Goal: Transaction & Acquisition: Purchase product/service

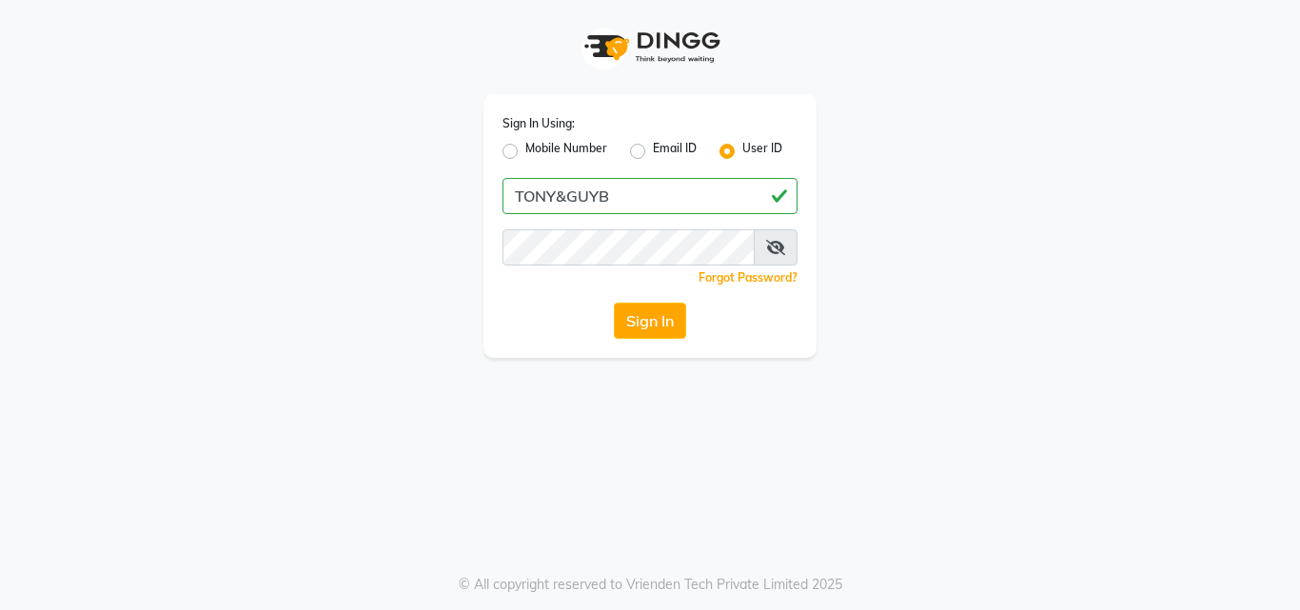
type input "TONY&GUYB"
click at [778, 243] on icon at bounding box center [775, 247] width 19 height 15
click at [637, 324] on button "Sign In" at bounding box center [650, 321] width 72 height 36
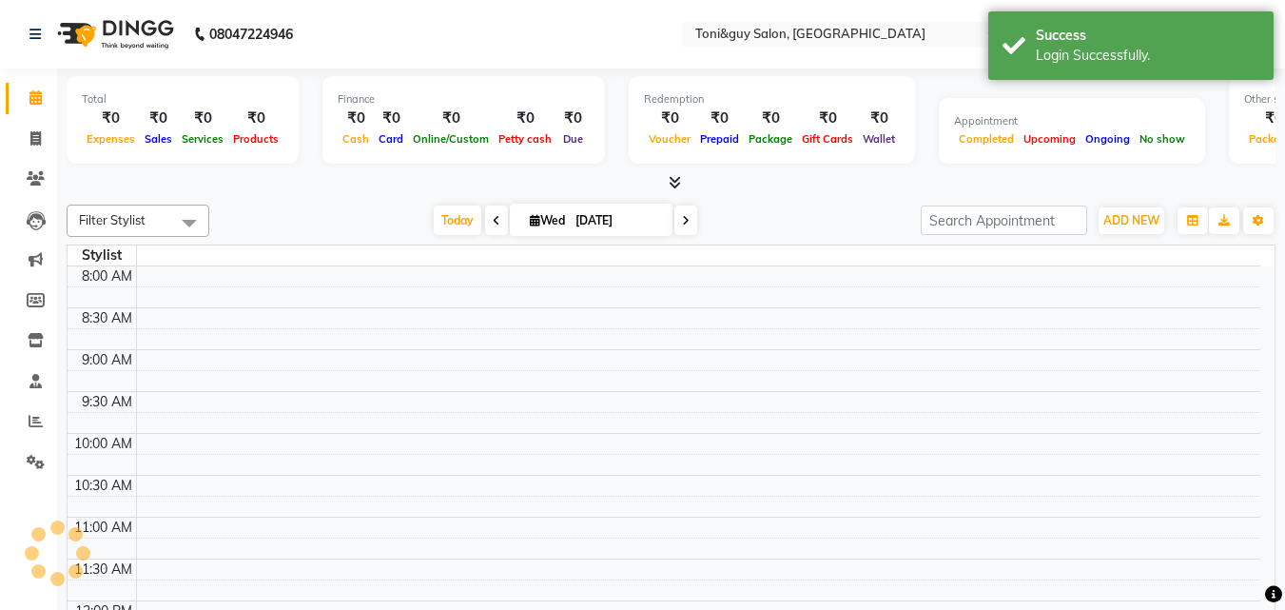
select select "en"
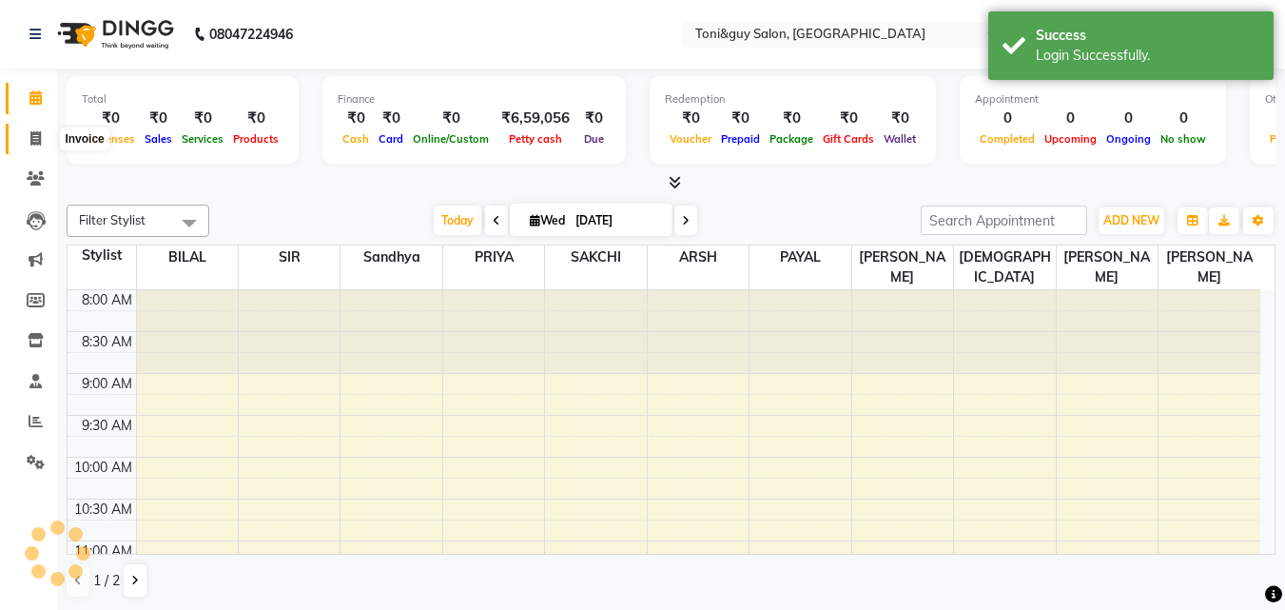
click at [36, 134] on icon at bounding box center [35, 138] width 10 height 14
select select "service"
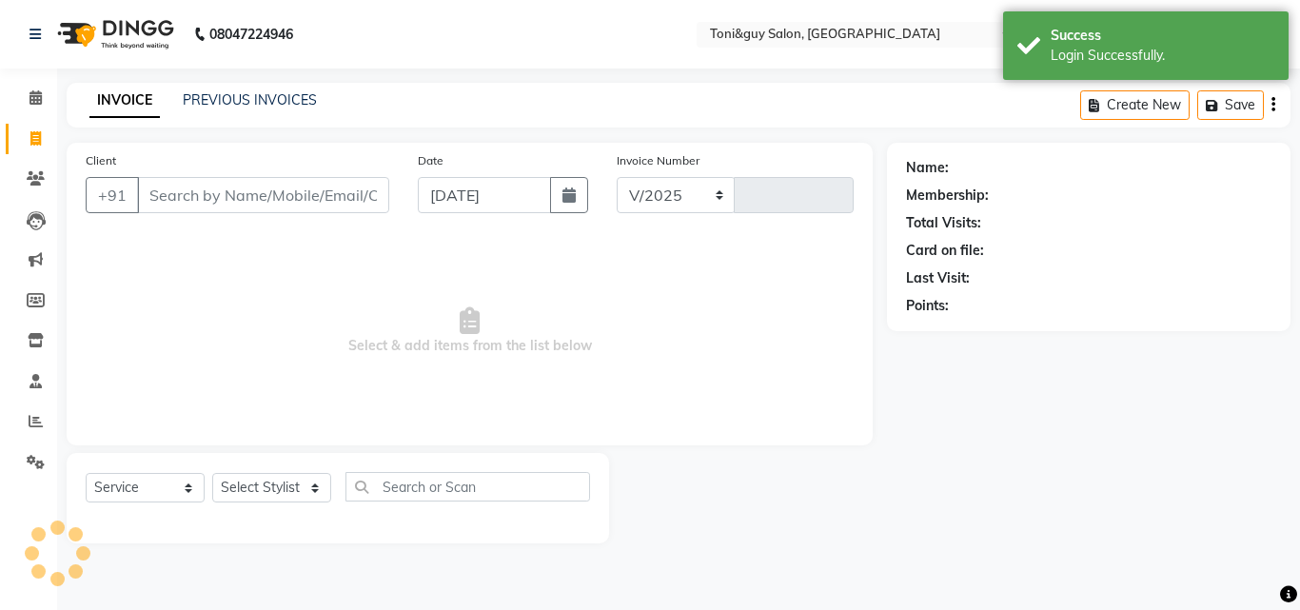
select select "6593"
type input "1530"
click at [179, 183] on input "Client" at bounding box center [263, 195] width 252 height 36
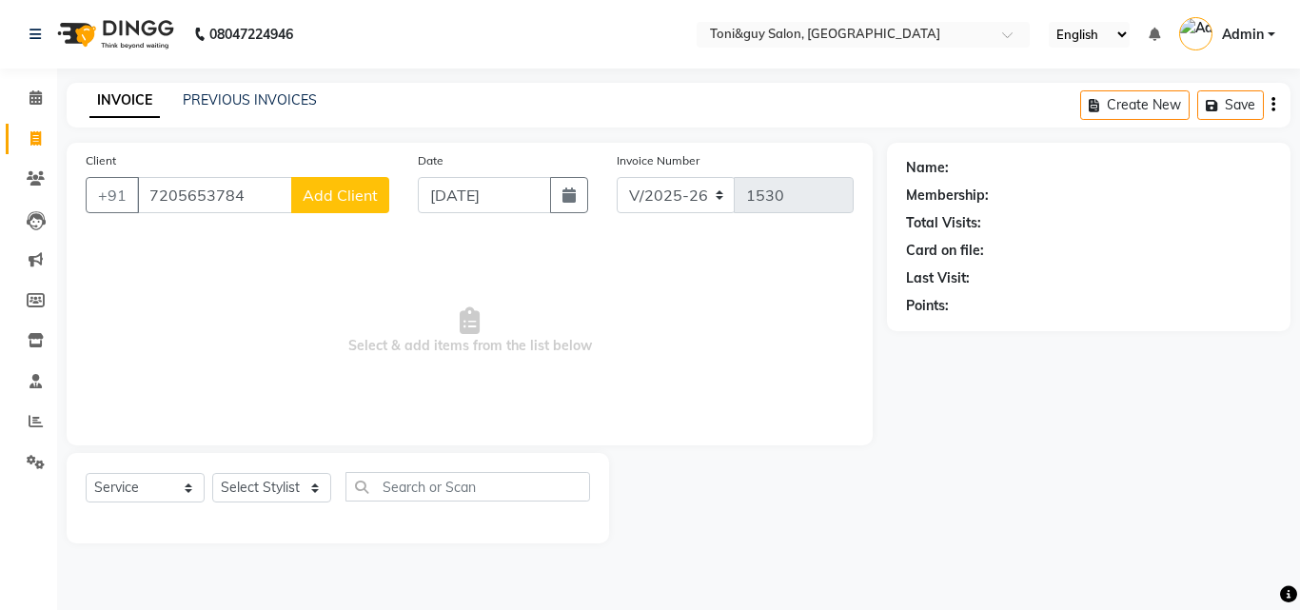
type input "7205653784"
click at [370, 194] on span "Add Client" at bounding box center [340, 195] width 75 height 19
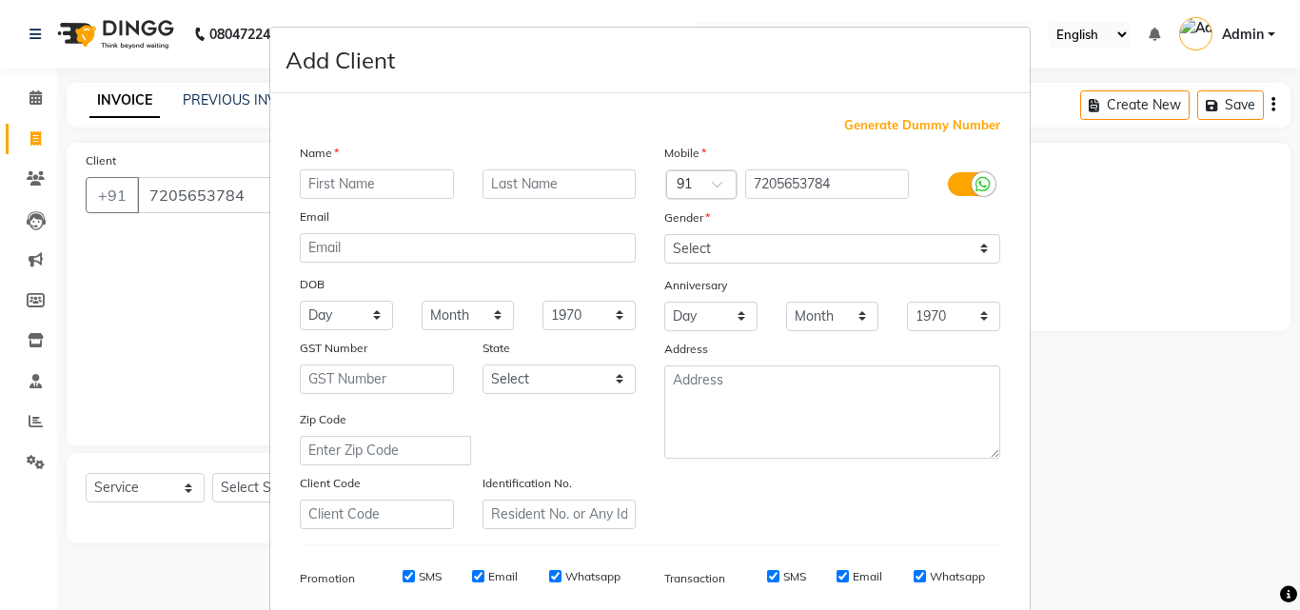
click at [394, 179] on input "text" at bounding box center [377, 183] width 154 height 29
type input "."
click at [530, 188] on input "text" at bounding box center [559, 183] width 154 height 29
type input "."
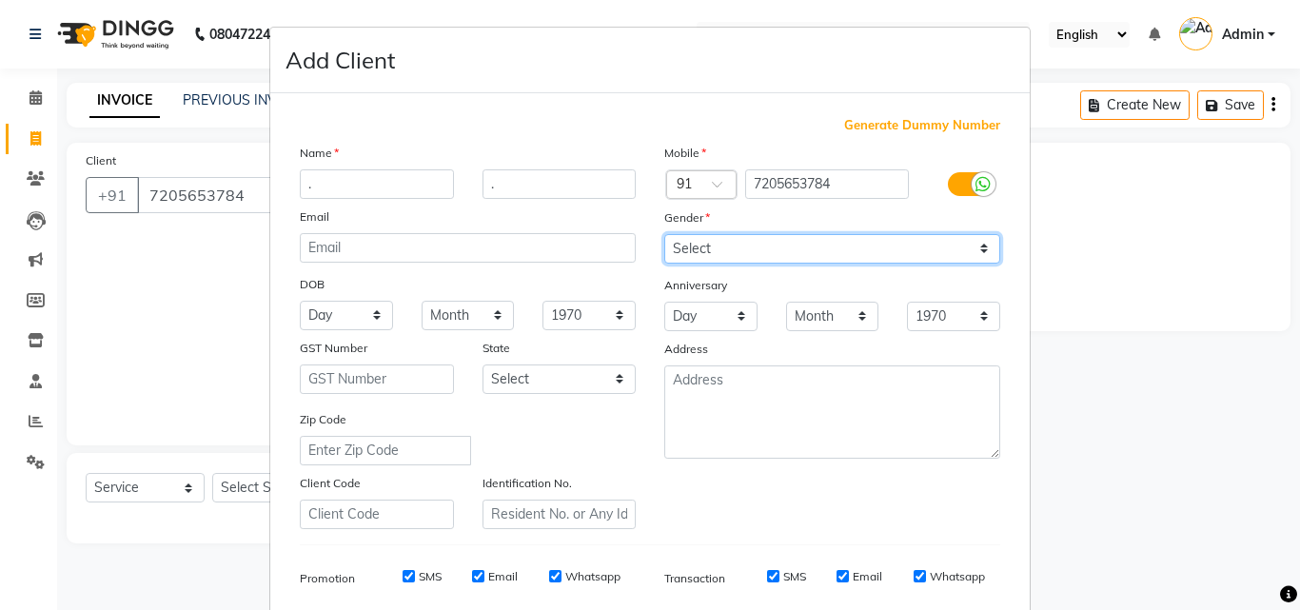
click at [885, 238] on select "Select [DEMOGRAPHIC_DATA] [DEMOGRAPHIC_DATA] Other Prefer Not To Say" at bounding box center [832, 248] width 336 height 29
select select "[DEMOGRAPHIC_DATA]"
click at [664, 234] on select "Select [DEMOGRAPHIC_DATA] [DEMOGRAPHIC_DATA] Other Prefer Not To Say" at bounding box center [832, 248] width 336 height 29
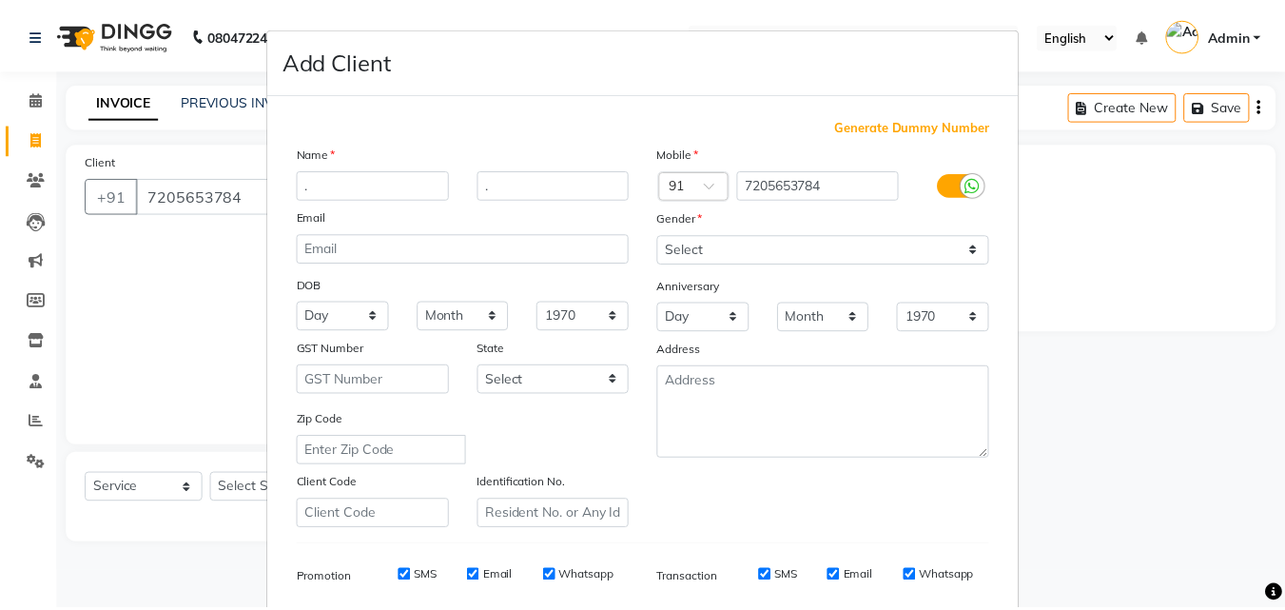
scroll to position [268, 0]
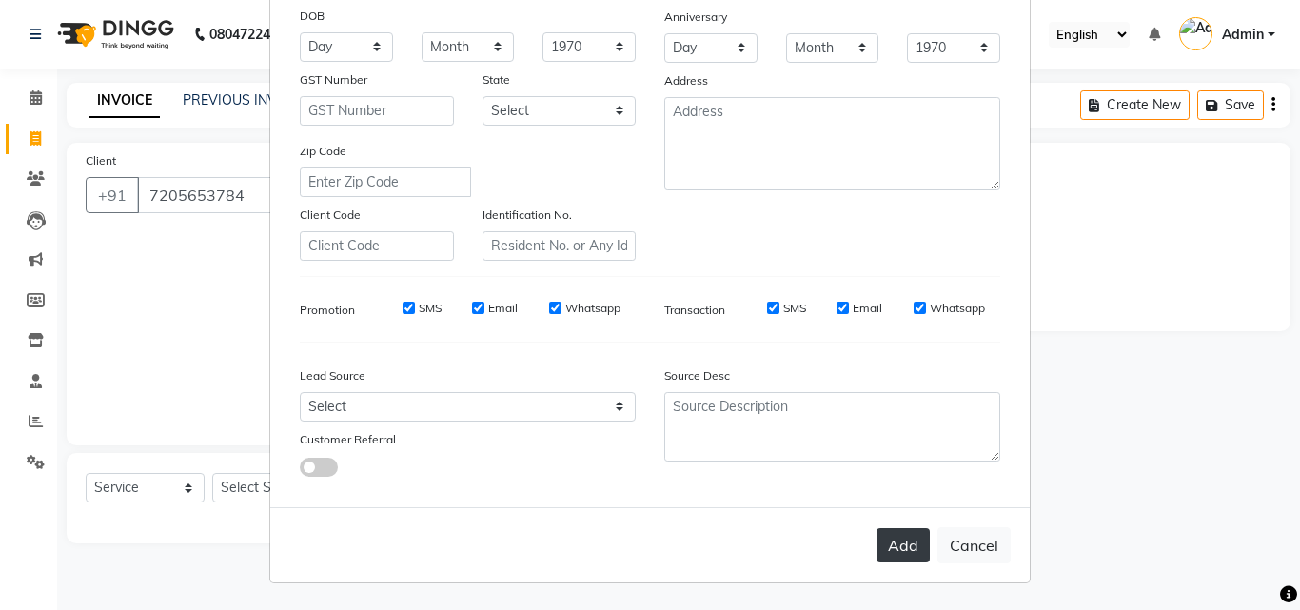
click at [910, 551] on button "Add" at bounding box center [902, 545] width 53 height 34
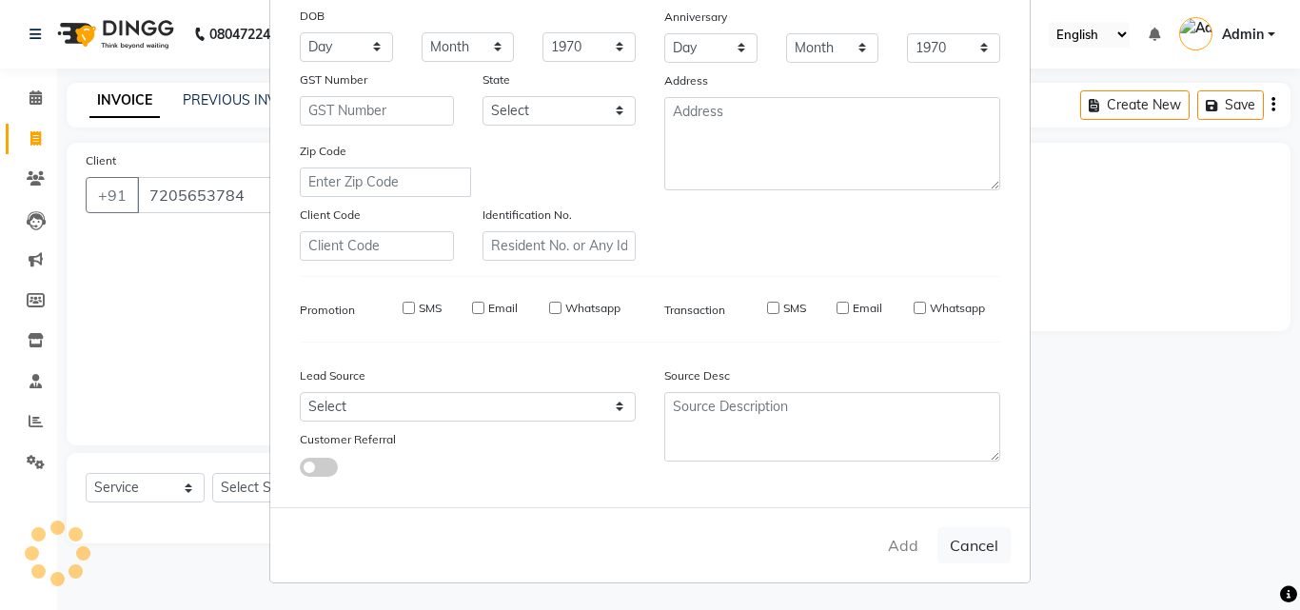
select select
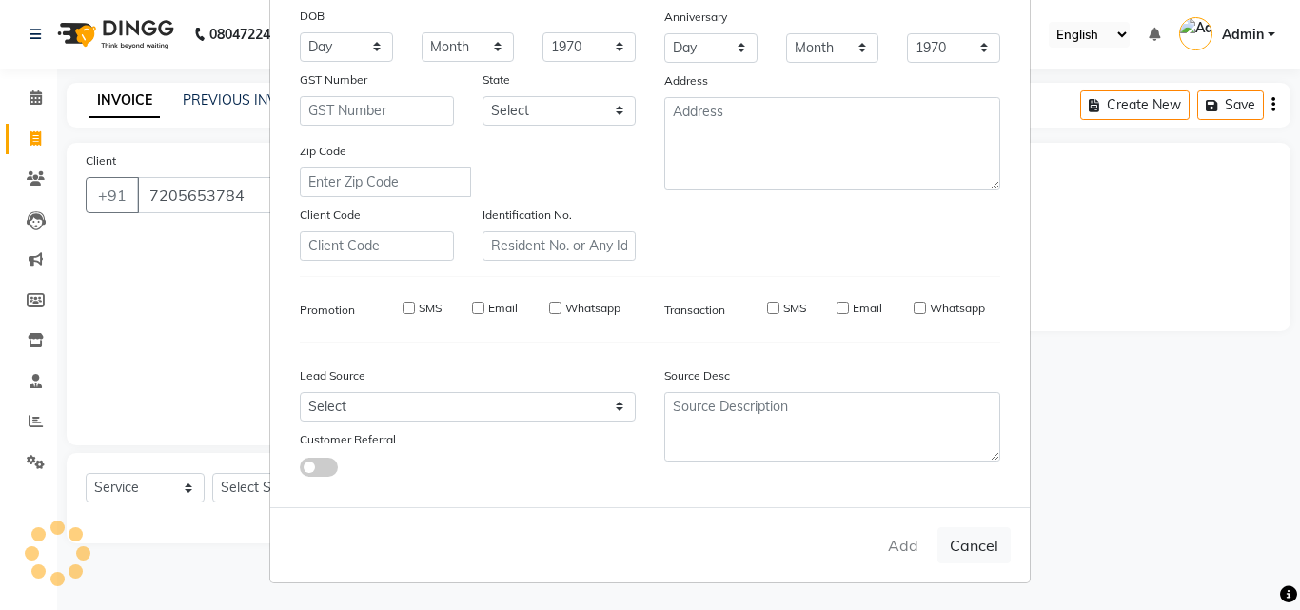
select select
checkbox input "false"
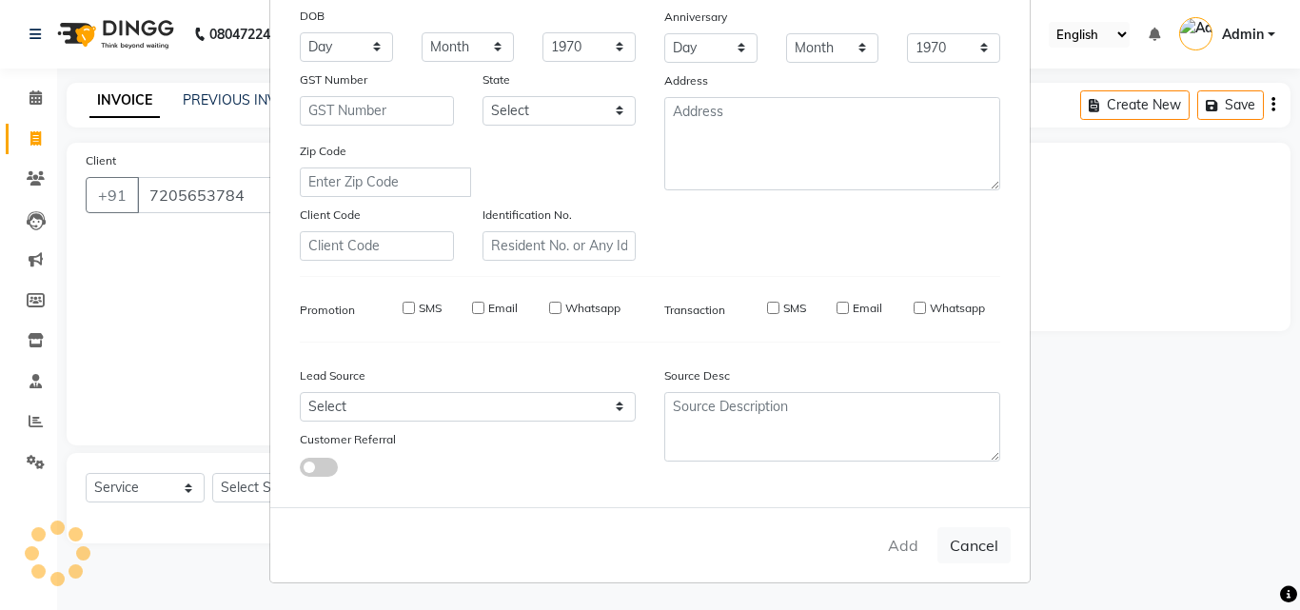
checkbox input "false"
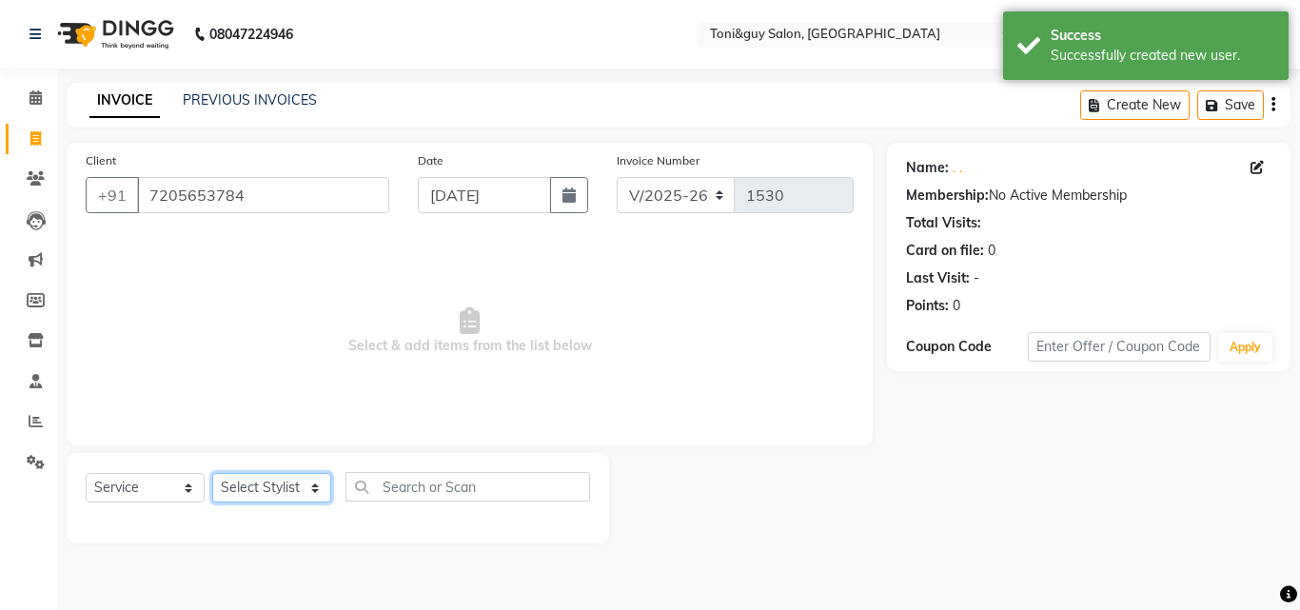
click at [225, 481] on select "Select Stylist ABISHEK ARSH [PERSON_NAME] [PERSON_NAME] PRIYA SAKCHI sandhya [P…" at bounding box center [271, 487] width 119 height 29
select select "52286"
click at [212, 473] on select "Select Stylist ABISHEK ARSH [PERSON_NAME] [PERSON_NAME] PRIYA SAKCHI sandhya [P…" at bounding box center [271, 487] width 119 height 29
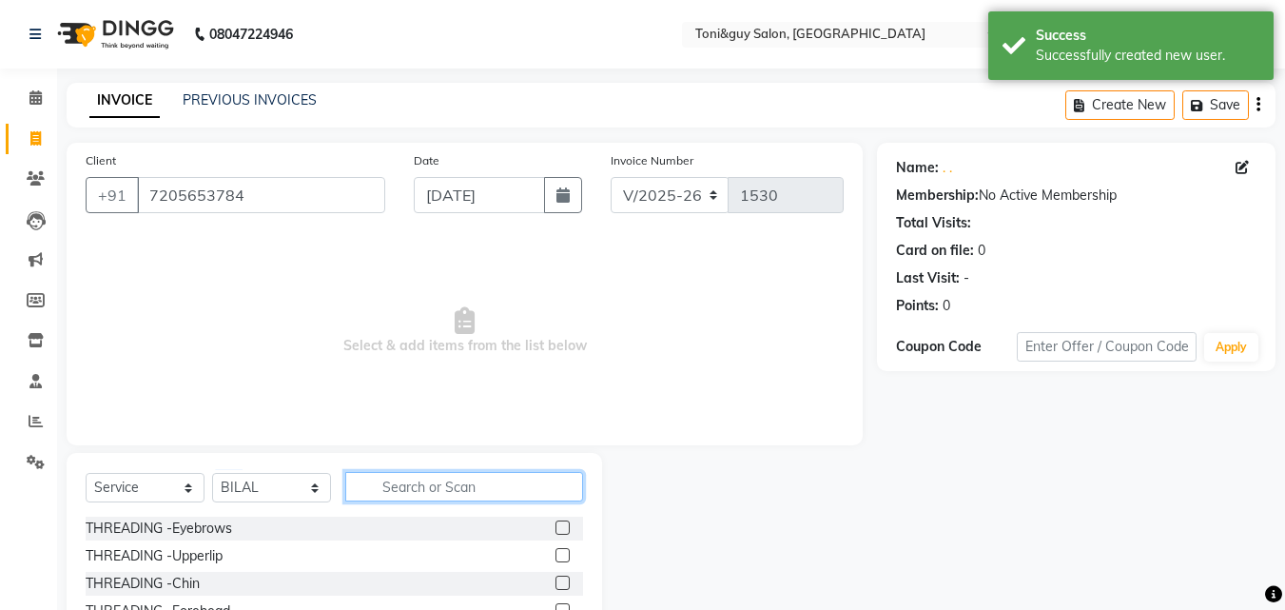
click at [515, 476] on input "text" at bounding box center [464, 486] width 238 height 29
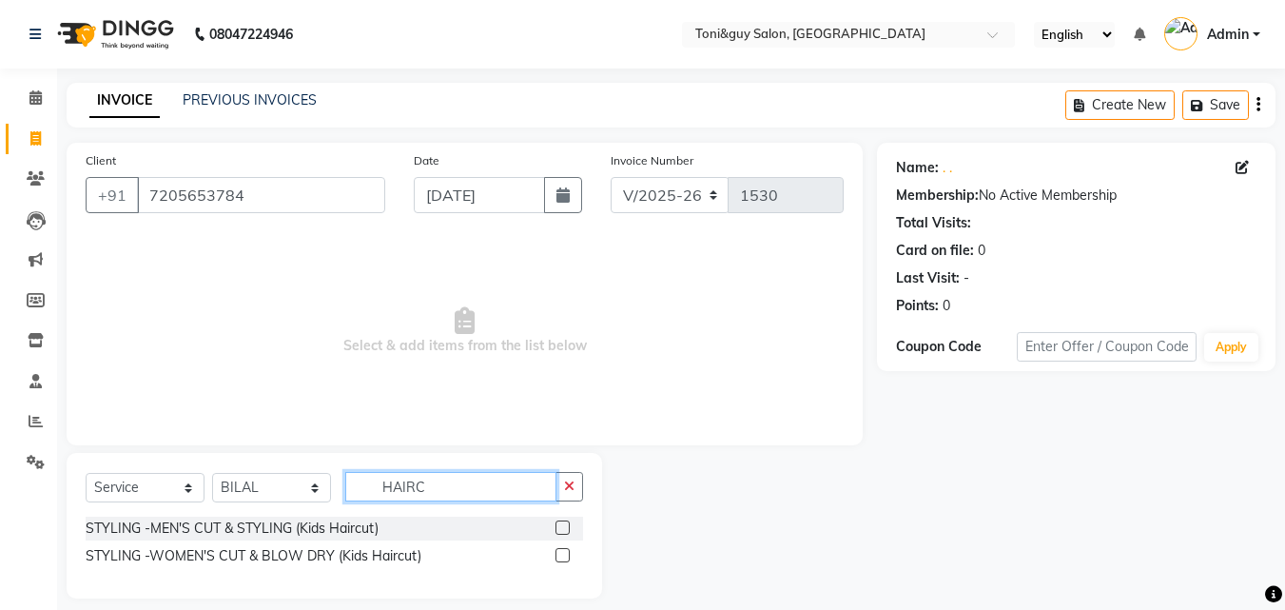
type input "HAIRC"
click at [562, 528] on label at bounding box center [563, 527] width 14 height 14
click at [562, 528] on input "checkbox" at bounding box center [562, 528] width 12 height 12
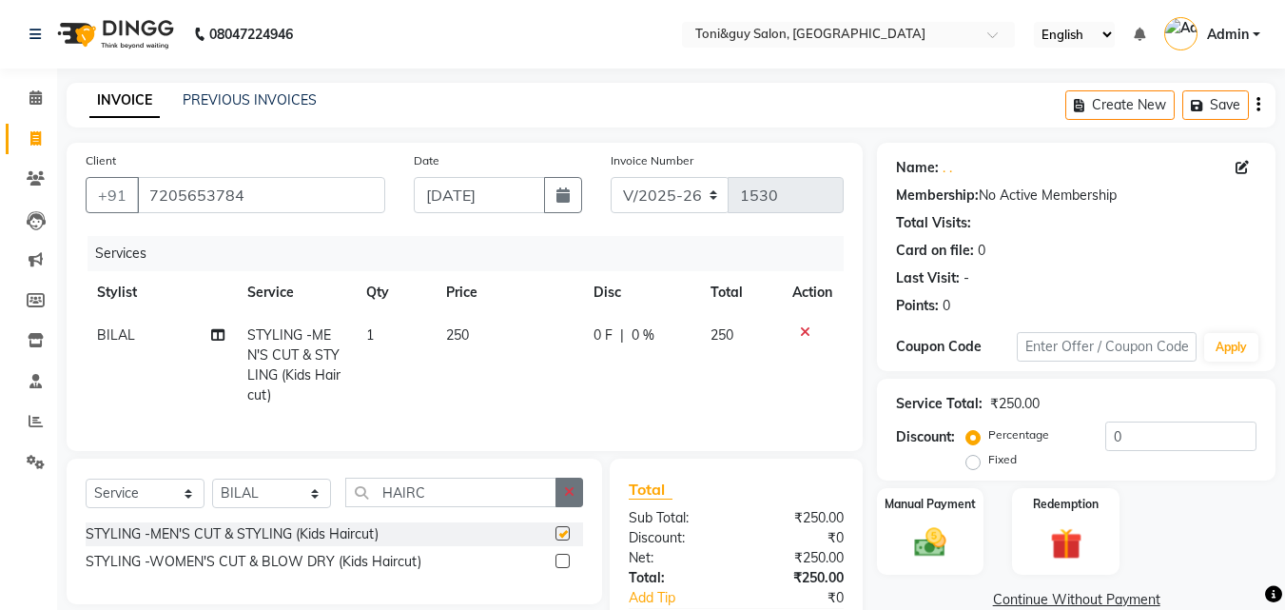
checkbox input "false"
click at [556, 507] on button "button" at bounding box center [570, 492] width 28 height 29
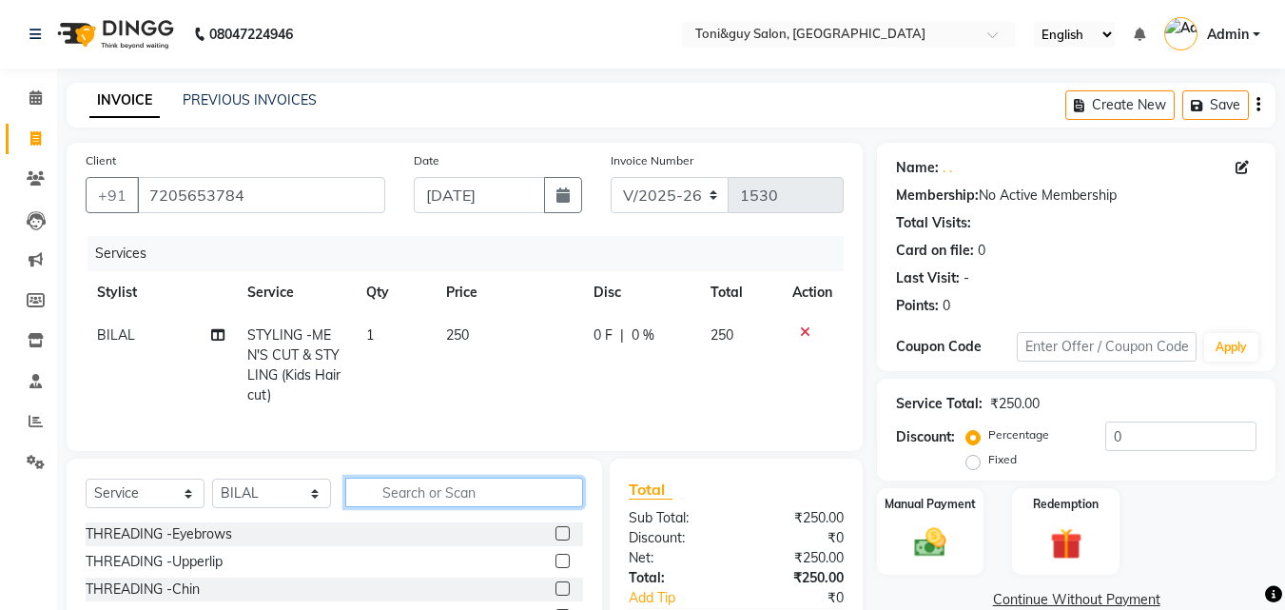
click at [556, 507] on input "text" at bounding box center [464, 492] width 238 height 29
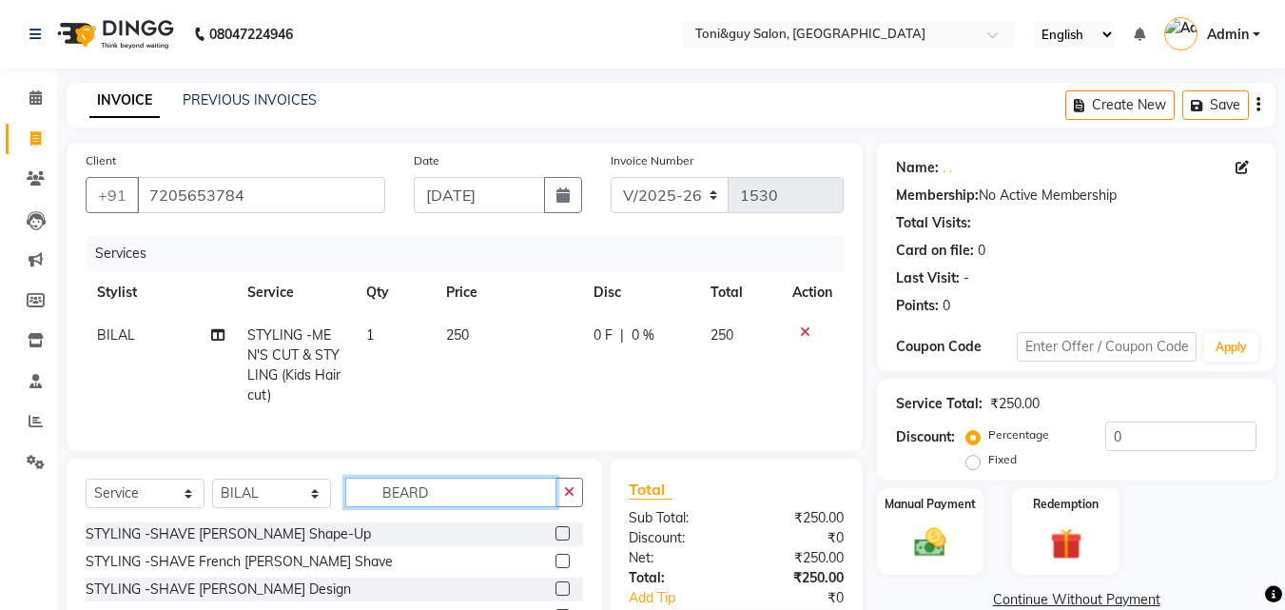
type input "BEARD"
click at [565, 540] on label at bounding box center [563, 533] width 14 height 14
click at [565, 540] on input "checkbox" at bounding box center [562, 534] width 12 height 12
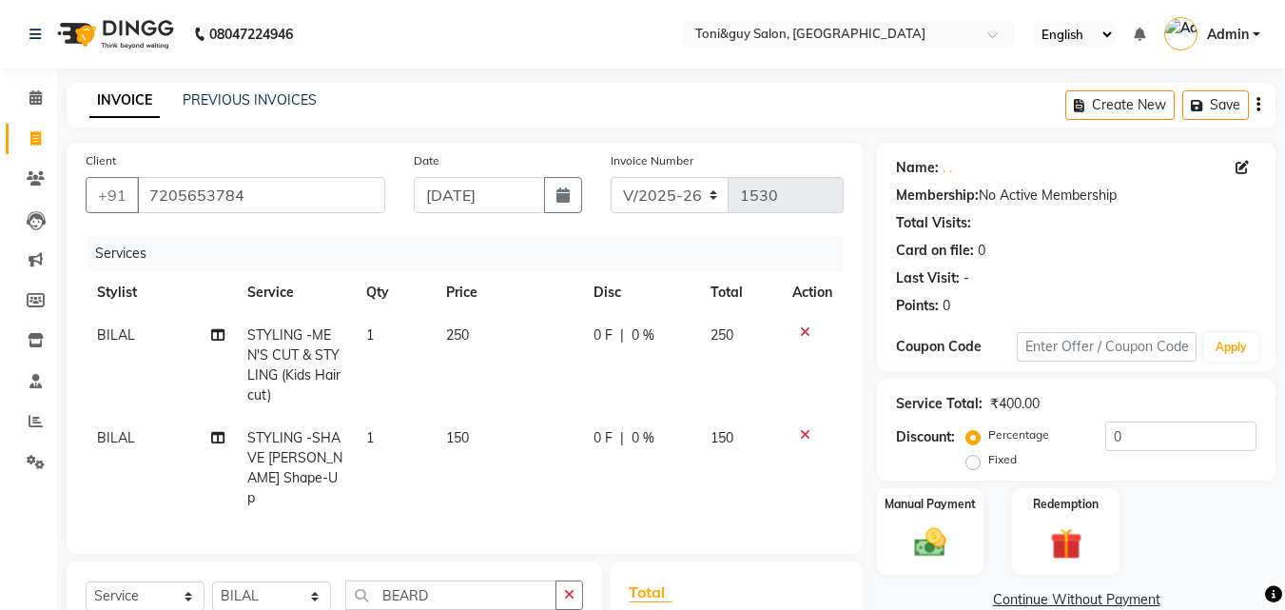
checkbox input "false"
click at [479, 342] on td "250" at bounding box center [508, 365] width 147 height 103
select select "52286"
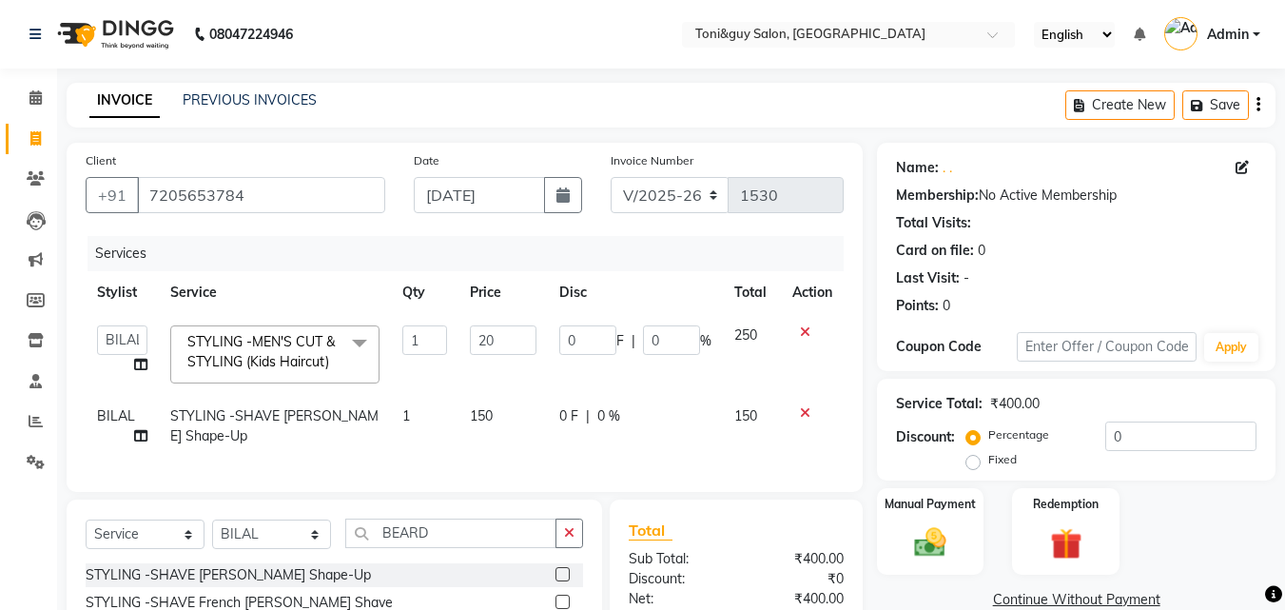
type input "200"
click at [675, 443] on td "0 F | 0 %" at bounding box center [635, 426] width 175 height 63
select select "52286"
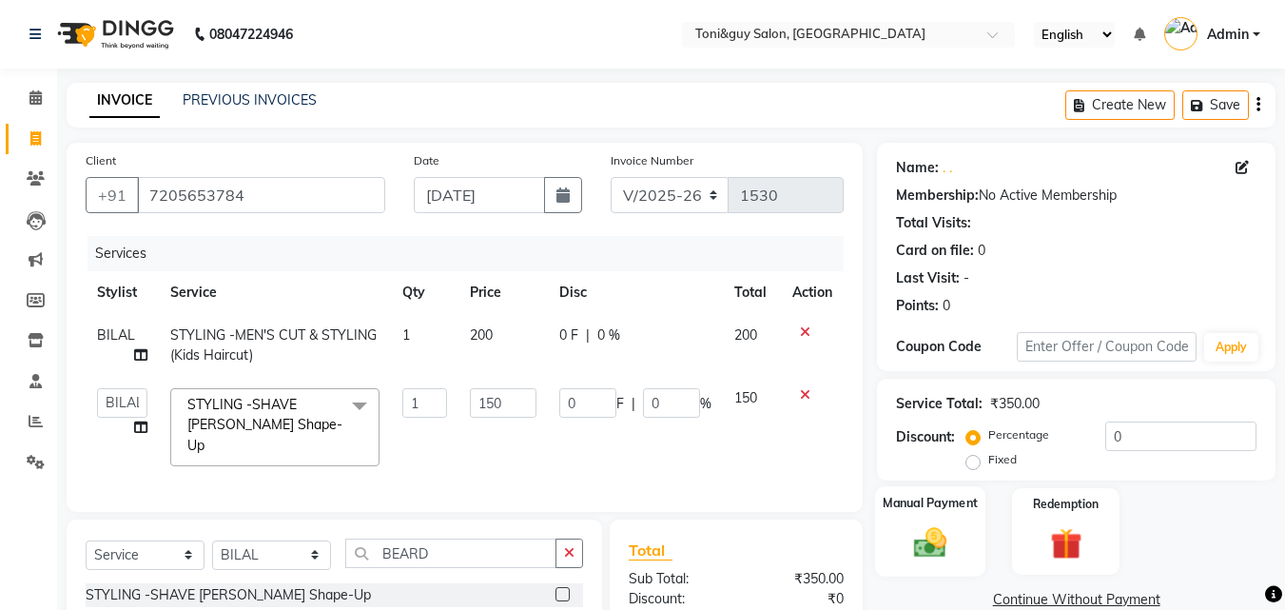
click at [914, 512] on label "Manual Payment" at bounding box center [930, 503] width 95 height 18
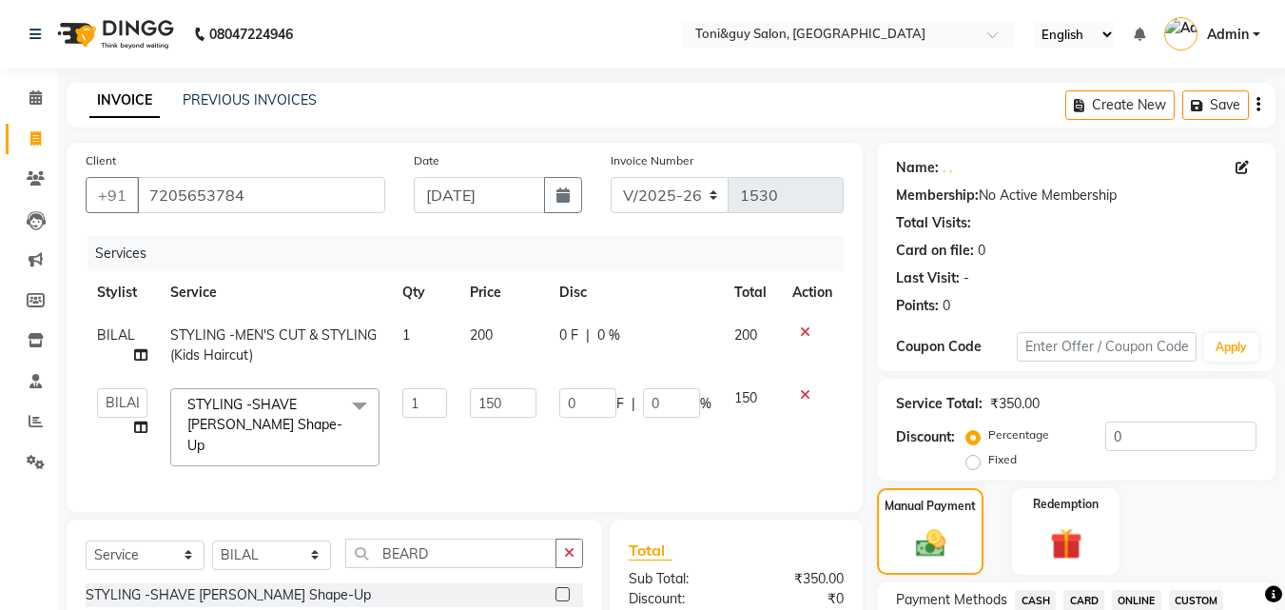
scroll to position [534, 0]
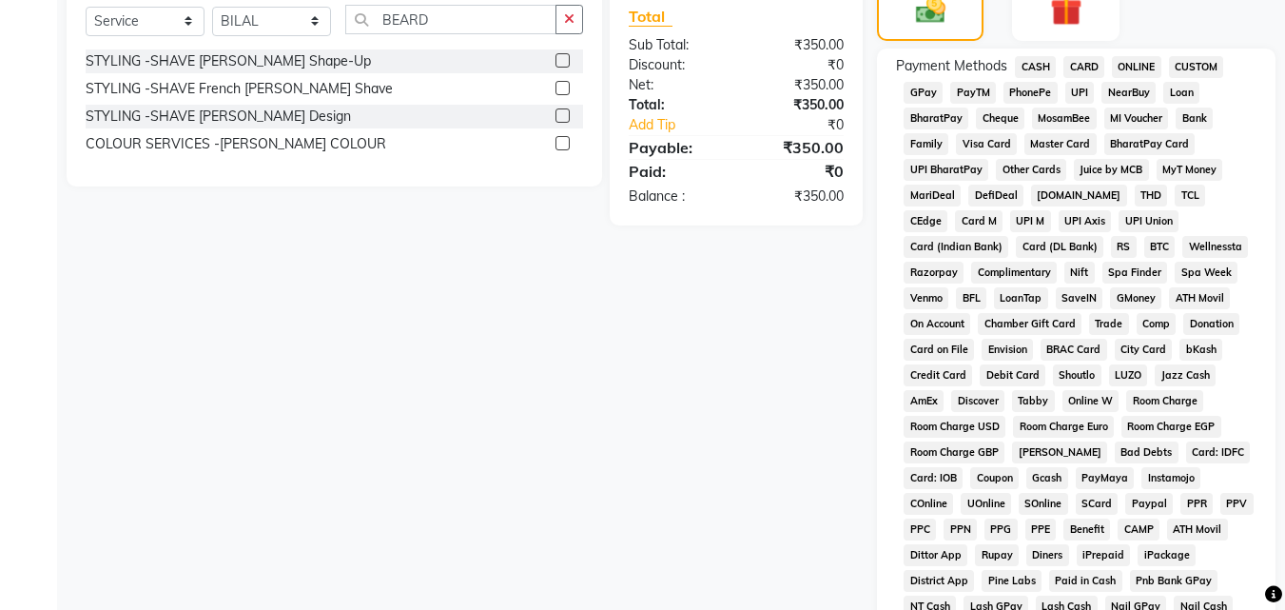
click at [1029, 75] on span "CASH" at bounding box center [1035, 67] width 41 height 22
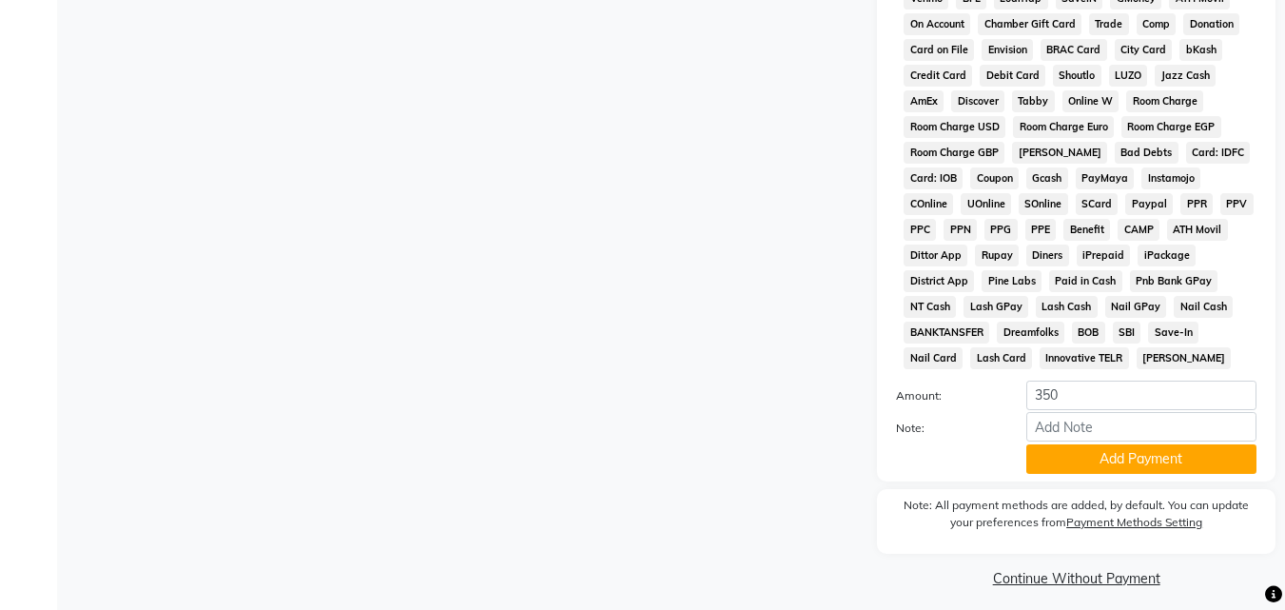
scroll to position [845, 0]
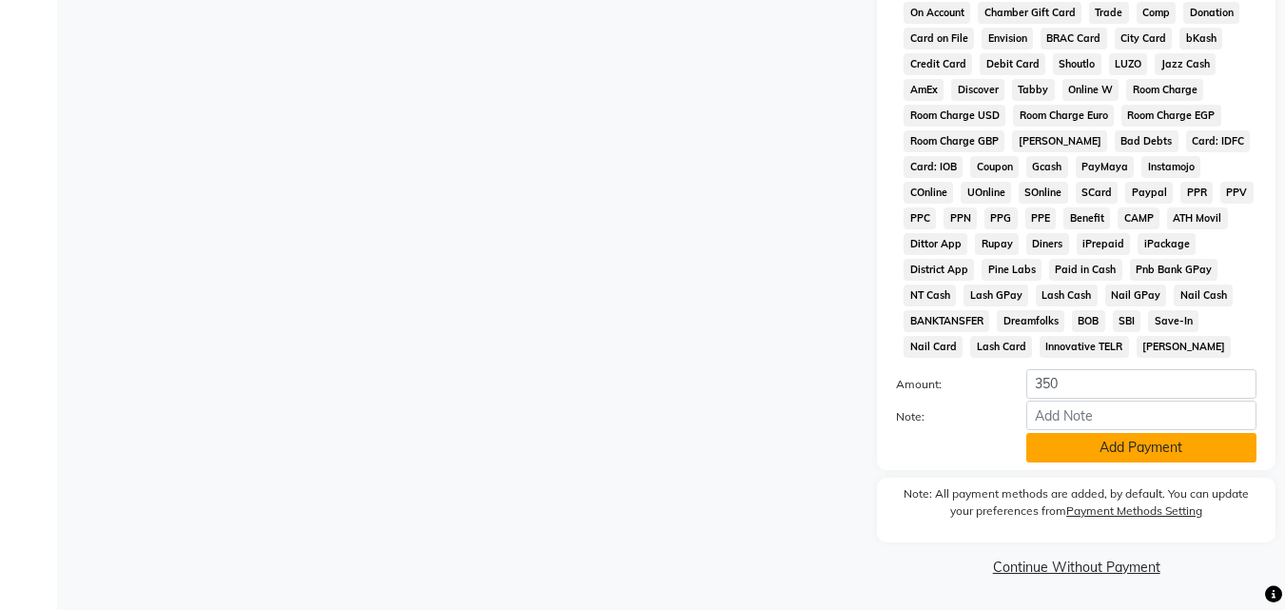
click at [1167, 457] on button "Add Payment" at bounding box center [1142, 447] width 230 height 29
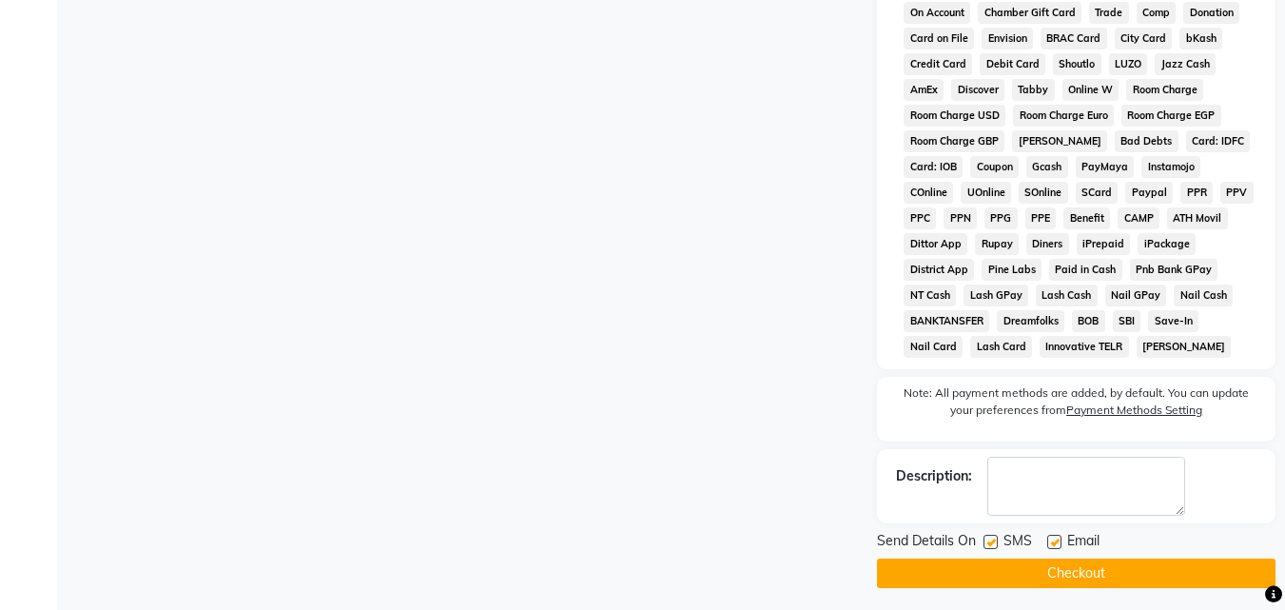
click at [1253, 568] on button "Checkout" at bounding box center [1076, 573] width 399 height 29
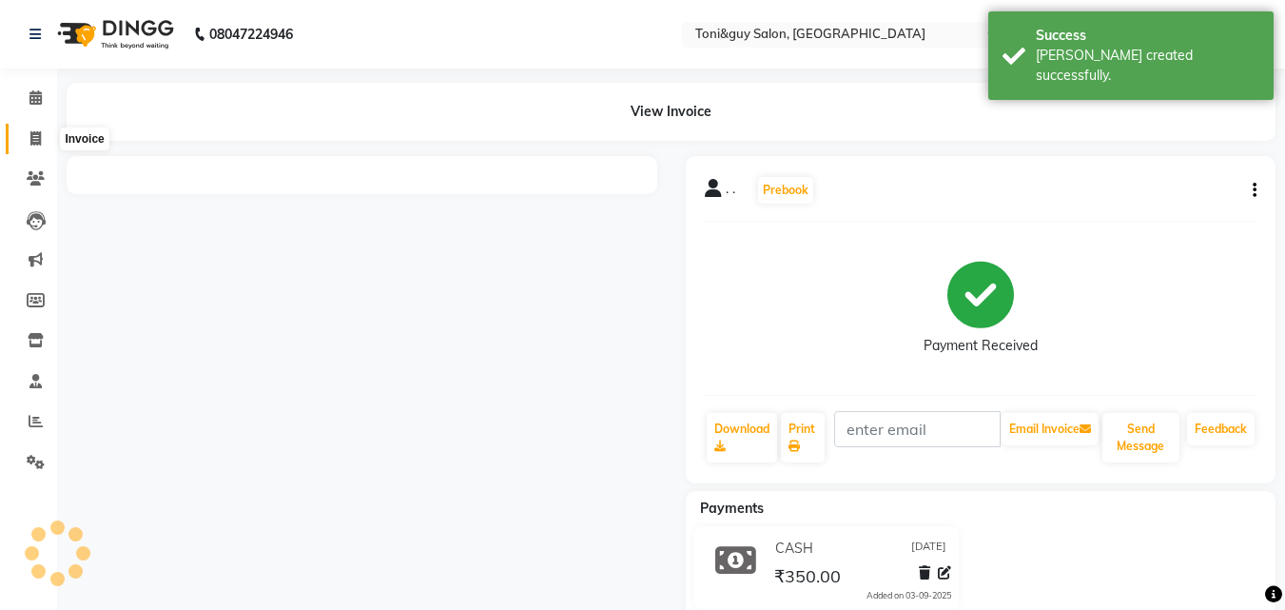
click at [46, 136] on span at bounding box center [35, 139] width 33 height 22
select select "service"
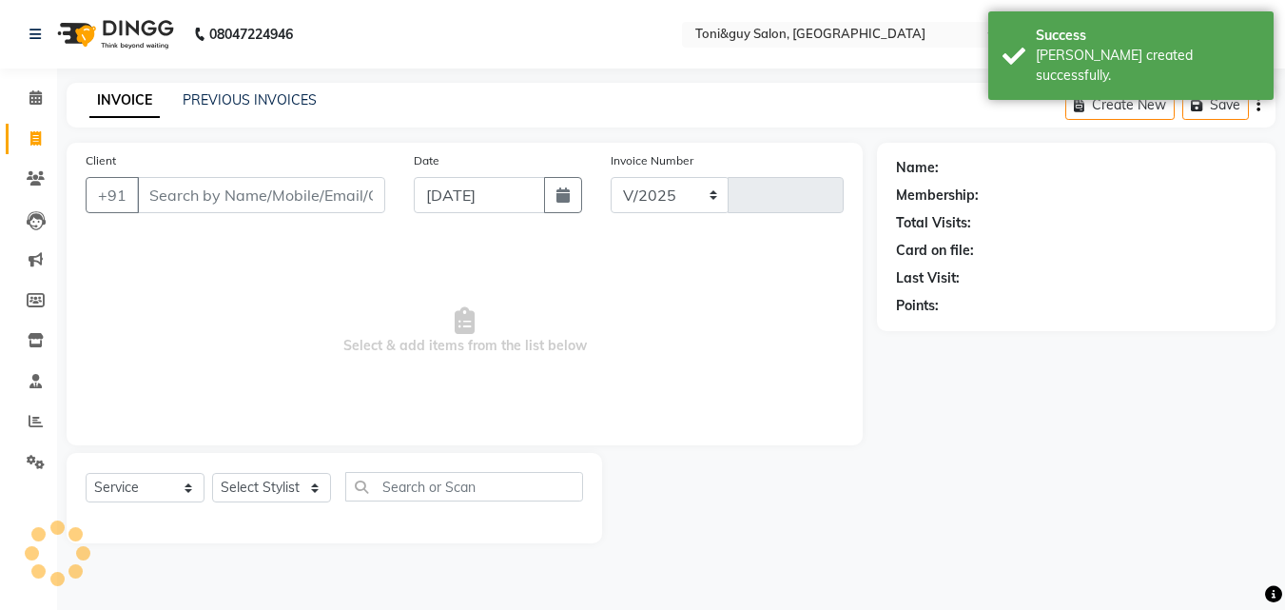
select select "6593"
type input "1531"
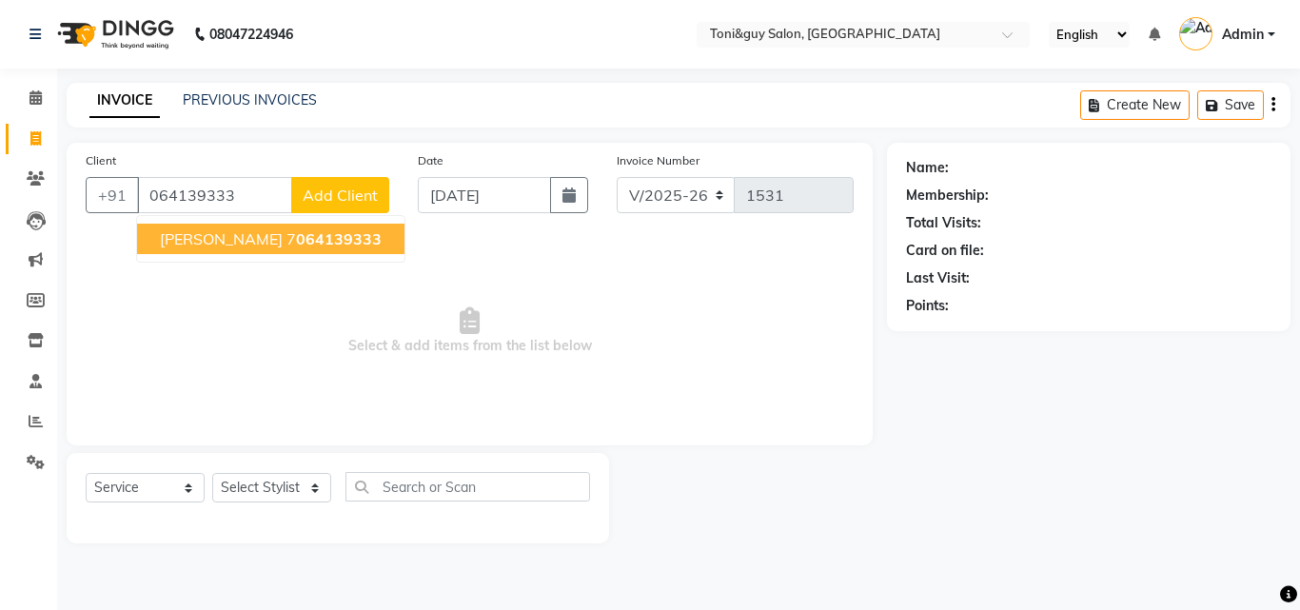
click at [213, 232] on span "SOURABHA R HARPAL" at bounding box center [221, 238] width 123 height 19
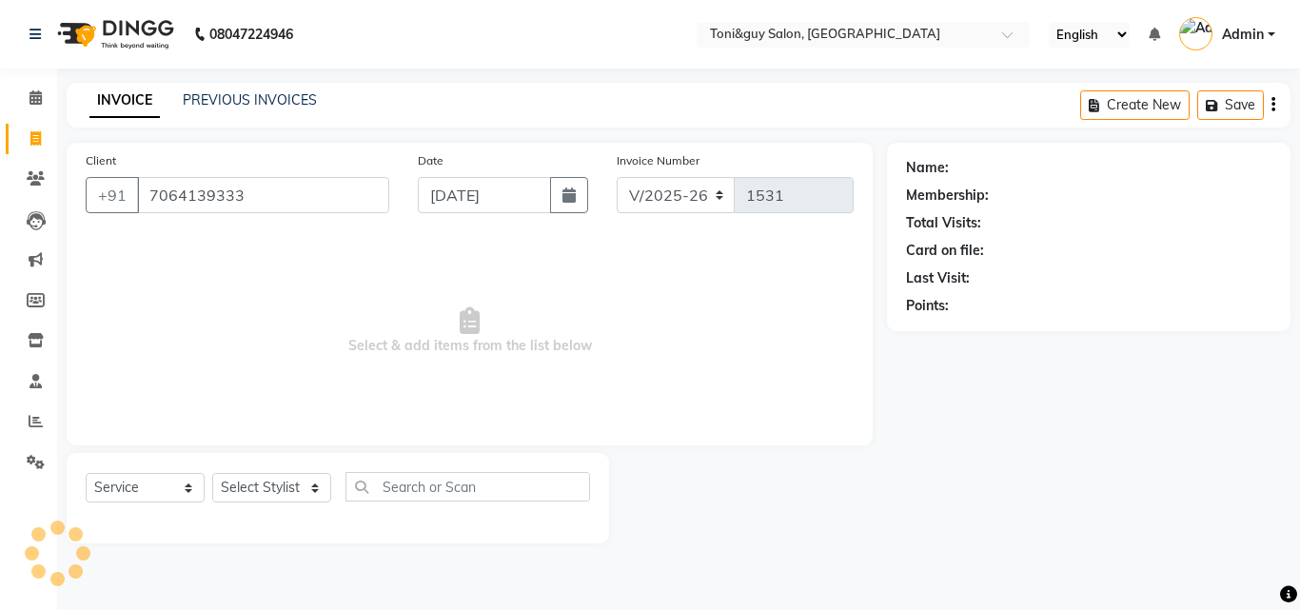
type input "7064139333"
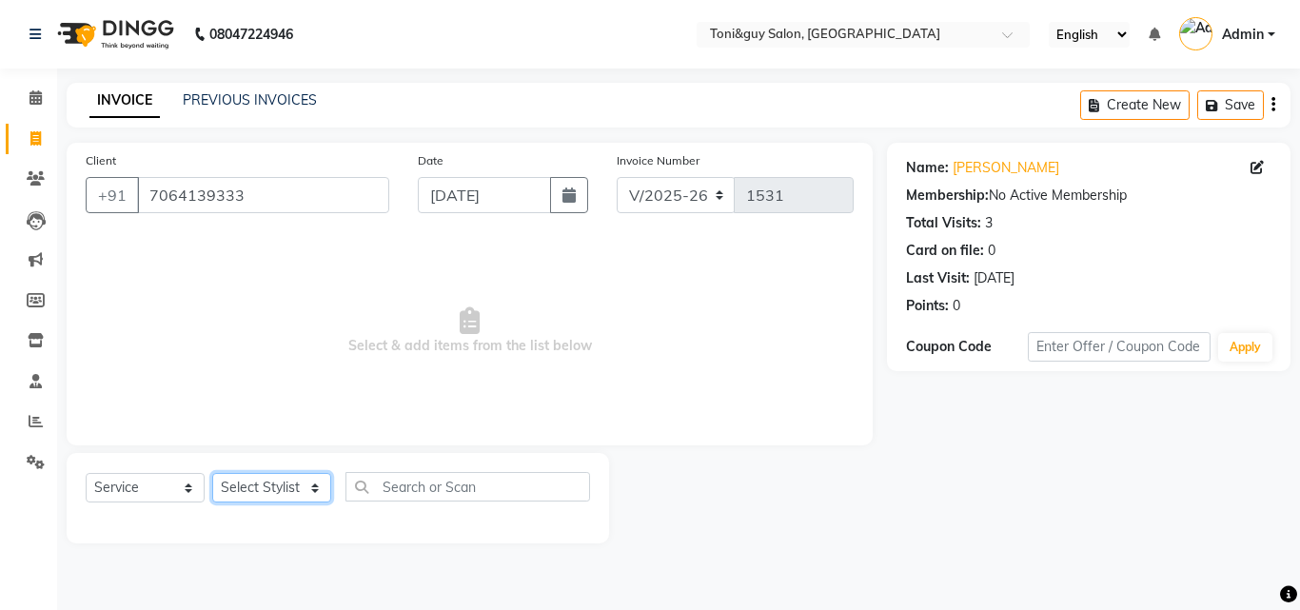
click at [282, 486] on select "Select Stylist ABISHEK ARSH [PERSON_NAME] [PERSON_NAME] PRIYA SAKCHI sandhya [P…" at bounding box center [271, 487] width 119 height 29
select select "89015"
click at [212, 473] on select "Select Stylist ABISHEK ARSH [PERSON_NAME] [PERSON_NAME] PRIYA SAKCHI sandhya [P…" at bounding box center [271, 487] width 119 height 29
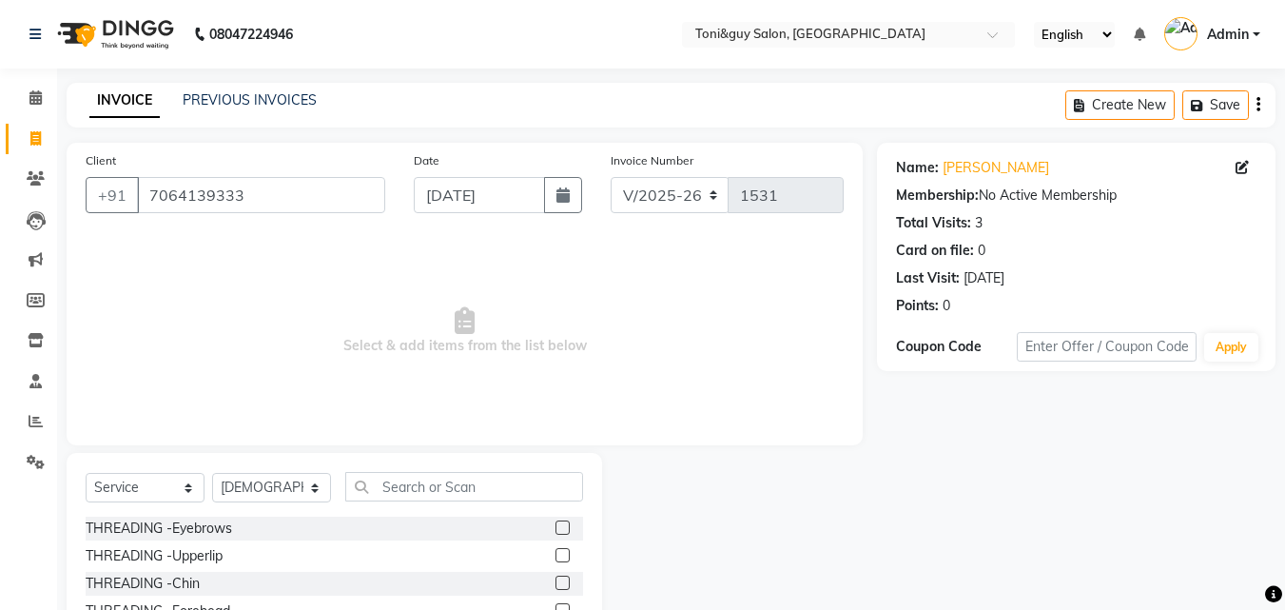
click at [421, 468] on div "Select Service Product Membership Package Voucher Prepaid Gift Card Select Styl…" at bounding box center [335, 593] width 536 height 281
click at [421, 485] on input "text" at bounding box center [464, 486] width 238 height 29
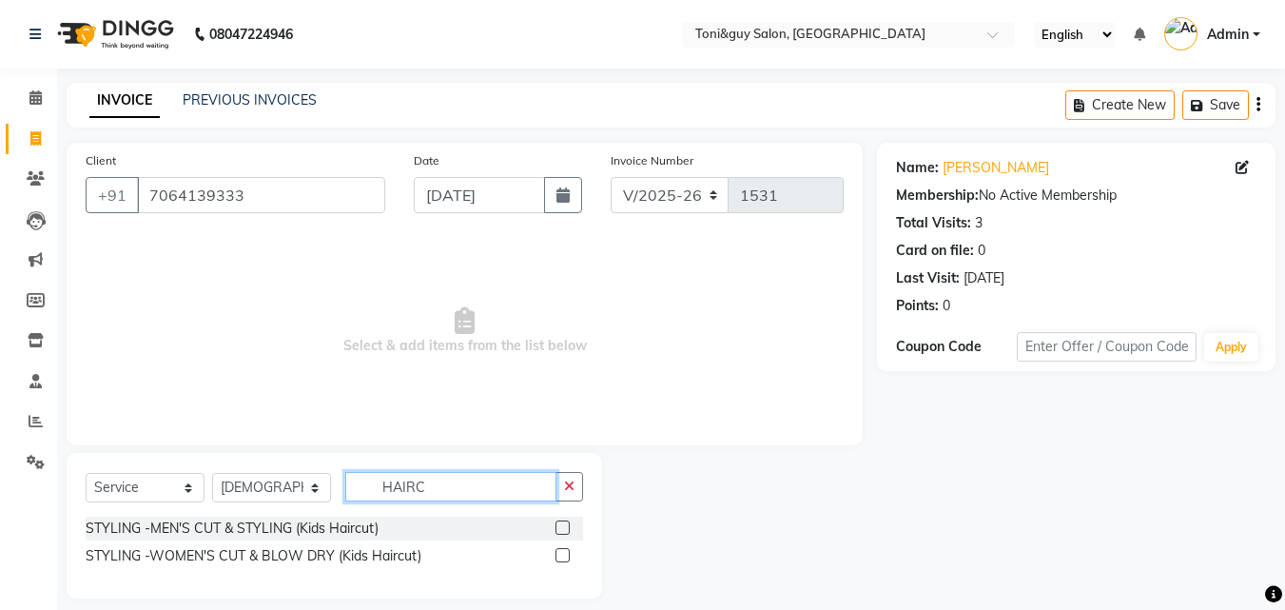
type input "HAIRC"
click at [557, 531] on label at bounding box center [563, 527] width 14 height 14
click at [557, 531] on input "checkbox" at bounding box center [562, 528] width 12 height 12
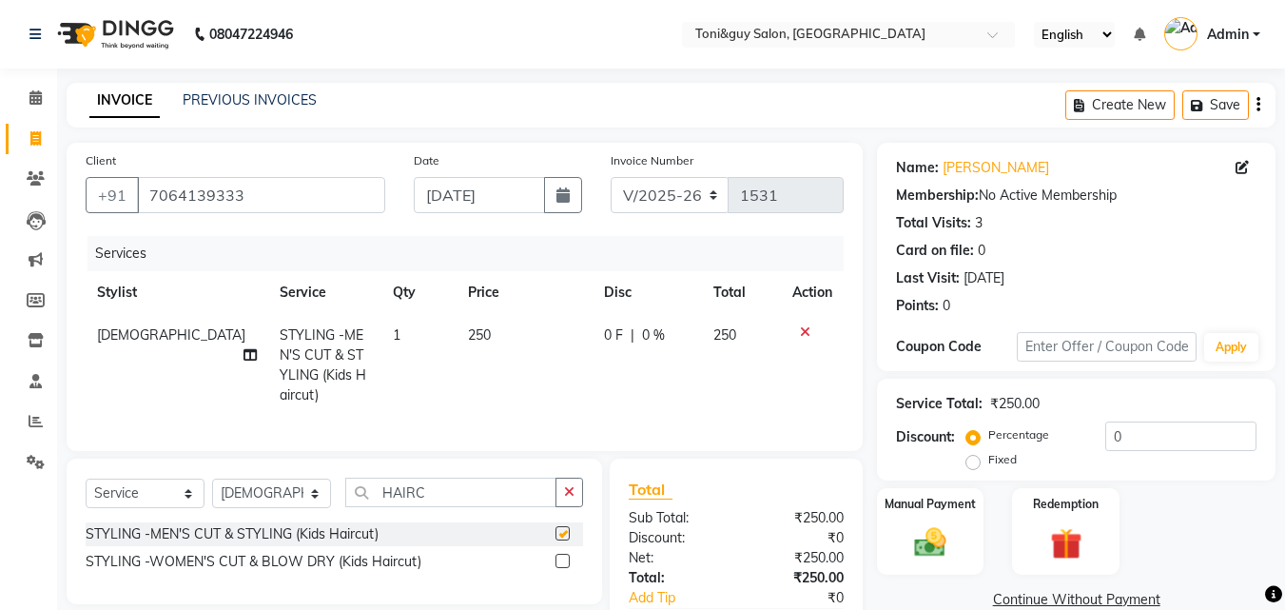
checkbox input "false"
click at [489, 319] on td "250" at bounding box center [525, 365] width 136 height 103
select select "89015"
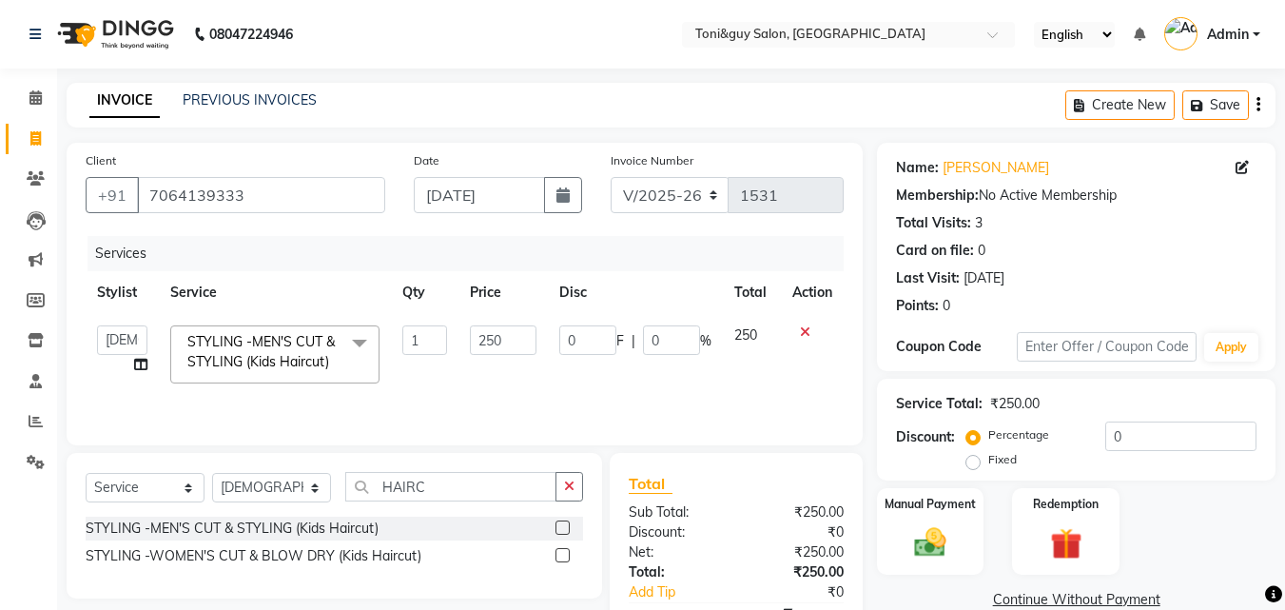
click at [489, 319] on td "250" at bounding box center [503, 354] width 88 height 81
click at [516, 334] on input "250" at bounding box center [503, 339] width 66 height 29
type input "200"
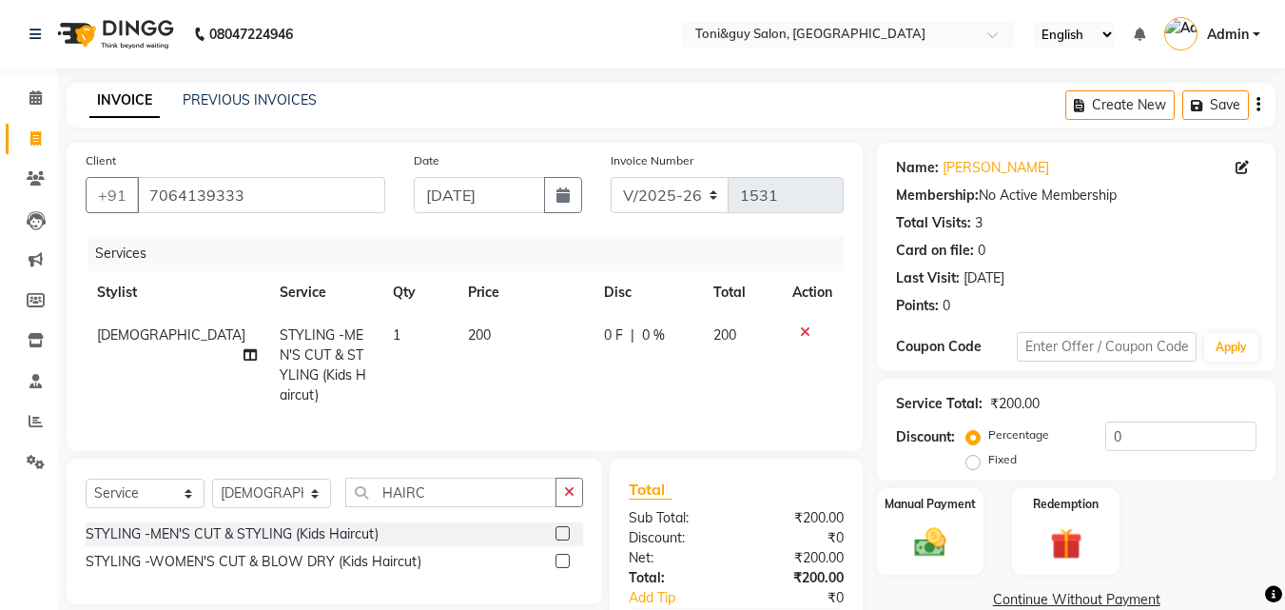
click at [634, 427] on div "Client +91 7064139333 Date 03-09-2025 Invoice Number V/2025 V/2025-26 1531 Serv…" at bounding box center [465, 297] width 796 height 308
click at [943, 532] on img at bounding box center [930, 542] width 53 height 38
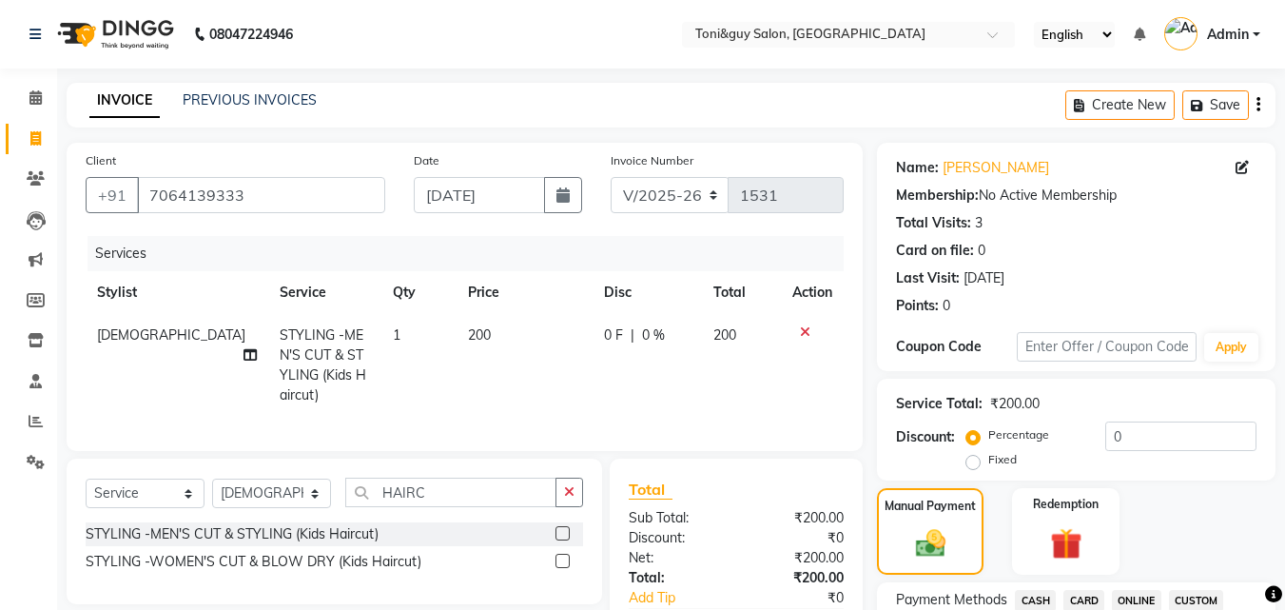
click at [1043, 598] on span "CASH" at bounding box center [1035, 601] width 41 height 22
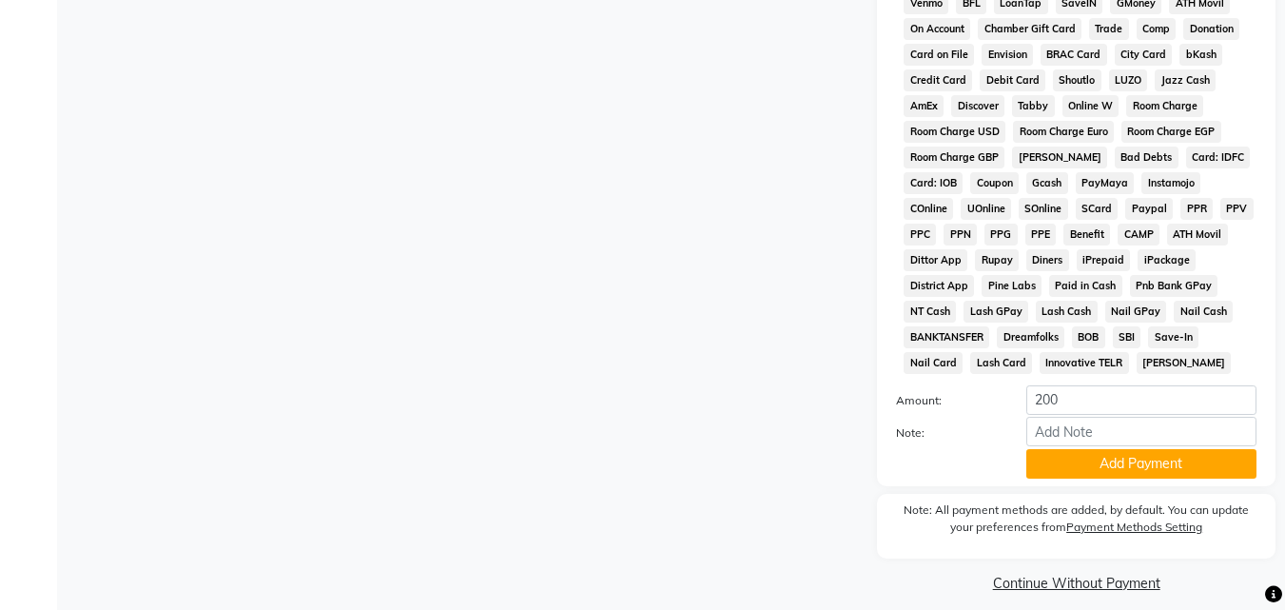
scroll to position [845, 0]
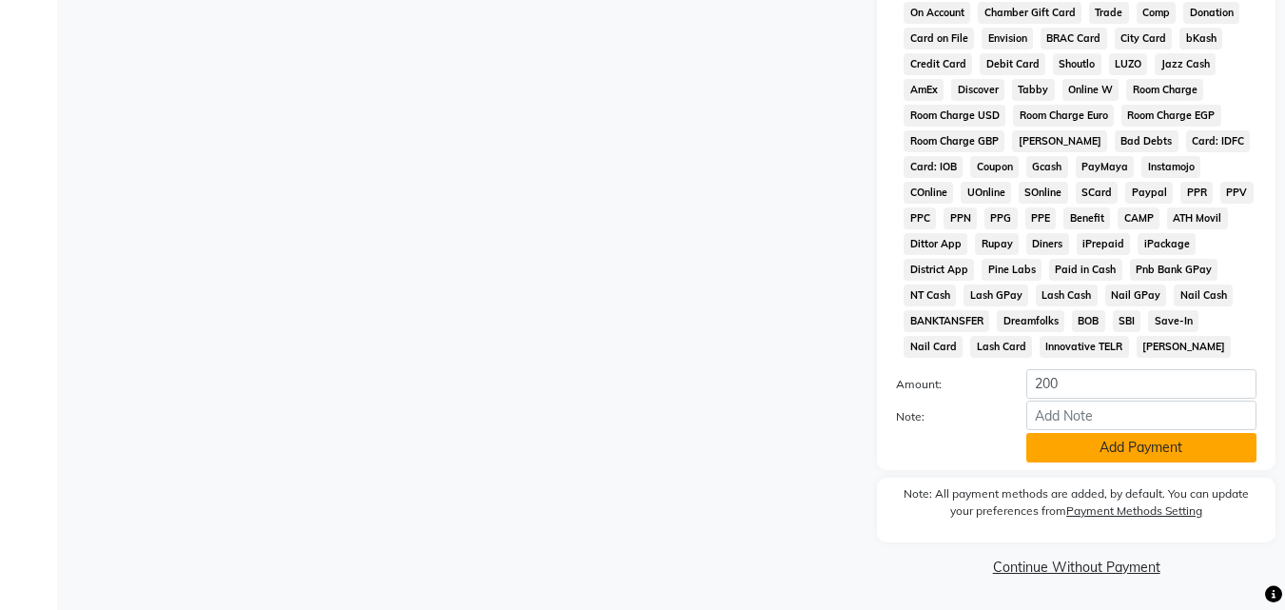
click at [1100, 443] on button "Add Payment" at bounding box center [1142, 447] width 230 height 29
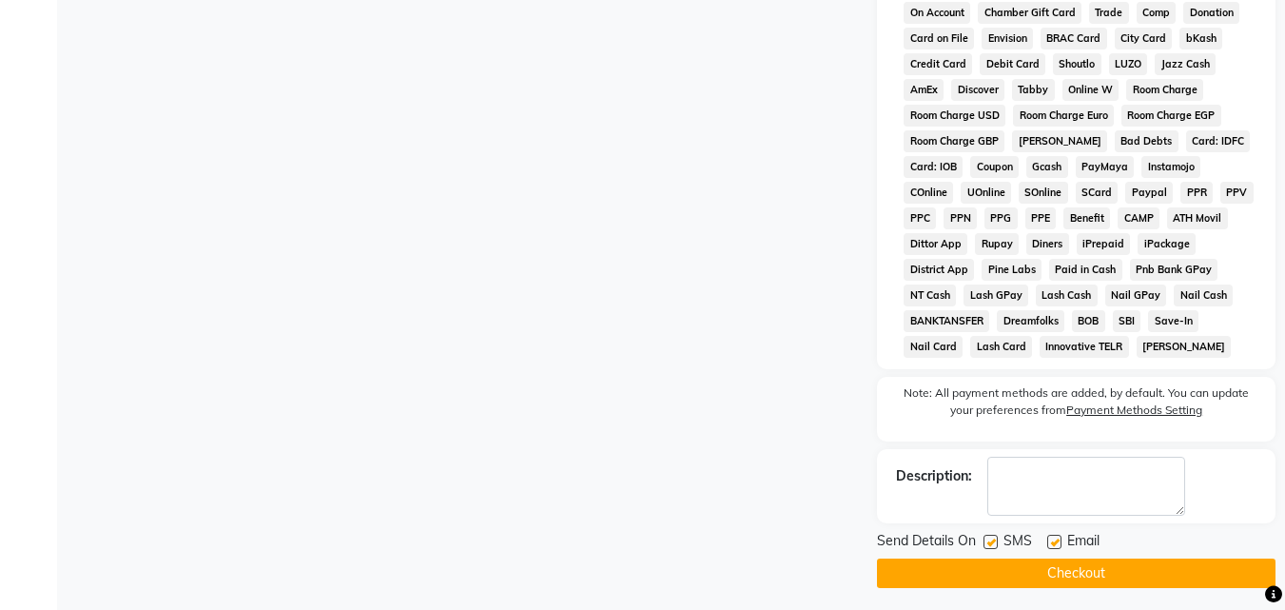
click at [1253, 566] on button "Checkout" at bounding box center [1076, 573] width 399 height 29
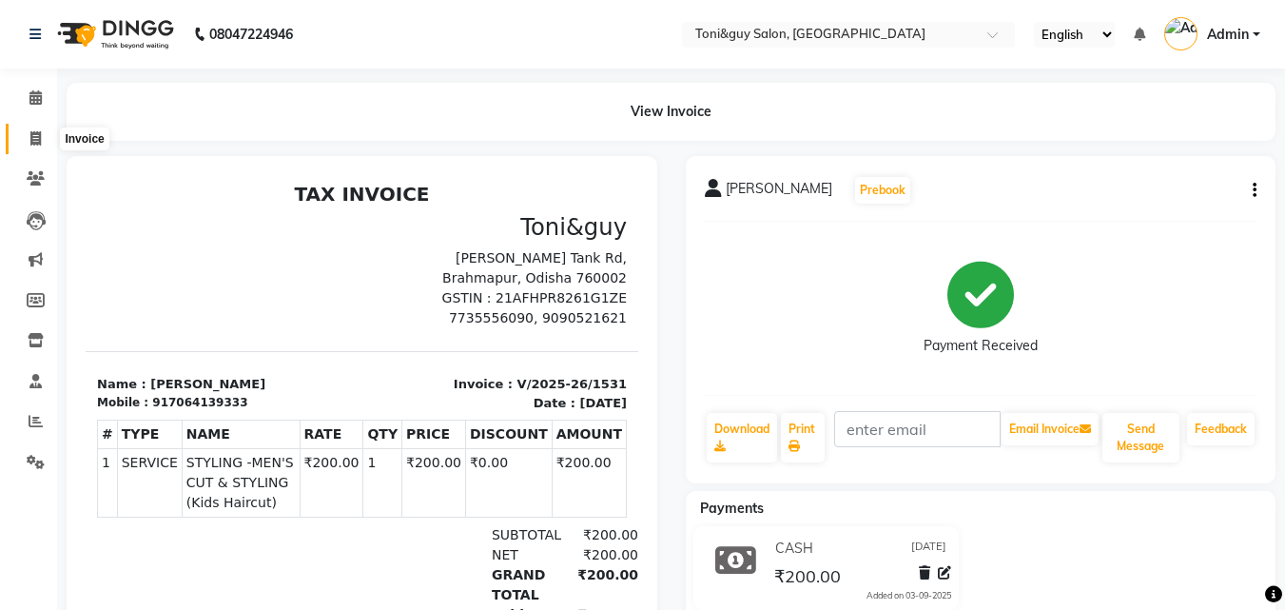
click at [24, 131] on span at bounding box center [35, 139] width 33 height 22
select select "service"
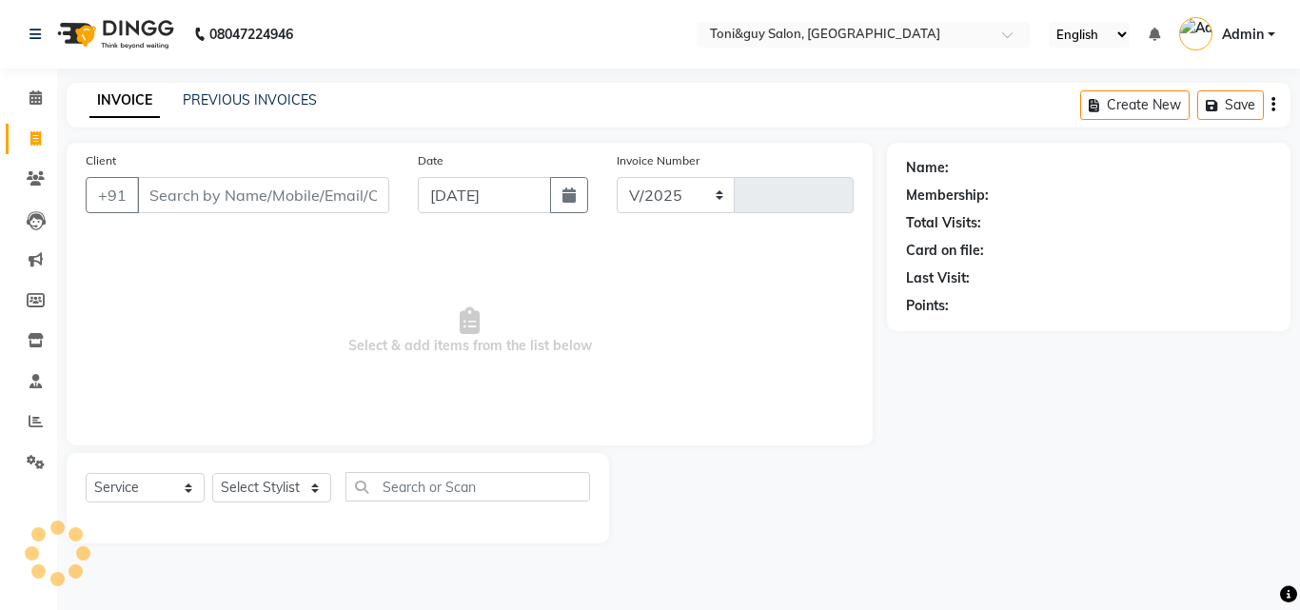
select select "6593"
type input "1532"
click at [219, 180] on input "Client" at bounding box center [263, 195] width 252 height 36
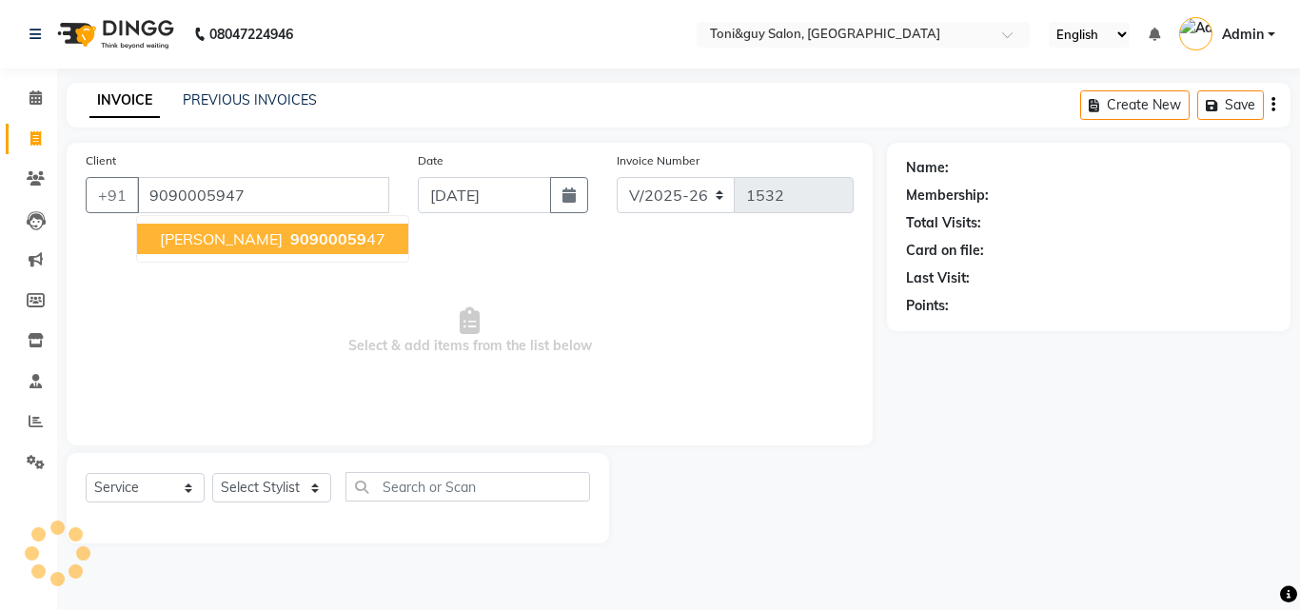
type input "9090005947"
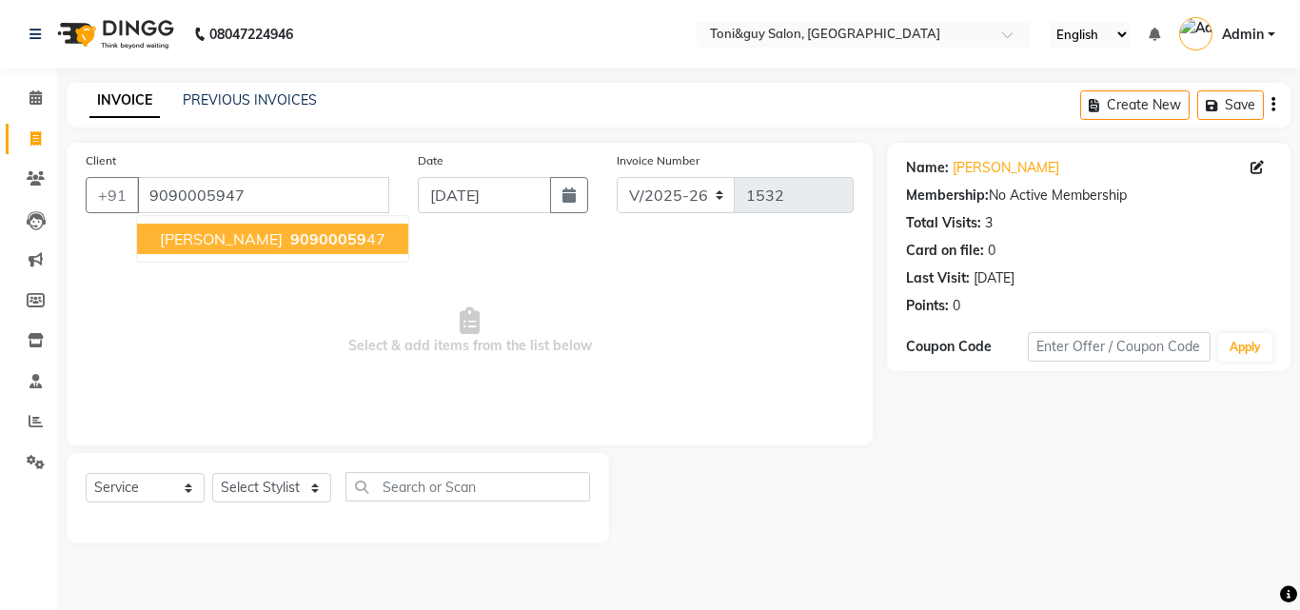
click at [250, 244] on span "SAYED FAHIM" at bounding box center [221, 238] width 123 height 19
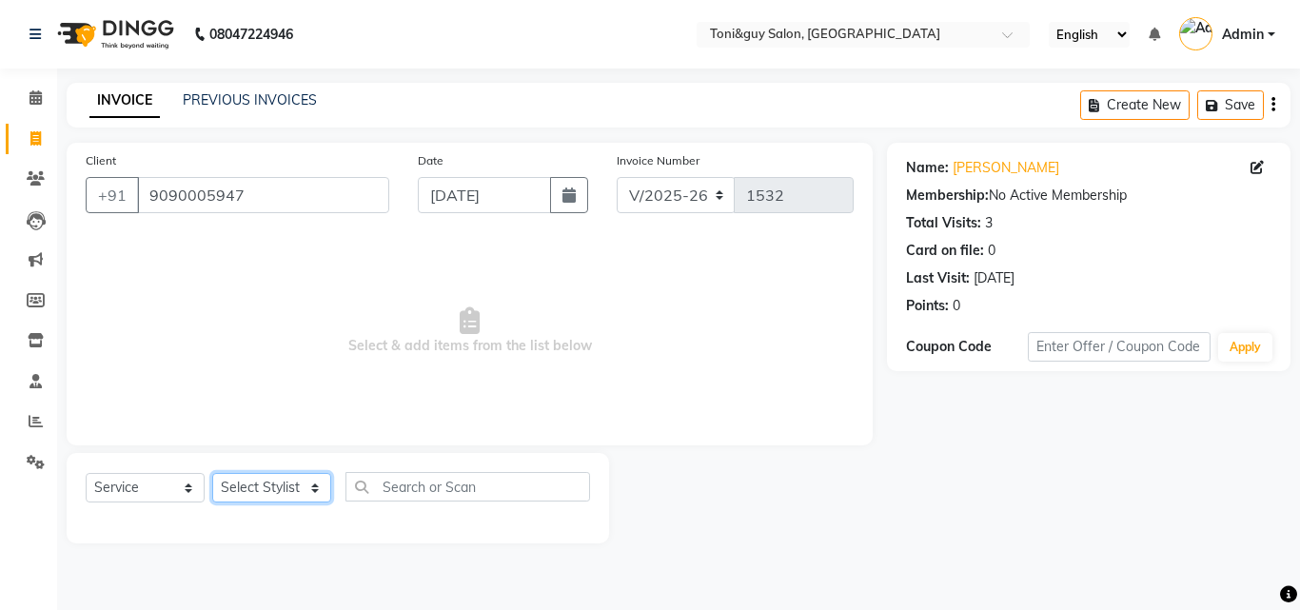
click at [308, 493] on select "Select Stylist ABISHEK ARSH [PERSON_NAME] [PERSON_NAME] PRIYA SAKCHI sandhya [P…" at bounding box center [271, 487] width 119 height 29
select select "52286"
click at [212, 473] on select "Select Stylist ABISHEK ARSH [PERSON_NAME] [PERSON_NAME] PRIYA SAKCHI sandhya [P…" at bounding box center [271, 487] width 119 height 29
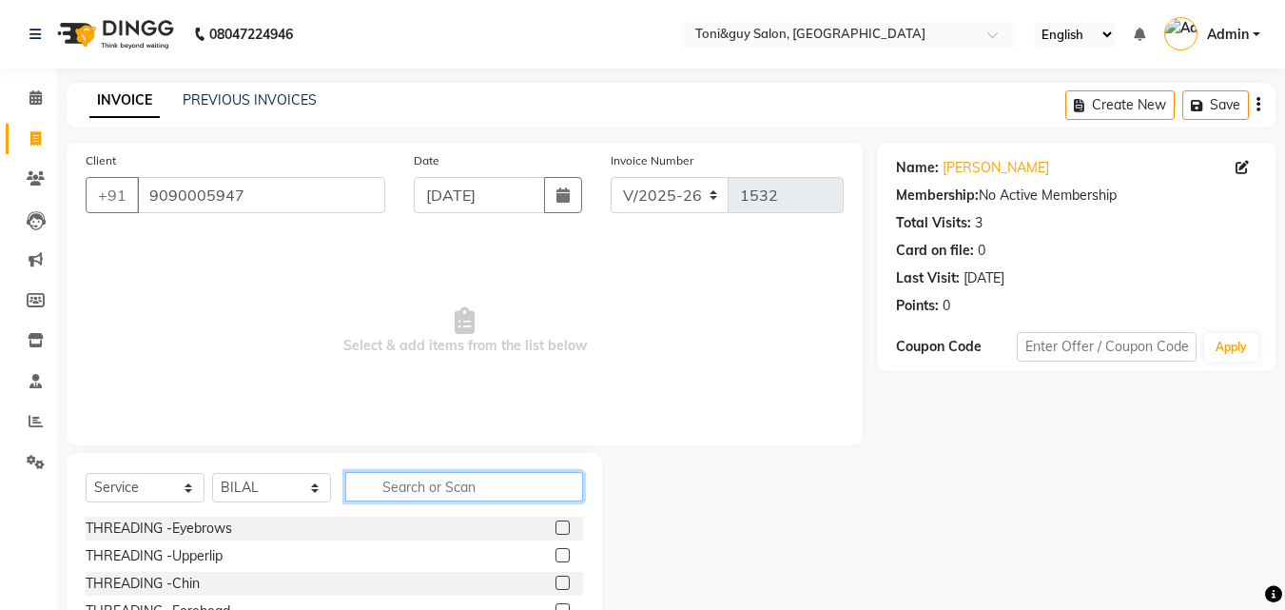
click at [382, 483] on input "text" at bounding box center [464, 486] width 238 height 29
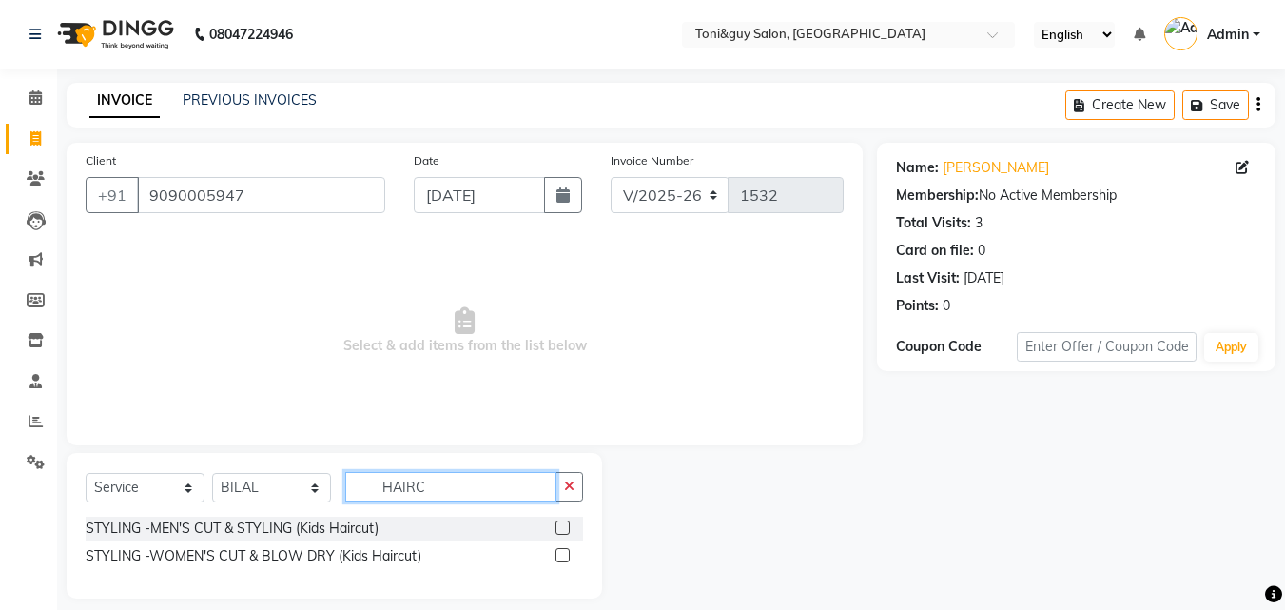
type input "HAIRC"
click at [563, 527] on label at bounding box center [563, 527] width 14 height 14
click at [563, 527] on input "checkbox" at bounding box center [562, 528] width 12 height 12
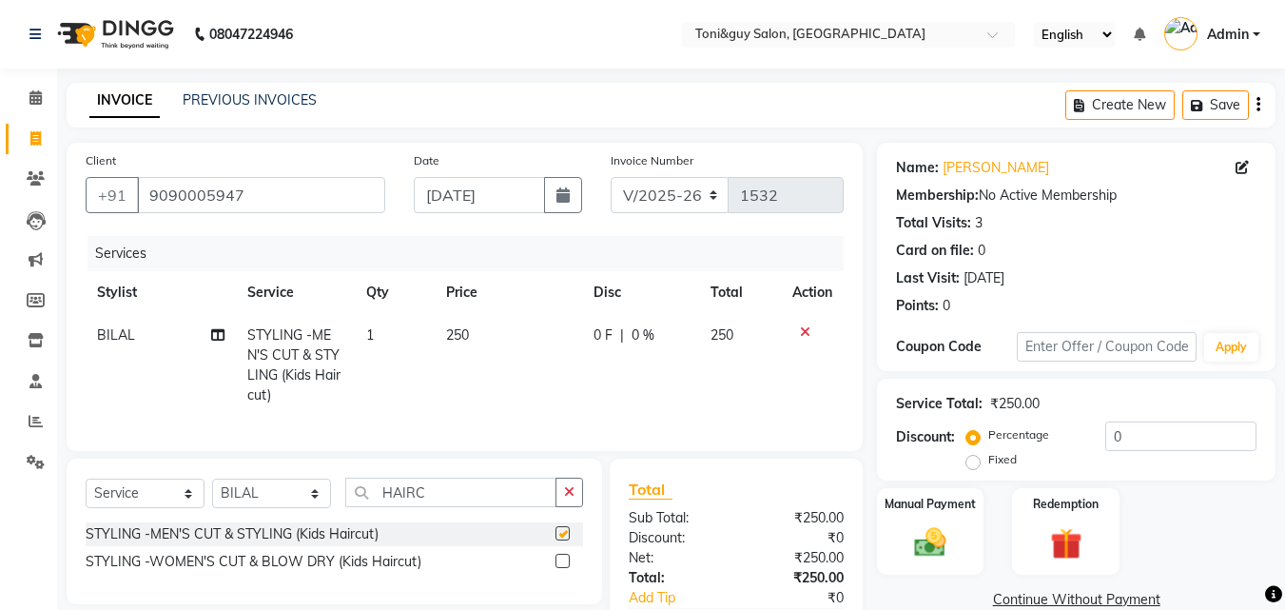
checkbox input "false"
click at [553, 507] on input "HAIRC" at bounding box center [450, 492] width 211 height 29
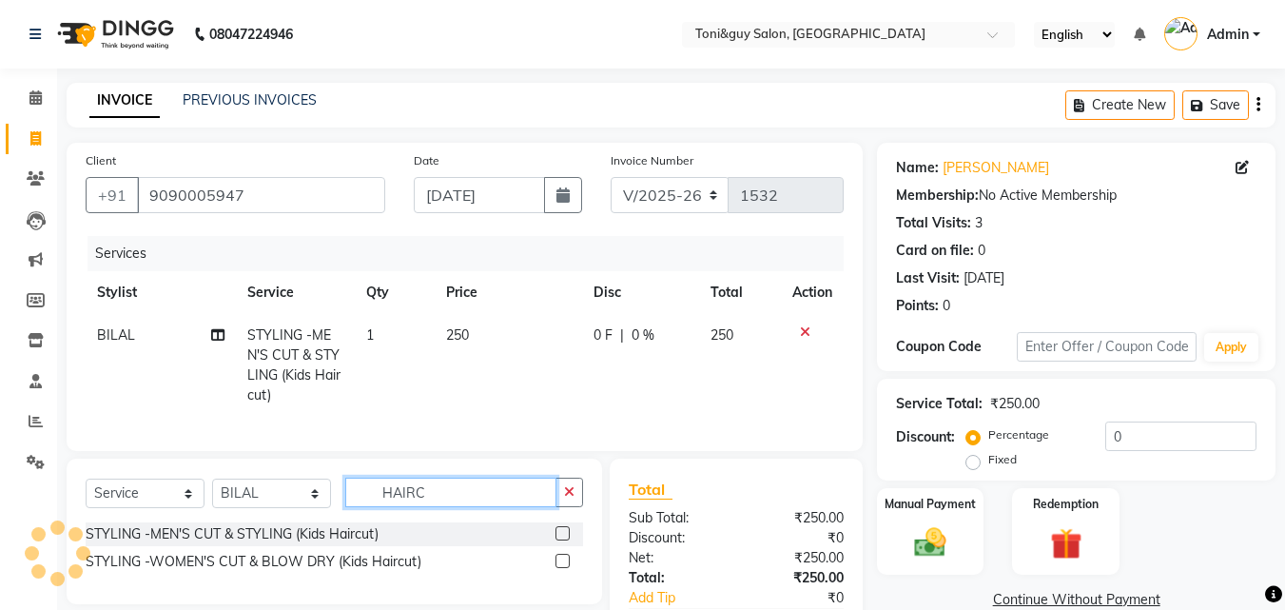
click at [553, 507] on input "HAIRC" at bounding box center [450, 492] width 211 height 29
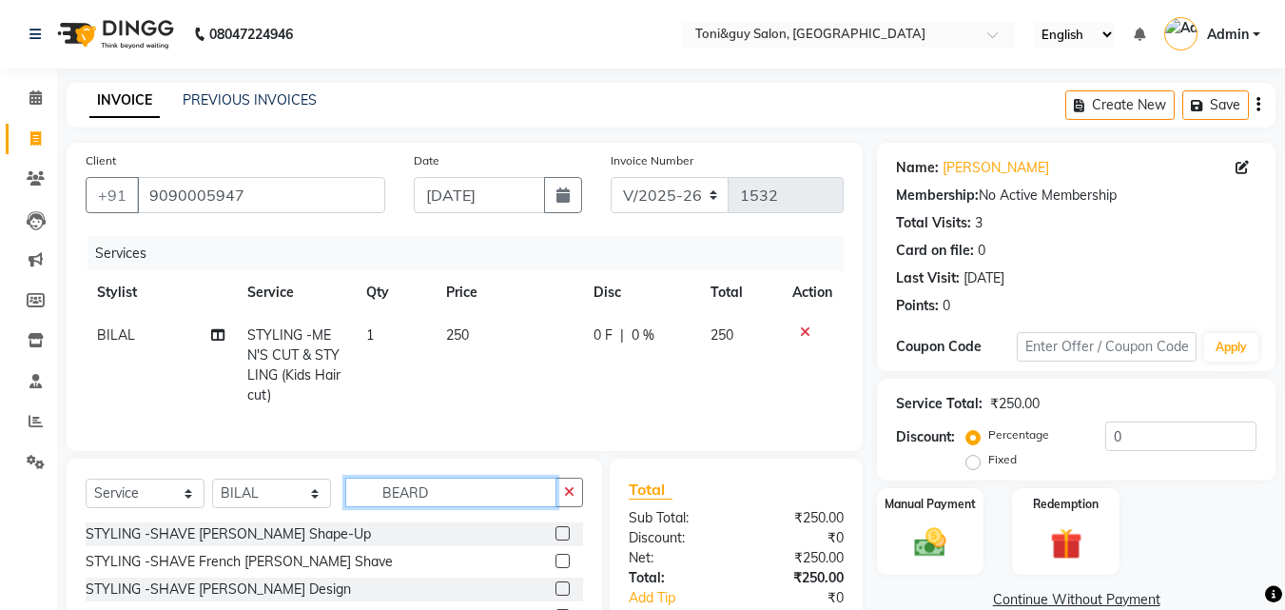
type input "BEARD"
click at [563, 540] on label at bounding box center [563, 533] width 14 height 14
click at [563, 540] on input "checkbox" at bounding box center [562, 534] width 12 height 12
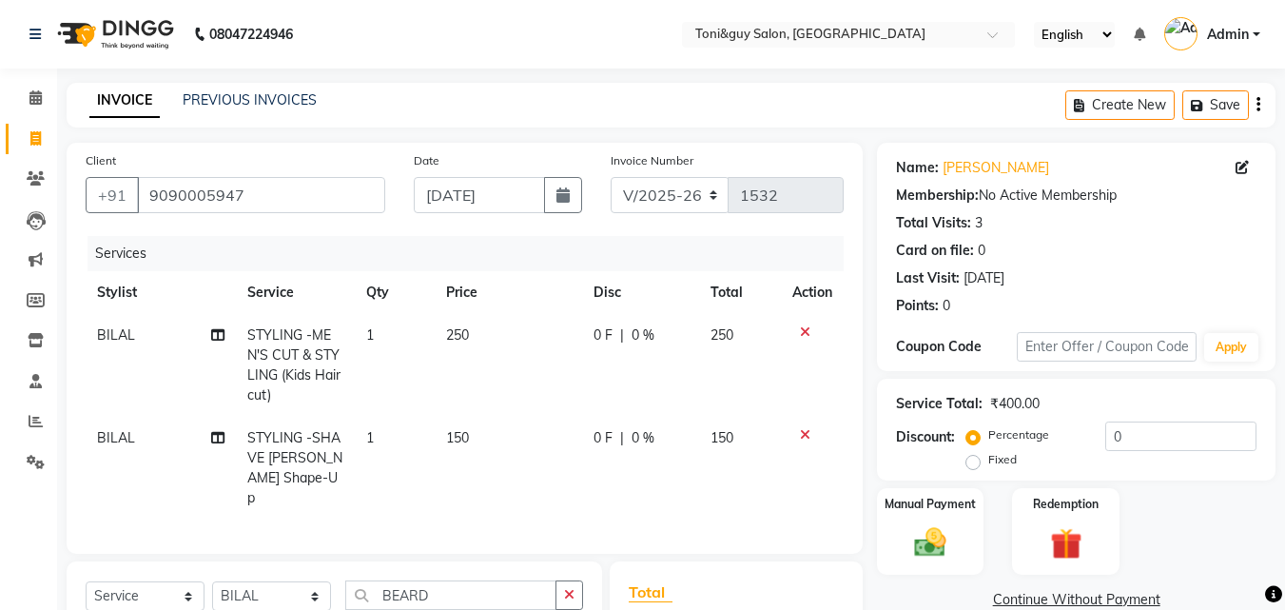
checkbox input "false"
drag, startPoint x: 472, startPoint y: 356, endPoint x: 471, endPoint y: 346, distance: 9.6
click at [471, 346] on td "250" at bounding box center [508, 365] width 147 height 103
select select "52286"
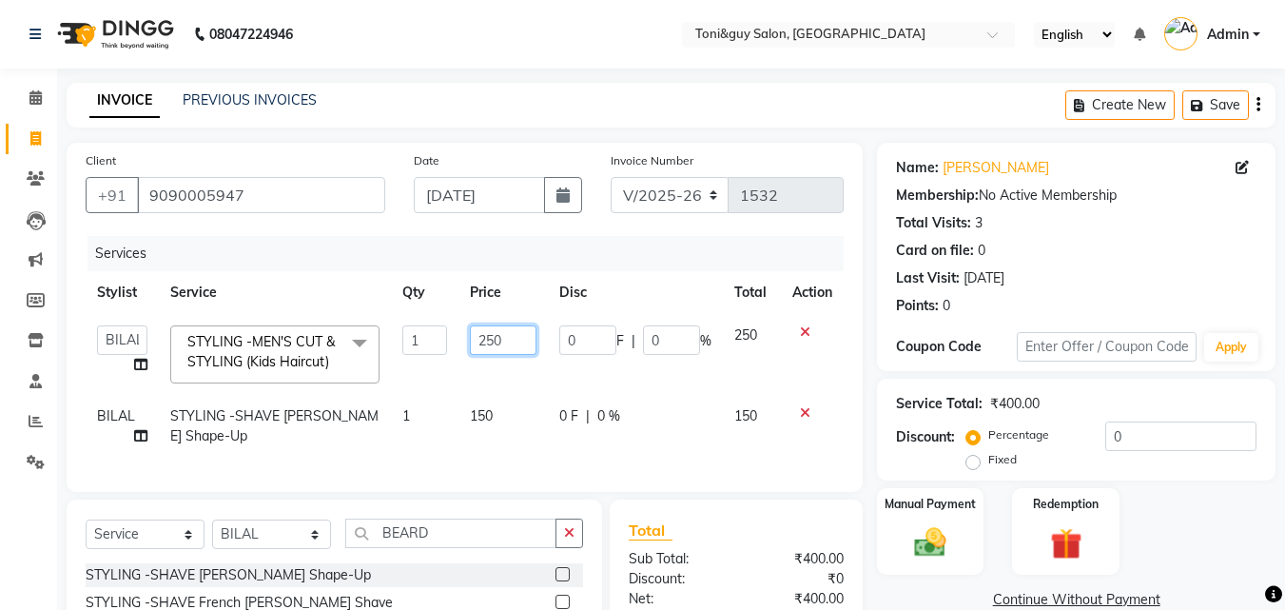
click at [475, 340] on input "250" at bounding box center [503, 339] width 66 height 29
type input "200"
click at [680, 450] on td "0 F | 0 %" at bounding box center [635, 426] width 175 height 63
select select "52286"
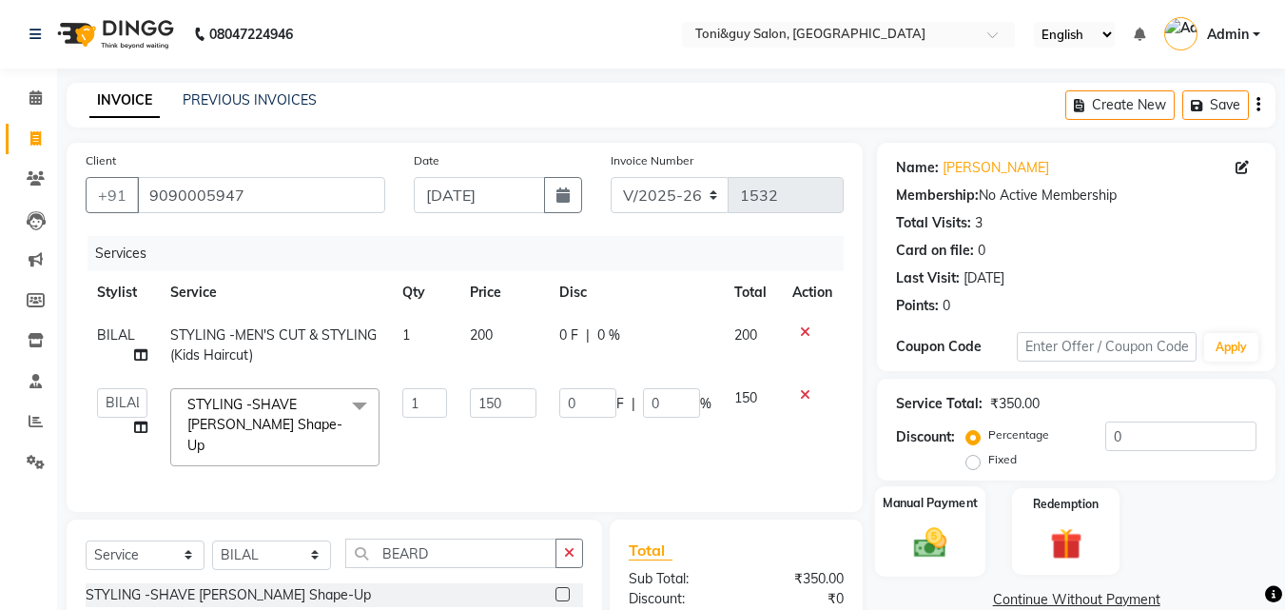
click at [951, 507] on label "Manual Payment" at bounding box center [930, 503] width 95 height 18
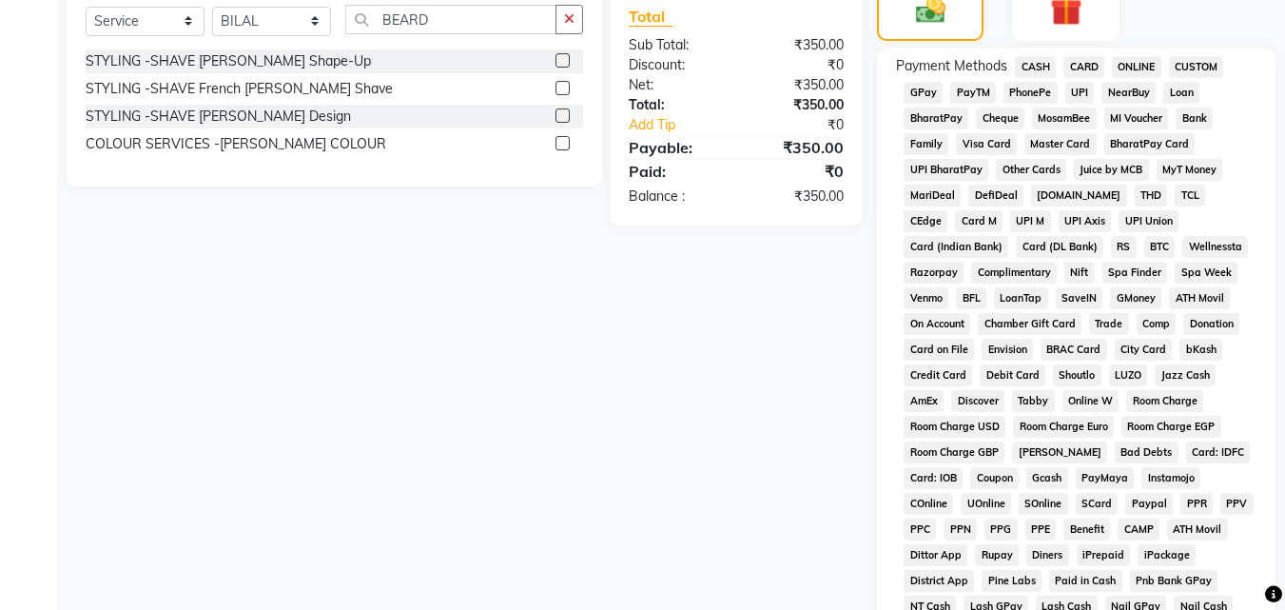
click at [1071, 90] on span "UPI" at bounding box center [1080, 93] width 29 height 22
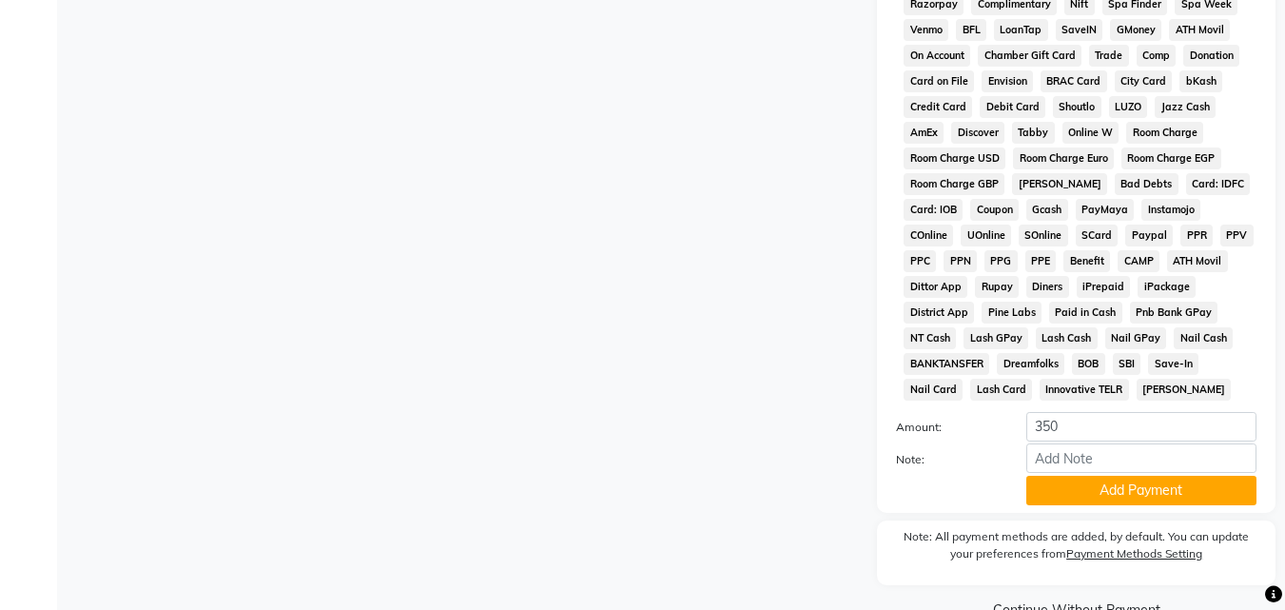
scroll to position [845, 0]
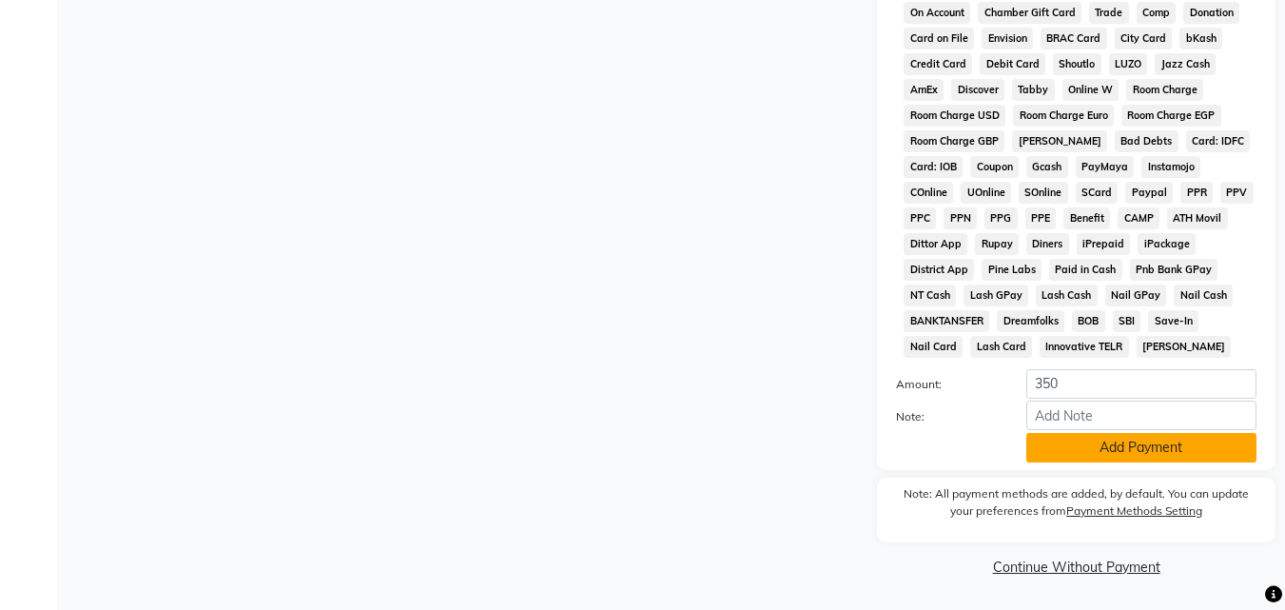
click at [1157, 452] on button "Add Payment" at bounding box center [1142, 447] width 230 height 29
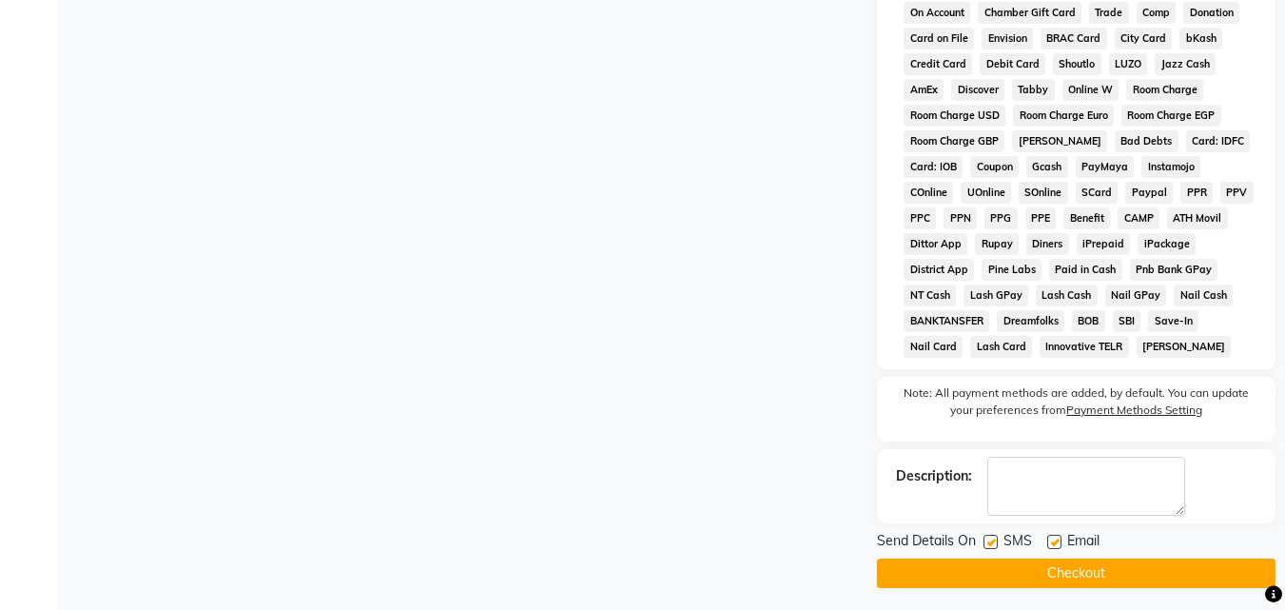
click at [1173, 568] on button "Checkout" at bounding box center [1076, 573] width 399 height 29
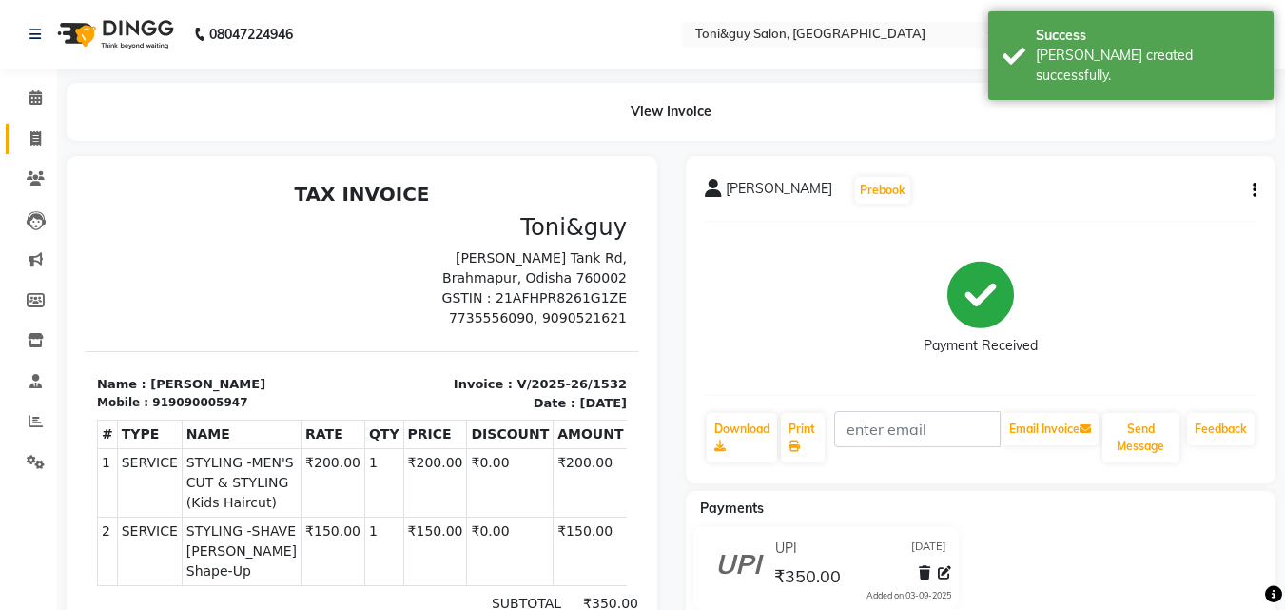
click at [40, 138] on icon at bounding box center [35, 138] width 10 height 14
select select "service"
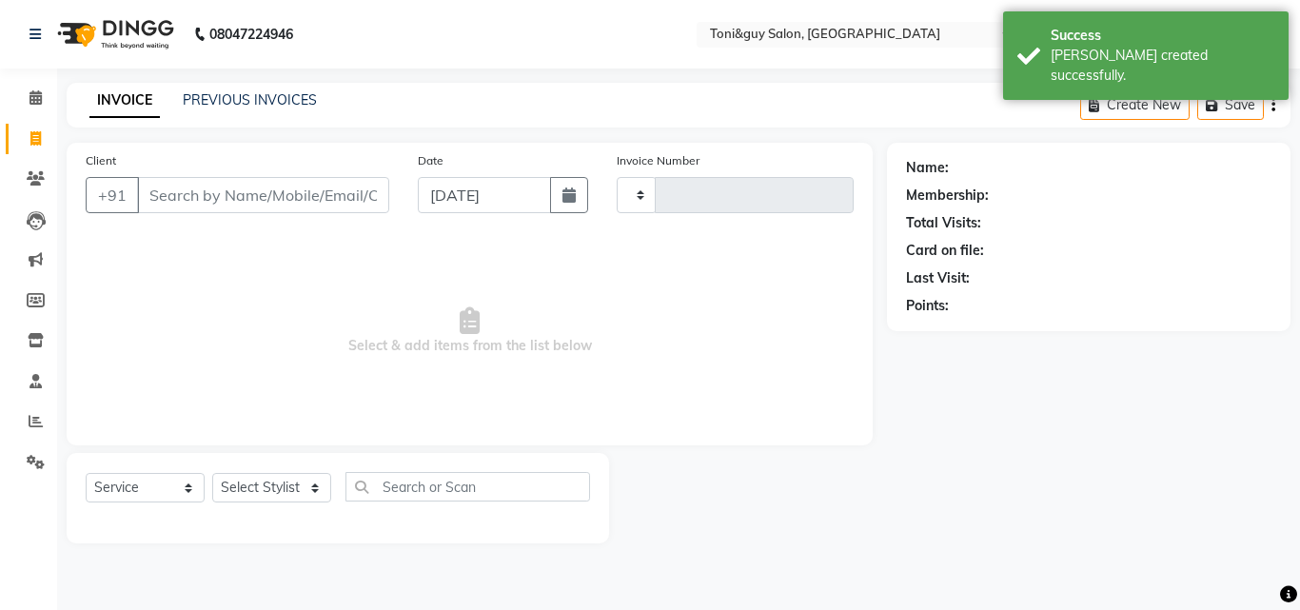
type input "1533"
select select "6593"
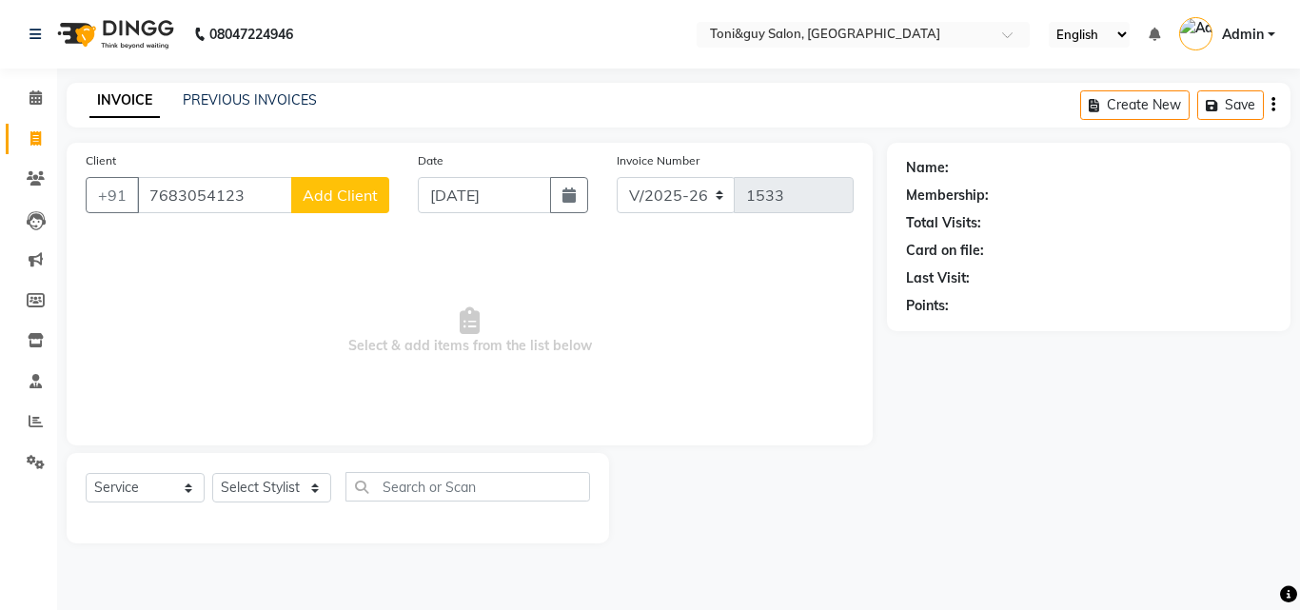
type input "7683054123"
click at [331, 195] on span "Add Client" at bounding box center [340, 195] width 75 height 19
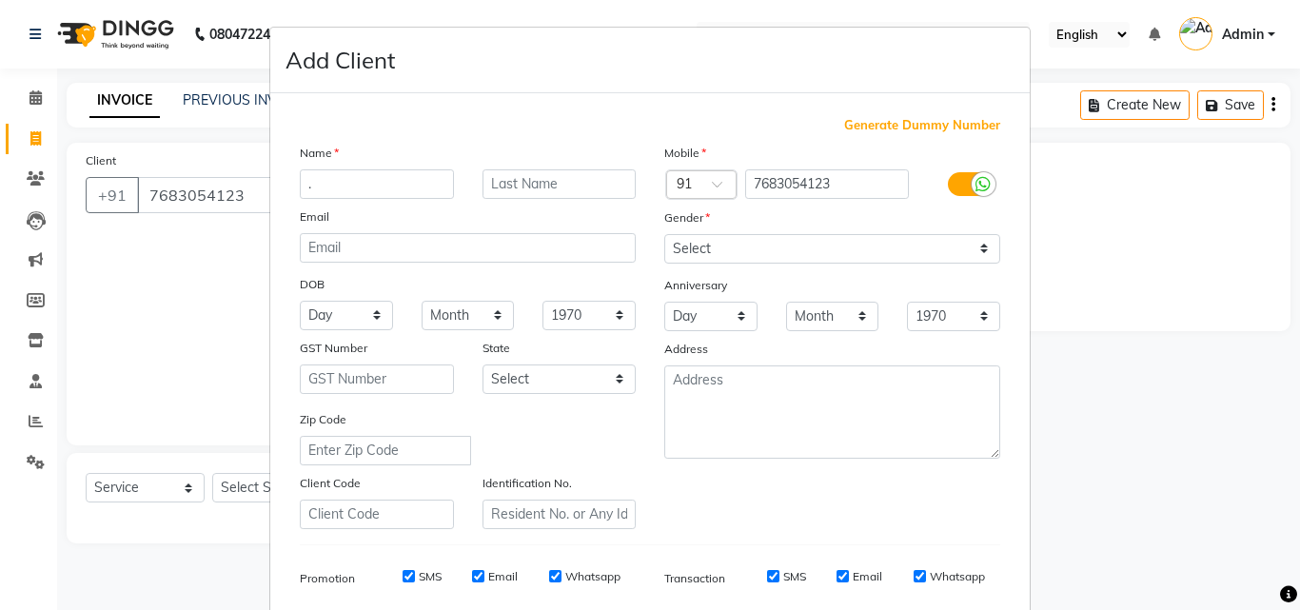
type input "."
click at [527, 169] on input "text" at bounding box center [559, 183] width 154 height 29
type input "."
click at [769, 253] on select "Select [DEMOGRAPHIC_DATA] [DEMOGRAPHIC_DATA] Other Prefer Not To Say" at bounding box center [832, 248] width 336 height 29
select select "[DEMOGRAPHIC_DATA]"
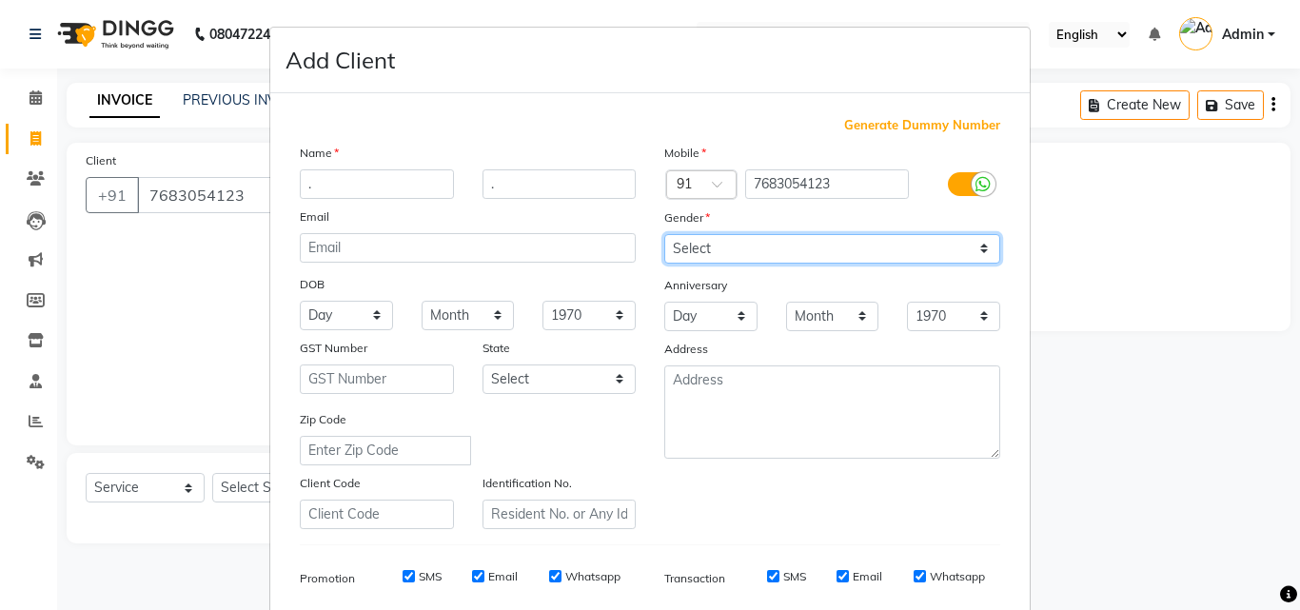
click at [664, 234] on select "Select [DEMOGRAPHIC_DATA] [DEMOGRAPHIC_DATA] Other Prefer Not To Say" at bounding box center [832, 248] width 336 height 29
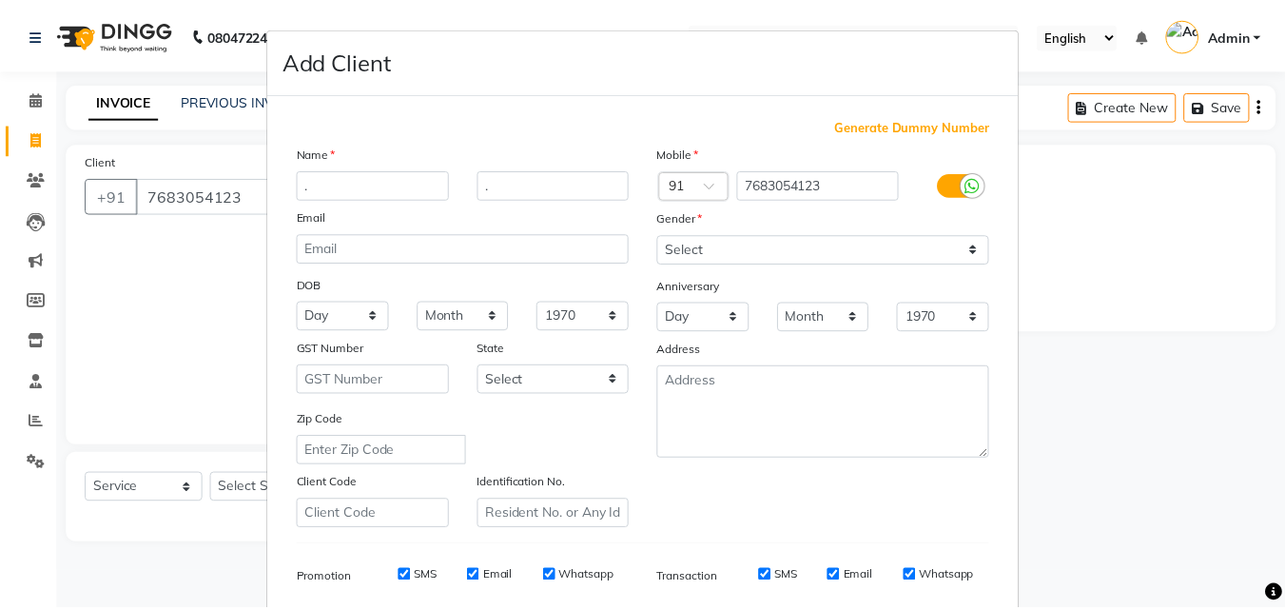
scroll to position [268, 0]
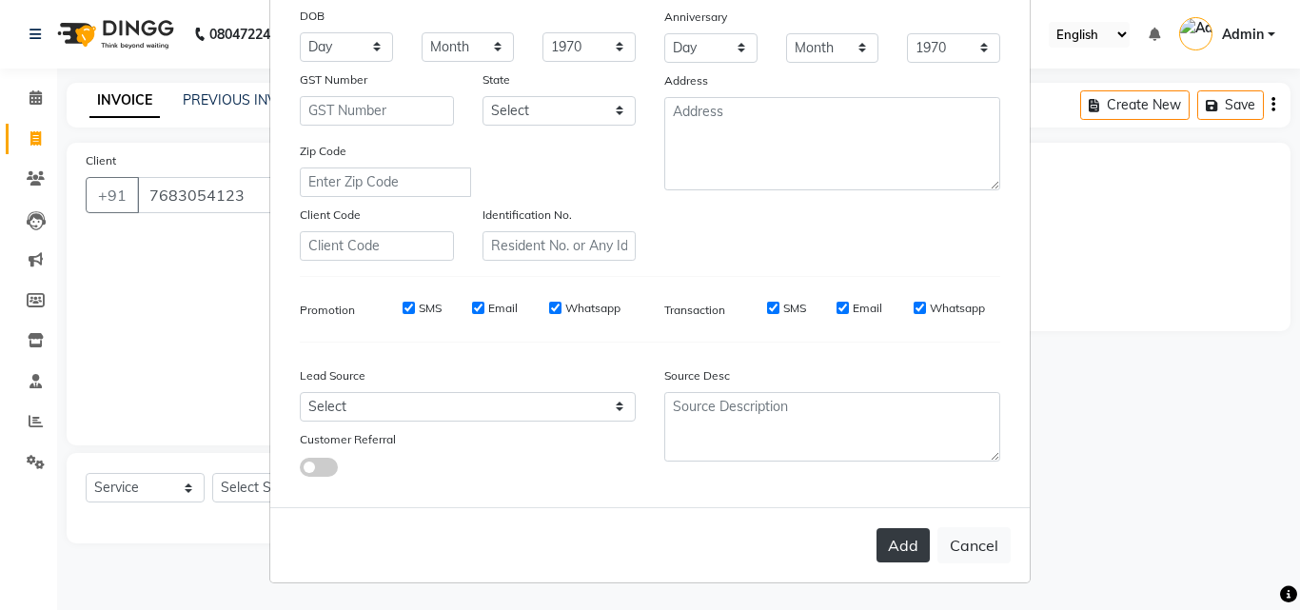
click at [885, 540] on button "Add" at bounding box center [902, 545] width 53 height 34
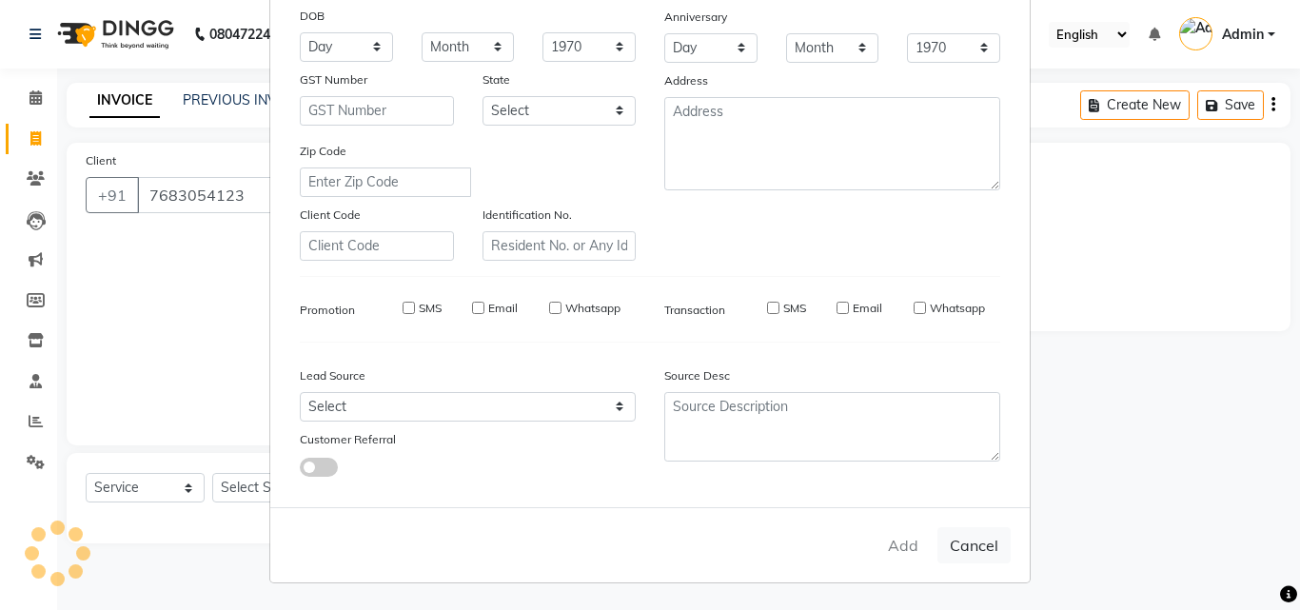
select select
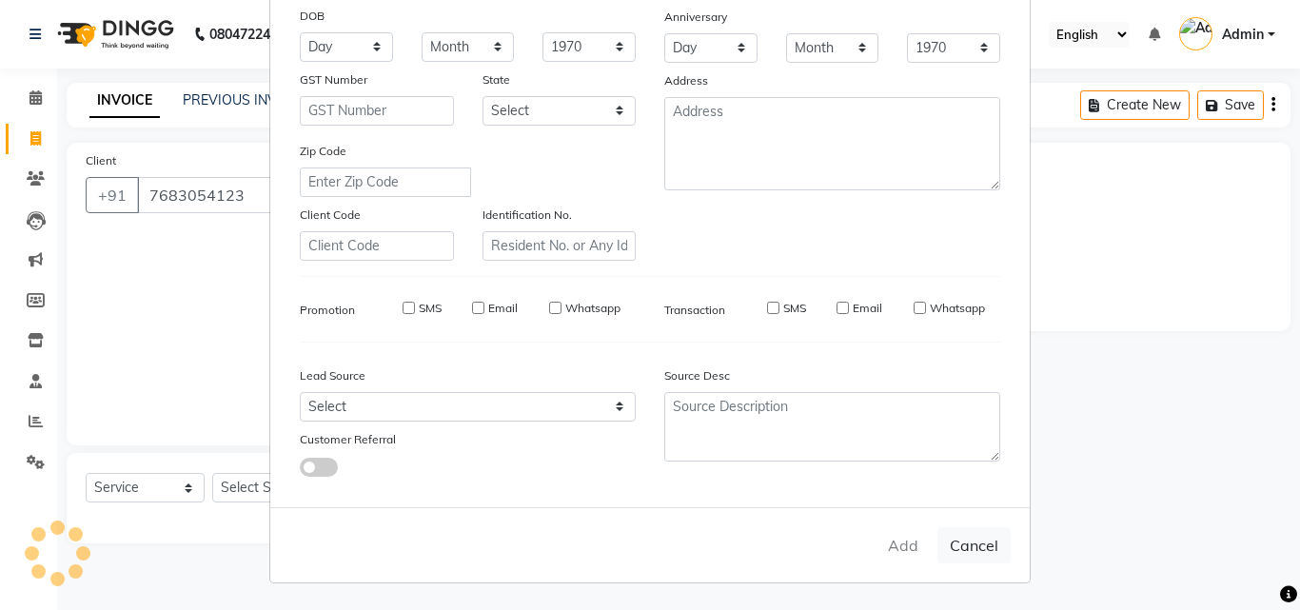
select select
checkbox input "false"
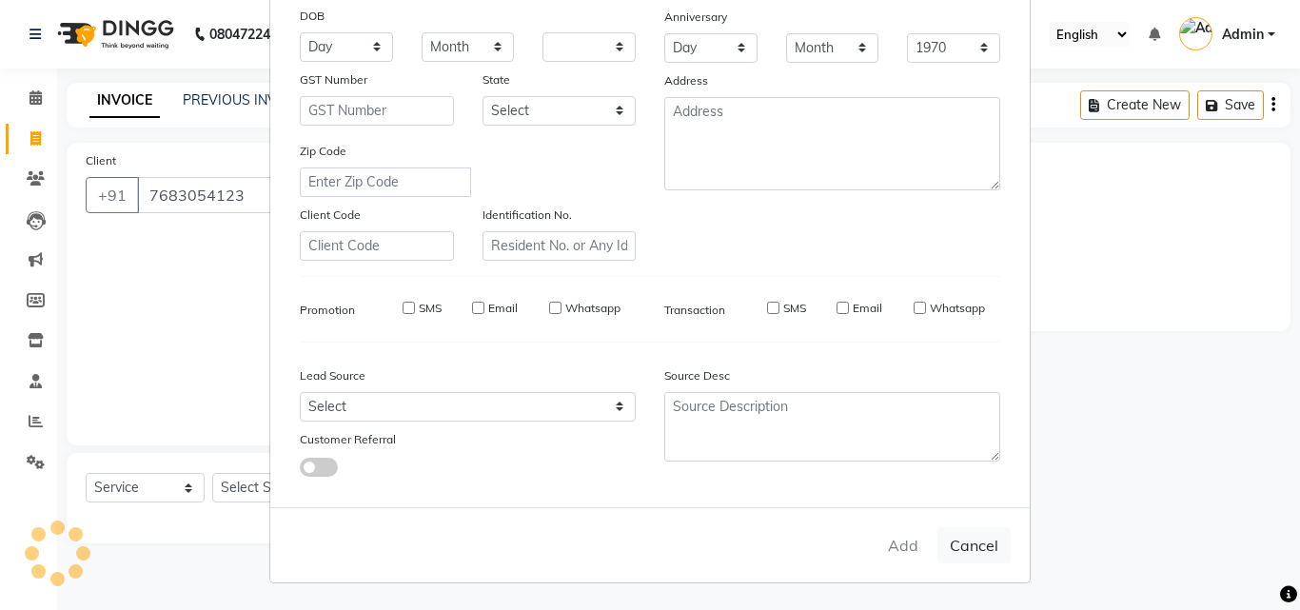
checkbox input "false"
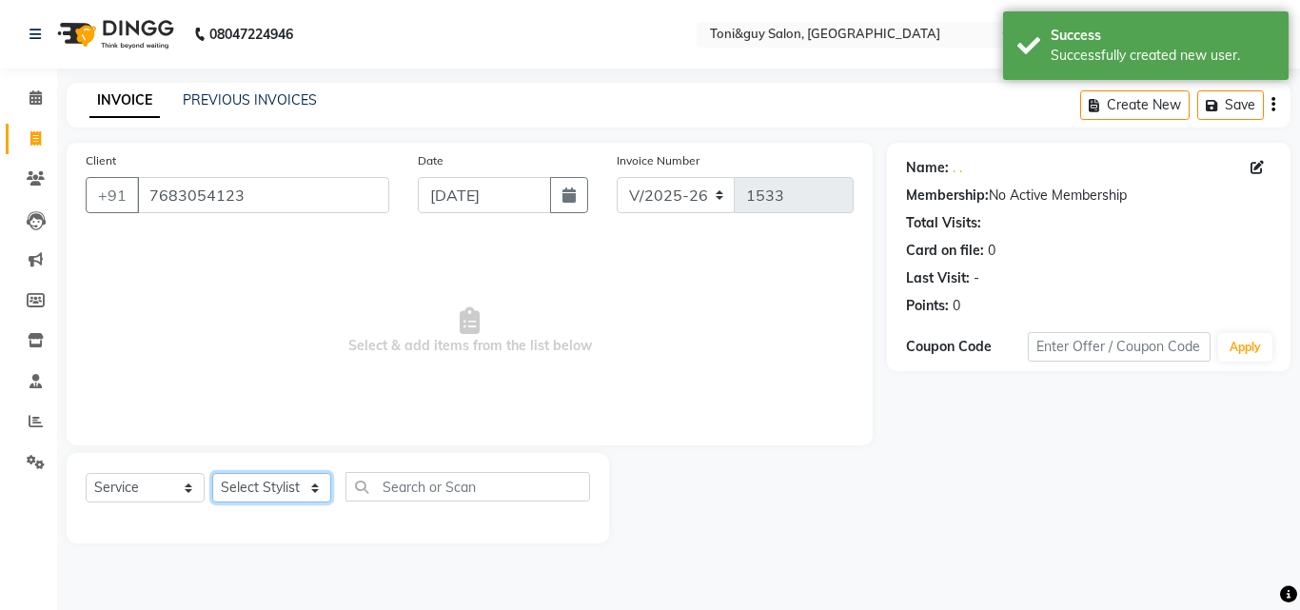
click at [247, 483] on select "Select Stylist ABISHEK ARSH [PERSON_NAME] [PERSON_NAME] PRIYA SAKCHI sandhya [P…" at bounding box center [271, 487] width 119 height 29
select select "89015"
click at [212, 473] on select "Select Stylist ABISHEK ARSH [PERSON_NAME] [PERSON_NAME] PRIYA SAKCHI sandhya [P…" at bounding box center [271, 487] width 119 height 29
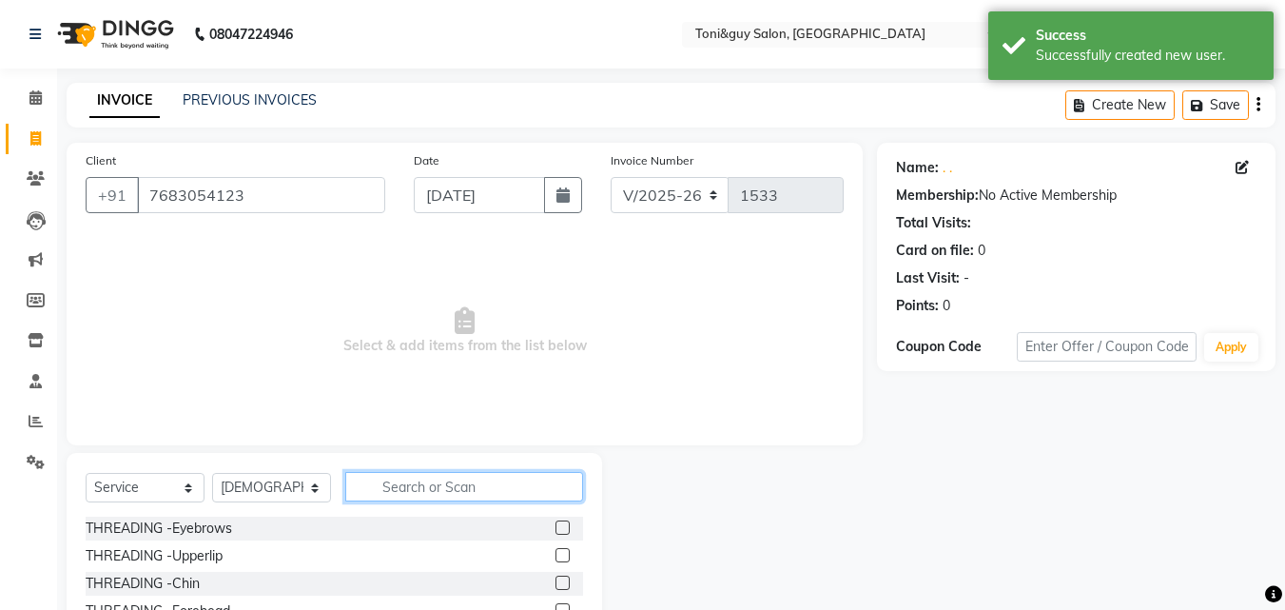
click at [442, 492] on input "text" at bounding box center [464, 486] width 238 height 29
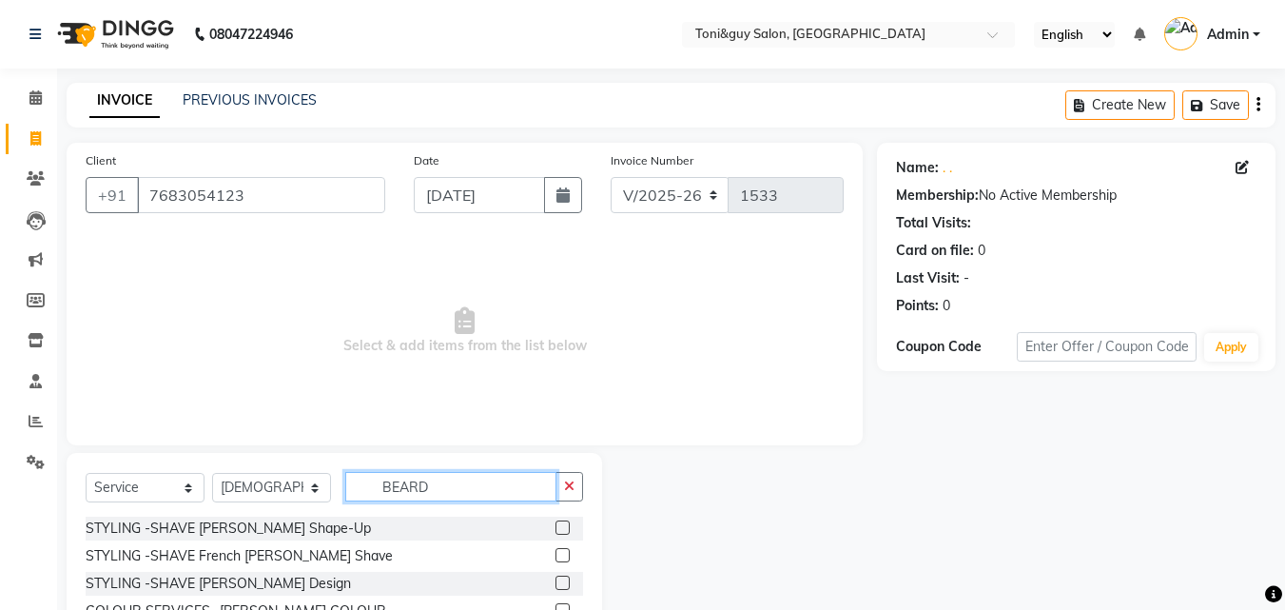
type input "BEARD"
click at [569, 533] on label at bounding box center [563, 527] width 14 height 14
click at [568, 533] on input "checkbox" at bounding box center [562, 528] width 12 height 12
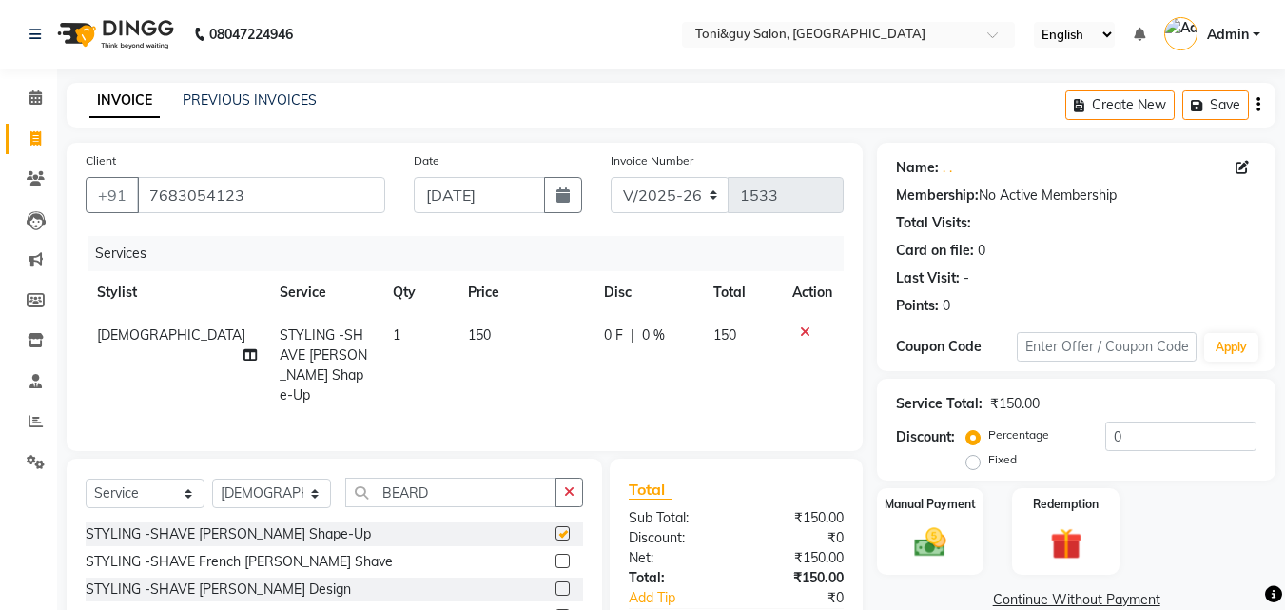
checkbox input "false"
click at [901, 489] on div "Manual Payment" at bounding box center [930, 531] width 111 height 90
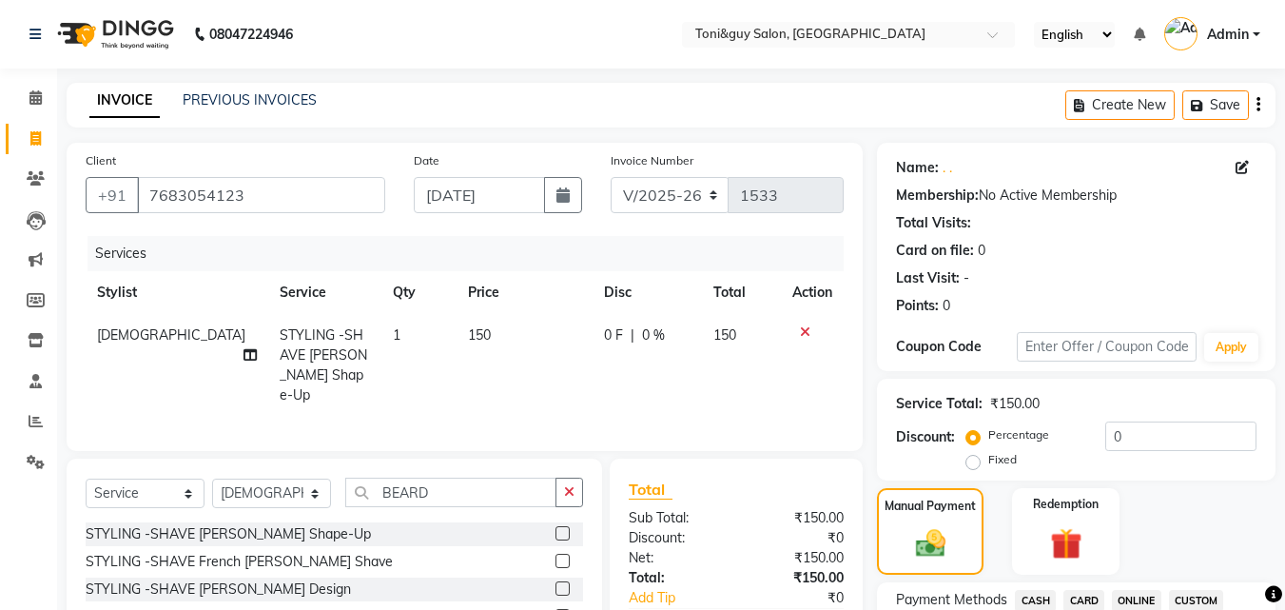
scroll to position [534, 0]
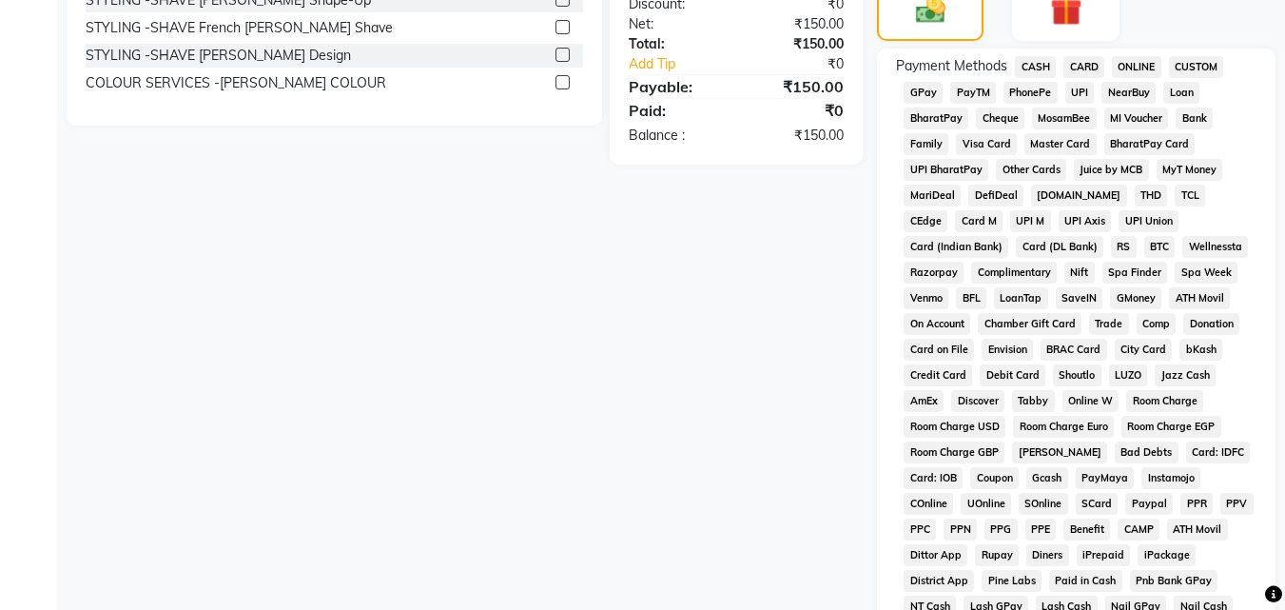
click at [1074, 97] on span "UPI" at bounding box center [1080, 93] width 29 height 22
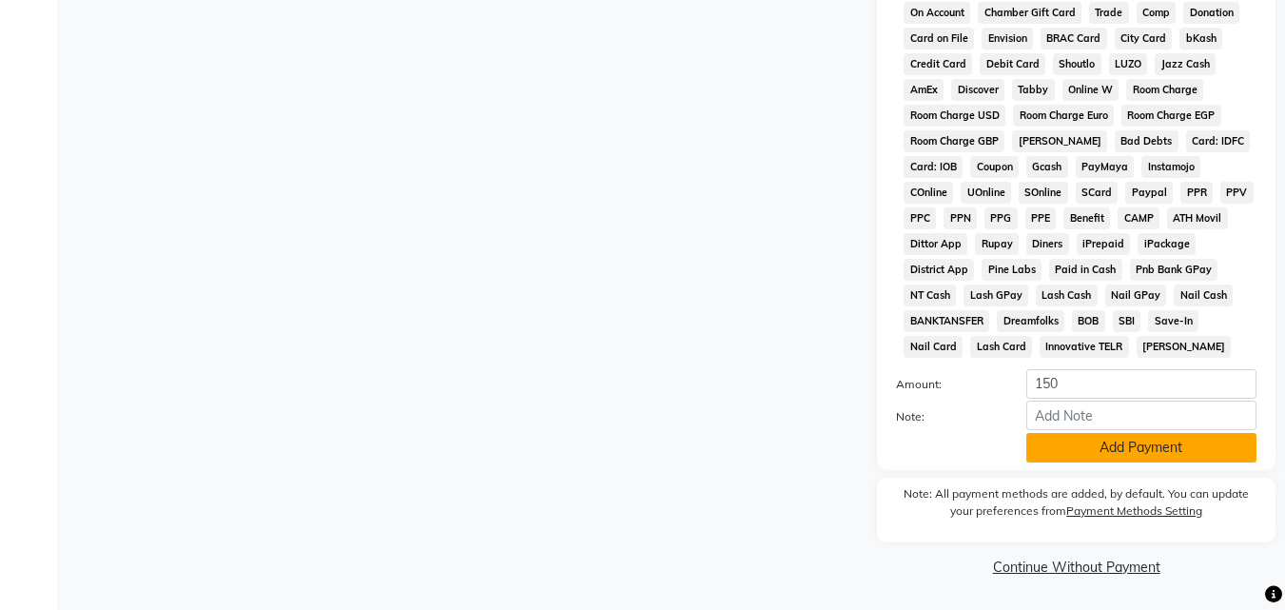
click at [1127, 441] on button "Add Payment" at bounding box center [1142, 447] width 230 height 29
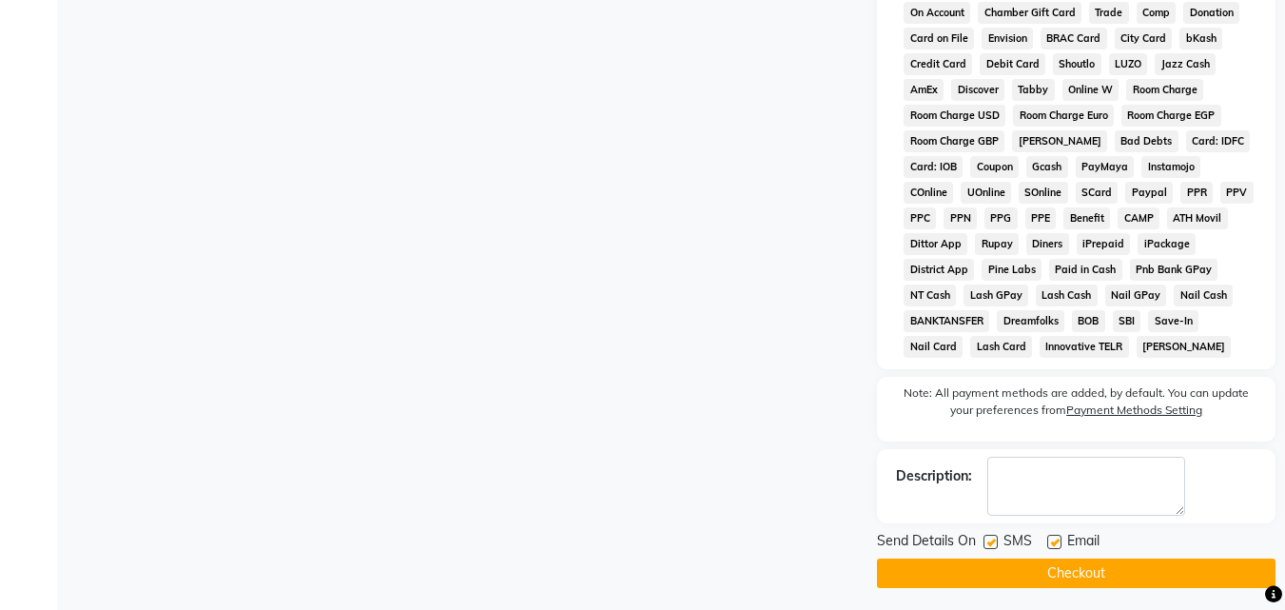
click at [1095, 572] on button "Checkout" at bounding box center [1076, 573] width 399 height 29
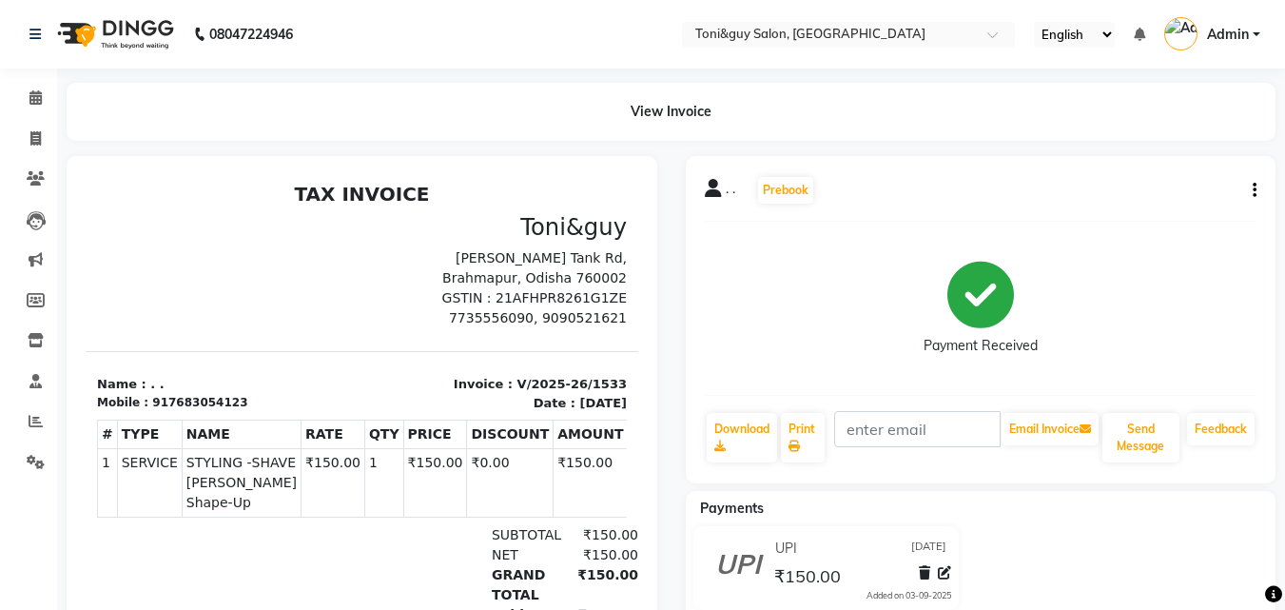
select select "service"
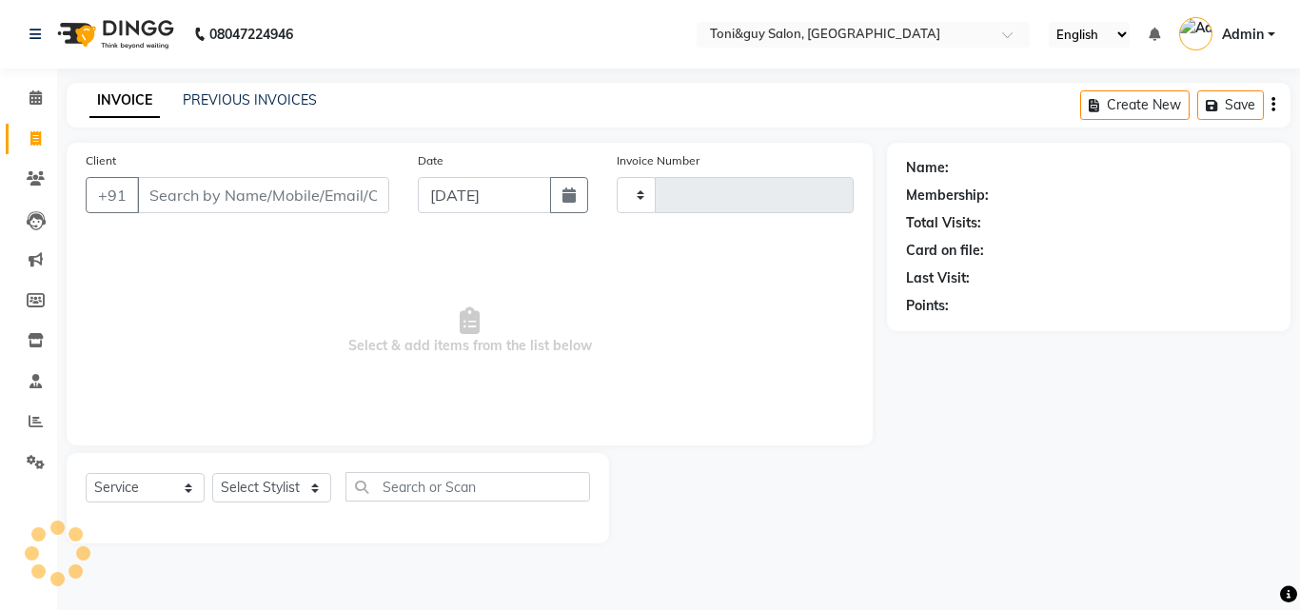
type input "1534"
select select "6593"
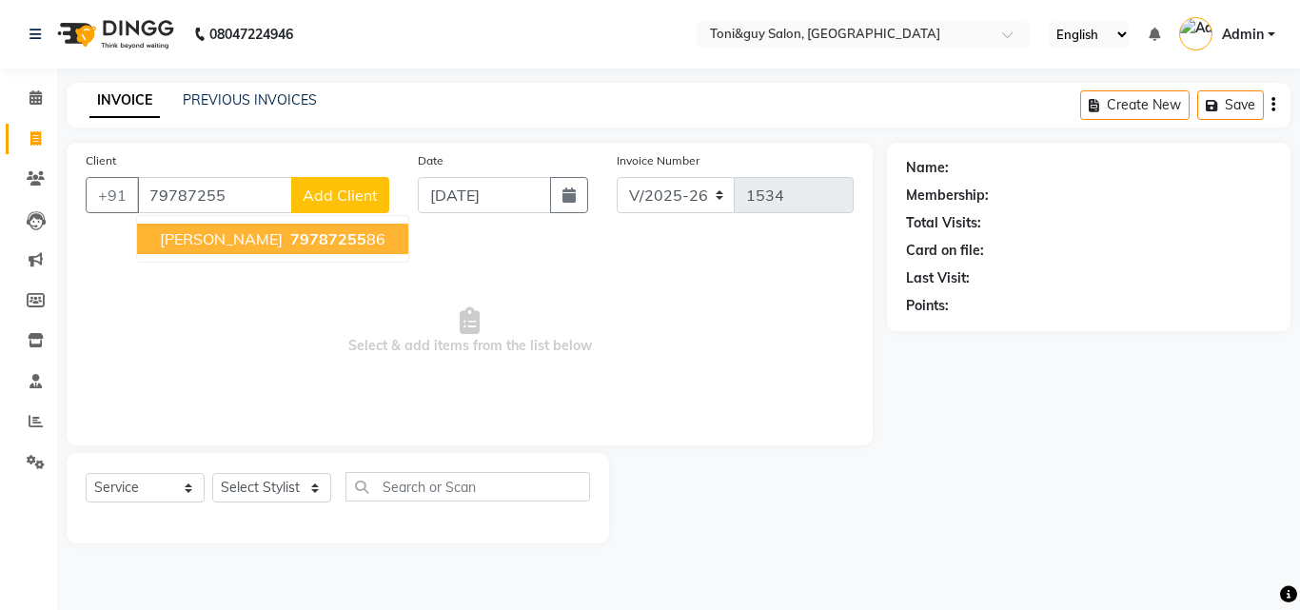
click at [290, 229] on span "79787255" at bounding box center [328, 238] width 76 height 19
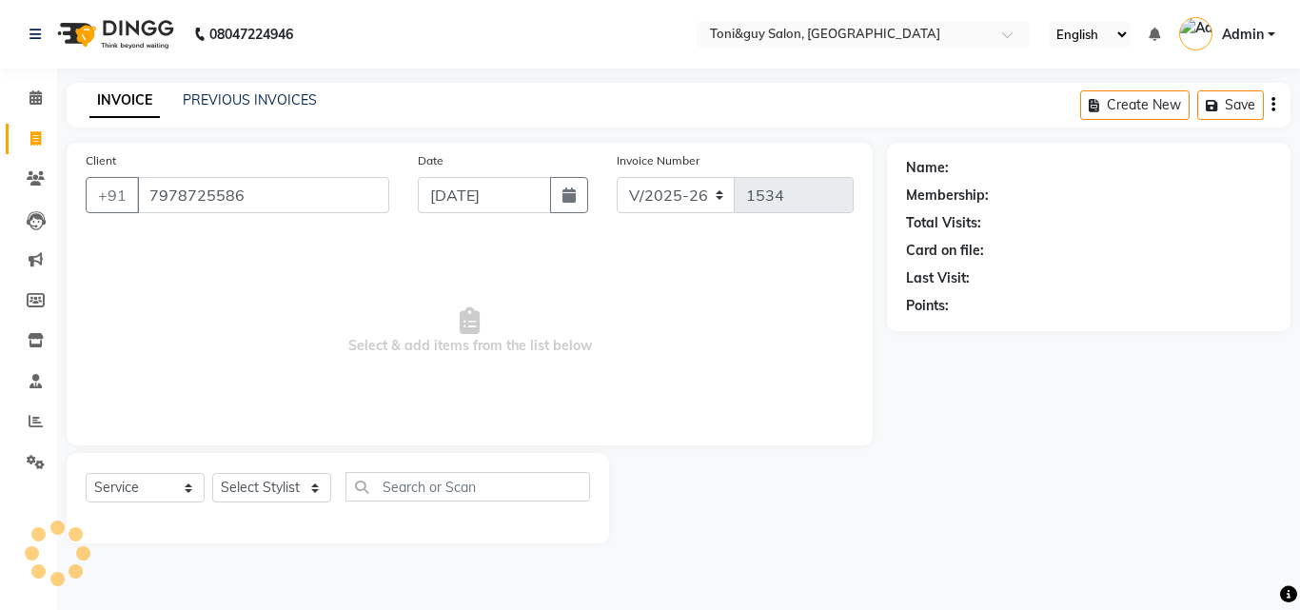
type input "7978725586"
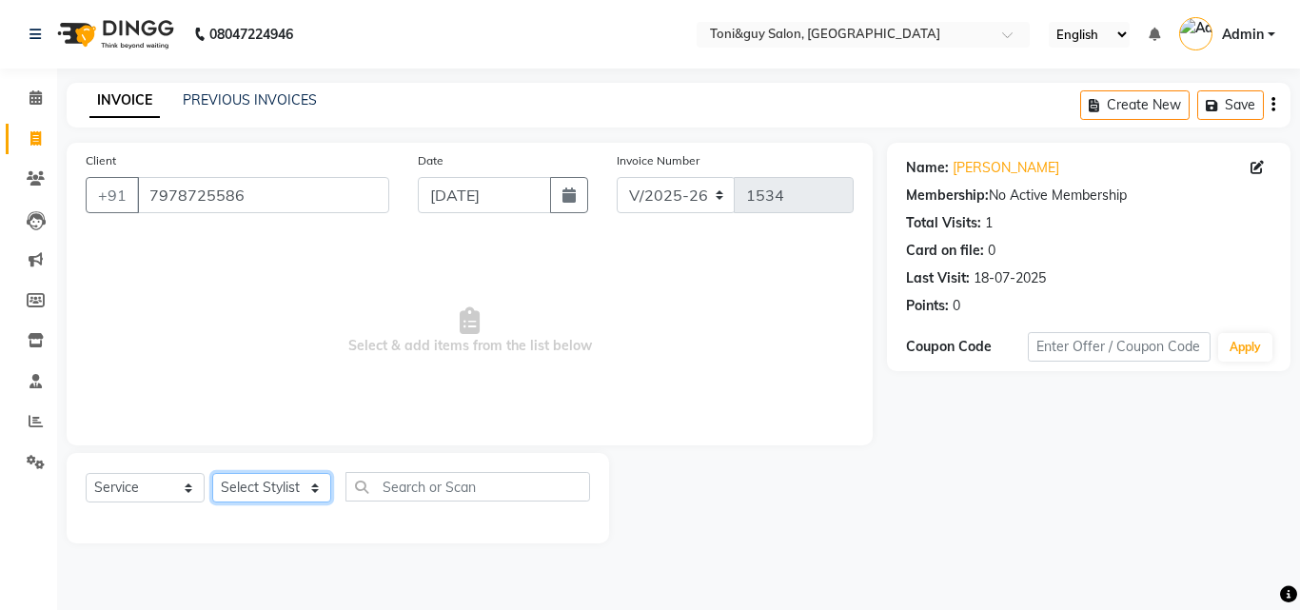
click at [269, 474] on select "Select Stylist ABISHEK ARSH [PERSON_NAME] [PERSON_NAME] PRIYA SAKCHI sandhya [P…" at bounding box center [271, 487] width 119 height 29
select select "89015"
click at [212, 473] on select "Select Stylist ABISHEK ARSH [PERSON_NAME] [PERSON_NAME] PRIYA SAKCHI sandhya [P…" at bounding box center [271, 487] width 119 height 29
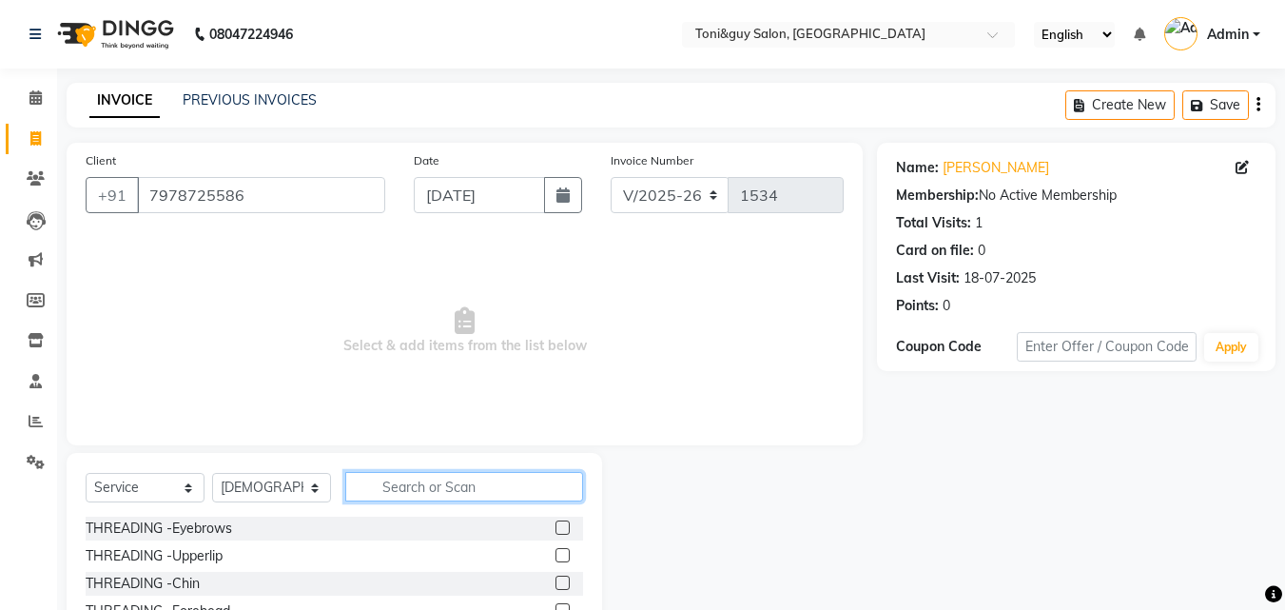
click at [400, 496] on input "text" at bounding box center [464, 486] width 238 height 29
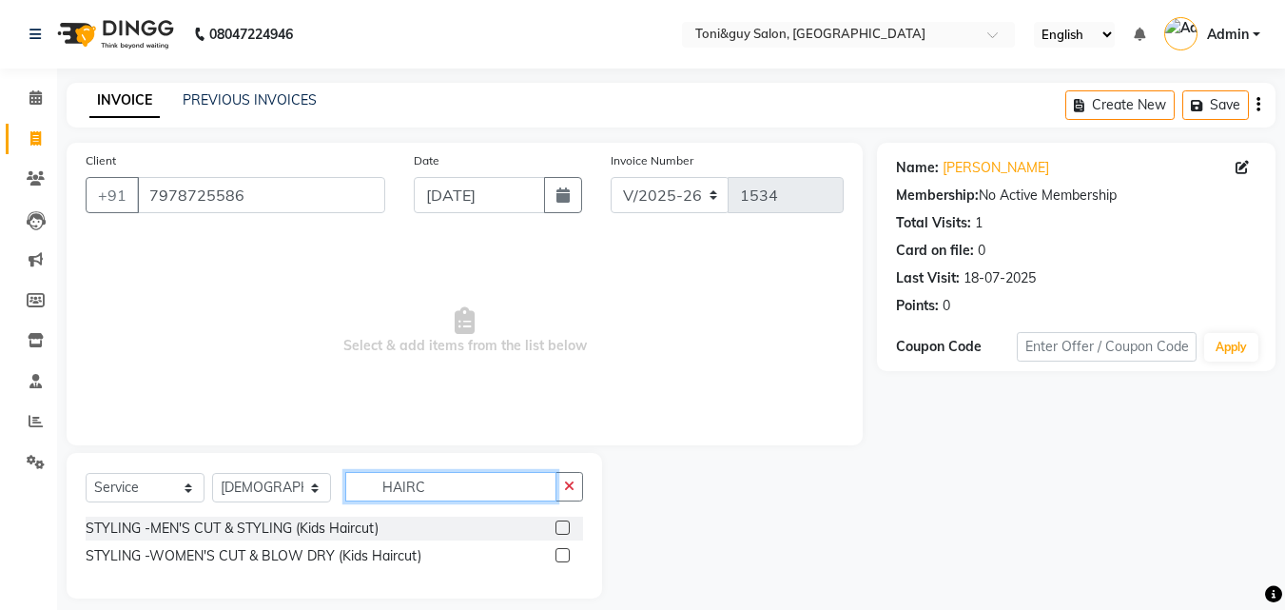
type input "HAIRC"
click at [561, 531] on label at bounding box center [563, 527] width 14 height 14
click at [561, 531] on input "checkbox" at bounding box center [562, 528] width 12 height 12
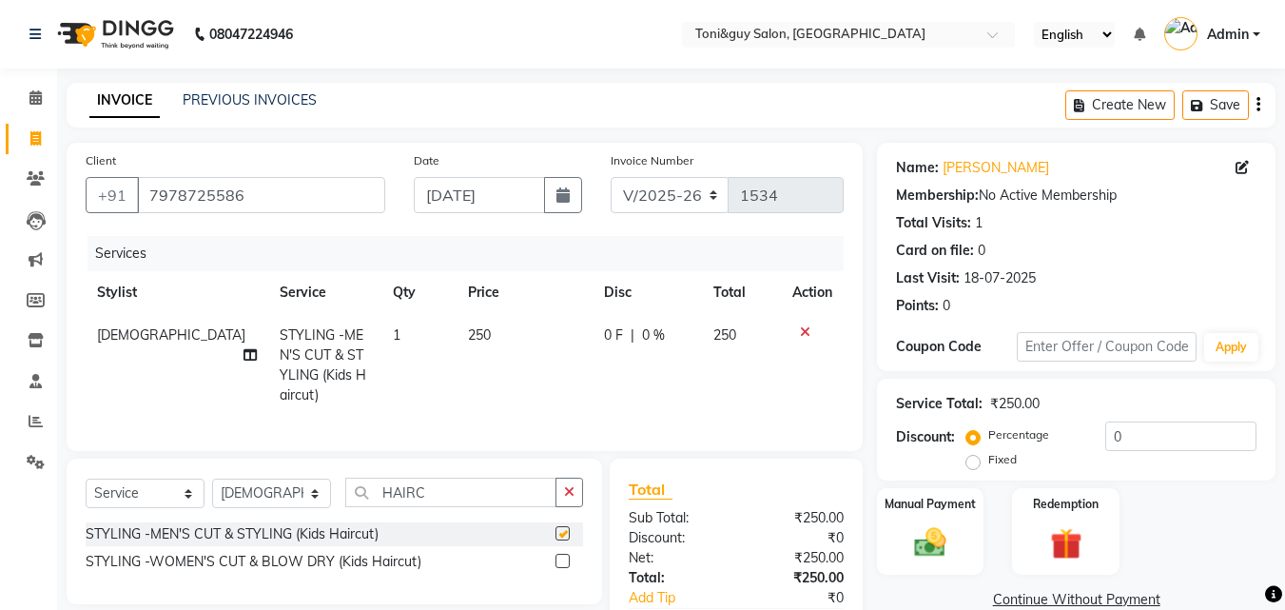
checkbox input "false"
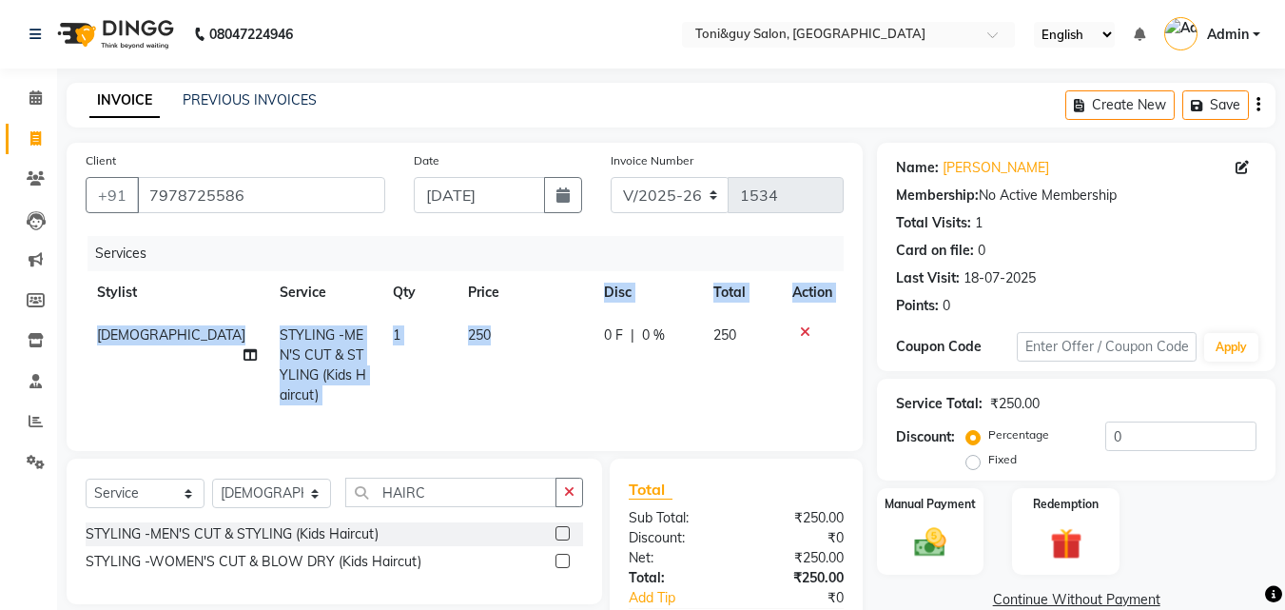
drag, startPoint x: 480, startPoint y: 312, endPoint x: 478, endPoint y: 347, distance: 35.3
click at [478, 347] on table "Stylist Service Qty Price Disc Total Action SHAAN STYLING -MEN'S CUT & STYLING …" at bounding box center [465, 344] width 758 height 146
click at [478, 347] on td "250" at bounding box center [525, 365] width 136 height 103
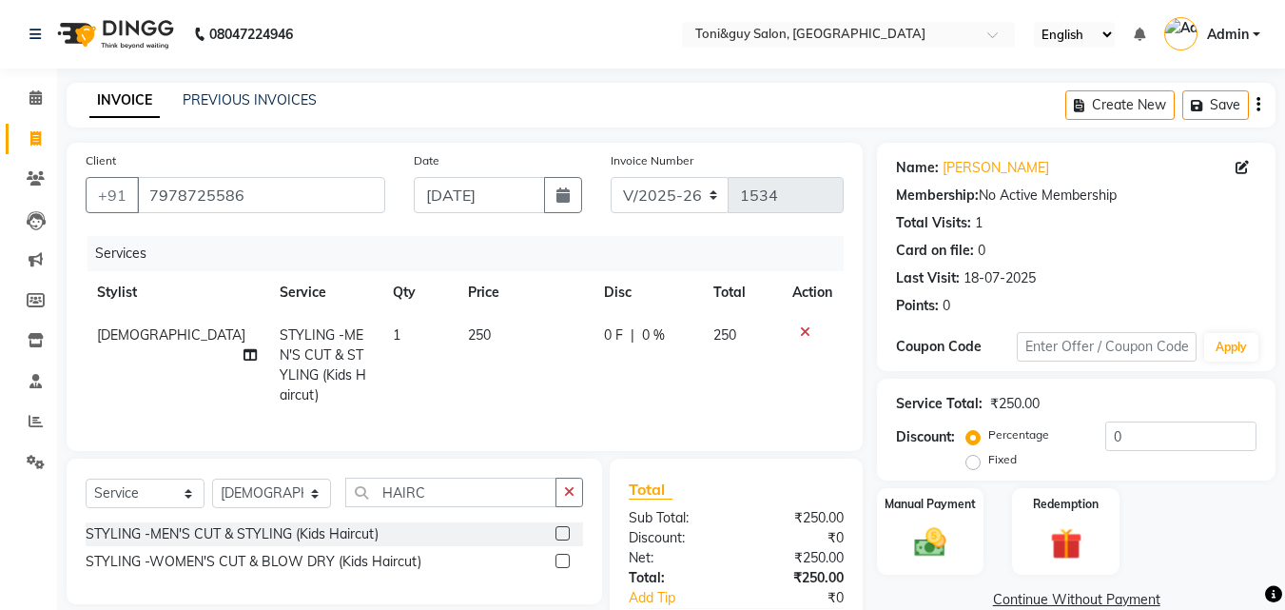
select select "89015"
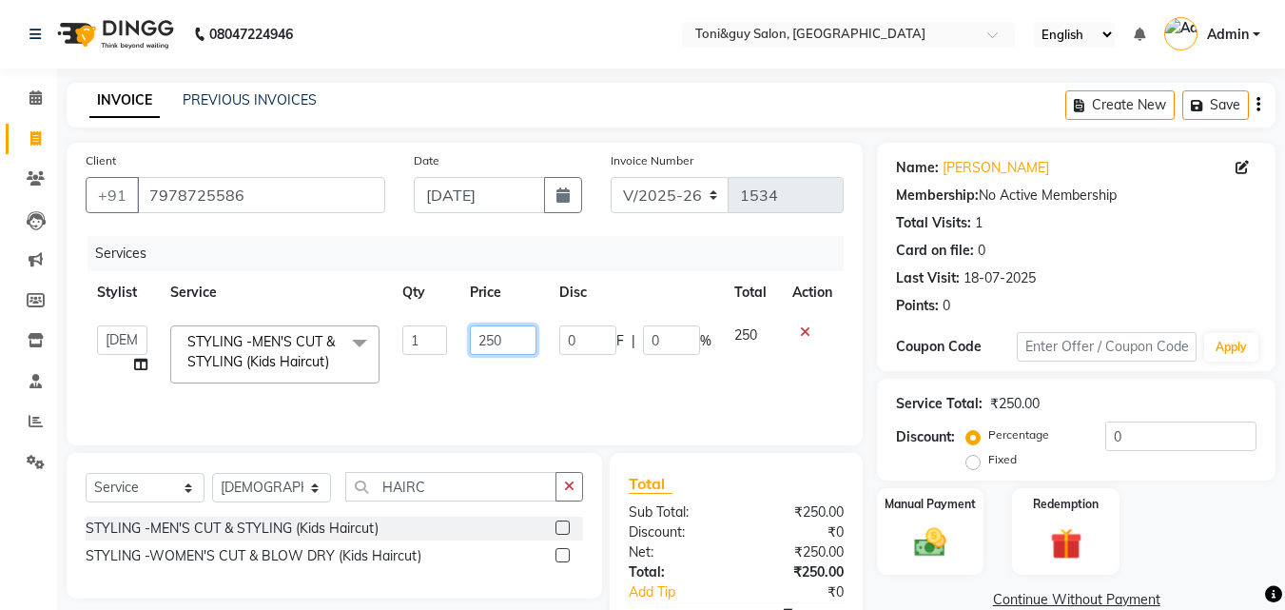
click at [519, 351] on input "250" at bounding box center [503, 339] width 66 height 29
type input "200"
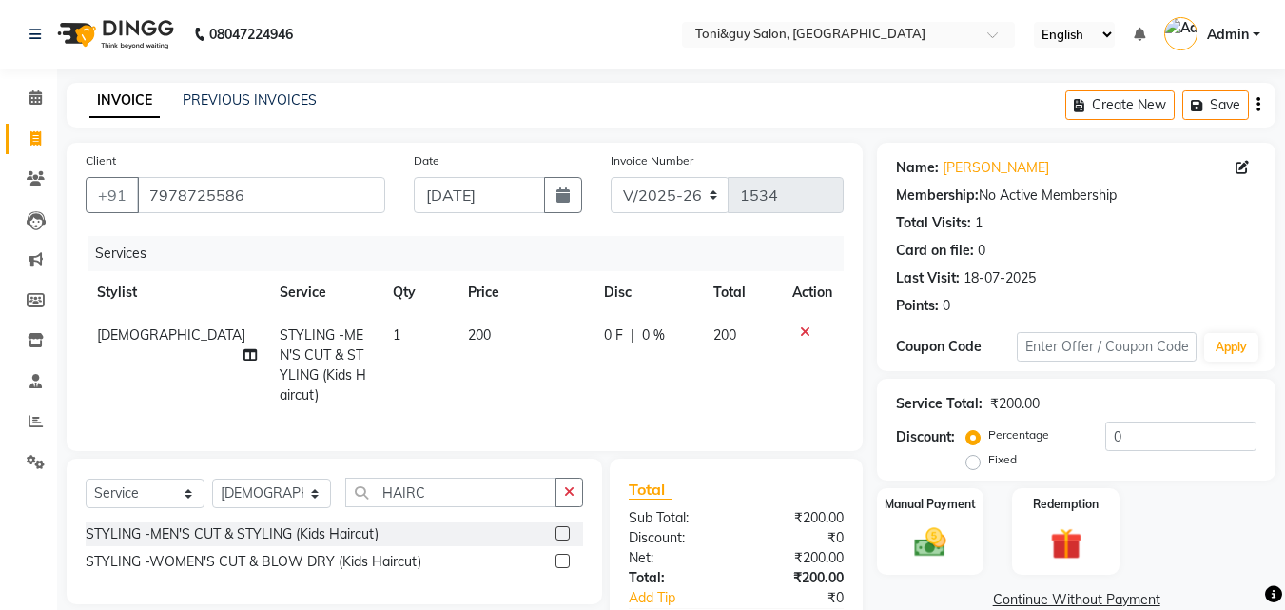
click at [618, 369] on td "0 F | 0 %" at bounding box center [647, 365] width 109 height 103
select select "89015"
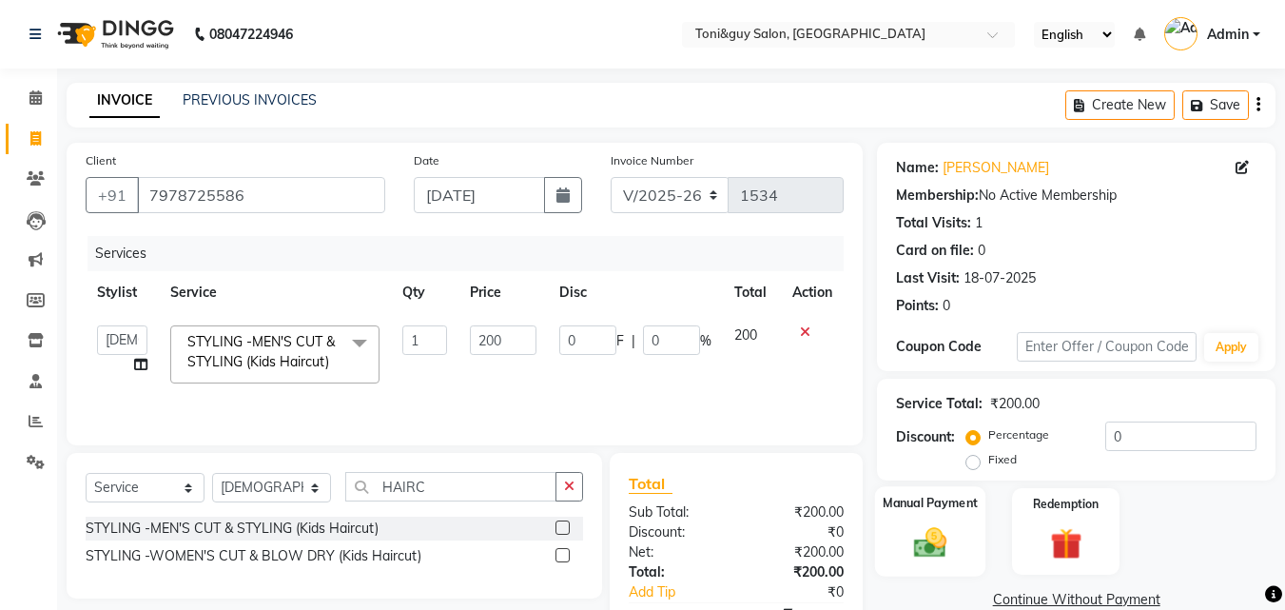
click at [968, 519] on div "Manual Payment" at bounding box center [930, 531] width 111 height 90
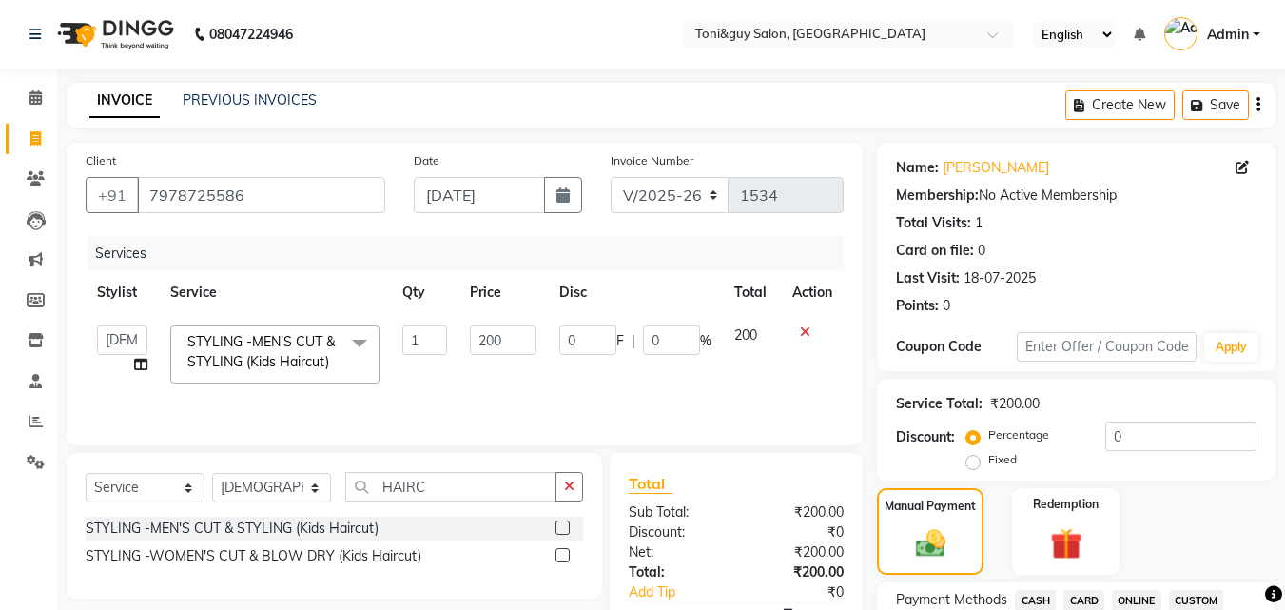
scroll to position [534, 0]
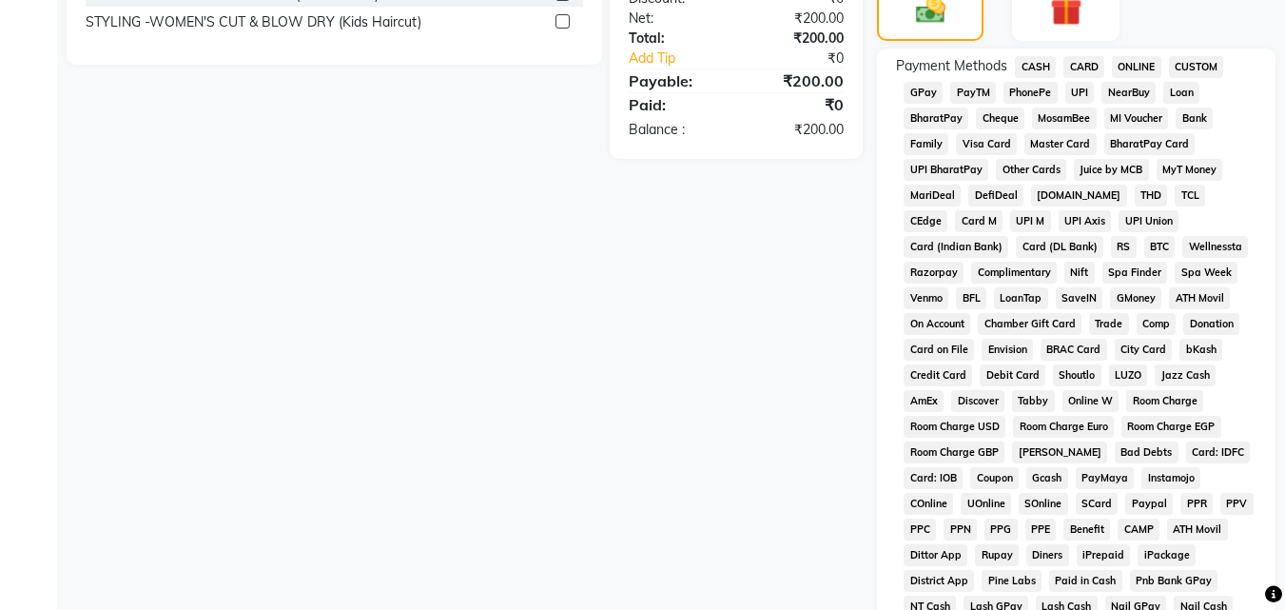
click at [1050, 61] on span "CASH" at bounding box center [1035, 67] width 41 height 22
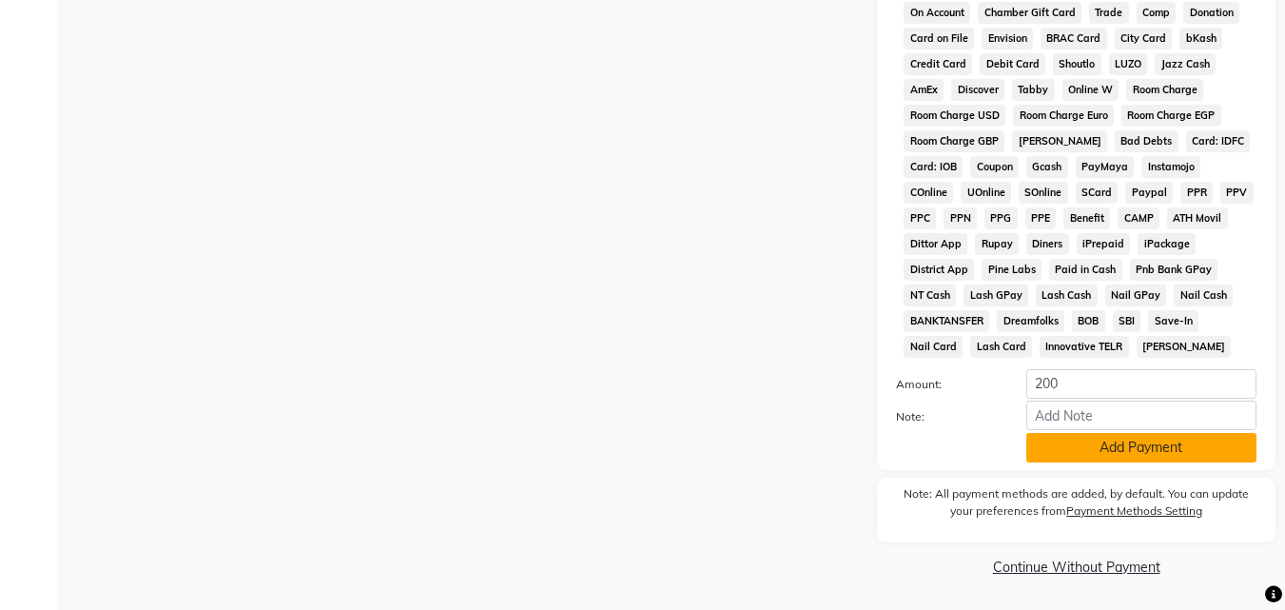
click at [1206, 449] on button "Add Payment" at bounding box center [1142, 447] width 230 height 29
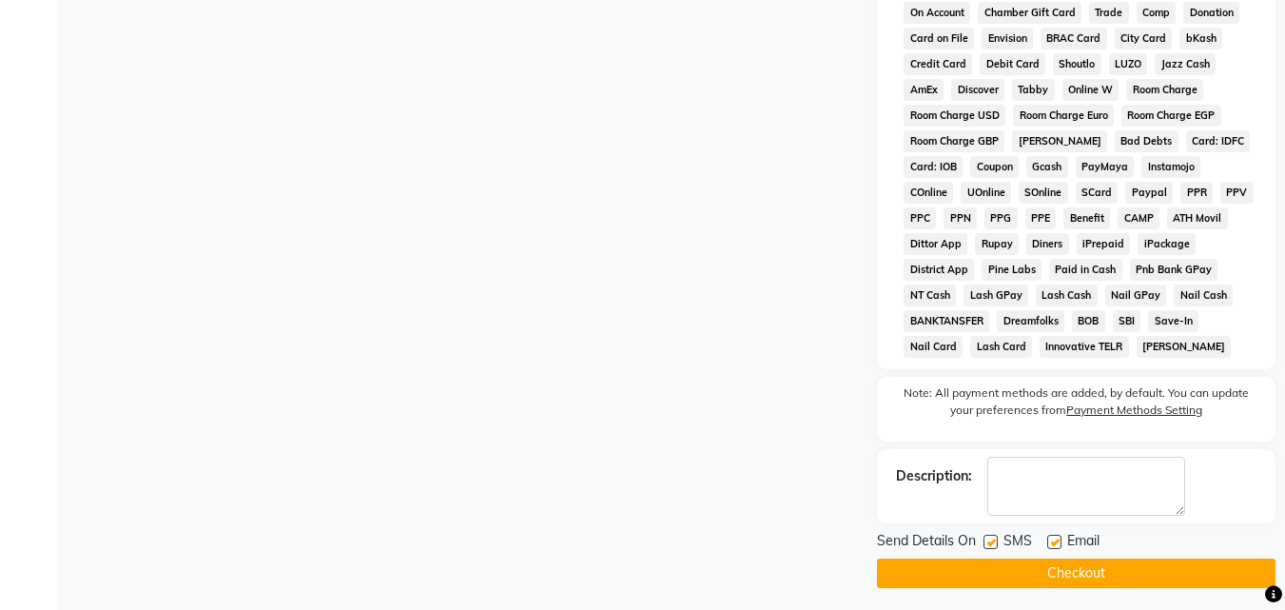
click at [1165, 569] on button "Checkout" at bounding box center [1076, 573] width 399 height 29
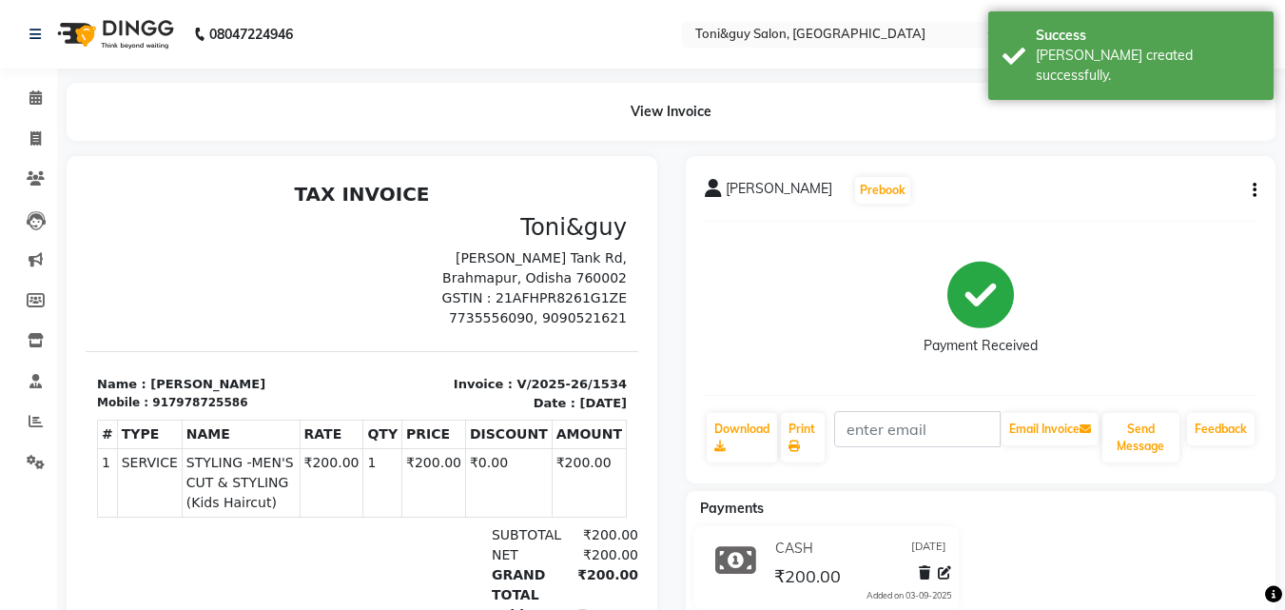
select select "service"
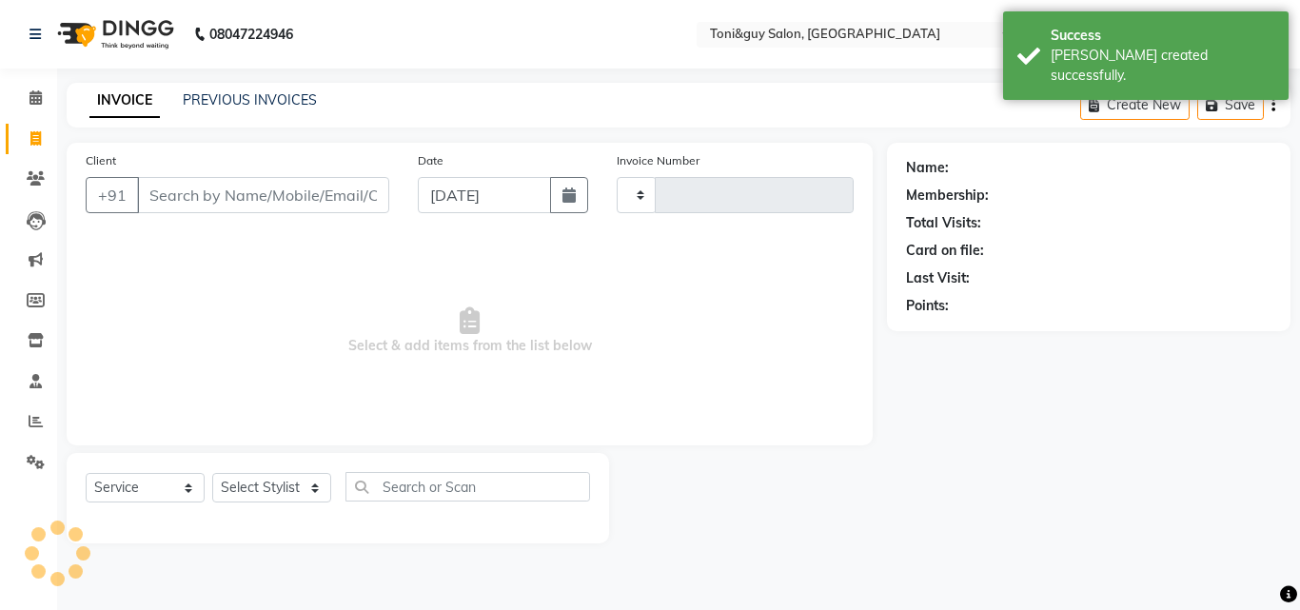
type input "1535"
select select "6593"
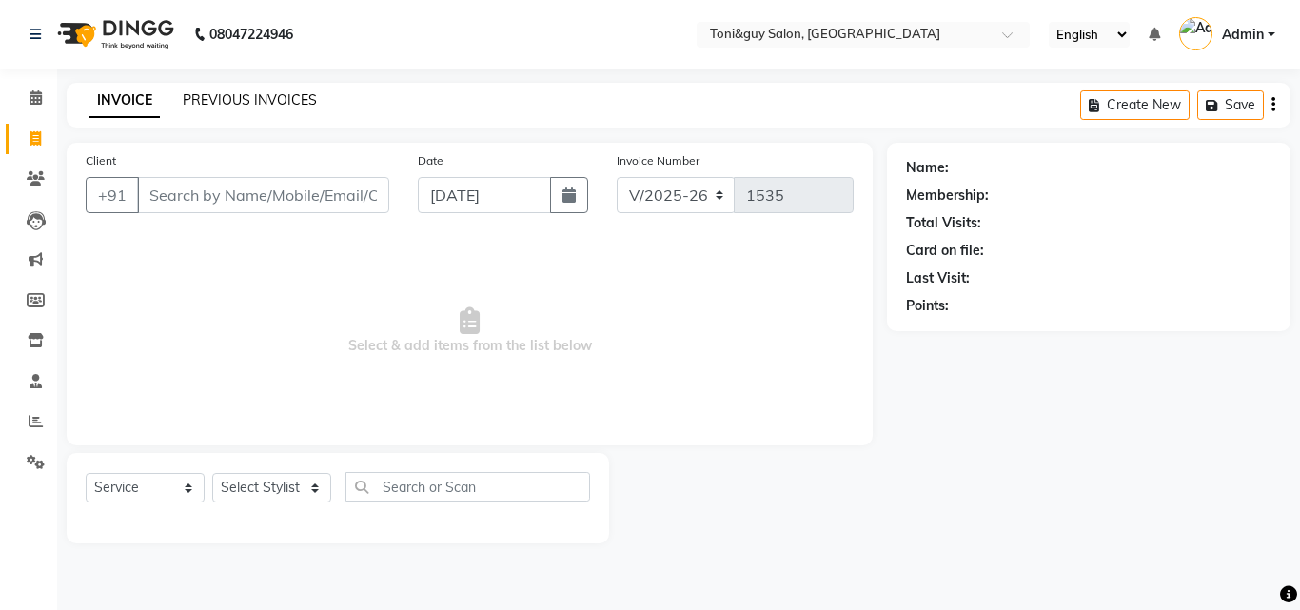
click at [249, 93] on link "PREVIOUS INVOICES" at bounding box center [250, 99] width 134 height 17
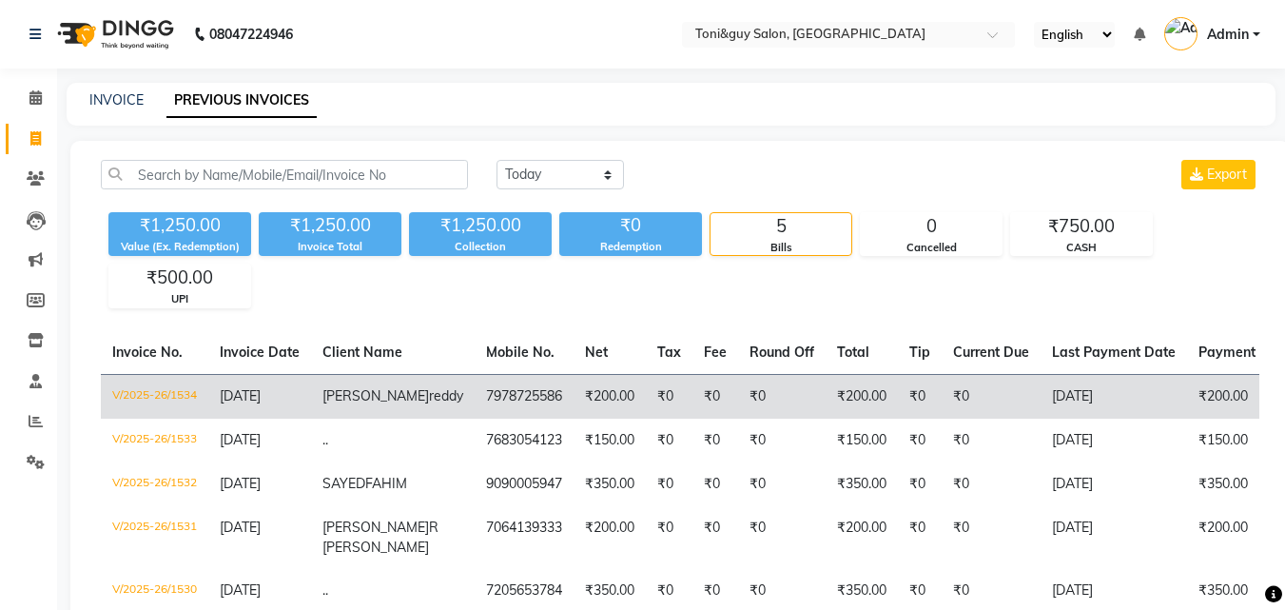
click at [1187, 419] on td "₹200.00" at bounding box center [1260, 396] width 147 height 45
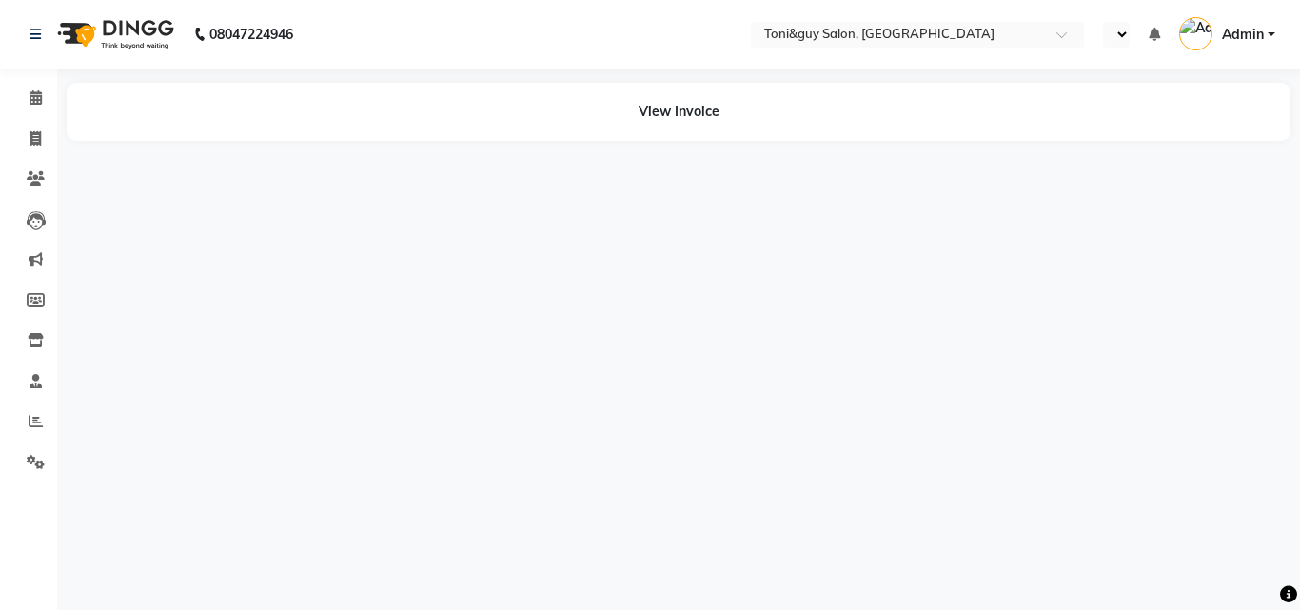
select select "en"
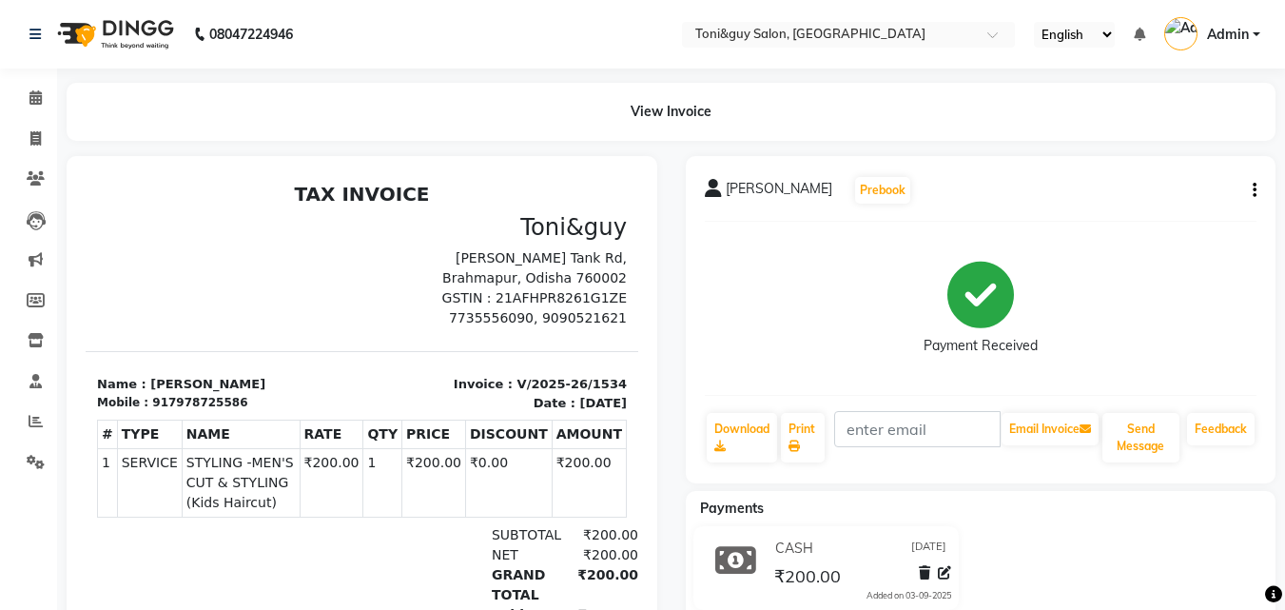
click at [1263, 180] on div "[PERSON_NAME] Prebook Payment Received Download Print Email Invoice Send Messag…" at bounding box center [981, 319] width 591 height 327
click at [1257, 187] on div "[PERSON_NAME] Prebook Payment Received Download Print Email Invoice Send Messag…" at bounding box center [981, 319] width 591 height 327
click at [1253, 190] on icon "button" at bounding box center [1255, 190] width 4 height 1
click at [1172, 214] on div "Edit Invoice" at bounding box center [1160, 215] width 130 height 24
select select "service"
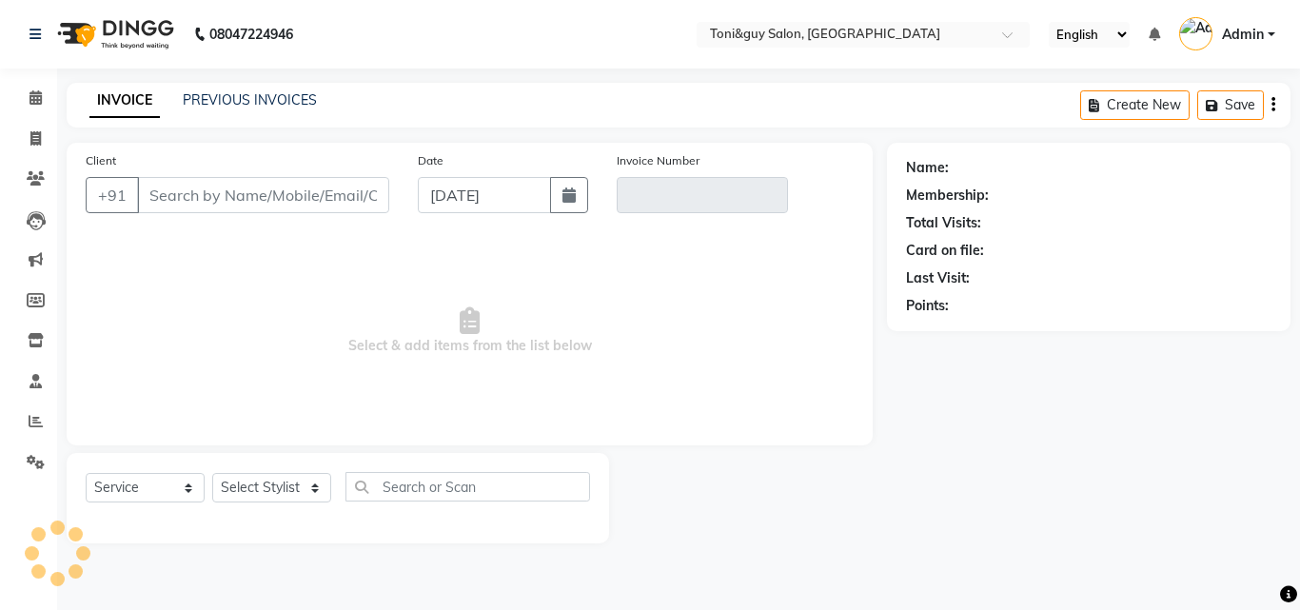
type input "7978725586"
type input "V/2025-26/1534"
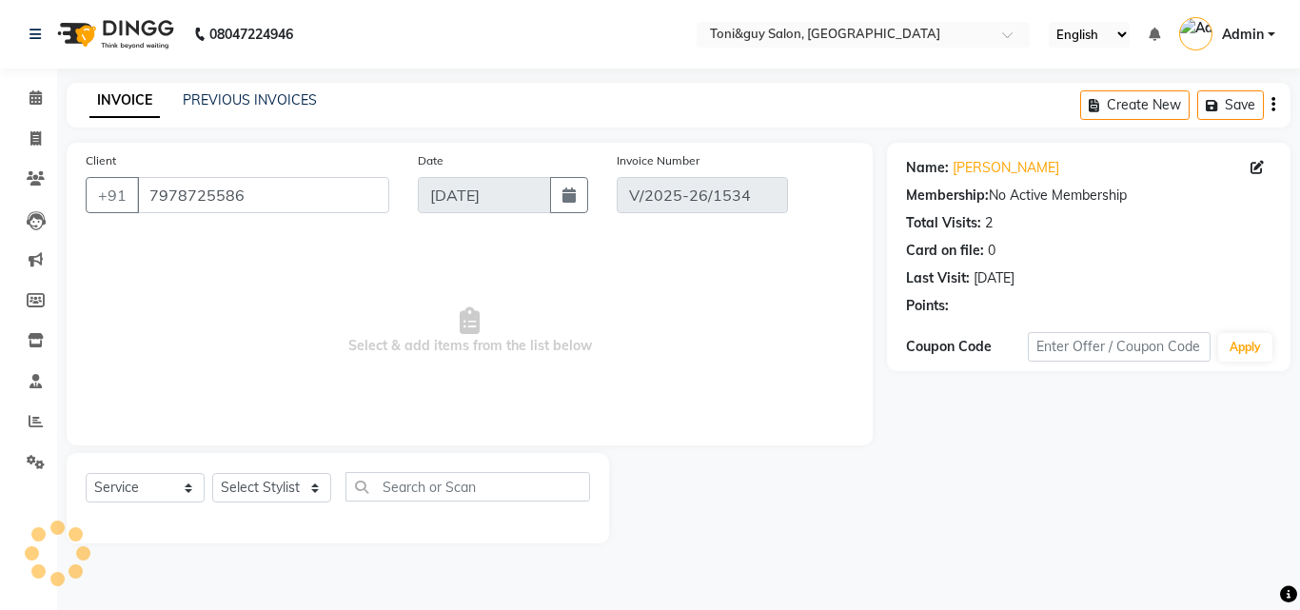
select select "select"
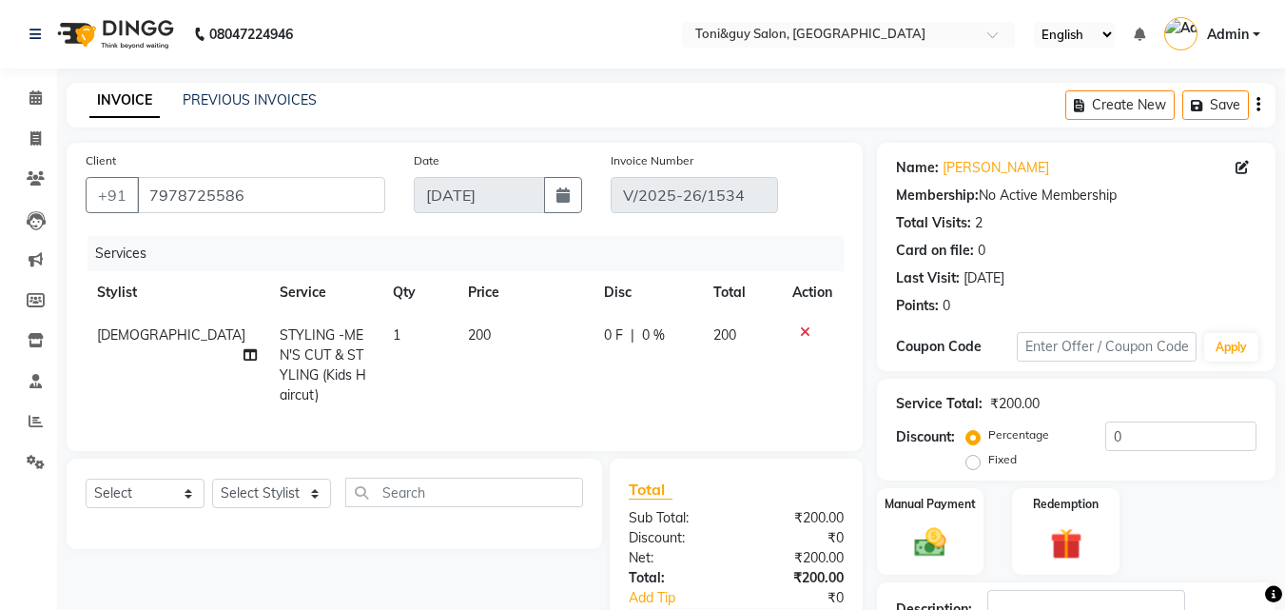
click at [297, 491] on div "Select Service Product Membership Package Voucher Prepaid Gift Card Select Styl…" at bounding box center [335, 504] width 536 height 90
click at [298, 501] on select "Select Stylist ABISHEK ARSH [PERSON_NAME] [PERSON_NAME] PRIYA SAKCHI sandhya [P…" at bounding box center [271, 493] width 119 height 29
select select "89015"
click at [212, 493] on select "Select Stylist ABISHEK ARSH [PERSON_NAME] [PERSON_NAME] PRIYA SAKCHI sandhya [P…" at bounding box center [271, 493] width 119 height 29
click at [376, 507] on input "text" at bounding box center [464, 492] width 238 height 29
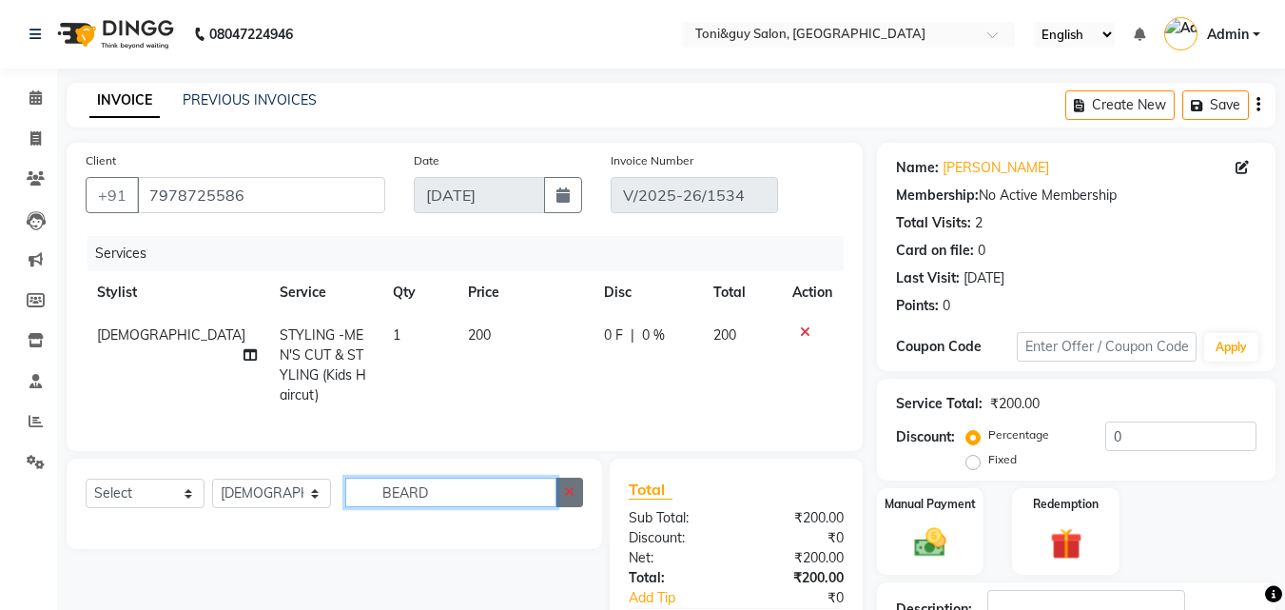
type input "BEARD"
click at [564, 499] on icon "button" at bounding box center [569, 491] width 10 height 13
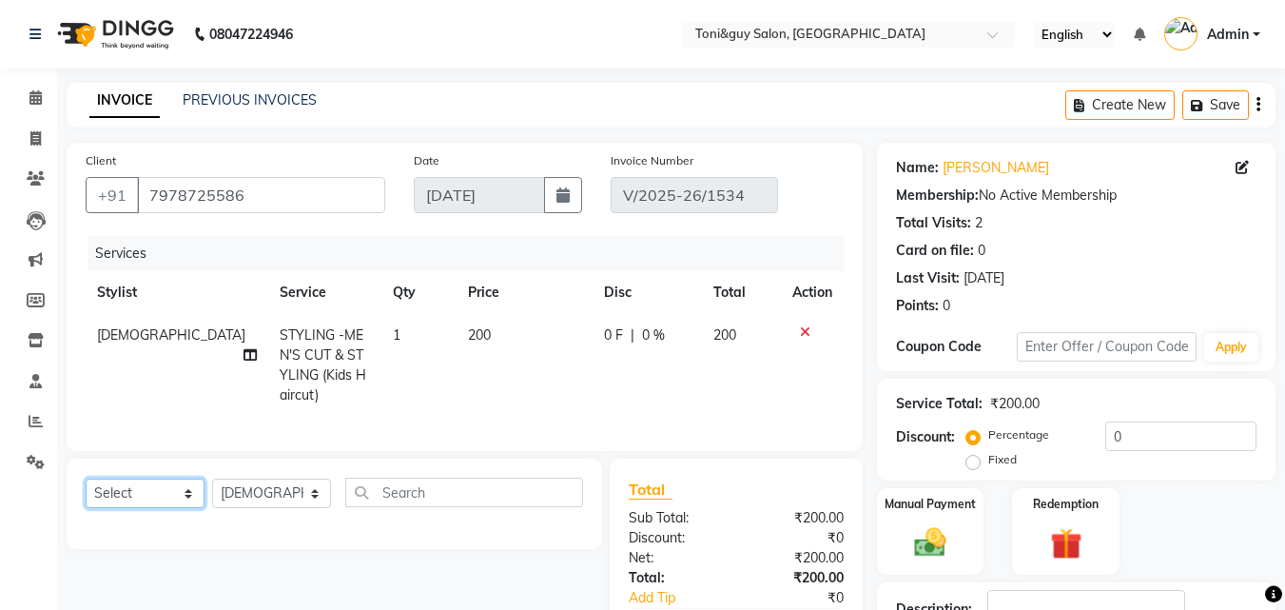
click at [129, 508] on select "Select Service Product Membership Package Voucher Prepaid Gift Card" at bounding box center [145, 493] width 119 height 29
select select "service"
click at [86, 493] on select "Select Service Product Membership Package Voucher Prepaid Gift Card" at bounding box center [145, 493] width 119 height 29
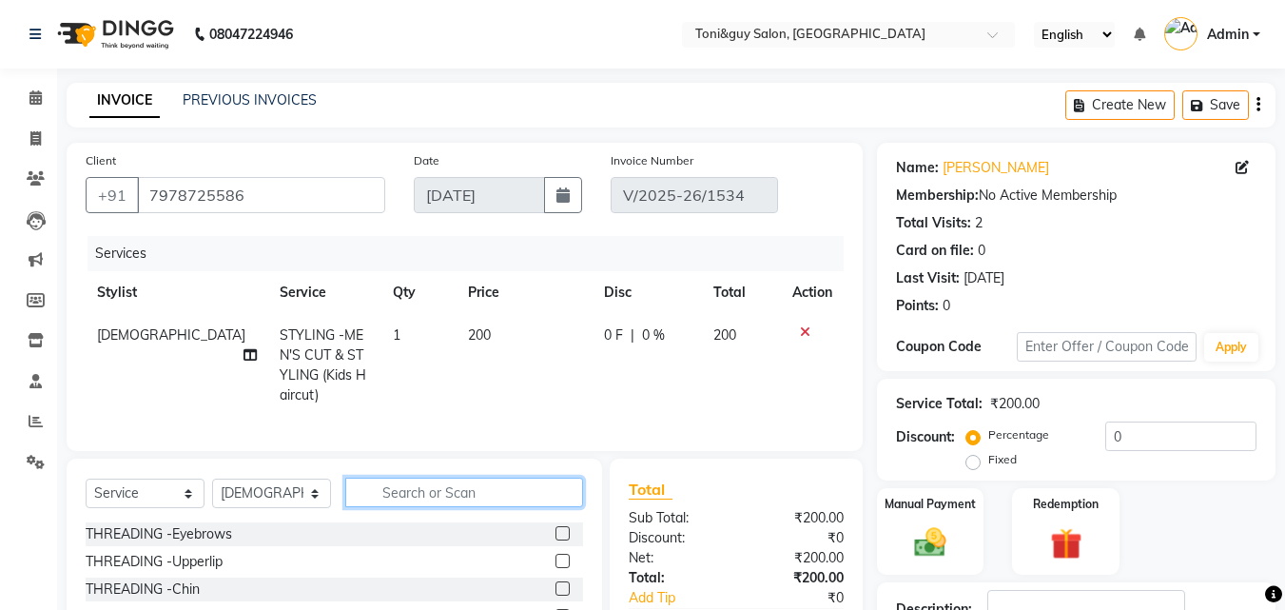
click at [381, 506] on input "text" at bounding box center [464, 492] width 238 height 29
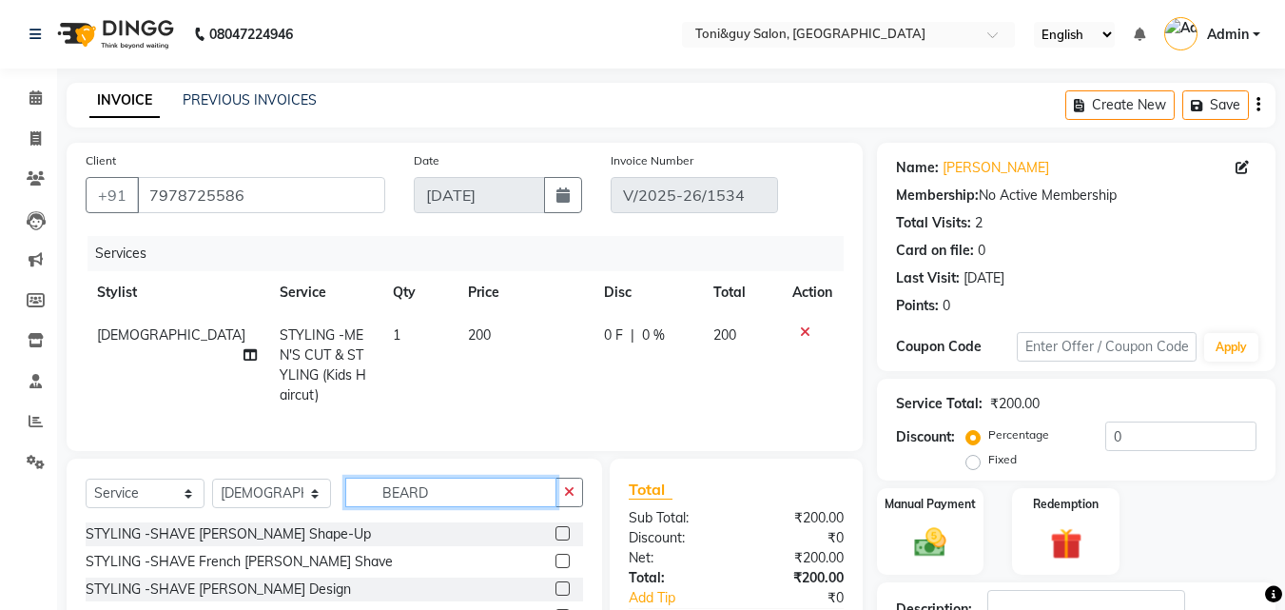
type input "BEARD"
click at [565, 540] on label at bounding box center [563, 533] width 14 height 14
click at [565, 540] on input "checkbox" at bounding box center [562, 534] width 12 height 12
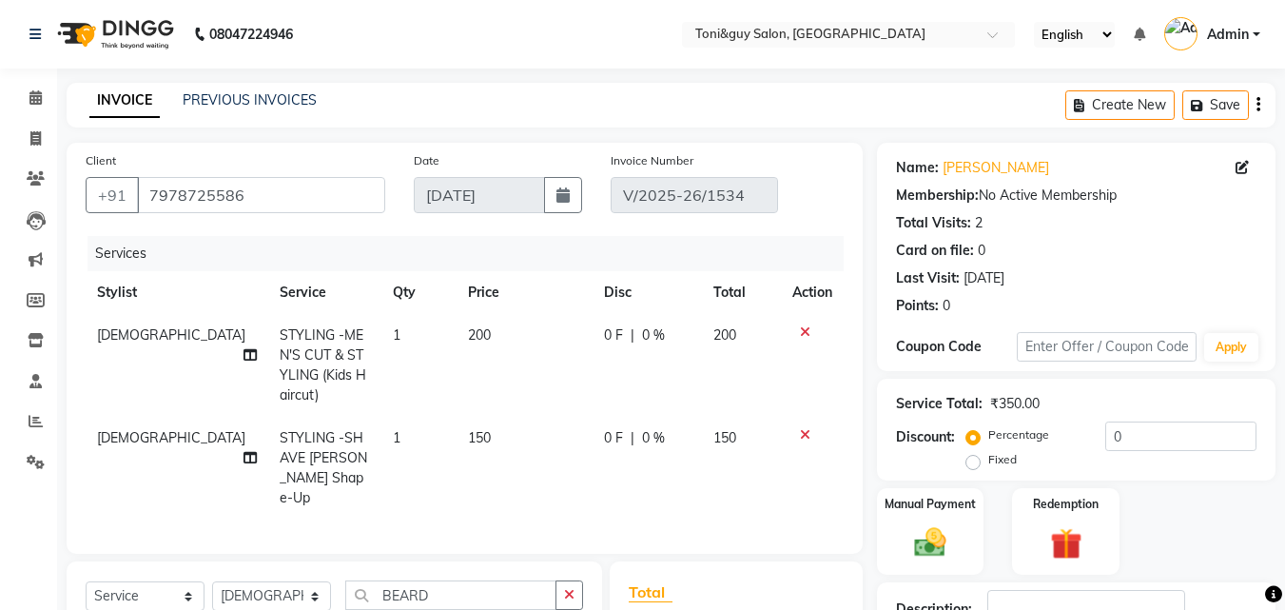
checkbox input "false"
click at [964, 522] on div "Manual Payment" at bounding box center [930, 531] width 111 height 90
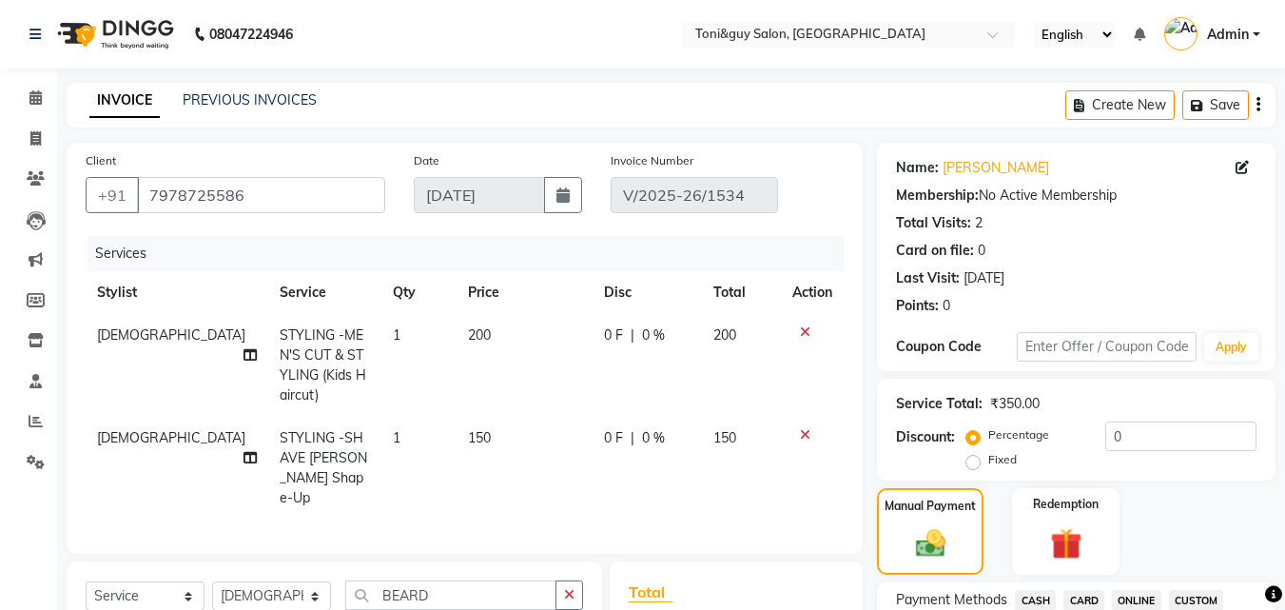
scroll to position [534, 0]
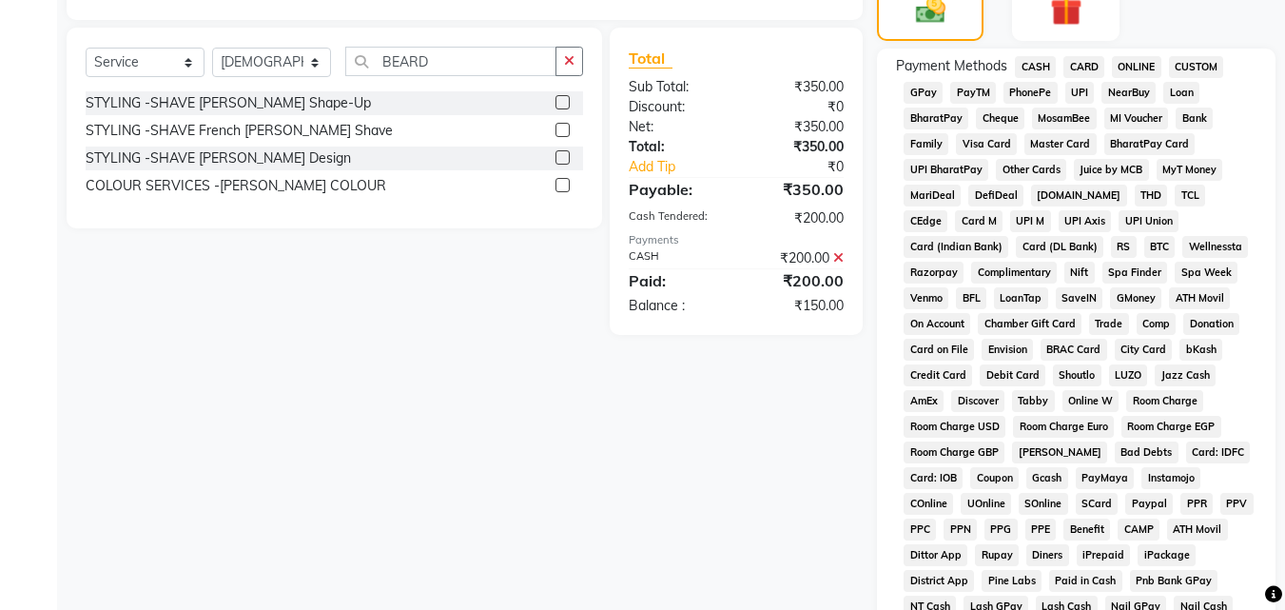
click at [1045, 63] on span "CASH" at bounding box center [1035, 67] width 41 height 22
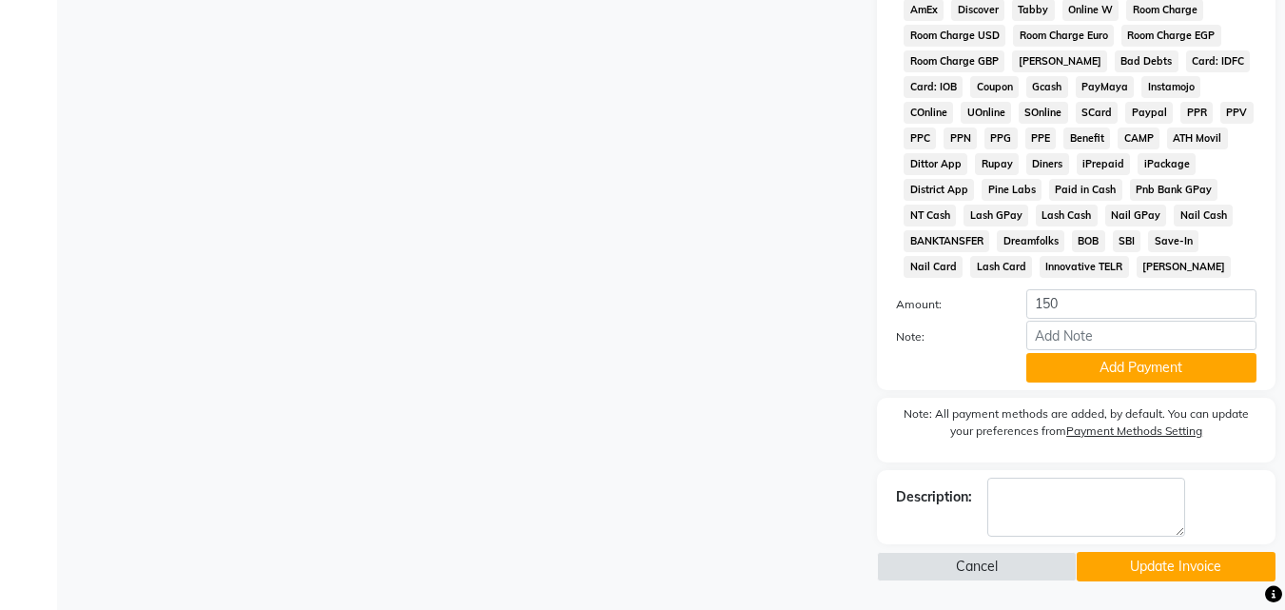
click at [1203, 560] on button "Update Invoice" at bounding box center [1176, 566] width 199 height 29
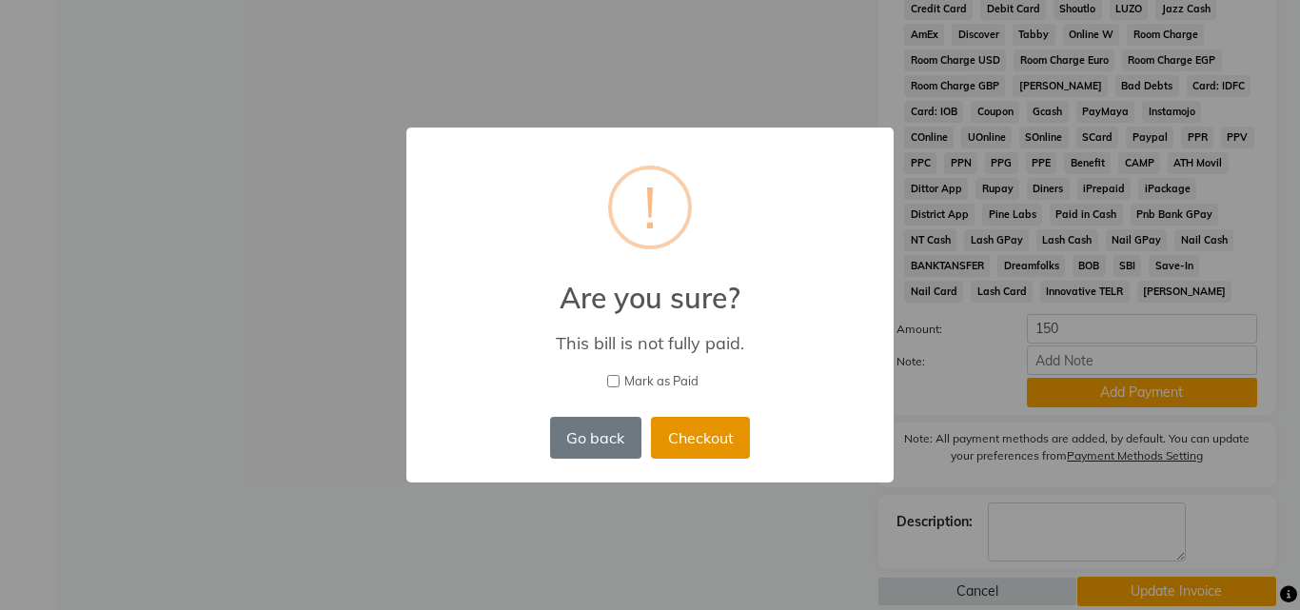
click at [716, 441] on button "Checkout" at bounding box center [700, 438] width 99 height 42
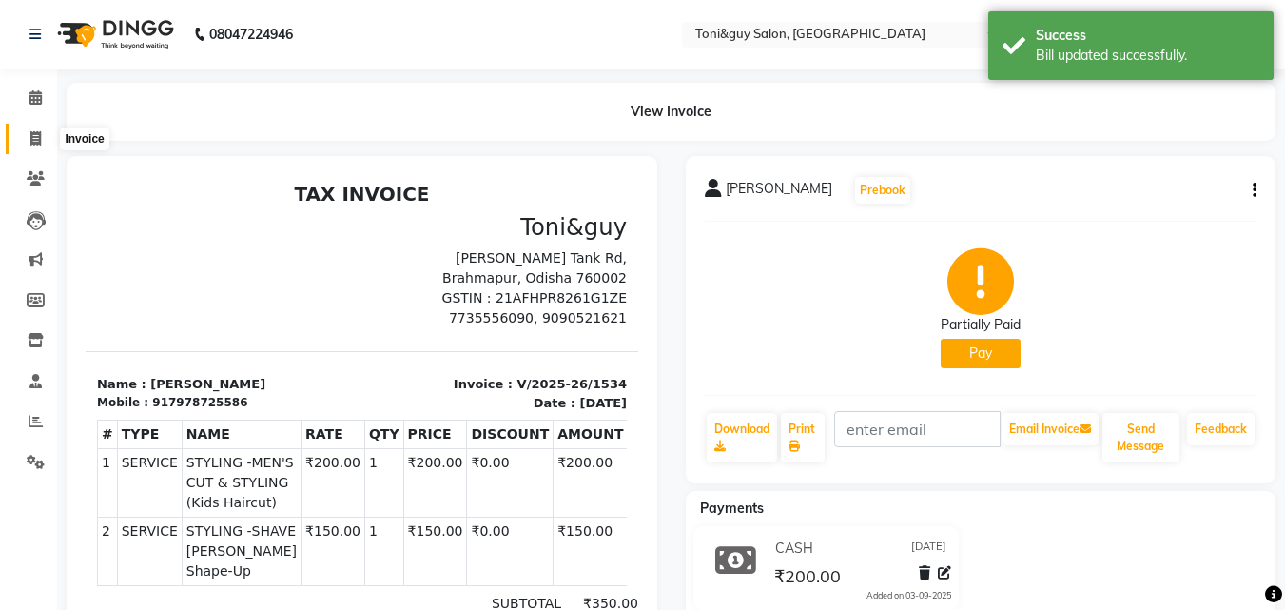
click at [31, 141] on icon at bounding box center [35, 138] width 10 height 14
select select "service"
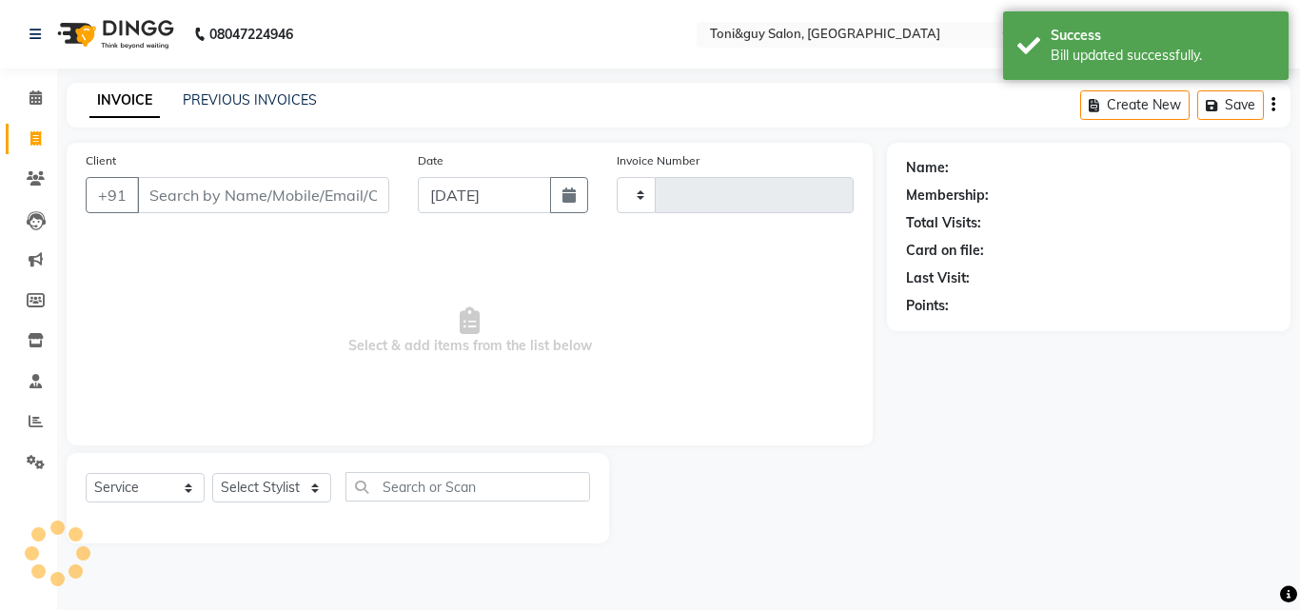
type input "1535"
select select "6593"
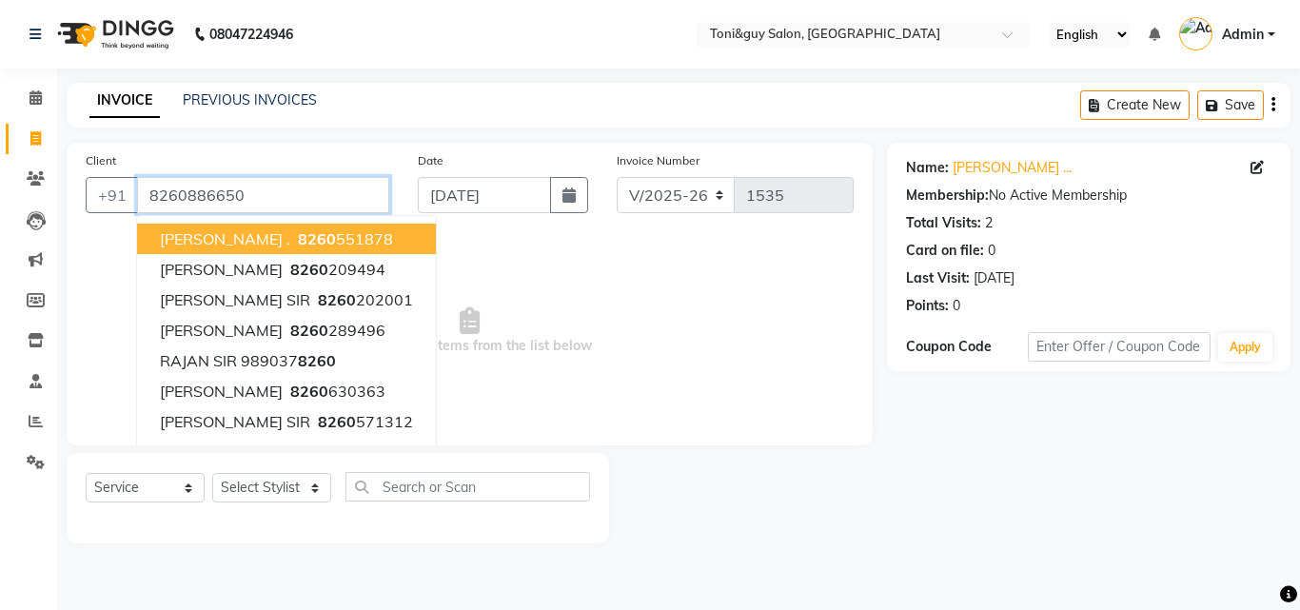
click at [298, 196] on input "8260886650" at bounding box center [263, 195] width 252 height 36
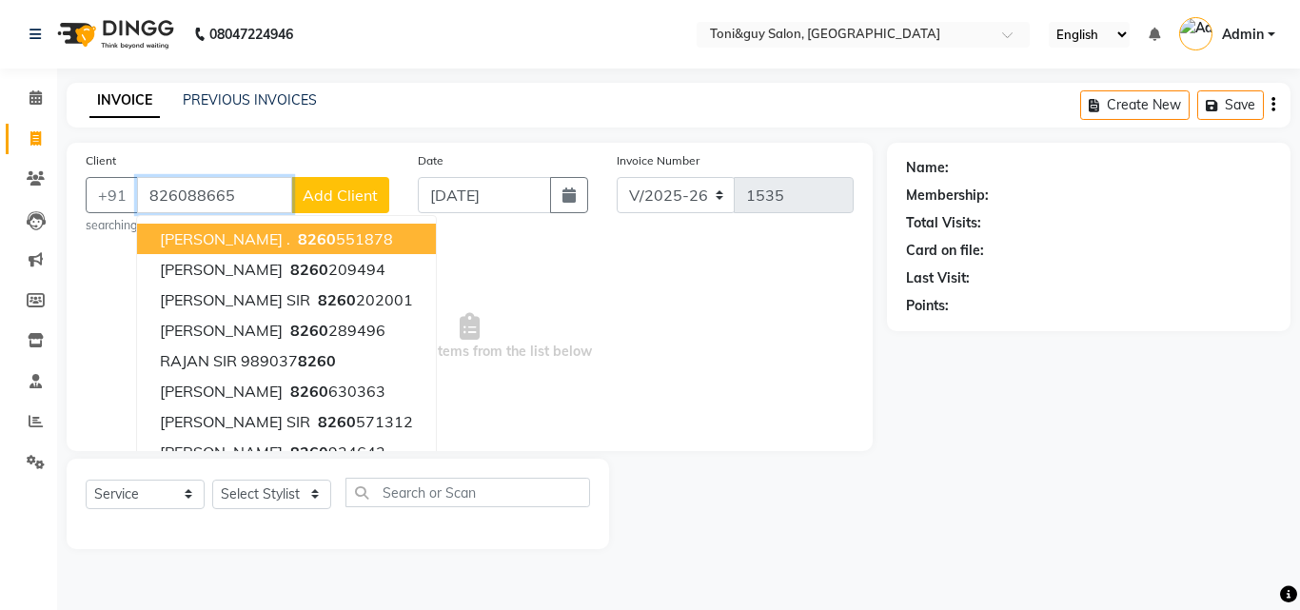
type input "8260886650"
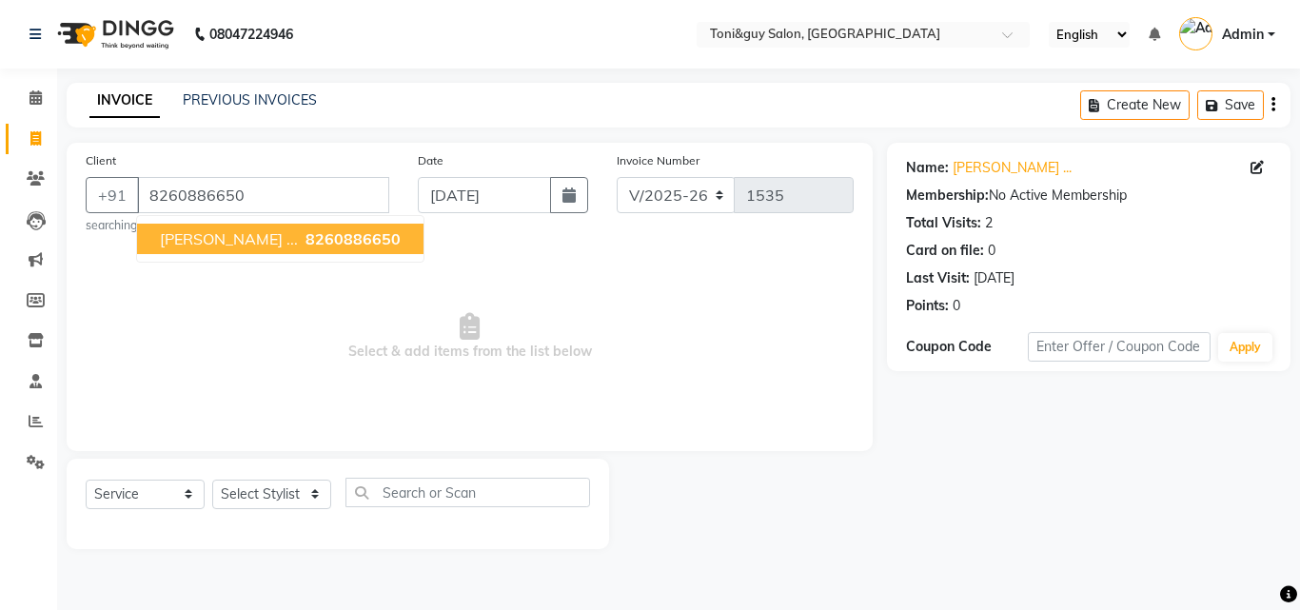
click at [305, 241] on span "8260886650" at bounding box center [352, 238] width 95 height 19
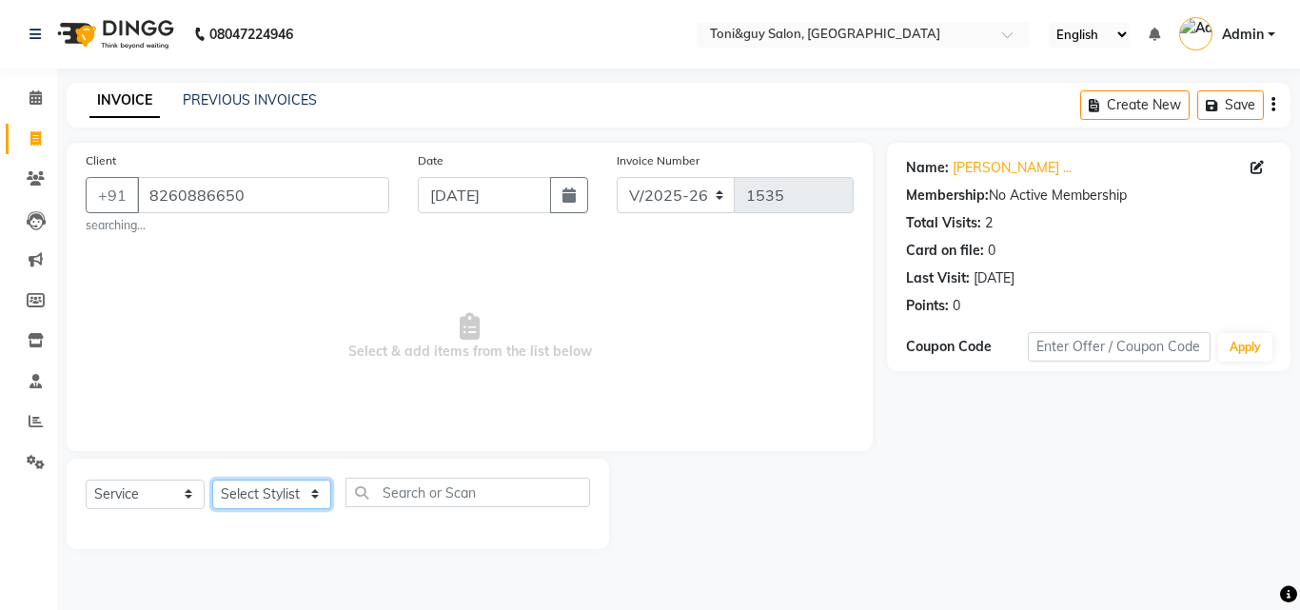
click at [288, 484] on select "Select Stylist ABISHEK ARSH [PERSON_NAME] [PERSON_NAME] PRIYA SAKCHI sandhya [P…" at bounding box center [271, 494] width 119 height 29
select select "89015"
click at [212, 480] on select "Select Stylist ABISHEK ARSH [PERSON_NAME] [PERSON_NAME] PRIYA SAKCHI sandhya [P…" at bounding box center [271, 494] width 119 height 29
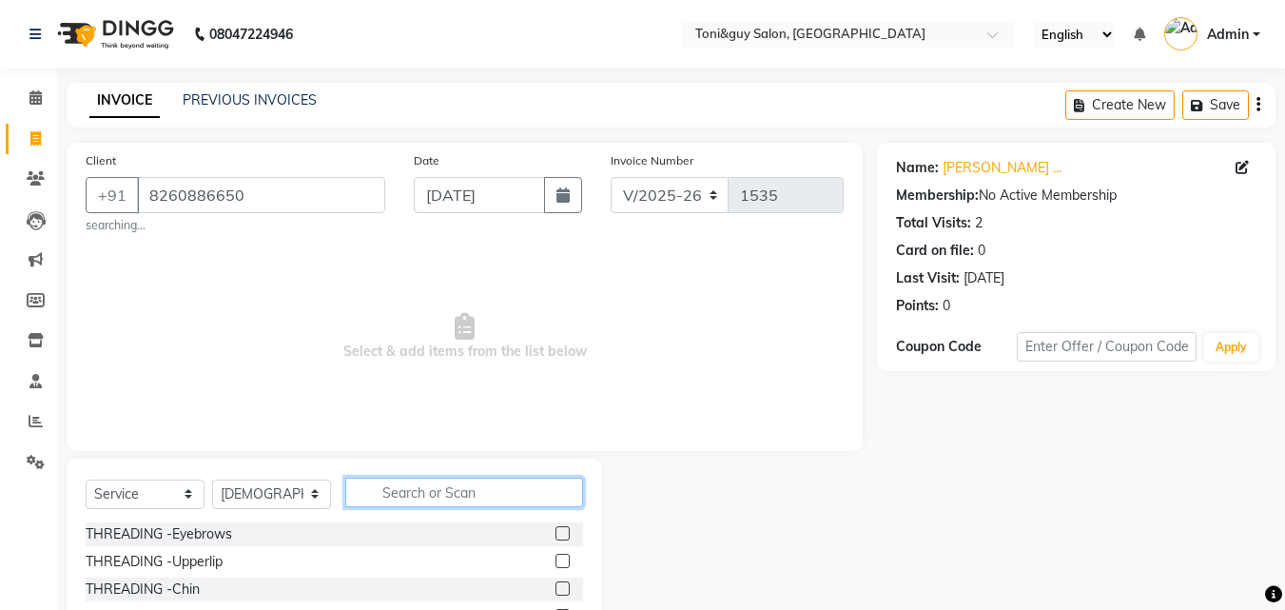
click at [446, 487] on input "text" at bounding box center [464, 492] width 238 height 29
type input "B"
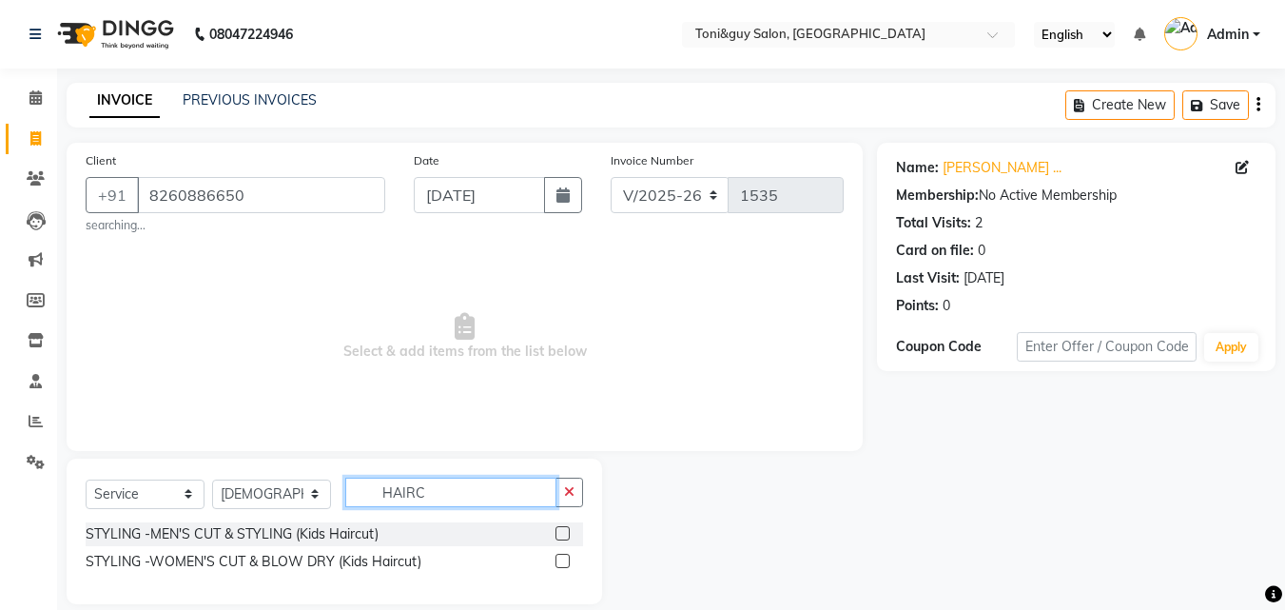
type input "HAIRC"
click at [558, 532] on label at bounding box center [563, 533] width 14 height 14
click at [558, 532] on input "checkbox" at bounding box center [562, 534] width 12 height 12
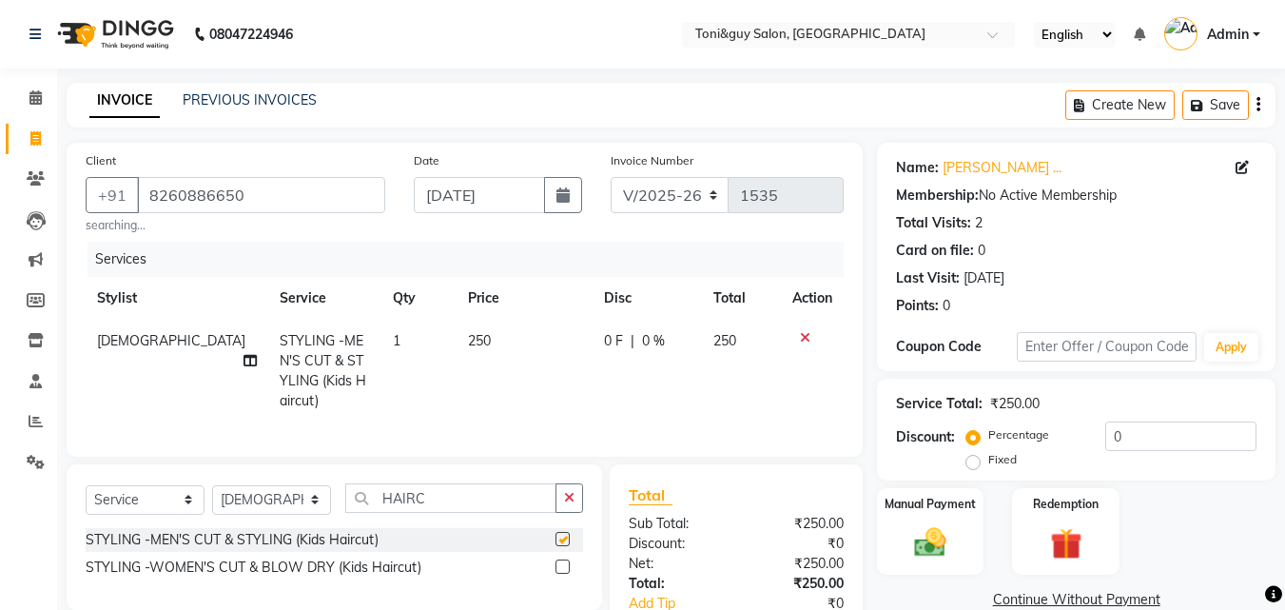
checkbox input "false"
click at [476, 348] on td "250" at bounding box center [525, 371] width 136 height 103
select select "89015"
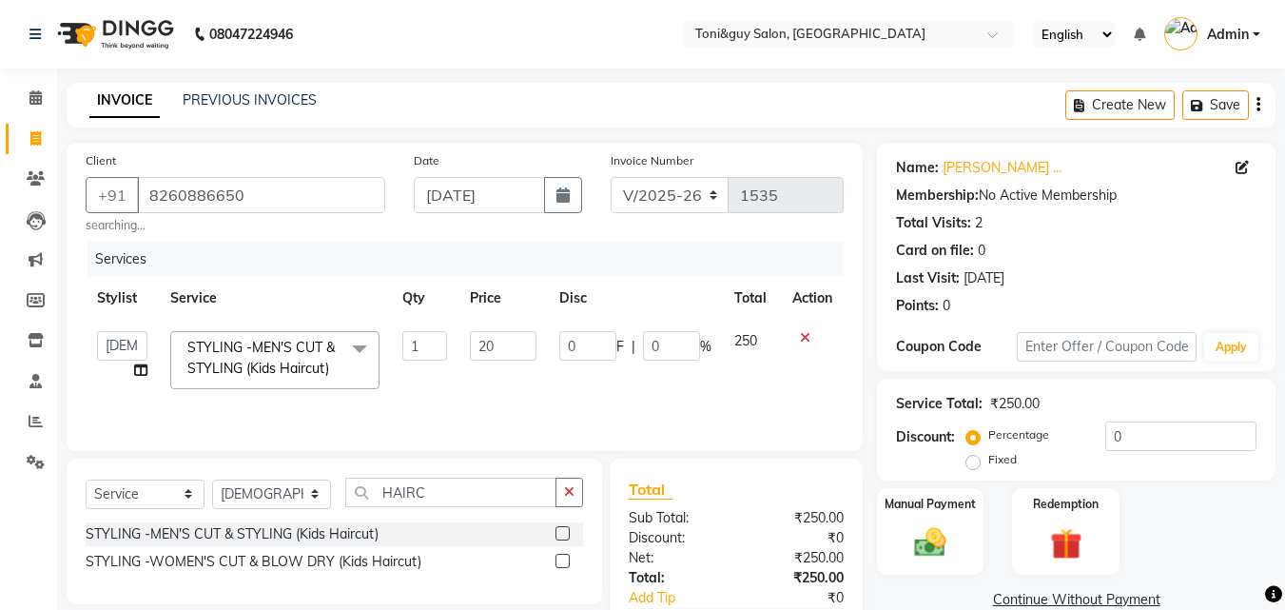
type input "200"
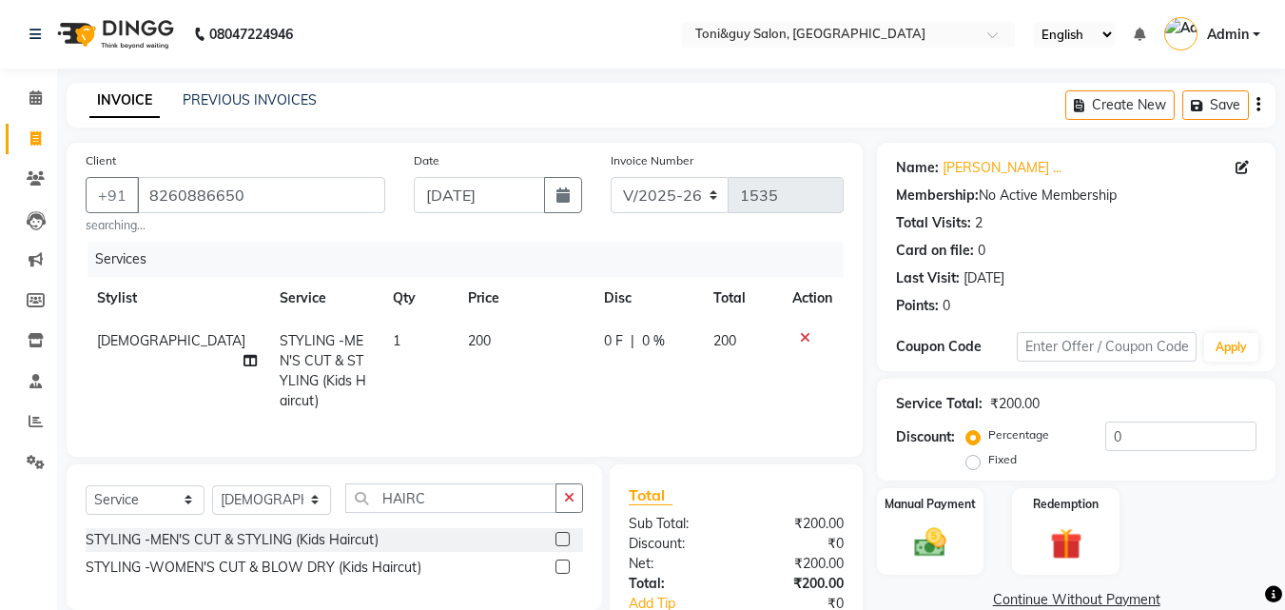
click at [615, 410] on div "Services Stylist Service Qty Price Disc Total Action [PERSON_NAME] STYLING -MEN…" at bounding box center [465, 340] width 758 height 196
click at [957, 538] on img at bounding box center [930, 542] width 53 height 38
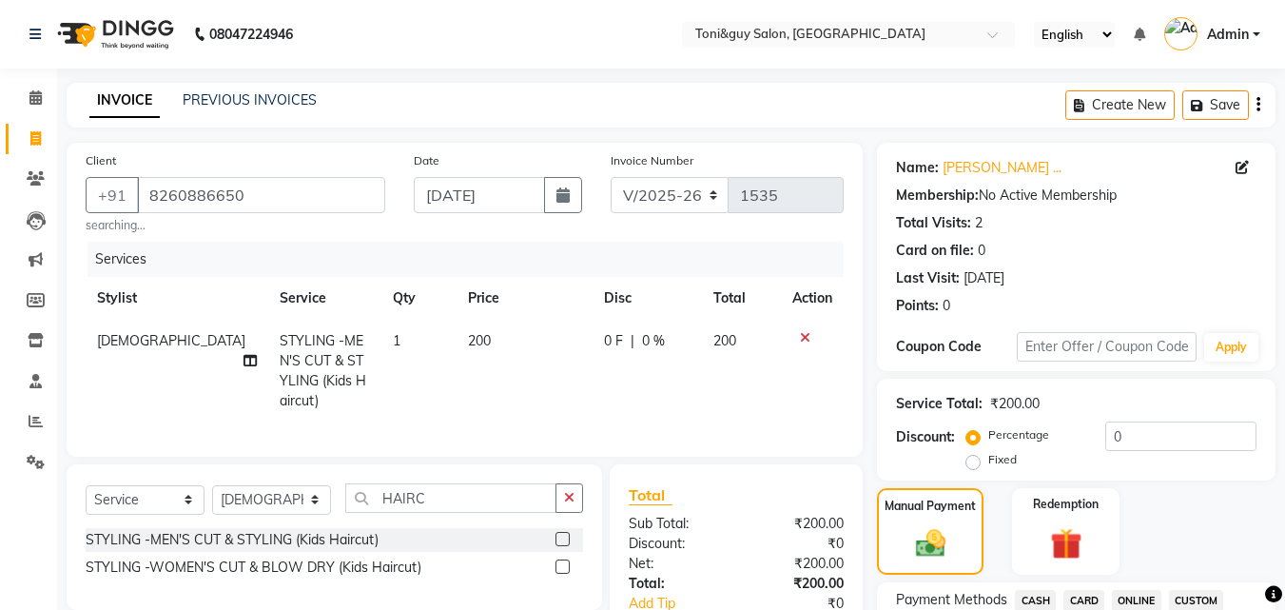
click at [1028, 604] on span "CASH" at bounding box center [1035, 601] width 41 height 22
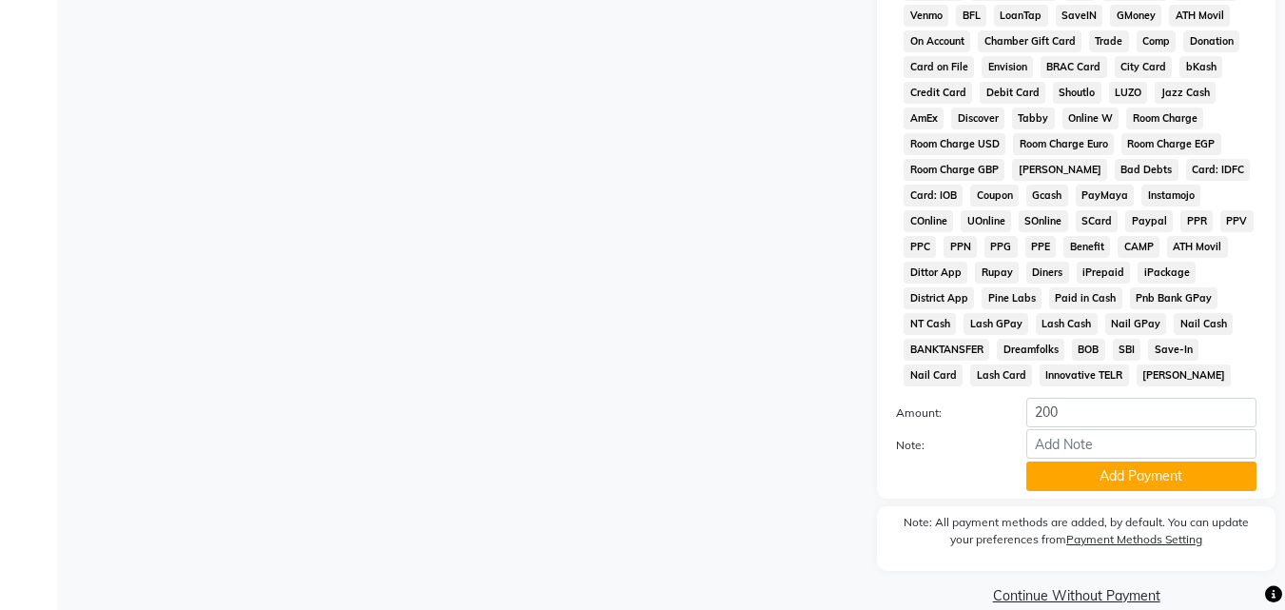
scroll to position [845, 0]
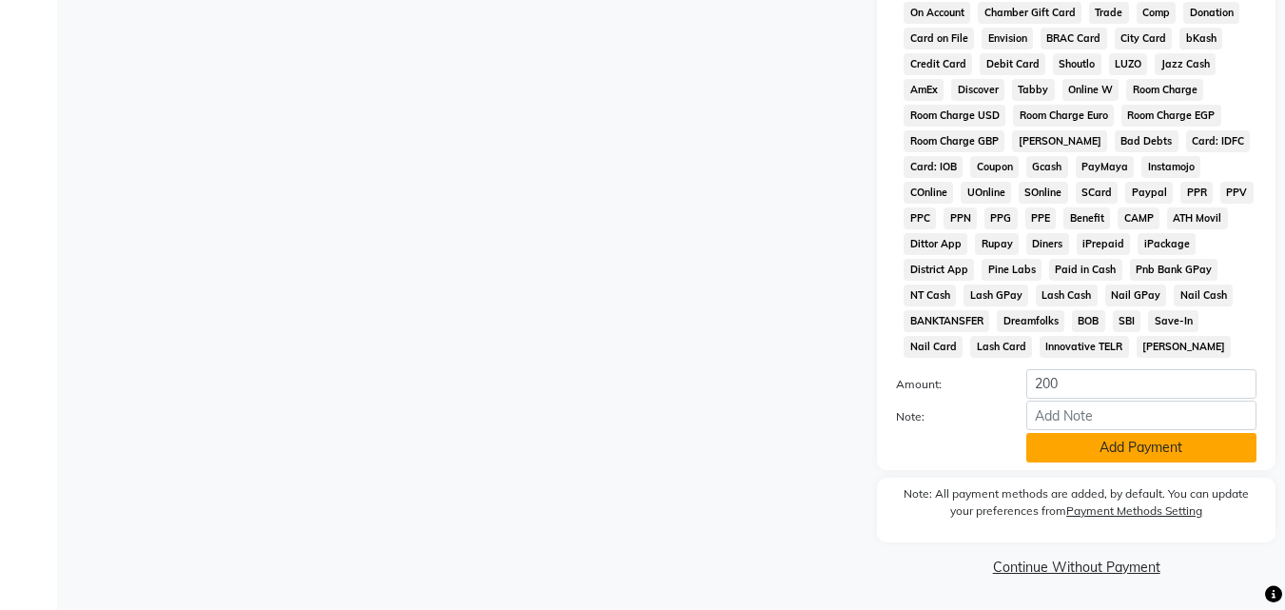
click at [1088, 439] on button "Add Payment" at bounding box center [1142, 447] width 230 height 29
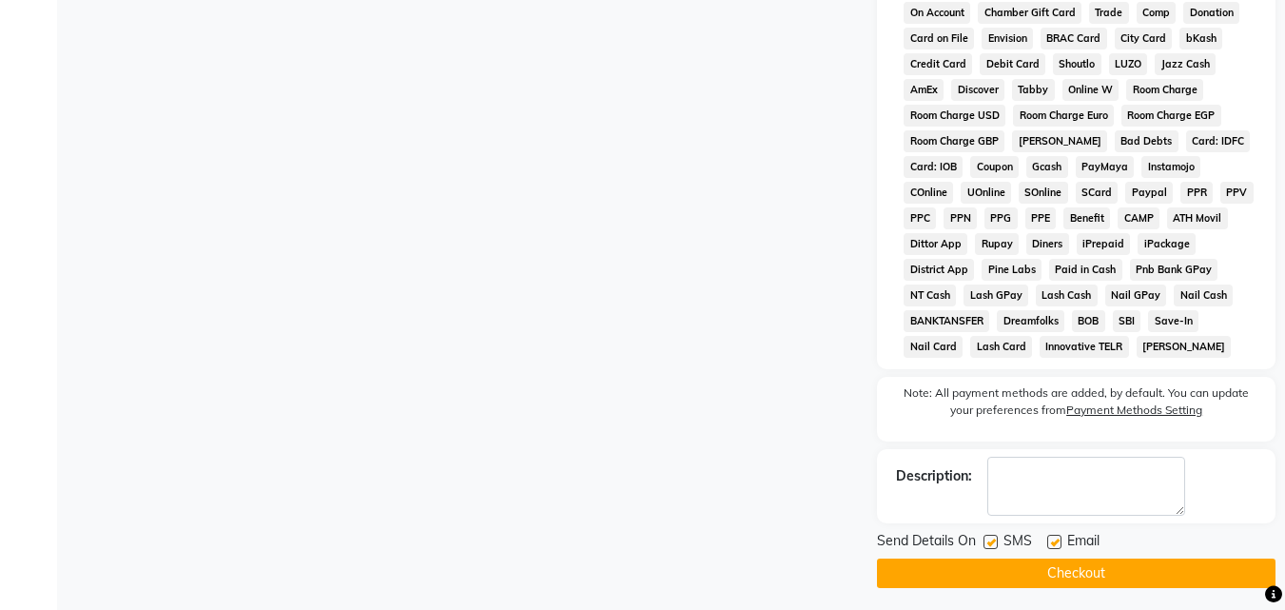
click at [1088, 565] on button "Checkout" at bounding box center [1076, 573] width 399 height 29
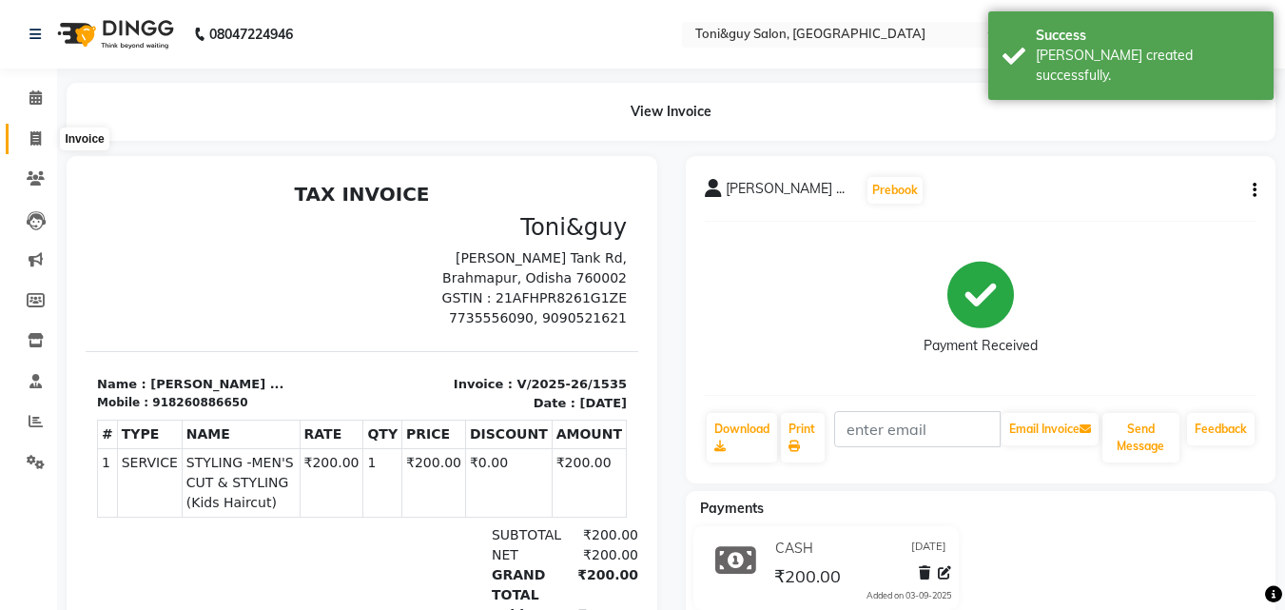
click at [35, 134] on icon at bounding box center [35, 138] width 10 height 14
select select "service"
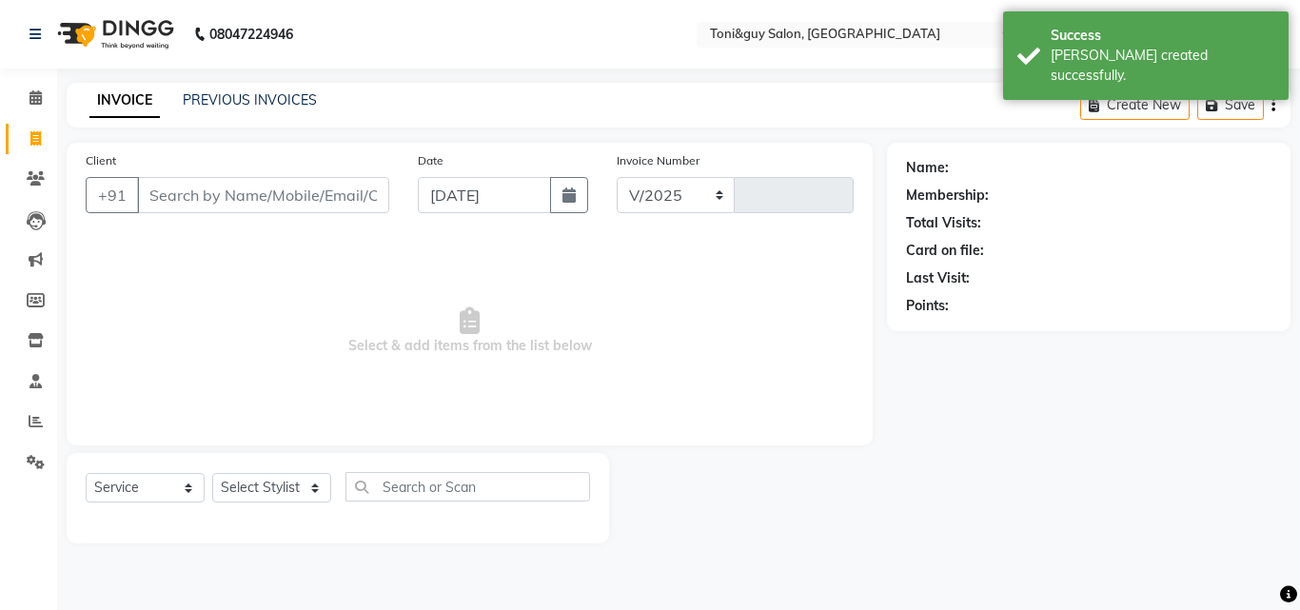
select select "6593"
type input "1536"
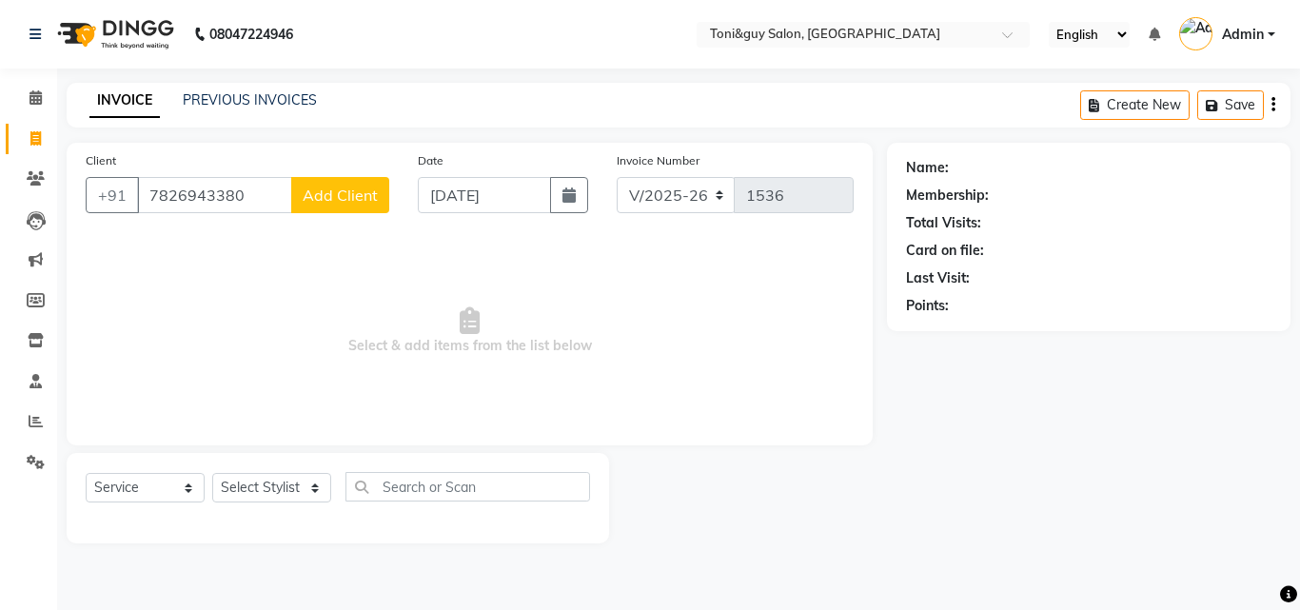
type input "7826943380"
click at [385, 202] on button "Add Client" at bounding box center [340, 195] width 98 height 36
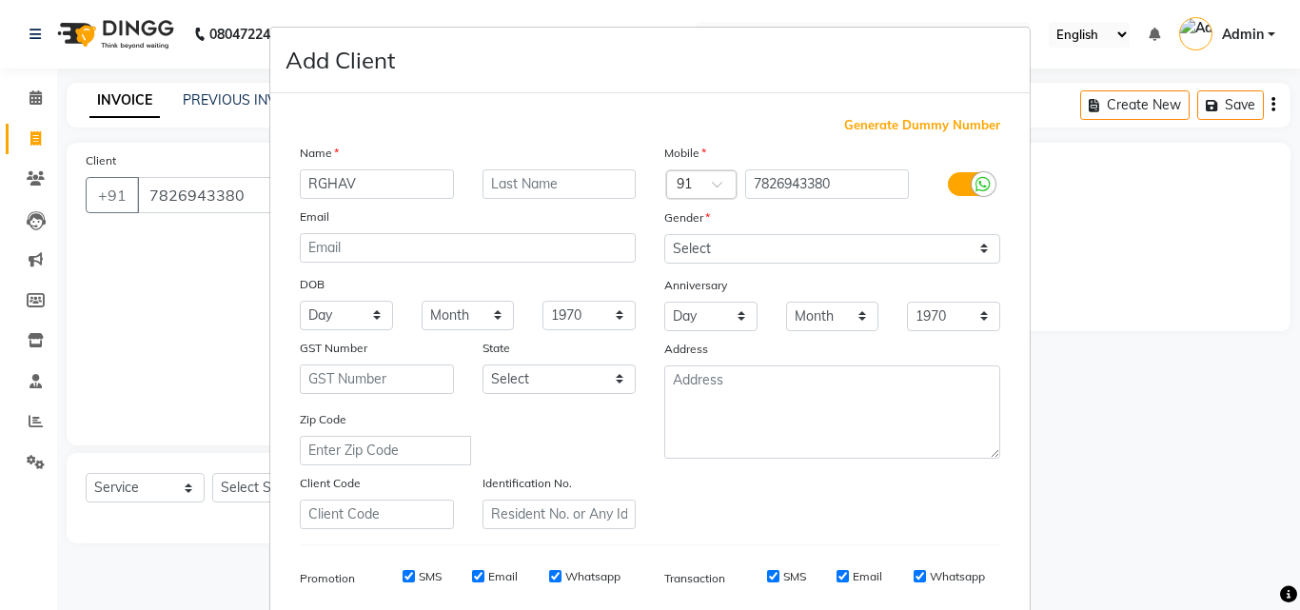
click at [315, 184] on input "RGHAV" at bounding box center [377, 183] width 154 height 29
type input "RAGHAV"
click at [698, 251] on select "Select [DEMOGRAPHIC_DATA] [DEMOGRAPHIC_DATA] Other Prefer Not To Say" at bounding box center [832, 248] width 336 height 29
select select "[DEMOGRAPHIC_DATA]"
click at [664, 234] on select "Select [DEMOGRAPHIC_DATA] [DEMOGRAPHIC_DATA] Other Prefer Not To Say" at bounding box center [832, 248] width 336 height 29
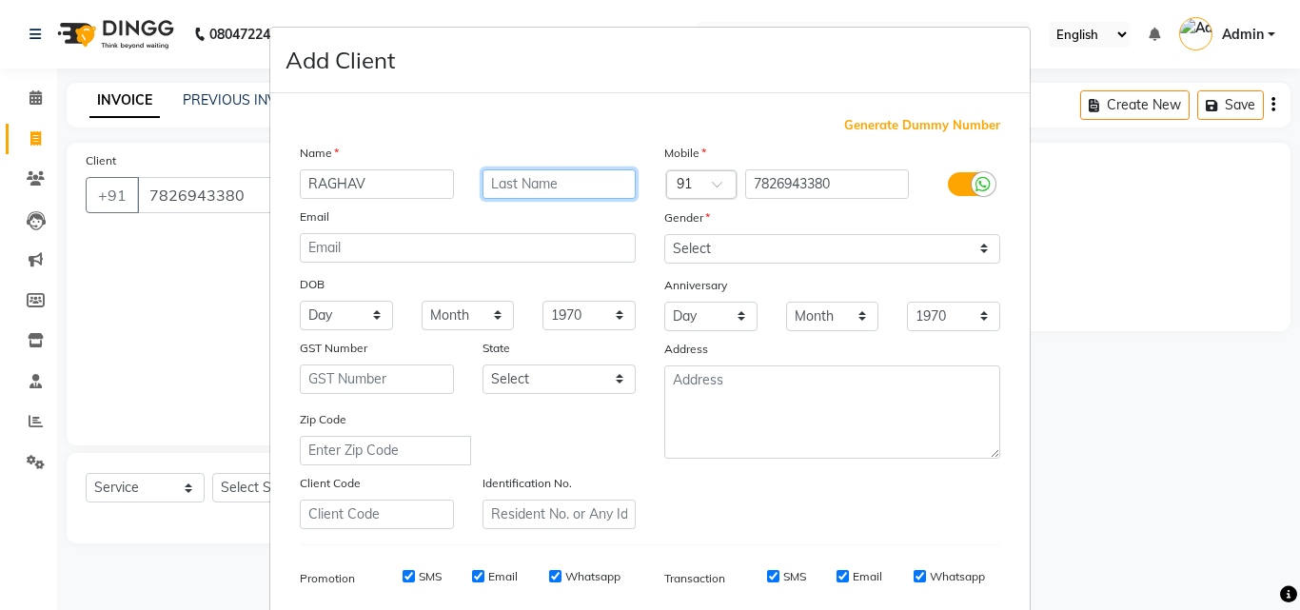
click at [565, 186] on input "text" at bounding box center [559, 183] width 154 height 29
type input "."
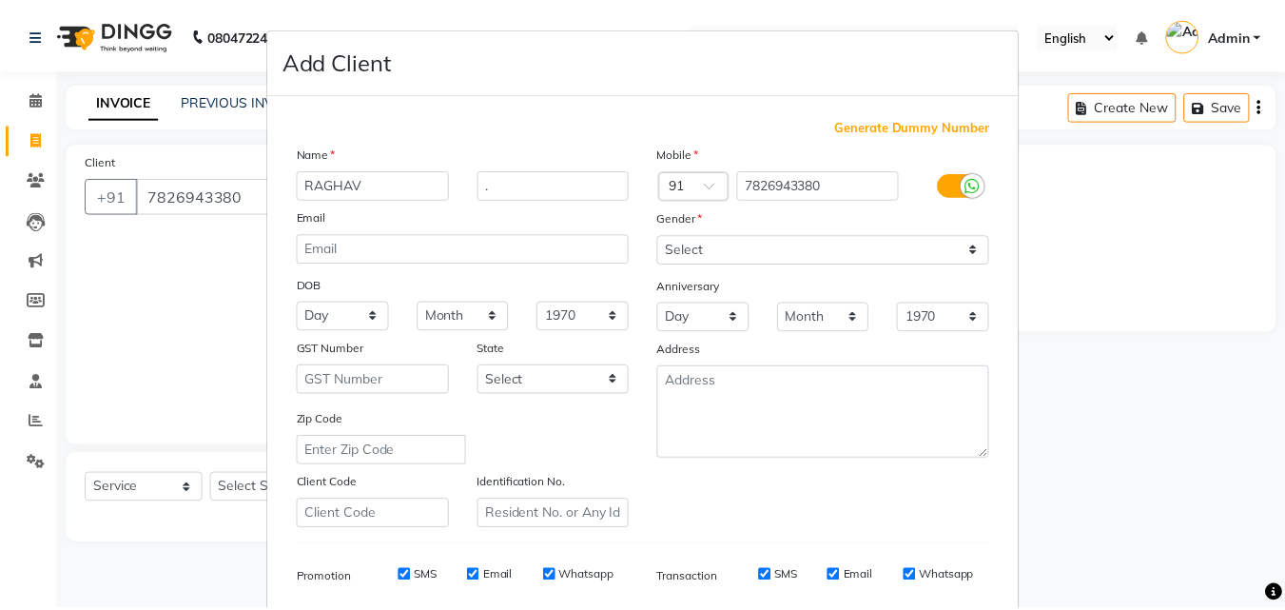
scroll to position [268, 0]
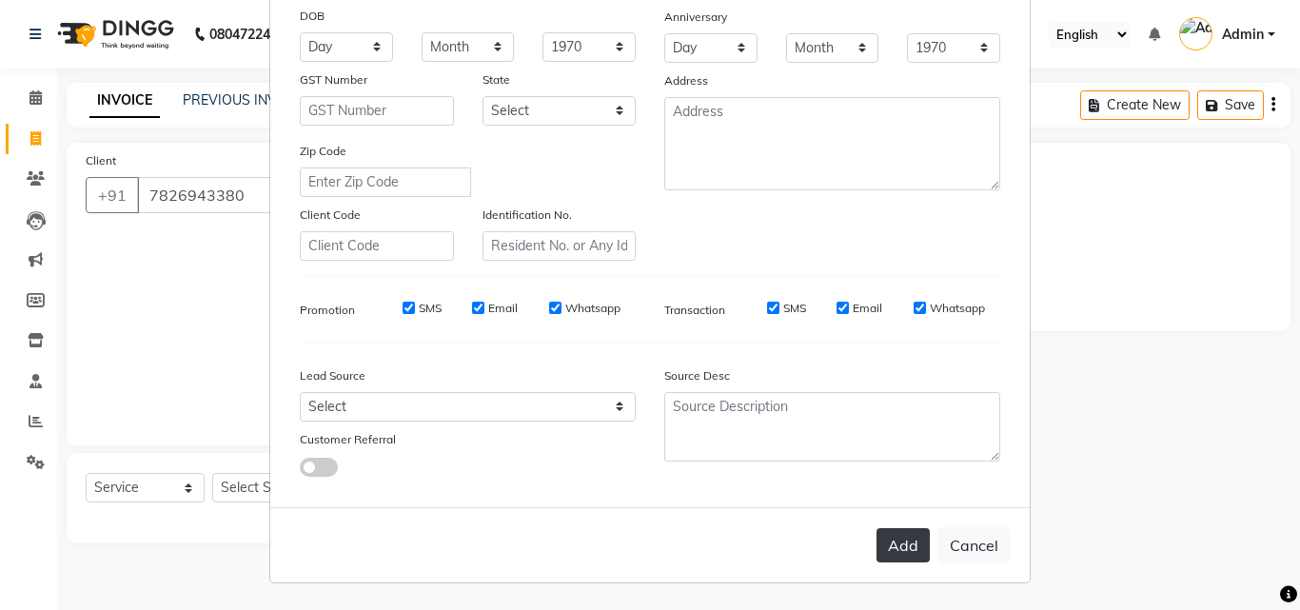
click at [897, 541] on button "Add" at bounding box center [902, 545] width 53 height 34
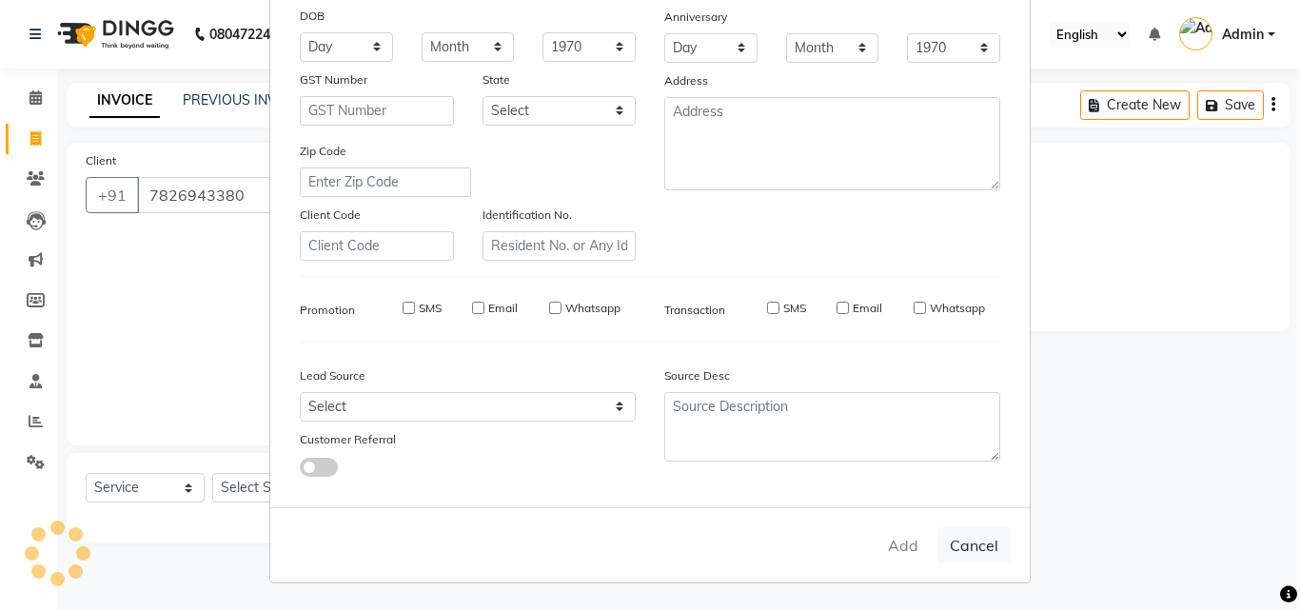
select select
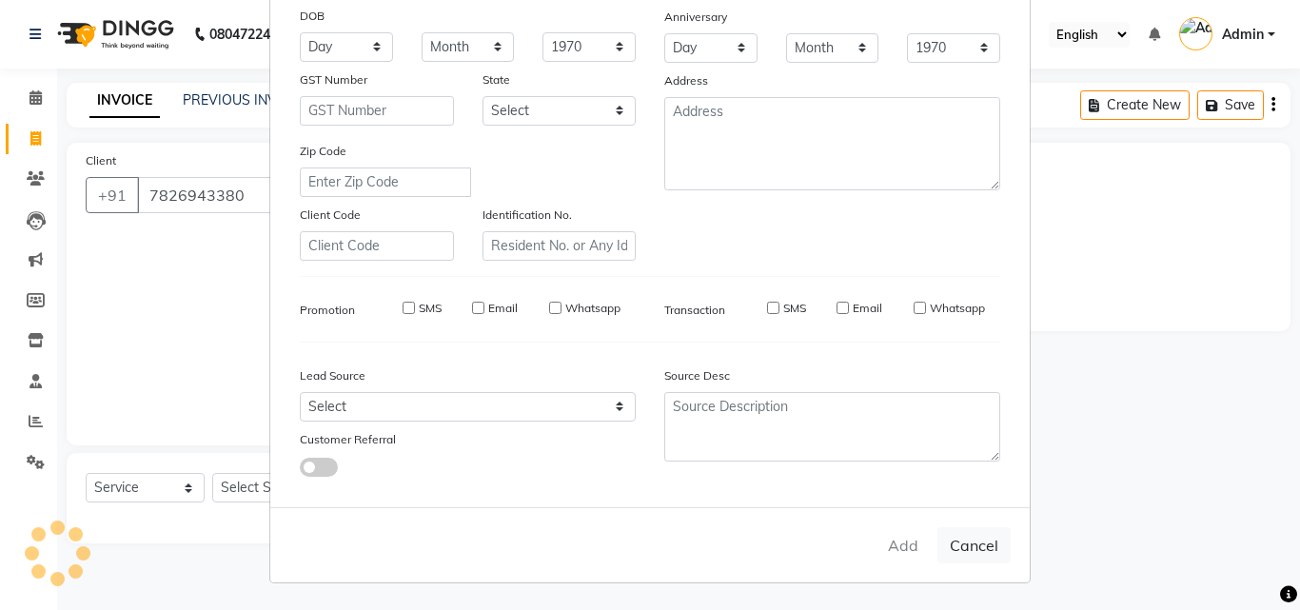
select select
checkbox input "false"
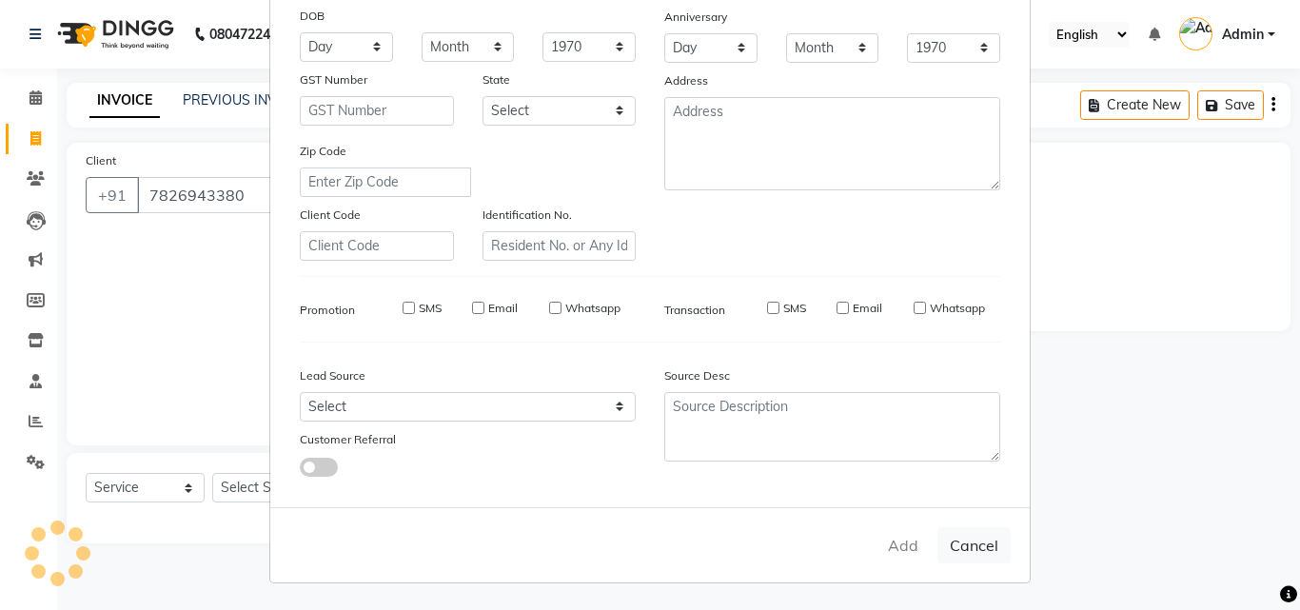
checkbox input "false"
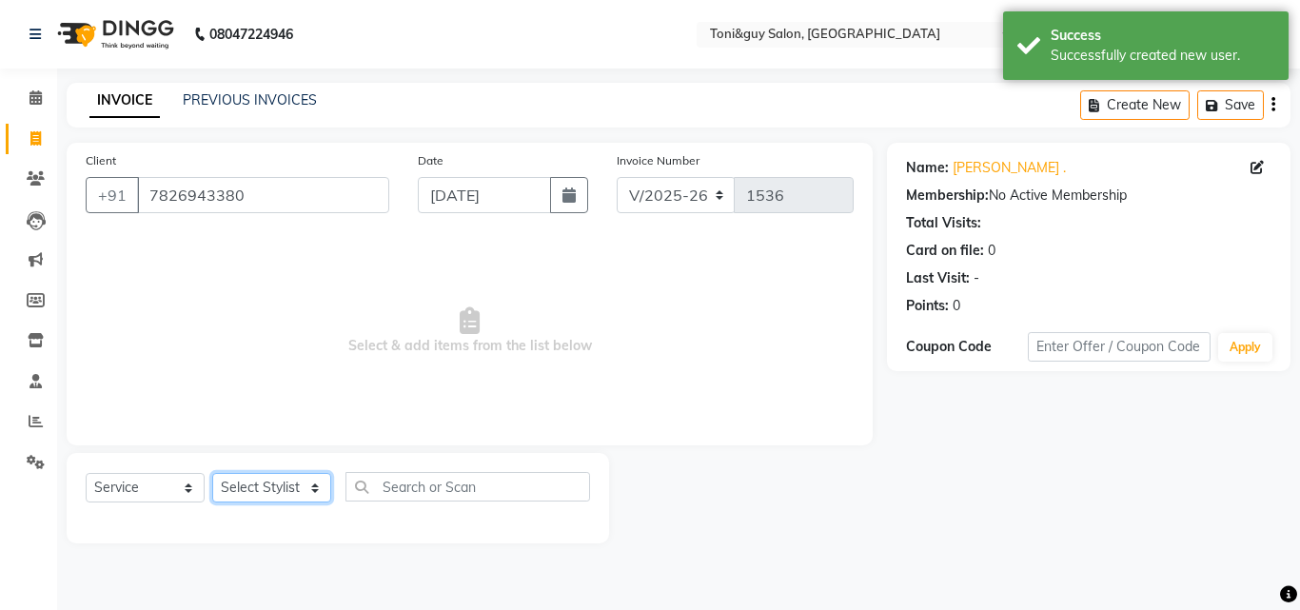
click at [287, 480] on select "Select Stylist ABISHEK ARSH [PERSON_NAME] [PERSON_NAME] PRIYA SAKCHI sandhya [P…" at bounding box center [271, 487] width 119 height 29
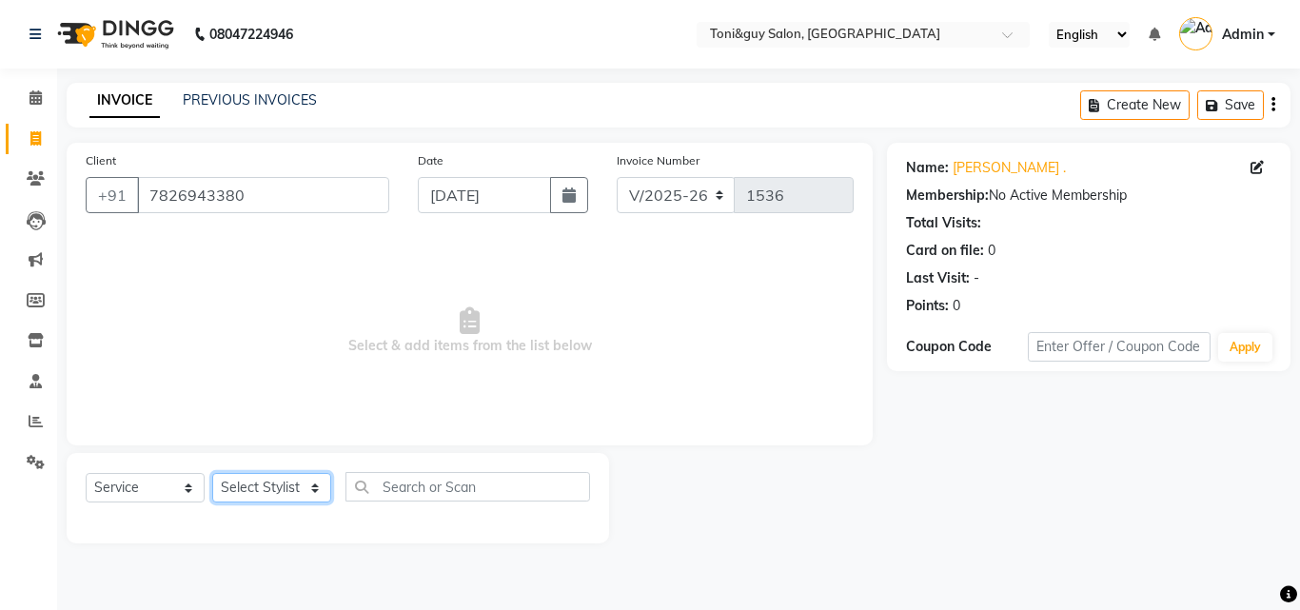
select select "52286"
click at [212, 473] on select "Select Stylist ABISHEK ARSH [PERSON_NAME] [PERSON_NAME] PRIYA SAKCHI sandhya [P…" at bounding box center [271, 487] width 119 height 29
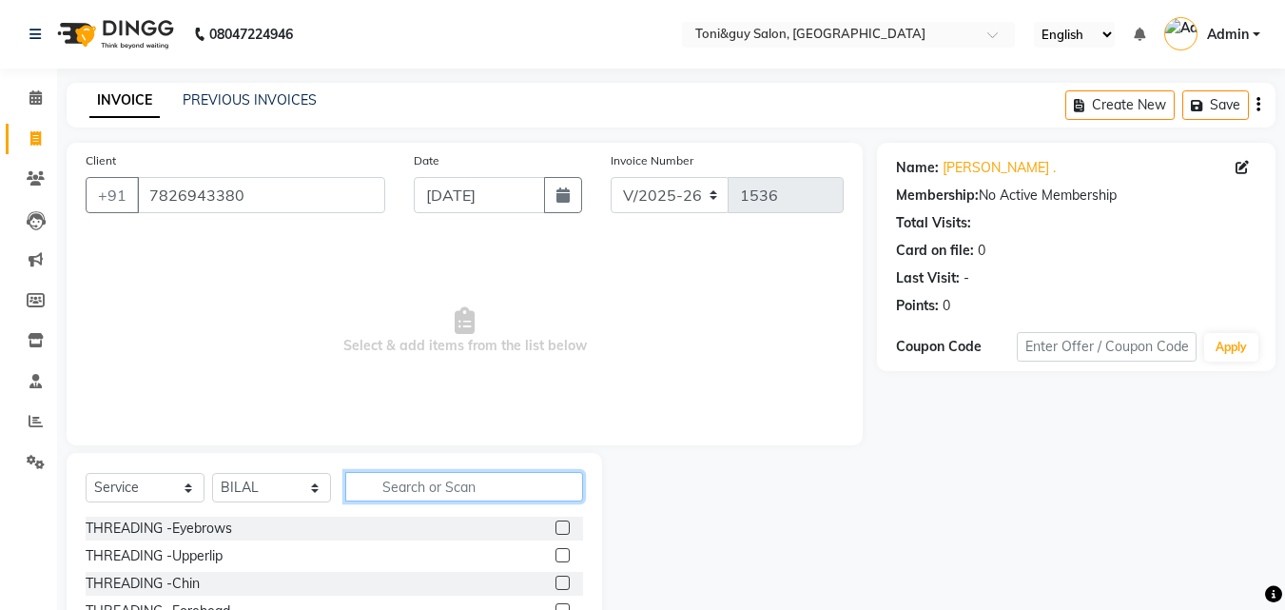
click at [483, 494] on input "text" at bounding box center [464, 486] width 238 height 29
click at [479, 482] on input "text" at bounding box center [464, 486] width 238 height 29
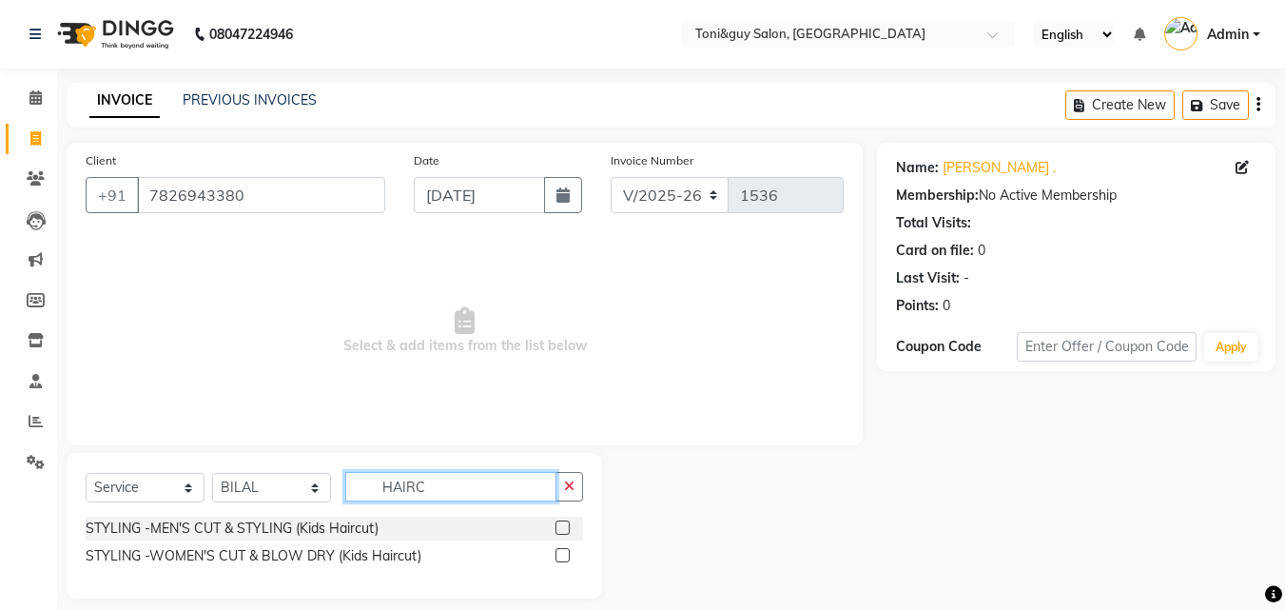
type input "HAIRC"
click at [569, 530] on label at bounding box center [563, 527] width 14 height 14
click at [568, 530] on input "checkbox" at bounding box center [562, 528] width 12 height 12
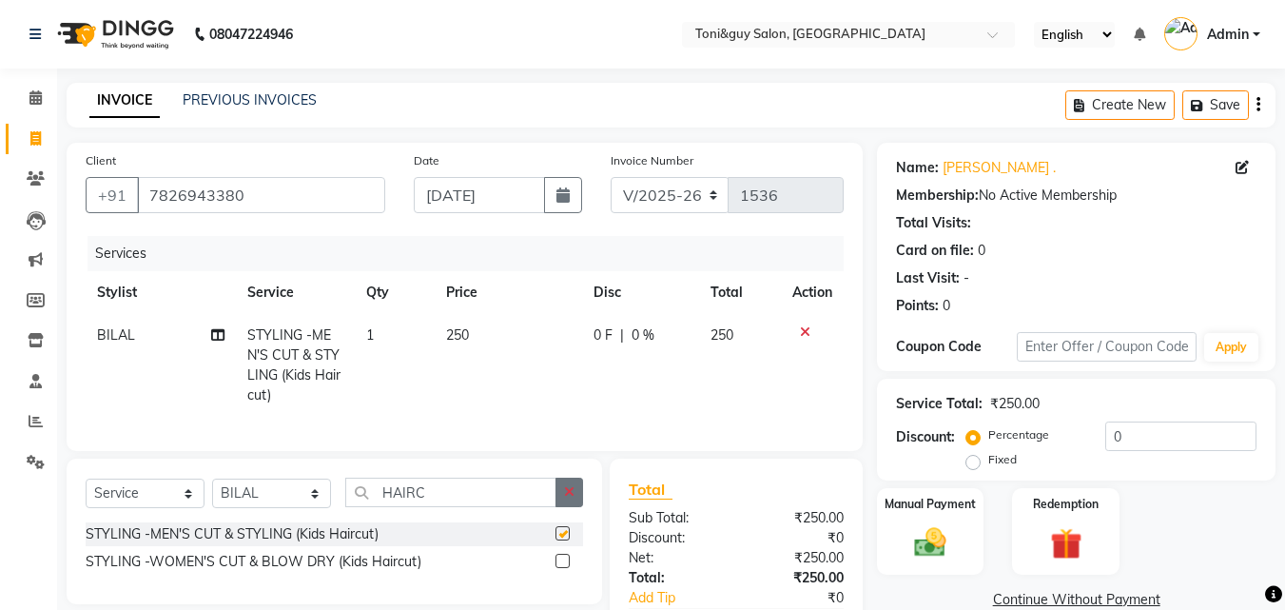
checkbox input "false"
click at [568, 499] on icon "button" at bounding box center [569, 491] width 10 height 13
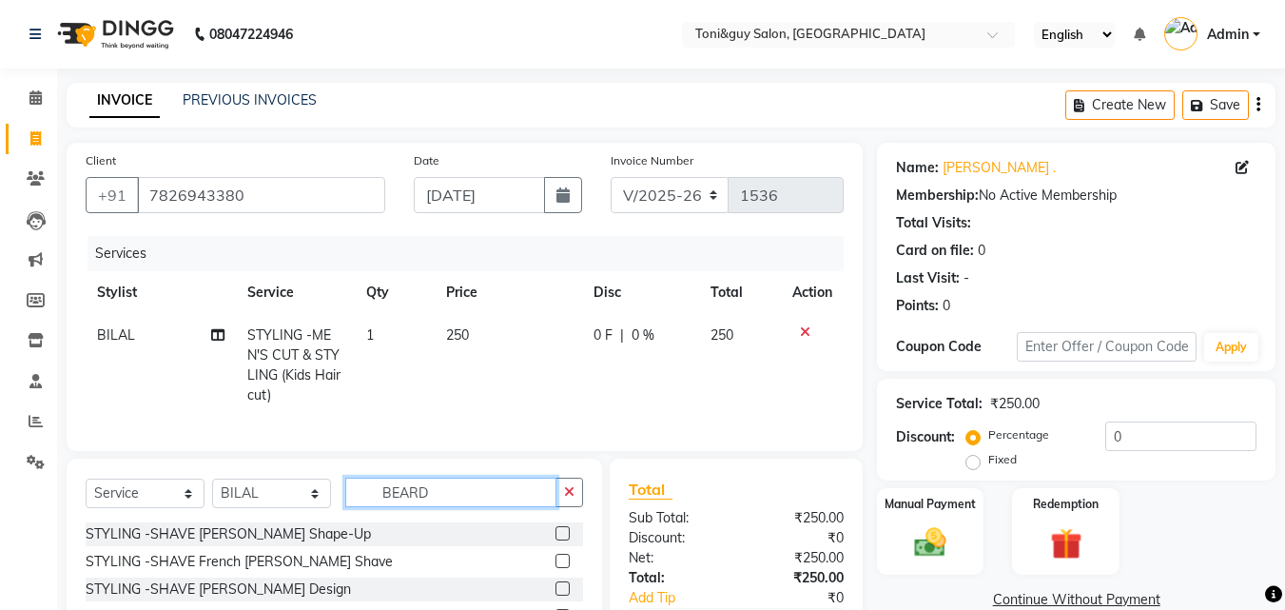
type input "BEARD"
click at [563, 540] on label at bounding box center [563, 533] width 14 height 14
click at [563, 540] on input "checkbox" at bounding box center [562, 534] width 12 height 12
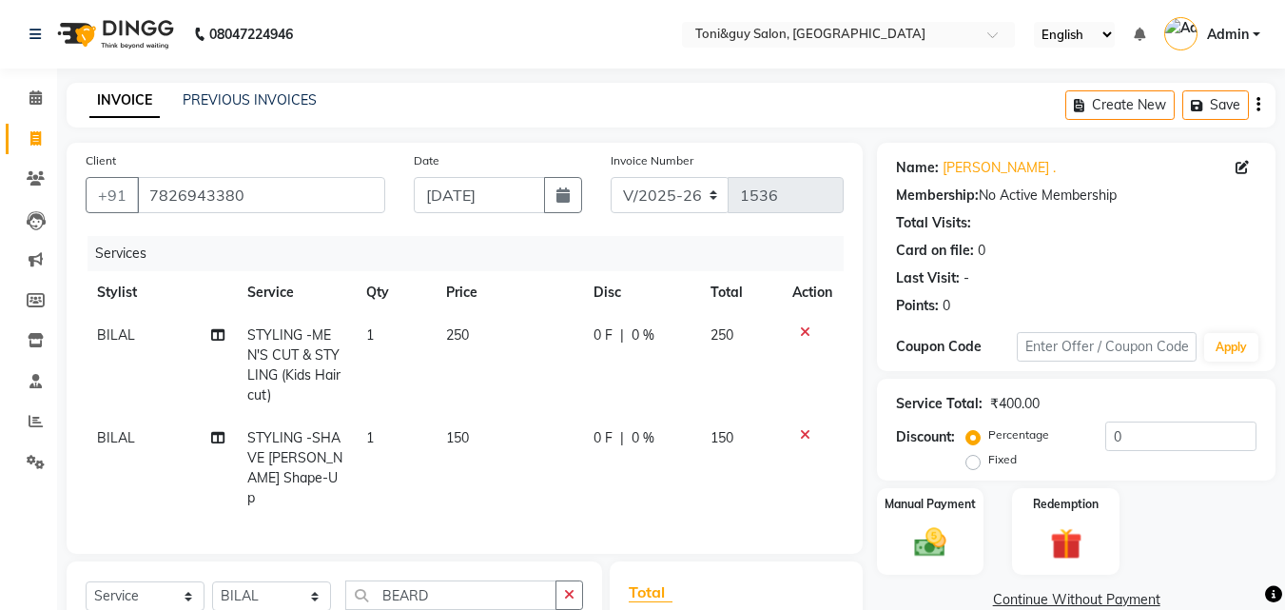
checkbox input "false"
click at [502, 325] on td "250" at bounding box center [508, 365] width 147 height 103
select select "52286"
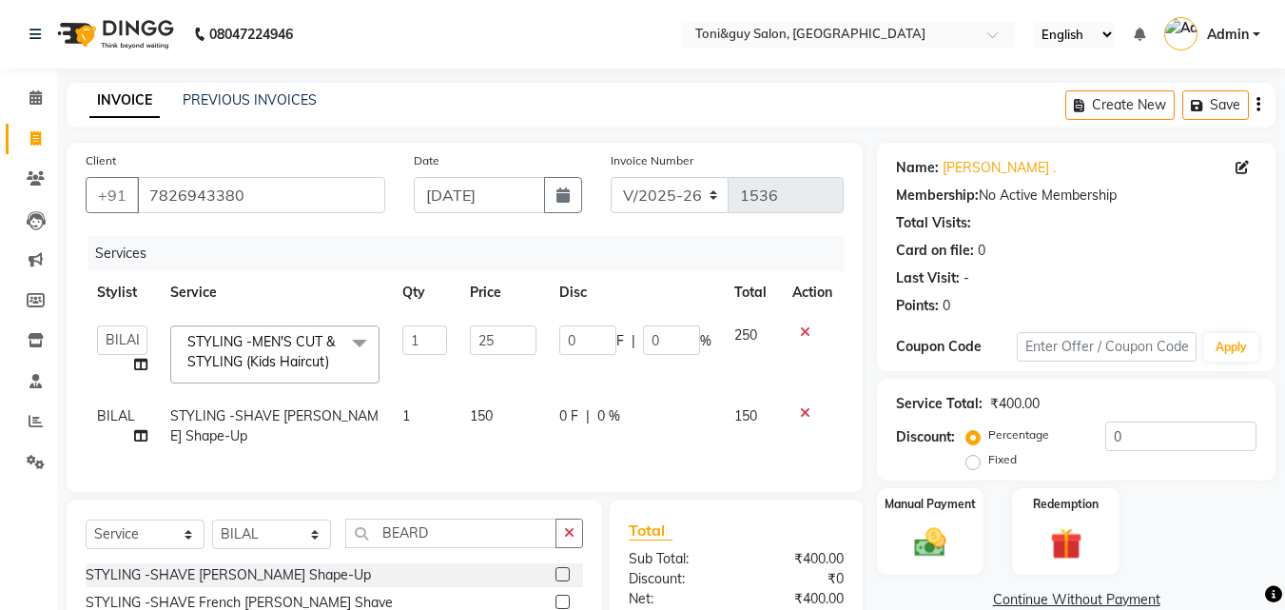
type input "2"
type input "200"
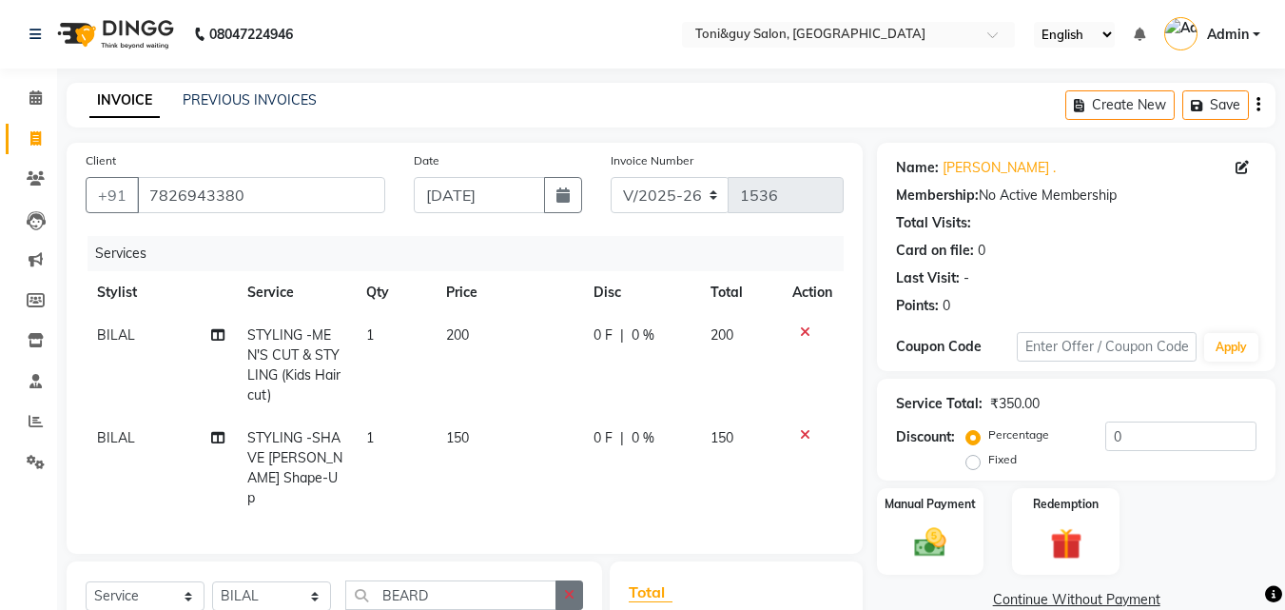
click at [570, 555] on div "Client [PHONE_NUMBER] Date [DATE] Invoice Number V/2025 V/[PHONE_NUMBER] Servic…" at bounding box center [464, 472] width 825 height 658
click at [569, 593] on icon "button" at bounding box center [569, 594] width 10 height 13
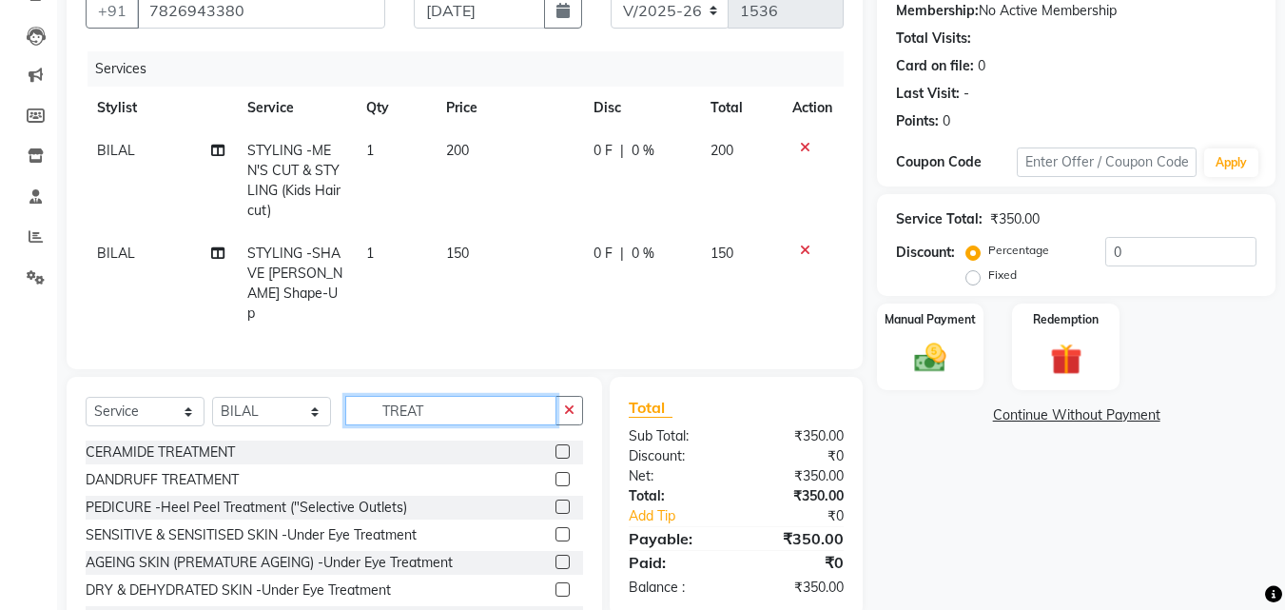
scroll to position [255, 0]
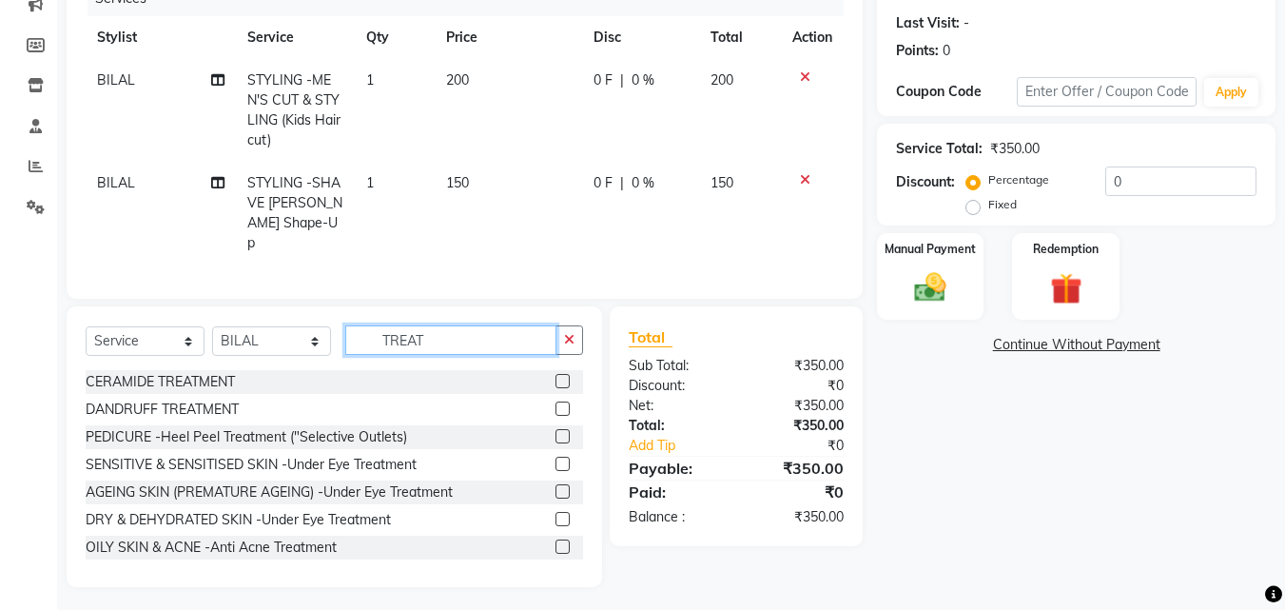
type input "TREAT"
click at [556, 375] on label at bounding box center [563, 381] width 14 height 14
click at [556, 376] on input "checkbox" at bounding box center [562, 382] width 12 height 12
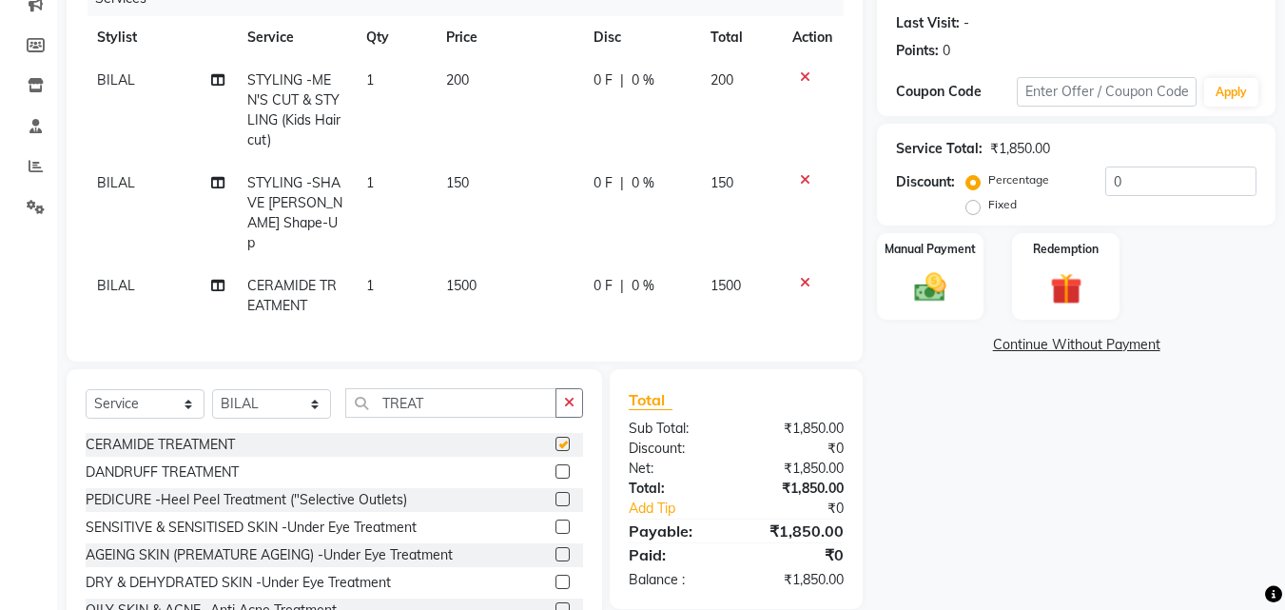
checkbox input "false"
click at [564, 396] on icon "button" at bounding box center [569, 402] width 10 height 13
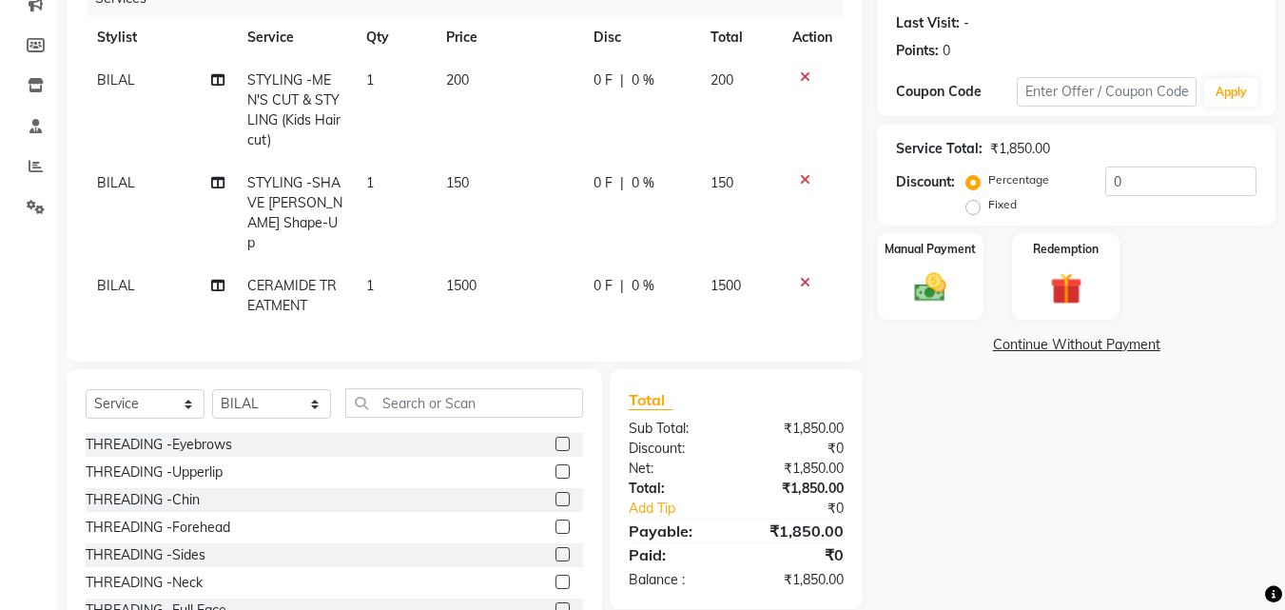
click at [485, 269] on td "1500" at bounding box center [508, 296] width 147 height 63
select select "52286"
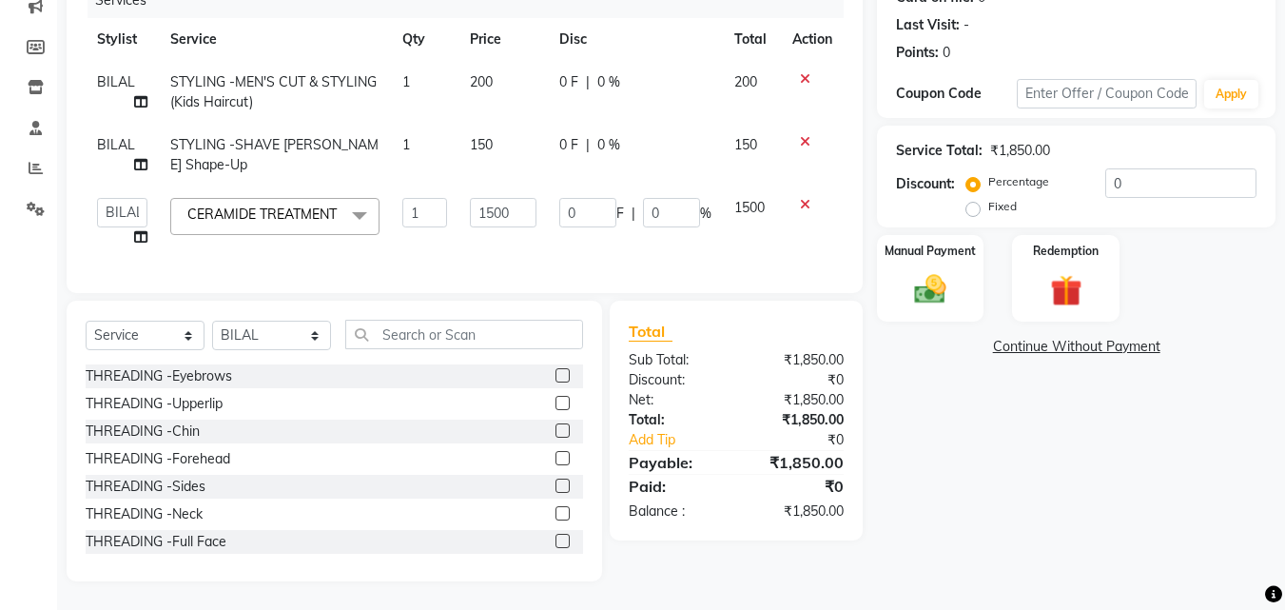
click at [485, 269] on div "Services Stylist Service Qty Price Disc Total Action BILAL STYLING -MEN'S CUT &…" at bounding box center [465, 128] width 758 height 291
click at [518, 217] on input "1500" at bounding box center [503, 212] width 66 height 29
type input "1"
type input "1200"
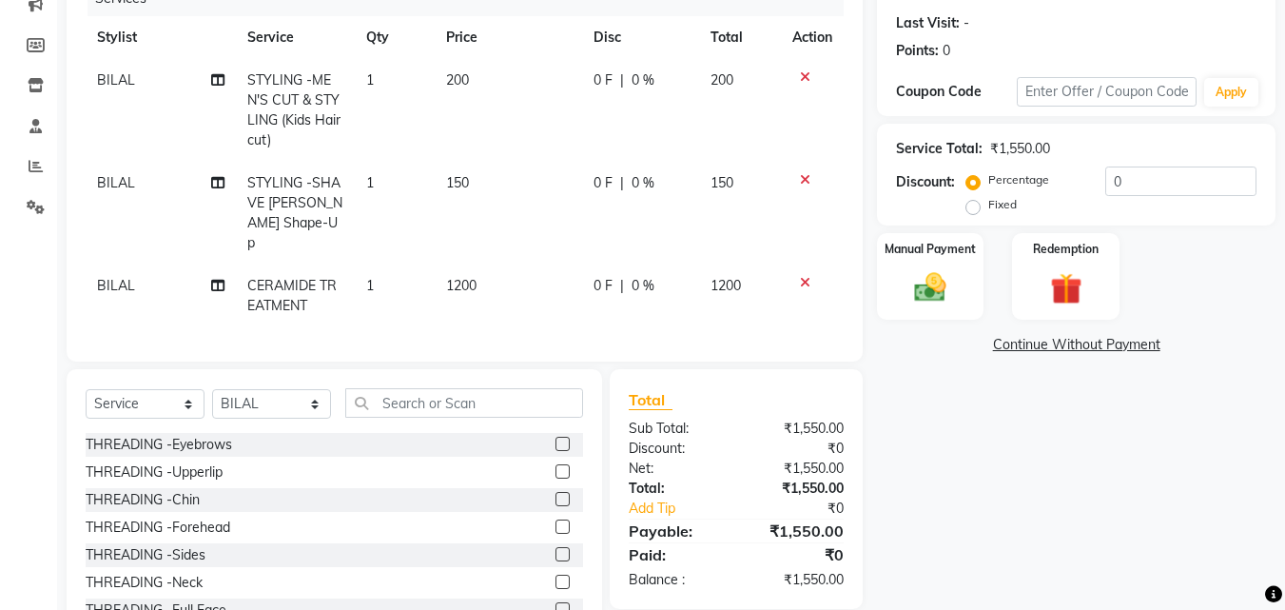
click at [590, 241] on tbody "BILAL STYLING -MEN'S CUT & STYLING (Kids Haircut) 1 200 0 F | 0 % 200 BILAL STY…" at bounding box center [465, 193] width 758 height 268
click at [478, 265] on td "1200" at bounding box center [508, 296] width 147 height 63
select select "52286"
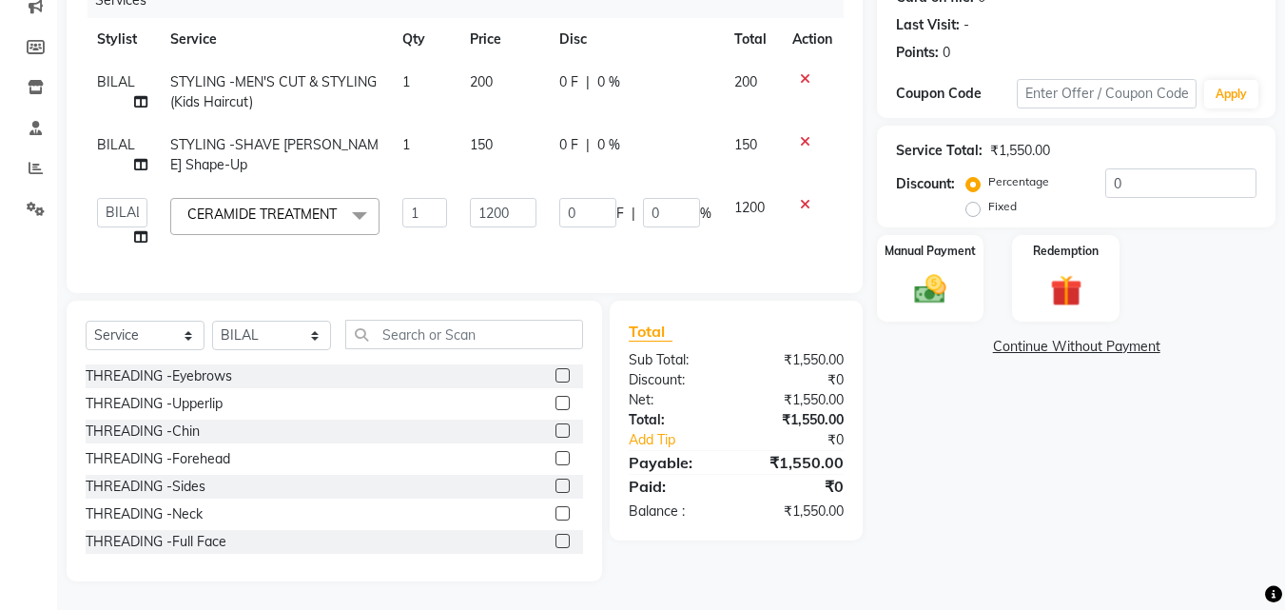
click at [478, 253] on td "1200" at bounding box center [503, 222] width 88 height 72
click at [525, 215] on input "1200" at bounding box center [503, 212] width 66 height 29
type input "1"
type input "1400"
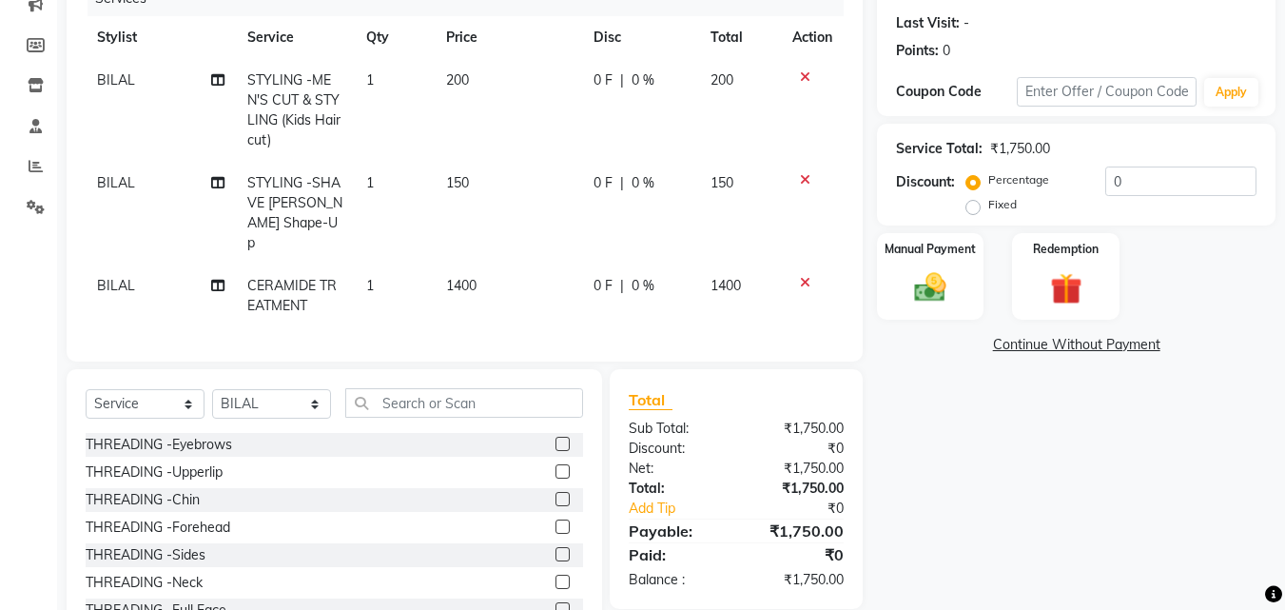
click at [579, 274] on div "Services Stylist Service Qty Price Disc Total Action BILAL STYLING -MEN'S CUT &…" at bounding box center [465, 162] width 758 height 362
click at [485, 268] on td "1400" at bounding box center [508, 296] width 147 height 63
click at [485, 268] on div "Services Stylist Service Qty Price Disc Total Action BILAL STYLING -MEN'S CUT &…" at bounding box center [465, 162] width 758 height 362
select select "52286"
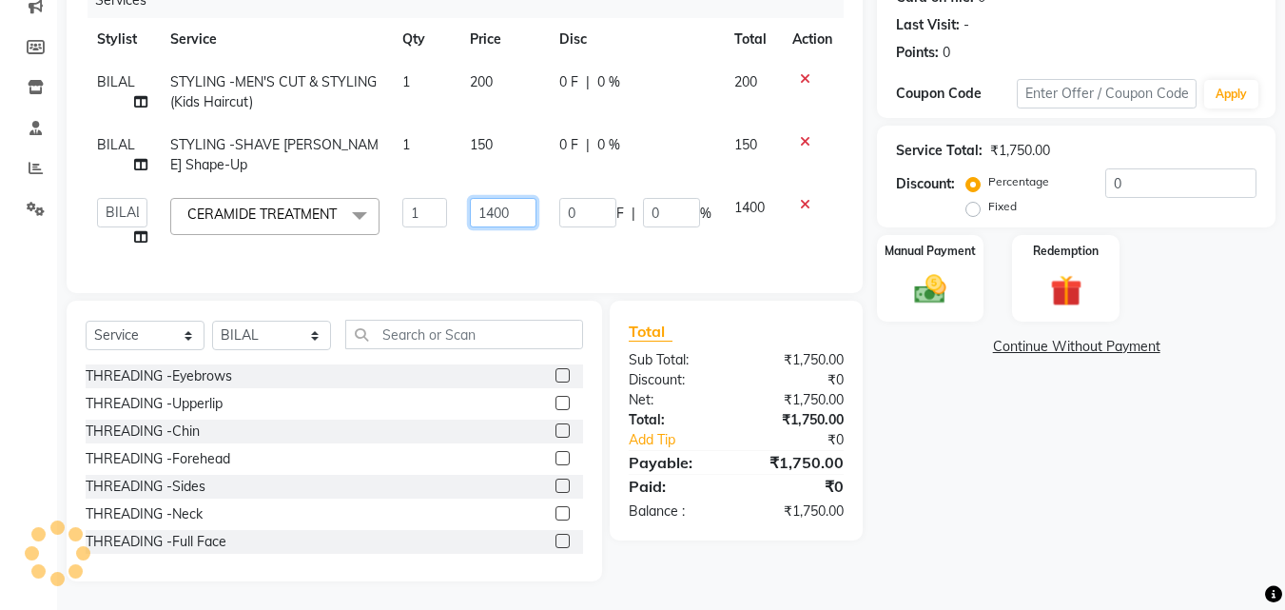
click at [521, 217] on input "1400" at bounding box center [503, 212] width 66 height 29
type input "1350"
click at [559, 245] on tr "ABISHEK ARSH [PERSON_NAME] [PERSON_NAME] PRIYA SAKCHI sandhya [PERSON_NAME] SIR…" at bounding box center [465, 222] width 758 height 72
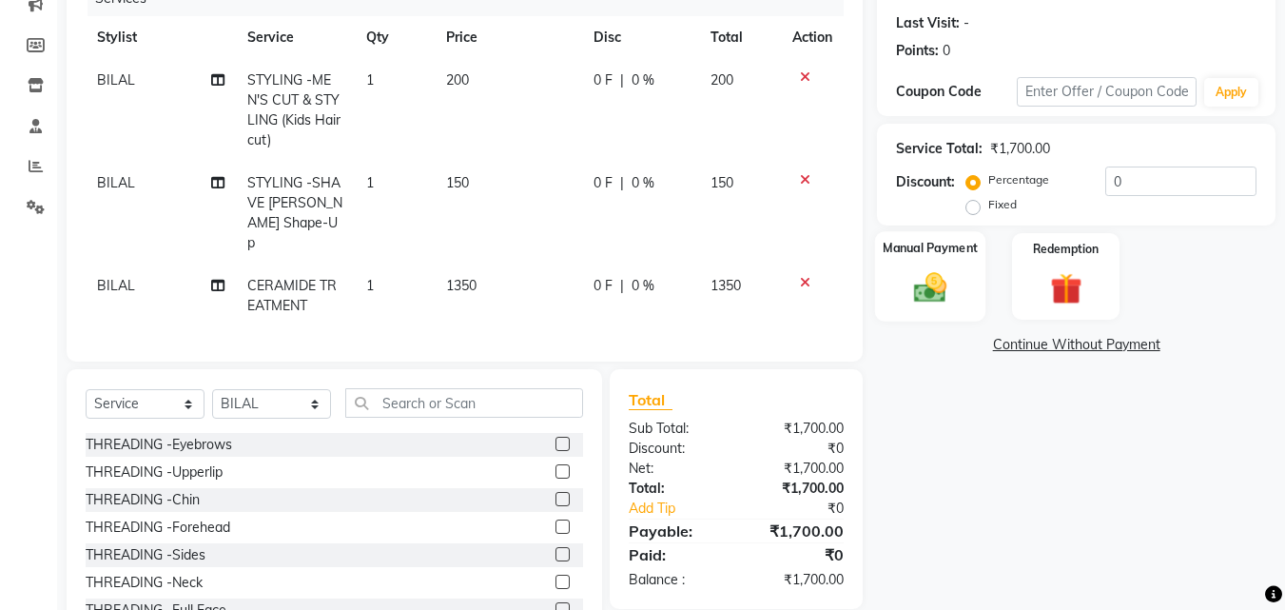
click at [918, 278] on img at bounding box center [930, 287] width 53 height 38
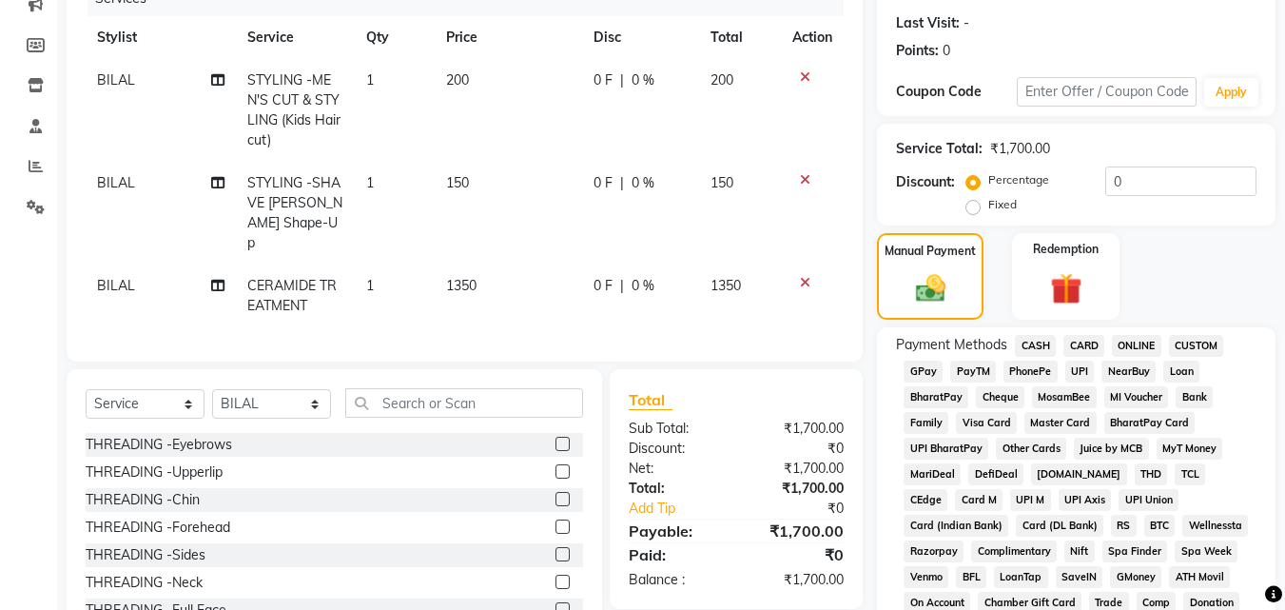
click at [1082, 372] on span "UPI" at bounding box center [1080, 372] width 29 height 22
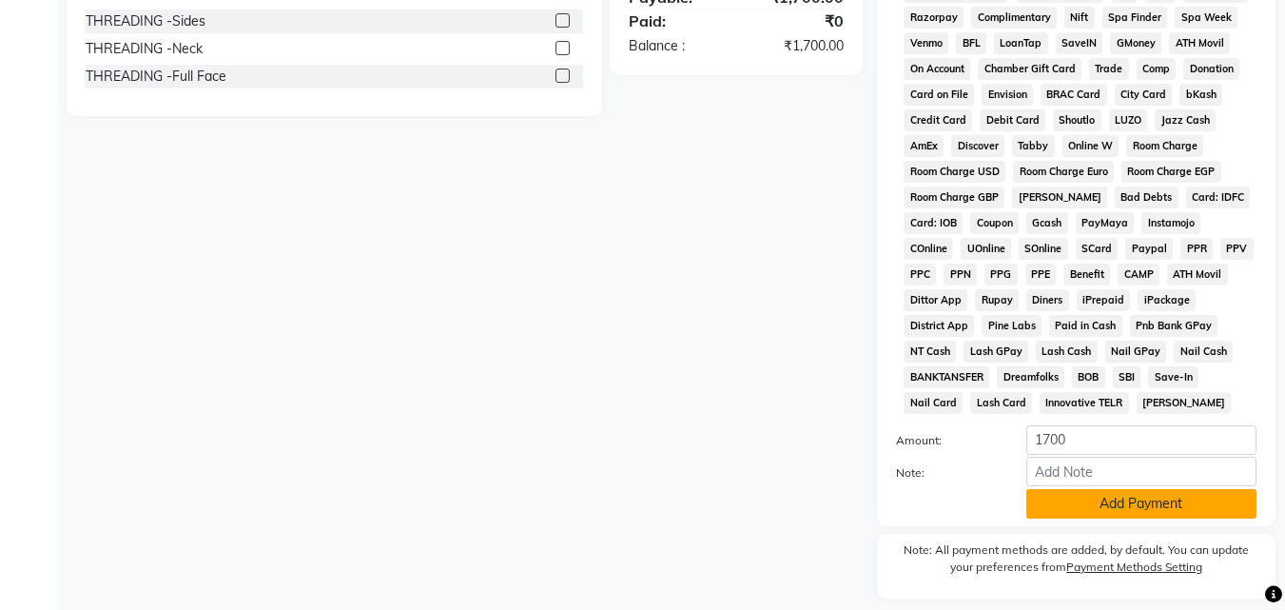
click at [1204, 491] on button "Add Payment" at bounding box center [1142, 503] width 230 height 29
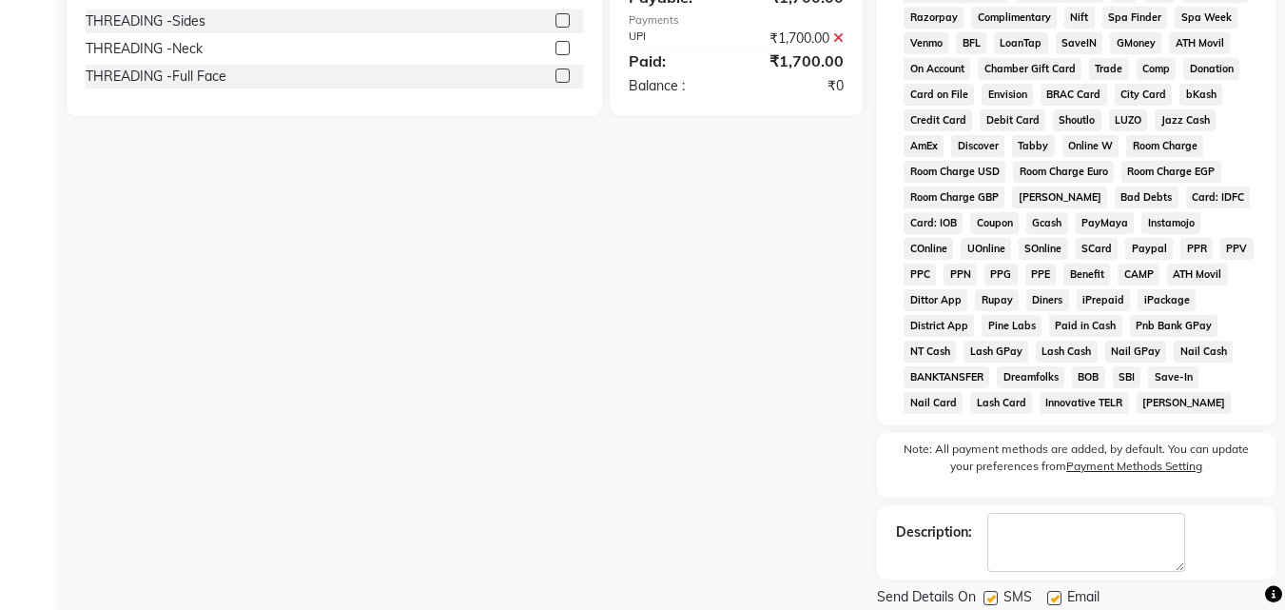
scroll to position [852, 0]
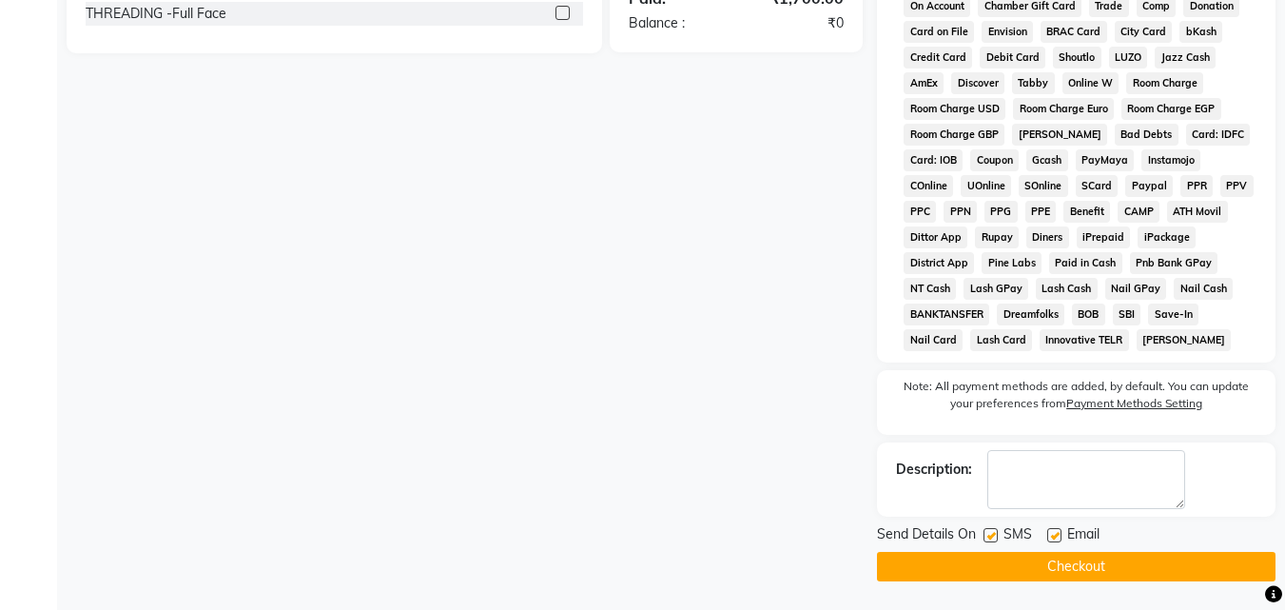
click at [1193, 565] on button "Checkout" at bounding box center [1076, 566] width 399 height 29
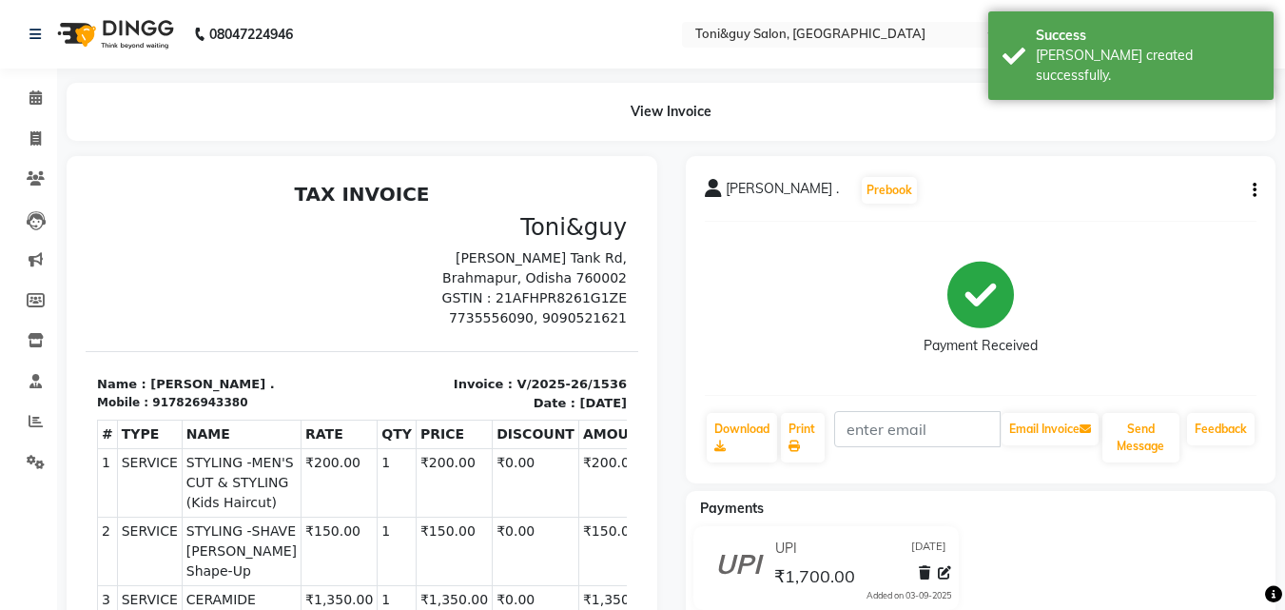
select select "service"
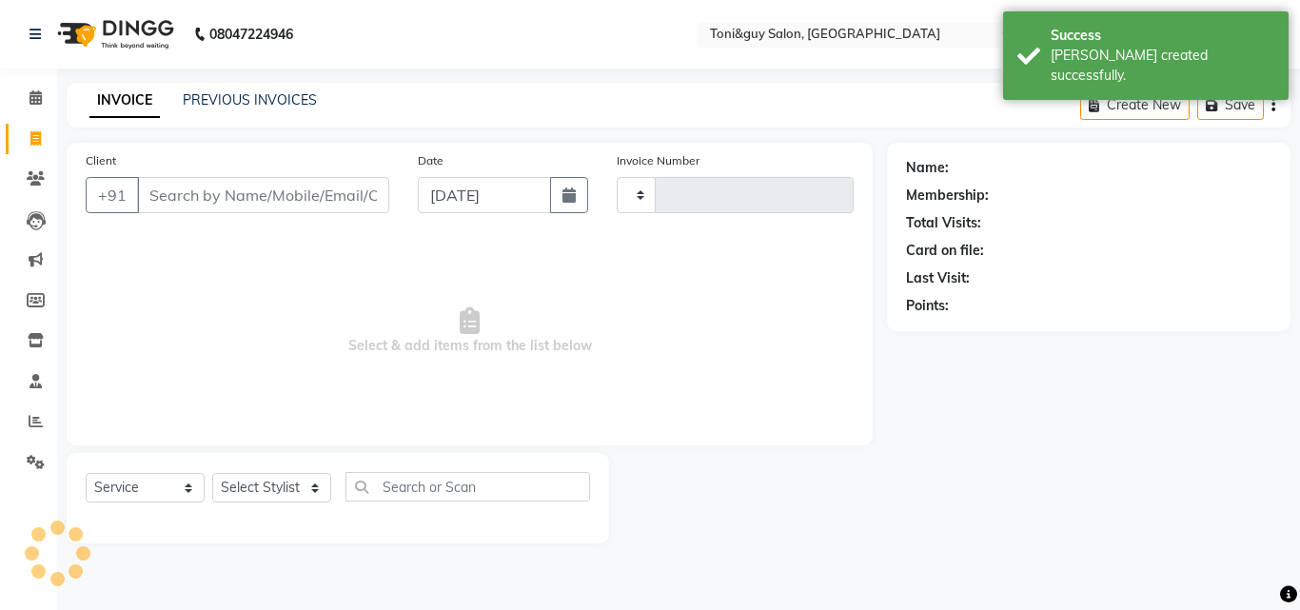
type input "1537"
select select "6593"
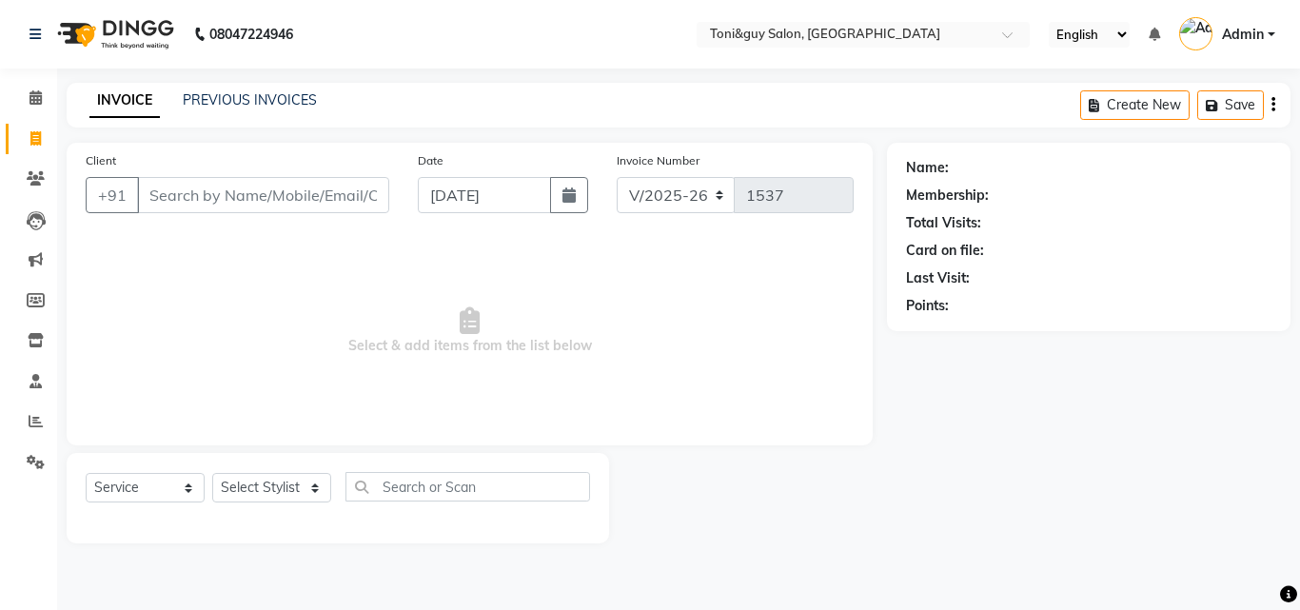
click at [205, 196] on input "Client" at bounding box center [263, 195] width 252 height 36
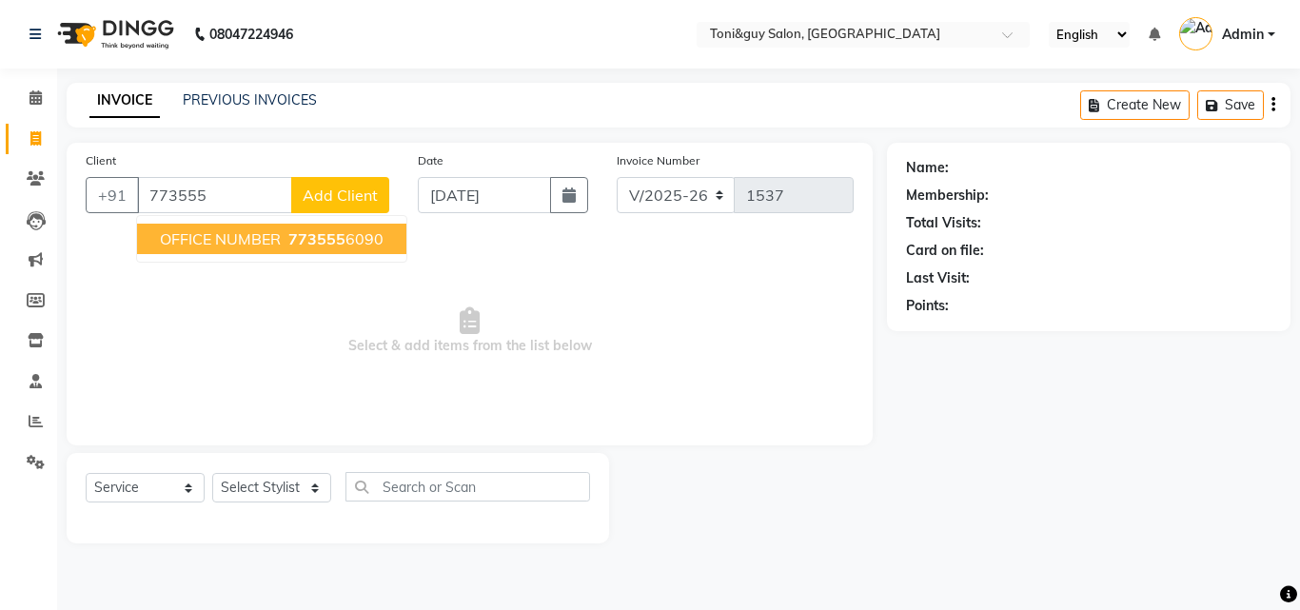
click at [248, 238] on span "OFFICE NUMBER" at bounding box center [220, 238] width 121 height 19
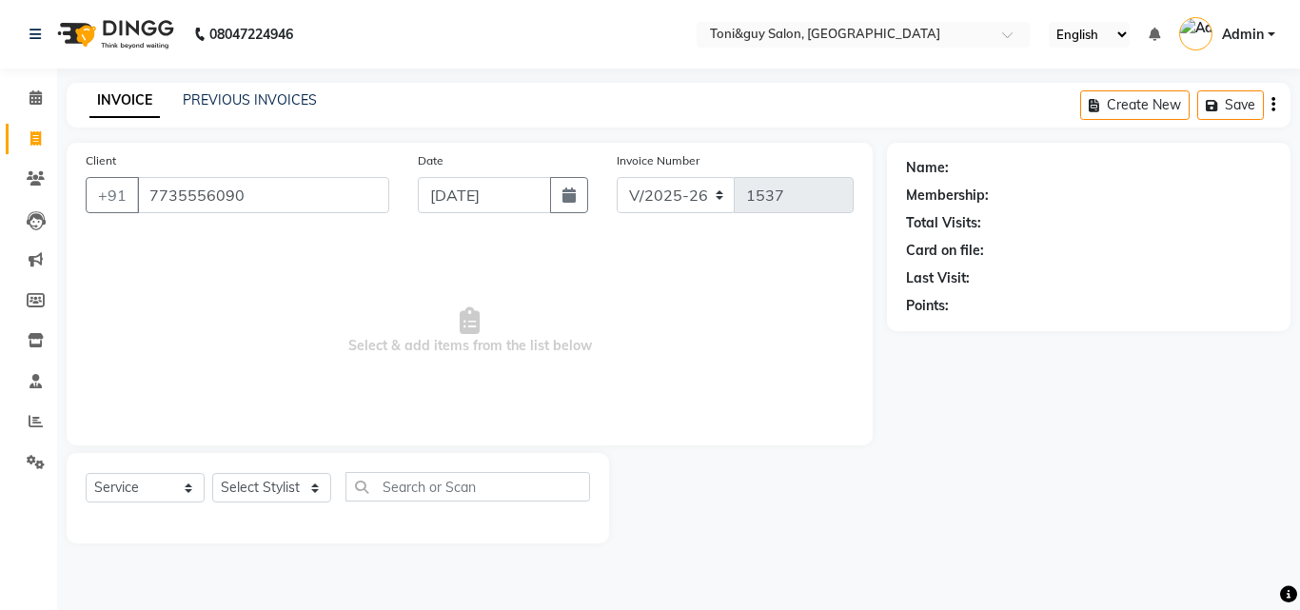
type input "7735556090"
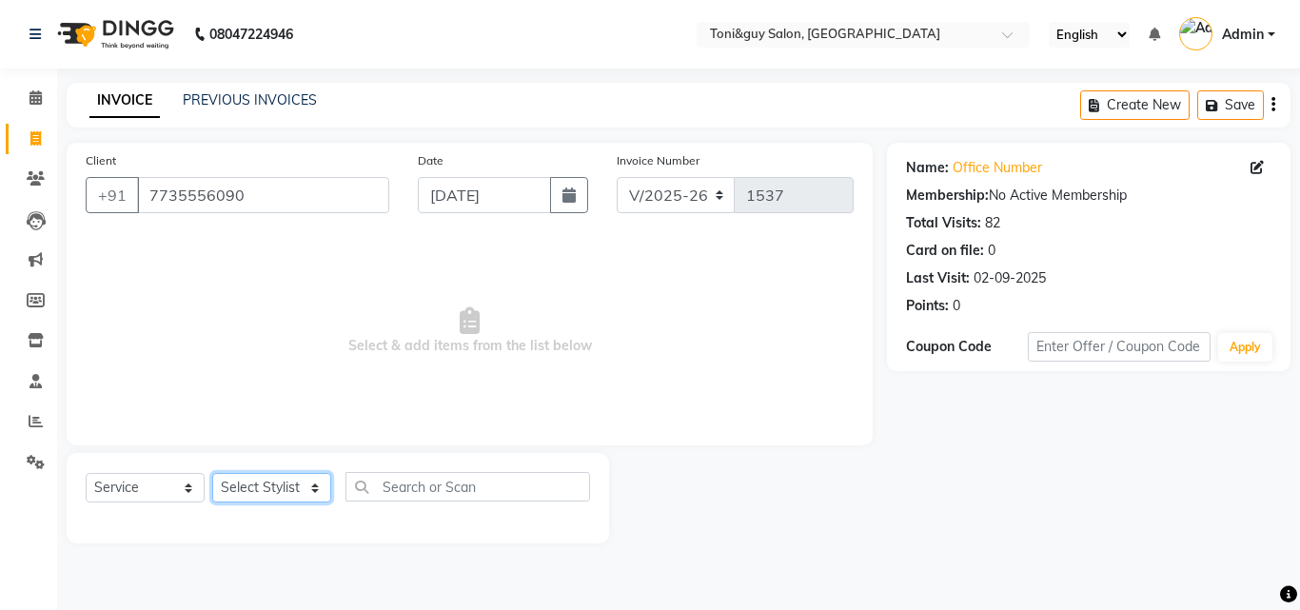
click at [291, 486] on select "Select Stylist ABISHEK ARSH [PERSON_NAME] [PERSON_NAME] PRIYA SAKCHI sandhya [P…" at bounding box center [271, 487] width 119 height 29
select select "90178"
click at [212, 473] on select "Select Stylist ABISHEK ARSH [PERSON_NAME] [PERSON_NAME] PRIYA SAKCHI sandhya [P…" at bounding box center [271, 487] width 119 height 29
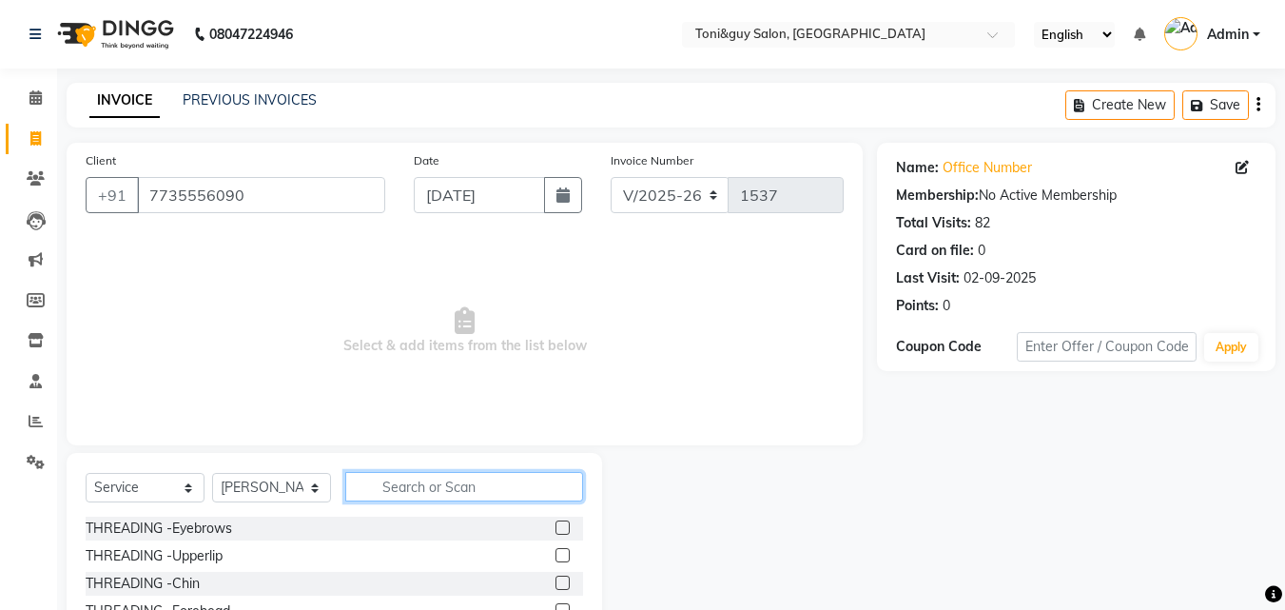
click at [430, 475] on input "text" at bounding box center [464, 486] width 238 height 29
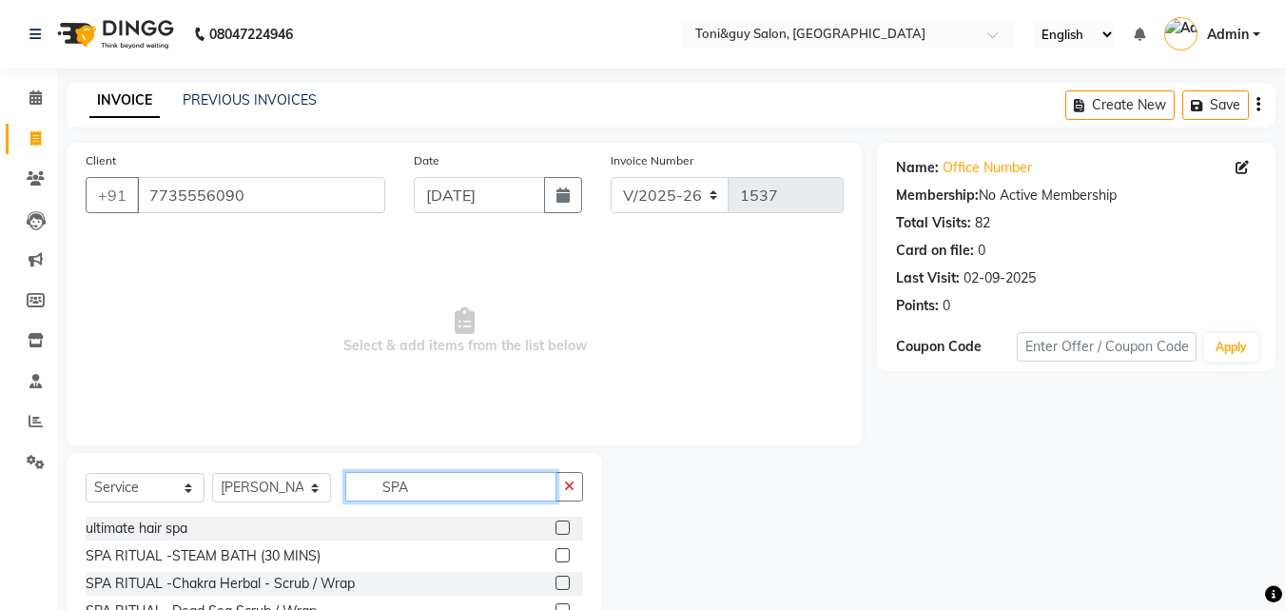
type input "SPA"
click at [556, 525] on label at bounding box center [563, 527] width 14 height 14
click at [556, 525] on input "checkbox" at bounding box center [562, 528] width 12 height 12
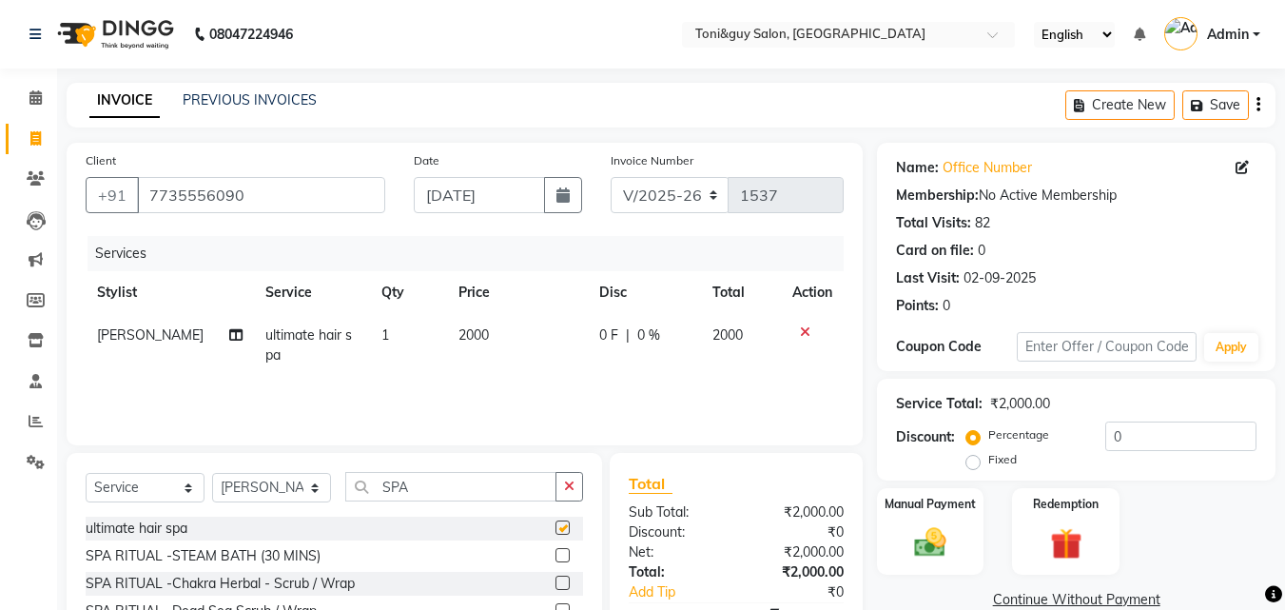
checkbox input "false"
click at [491, 322] on td "2000" at bounding box center [517, 345] width 141 height 63
select select "90178"
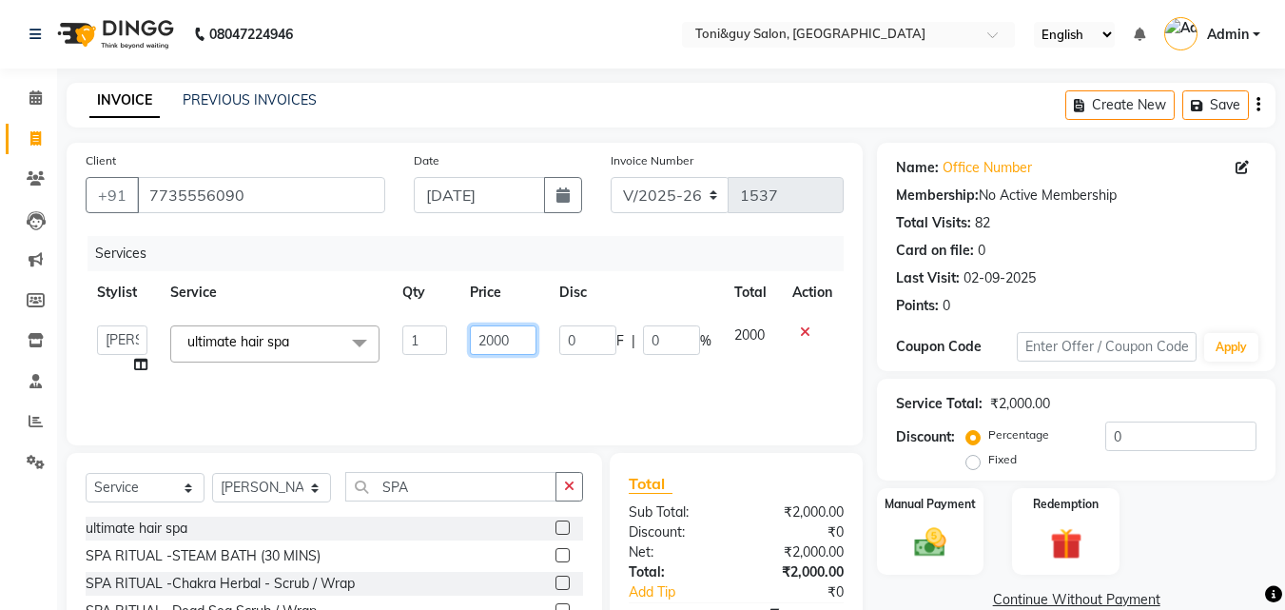
click at [512, 345] on input "2000" at bounding box center [503, 339] width 66 height 29
type input "2"
type input "1000"
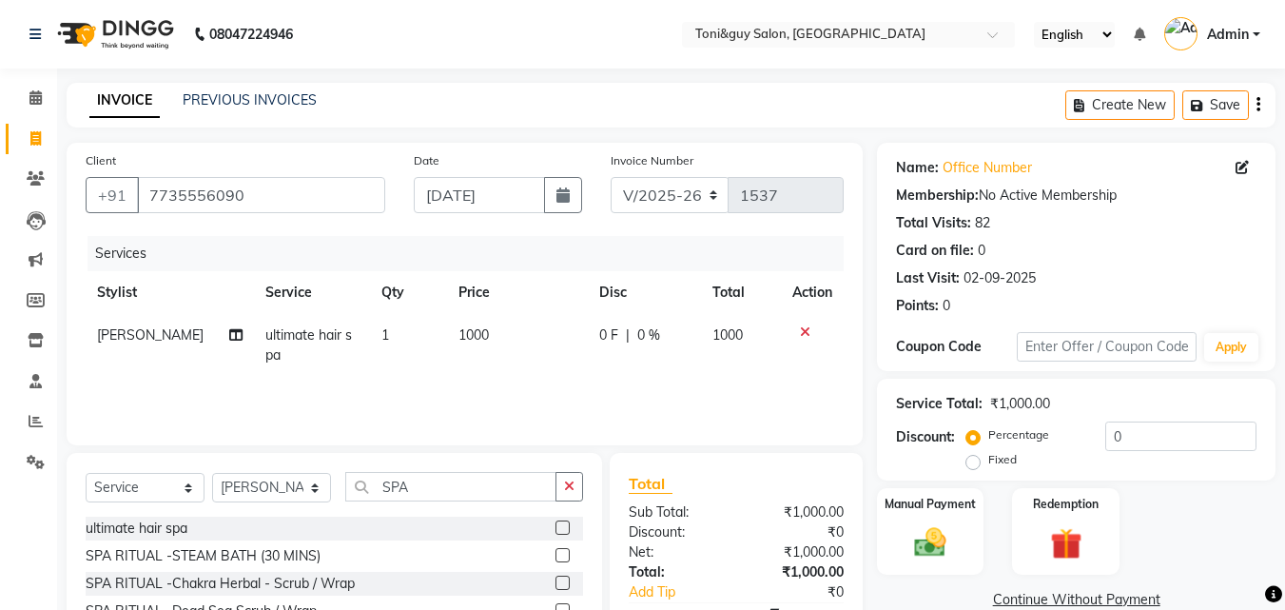
click at [538, 394] on div "Services Stylist Service Qty Price Disc Total Action [PERSON_NAME] ultimate hai…" at bounding box center [465, 331] width 758 height 190
click at [497, 317] on td "1000" at bounding box center [517, 345] width 141 height 63
select select "90178"
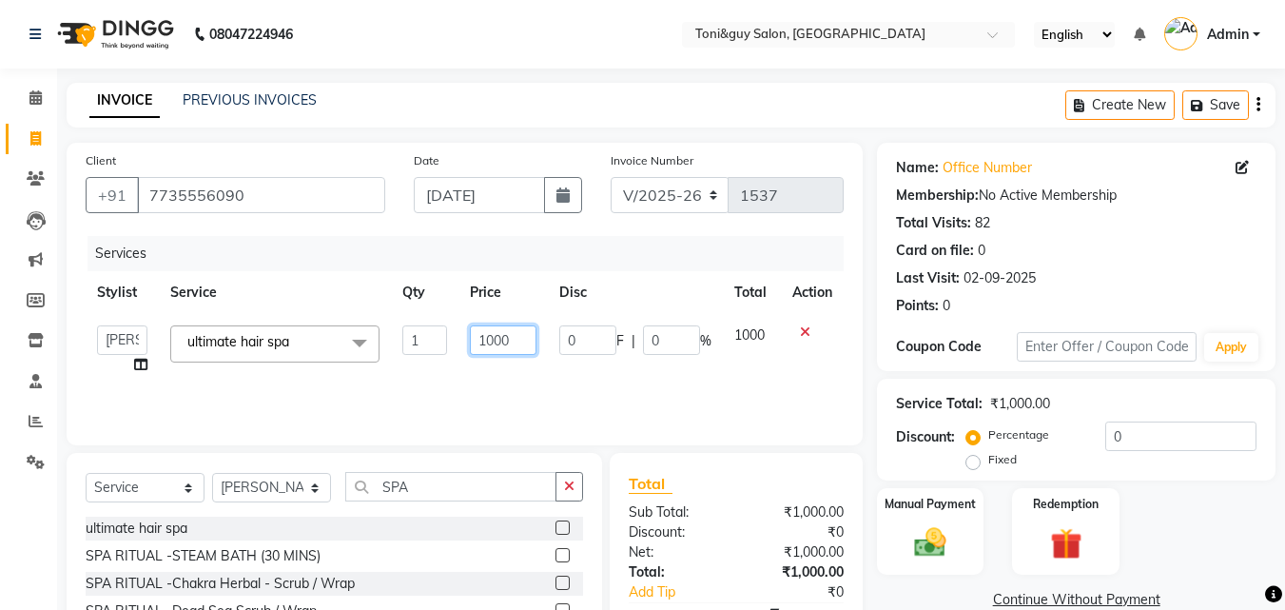
click at [520, 329] on input "1000" at bounding box center [503, 339] width 66 height 29
type input "1"
type input "1750"
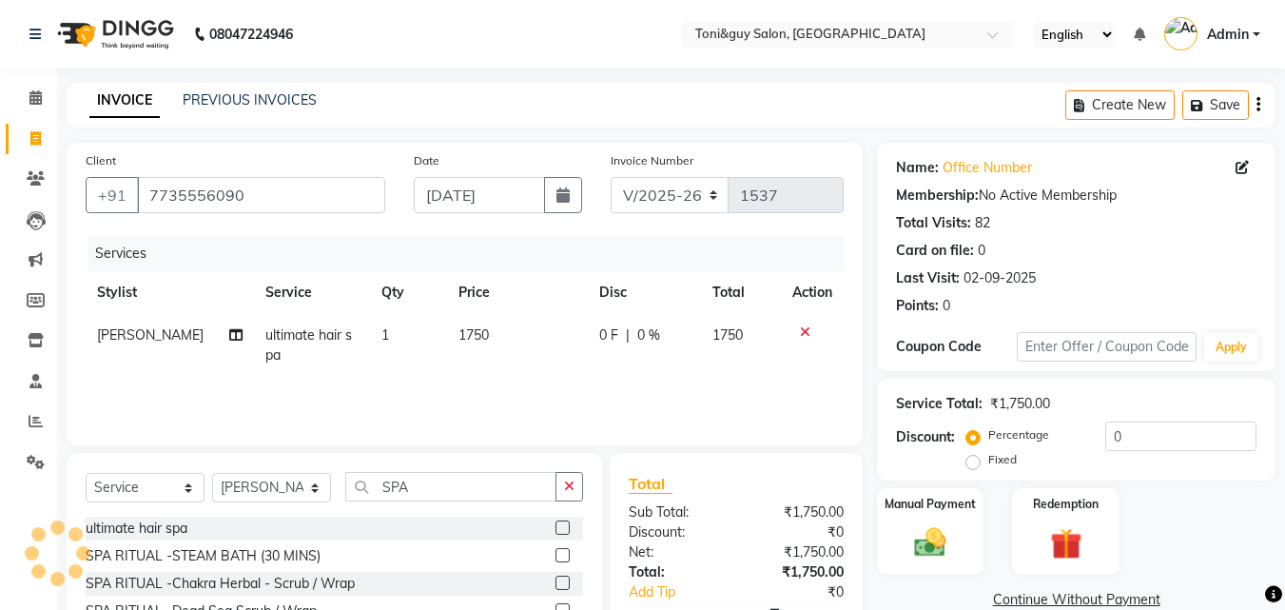
click at [661, 364] on td "0 F | 0 %" at bounding box center [644, 345] width 113 height 63
select select "90178"
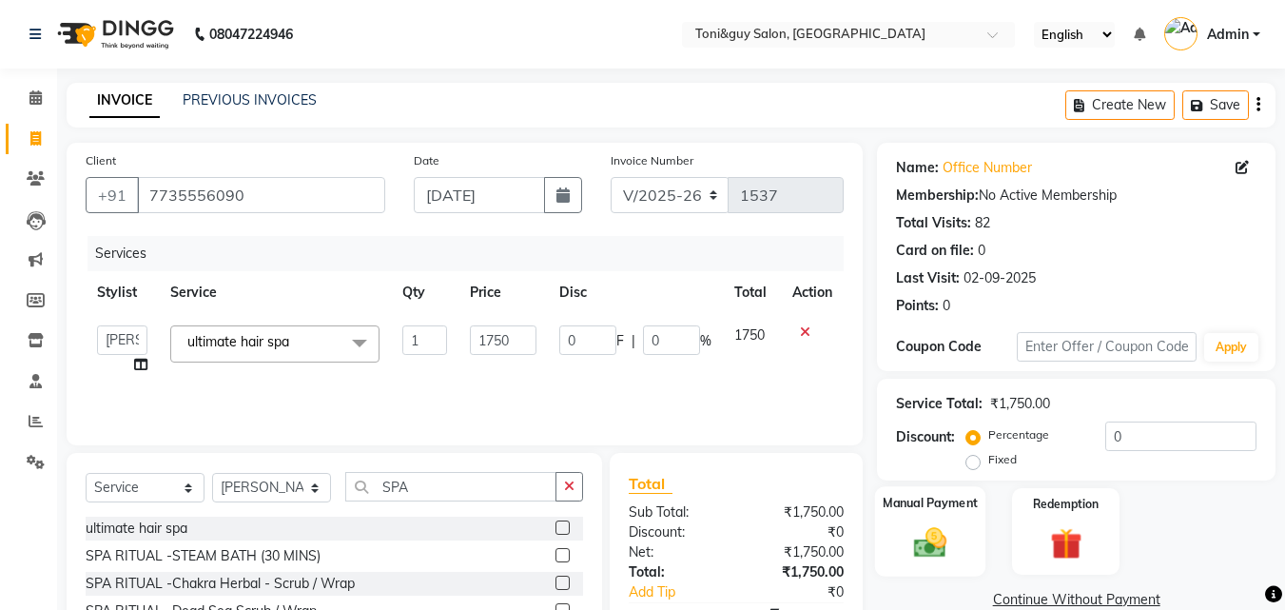
click at [939, 555] on img at bounding box center [930, 542] width 53 height 38
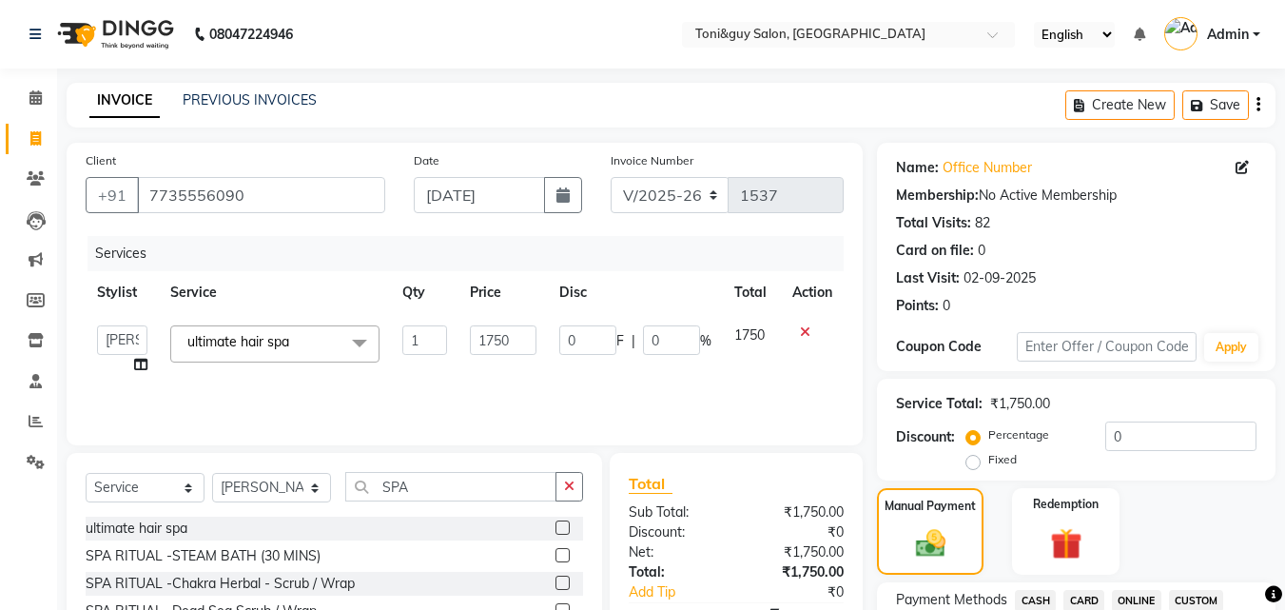
scroll to position [534, 0]
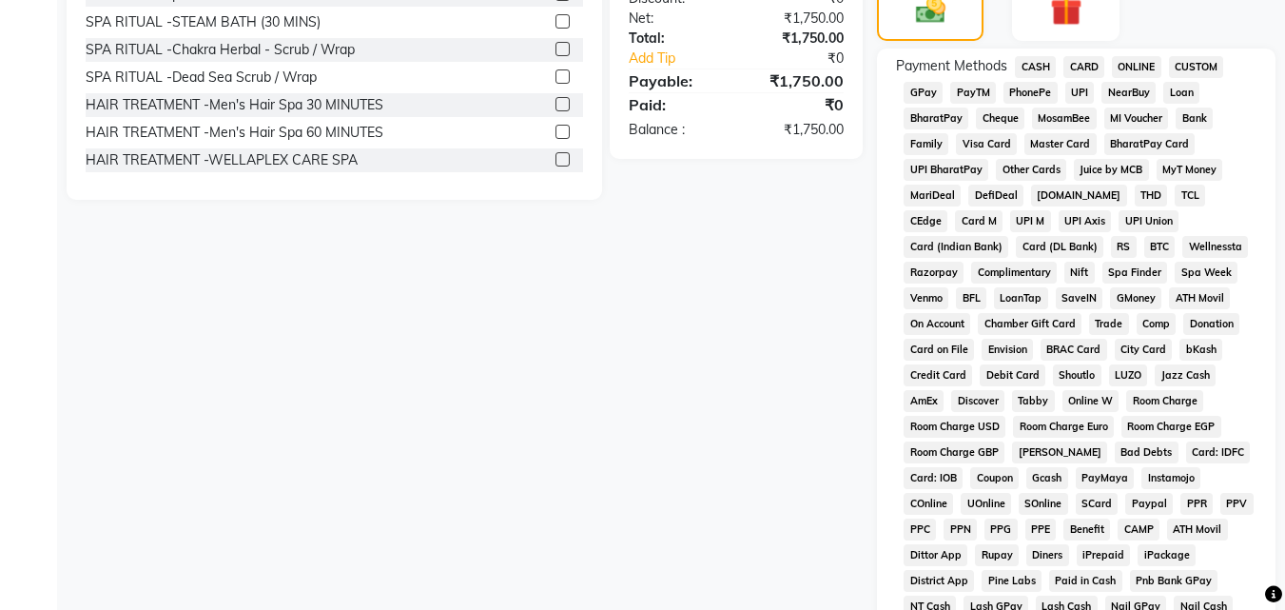
click at [1068, 93] on span "UPI" at bounding box center [1080, 93] width 29 height 22
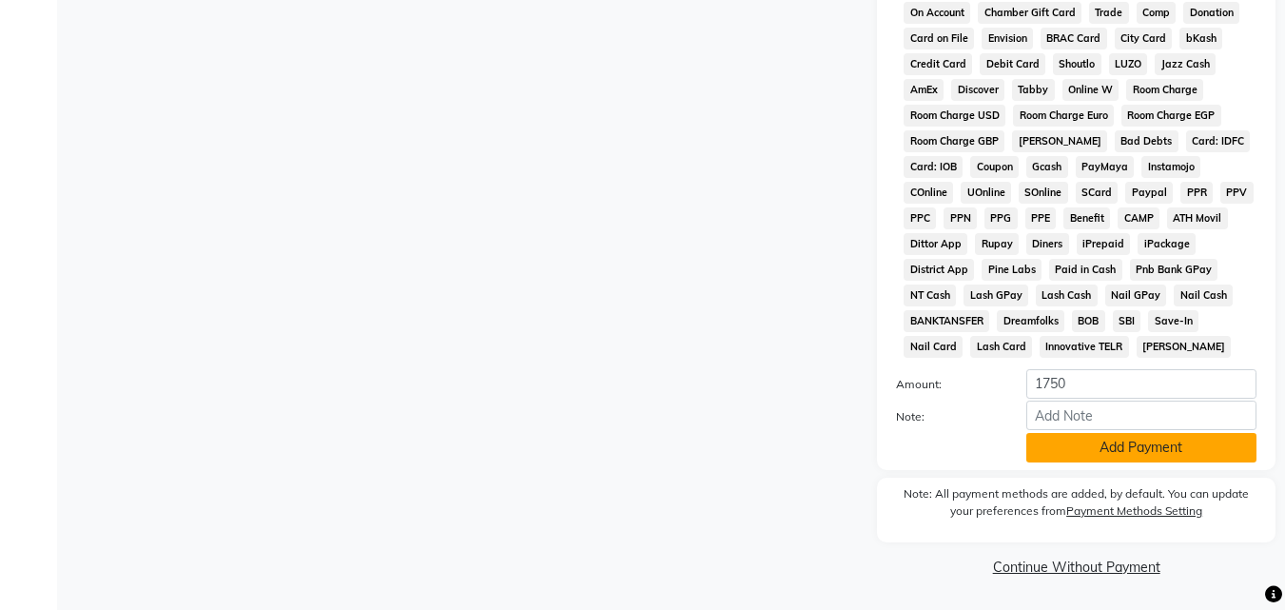
click at [1140, 453] on button "Add Payment" at bounding box center [1142, 447] width 230 height 29
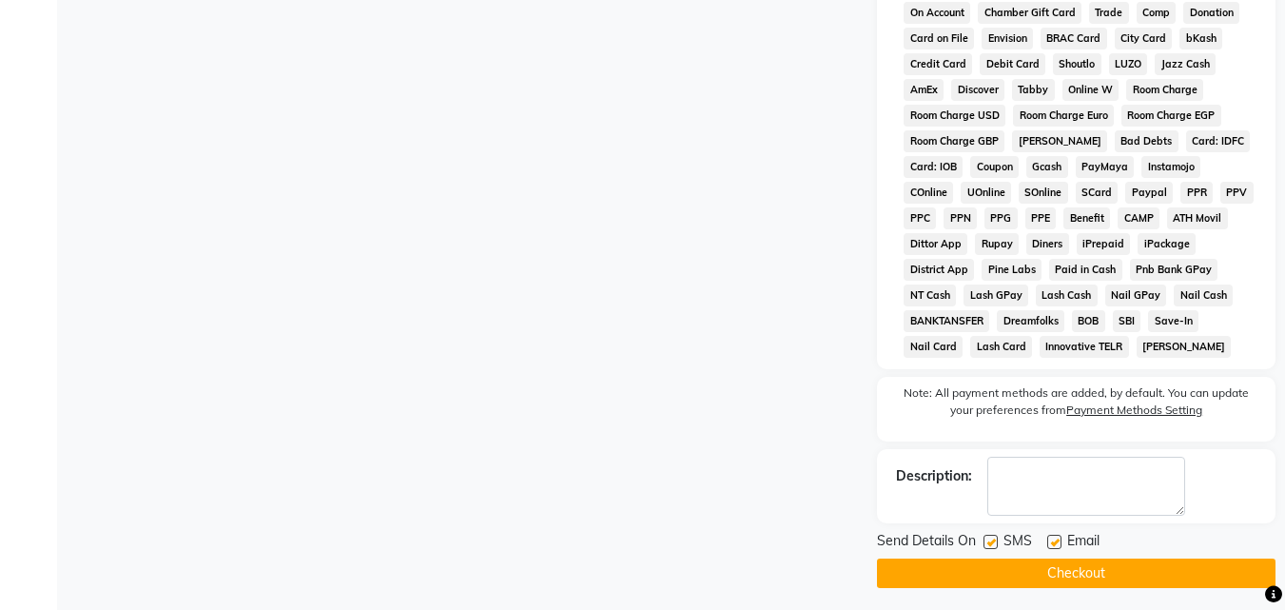
click at [1162, 561] on button "Checkout" at bounding box center [1076, 573] width 399 height 29
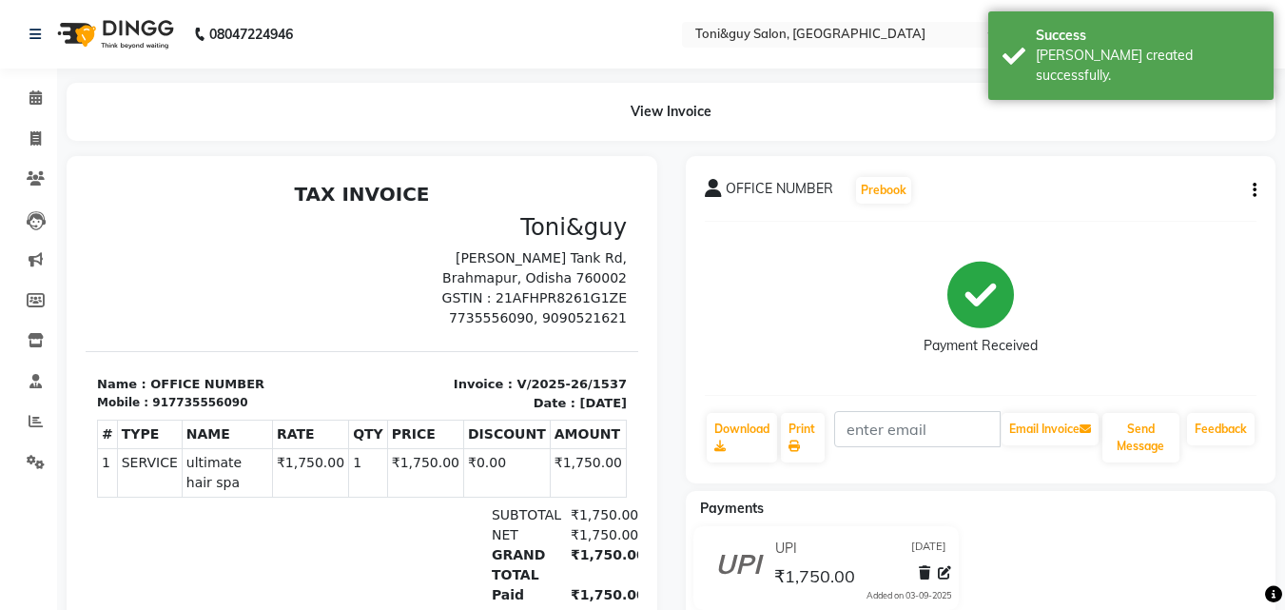
select select "service"
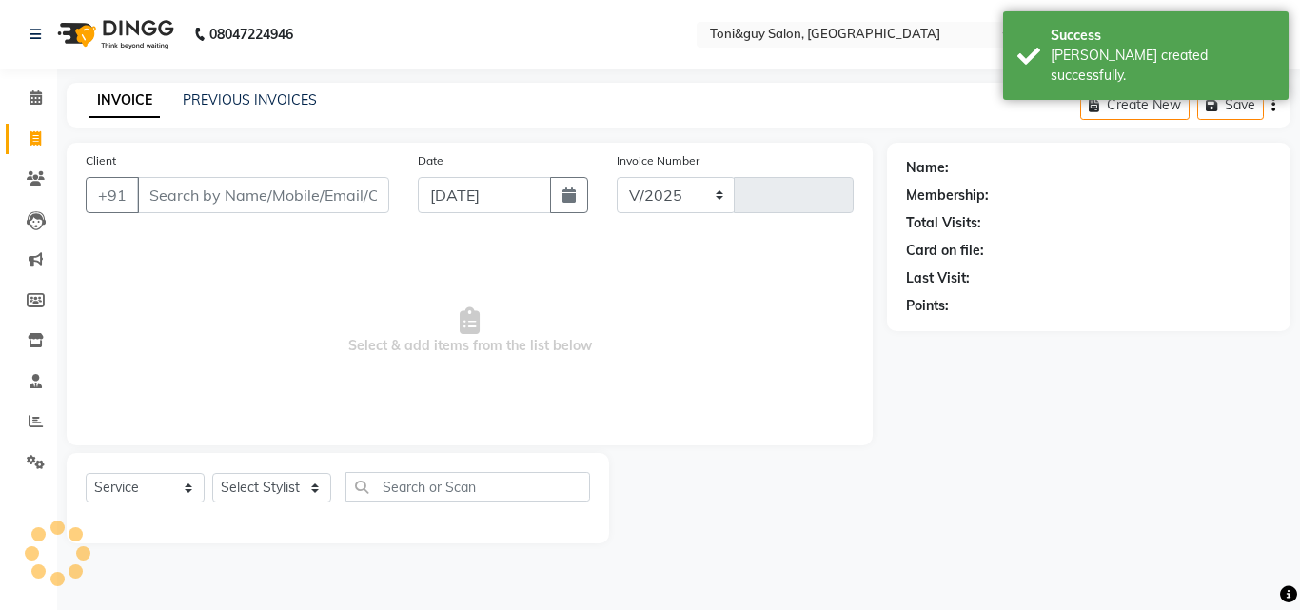
select select "6593"
type input "1538"
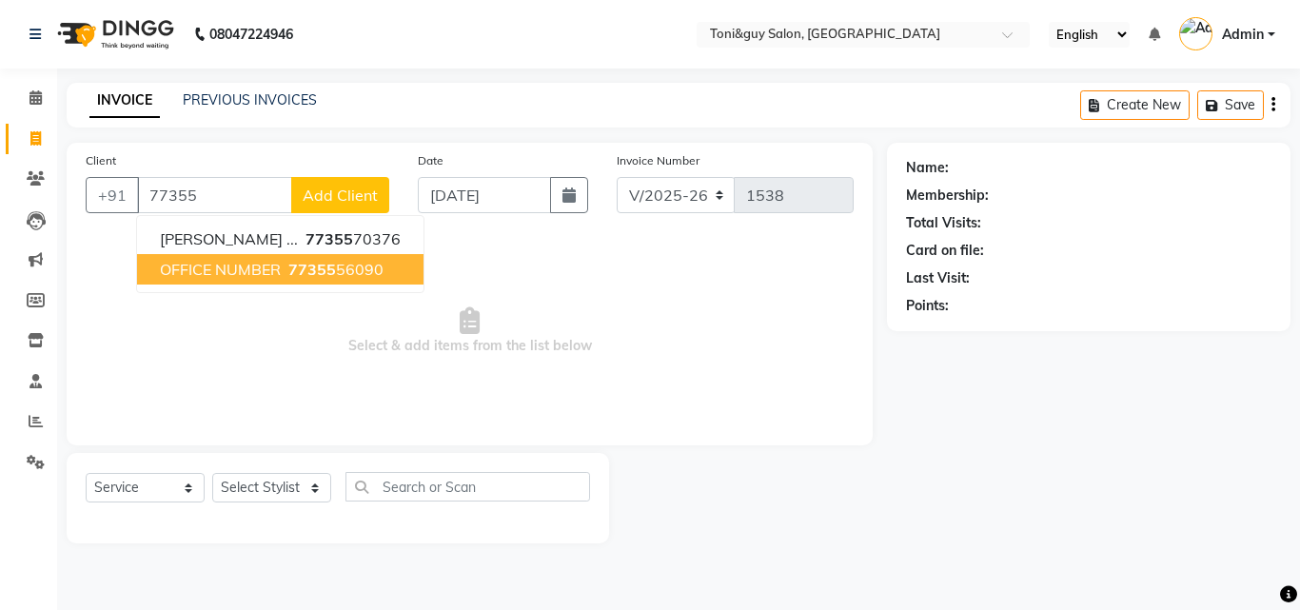
click at [239, 278] on span "OFFICE NUMBER" at bounding box center [220, 269] width 121 height 19
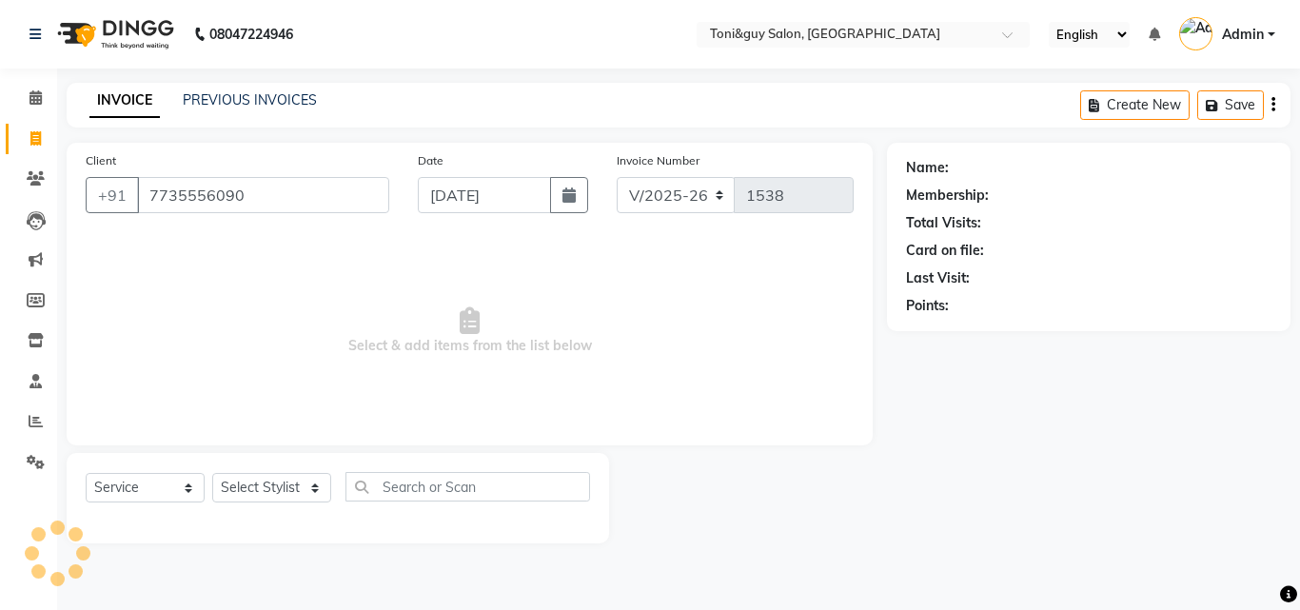
type input "7735556090"
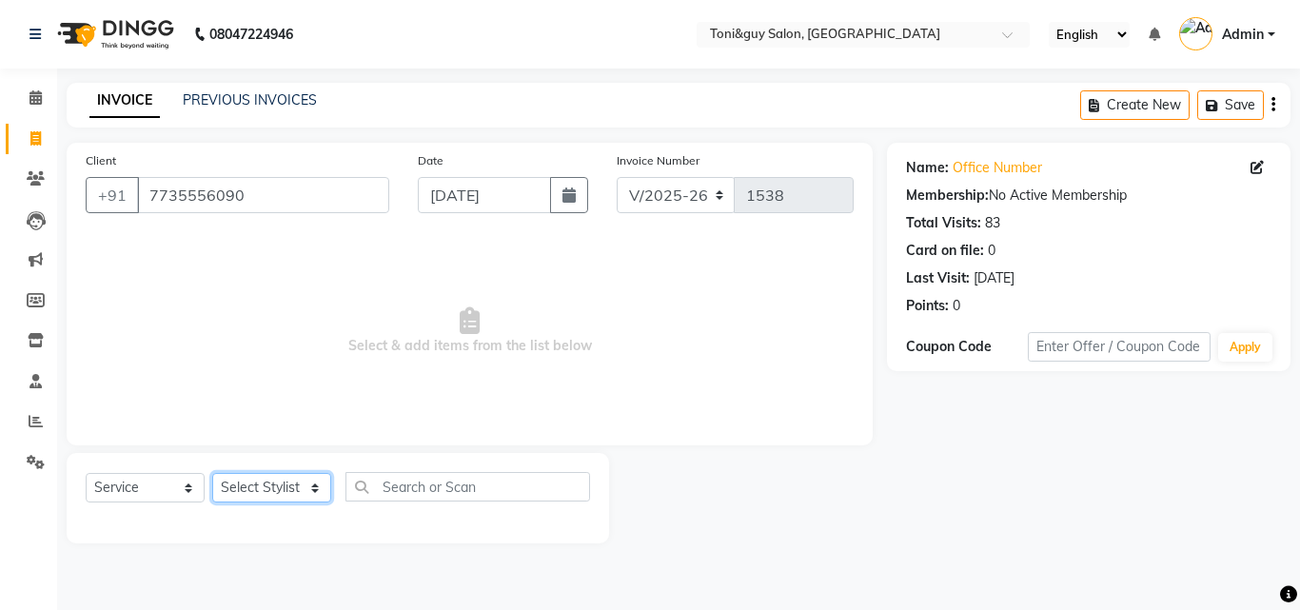
click at [305, 480] on select "Select Stylist ABISHEK ARSH [PERSON_NAME] [PERSON_NAME] PRIYA SAKCHI sandhya [P…" at bounding box center [271, 487] width 119 height 29
select select "52286"
click at [212, 473] on select "Select Stylist ABISHEK ARSH [PERSON_NAME] [PERSON_NAME] PRIYA SAKCHI sandhya [P…" at bounding box center [271, 487] width 119 height 29
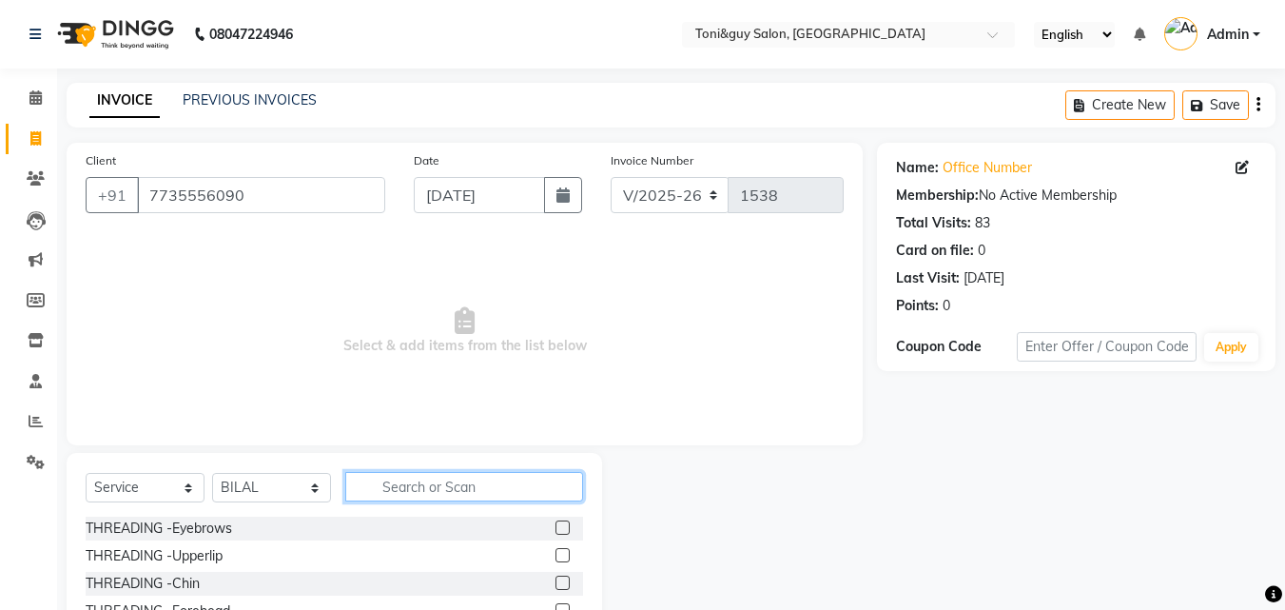
click at [404, 497] on input "text" at bounding box center [464, 486] width 238 height 29
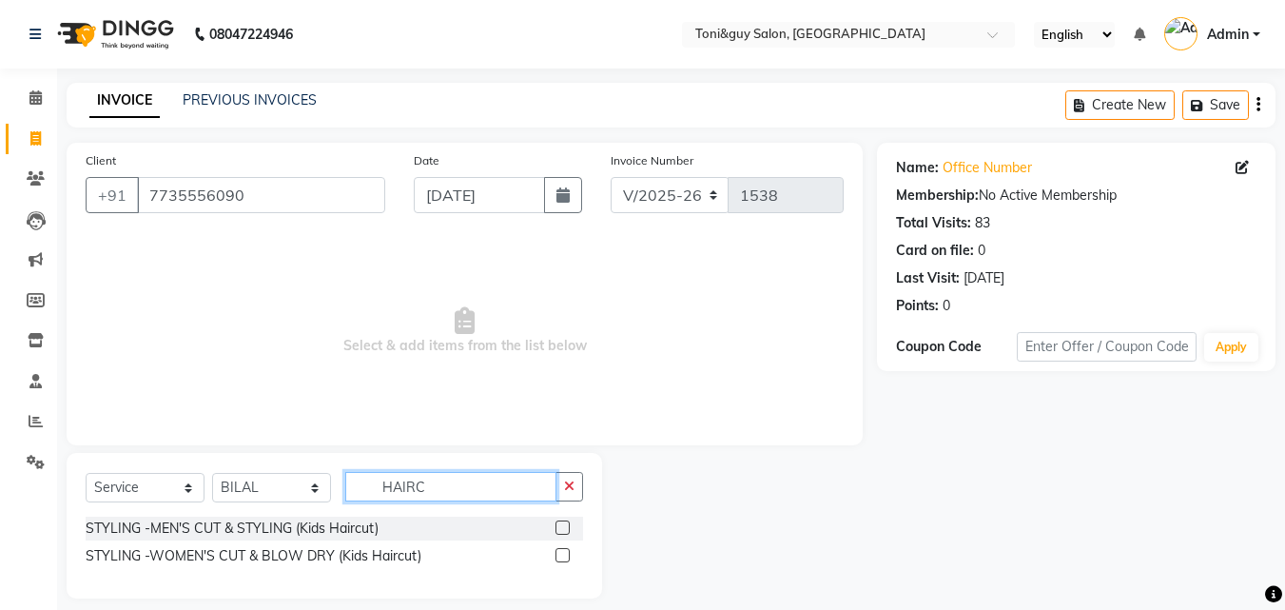
type input "HAIRC"
click at [564, 520] on label at bounding box center [563, 527] width 14 height 14
click at [564, 522] on input "checkbox" at bounding box center [562, 528] width 12 height 12
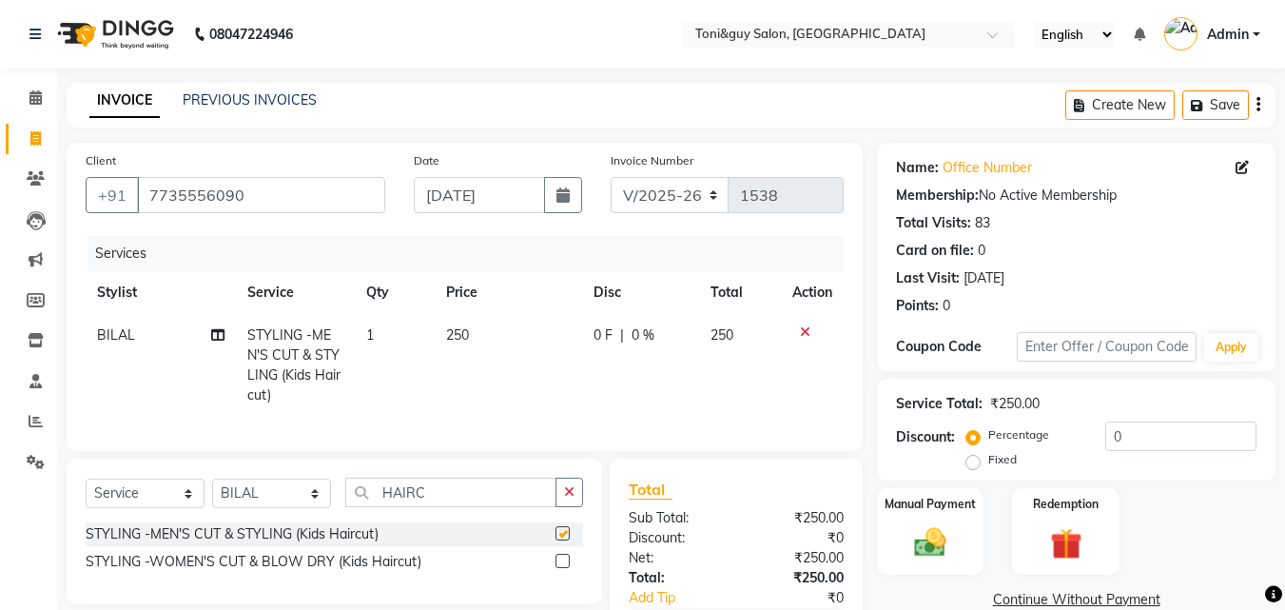
checkbox input "false"
click at [553, 507] on input "HAIRC" at bounding box center [450, 492] width 211 height 29
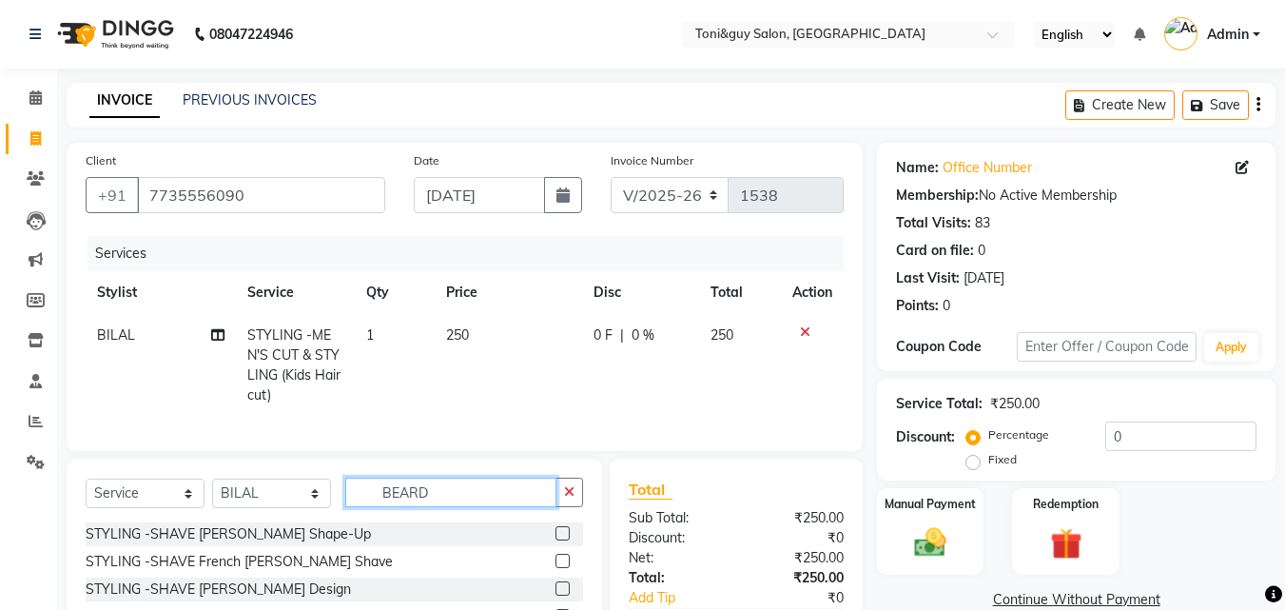
type input "BEARD"
click at [567, 540] on label at bounding box center [563, 533] width 14 height 14
click at [567, 540] on input "checkbox" at bounding box center [562, 534] width 12 height 12
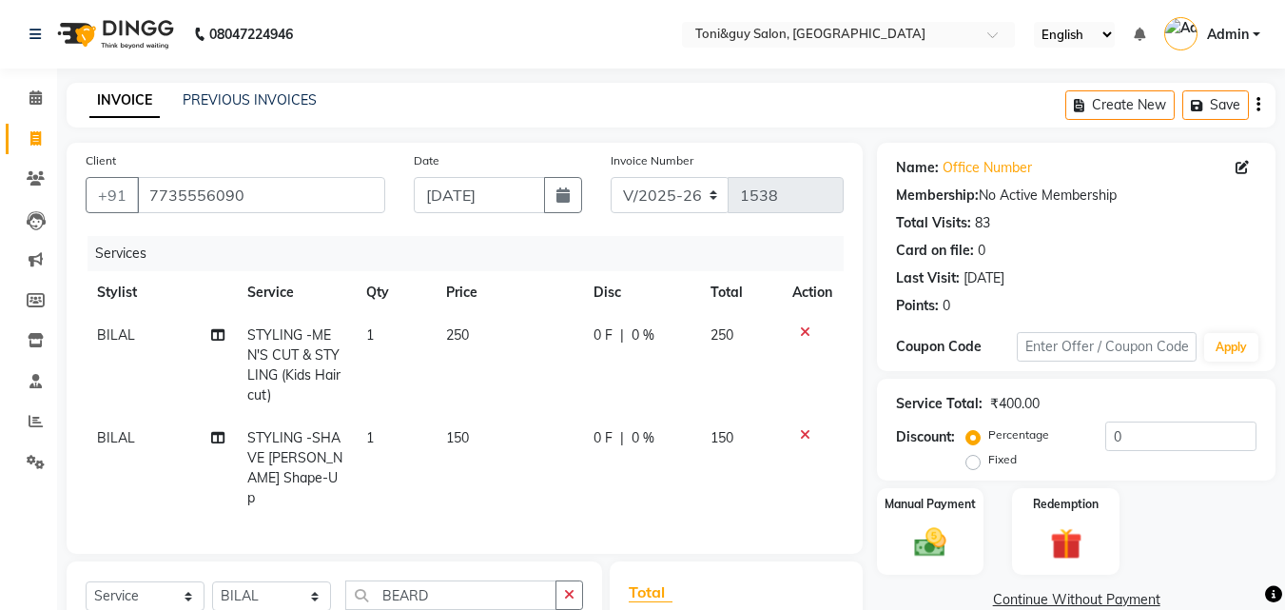
checkbox input "false"
click at [496, 327] on td "250" at bounding box center [508, 365] width 147 height 103
select select "52286"
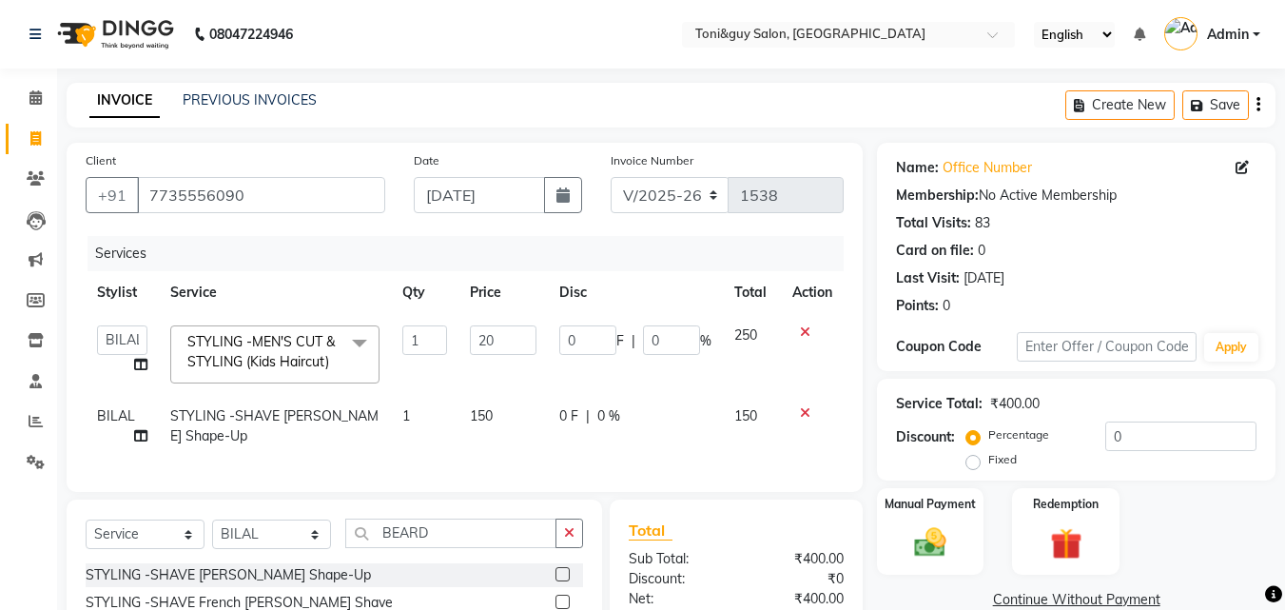
type input "200"
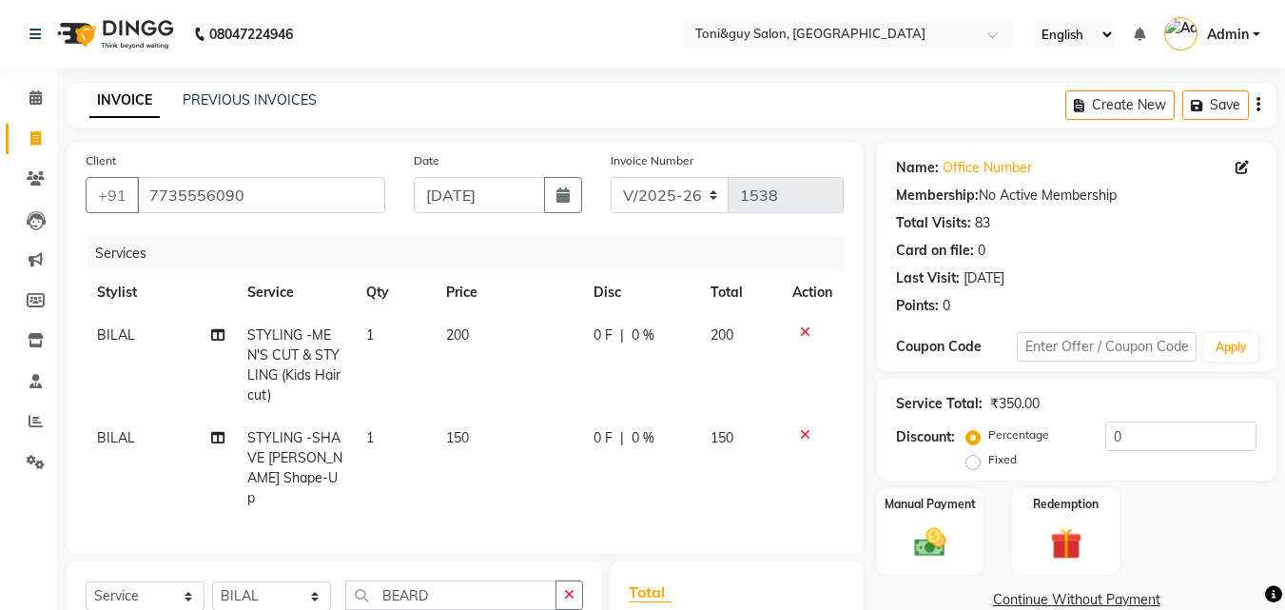
click at [621, 445] on td "0 F | 0 %" at bounding box center [640, 468] width 117 height 103
select select "52286"
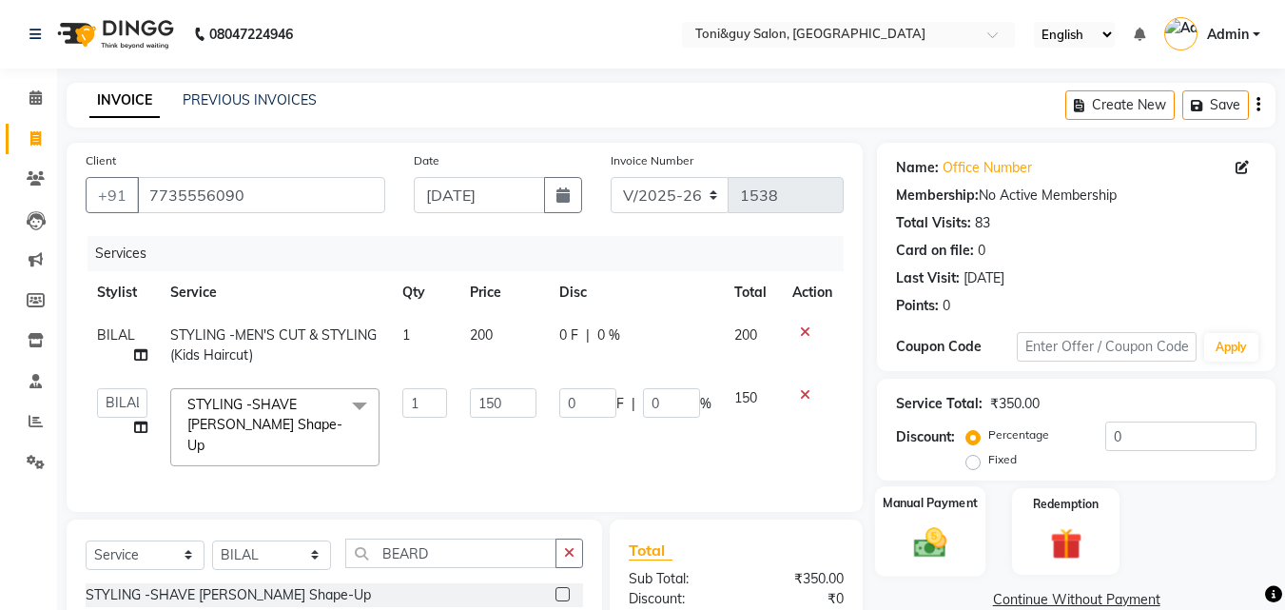
click at [946, 520] on div "Manual Payment" at bounding box center [930, 531] width 111 height 90
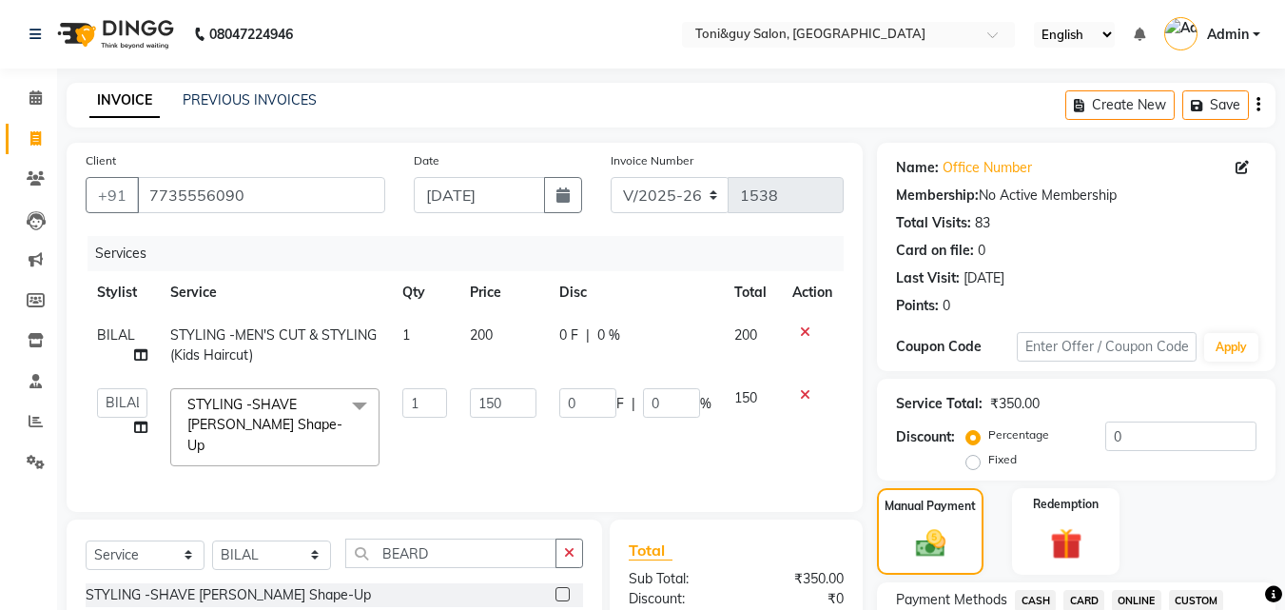
scroll to position [534, 0]
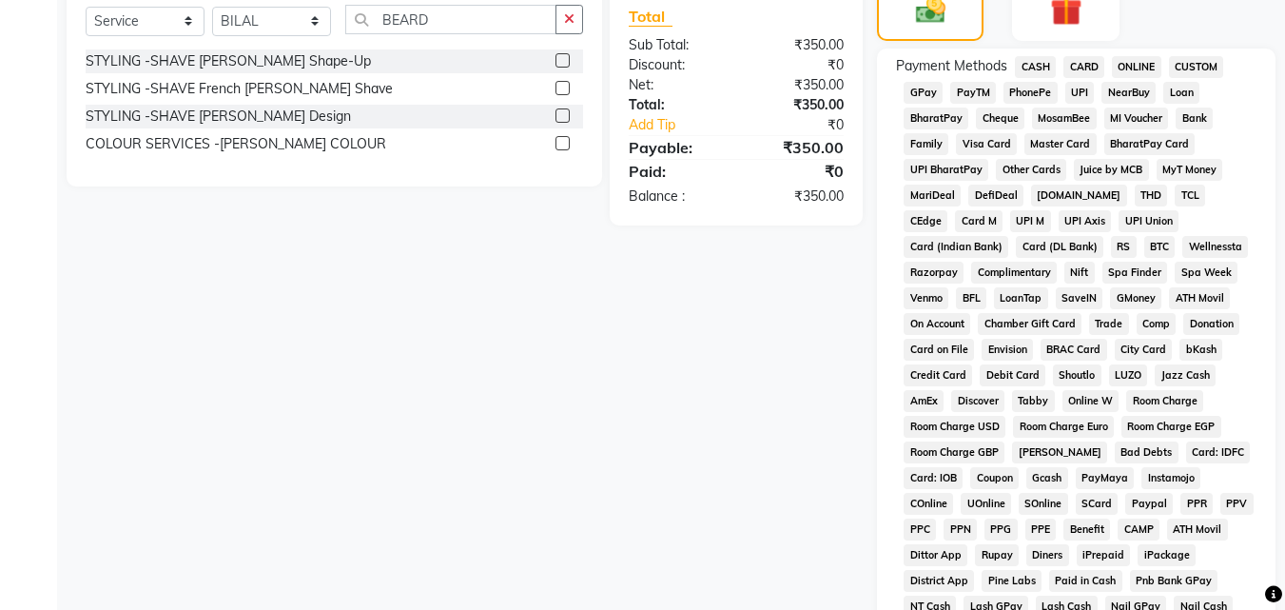
click at [1068, 96] on span "UPI" at bounding box center [1080, 93] width 29 height 22
click at [1273, 540] on div "Payment Methods CASH CARD ONLINE CUSTOM GPay PayTM PhonePe UPI NearBuy Loan Bha…" at bounding box center [1076, 415] width 399 height 733
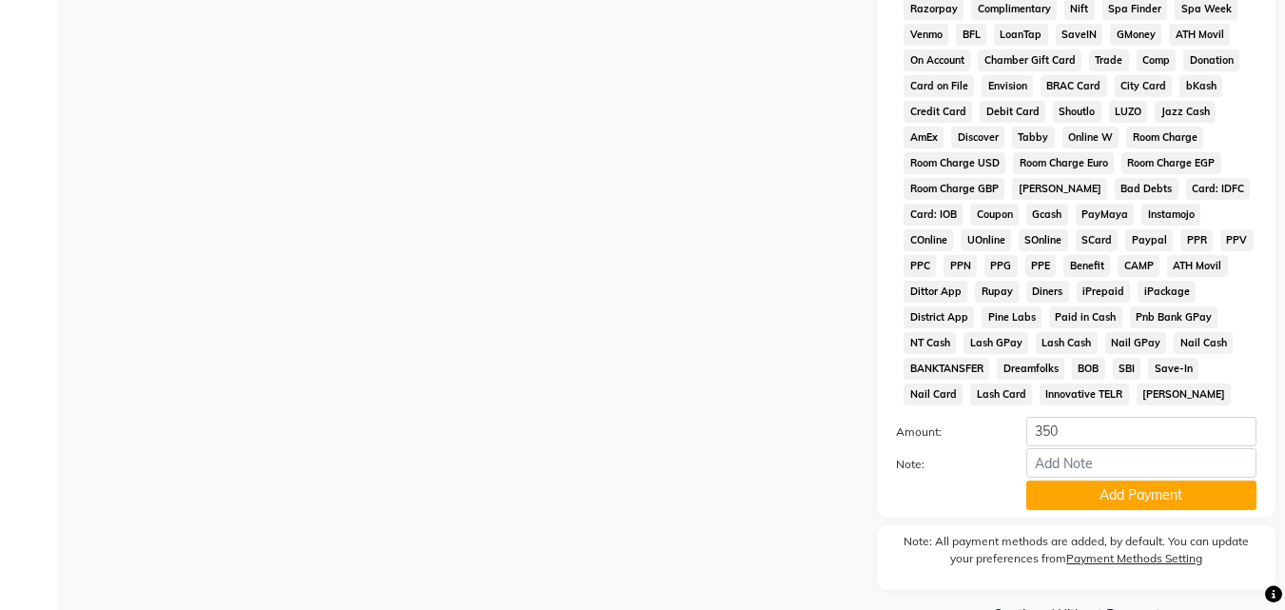
scroll to position [845, 0]
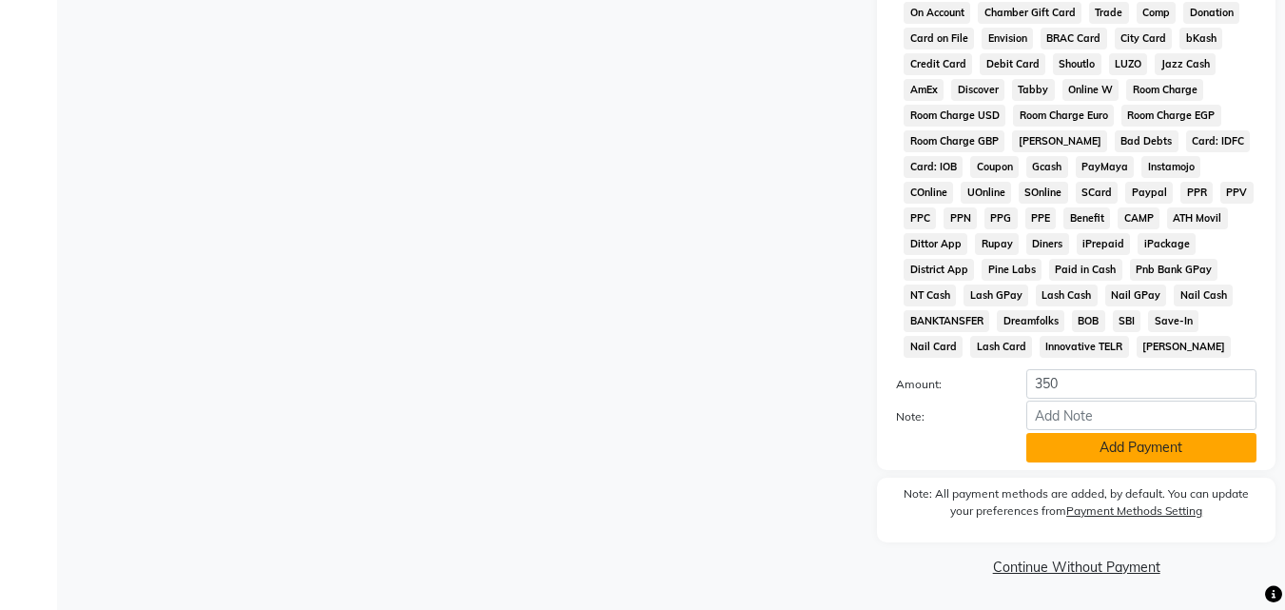
click at [1164, 441] on button "Add Payment" at bounding box center [1142, 447] width 230 height 29
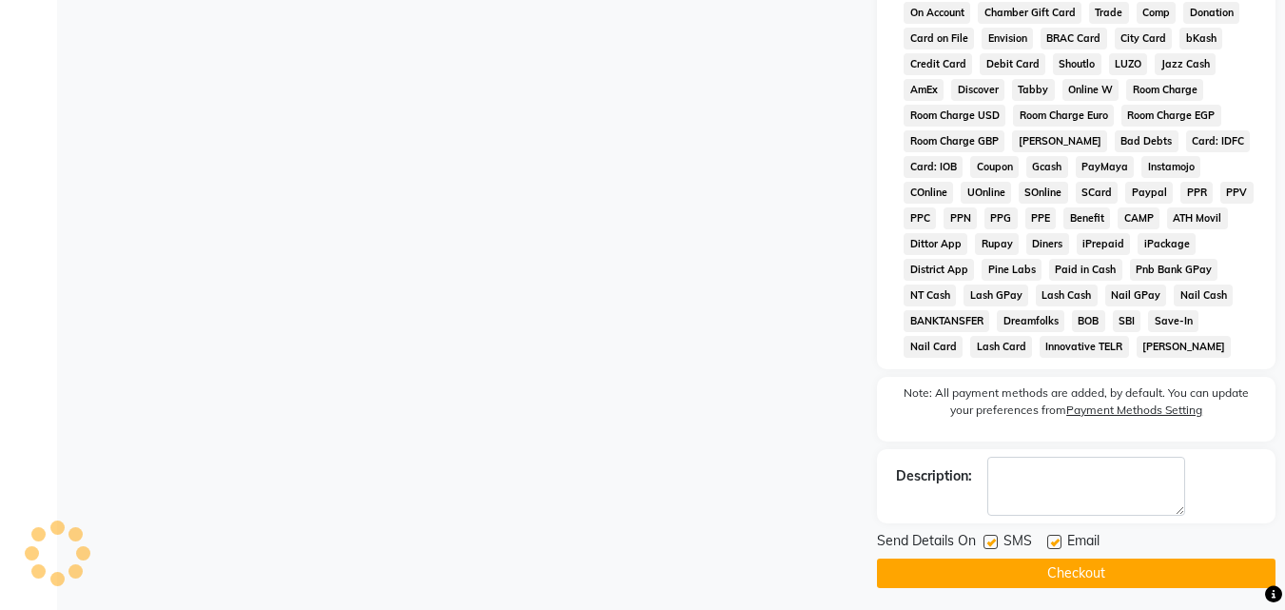
click at [1143, 561] on button "Checkout" at bounding box center [1076, 573] width 399 height 29
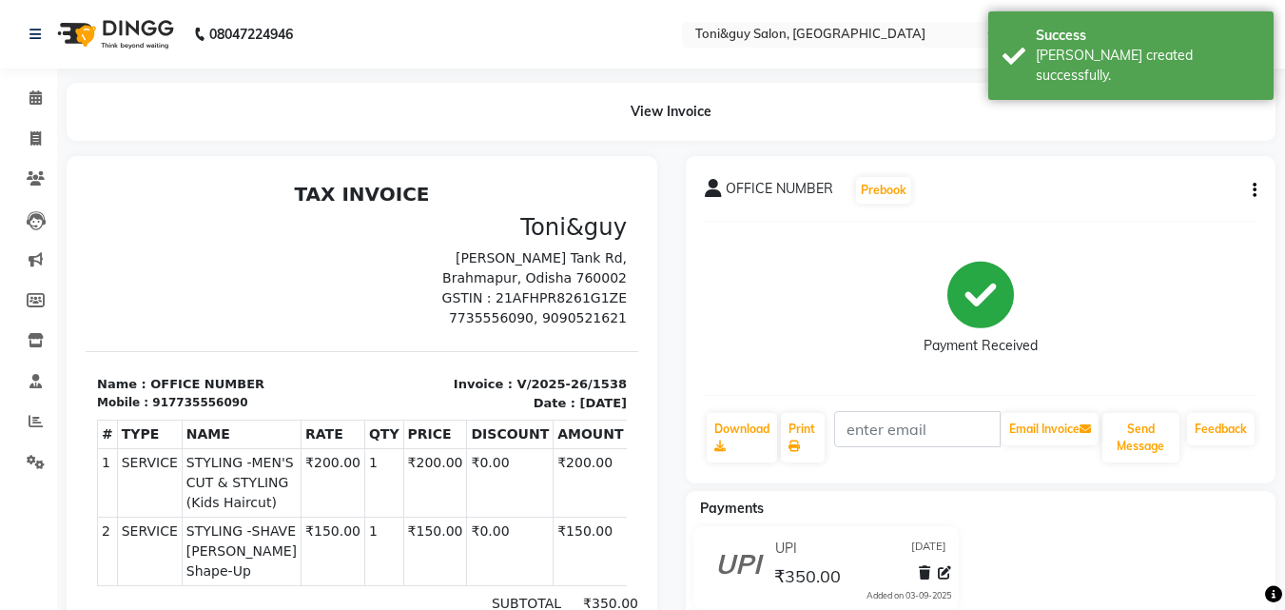
select select "service"
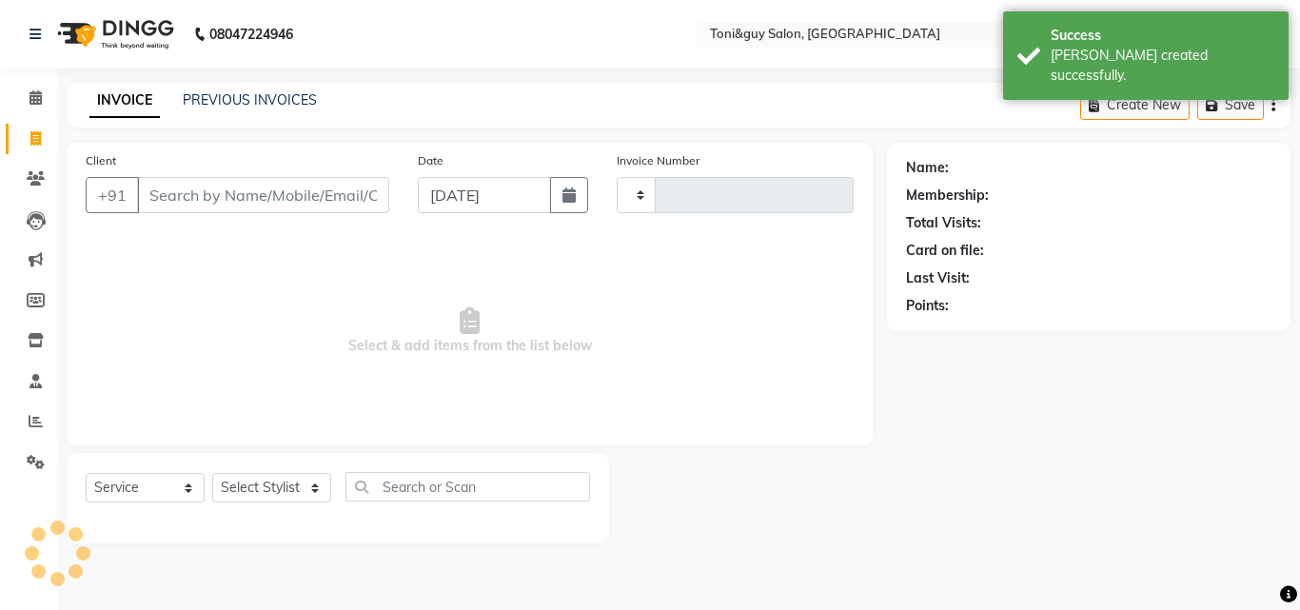
type input "1539"
select select "6593"
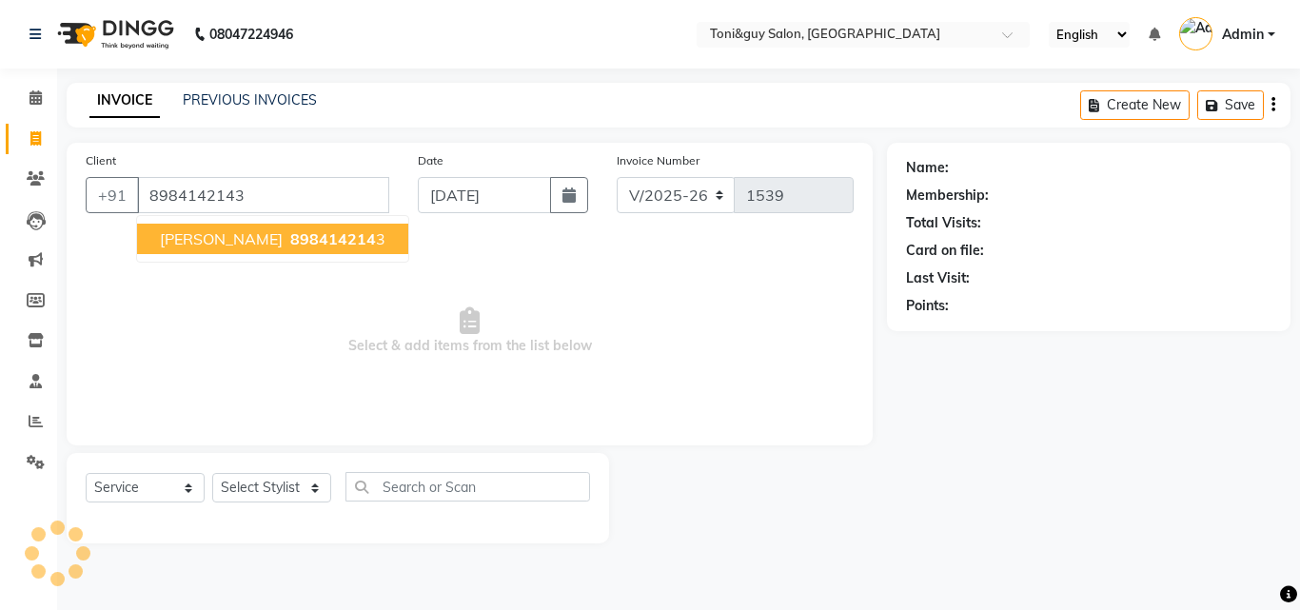
type input "8984142143"
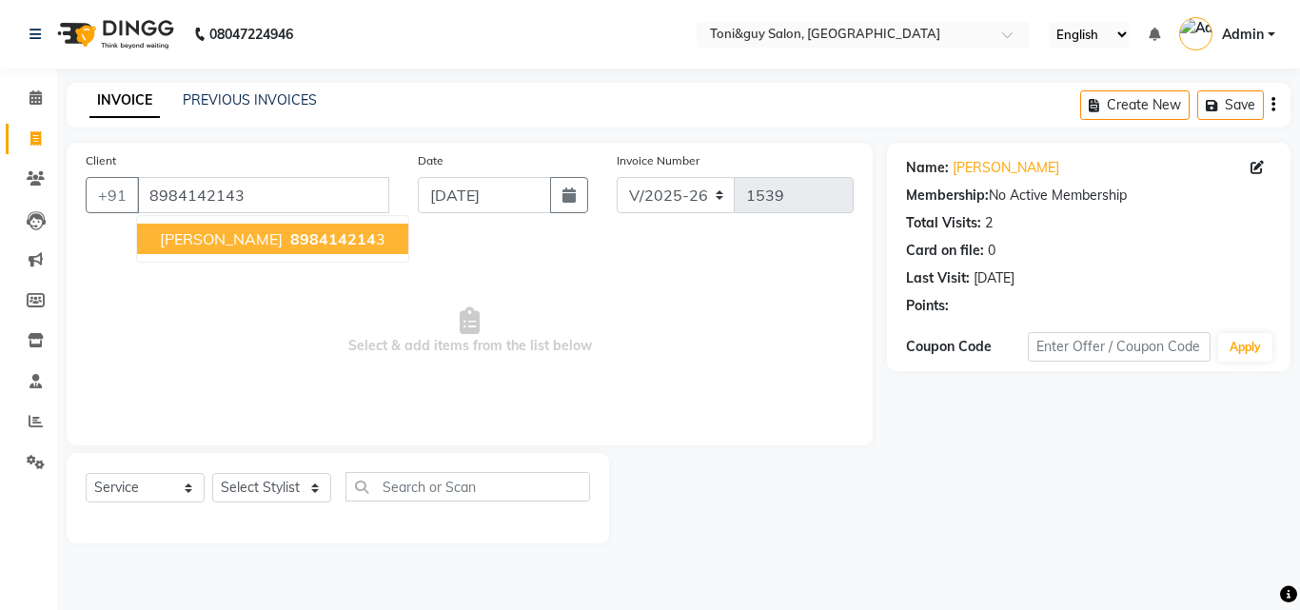
click at [290, 237] on span "898414214" at bounding box center [333, 238] width 86 height 19
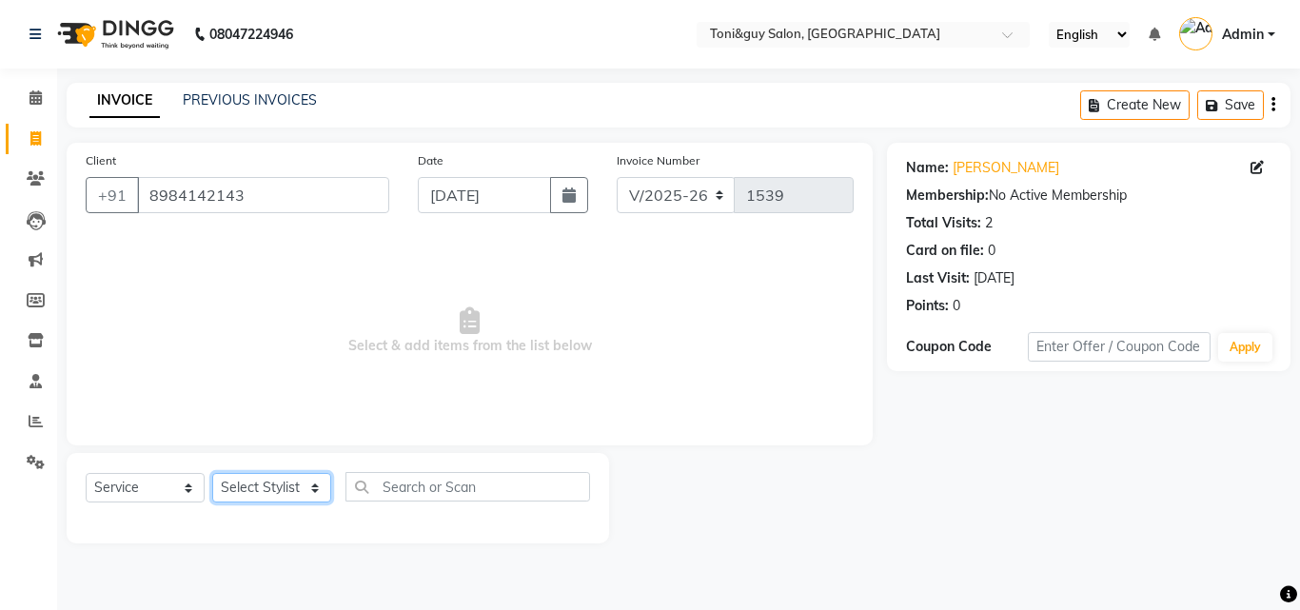
click at [307, 481] on select "Select Stylist ABISHEK ARSH [PERSON_NAME] [PERSON_NAME] PRIYA SAKCHI sandhya [P…" at bounding box center [271, 487] width 119 height 29
select select "89015"
click at [212, 473] on select "Select Stylist ABISHEK ARSH [PERSON_NAME] [PERSON_NAME] PRIYA SAKCHI sandhya [P…" at bounding box center [271, 487] width 119 height 29
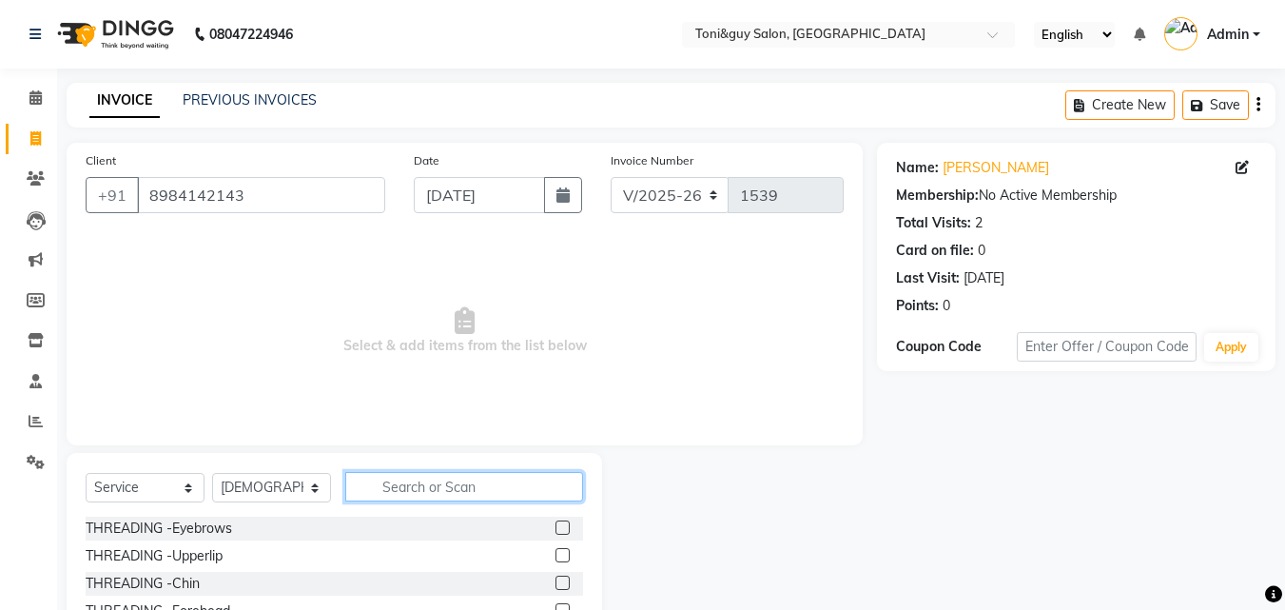
click at [409, 485] on input "text" at bounding box center [464, 486] width 238 height 29
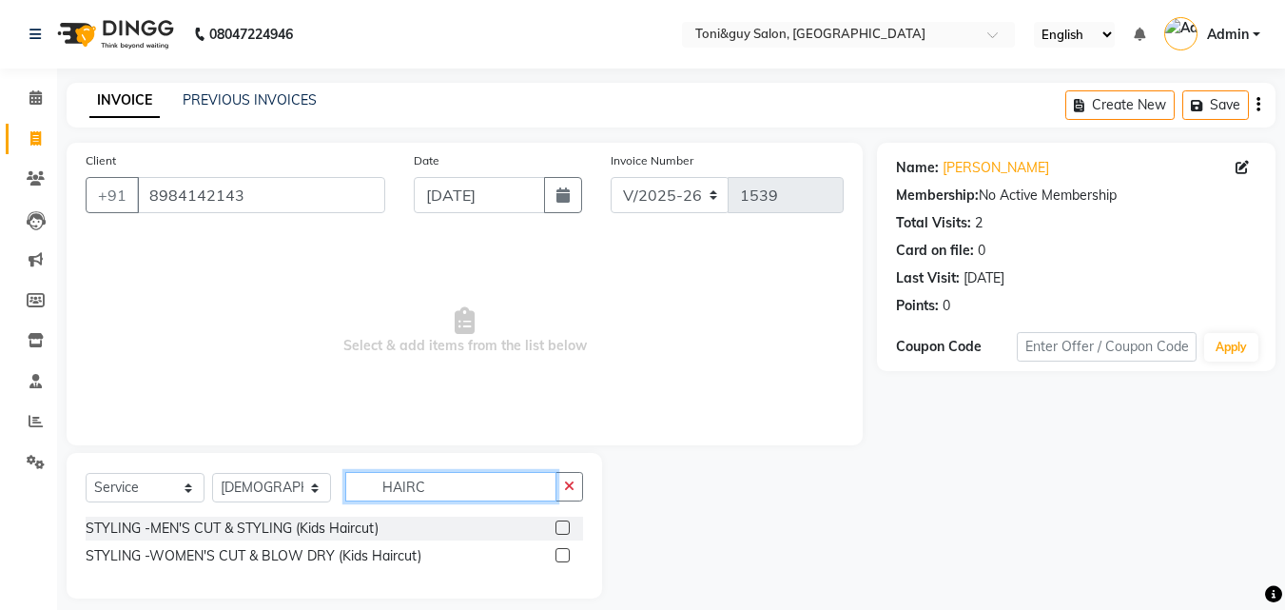
type input "HAIRC"
click at [559, 524] on label at bounding box center [563, 527] width 14 height 14
click at [559, 524] on input "checkbox" at bounding box center [562, 528] width 12 height 12
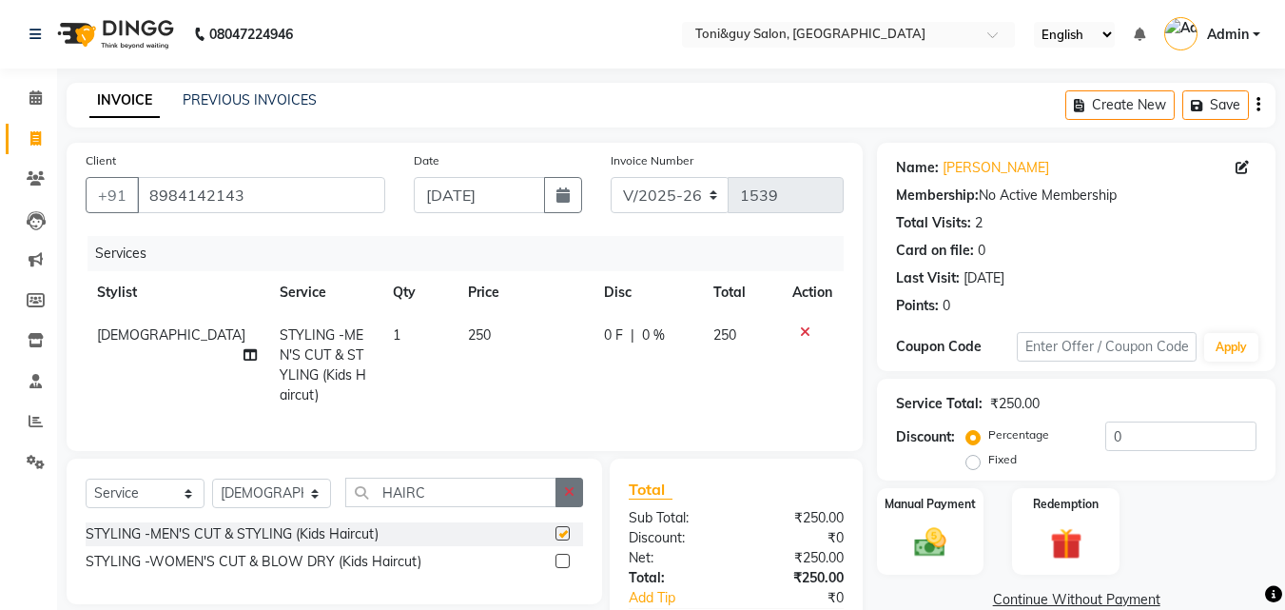
checkbox input "false"
click at [561, 497] on button "button" at bounding box center [570, 492] width 28 height 29
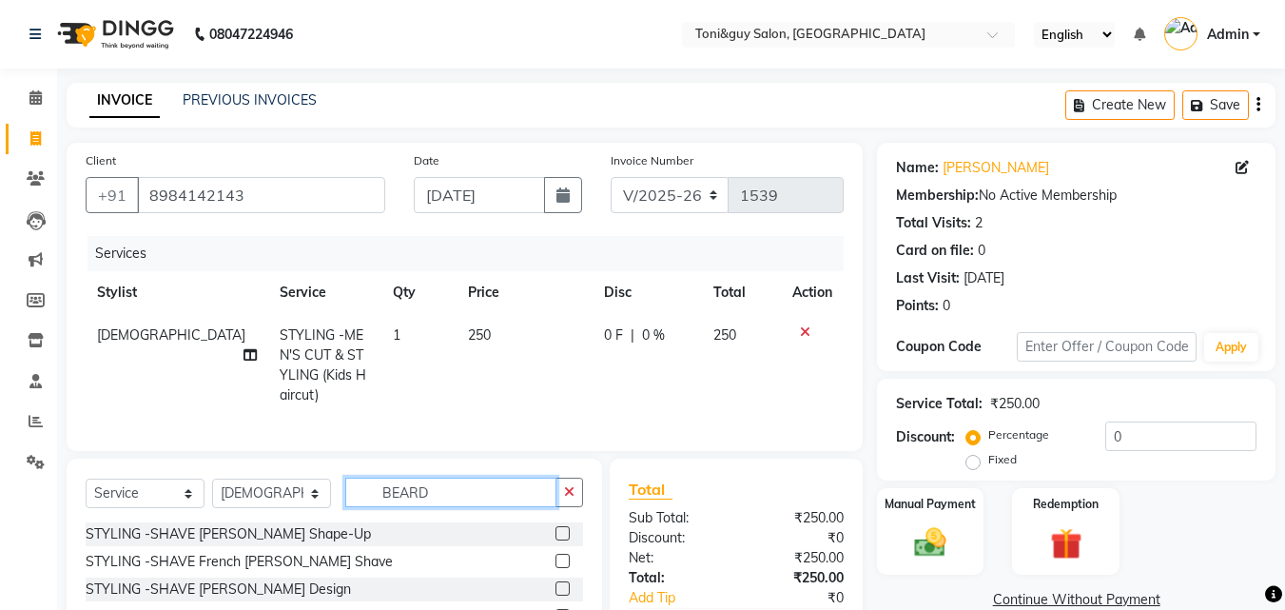
type input "BEARD"
click at [559, 539] on div at bounding box center [570, 534] width 28 height 24
click at [560, 540] on label at bounding box center [563, 533] width 14 height 14
click at [560, 540] on input "checkbox" at bounding box center [562, 534] width 12 height 12
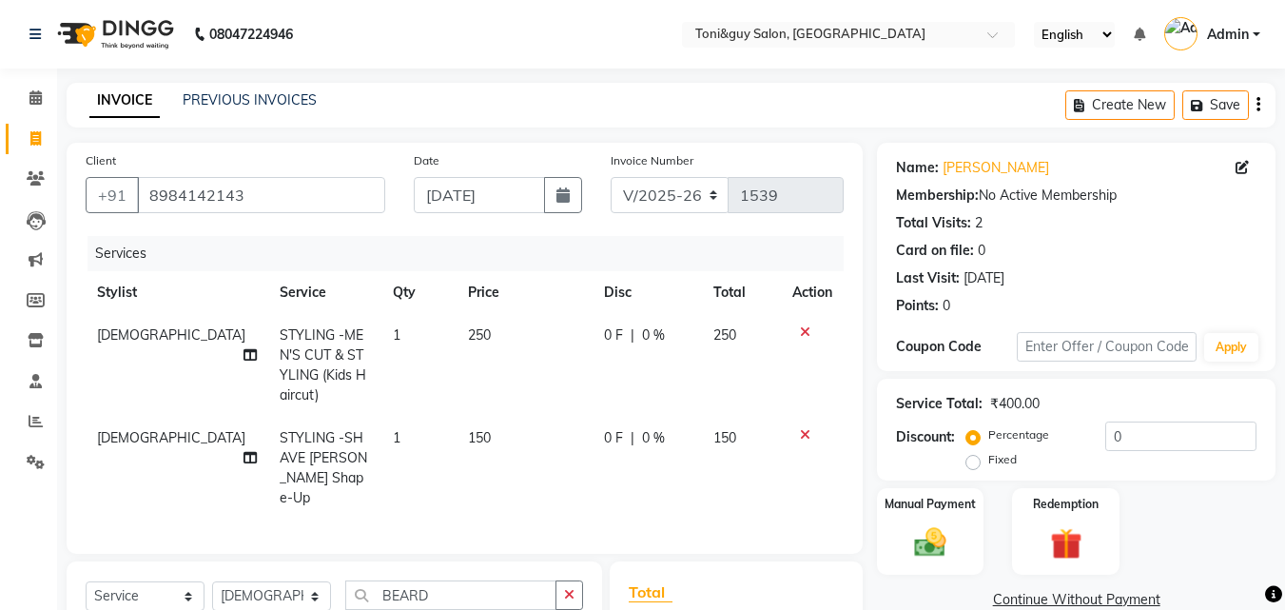
checkbox input "false"
click at [567, 580] on button "button" at bounding box center [570, 594] width 28 height 29
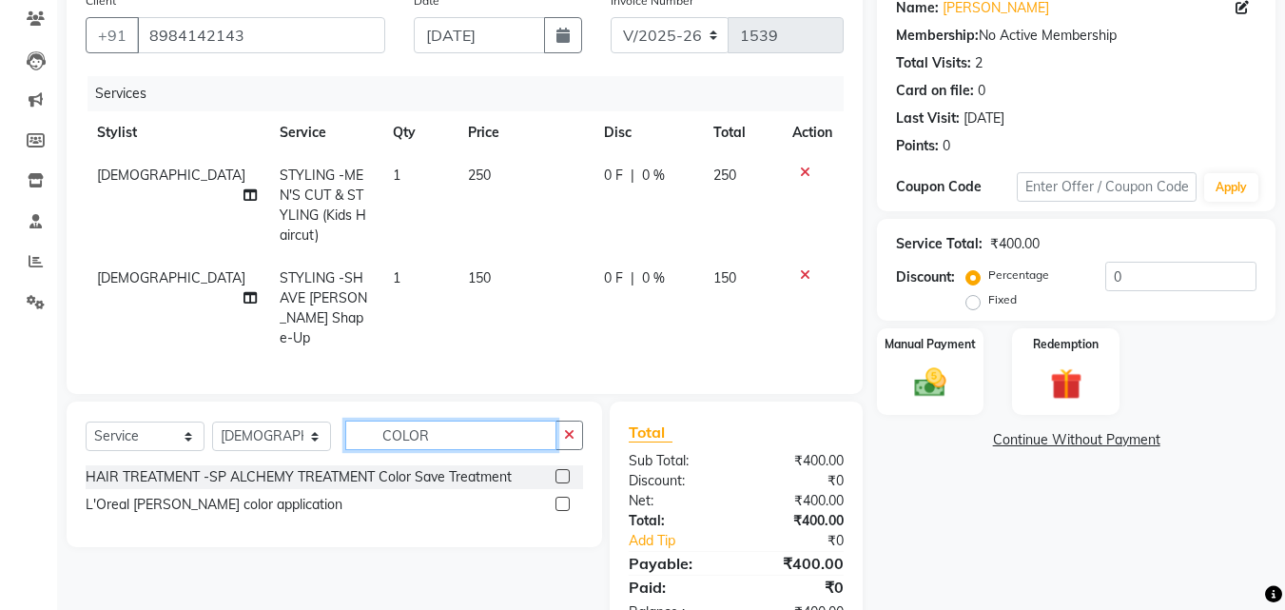
scroll to position [214, 0]
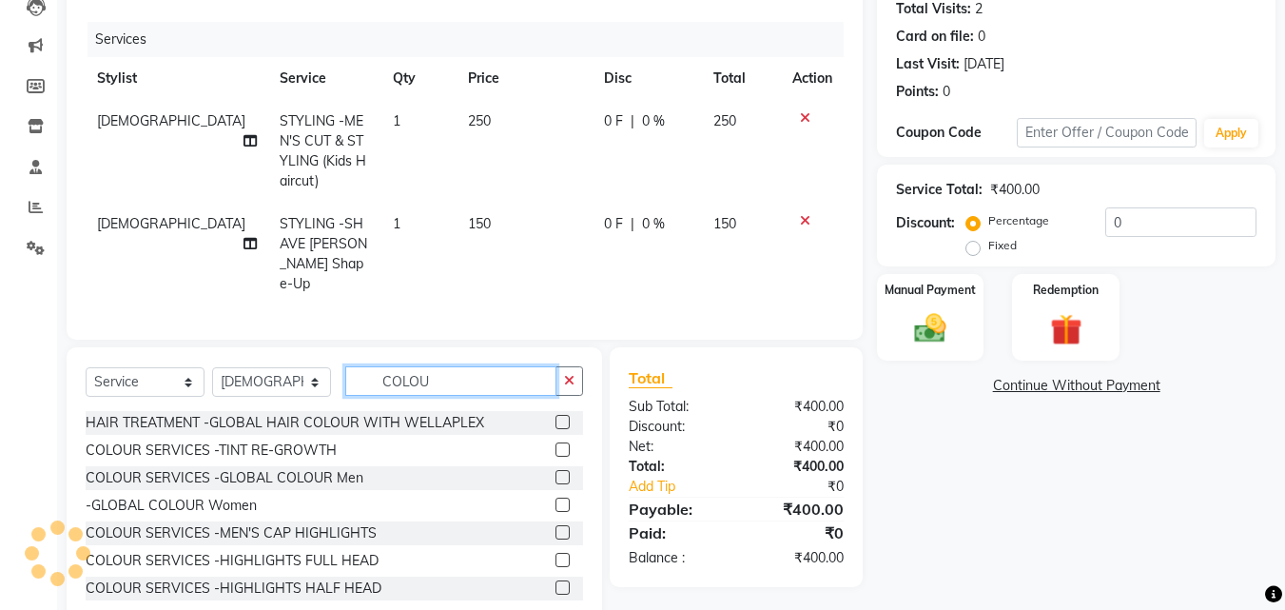
type input "COLOU"
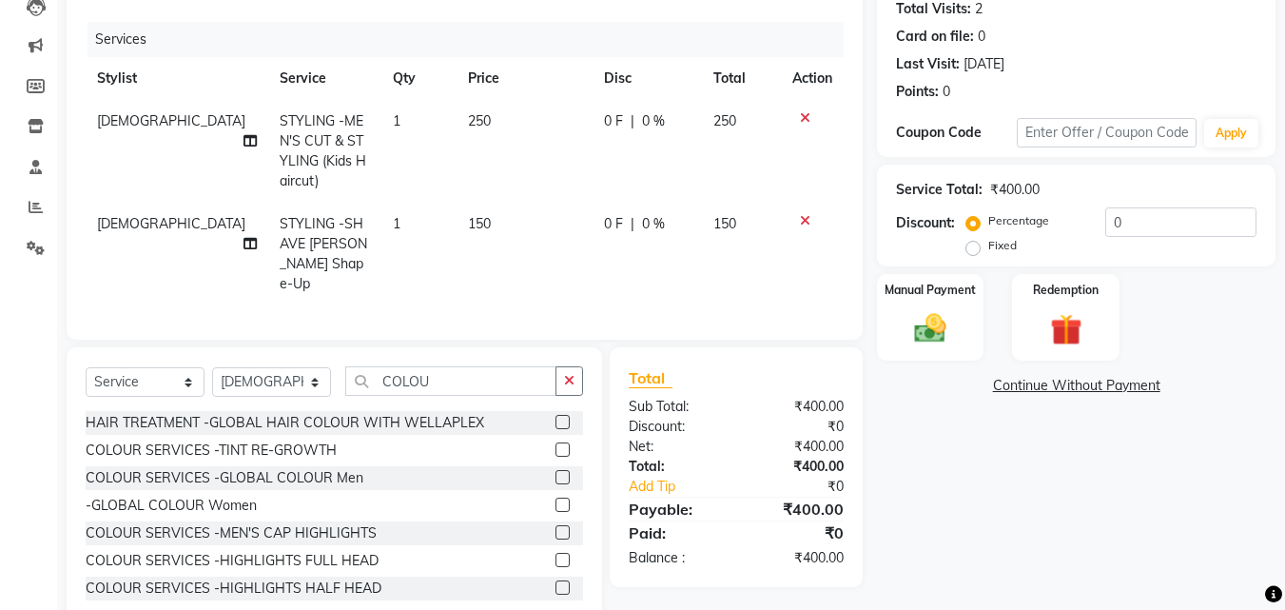
click at [556, 475] on label at bounding box center [563, 477] width 14 height 14
click at [556, 475] on input "checkbox" at bounding box center [562, 478] width 12 height 12
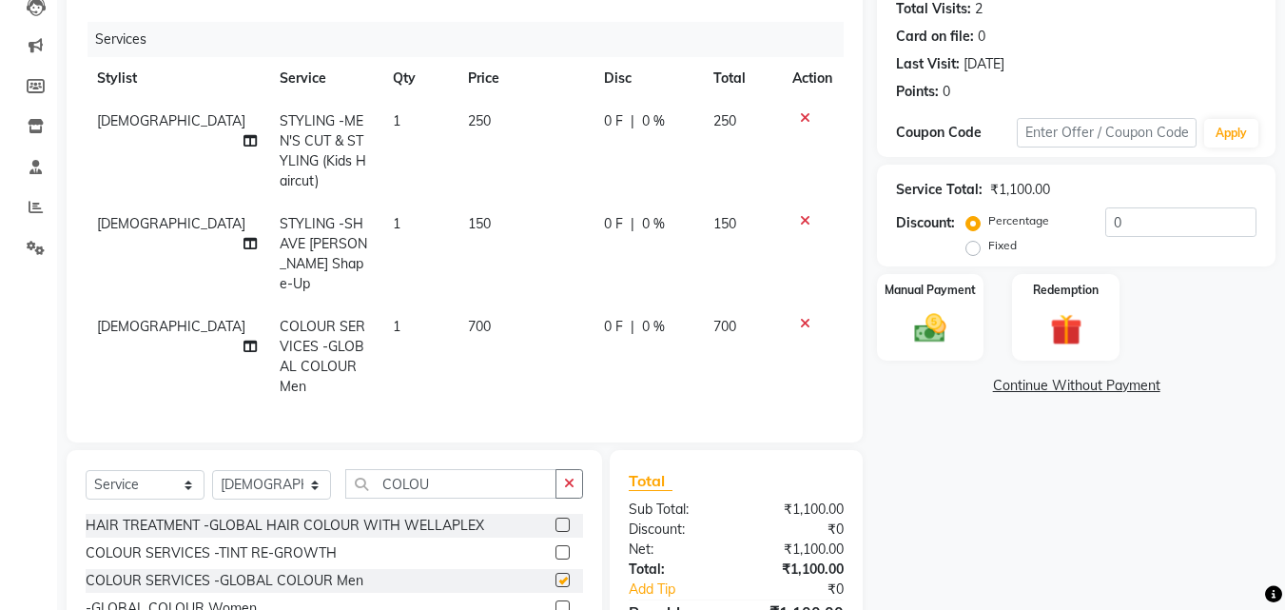
checkbox input "false"
click at [473, 116] on td "250" at bounding box center [525, 151] width 136 height 103
select select "89015"
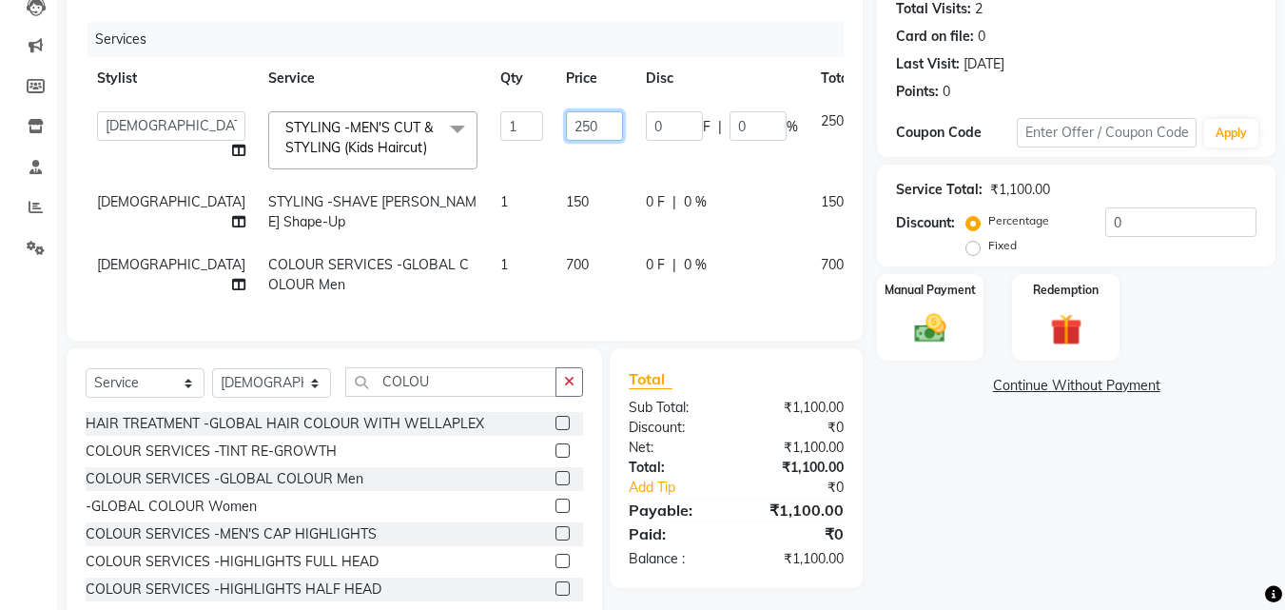
click at [566, 128] on input "250" at bounding box center [594, 125] width 57 height 29
type input "200"
click at [594, 309] on div "Services Stylist Service Qty Price Disc Total Action ABISHEK ARSH [PERSON_NAME]…" at bounding box center [465, 172] width 758 height 300
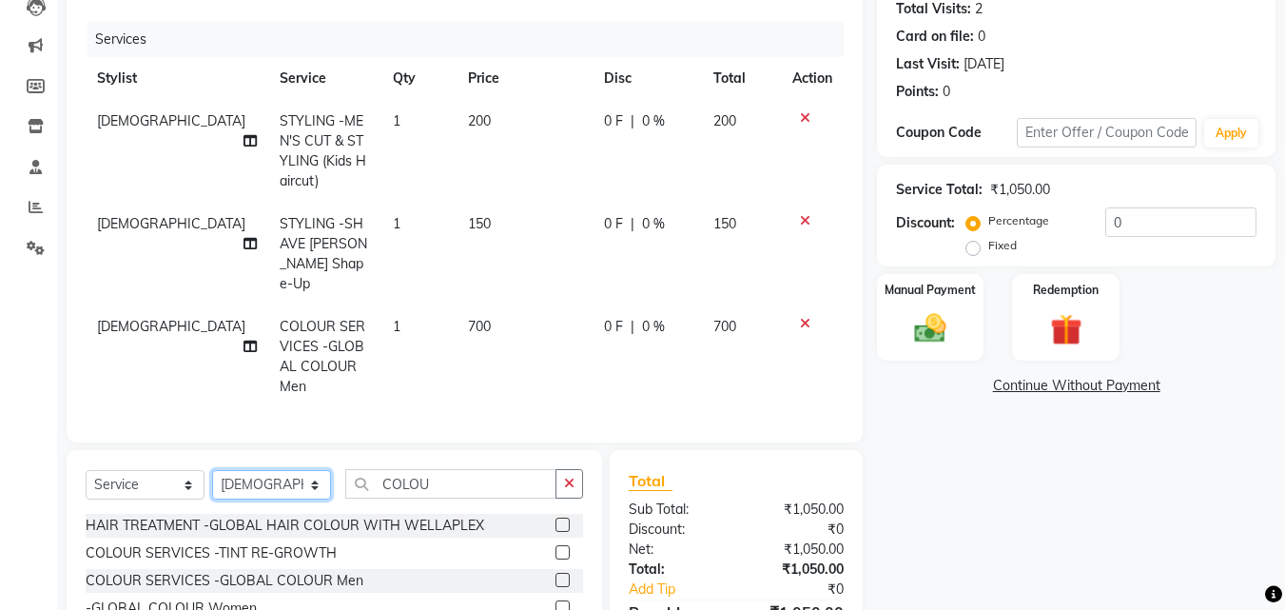
click at [296, 470] on select "Select Stylist ABISHEK ARSH [PERSON_NAME] [PERSON_NAME] PRIYA SAKCHI sandhya [P…" at bounding box center [271, 484] width 119 height 29
select select "89016"
click at [212, 470] on select "Select Stylist ABISHEK ARSH [PERSON_NAME] [PERSON_NAME] PRIYA SAKCHI sandhya [P…" at bounding box center [271, 484] width 119 height 29
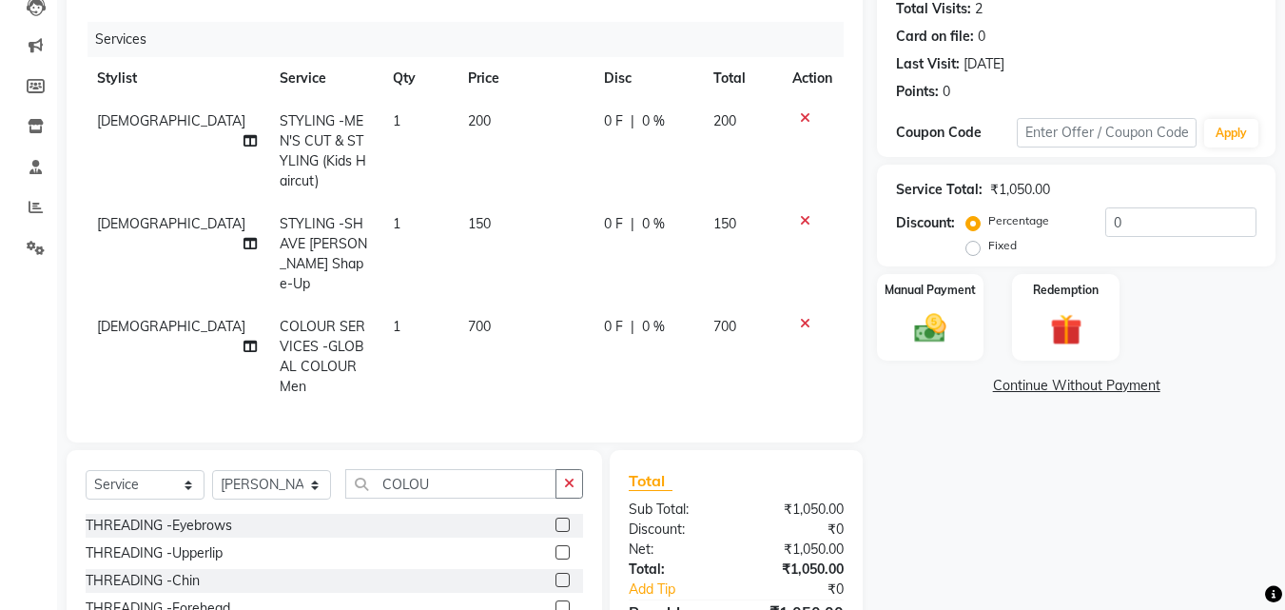
click at [456, 450] on div "Select Service Product Membership Package Voucher Prepaid Gift Card Select Styl…" at bounding box center [335, 590] width 536 height 281
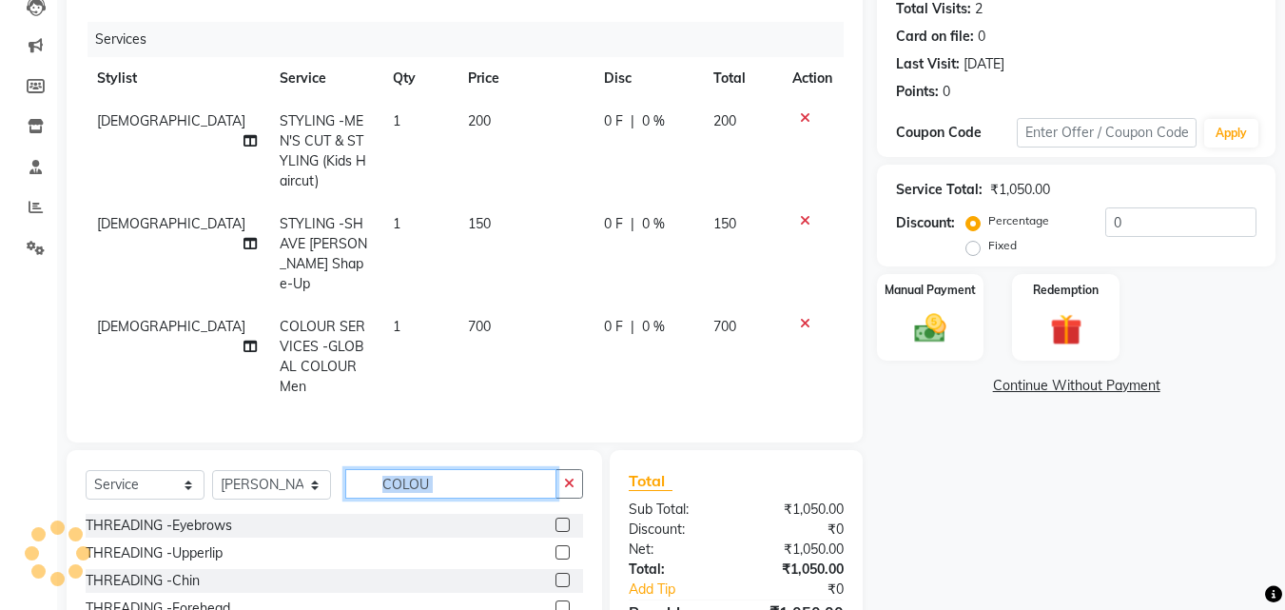
click at [453, 470] on input "COLOU" at bounding box center [450, 483] width 211 height 29
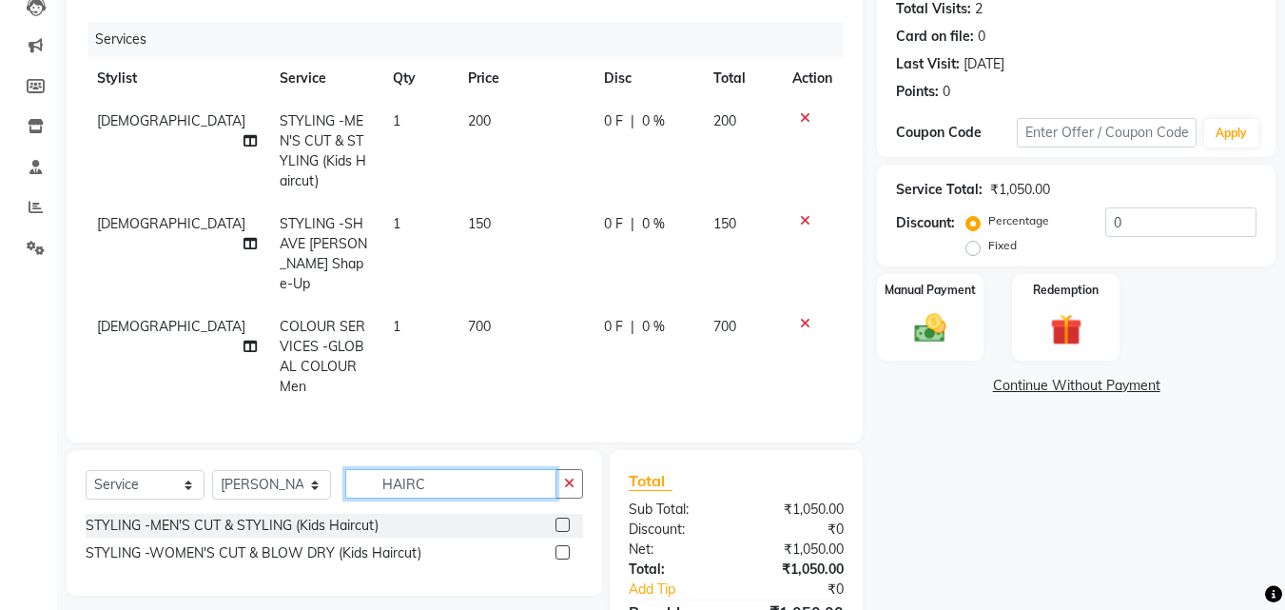
type input "HAIRC"
click at [559, 545] on label at bounding box center [563, 552] width 14 height 14
click at [559, 547] on input "checkbox" at bounding box center [562, 553] width 12 height 12
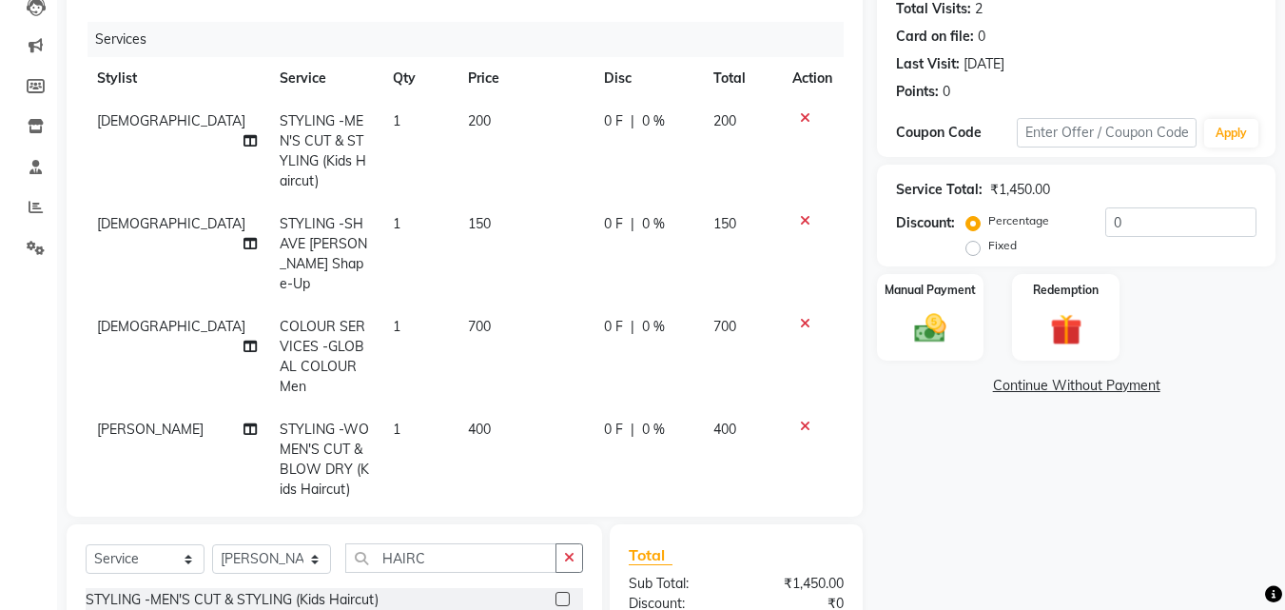
checkbox input "false"
click at [488, 408] on td "400" at bounding box center [525, 459] width 136 height 103
click at [488, 408] on div "Client [PHONE_NUMBER] Date [DATE] Invoice Number V/2025 V/[PHONE_NUMBER] Servic…" at bounding box center [465, 223] width 796 height 588
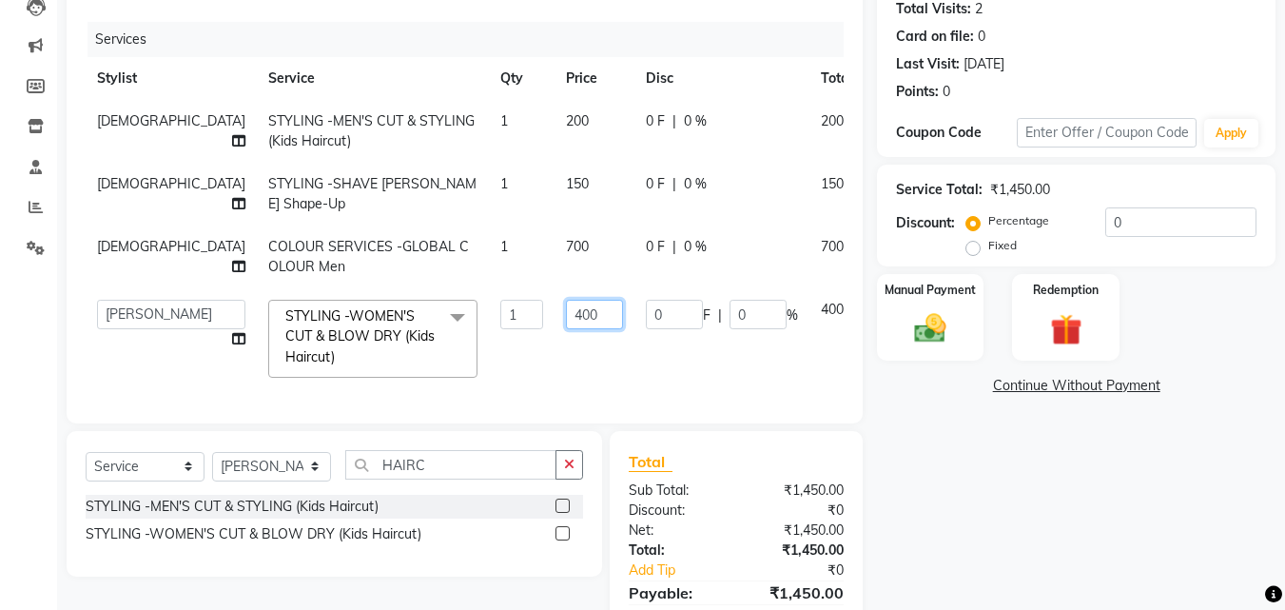
click at [566, 319] on input "400" at bounding box center [594, 314] width 57 height 29
type input "4"
type input "1000"
click at [544, 356] on tbody "[PERSON_NAME] STYLING -MEN'S CUT & STYLING (Kids Haircut) 1 200 0 F | 0 % 200 […" at bounding box center [507, 244] width 842 height 289
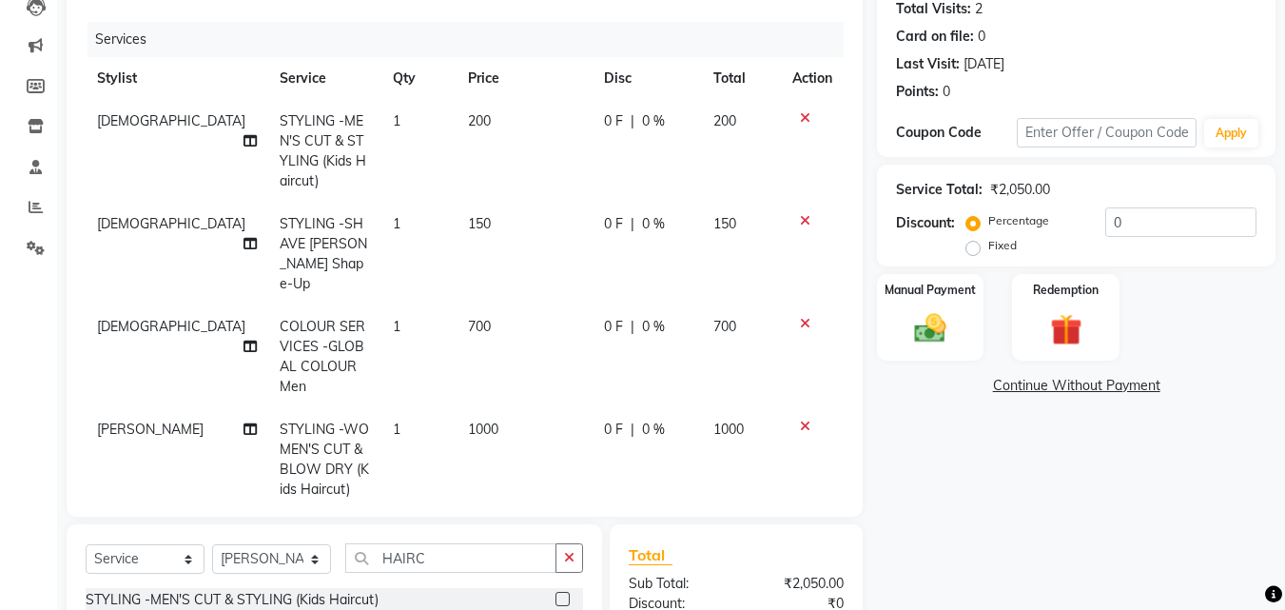
scroll to position [397, 0]
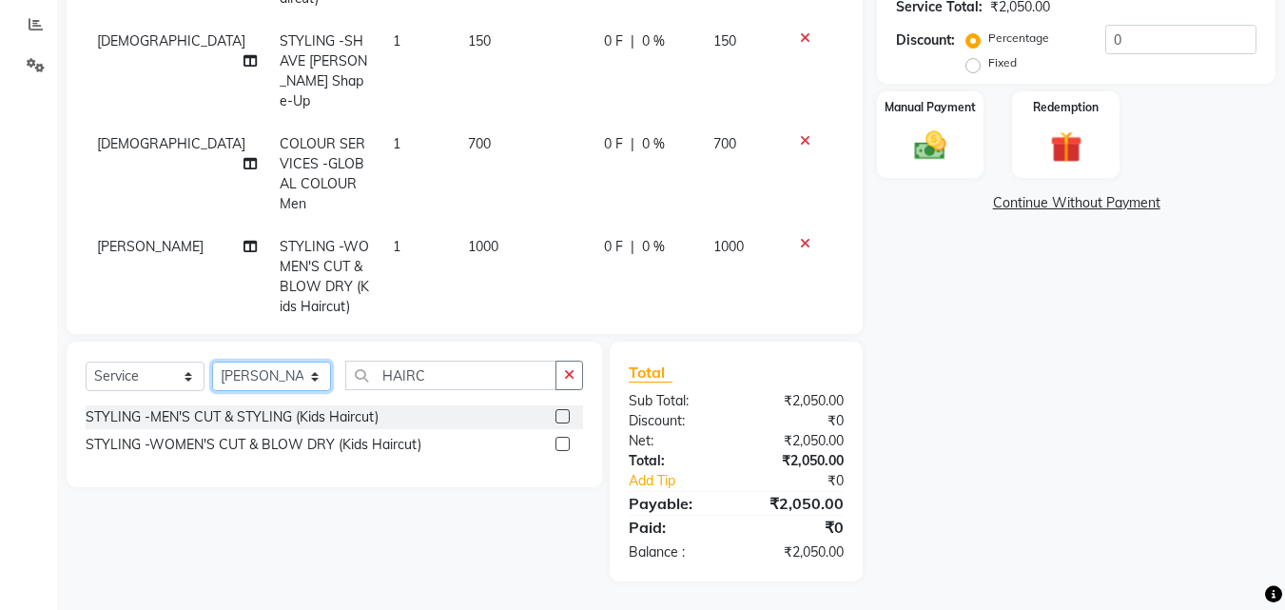
click at [315, 374] on select "Select Stylist ABISHEK ARSH [PERSON_NAME] [PERSON_NAME] PRIYA SAKCHI sandhya [P…" at bounding box center [271, 376] width 119 height 29
select select "90177"
click at [212, 362] on select "Select Stylist ABISHEK ARSH [PERSON_NAME] [PERSON_NAME] PRIYA SAKCHI sandhya [P…" at bounding box center [271, 376] width 119 height 29
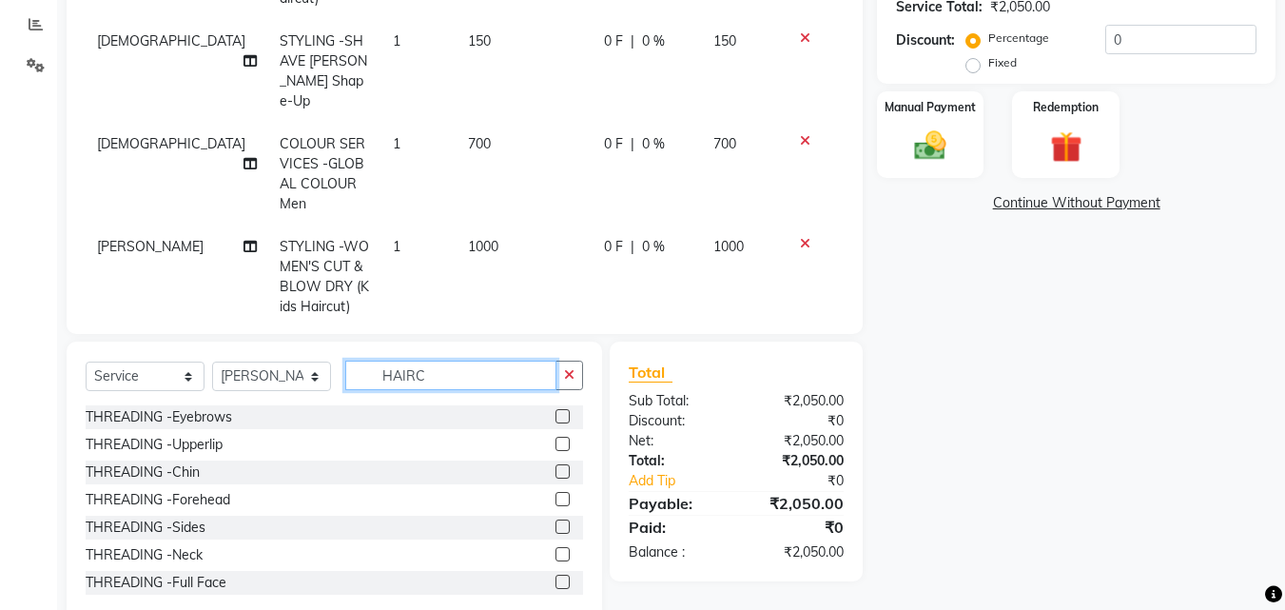
click at [443, 384] on input "HAIRC" at bounding box center [450, 375] width 211 height 29
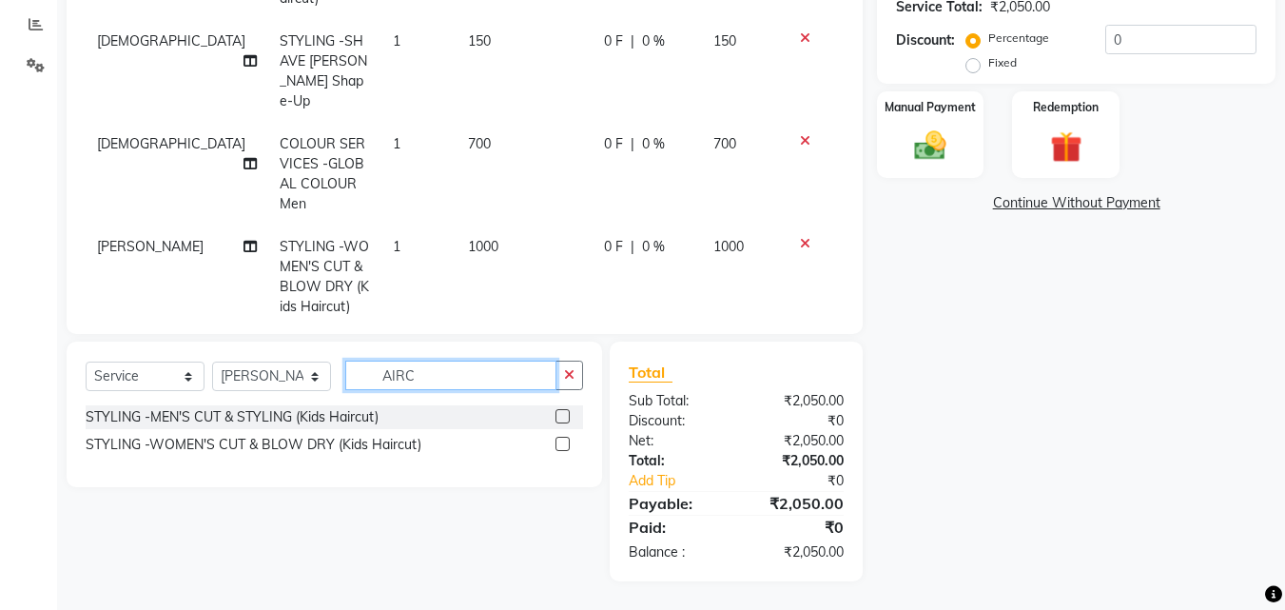
type input "AIRC"
click at [566, 441] on label at bounding box center [563, 444] width 14 height 14
click at [566, 441] on input "checkbox" at bounding box center [562, 445] width 12 height 12
checkbox input "false"
click at [516, 364] on input "AIRC" at bounding box center [450, 375] width 211 height 29
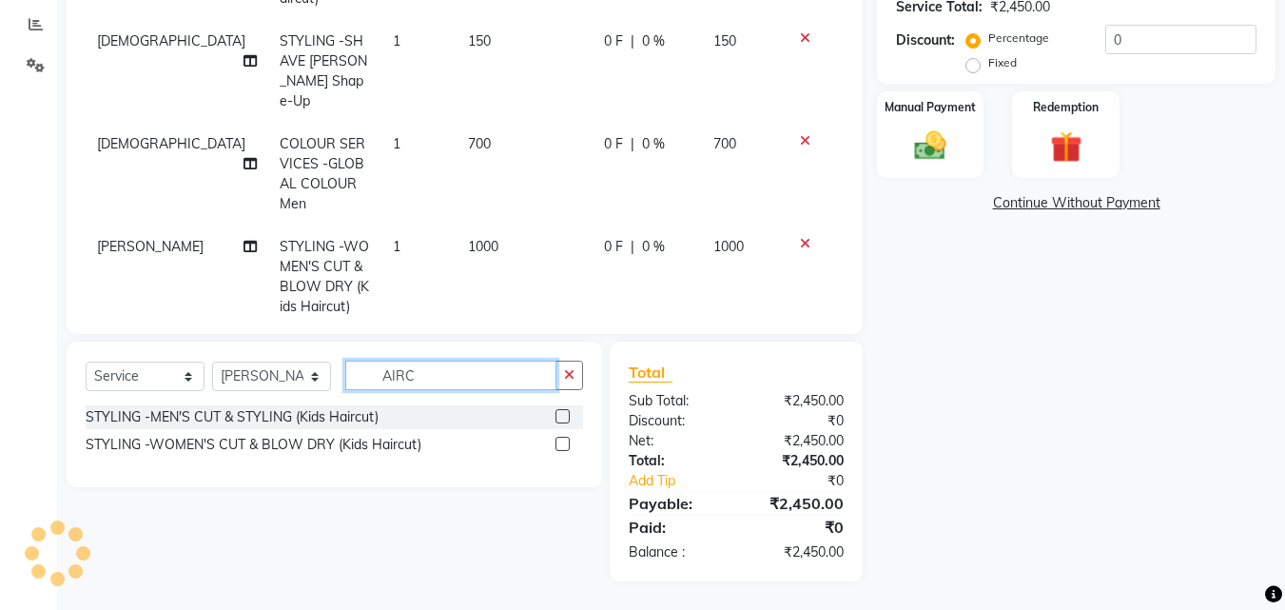
click at [516, 364] on input "AIRC" at bounding box center [450, 375] width 211 height 29
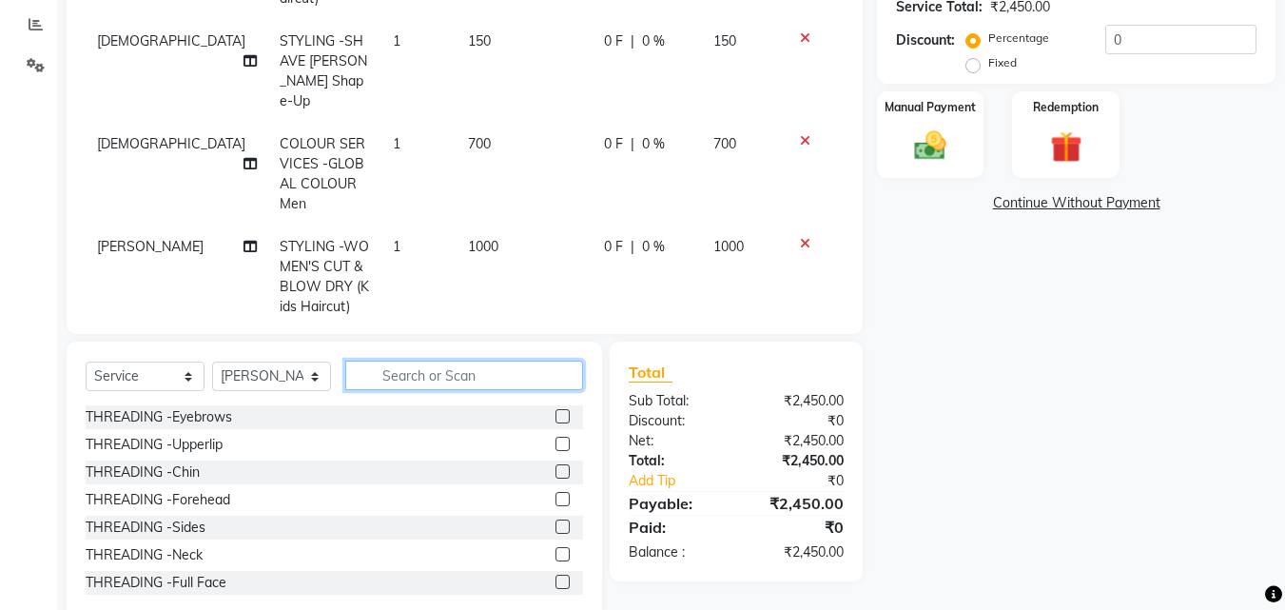
scroll to position [106, 0]
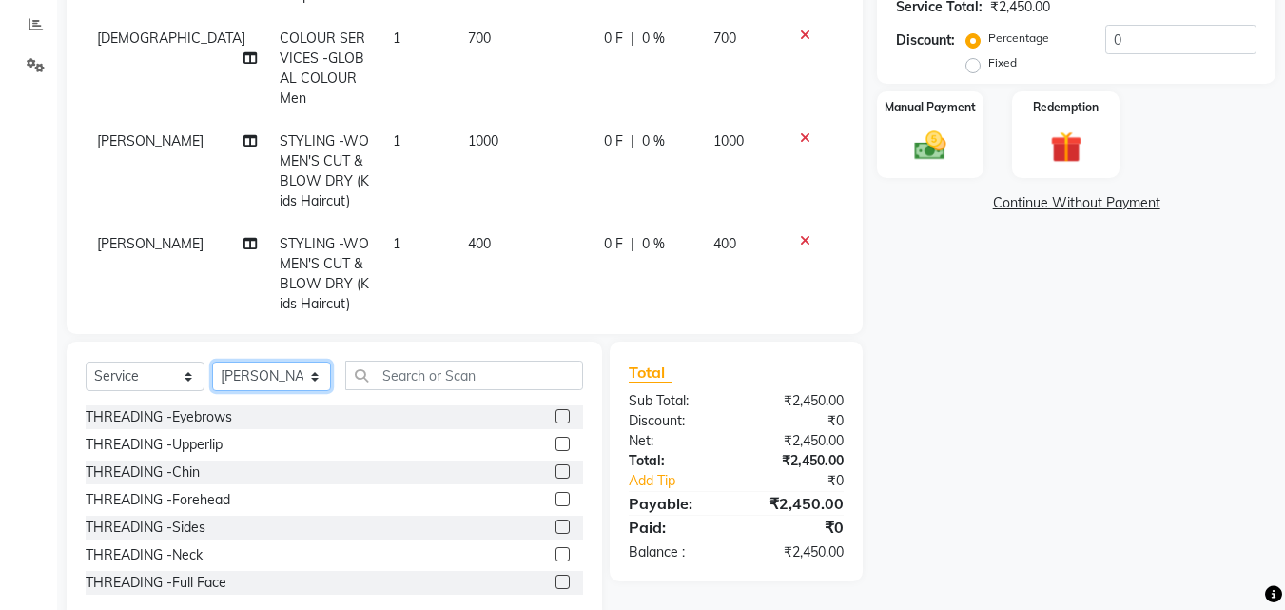
click at [303, 365] on select "Select Stylist ABISHEK ARSH [PERSON_NAME] [PERSON_NAME] PRIYA SAKCHI sandhya [P…" at bounding box center [271, 376] width 119 height 29
select select "70902"
click at [212, 362] on select "Select Stylist ABISHEK ARSH [PERSON_NAME] [PERSON_NAME] PRIYA SAKCHI sandhya [P…" at bounding box center [271, 376] width 119 height 29
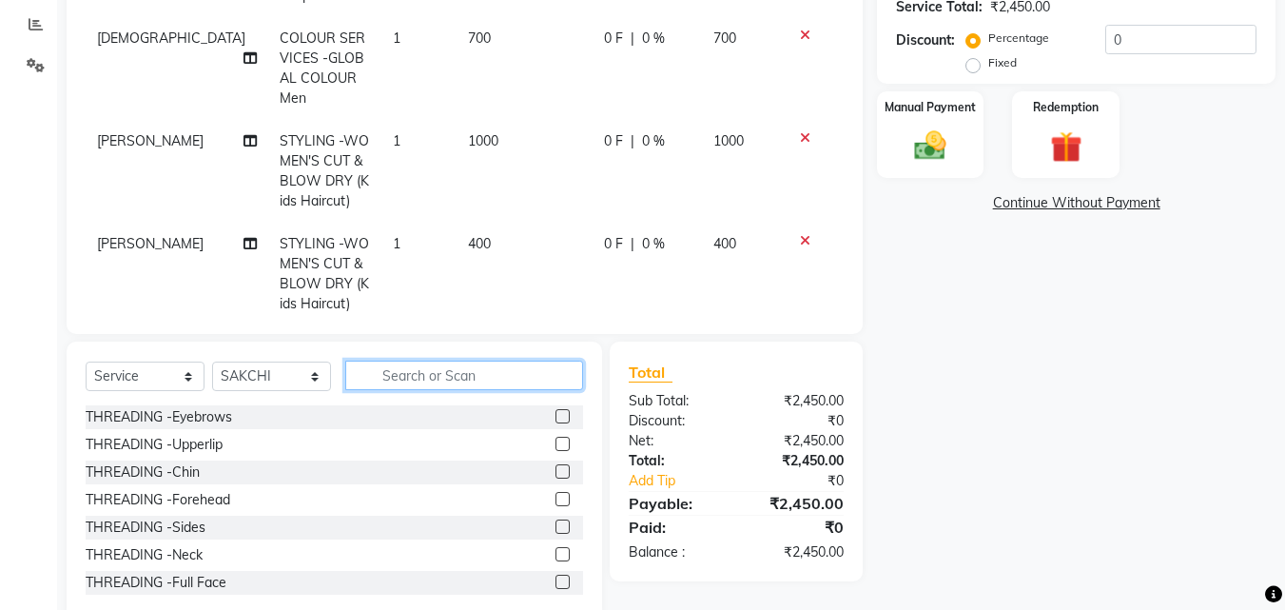
click at [465, 381] on input "text" at bounding box center [464, 375] width 238 height 29
type input "THRE"
click at [556, 412] on label at bounding box center [563, 416] width 14 height 14
click at [556, 412] on input "checkbox" at bounding box center [562, 417] width 12 height 12
checkbox input "false"
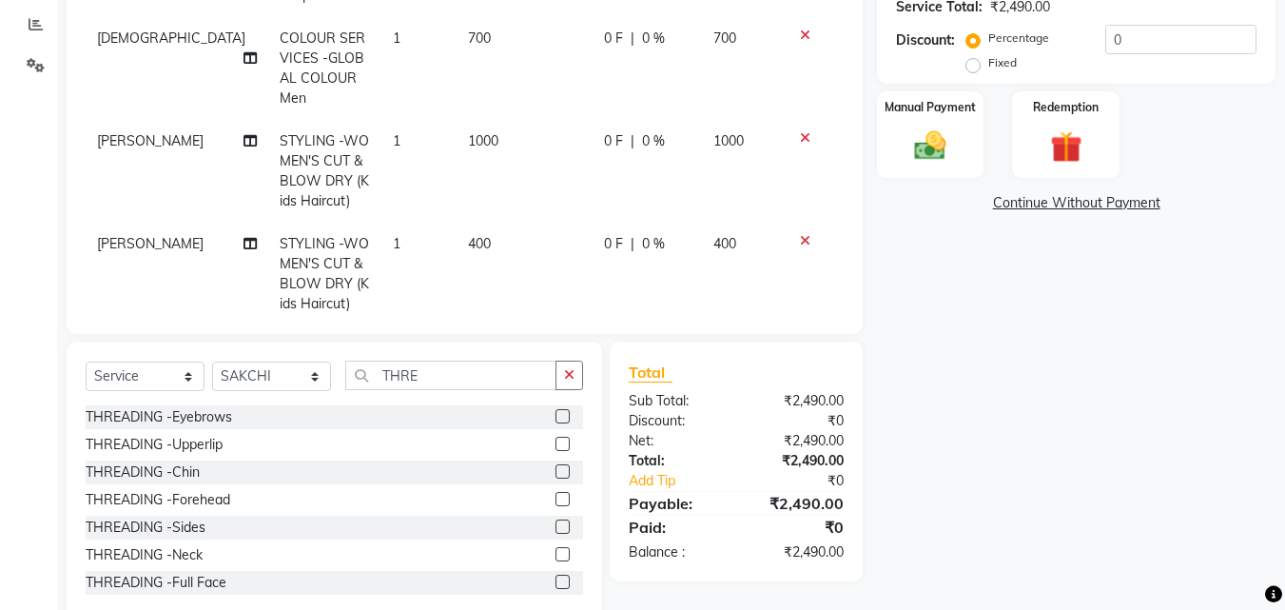
click at [556, 446] on label at bounding box center [563, 444] width 14 height 14
click at [556, 446] on input "checkbox" at bounding box center [562, 445] width 12 height 12
checkbox input "false"
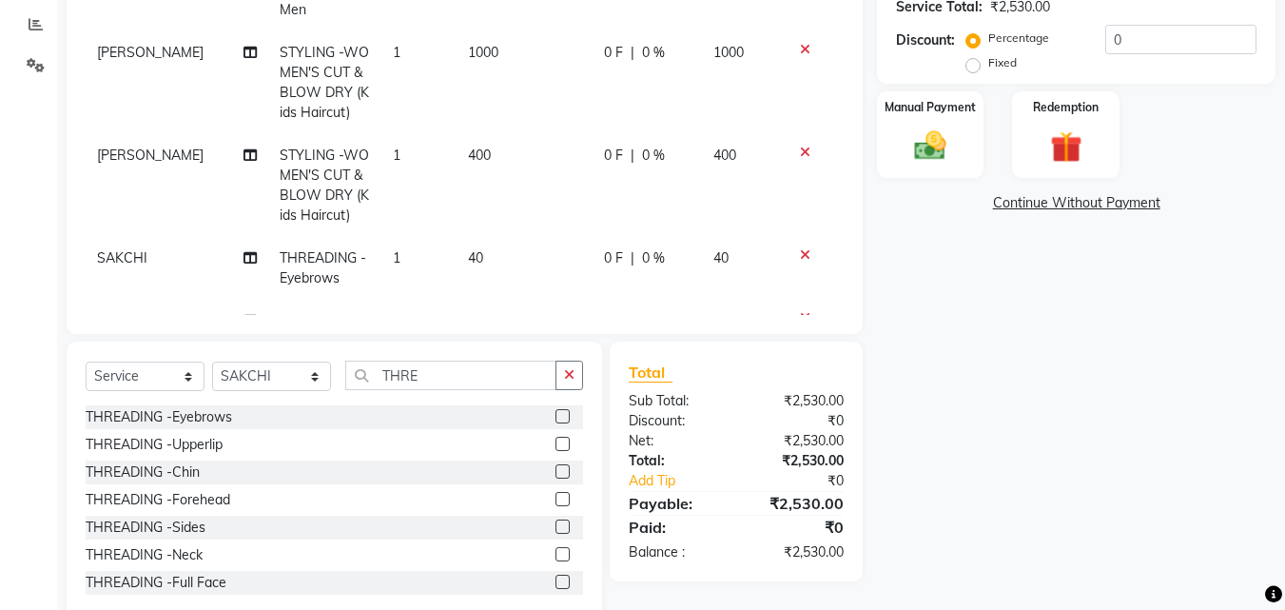
scroll to position [231, 0]
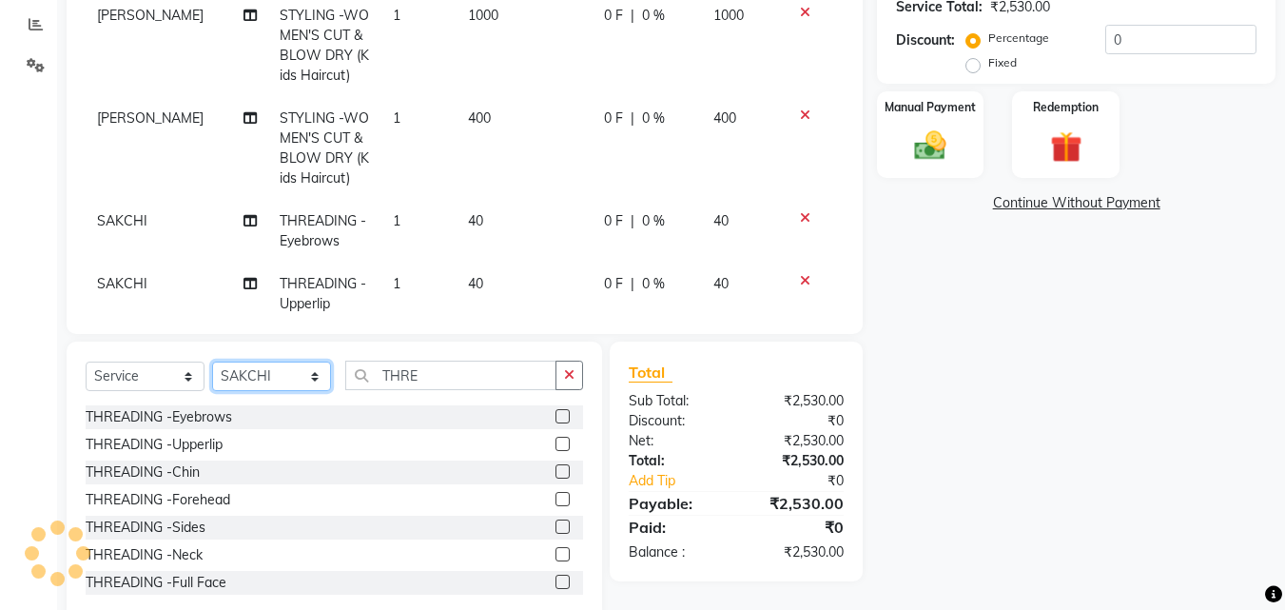
click at [255, 364] on select "Select Stylist ABISHEK ARSH [PERSON_NAME] [PERSON_NAME] PRIYA SAKCHI sandhya [P…" at bounding box center [271, 376] width 119 height 29
select select "52556"
click at [212, 362] on select "Select Stylist ABISHEK ARSH [PERSON_NAME] [PERSON_NAME] PRIYA SAKCHI sandhya [P…" at bounding box center [271, 376] width 119 height 29
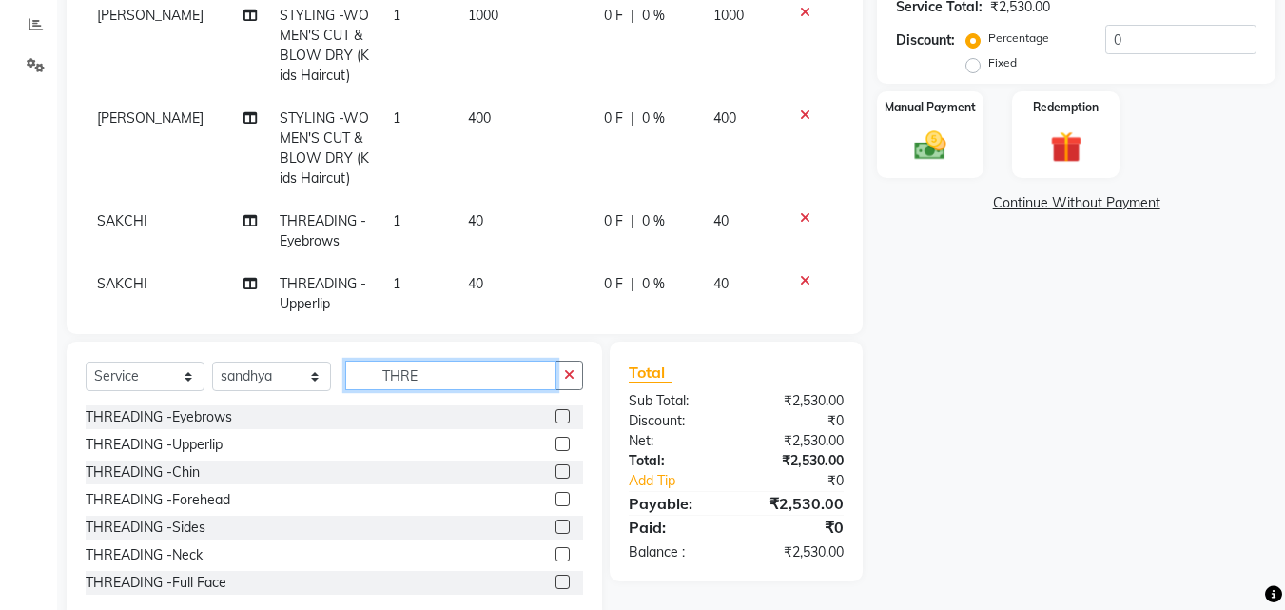
click at [436, 377] on input "THRE" at bounding box center [450, 375] width 211 height 29
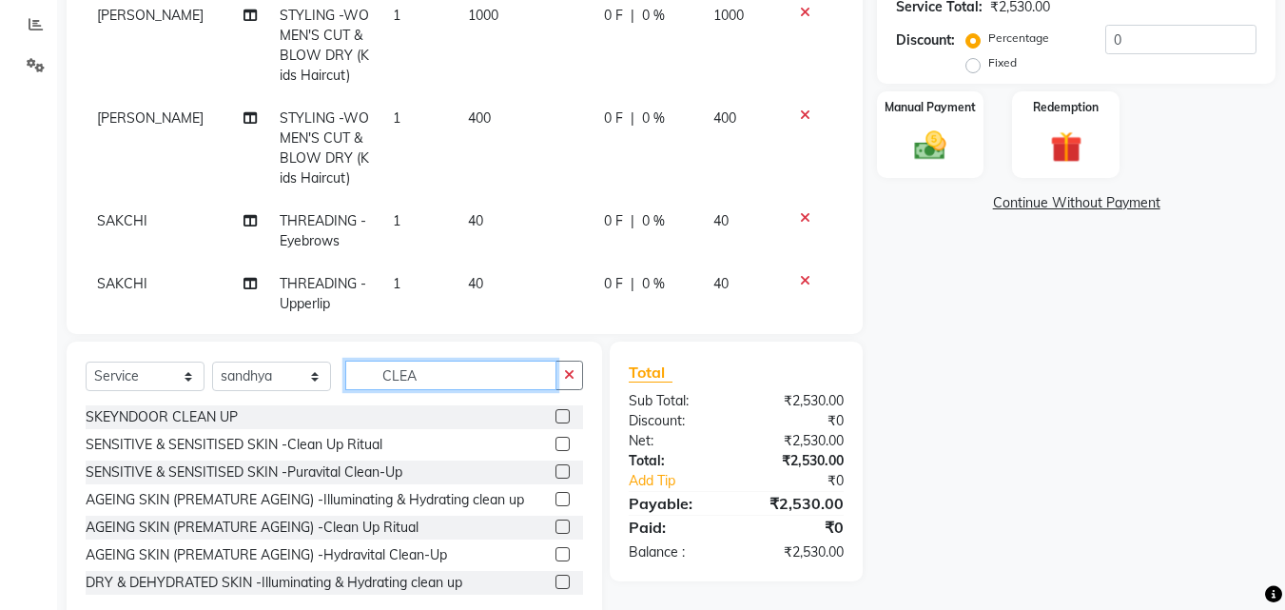
type input "CLEA"
click at [556, 446] on label at bounding box center [563, 444] width 14 height 14
click at [556, 446] on input "checkbox" at bounding box center [562, 445] width 12 height 12
click at [556, 445] on label at bounding box center [563, 444] width 14 height 14
click at [556, 445] on input "checkbox" at bounding box center [562, 445] width 12 height 12
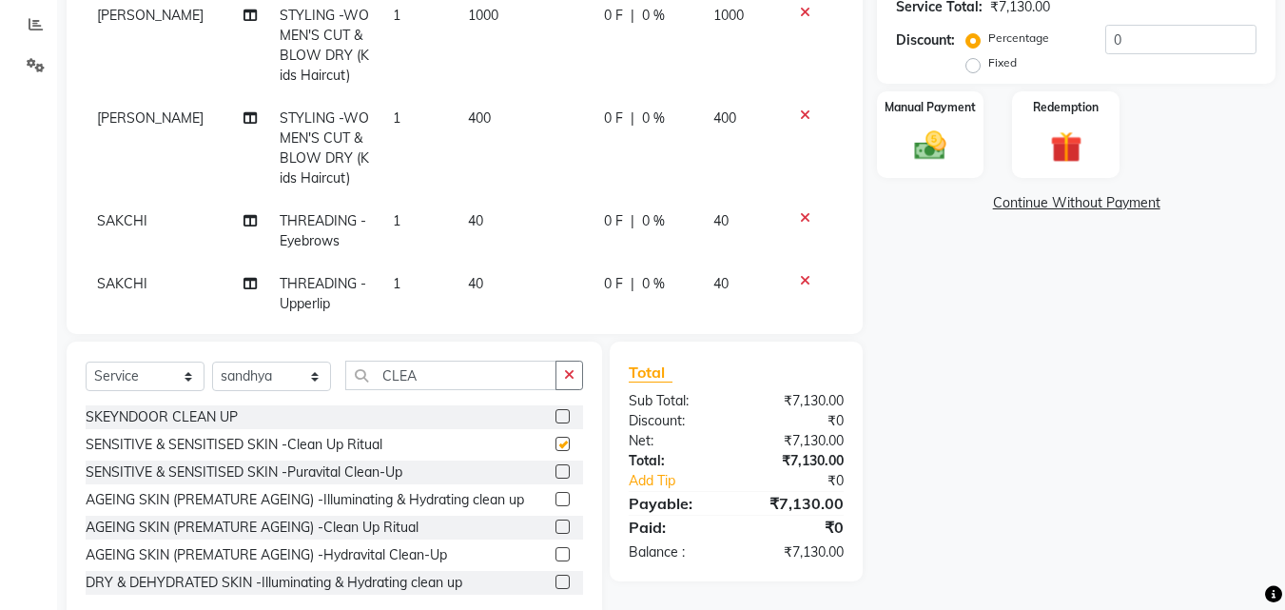
checkbox input "false"
click at [824, 263] on td at bounding box center [812, 294] width 63 height 63
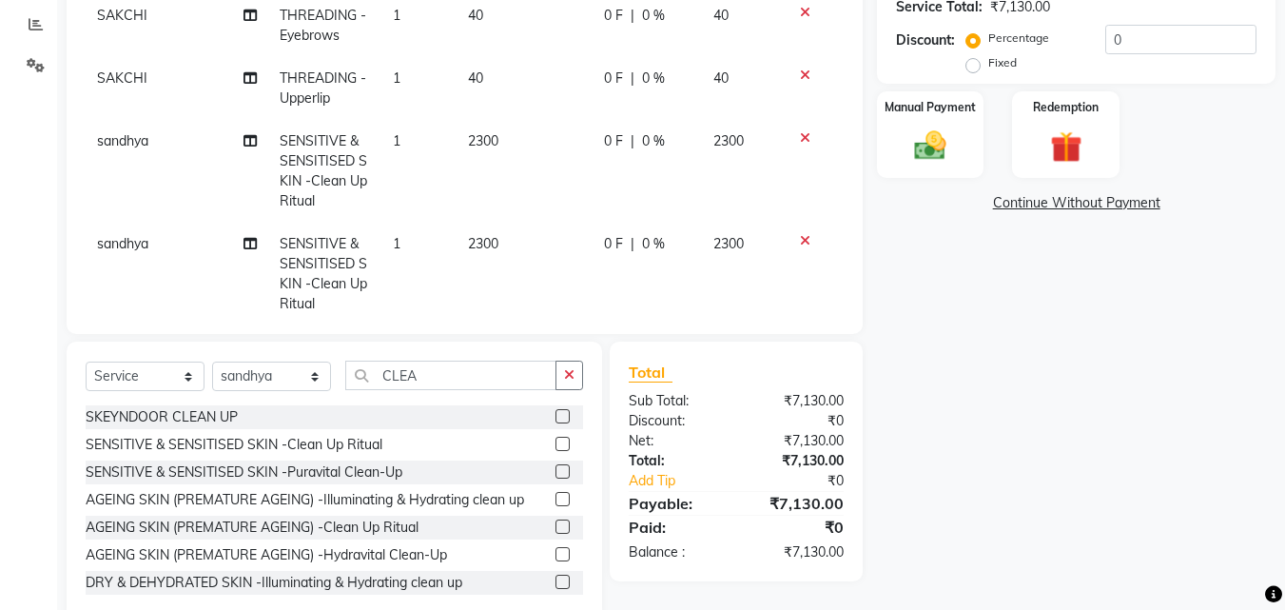
click at [800, 234] on icon at bounding box center [805, 240] width 10 height 13
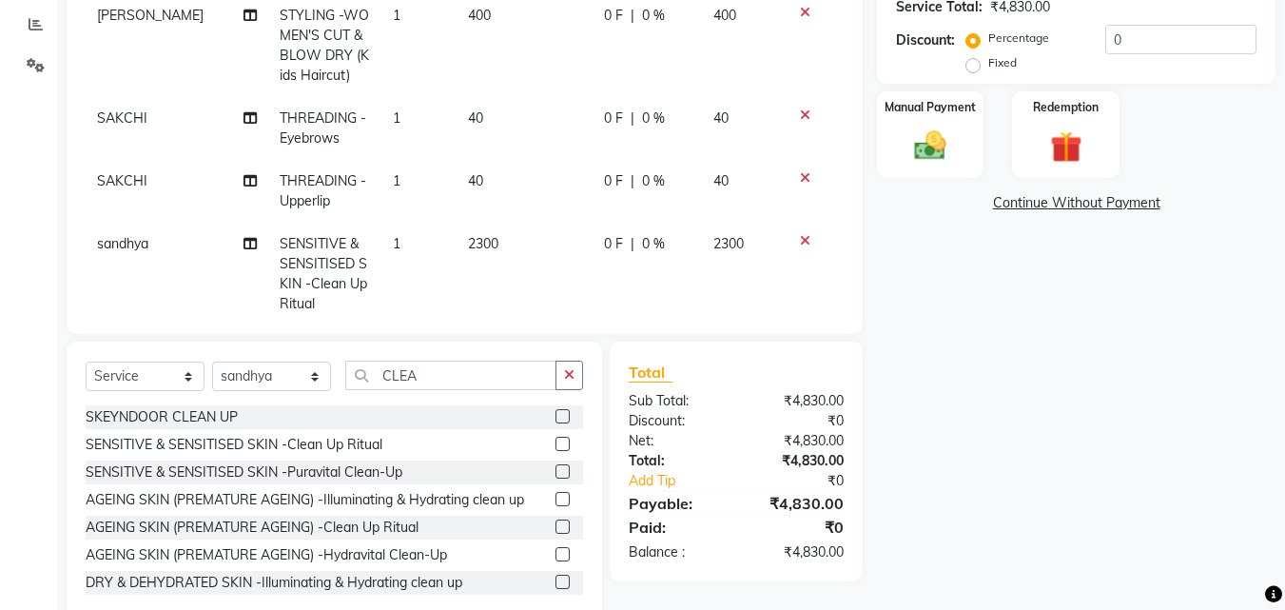
click at [489, 223] on td "2300" at bounding box center [525, 274] width 136 height 103
click at [489, 200] on td "40" at bounding box center [525, 191] width 136 height 63
select select "70902"
select select "52556"
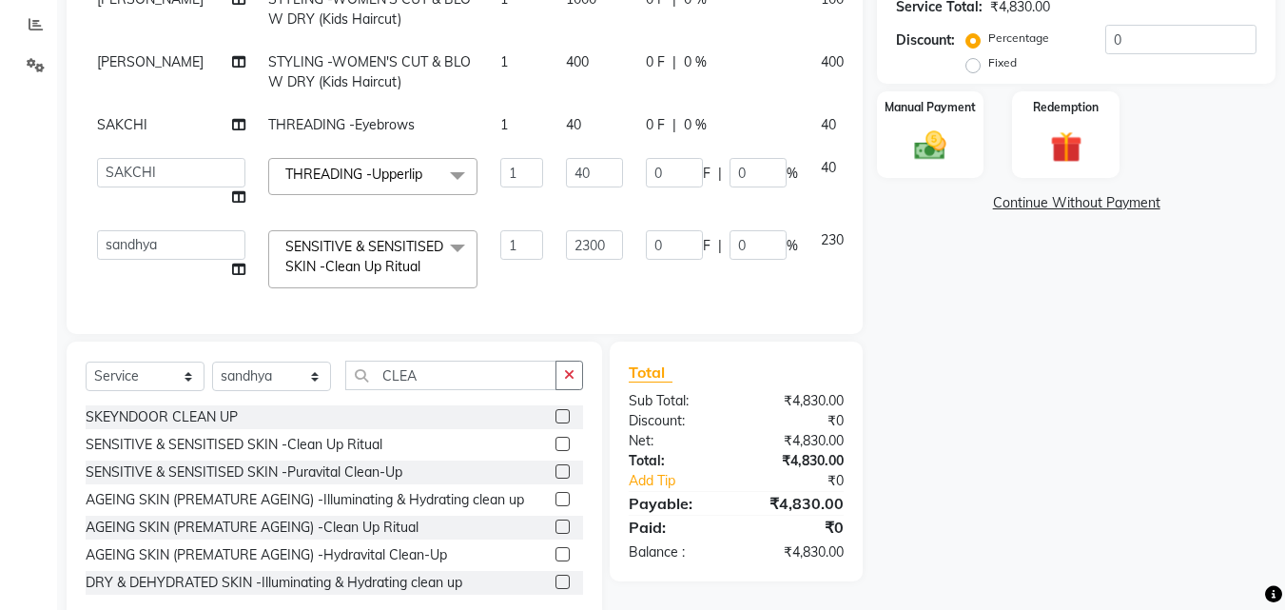
scroll to position [162, 0]
click at [555, 200] on td "40" at bounding box center [595, 183] width 80 height 72
click at [566, 230] on input "2300" at bounding box center [594, 244] width 57 height 29
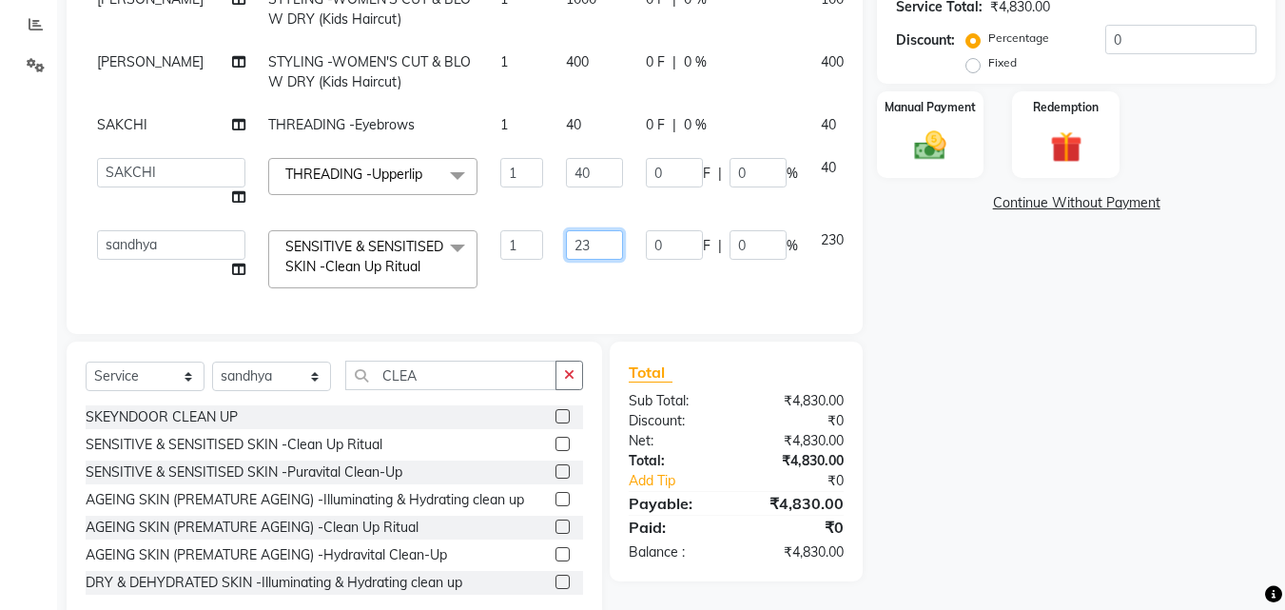
type input "2"
type input "500"
click at [565, 332] on div "Client [PHONE_NUMBER] Date [DATE] Invoice Number V/2025 V/[PHONE_NUMBER] Servic…" at bounding box center [465, 40] width 796 height 588
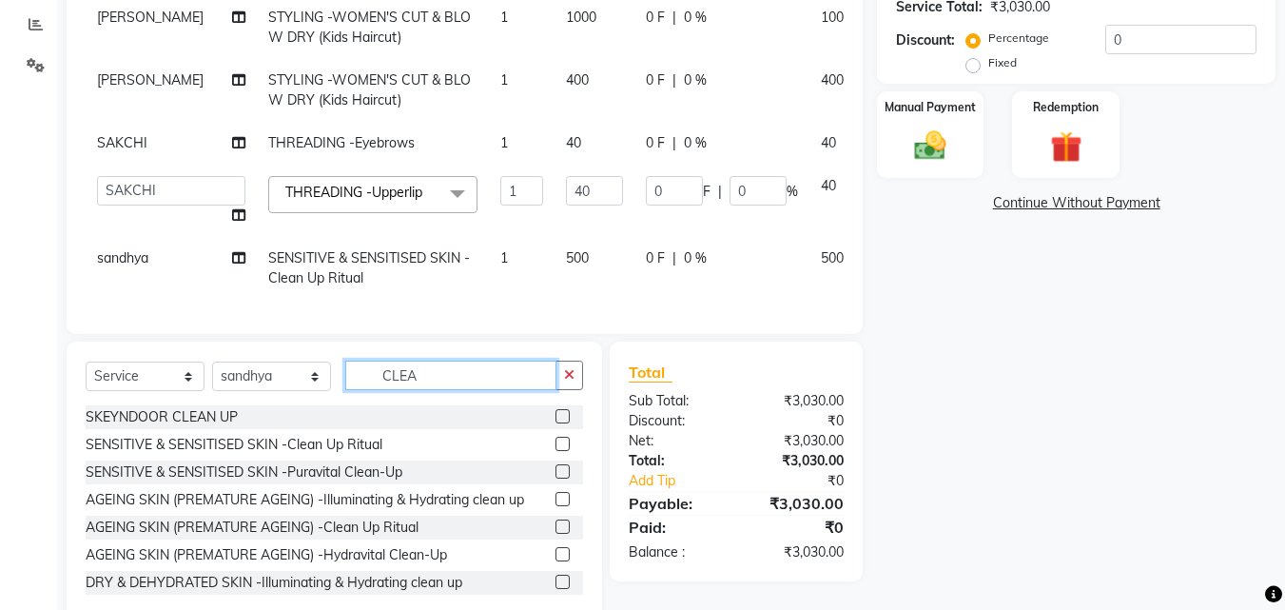
click at [425, 383] on input "CLEA" at bounding box center [450, 375] width 211 height 29
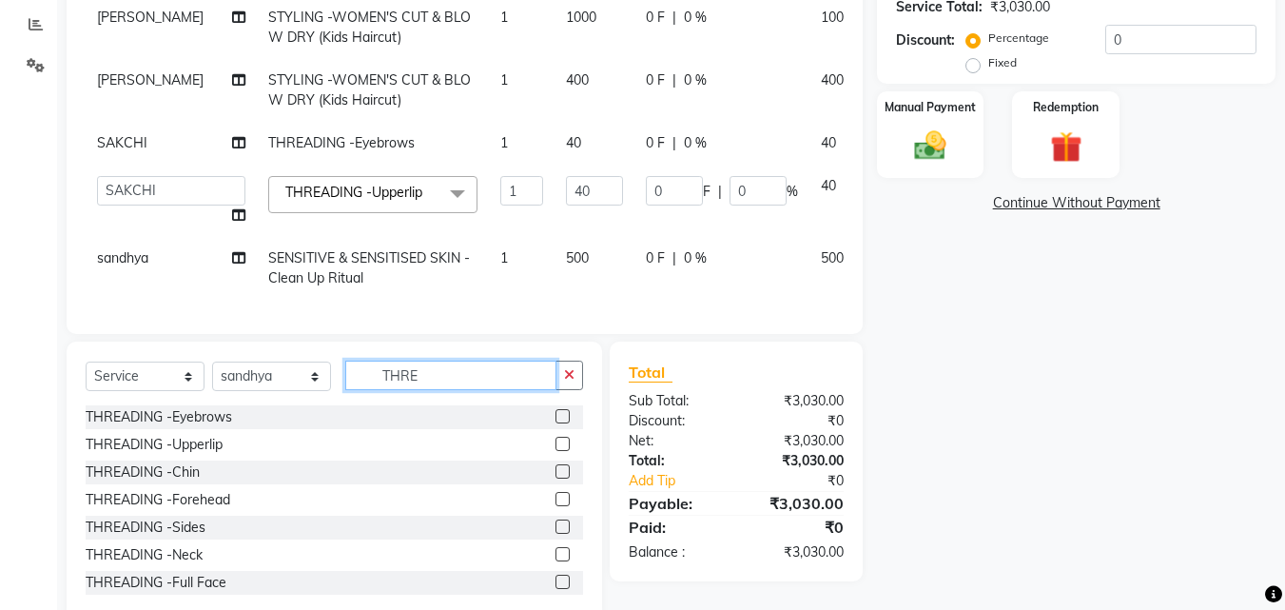
type input "THRE"
click at [556, 521] on label at bounding box center [563, 526] width 14 height 14
click at [556, 521] on input "checkbox" at bounding box center [562, 527] width 12 height 12
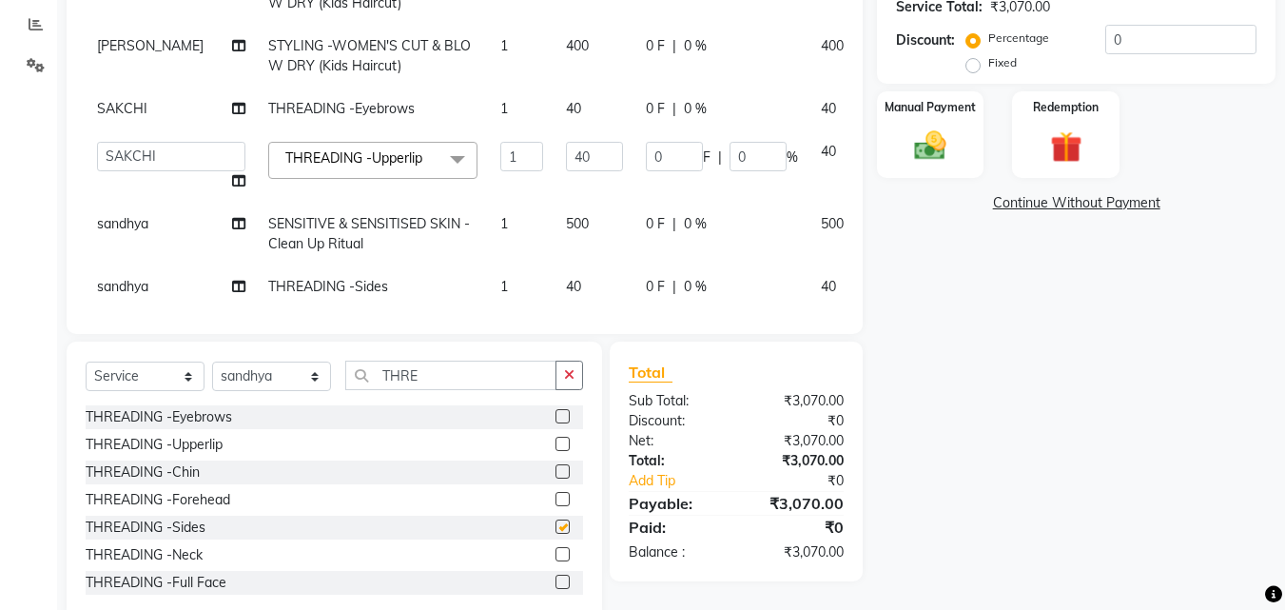
scroll to position [162, 0]
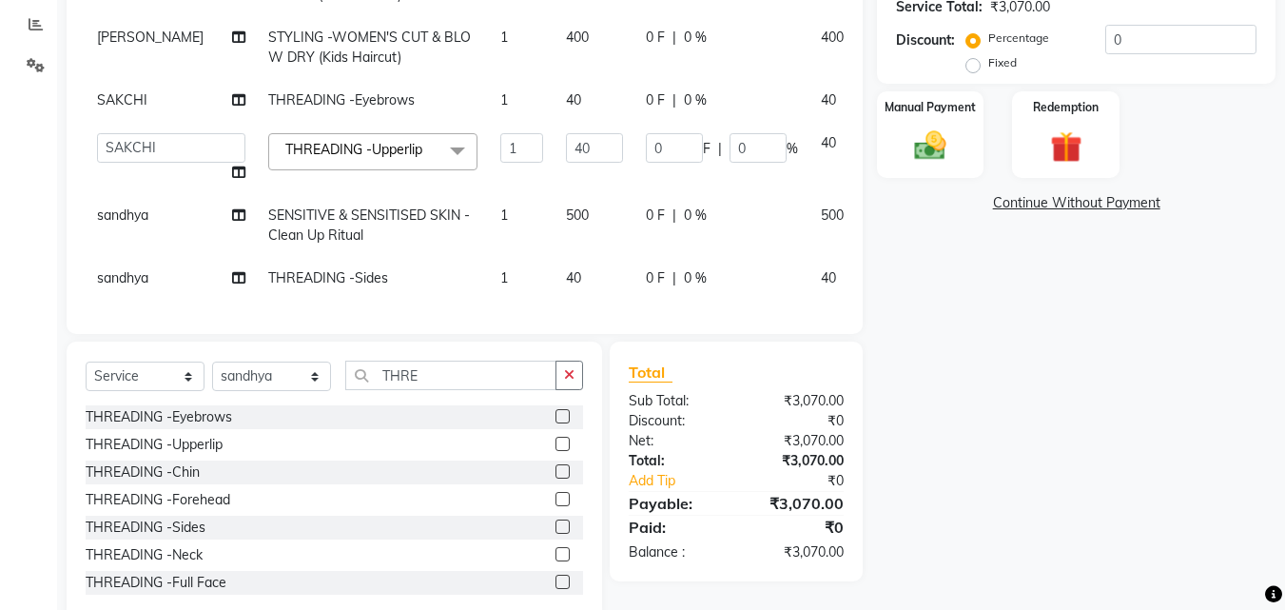
checkbox input "false"
click at [555, 290] on td "40" at bounding box center [595, 278] width 80 height 43
select select "52556"
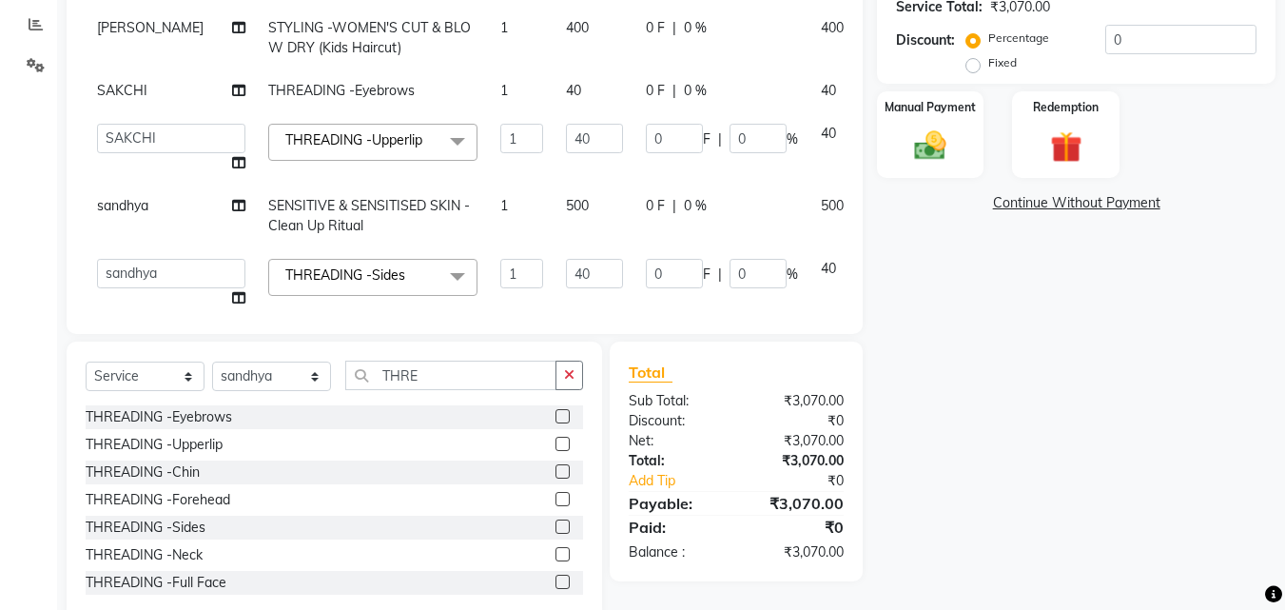
scroll to position [181, 0]
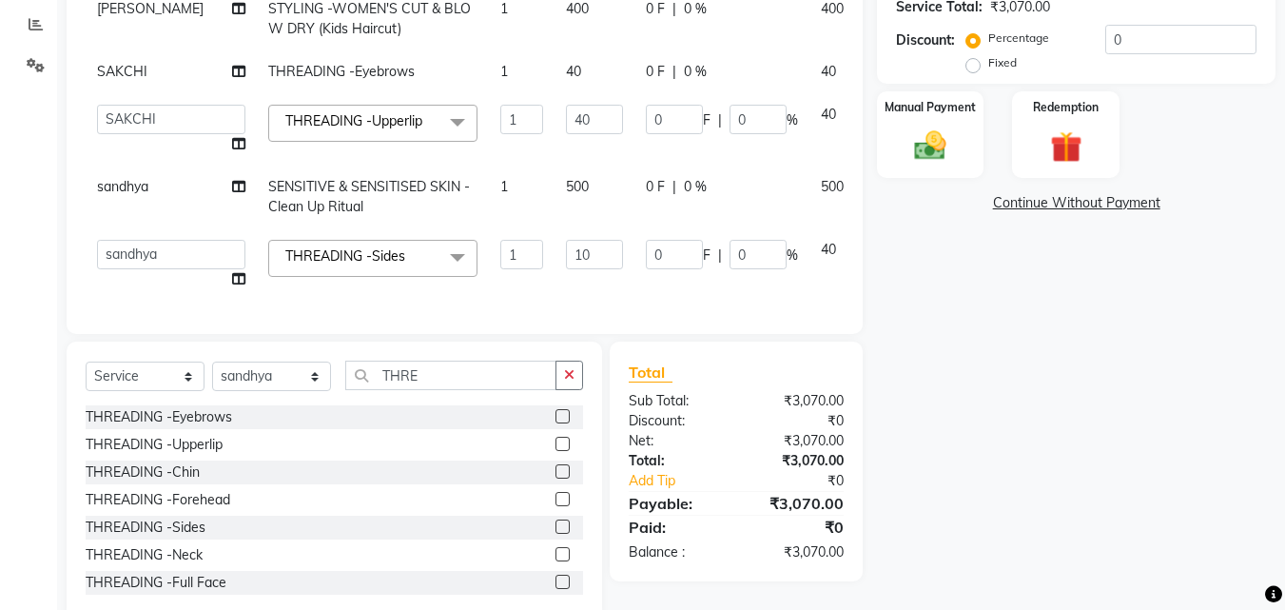
type input "100"
click at [507, 363] on input "THRE" at bounding box center [450, 375] width 211 height 29
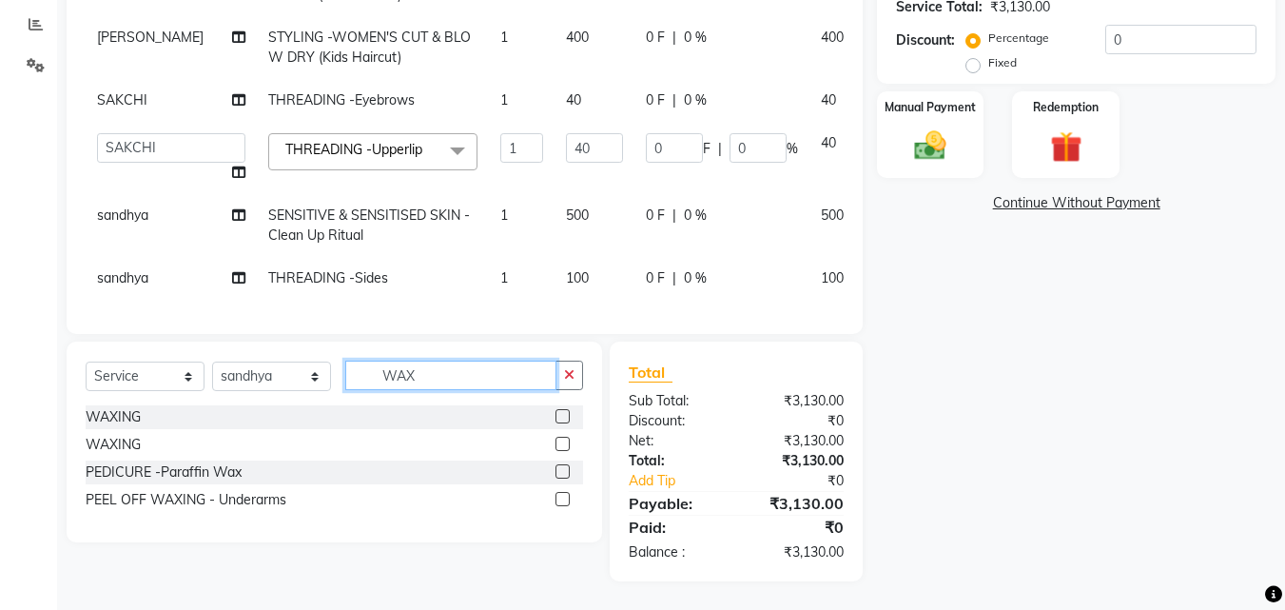
type input "WAX"
click at [566, 441] on label at bounding box center [563, 444] width 14 height 14
click at [566, 441] on input "checkbox" at bounding box center [562, 445] width 12 height 12
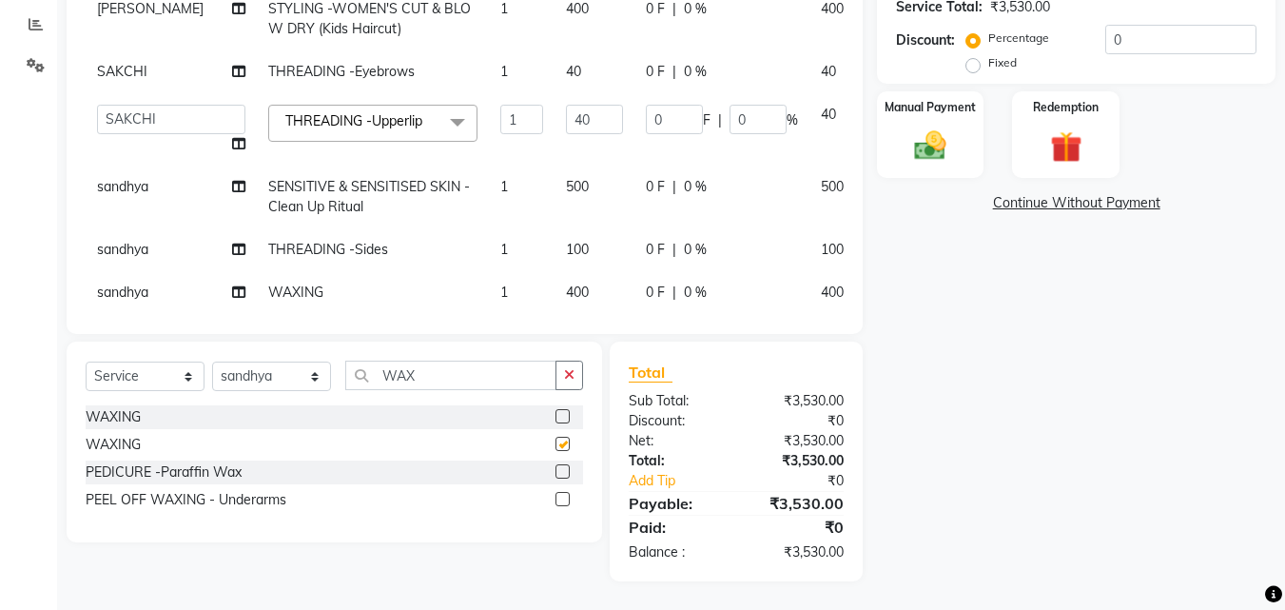
checkbox input "false"
click at [844, 249] on div "Services Stylist Service Qty Price Disc Total Action [PERSON_NAME] STYLING -MEN…" at bounding box center [465, 77] width 758 height 476
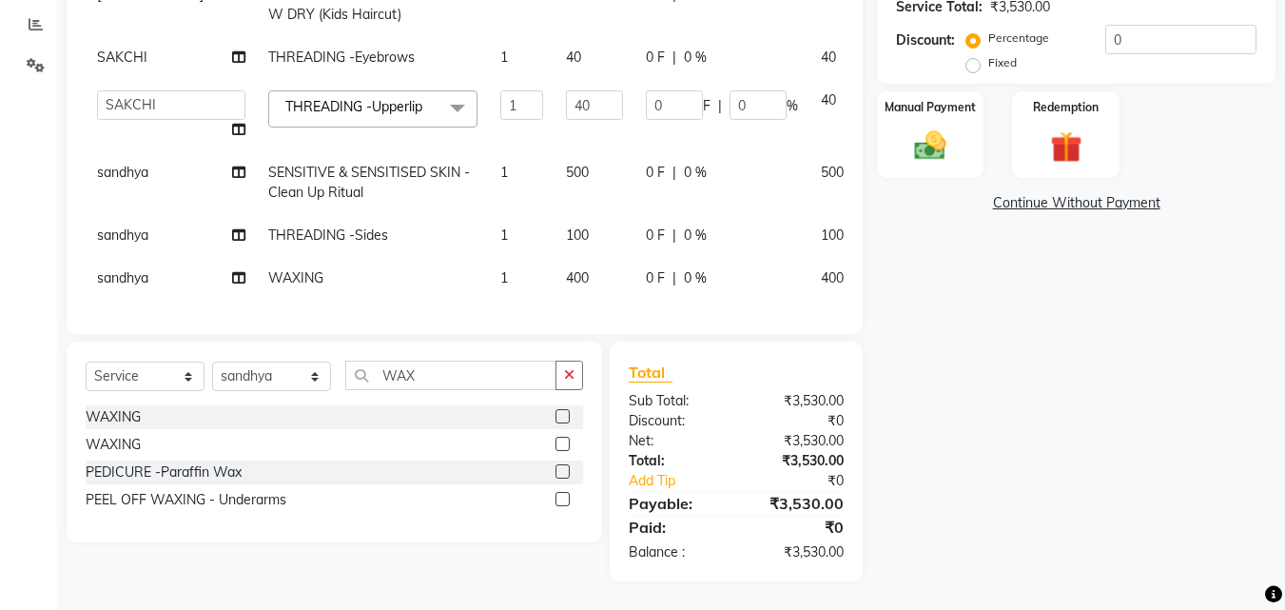
click at [555, 257] on td "400" at bounding box center [595, 278] width 80 height 43
select select "52556"
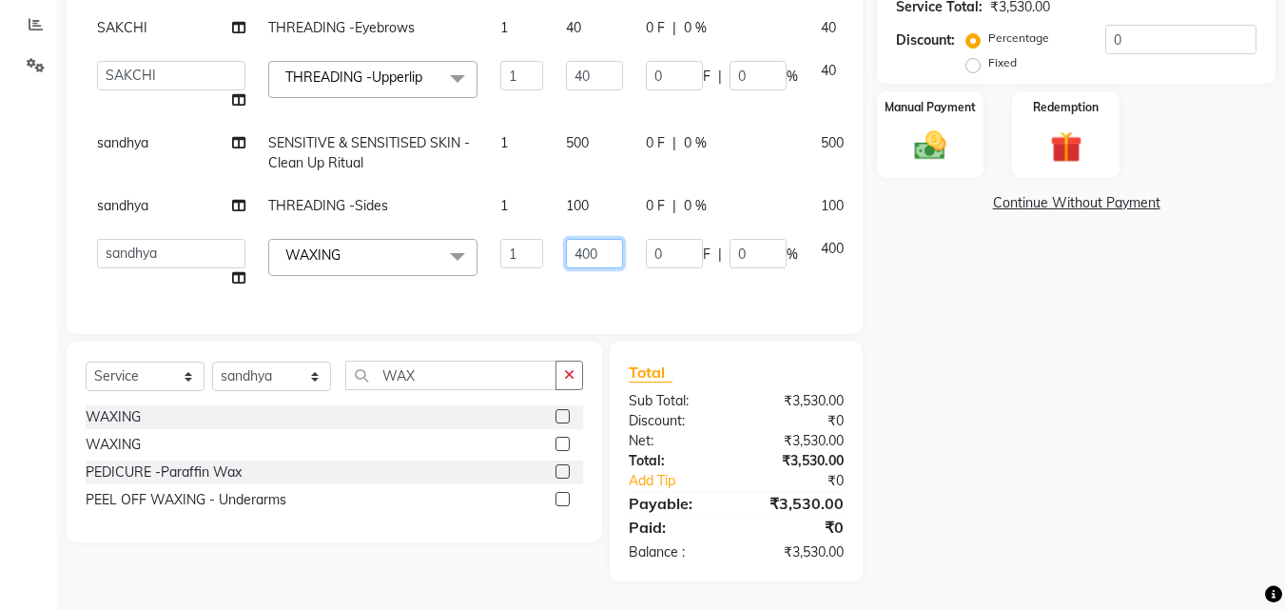
click at [566, 248] on input "400" at bounding box center [594, 253] width 57 height 29
type input "4"
type input "85"
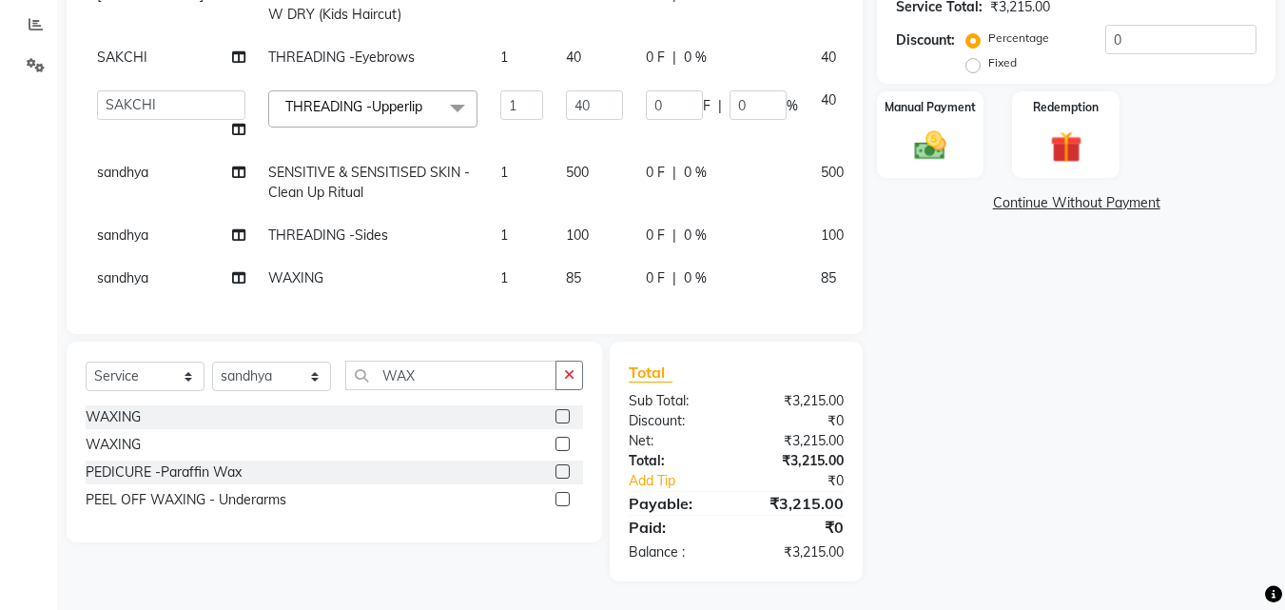
click at [884, 225] on icon at bounding box center [889, 231] width 10 height 13
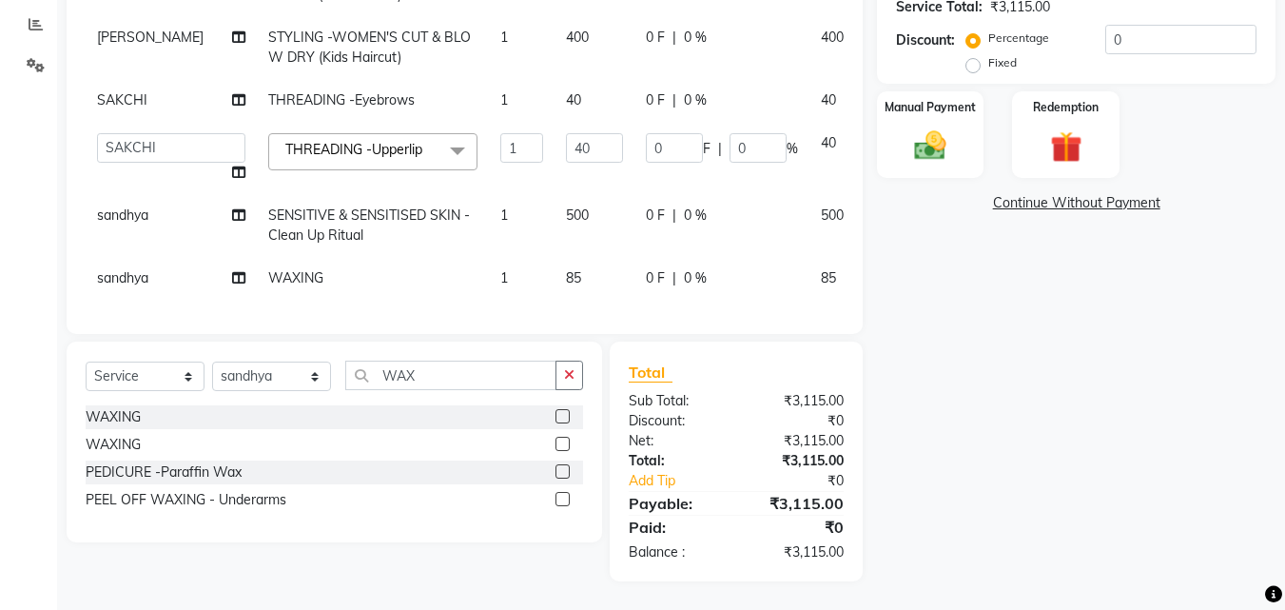
click at [567, 415] on label at bounding box center [563, 416] width 14 height 14
click at [567, 415] on input "checkbox" at bounding box center [562, 417] width 12 height 12
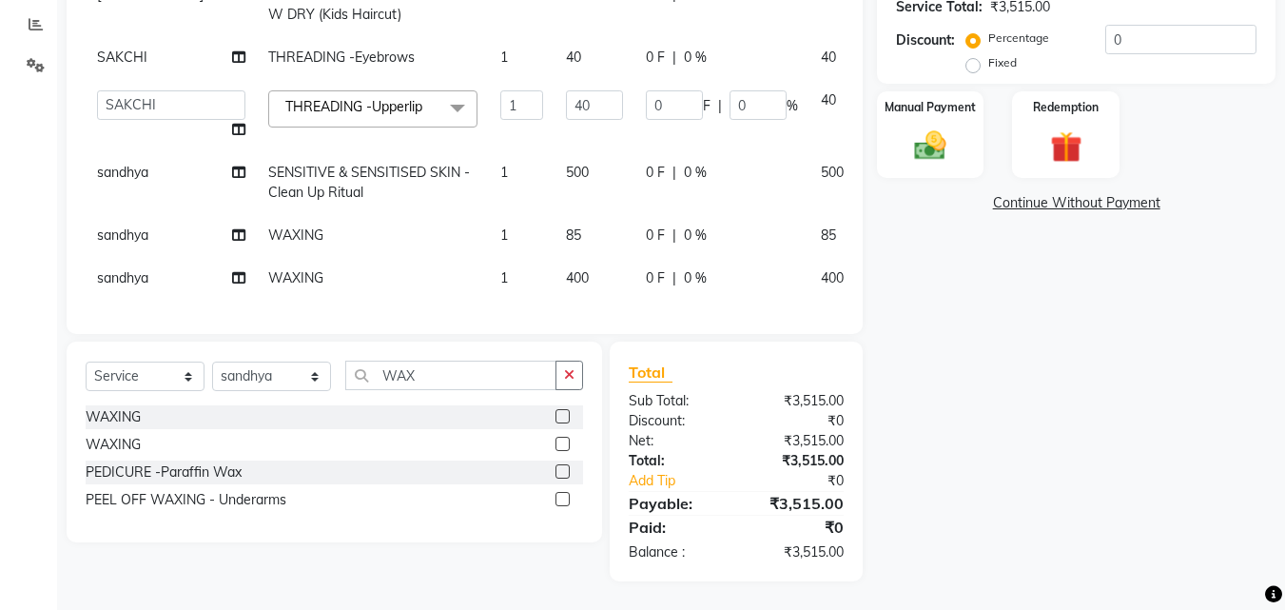
checkbox input "false"
click at [566, 269] on span "400" at bounding box center [577, 277] width 23 height 17
select select "52556"
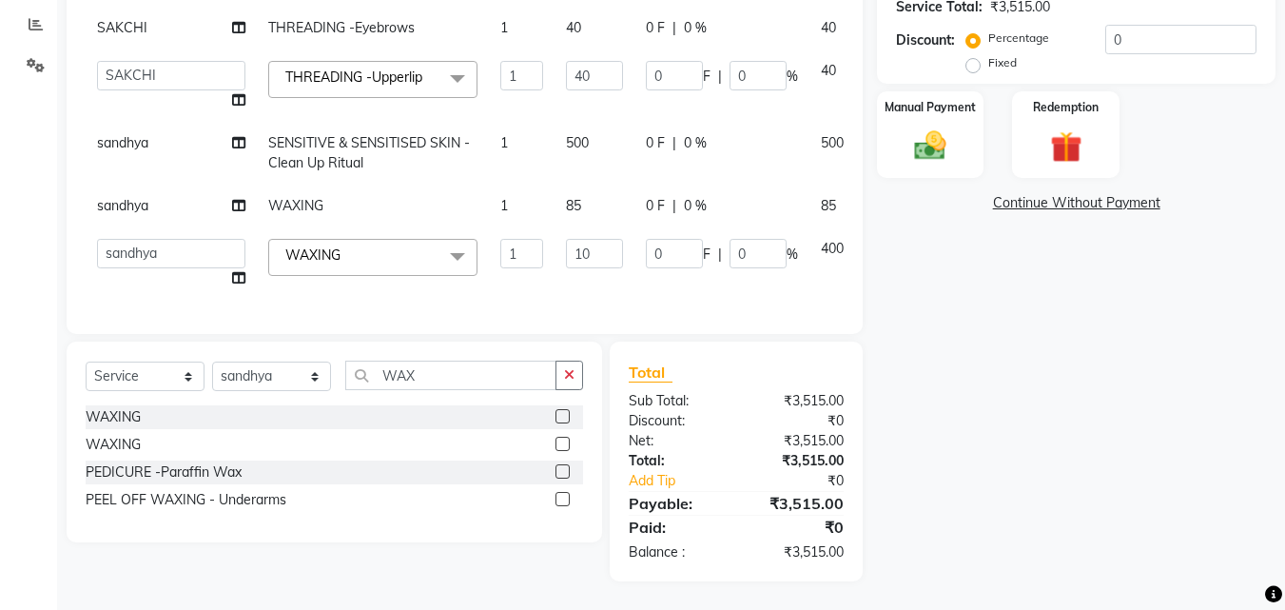
type input "100"
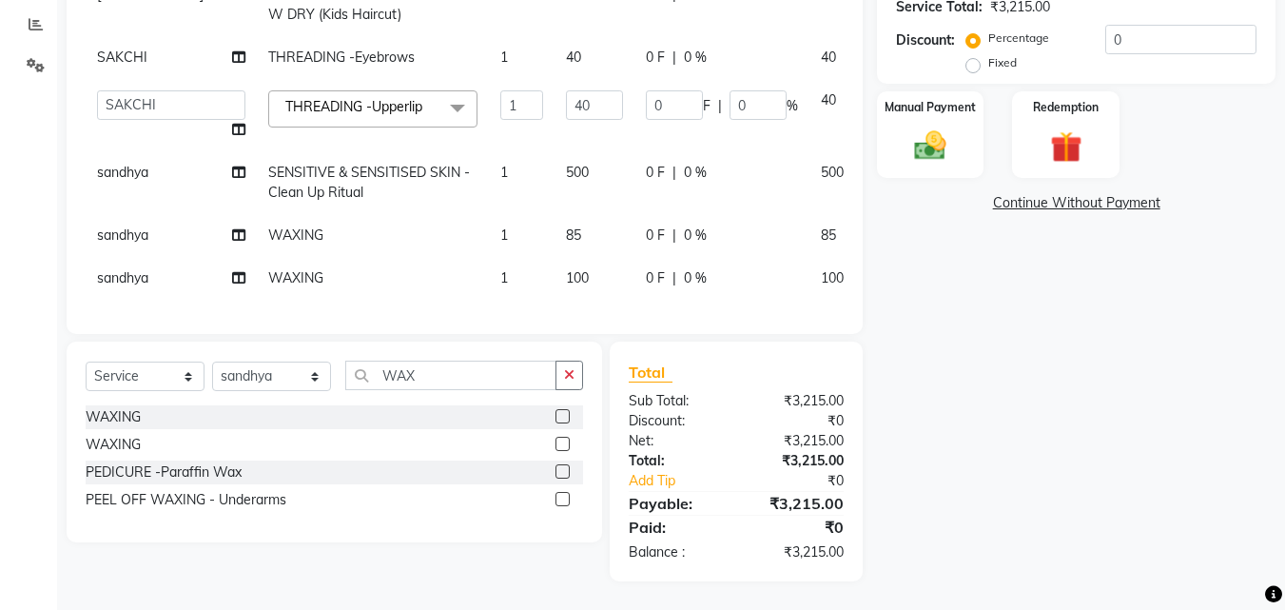
click at [635, 275] on td "0 F | 0 %" at bounding box center [722, 278] width 175 height 43
select select "52556"
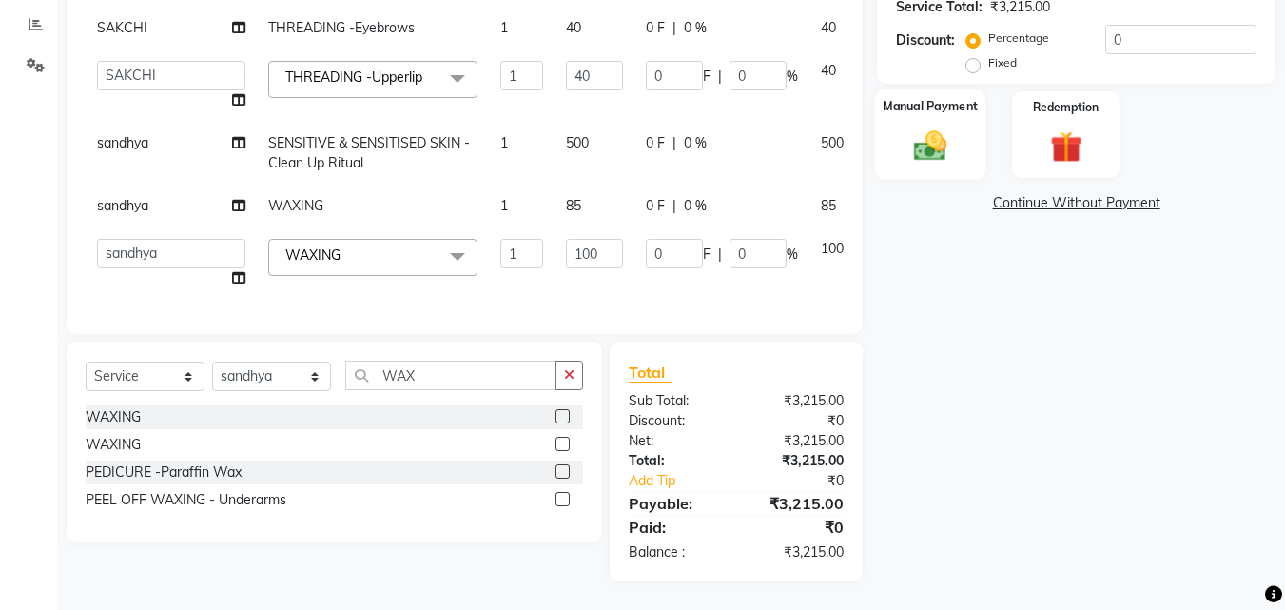
click at [979, 142] on div "Manual Payment" at bounding box center [930, 134] width 111 height 90
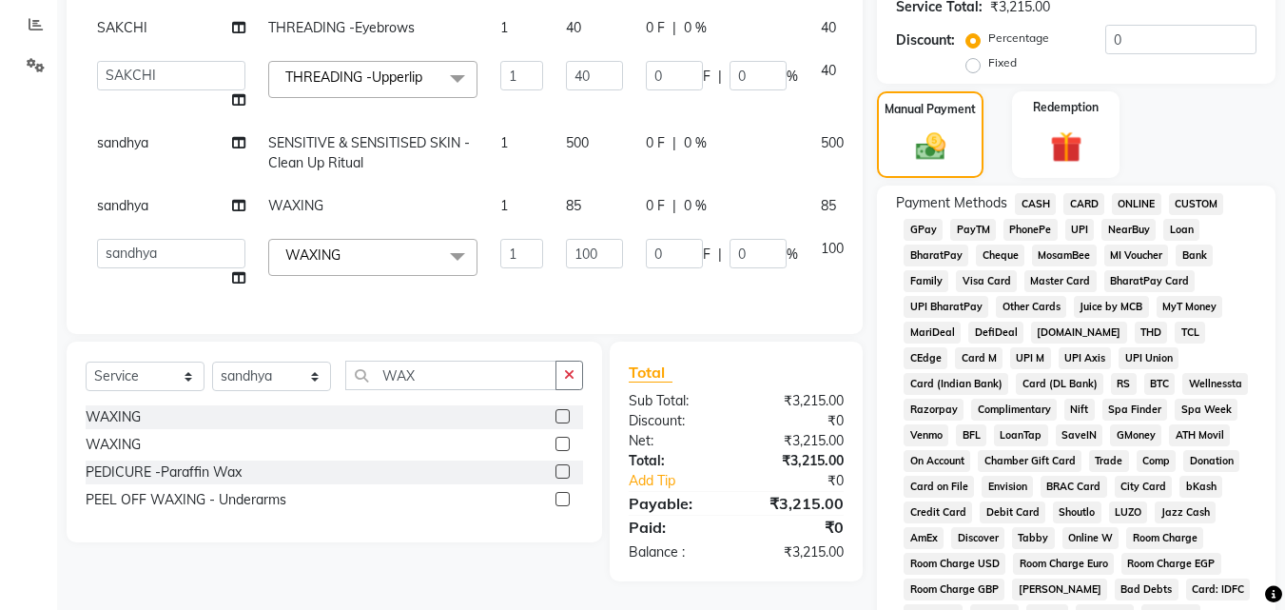
click at [1082, 227] on span "UPI" at bounding box center [1080, 230] width 29 height 22
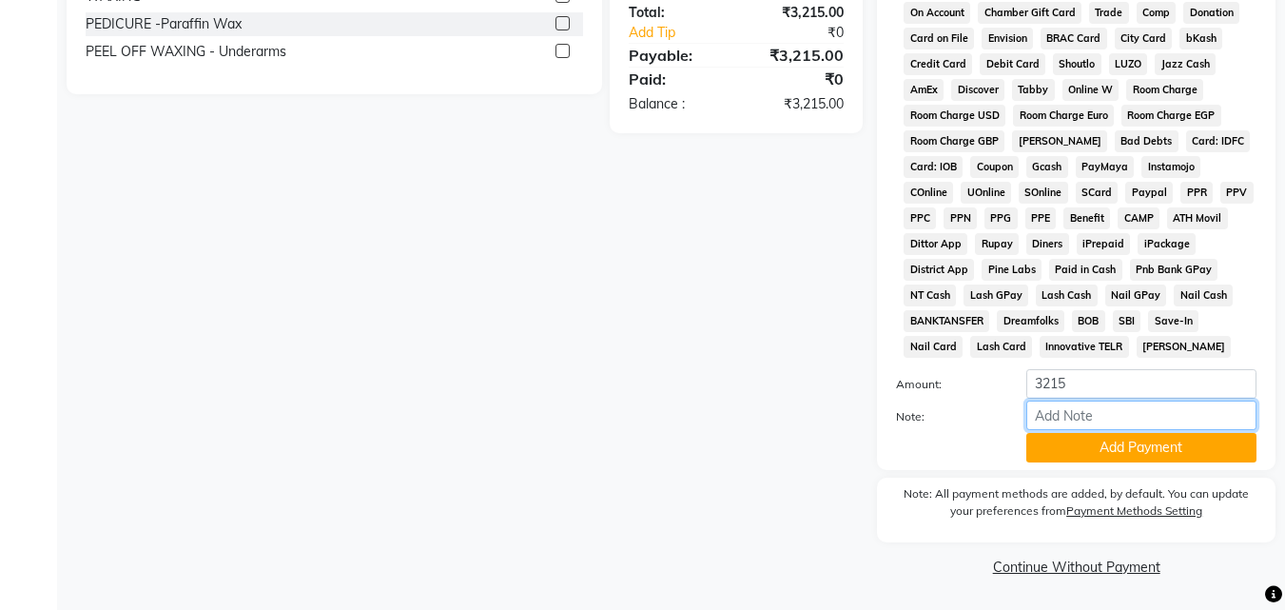
click at [1181, 430] on input "Note:" at bounding box center [1142, 415] width 230 height 29
click at [1100, 454] on button "Add Payment" at bounding box center [1142, 447] width 230 height 29
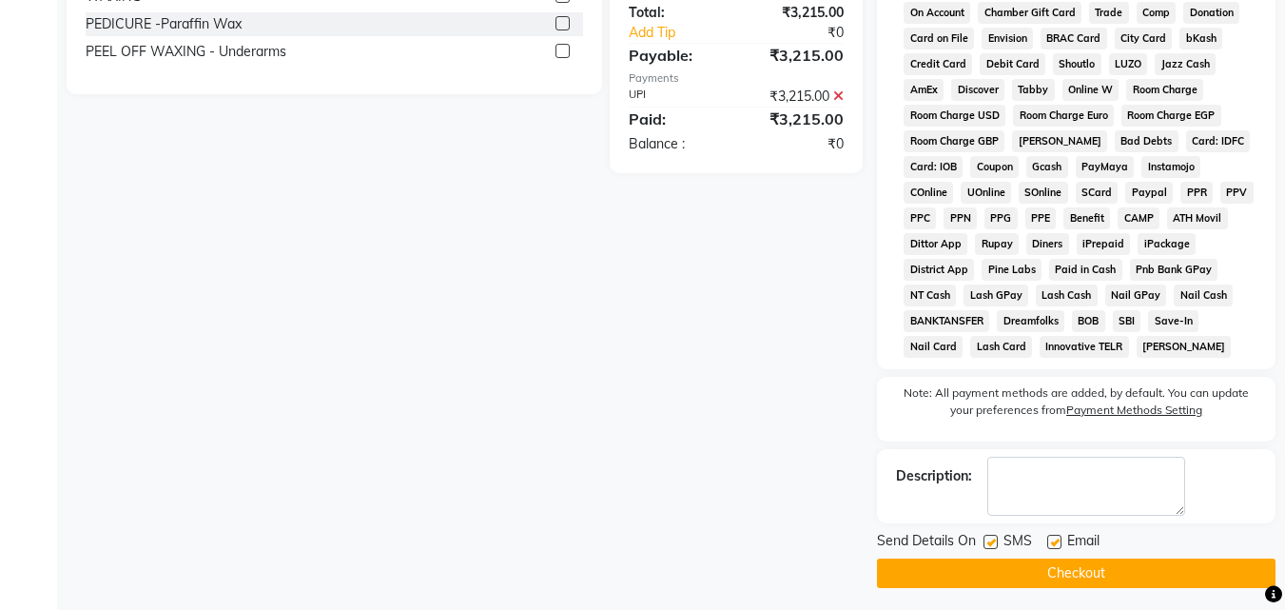
click at [1115, 568] on button "Checkout" at bounding box center [1076, 573] width 399 height 29
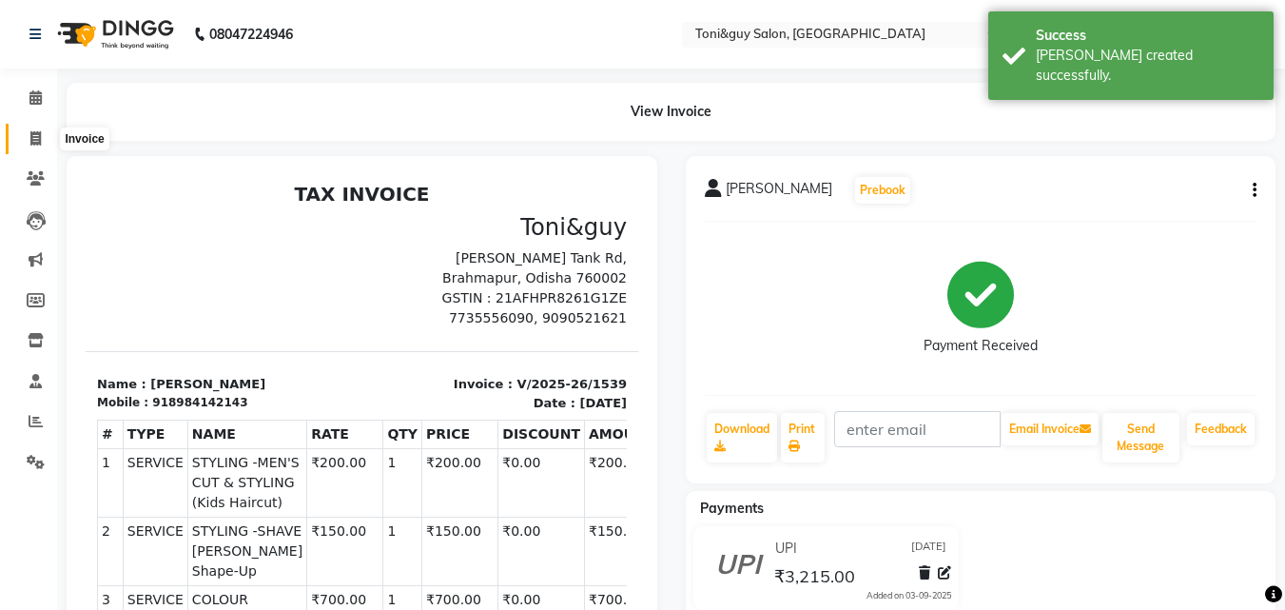
click at [40, 136] on icon at bounding box center [35, 138] width 10 height 14
select select "service"
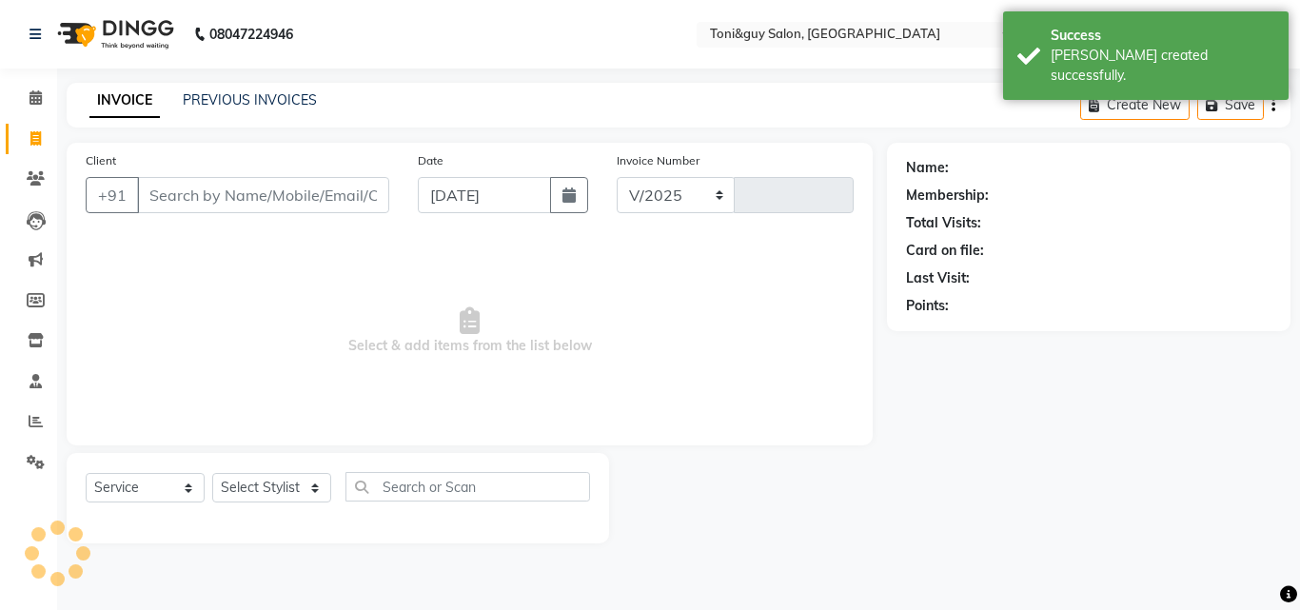
select select "6593"
type input "1540"
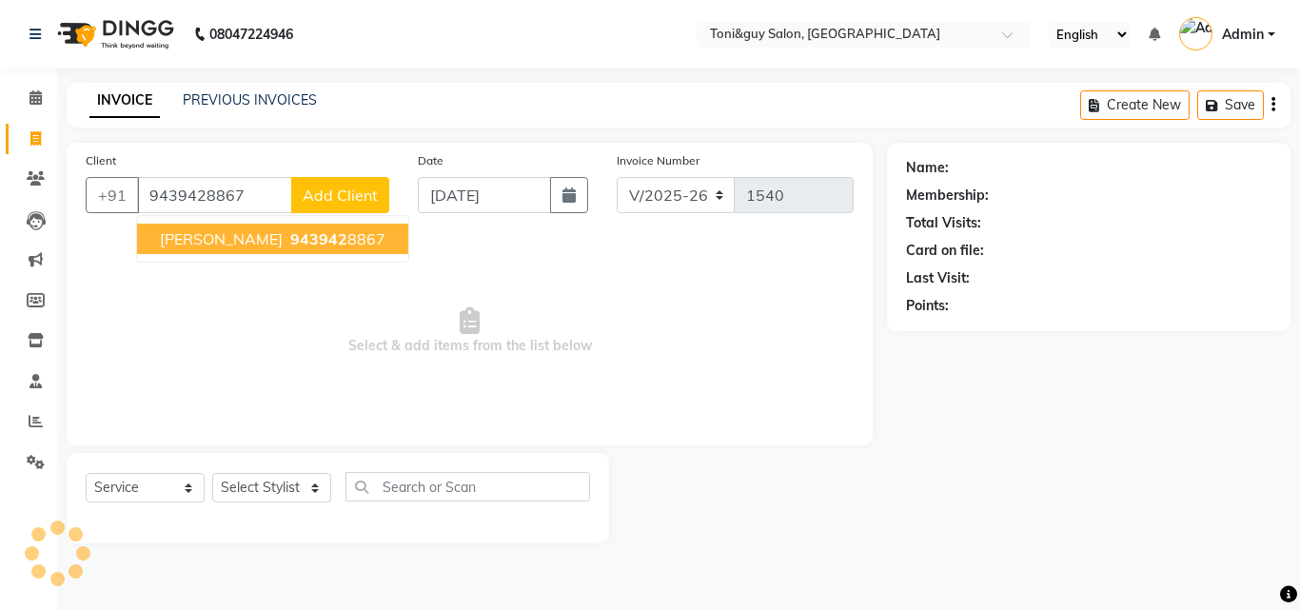
type input "9439428867"
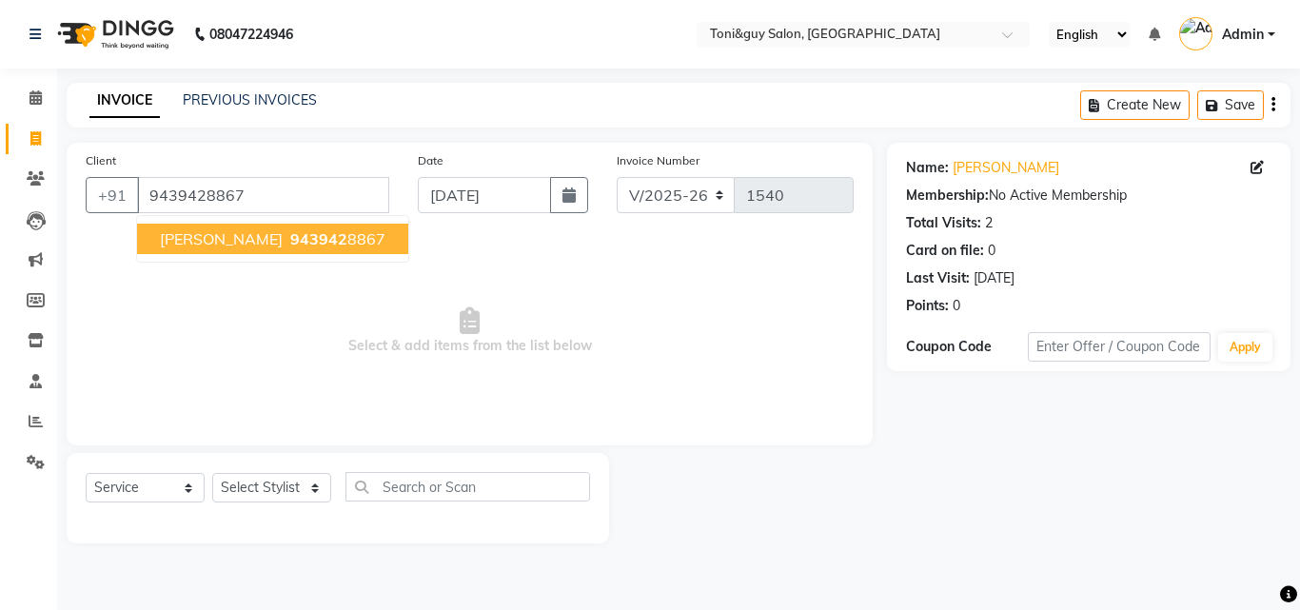
click at [234, 222] on ngb-typeahead-window "[PERSON_NAME] 943942 8867" at bounding box center [272, 239] width 273 height 48
click at [241, 238] on span "[PERSON_NAME]" at bounding box center [221, 238] width 123 height 19
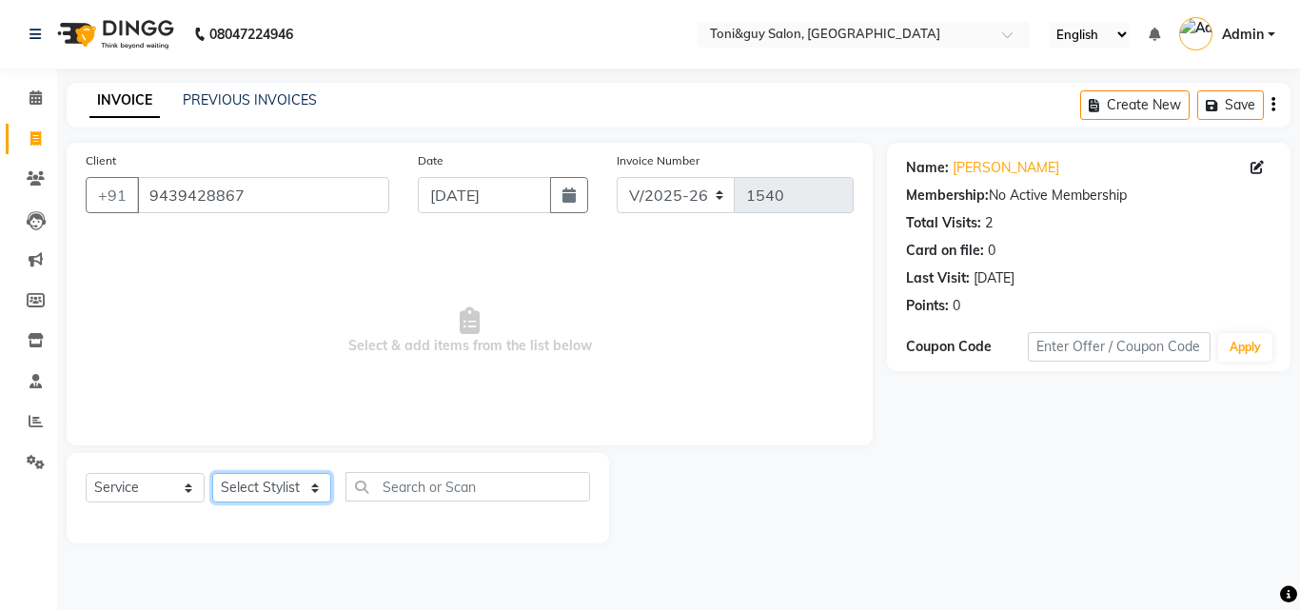
click at [297, 496] on select "Select Stylist ABISHEK ARSH [PERSON_NAME] [PERSON_NAME] PRIYA SAKCHI sandhya [P…" at bounding box center [271, 487] width 119 height 29
select select "52556"
click at [212, 473] on select "Select Stylist ABISHEK ARSH [PERSON_NAME] [PERSON_NAME] PRIYA SAKCHI sandhya [P…" at bounding box center [271, 487] width 119 height 29
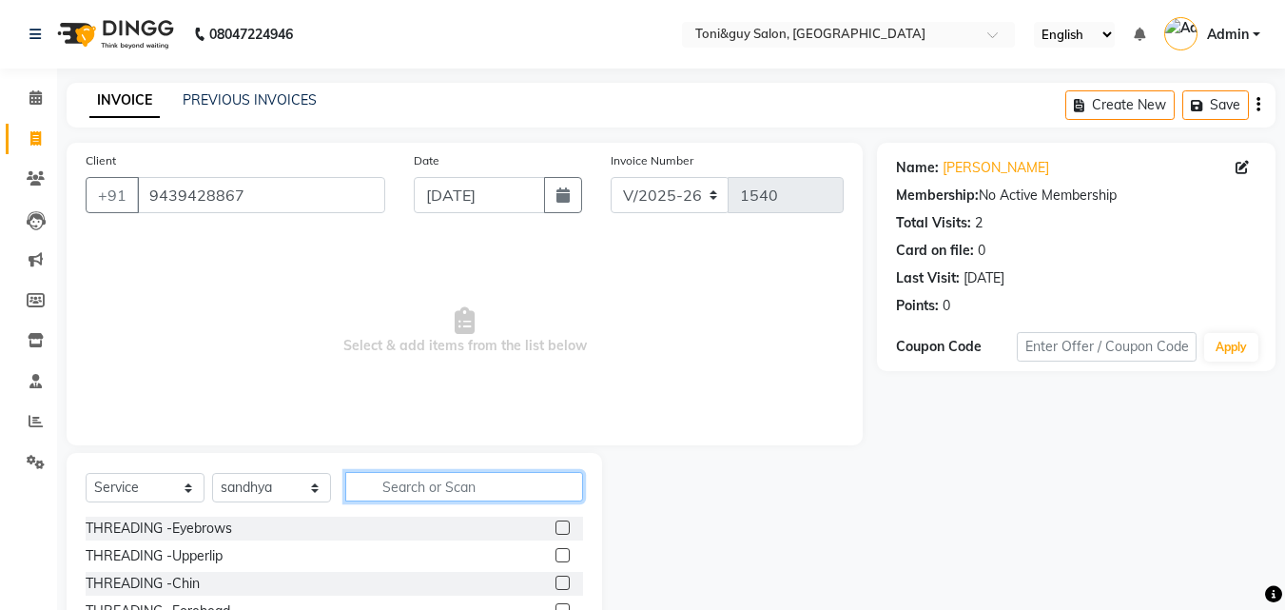
click at [433, 478] on input "text" at bounding box center [464, 486] width 238 height 29
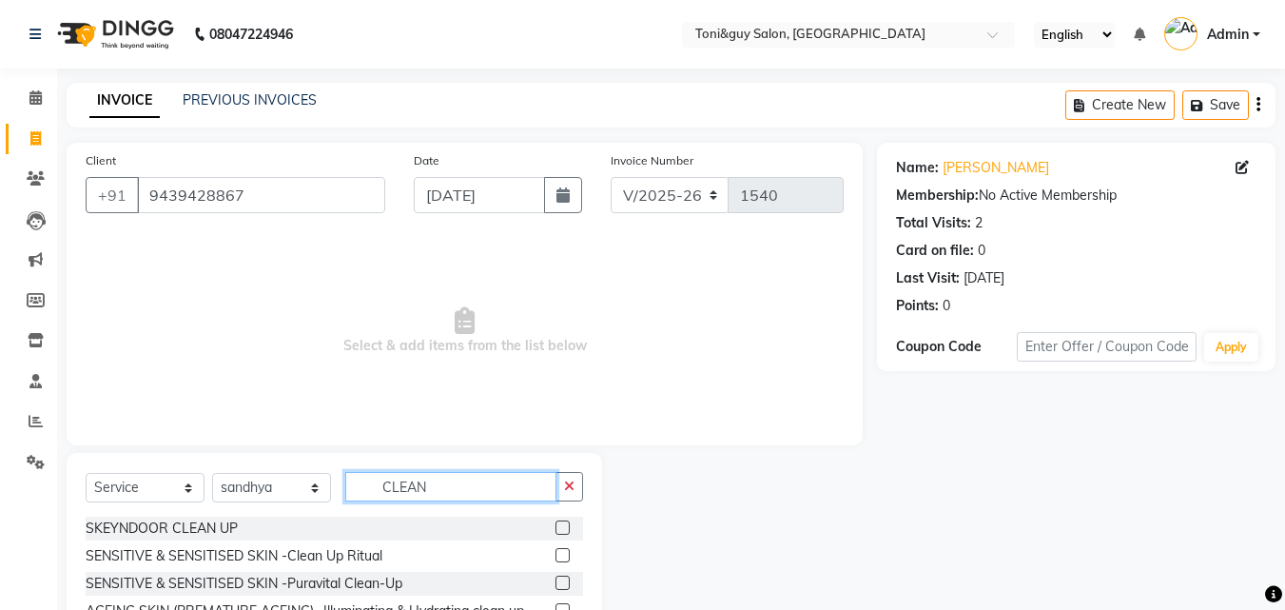
type input "CLEAN"
click at [556, 551] on label at bounding box center [563, 555] width 14 height 14
click at [556, 551] on input "checkbox" at bounding box center [562, 556] width 12 height 12
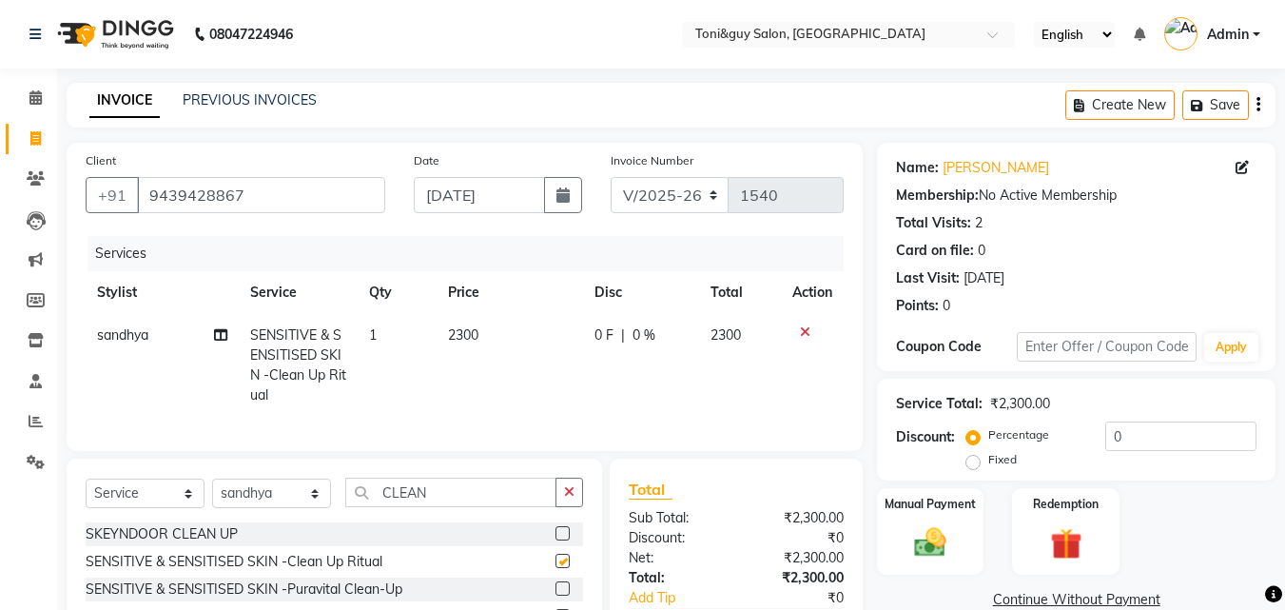
checkbox input "false"
click at [474, 332] on span "2300" at bounding box center [463, 334] width 30 height 17
select select "52556"
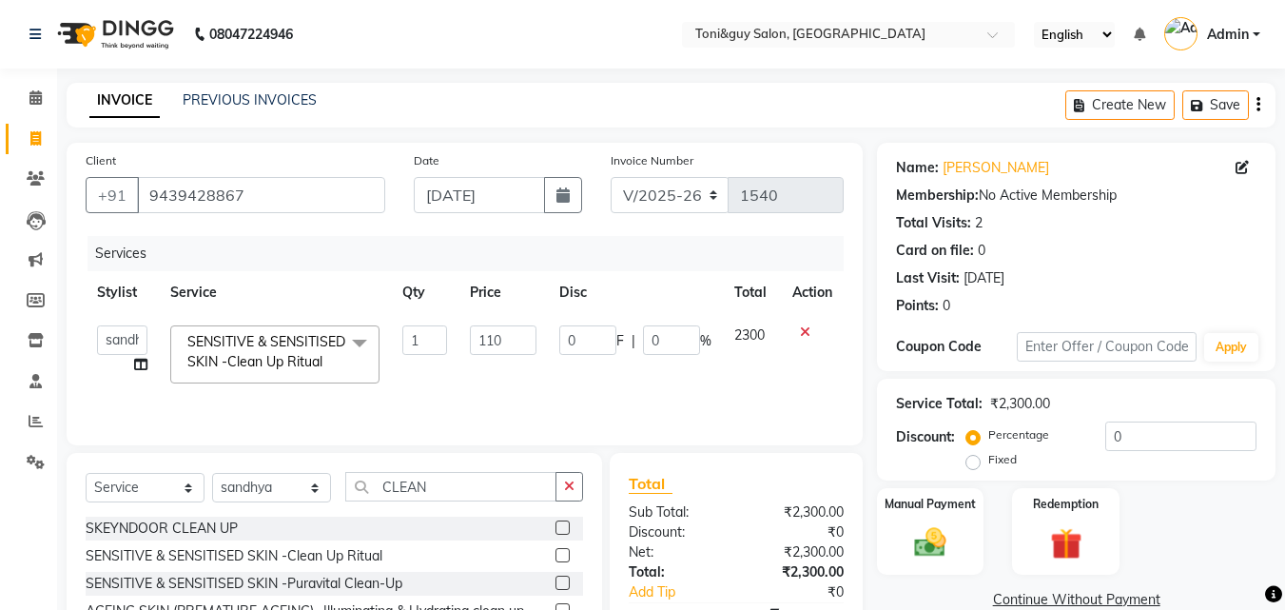
type input "1100"
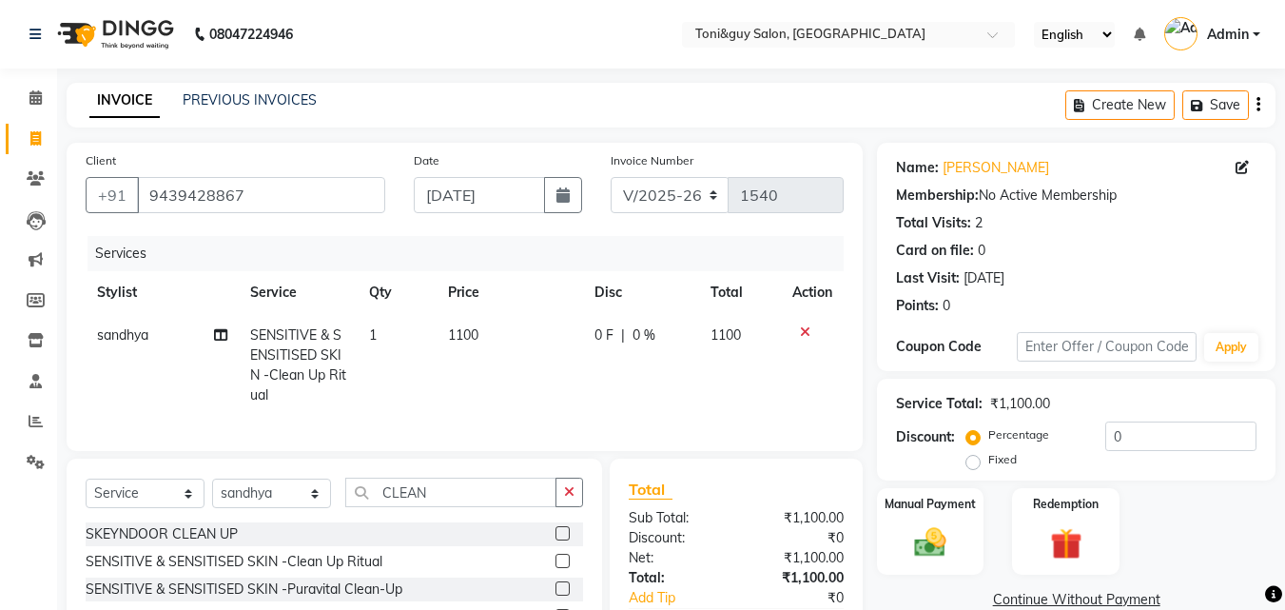
click at [544, 401] on div "Services Stylist Service Qty Price Disc Total Action sandhya SENSITIVE & SENSIT…" at bounding box center [465, 334] width 758 height 196
click at [305, 501] on select "Select Stylist ABISHEK ARSH [PERSON_NAME] [PERSON_NAME] PRIYA SAKCHI sandhya [P…" at bounding box center [271, 493] width 119 height 29
select select "52434"
click at [212, 493] on select "Select Stylist ABISHEK ARSH [PERSON_NAME] [PERSON_NAME] PRIYA SAKCHI sandhya [P…" at bounding box center [271, 493] width 119 height 29
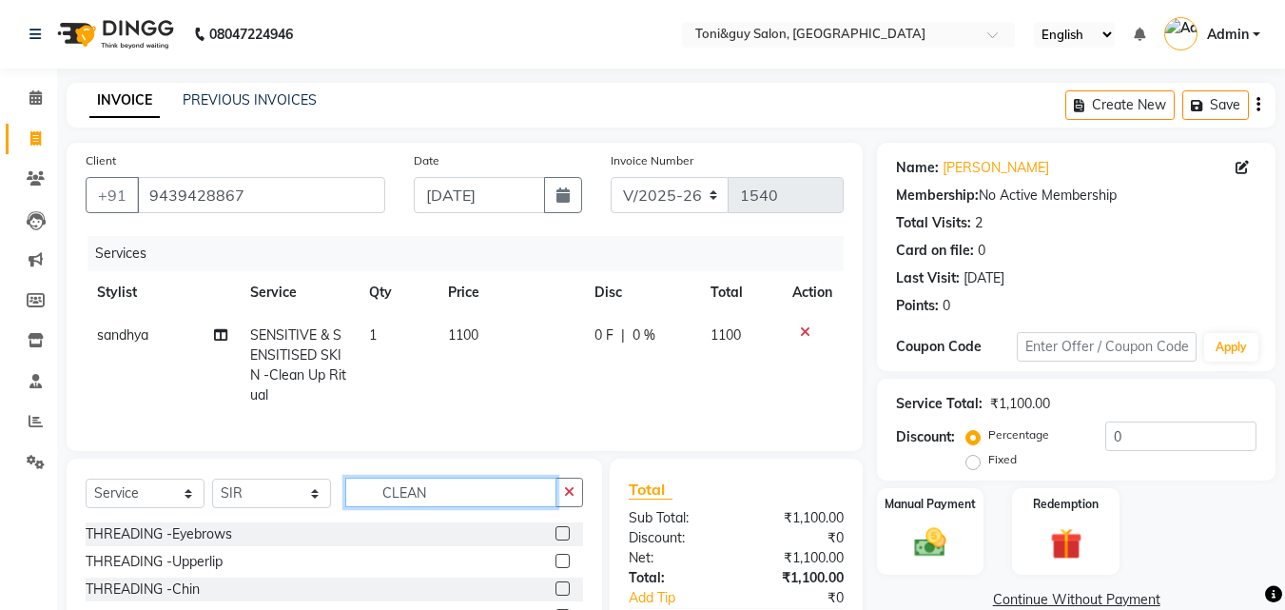
click at [391, 500] on input "CLEAN" at bounding box center [450, 492] width 211 height 29
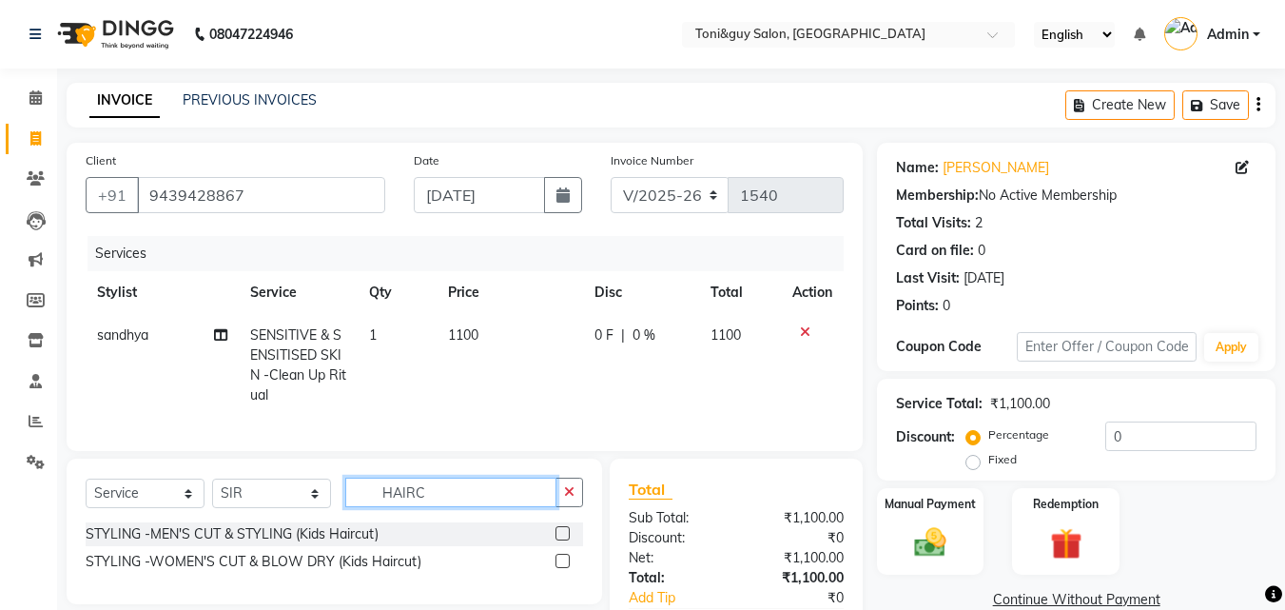
type input "HAIRC"
click at [563, 568] on label at bounding box center [563, 561] width 14 height 14
click at [563, 568] on input "checkbox" at bounding box center [562, 562] width 12 height 12
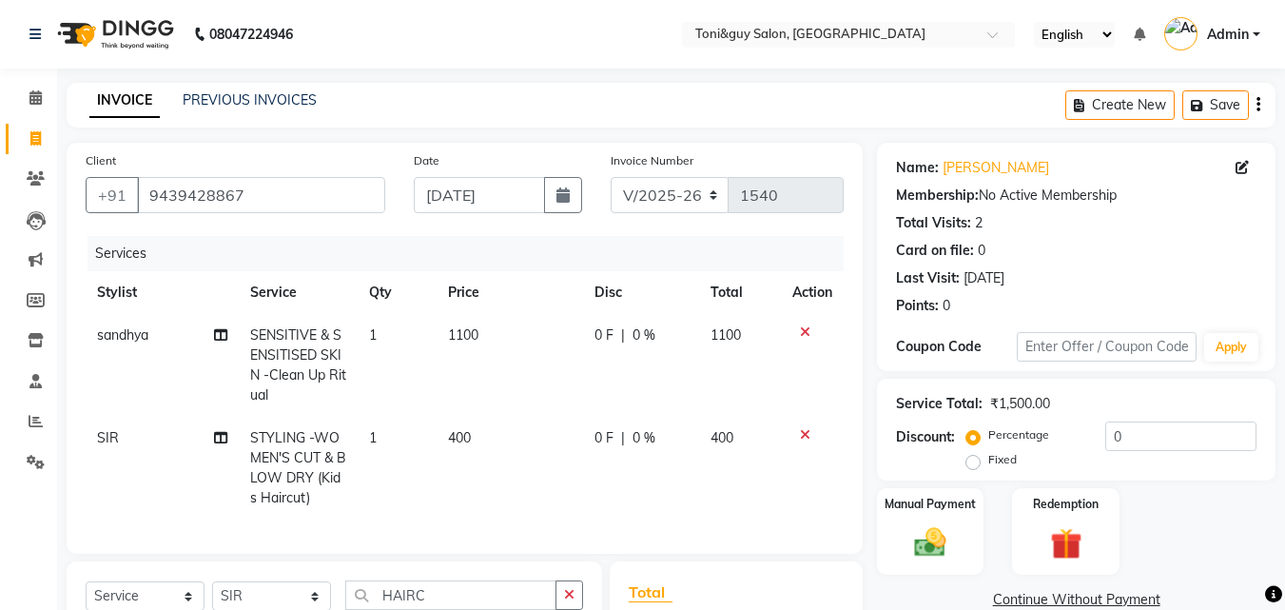
checkbox input "false"
click at [521, 426] on td "400" at bounding box center [510, 468] width 147 height 103
select select "52434"
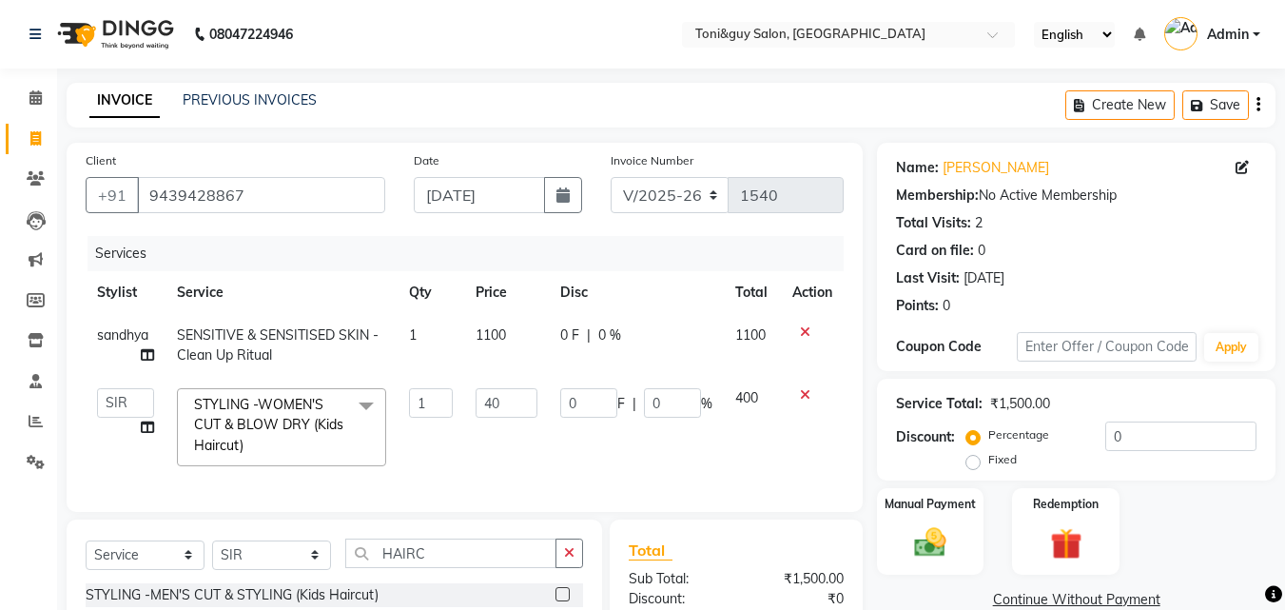
type input "4"
type input "200"
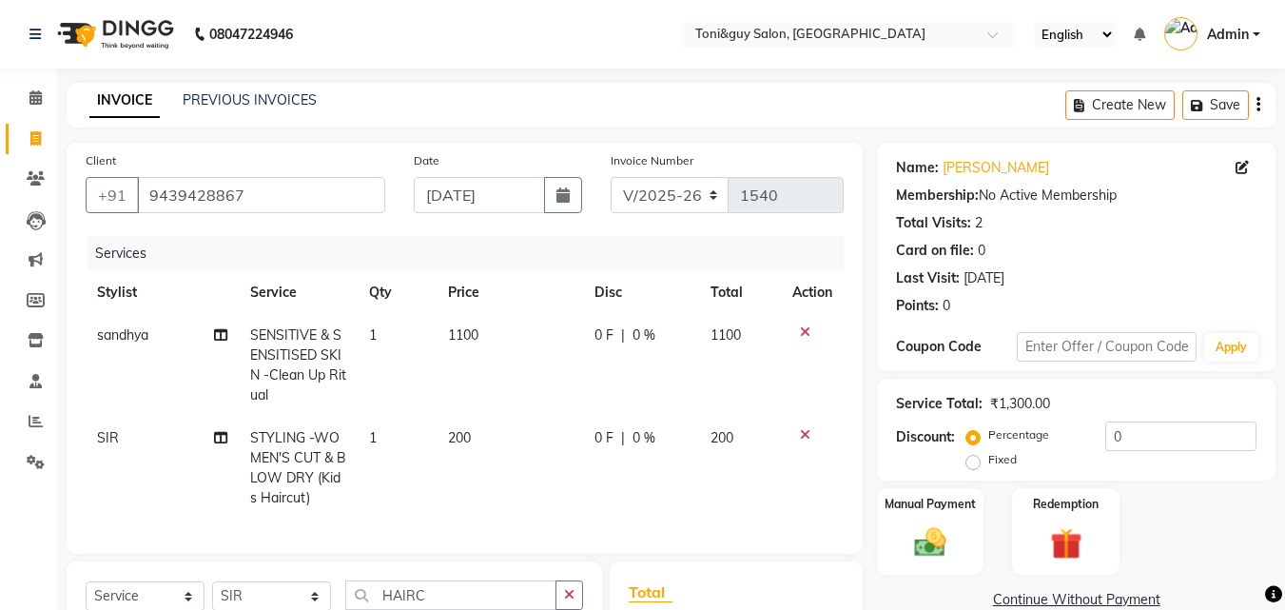
click at [566, 437] on tr "SIR STYLING -WOMEN'S CUT & BLOW DRY (Kids Haircut) 1 200 0 F | 0 % 200" at bounding box center [465, 468] width 758 height 103
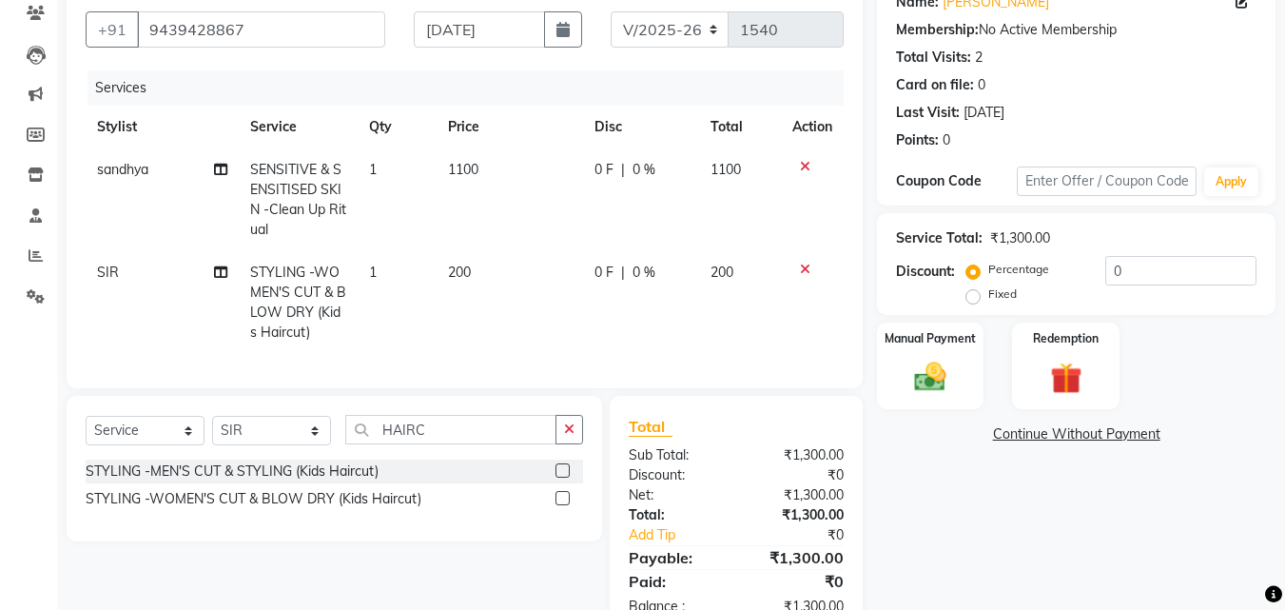
scroll to position [234, 0]
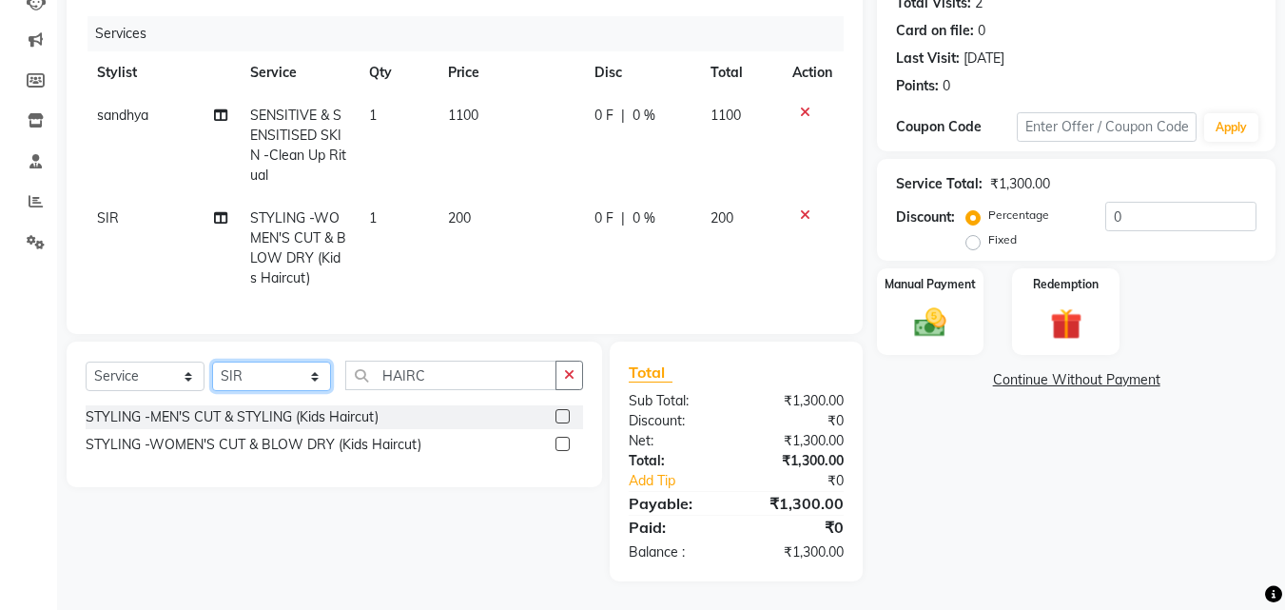
click at [311, 381] on select "Select Stylist ABISHEK ARSH [PERSON_NAME] [PERSON_NAME] PRIYA SAKCHI sandhya [P…" at bounding box center [271, 376] width 119 height 29
select select "90178"
click at [212, 362] on select "Select Stylist ABISHEK ARSH [PERSON_NAME] [PERSON_NAME] PRIYA SAKCHI sandhya [P…" at bounding box center [271, 376] width 119 height 29
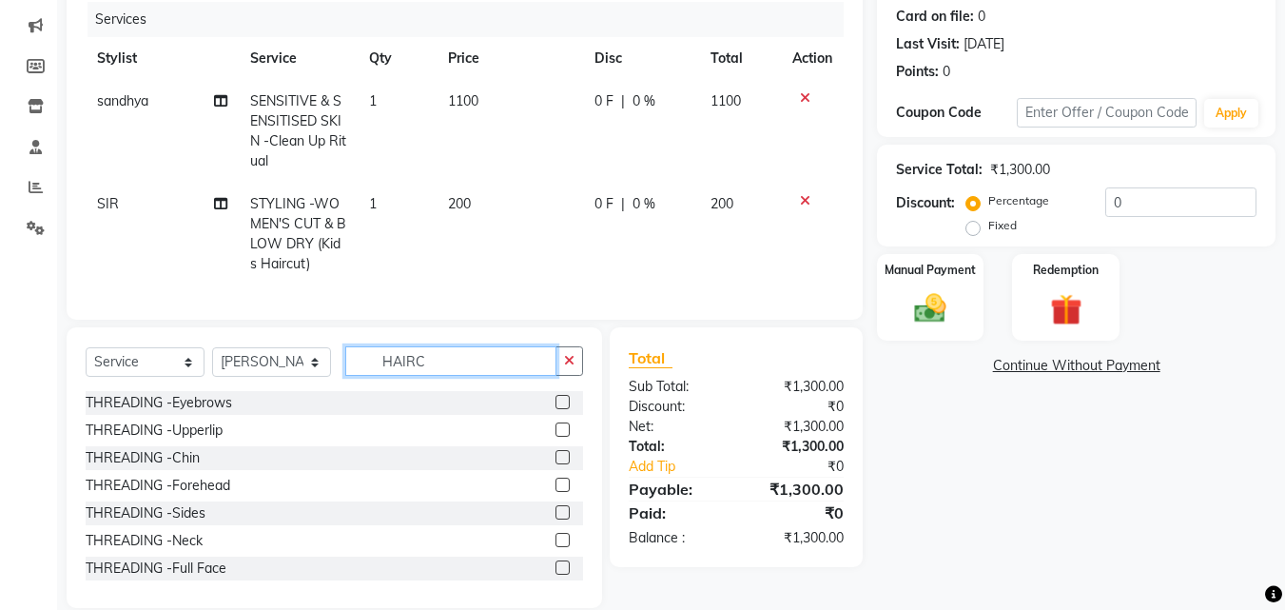
click at [494, 376] on input "HAIRC" at bounding box center [450, 360] width 211 height 29
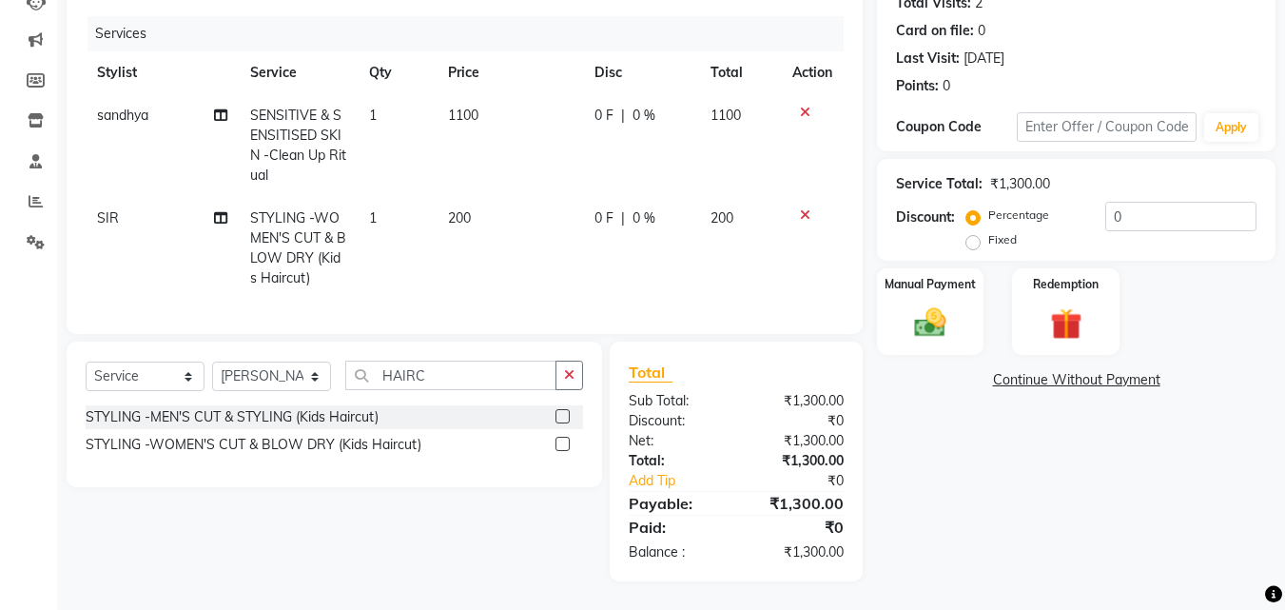
click at [564, 444] on label at bounding box center [563, 444] width 14 height 14
click at [564, 444] on input "checkbox" at bounding box center [562, 445] width 12 height 12
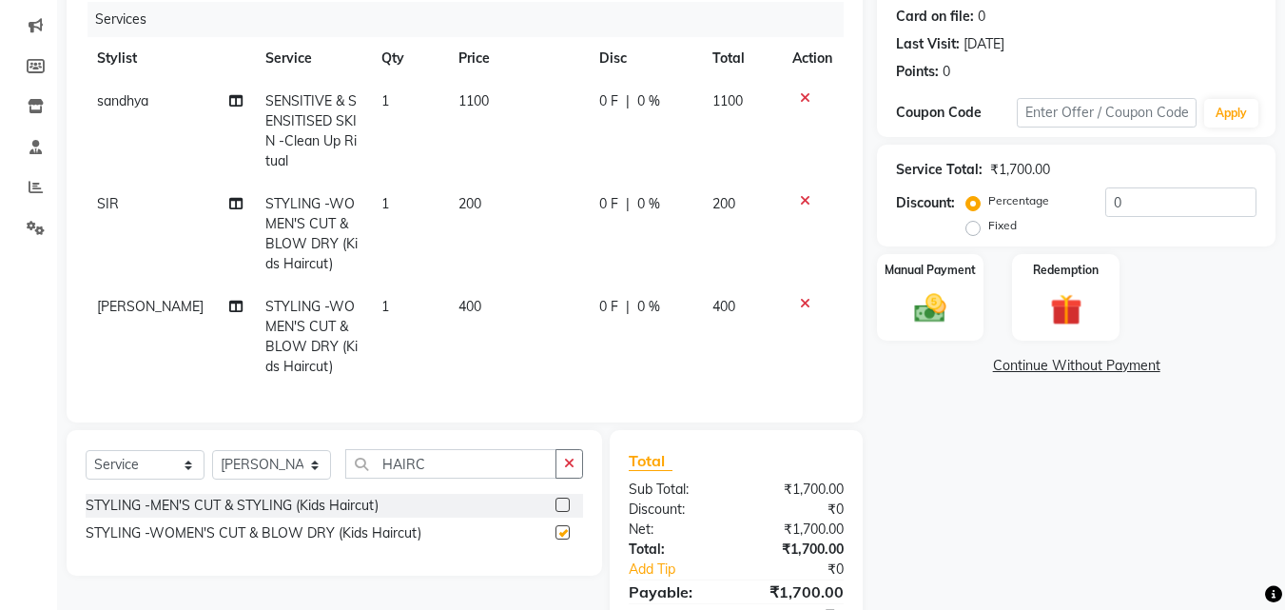
checkbox input "false"
click at [515, 466] on input "HAIRC" at bounding box center [450, 463] width 211 height 29
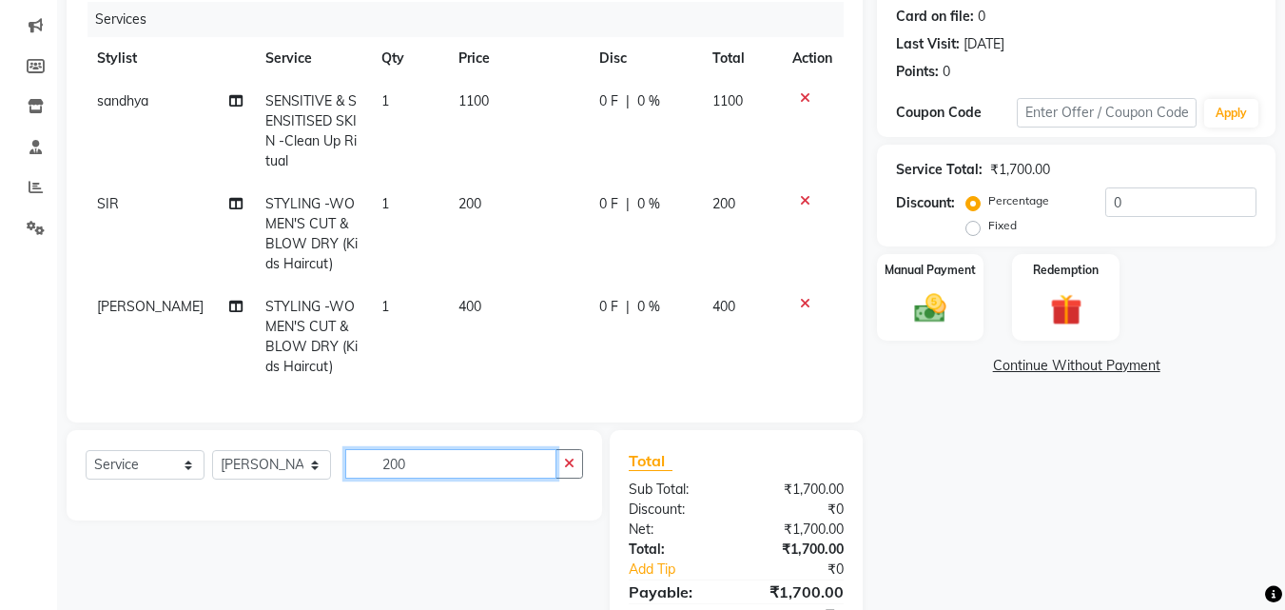
type input "200"
click at [505, 318] on td "400" at bounding box center [517, 336] width 141 height 103
select select "90178"
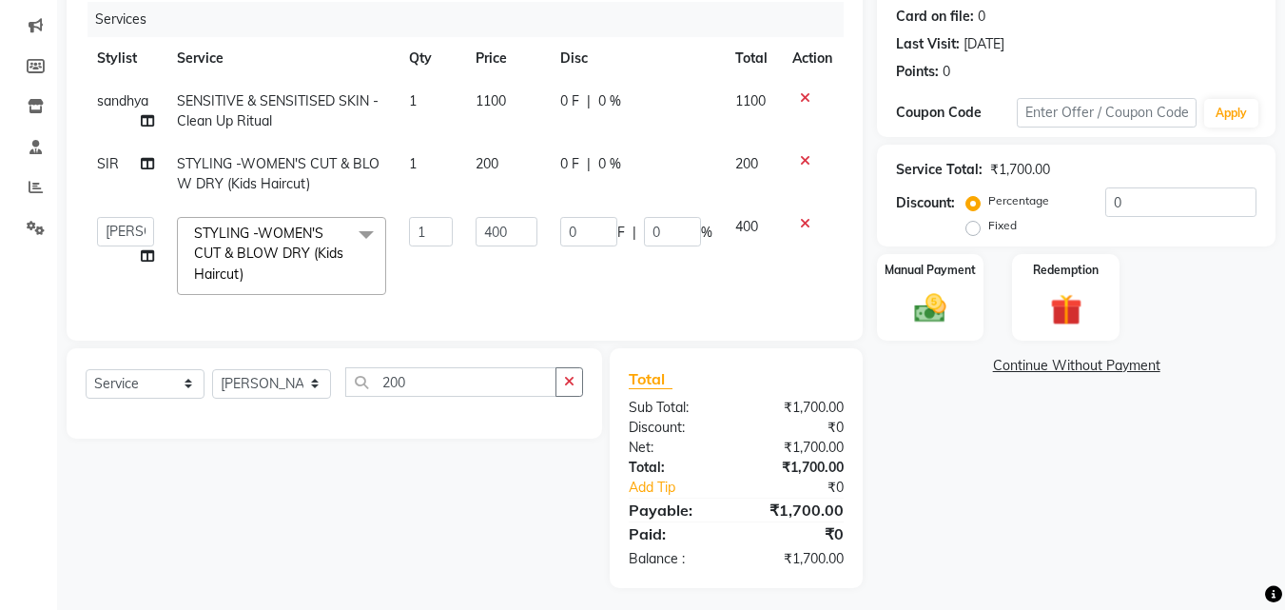
click at [505, 318] on div "Services Stylist Service Qty Price Disc Total Action sandhya SENSITIVE & SENSIT…" at bounding box center [465, 162] width 758 height 320
click at [513, 229] on input "400" at bounding box center [507, 231] width 62 height 29
type input "4"
type input "200"
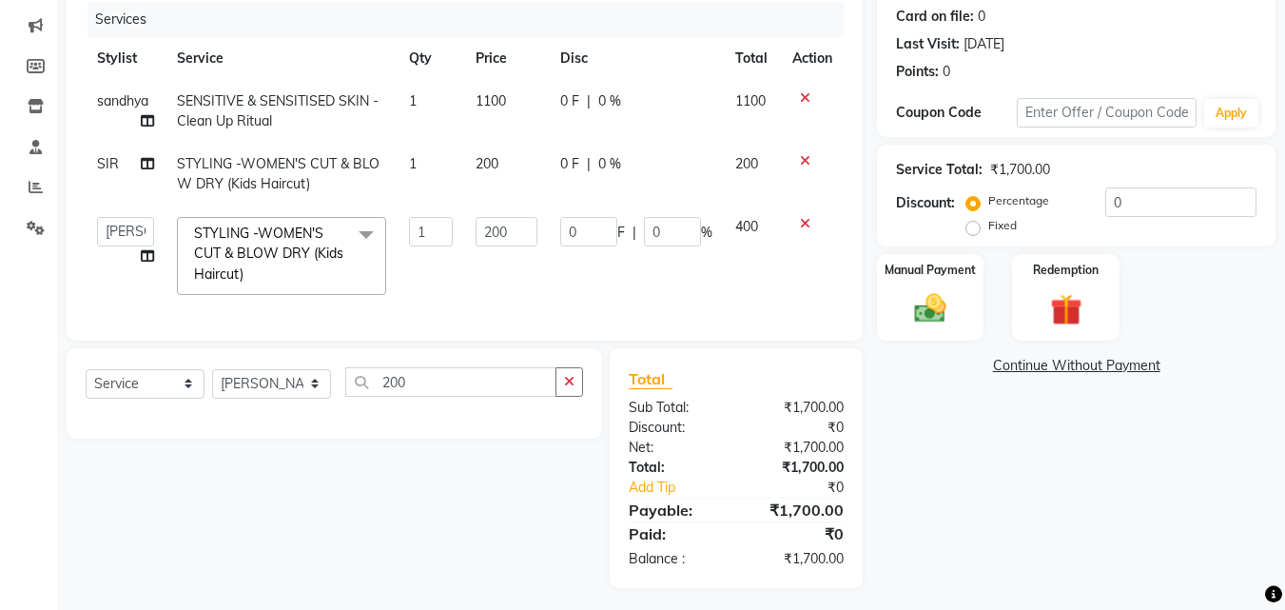
click at [556, 273] on tbody "sandhya SENSITIVE & SENSITISED SKIN -Clean Up Ritual 1 1100 0 F | 0 % 1100 SIR …" at bounding box center [465, 193] width 758 height 226
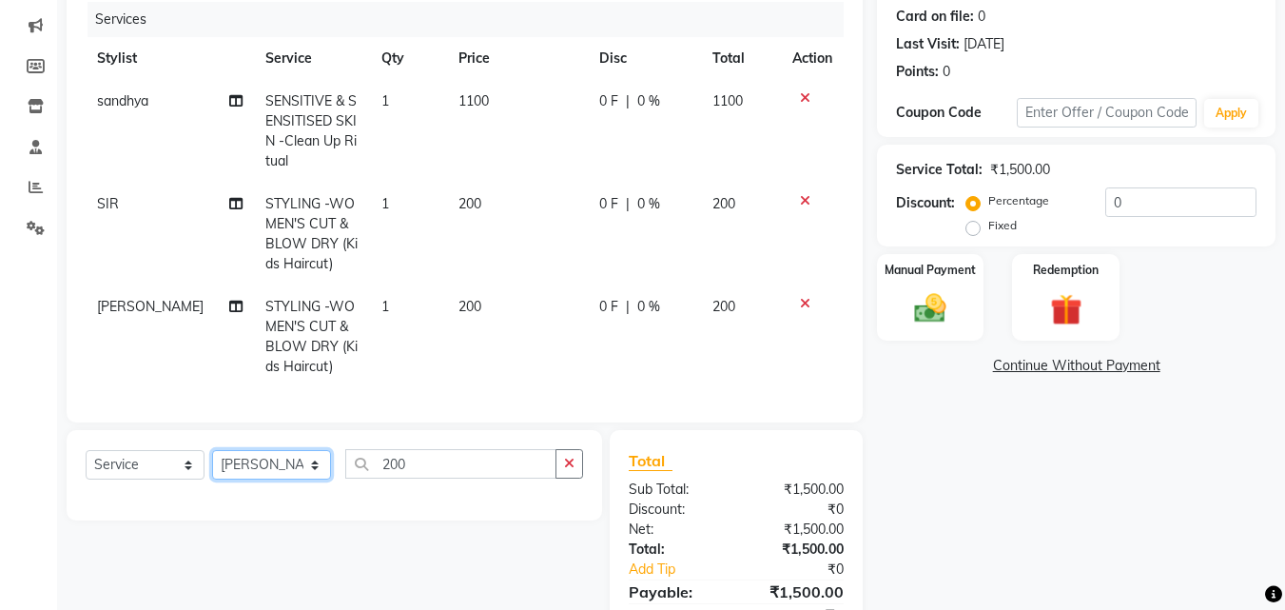
click at [288, 480] on select "Select Stylist ABISHEK ARSH [PERSON_NAME] [PERSON_NAME] PRIYA SAKCHI sandhya [P…" at bounding box center [271, 464] width 119 height 29
select select "70902"
click at [212, 464] on select "Select Stylist ABISHEK ARSH [PERSON_NAME] [PERSON_NAME] PRIYA SAKCHI sandhya [P…" at bounding box center [271, 464] width 119 height 29
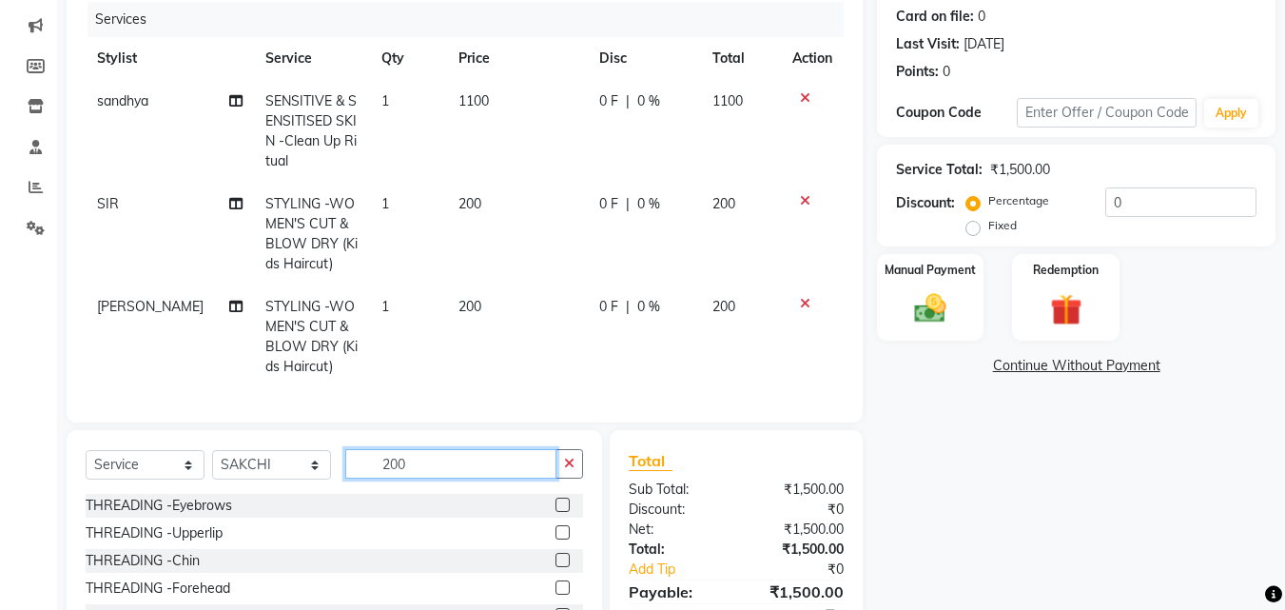
click at [415, 465] on input "200" at bounding box center [450, 463] width 211 height 29
click at [422, 469] on input "200" at bounding box center [450, 463] width 211 height 29
type input "THRE"
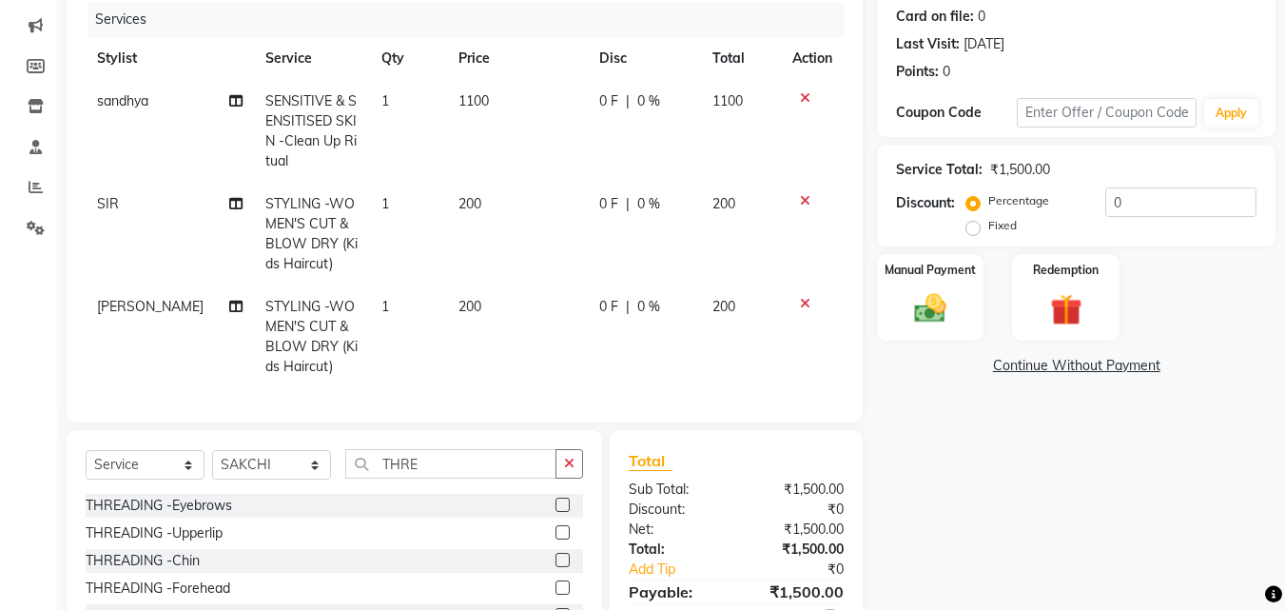
click at [556, 512] on label at bounding box center [563, 505] width 14 height 14
click at [556, 512] on input "checkbox" at bounding box center [562, 506] width 12 height 12
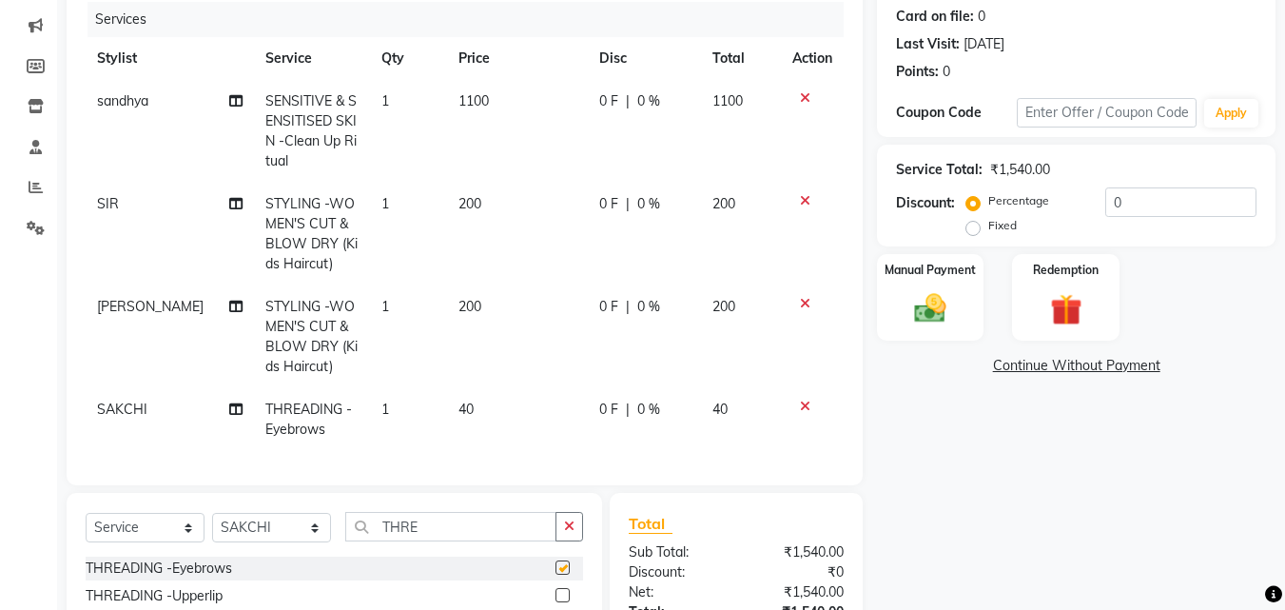
checkbox input "false"
click at [556, 602] on label at bounding box center [563, 595] width 14 height 14
click at [556, 602] on input "checkbox" at bounding box center [562, 596] width 12 height 12
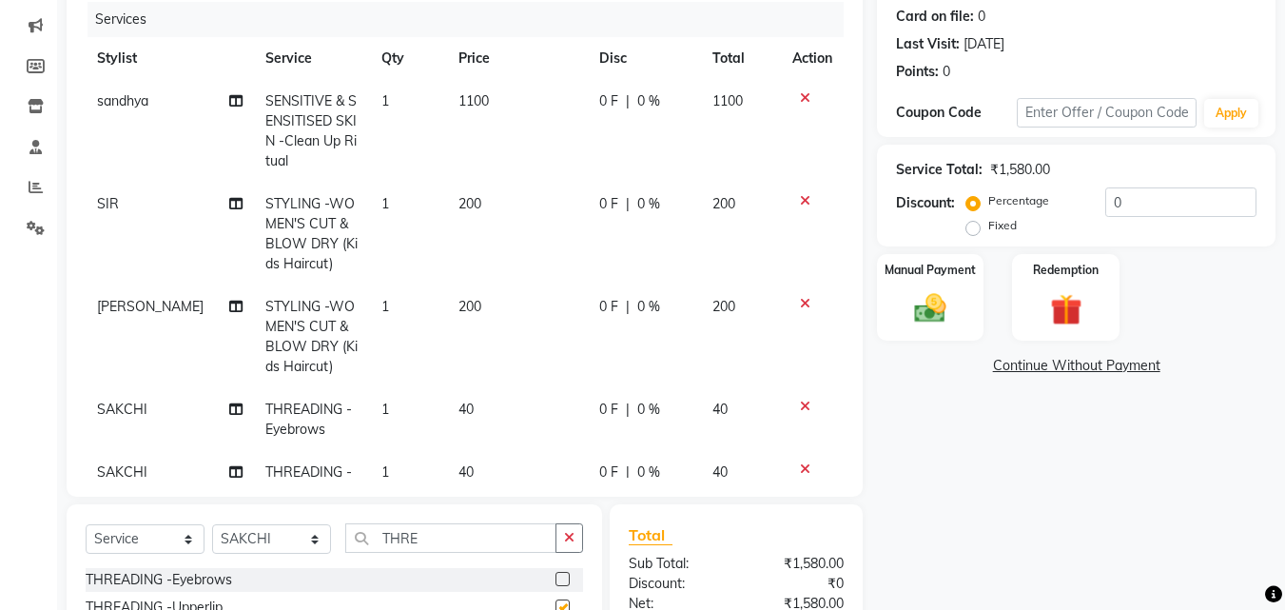
checkbox input "false"
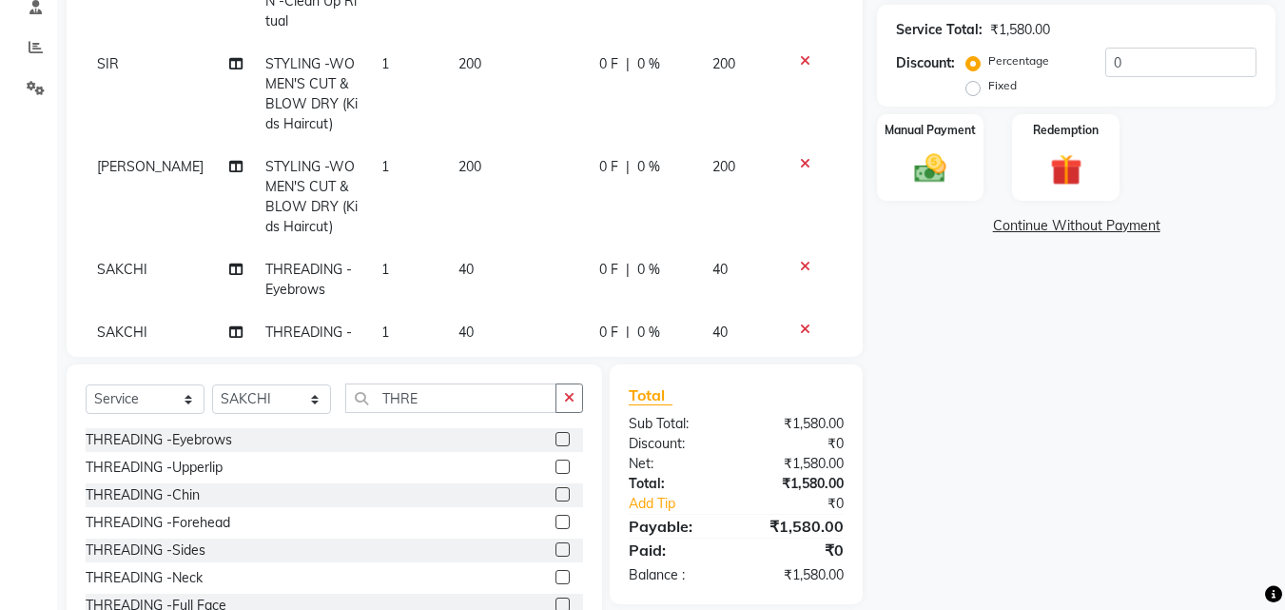
scroll to position [438, 0]
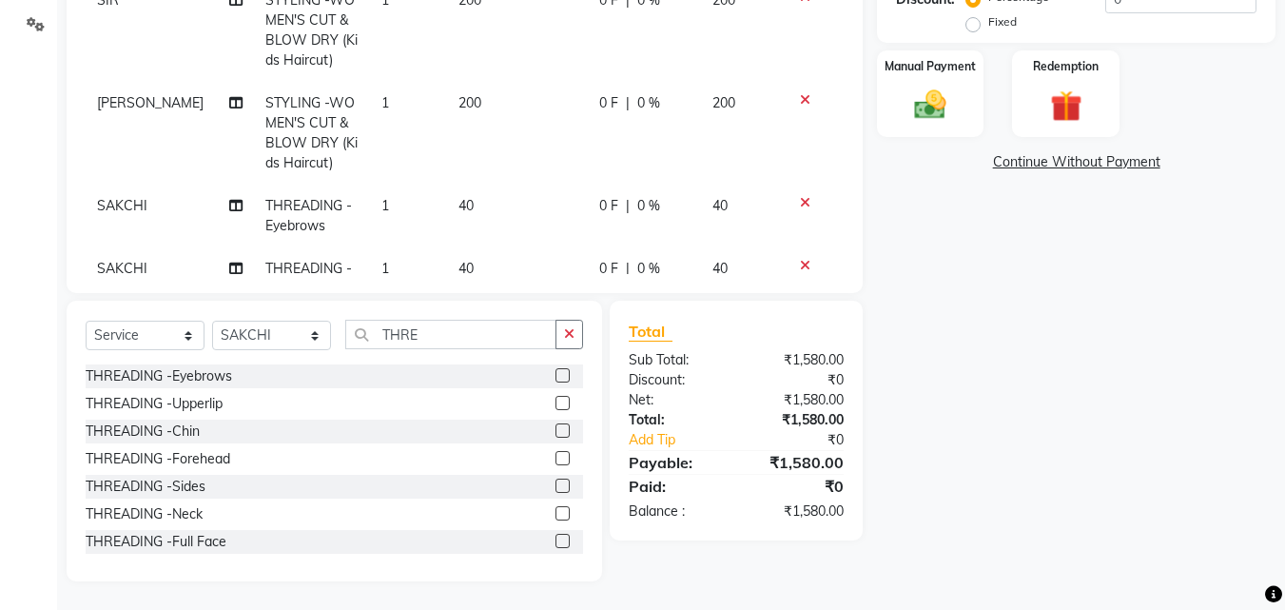
click at [556, 428] on label at bounding box center [563, 430] width 14 height 14
click at [556, 428] on input "checkbox" at bounding box center [562, 431] width 12 height 12
checkbox input "false"
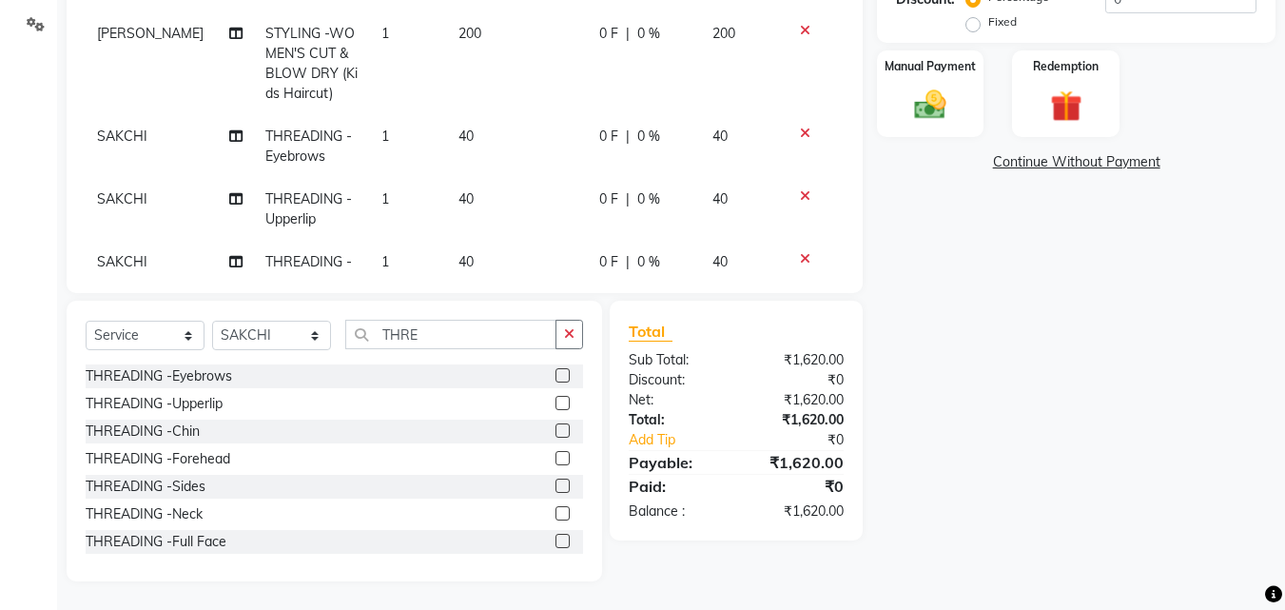
scroll to position [128, 0]
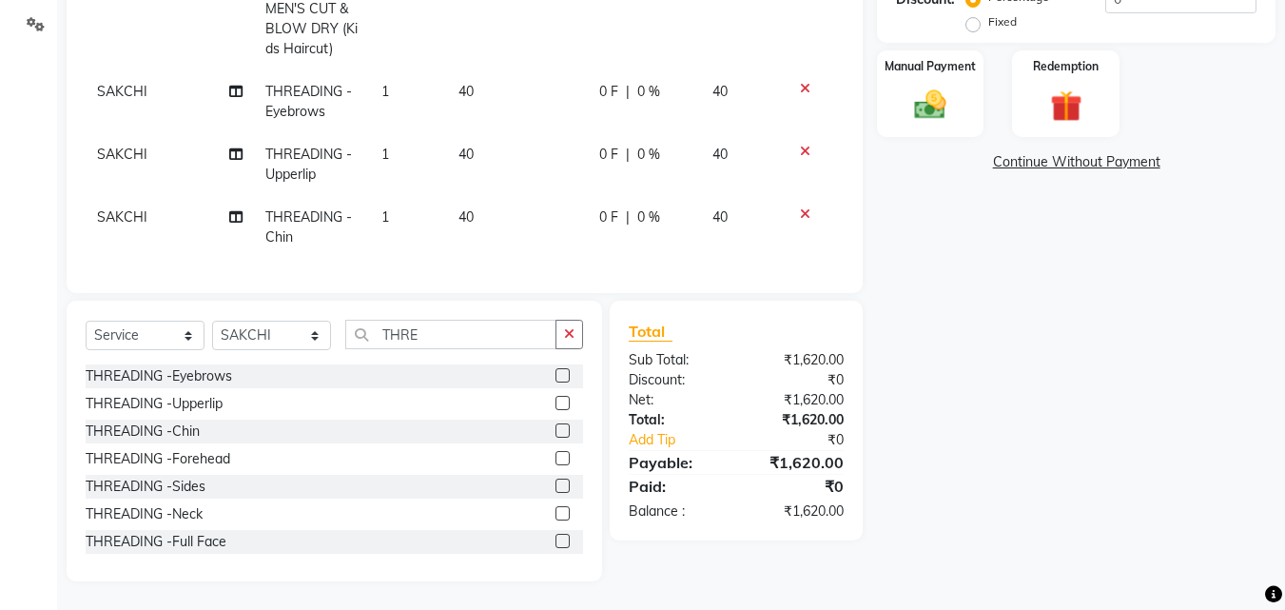
click at [491, 212] on td "40" at bounding box center [517, 227] width 141 height 63
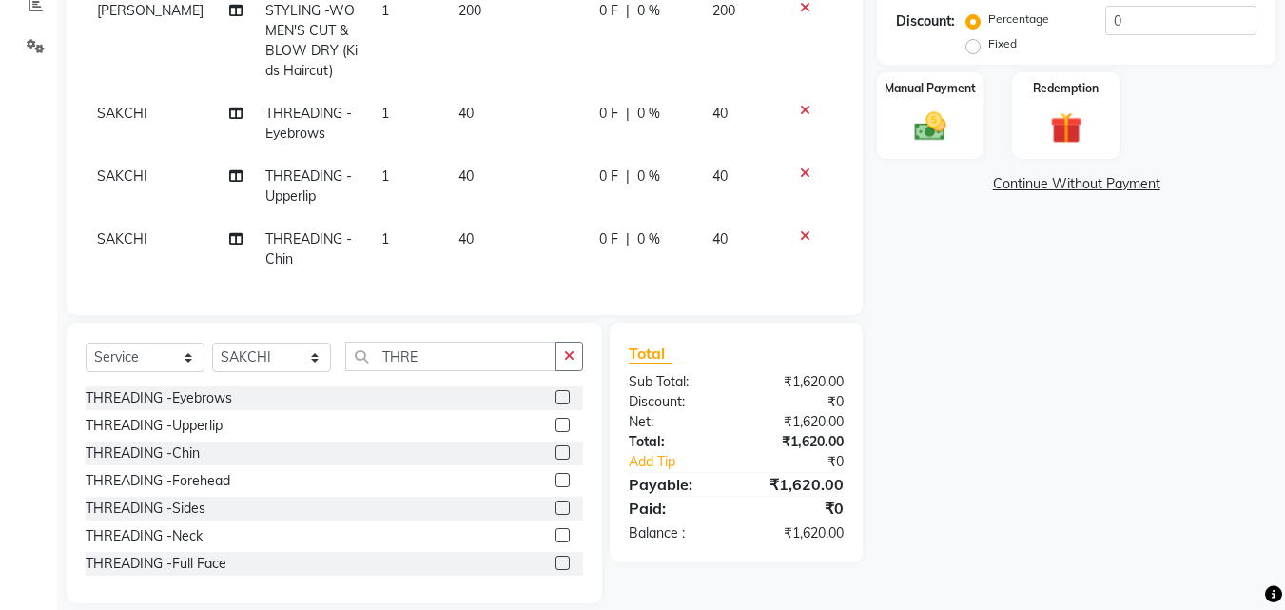
scroll to position [0, 0]
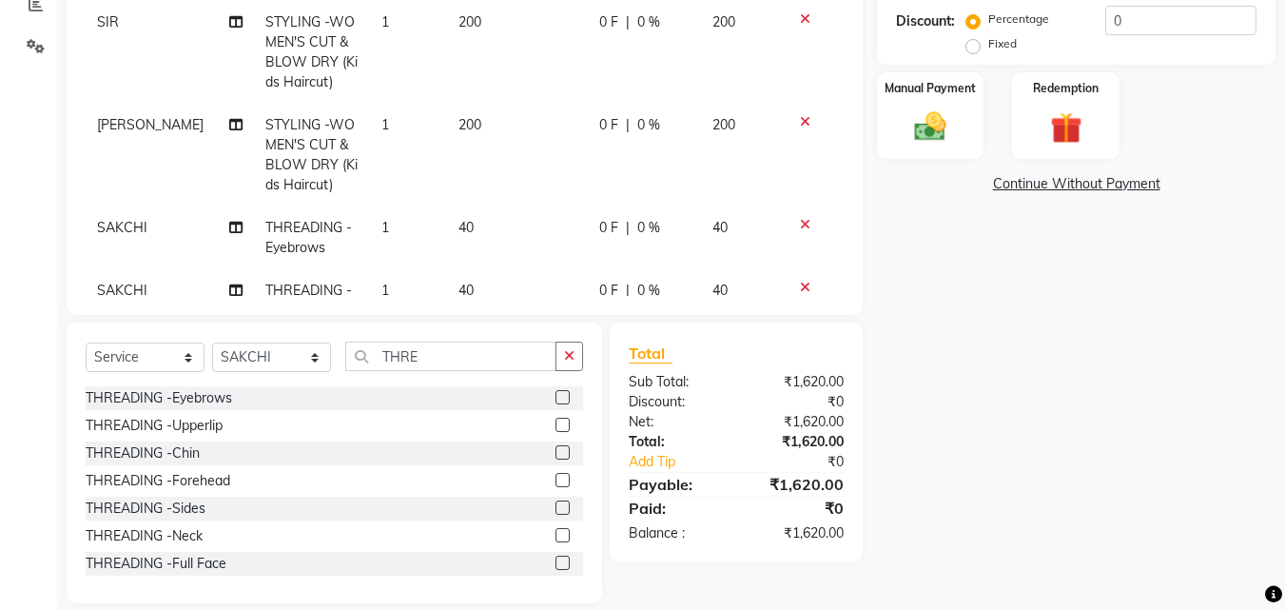
select select "70902"
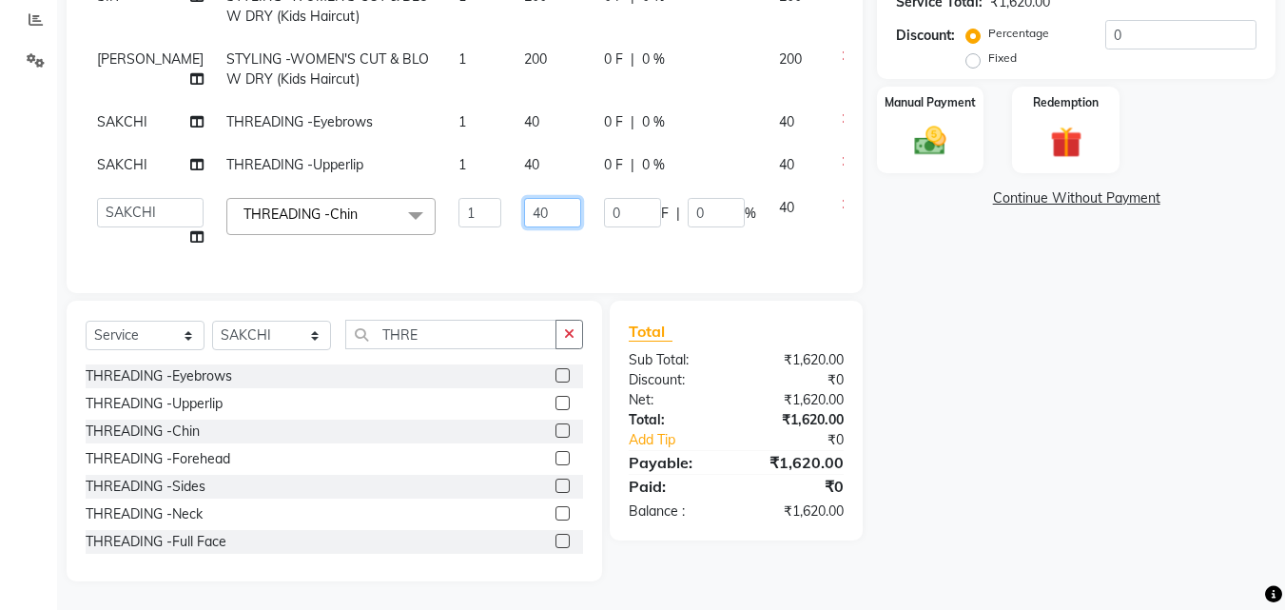
click at [524, 200] on input "40" at bounding box center [552, 212] width 57 height 29
type input "4"
type input "20"
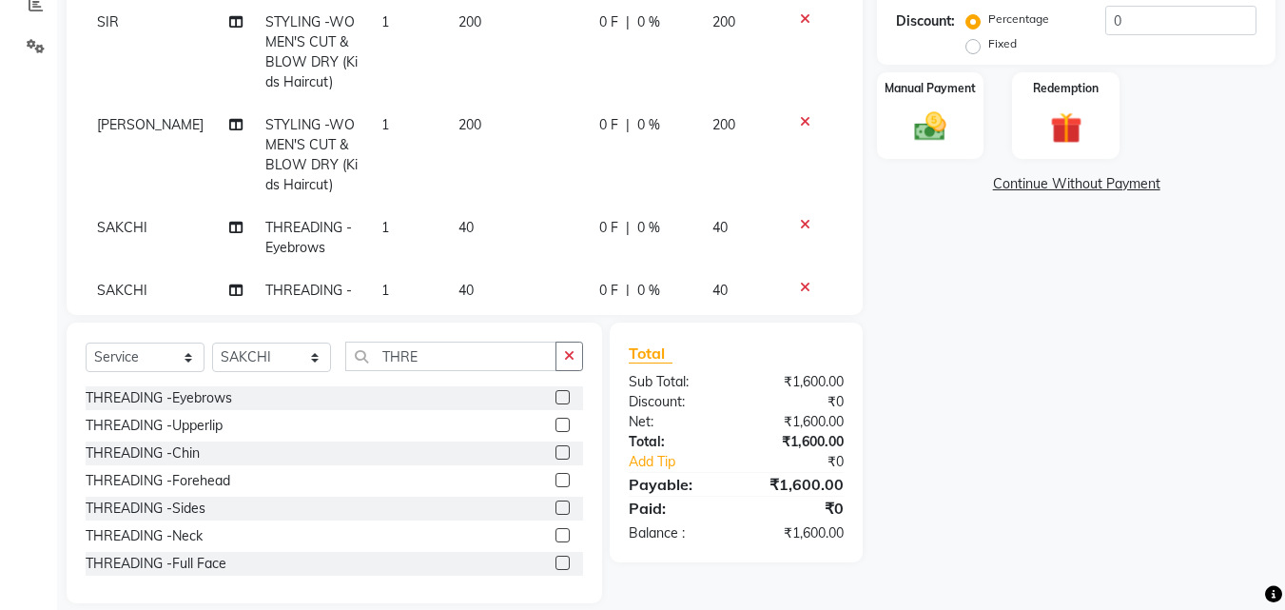
click at [529, 230] on tbody "sandhya SENSITIVE & SENSITISED SKIN -Clean Up Ritual 1 1100 0 F | 0 % 1100 SIR …" at bounding box center [465, 146] width 758 height 497
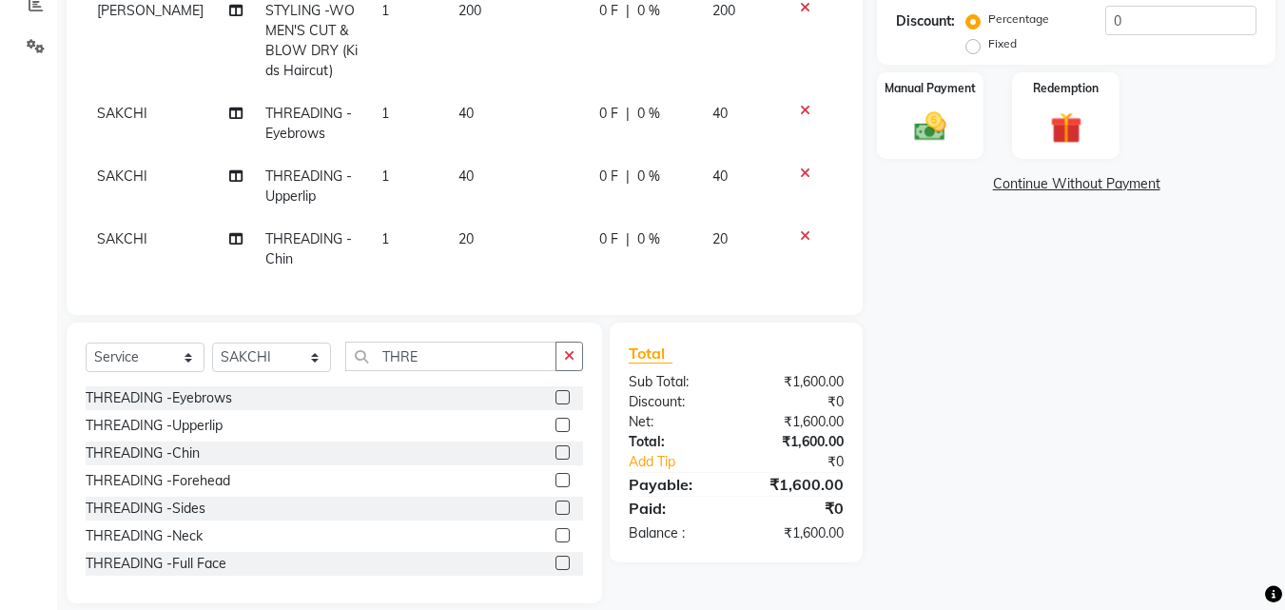
scroll to position [128, 0]
click at [963, 105] on div "Manual Payment" at bounding box center [930, 115] width 111 height 90
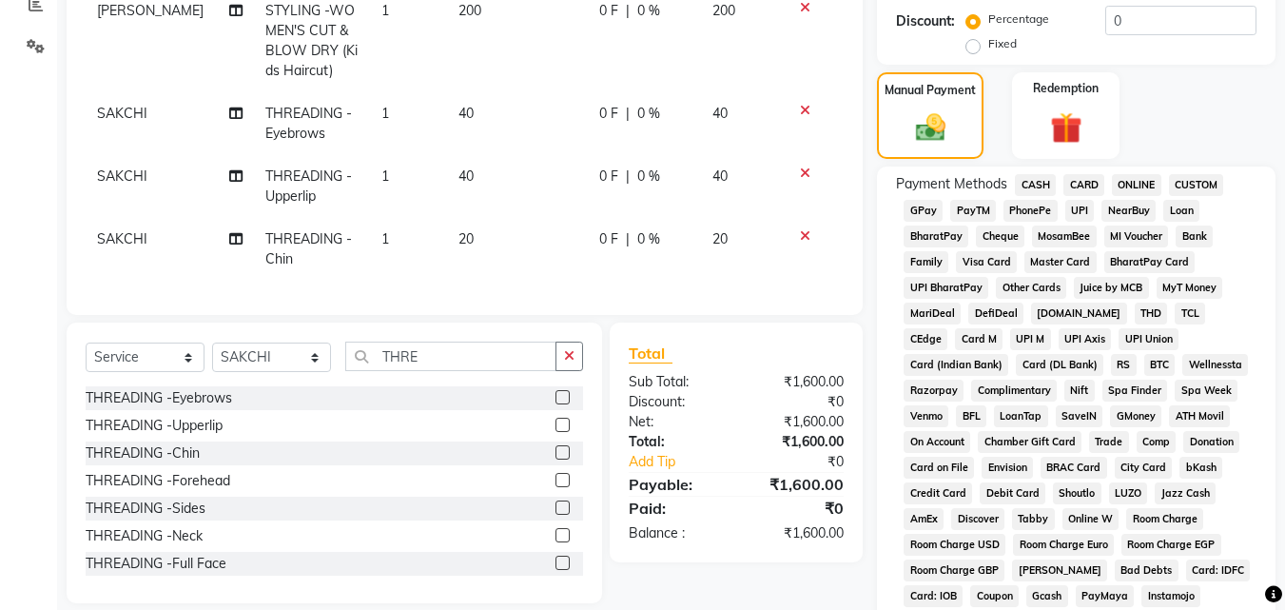
click at [1073, 212] on span "UPI" at bounding box center [1080, 211] width 29 height 22
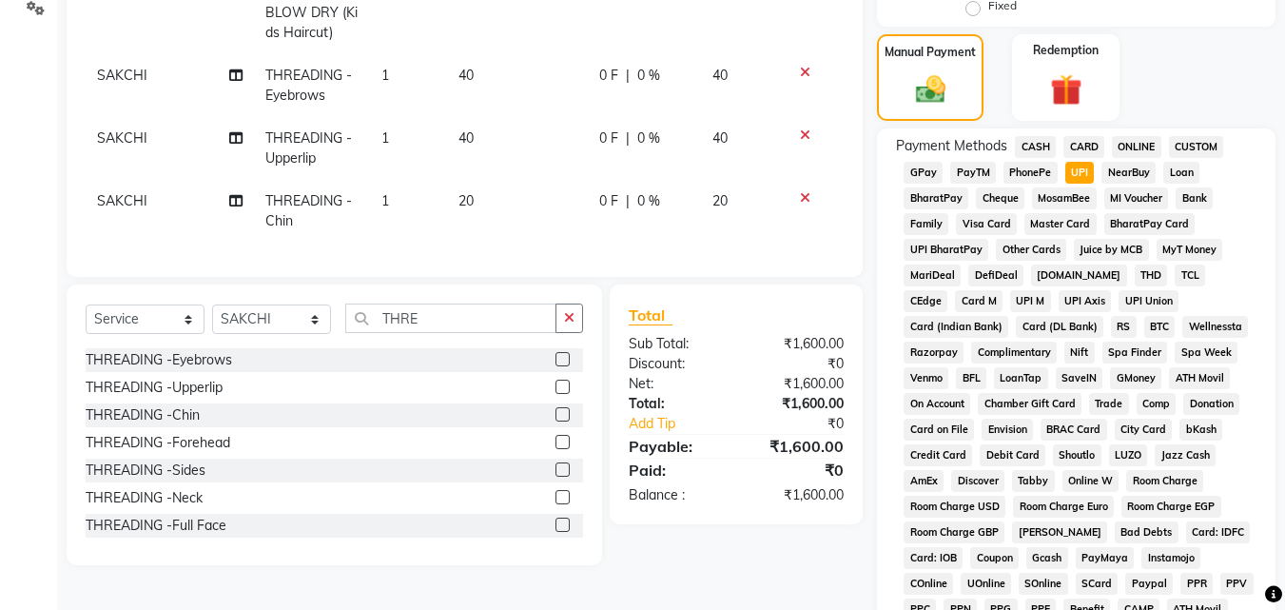
scroll to position [845, 0]
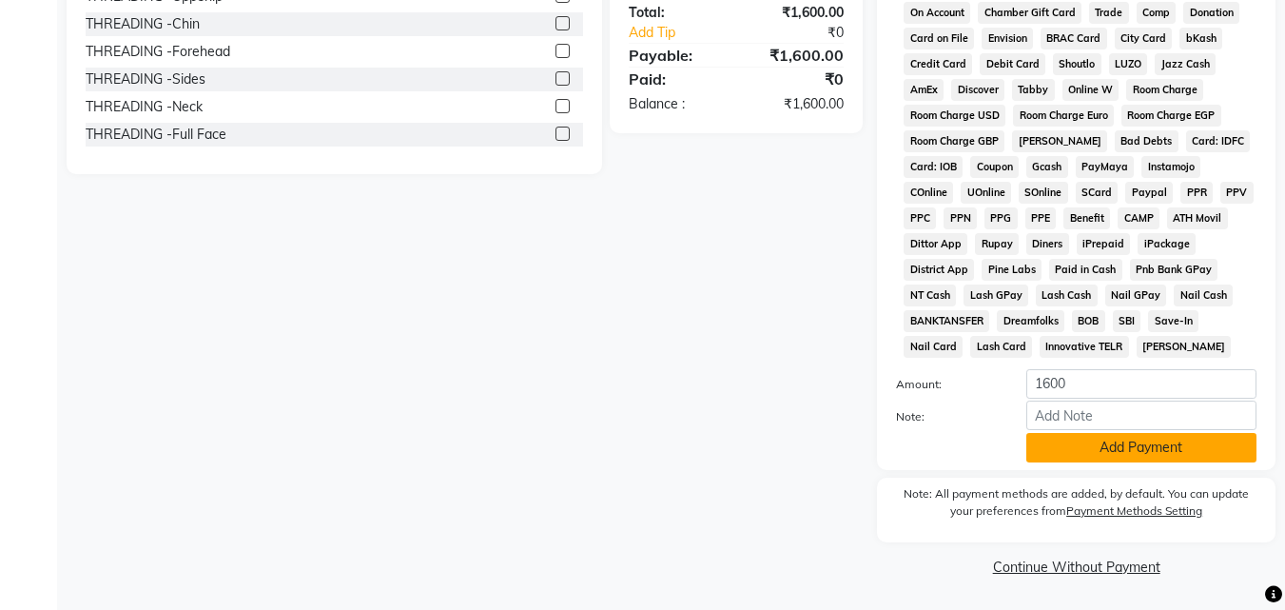
click at [1123, 452] on button "Add Payment" at bounding box center [1142, 447] width 230 height 29
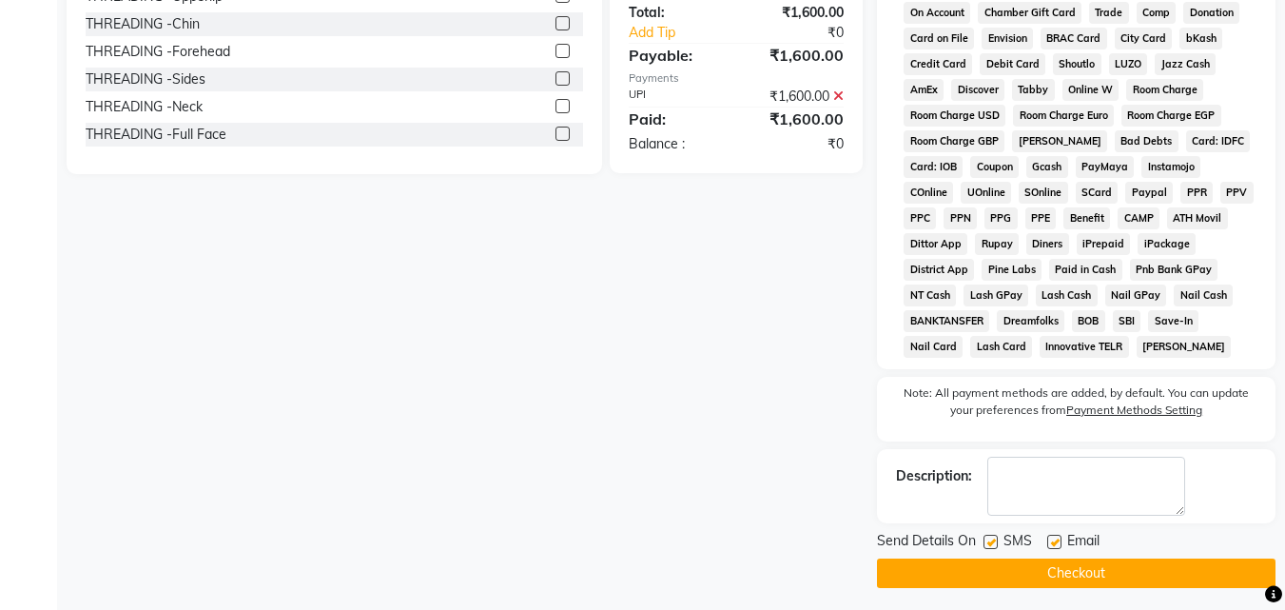
click at [1161, 575] on button "Checkout" at bounding box center [1076, 573] width 399 height 29
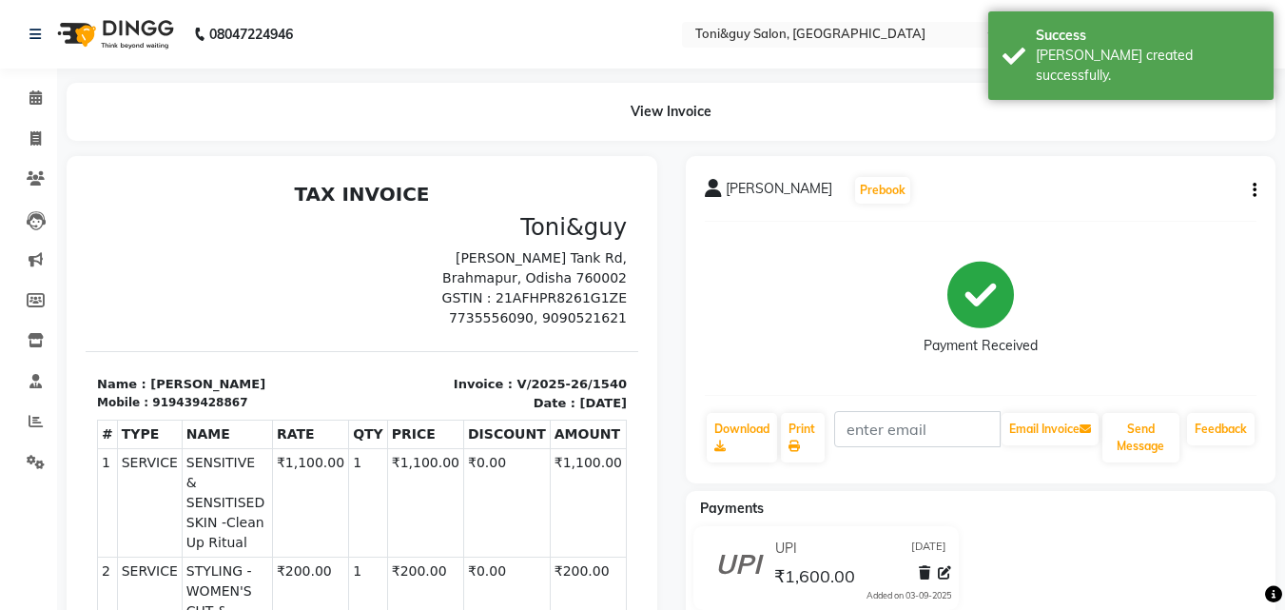
select select "service"
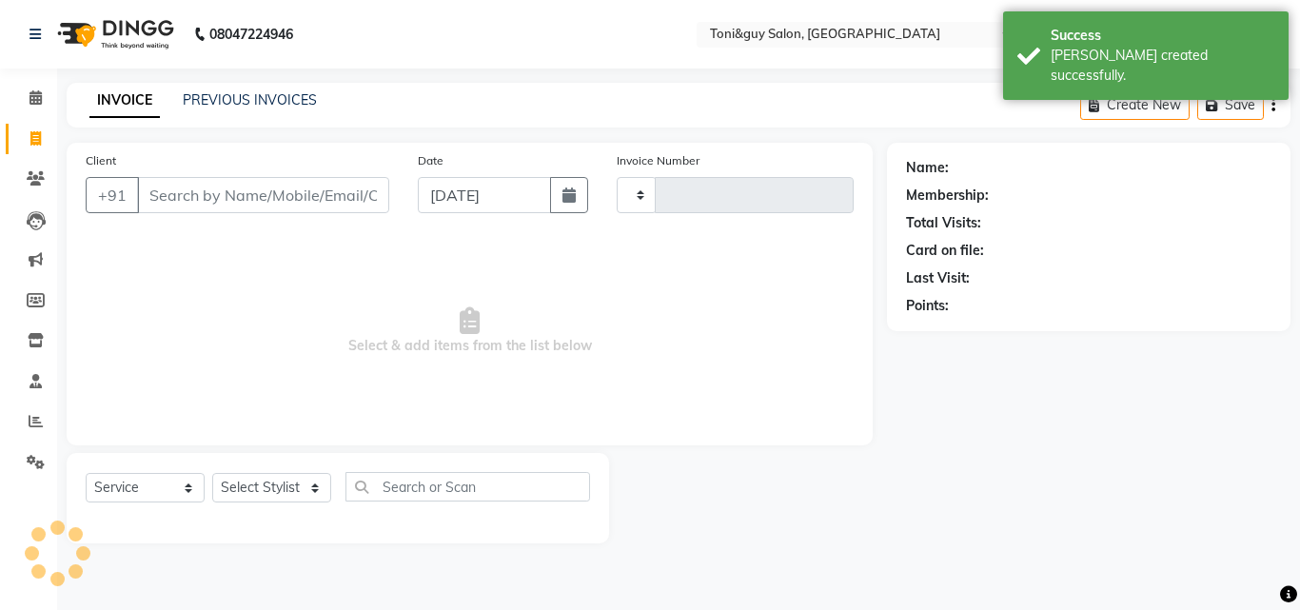
type input "1541"
select select "6593"
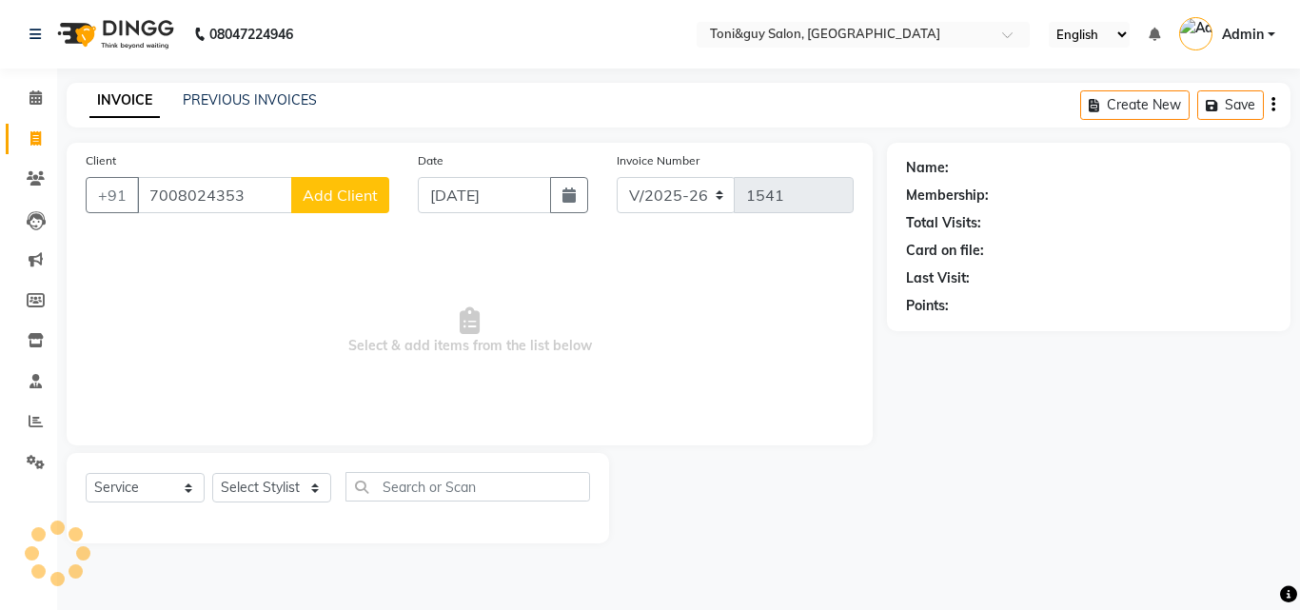
type input "7008024353"
click at [338, 186] on span "Add Client" at bounding box center [340, 195] width 75 height 19
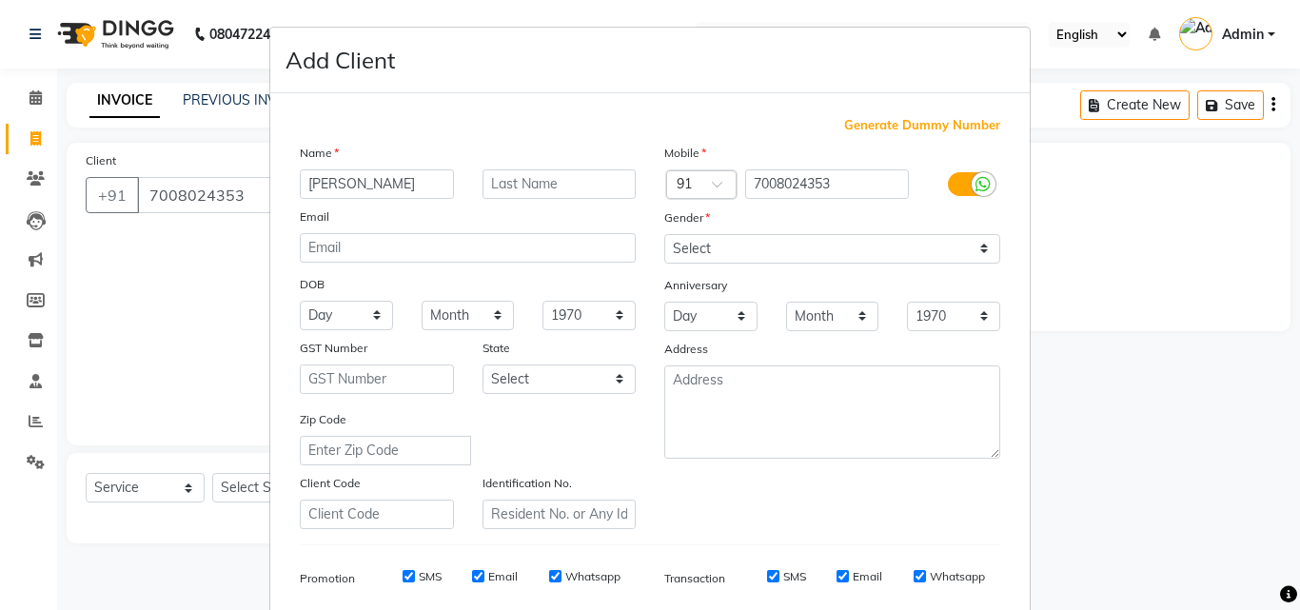
type input "[PERSON_NAME]"
click at [538, 167] on div "Name" at bounding box center [467, 156] width 364 height 27
click at [539, 179] on input "text" at bounding box center [559, 183] width 154 height 29
type input "."
click at [737, 249] on select "Select [DEMOGRAPHIC_DATA] [DEMOGRAPHIC_DATA] Other Prefer Not To Say" at bounding box center [832, 248] width 336 height 29
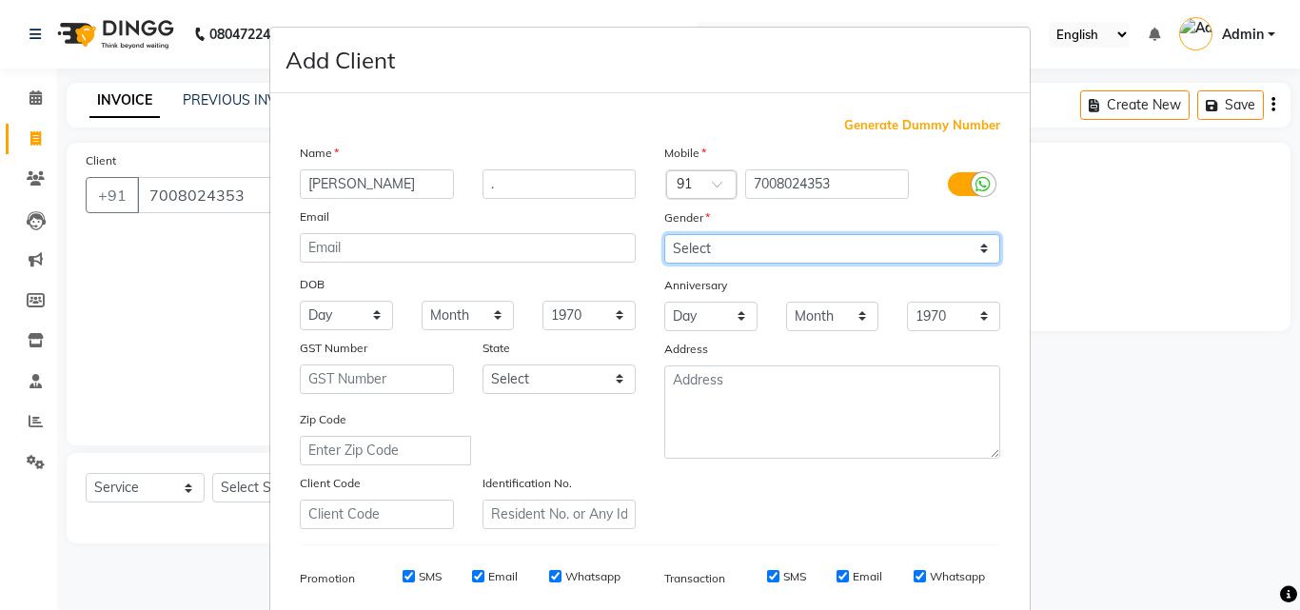
select select "[DEMOGRAPHIC_DATA]"
click at [664, 234] on select "Select [DEMOGRAPHIC_DATA] [DEMOGRAPHIC_DATA] Other Prefer Not To Say" at bounding box center [832, 248] width 336 height 29
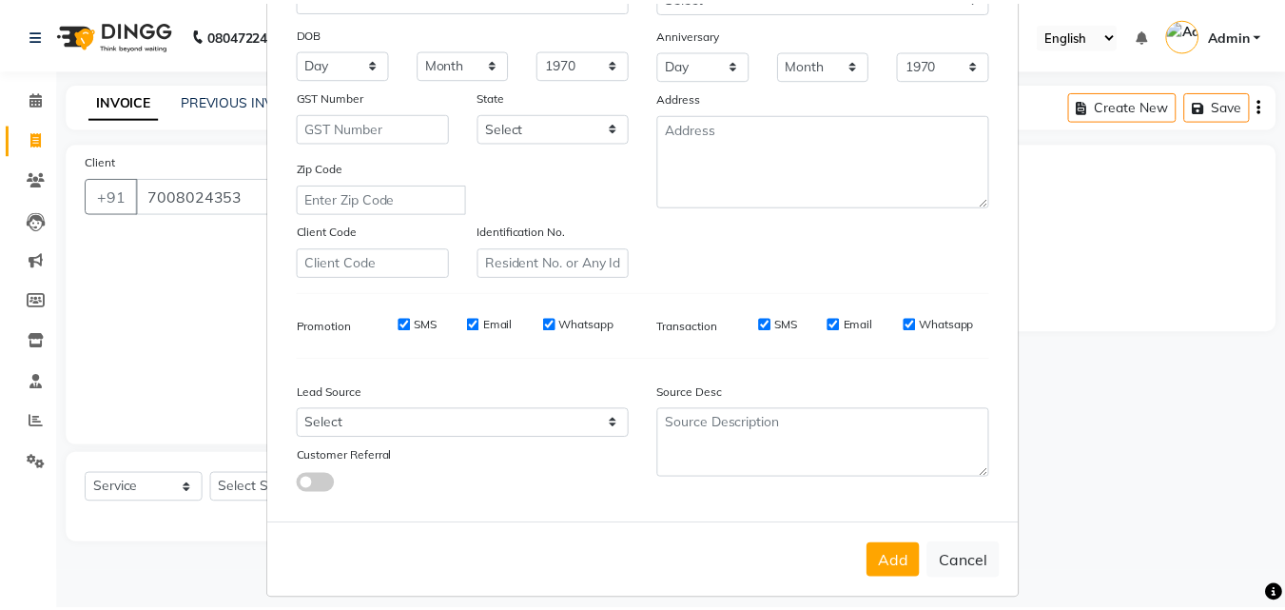
scroll to position [268, 0]
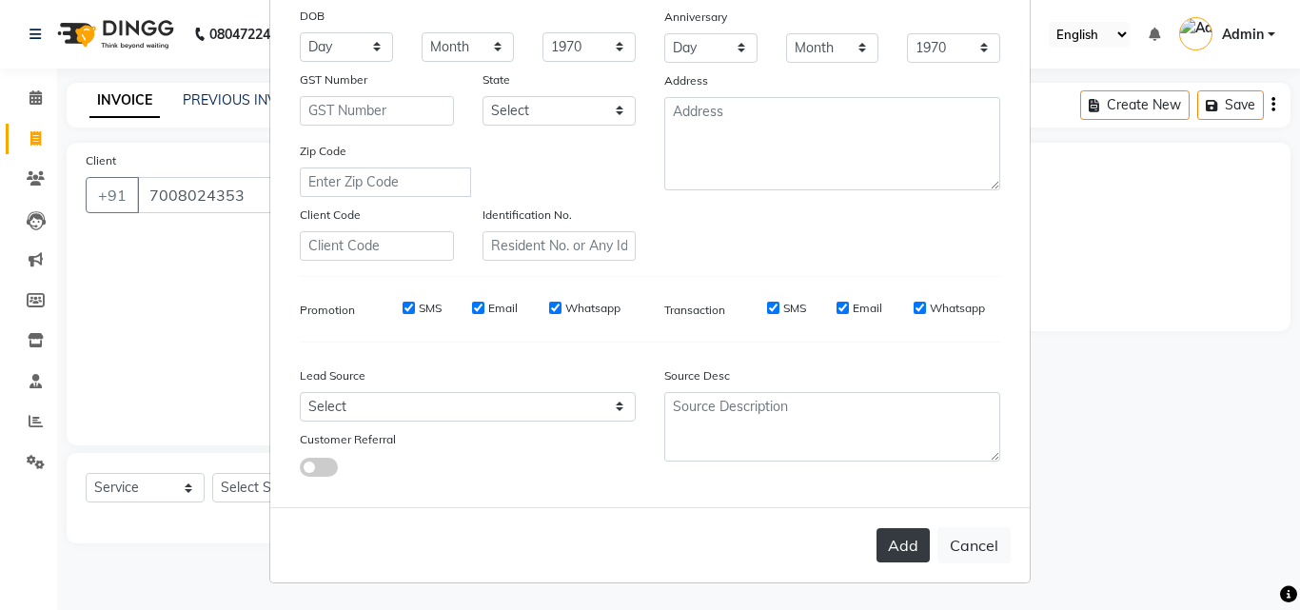
click at [892, 554] on button "Add" at bounding box center [902, 545] width 53 height 34
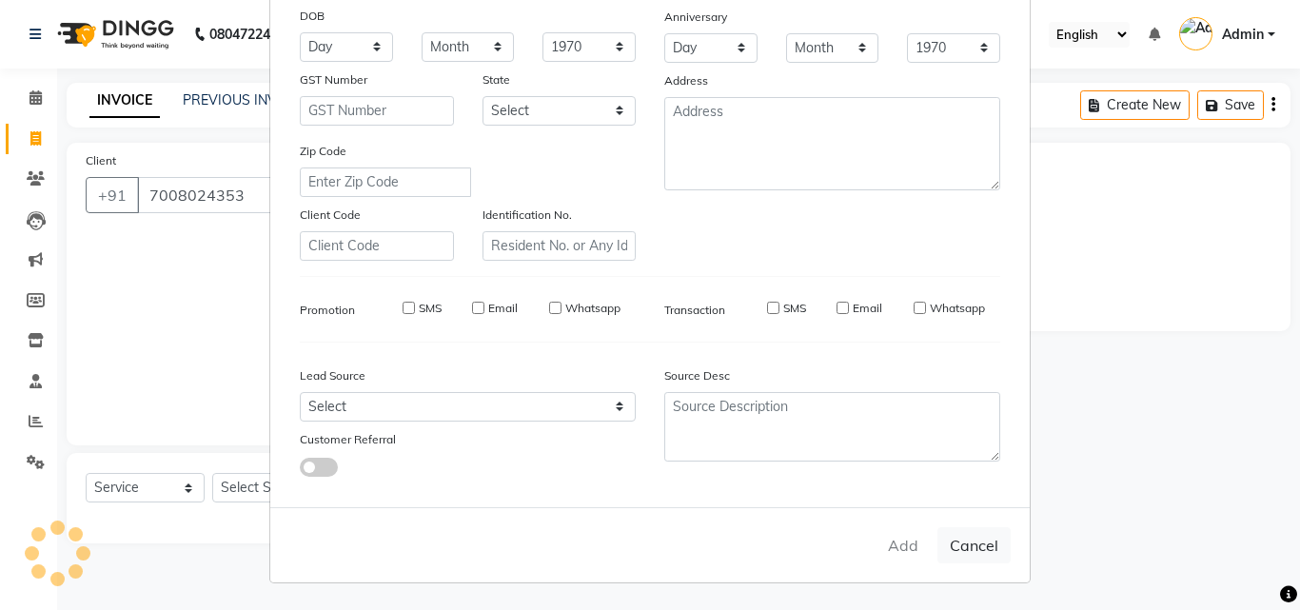
select select
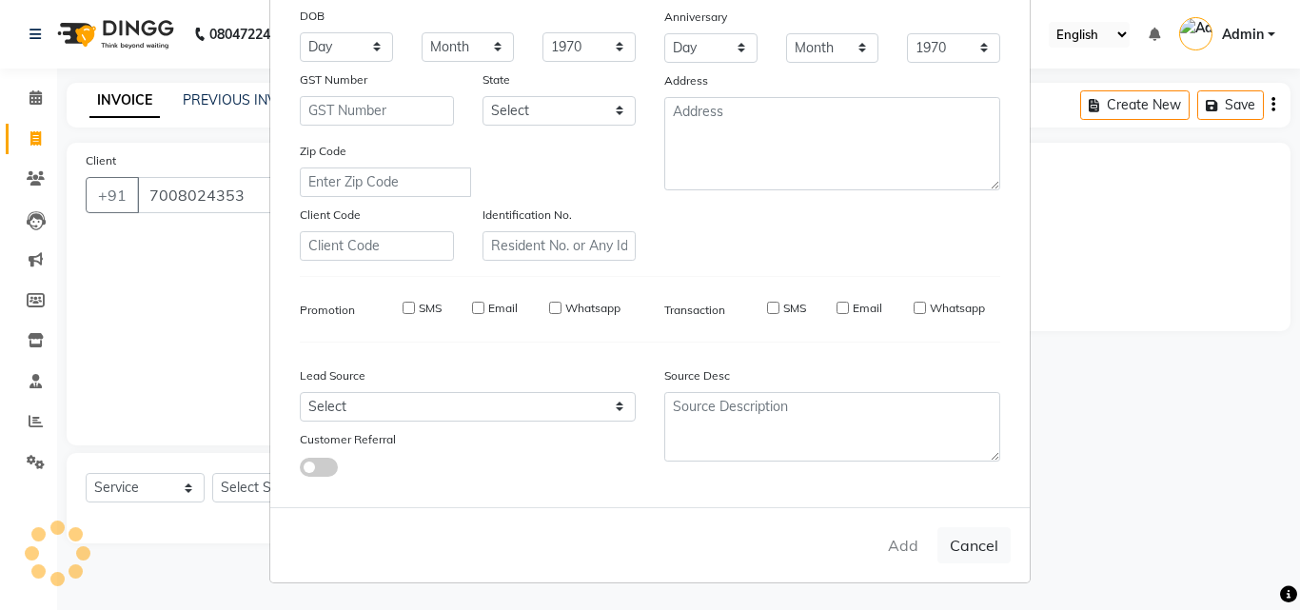
select select
checkbox input "false"
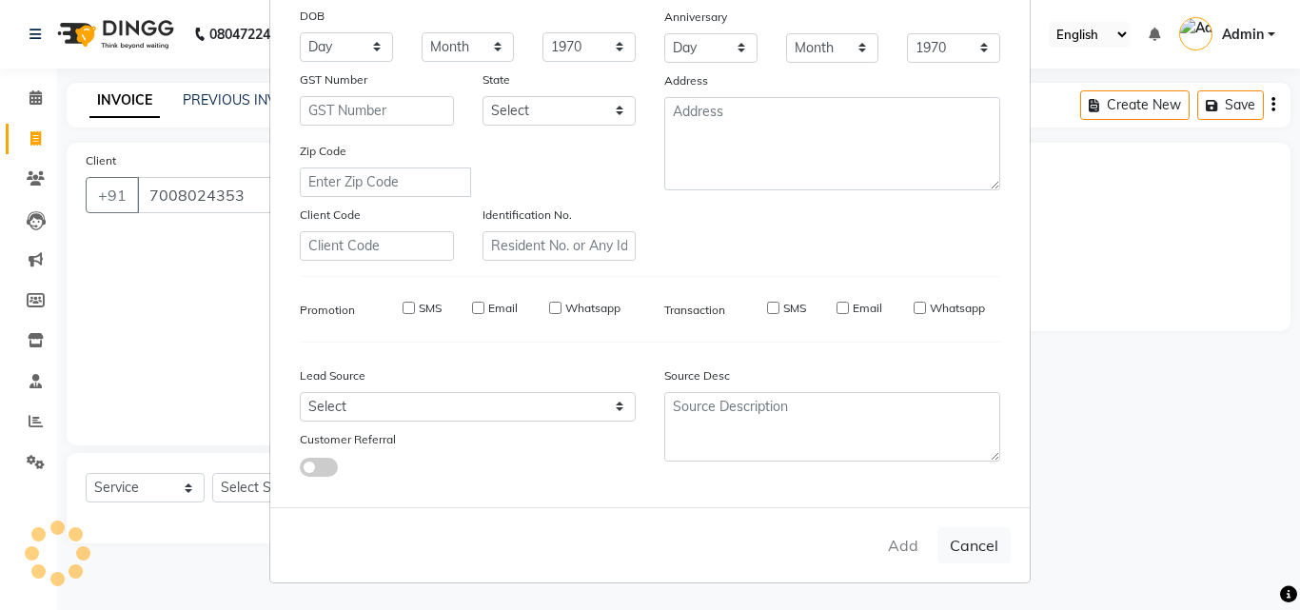
checkbox input "false"
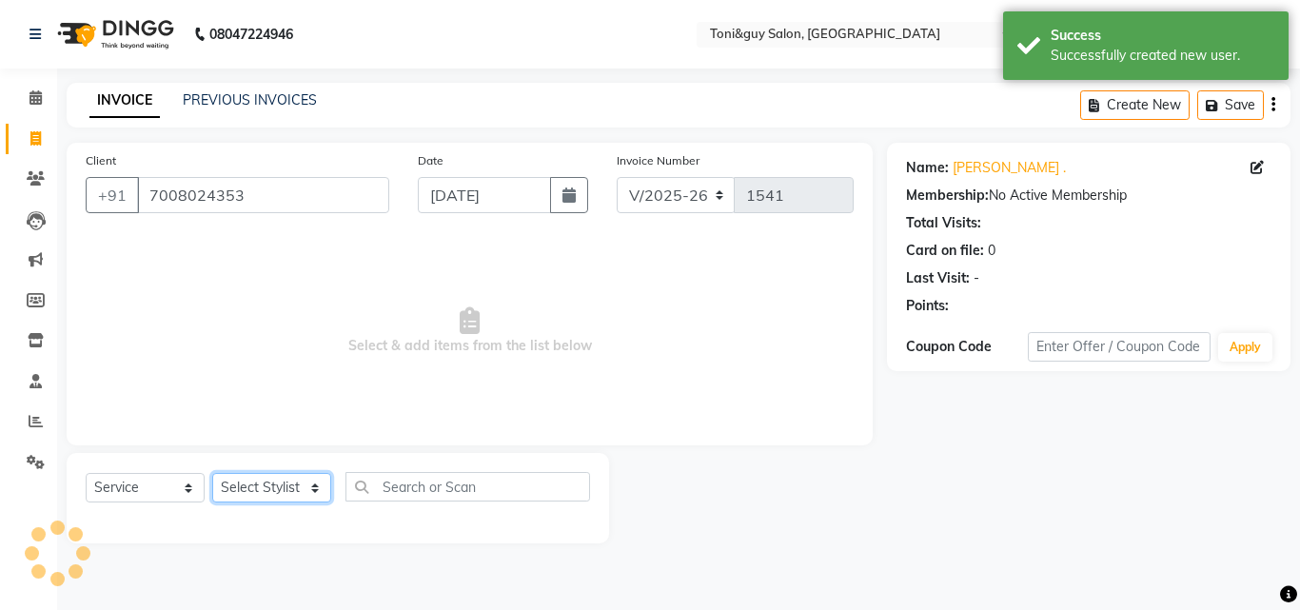
click at [245, 477] on select "Select Stylist ABISHEK ARSH [PERSON_NAME] [PERSON_NAME] PRIYA SAKCHI sandhya [P…" at bounding box center [271, 487] width 119 height 29
select select "52286"
click at [212, 473] on select "Select Stylist ABISHEK ARSH [PERSON_NAME] [PERSON_NAME] PRIYA SAKCHI sandhya [P…" at bounding box center [271, 487] width 119 height 29
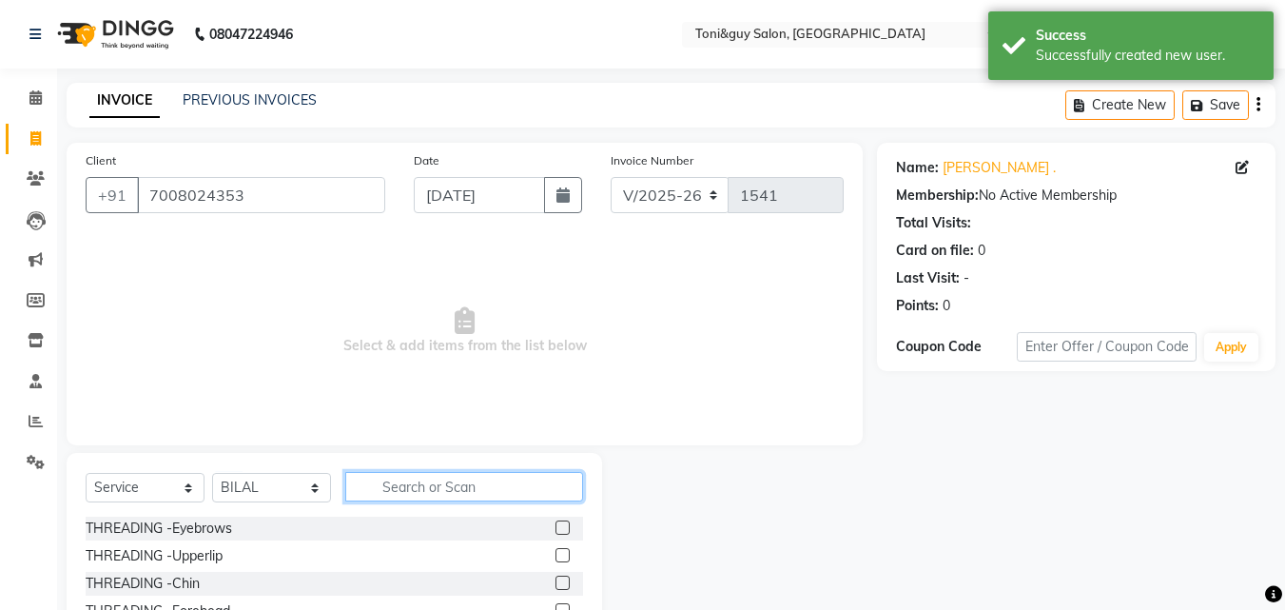
click at [431, 479] on input "text" at bounding box center [464, 486] width 238 height 29
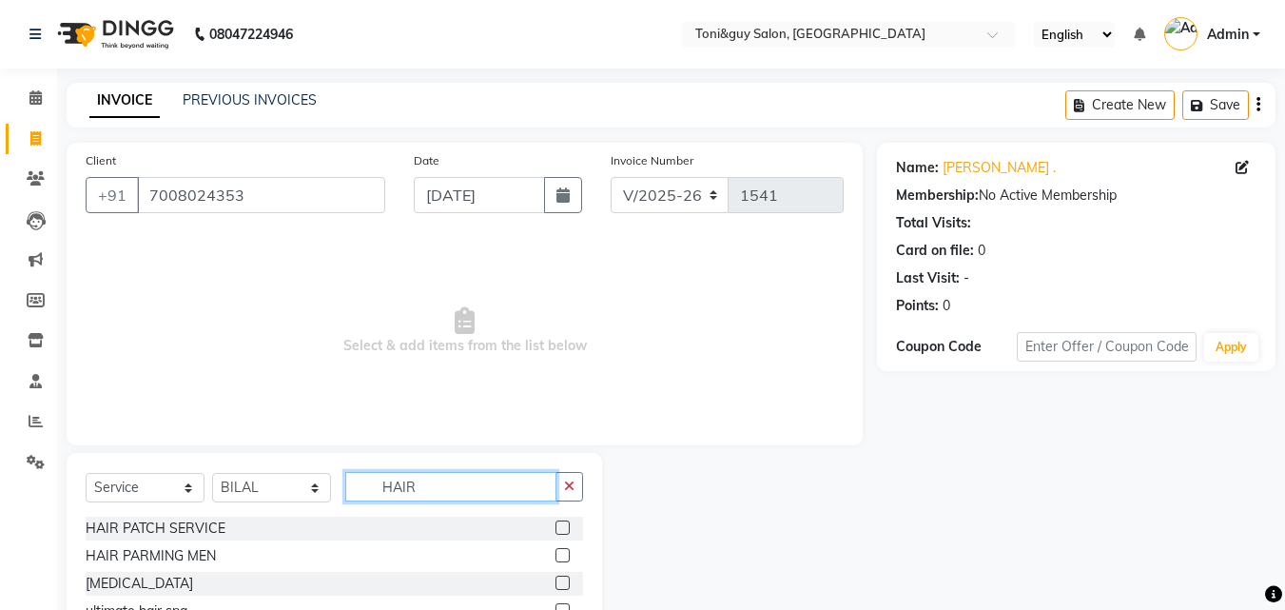
click at [481, 499] on input "HAIR" at bounding box center [450, 486] width 211 height 29
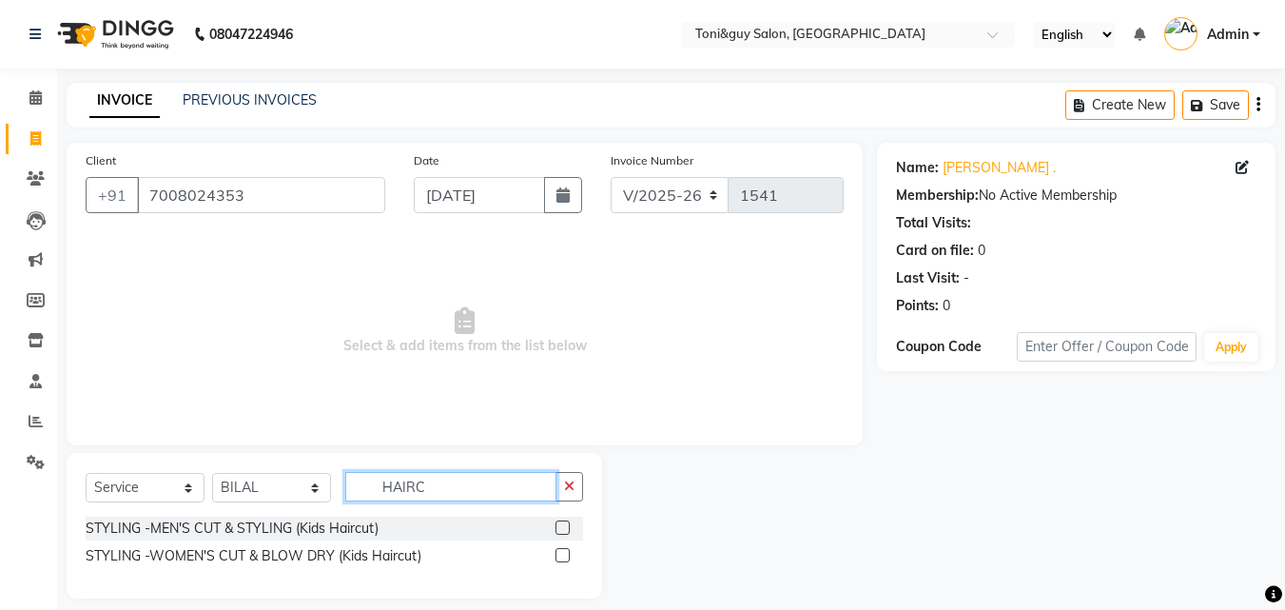
type input "HAIRC"
click at [566, 524] on label at bounding box center [563, 527] width 14 height 14
click at [566, 524] on input "checkbox" at bounding box center [562, 528] width 12 height 12
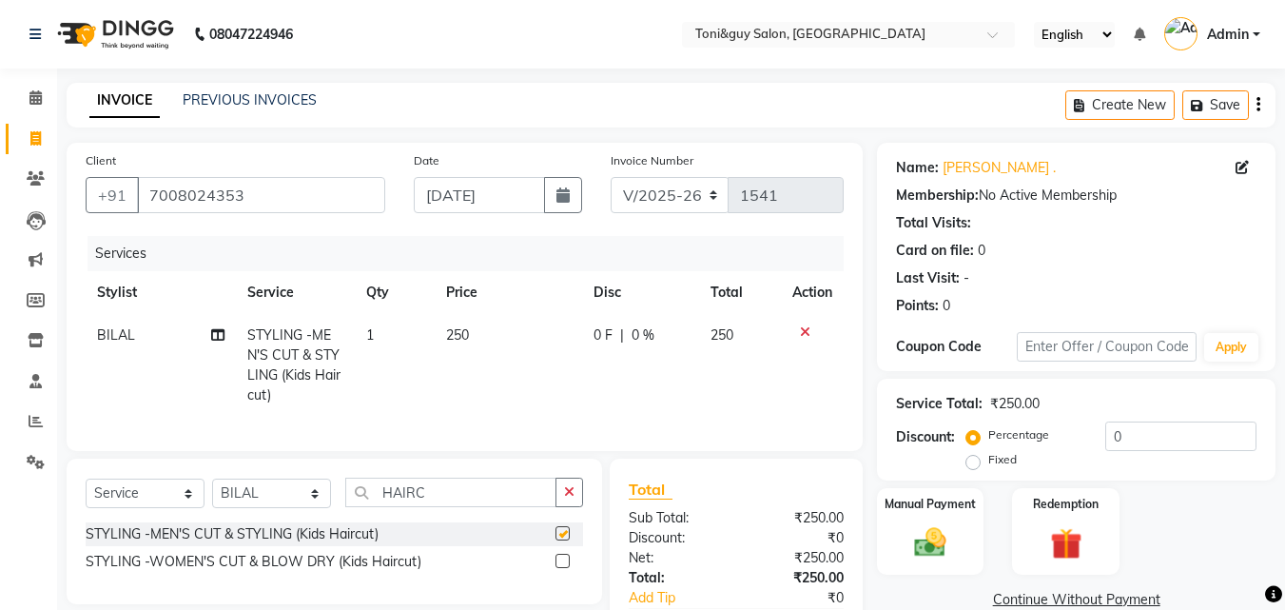
checkbox input "false"
click at [463, 331] on span "250" at bounding box center [457, 334] width 23 height 17
select select "52286"
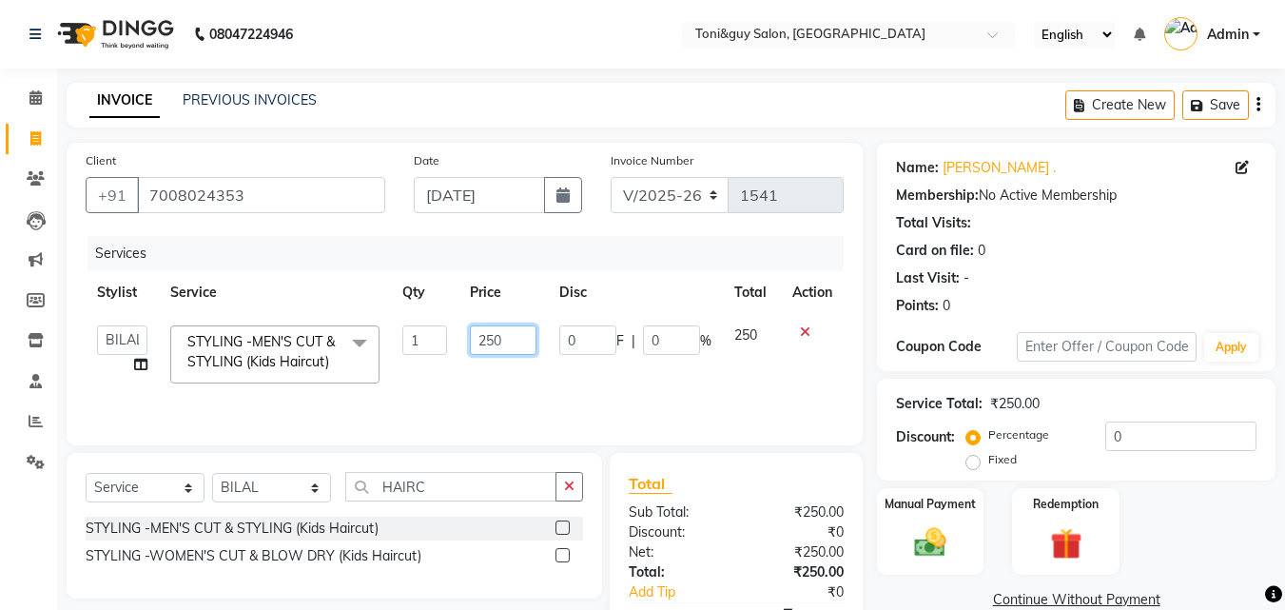
click at [497, 329] on input "250" at bounding box center [503, 339] width 66 height 29
type input "500"
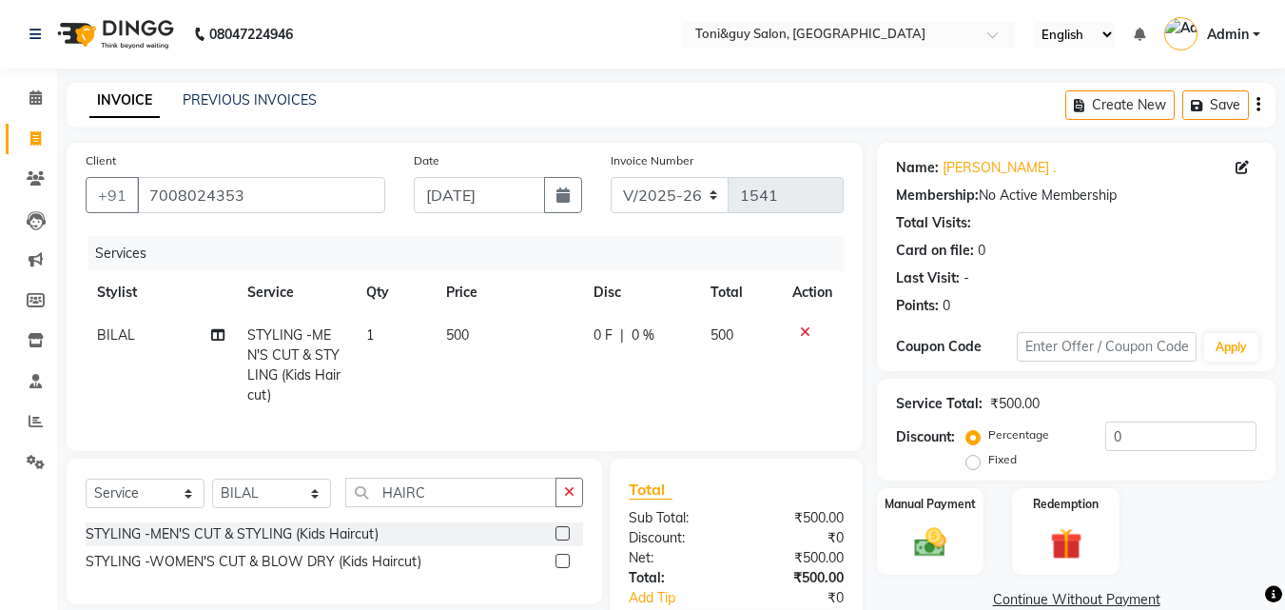
click at [559, 382] on tr "BILAL STYLING -MEN'S CUT & STYLING (Kids Haircut) 1 500 0 F | 0 % 500" at bounding box center [465, 365] width 758 height 103
click at [413, 492] on input "HAIRC" at bounding box center [450, 492] width 211 height 29
click at [470, 507] on input "HAIRC" at bounding box center [450, 492] width 211 height 29
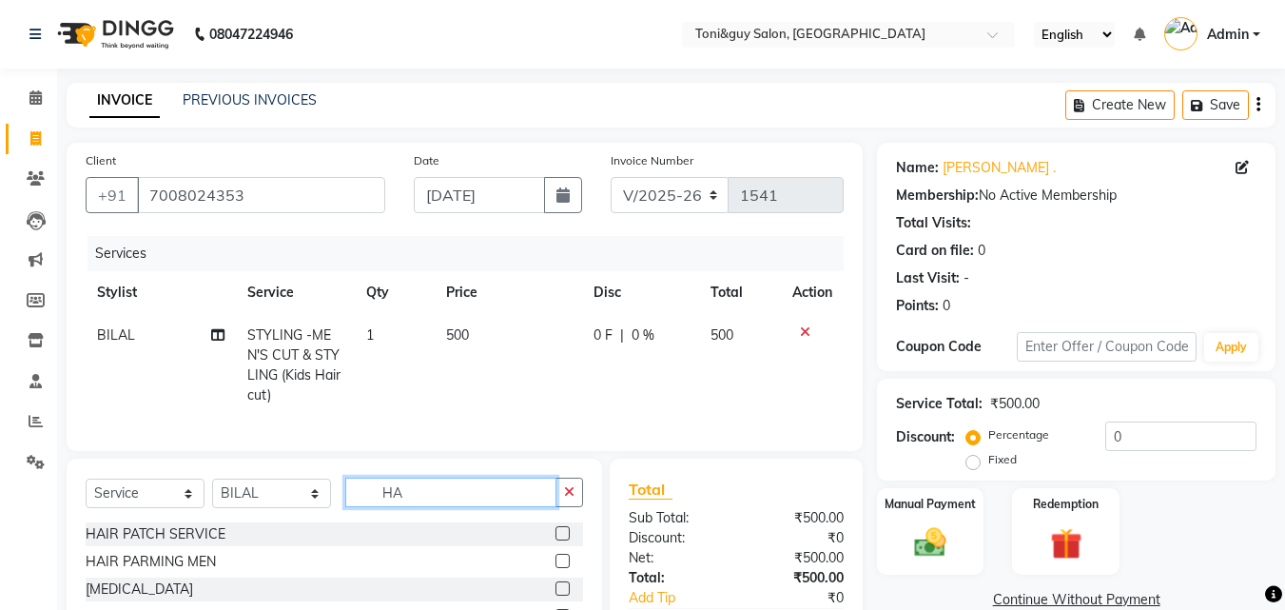
type input "H"
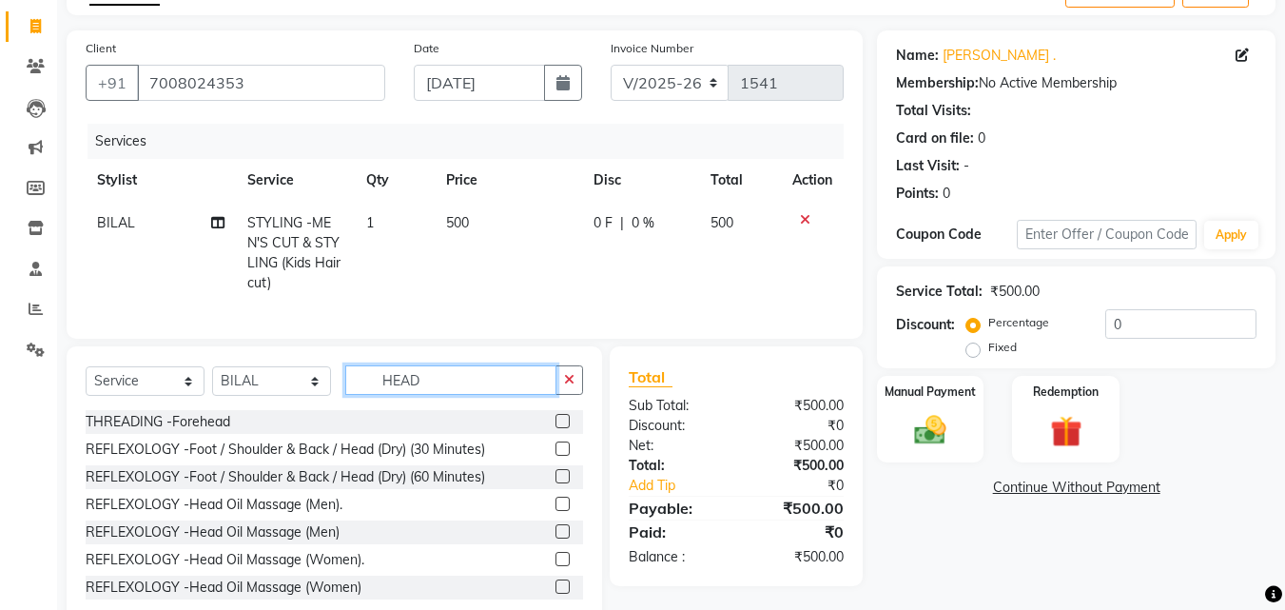
scroll to position [172, 0]
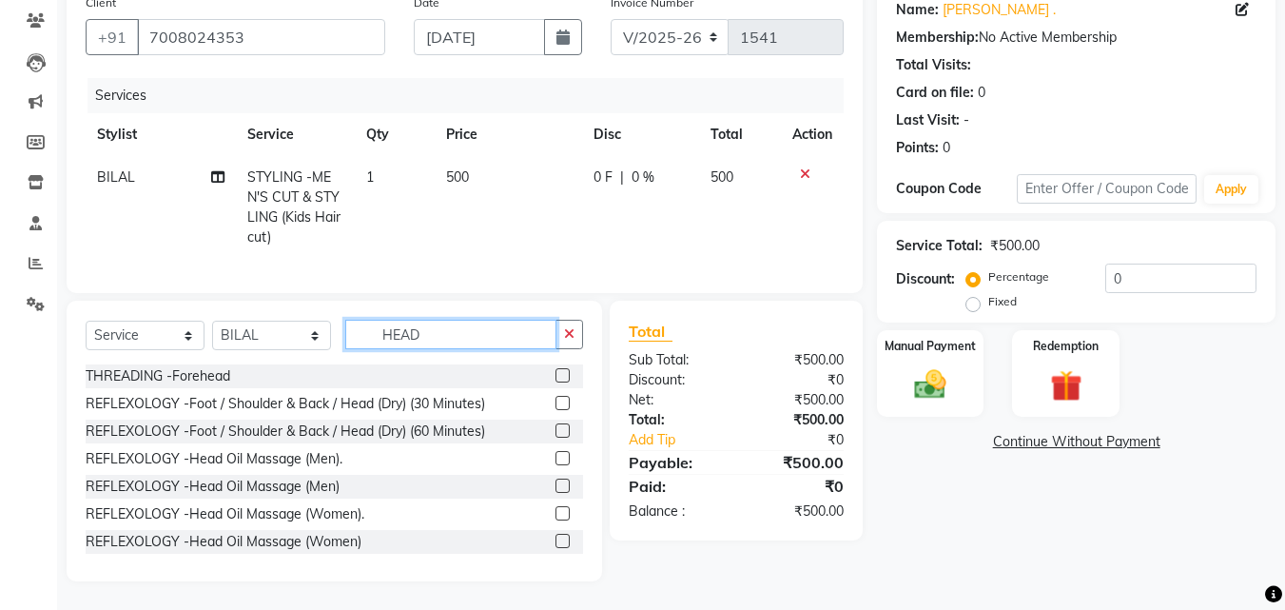
type input "HEAD"
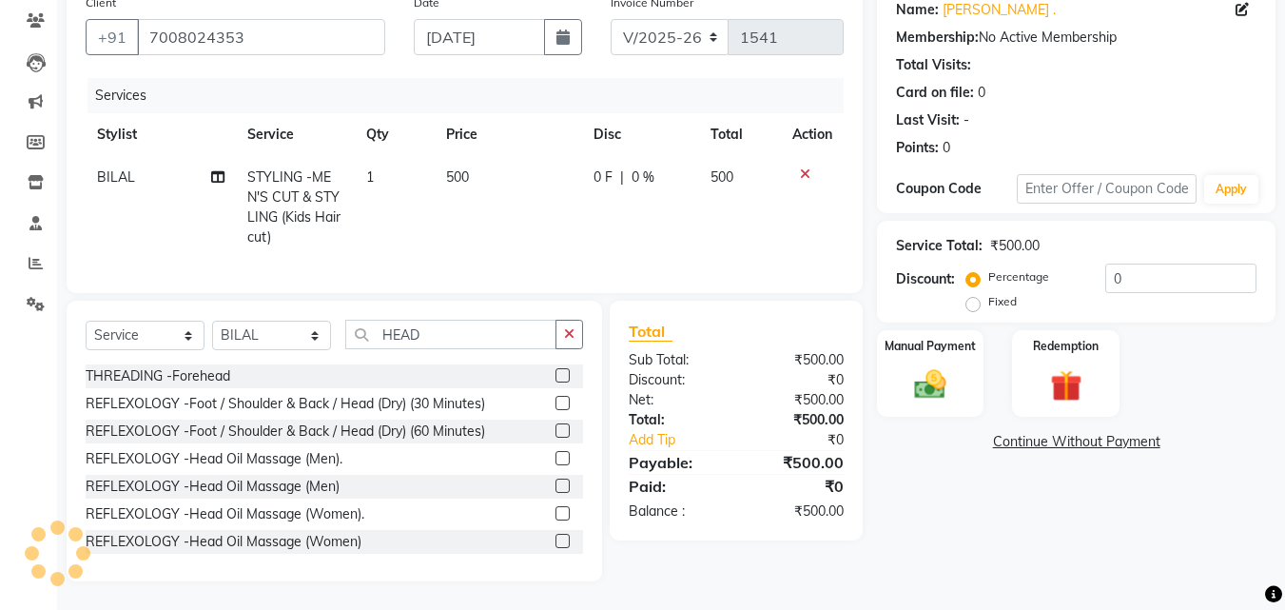
click at [556, 511] on label at bounding box center [563, 513] width 14 height 14
click at [556, 511] on input "checkbox" at bounding box center [562, 514] width 12 height 12
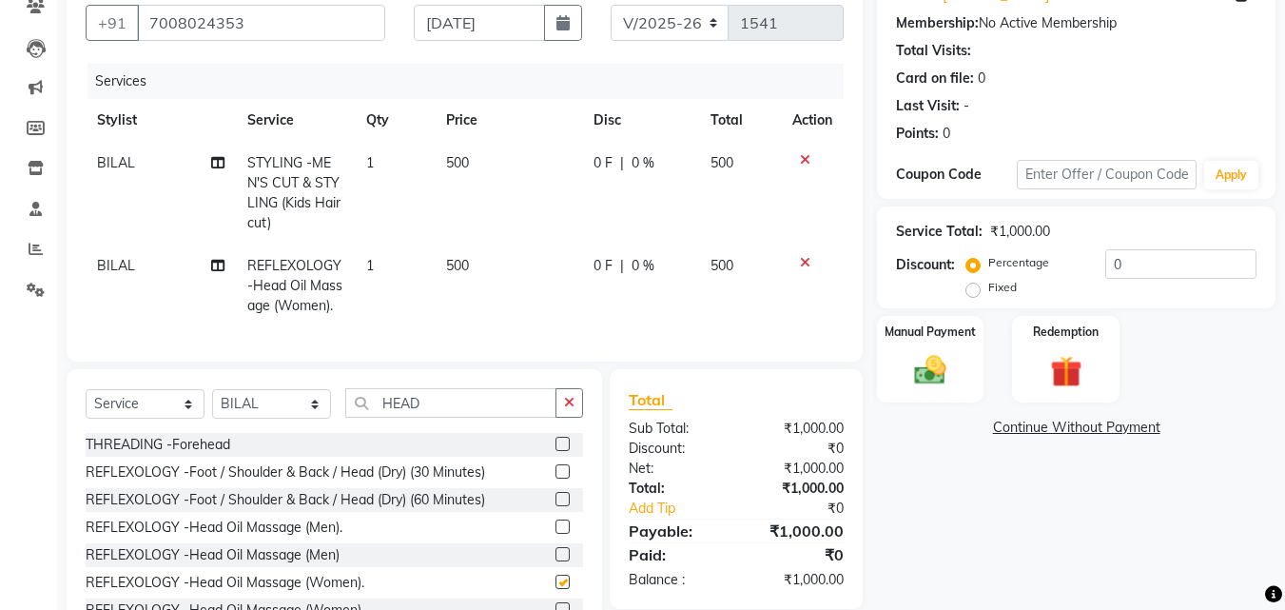
checkbox input "false"
click at [802, 160] on icon at bounding box center [805, 159] width 10 height 13
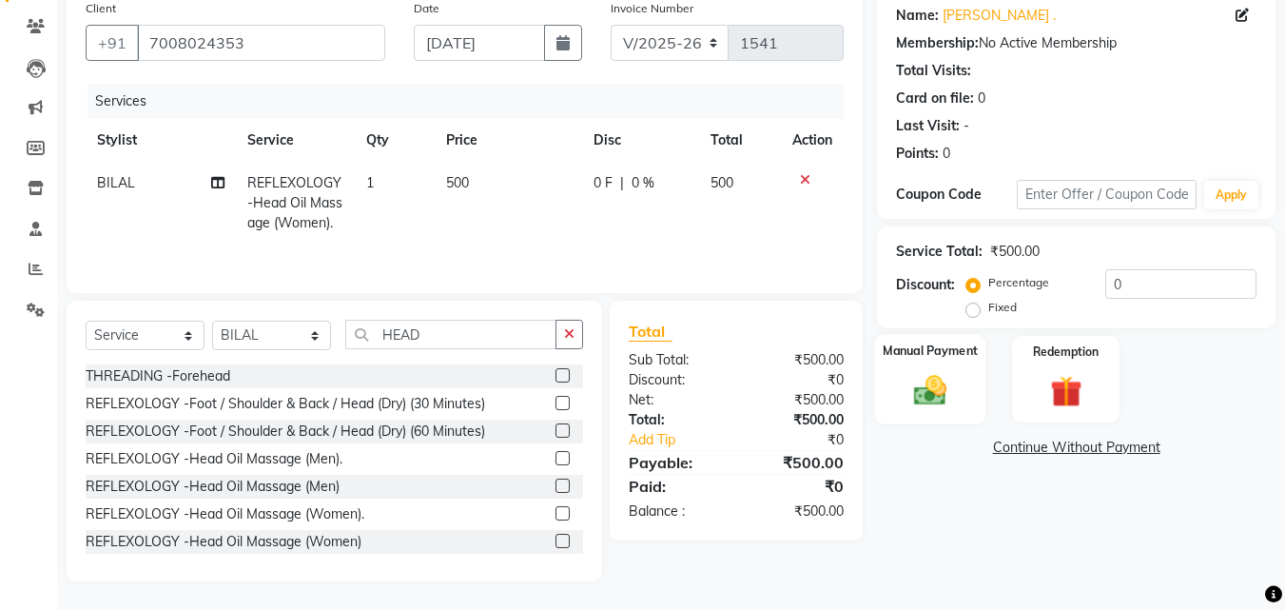
click at [883, 386] on div "Manual Payment" at bounding box center [930, 379] width 111 height 90
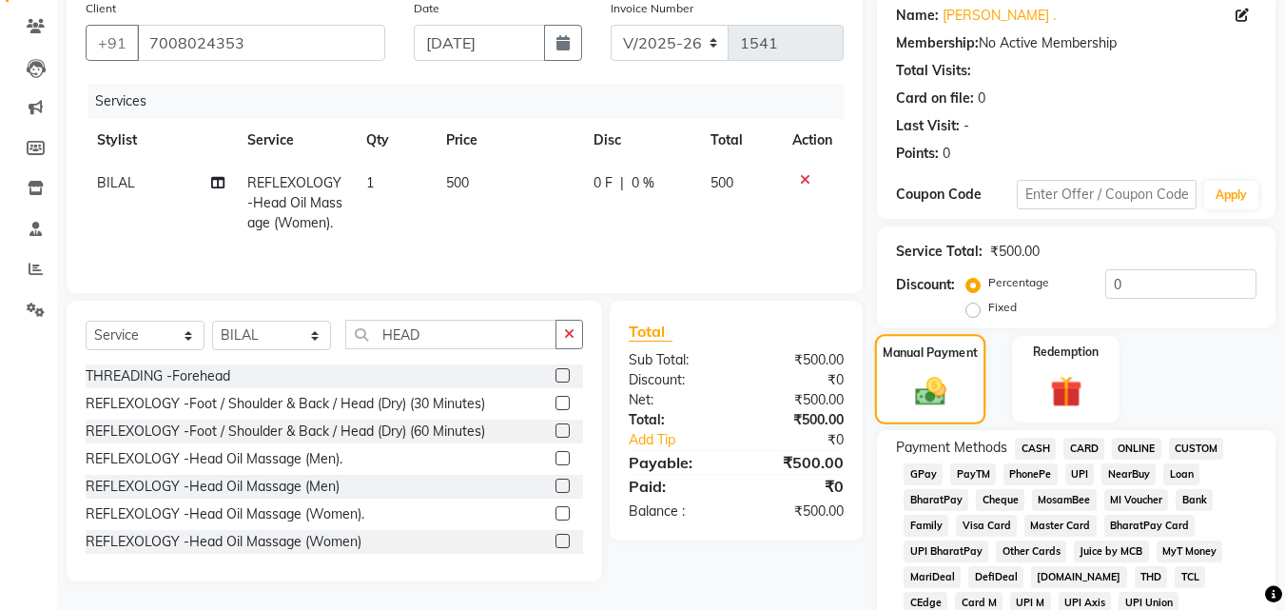
scroll to position [172, 0]
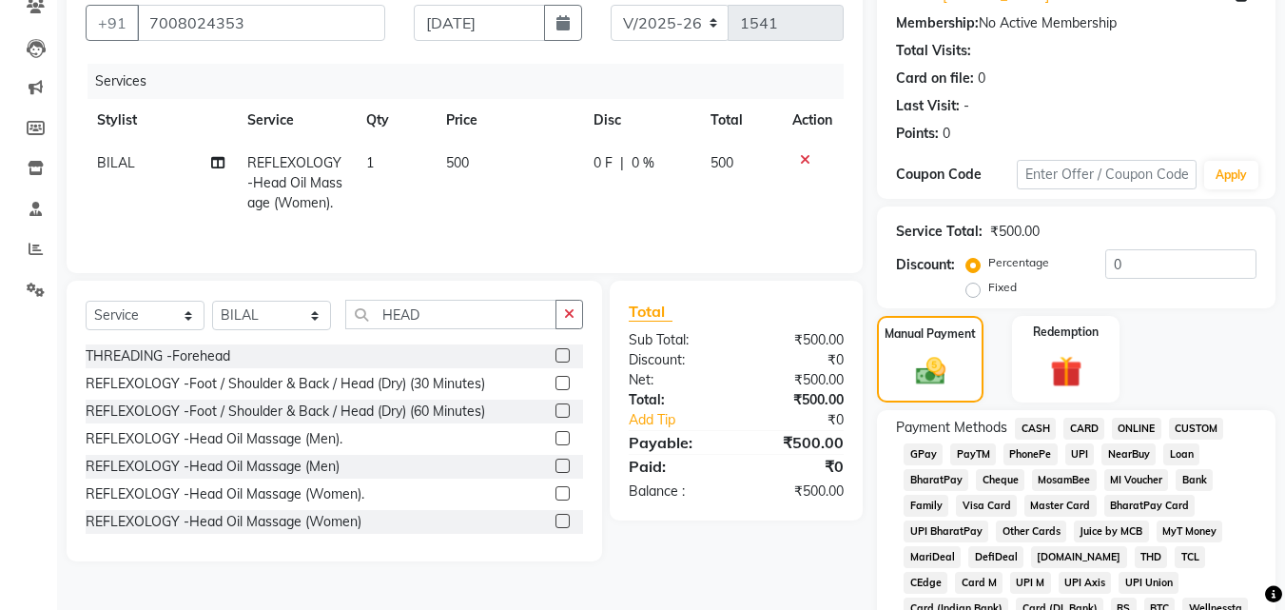
click at [1086, 455] on span "UPI" at bounding box center [1080, 454] width 29 height 22
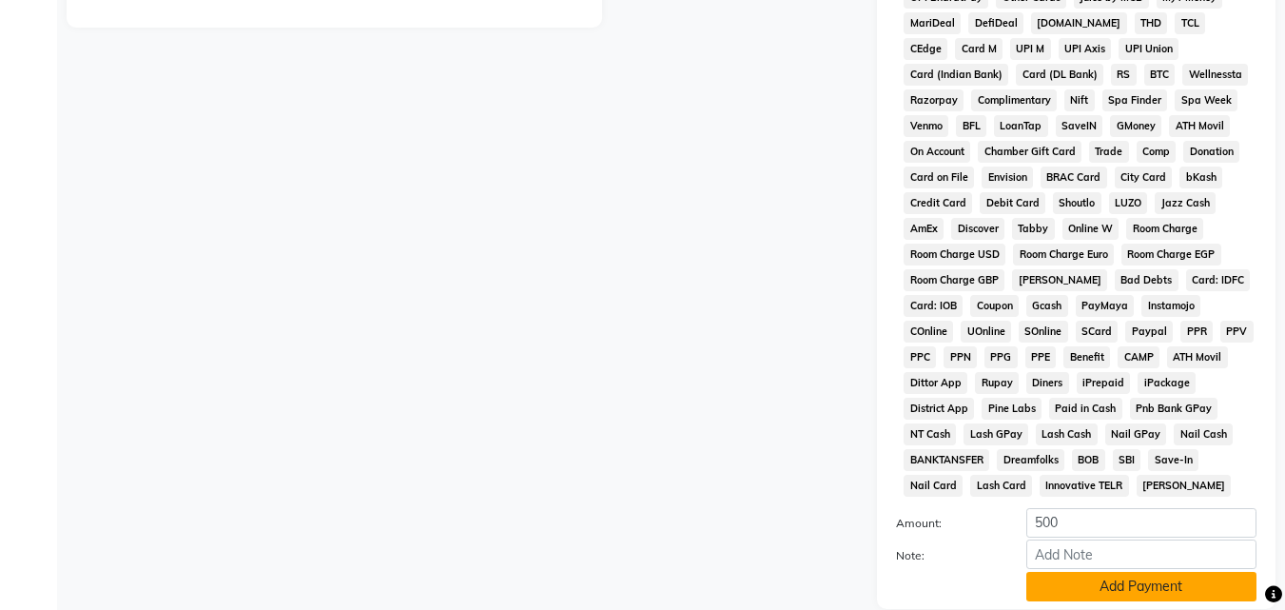
click at [1229, 578] on button "Add Payment" at bounding box center [1142, 586] width 230 height 29
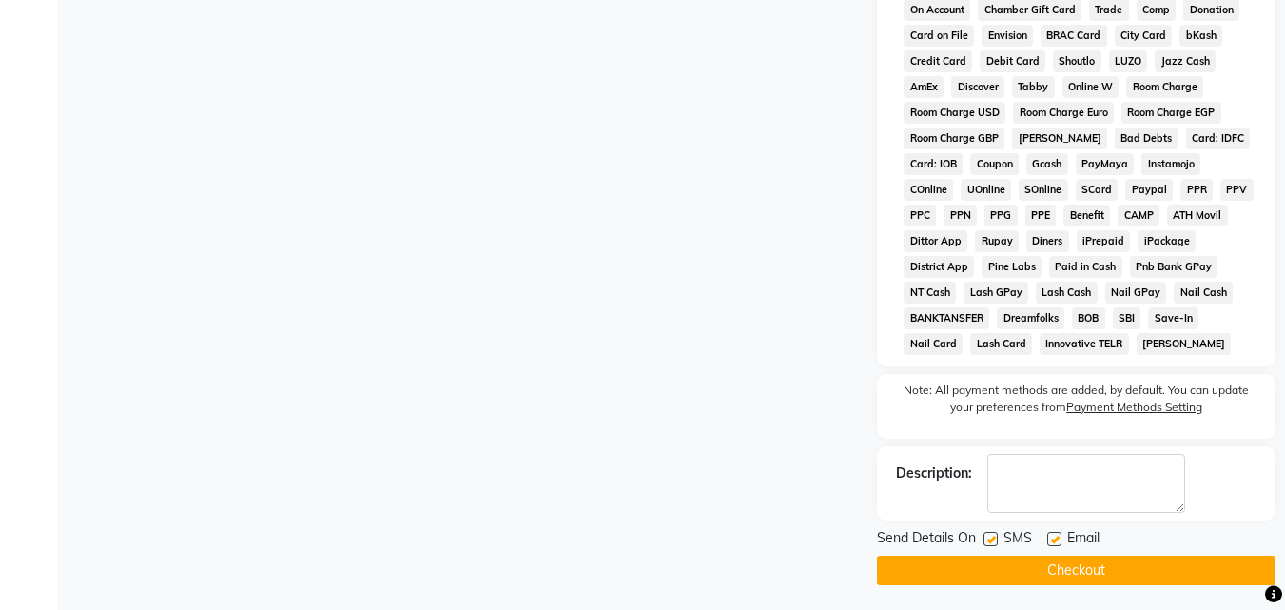
scroll to position [852, 0]
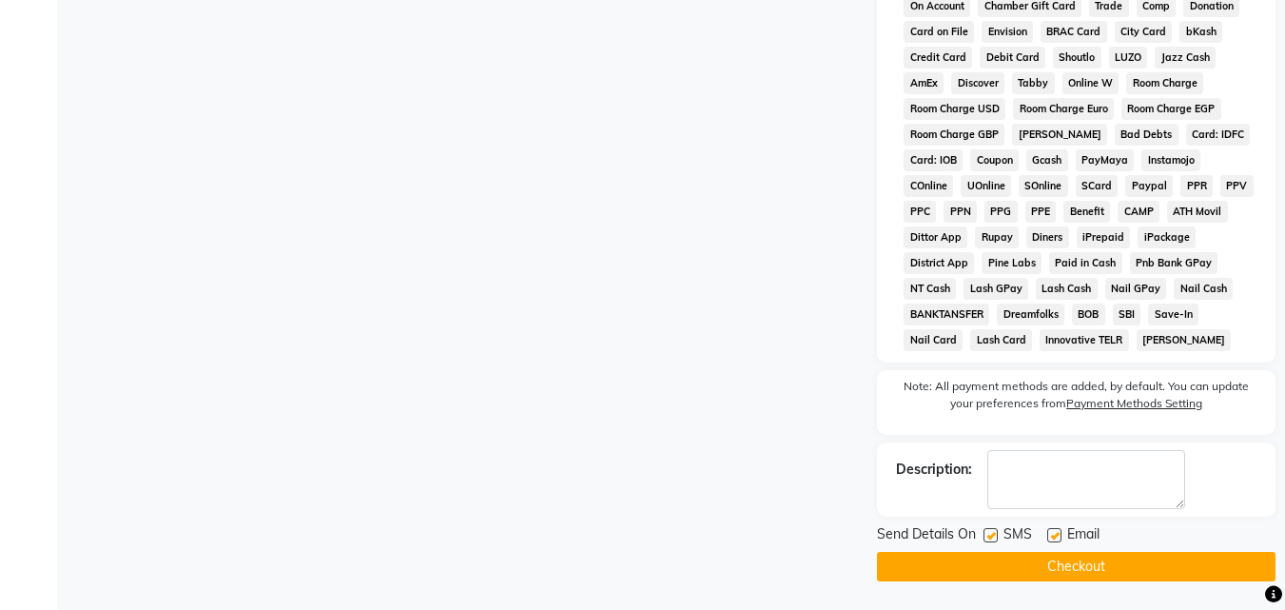
click at [1160, 563] on button "Checkout" at bounding box center [1076, 566] width 399 height 29
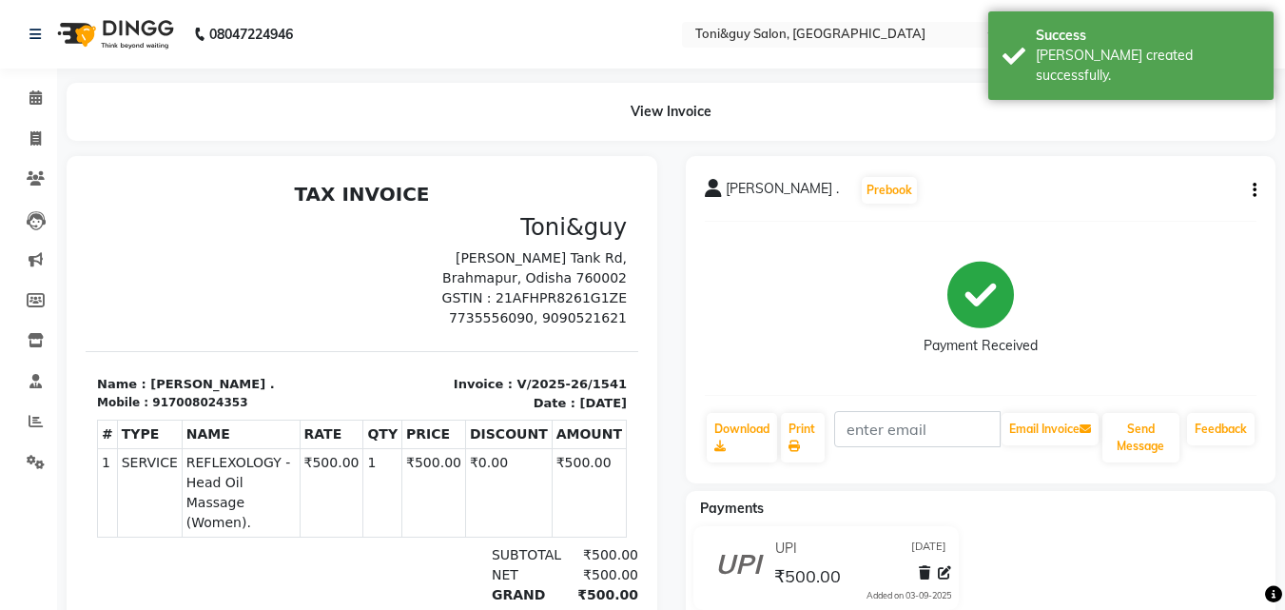
select select "service"
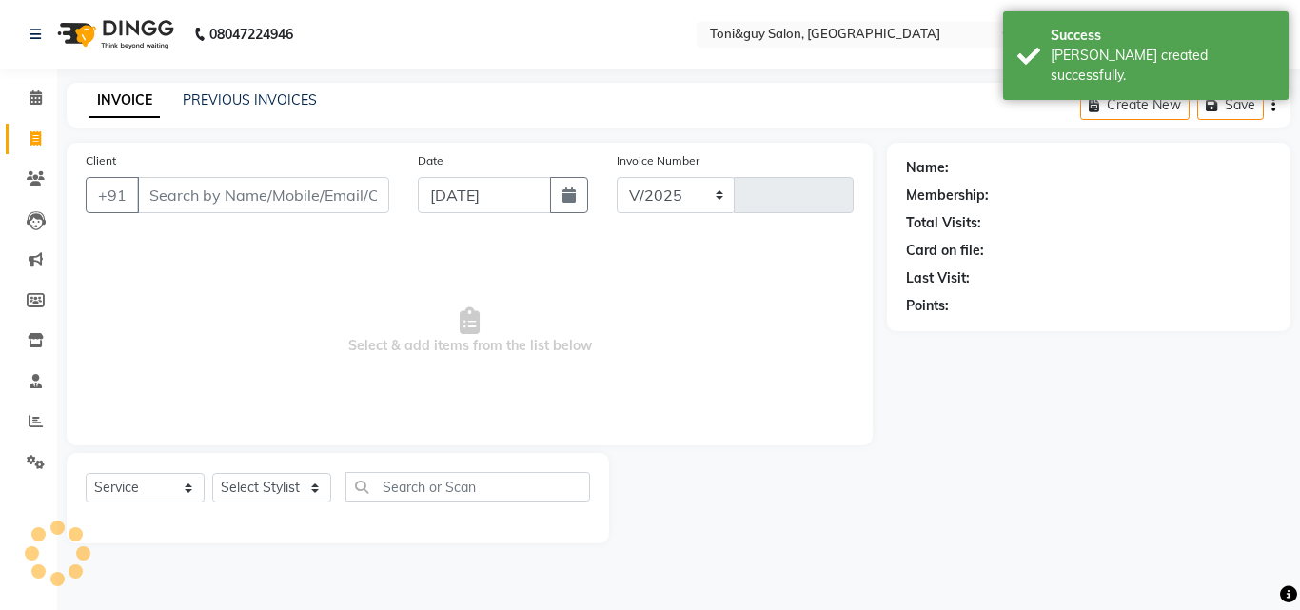
select select "6593"
type input "1542"
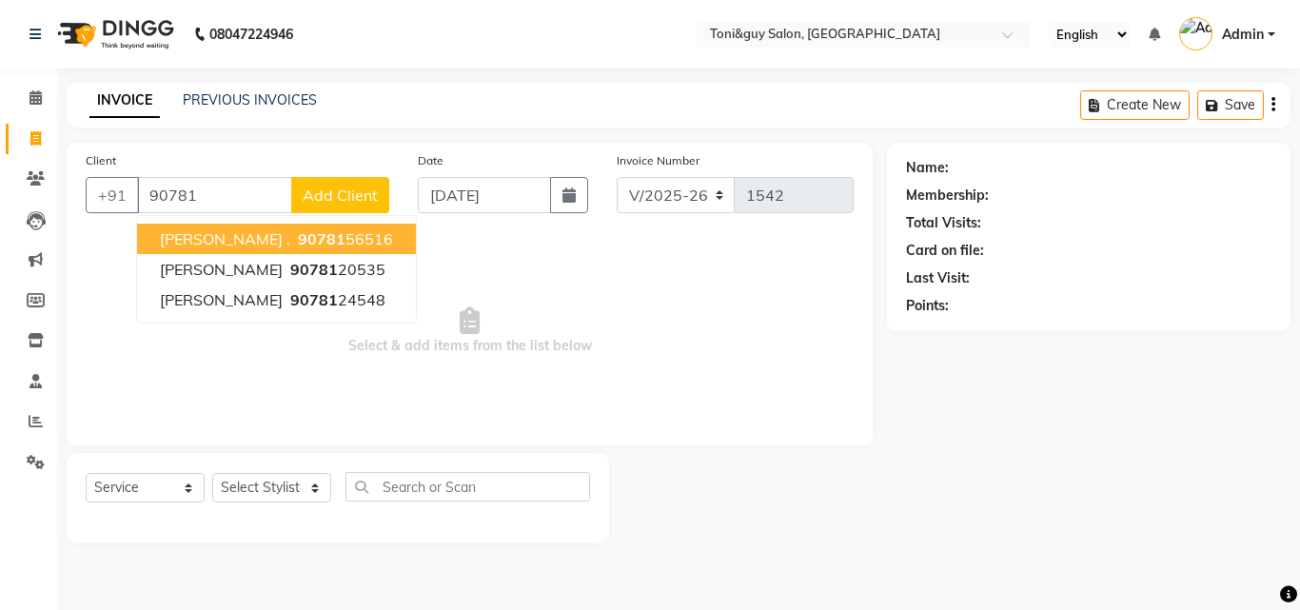
click at [362, 250] on button "[PERSON_NAME] . 90781 56516" at bounding box center [276, 239] width 279 height 30
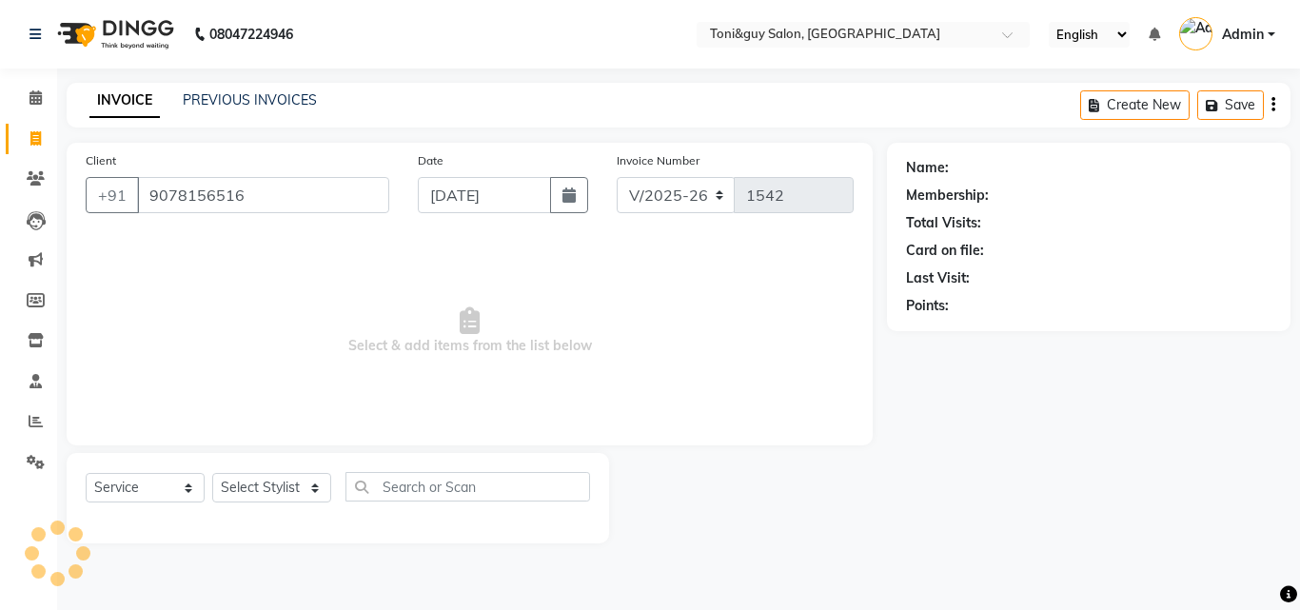
type input "9078156516"
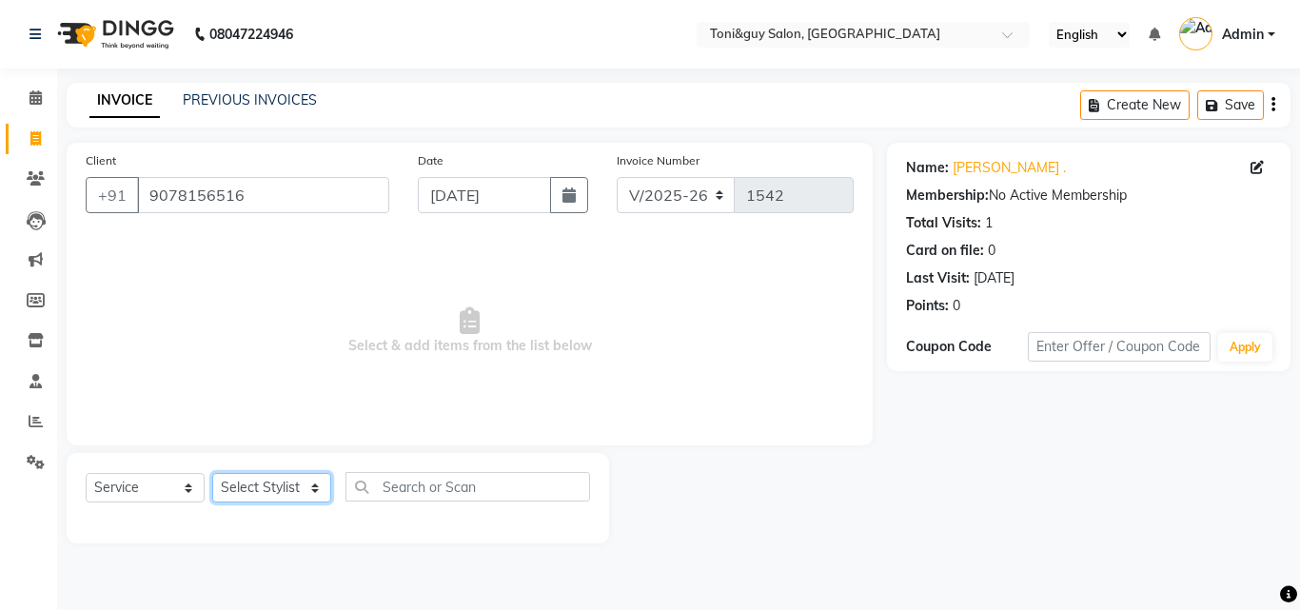
click at [259, 478] on select "Select Stylist ABISHEK ARSH [PERSON_NAME] [PERSON_NAME] PRIYA SAKCHI sandhya [P…" at bounding box center [271, 487] width 119 height 29
select select "89015"
click at [212, 473] on select "Select Stylist ABISHEK ARSH [PERSON_NAME] [PERSON_NAME] PRIYA SAKCHI sandhya [P…" at bounding box center [271, 487] width 119 height 29
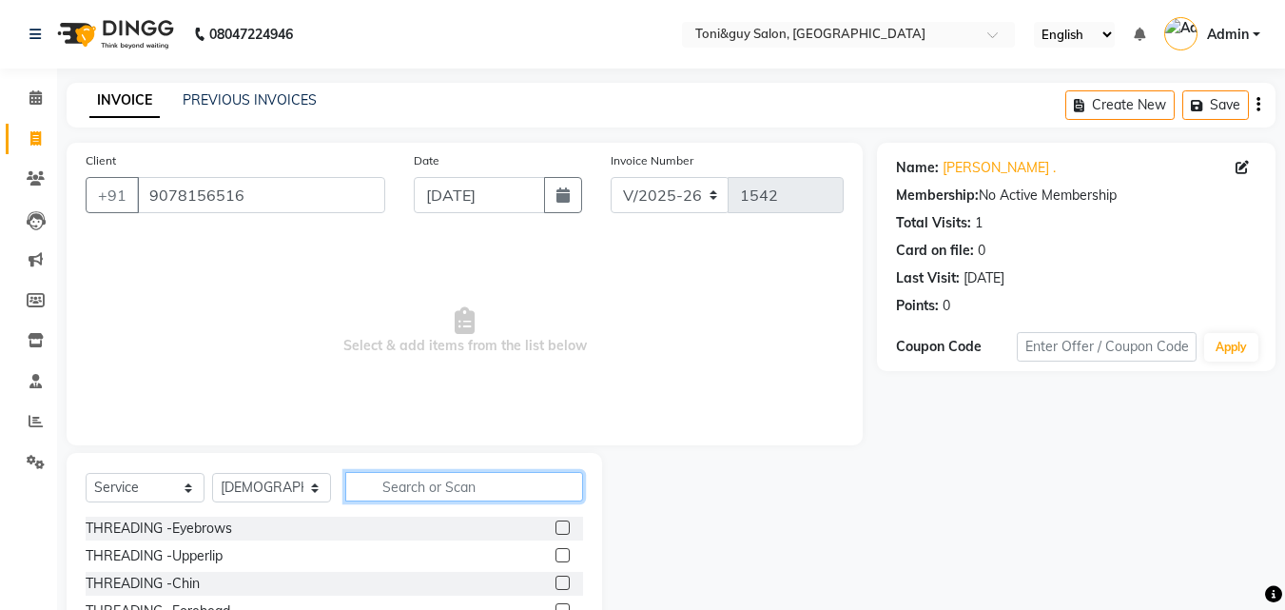
click at [414, 480] on input "text" at bounding box center [464, 486] width 238 height 29
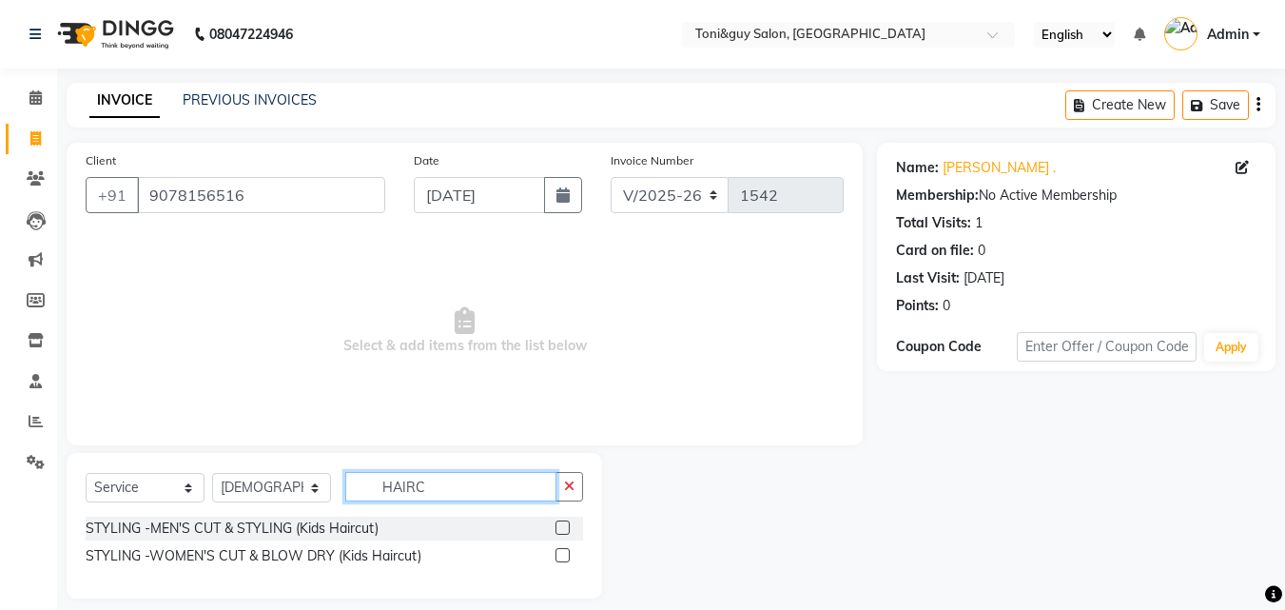
type input "HAIRC"
click at [560, 527] on label at bounding box center [563, 527] width 14 height 14
click at [560, 527] on input "checkbox" at bounding box center [562, 528] width 12 height 12
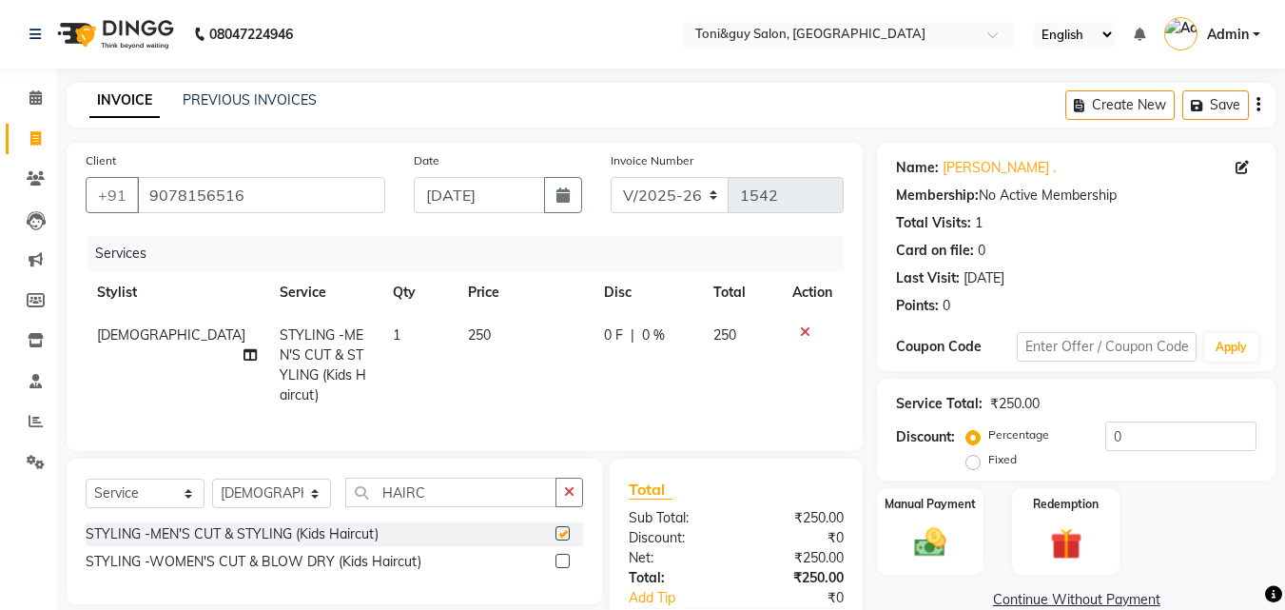
checkbox input "false"
click at [528, 504] on input "HAIRC" at bounding box center [450, 492] width 211 height 29
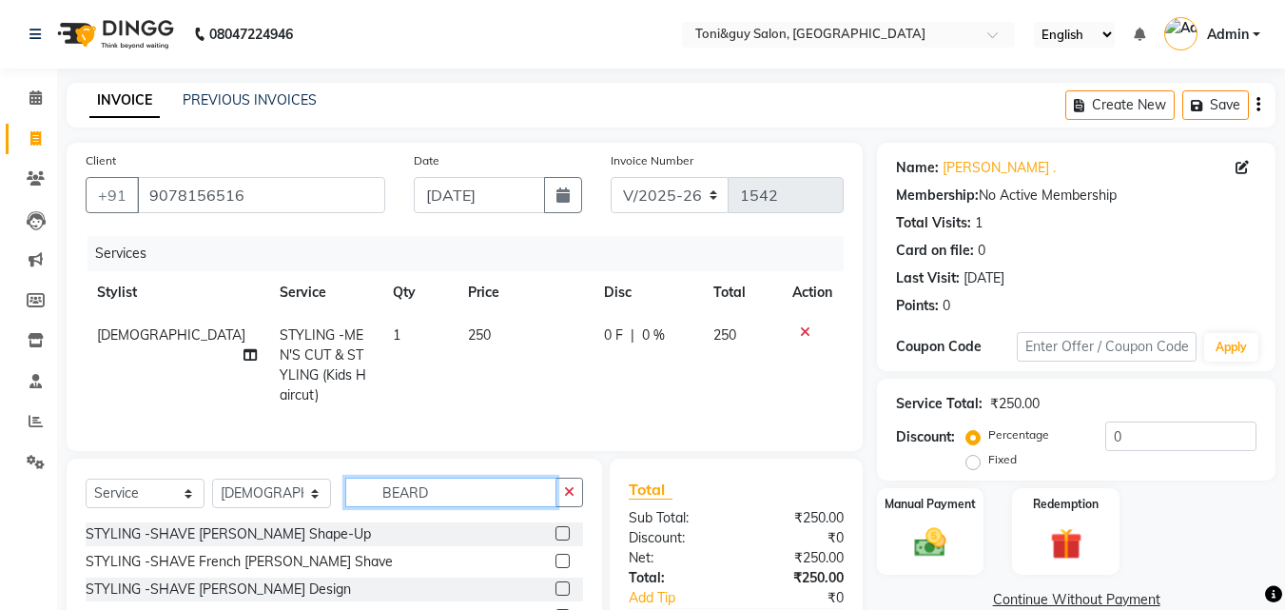
type input "BEARD"
click at [559, 540] on label at bounding box center [563, 533] width 14 height 14
click at [559, 540] on input "checkbox" at bounding box center [562, 534] width 12 height 12
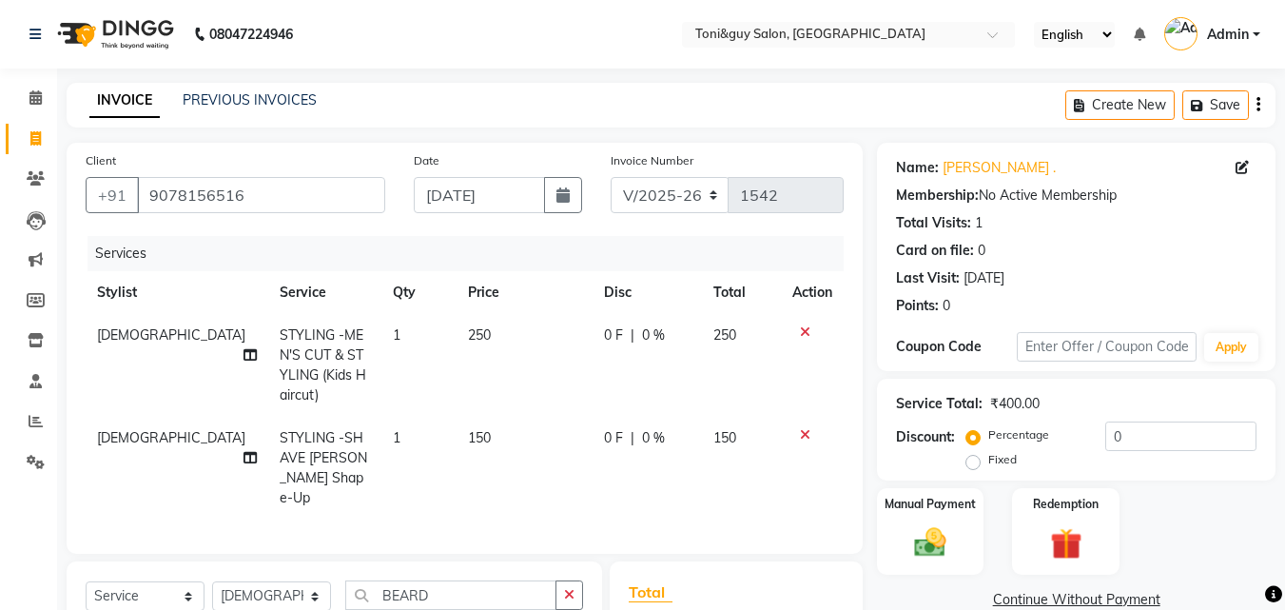
checkbox input "false"
click at [506, 329] on td "250" at bounding box center [525, 365] width 136 height 103
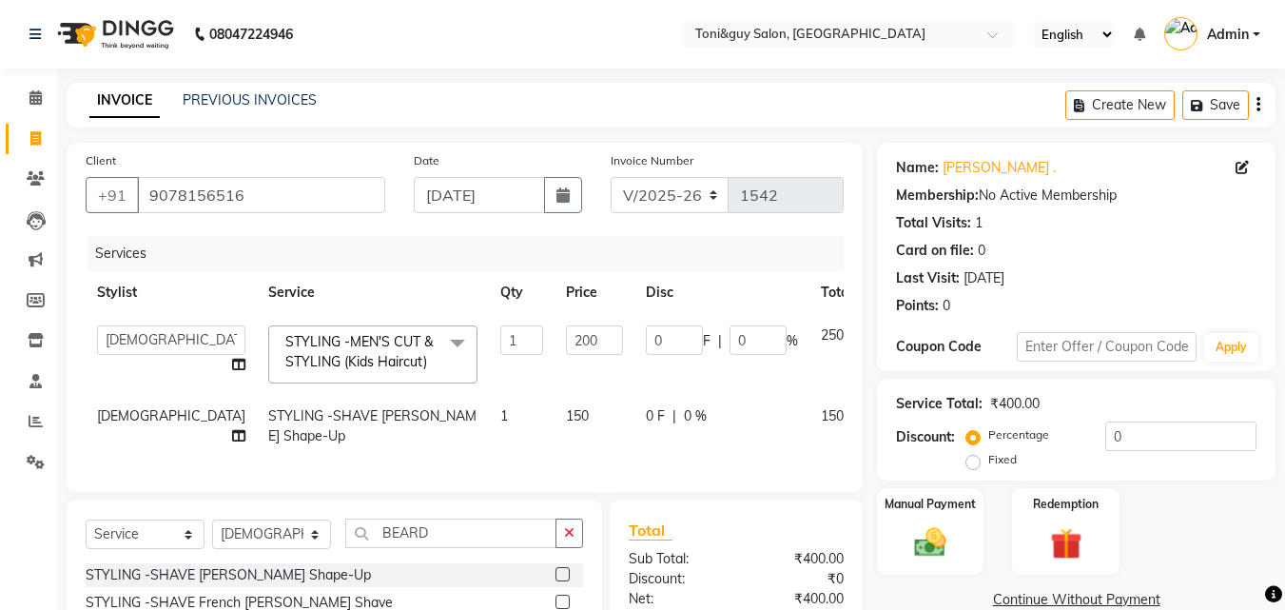
click at [607, 464] on div "Services Stylist Service Qty Price Disc Total Action ABISHEK ARSH [PERSON_NAME]…" at bounding box center [465, 354] width 758 height 237
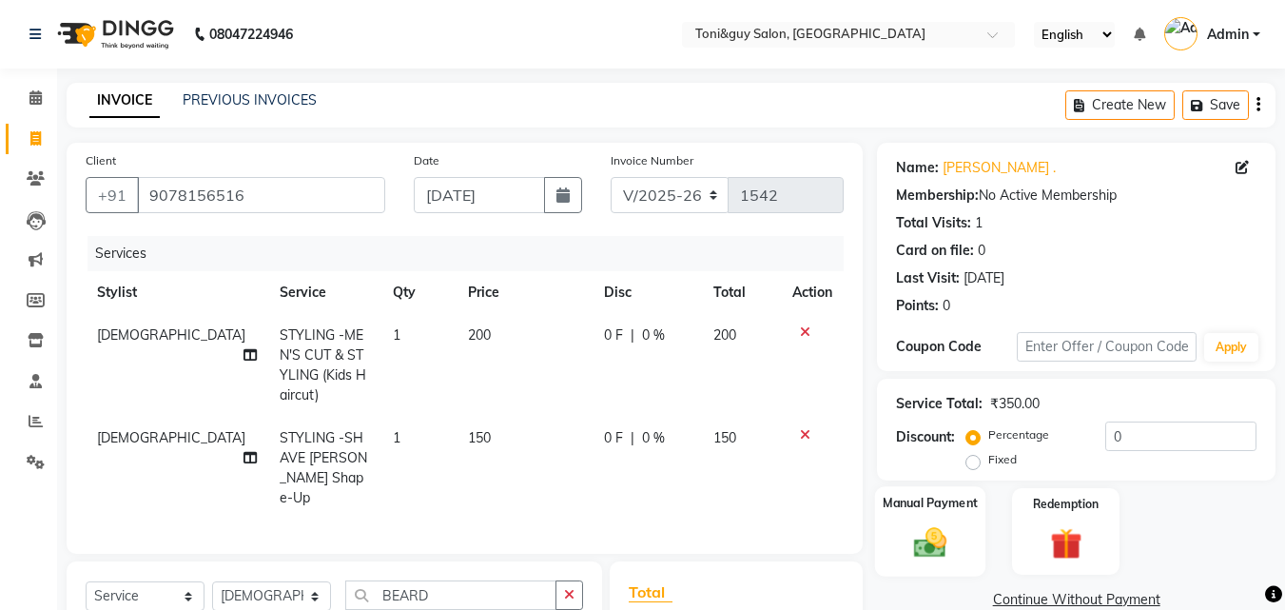
click at [968, 516] on div "Manual Payment" at bounding box center [930, 531] width 111 height 90
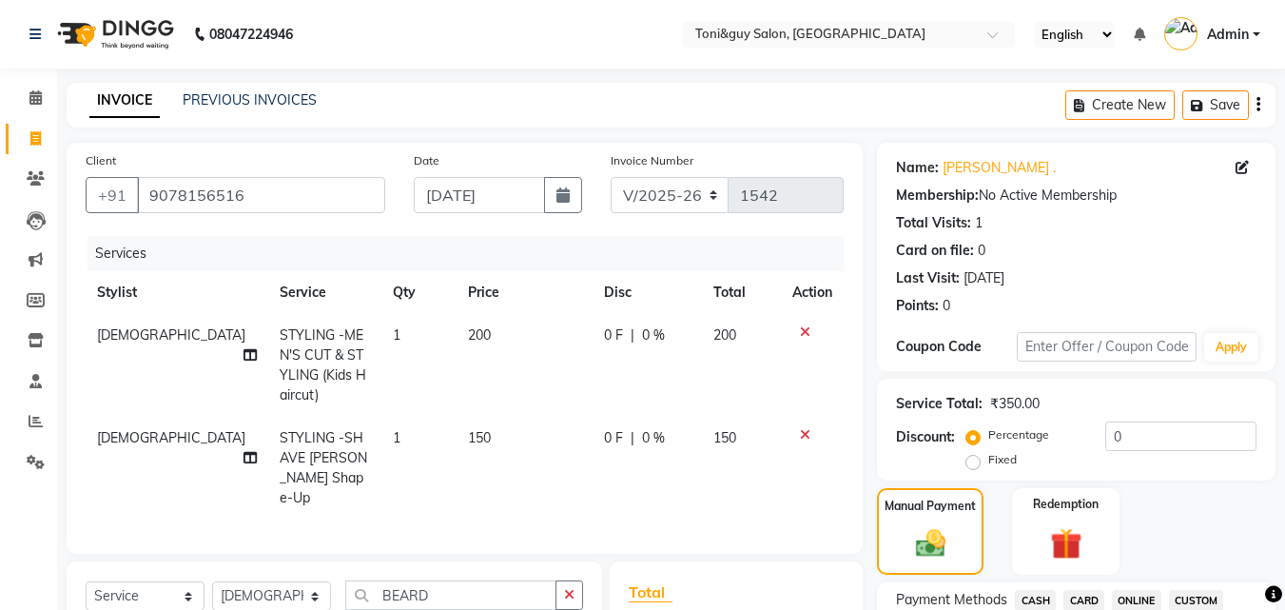
scroll to position [534, 0]
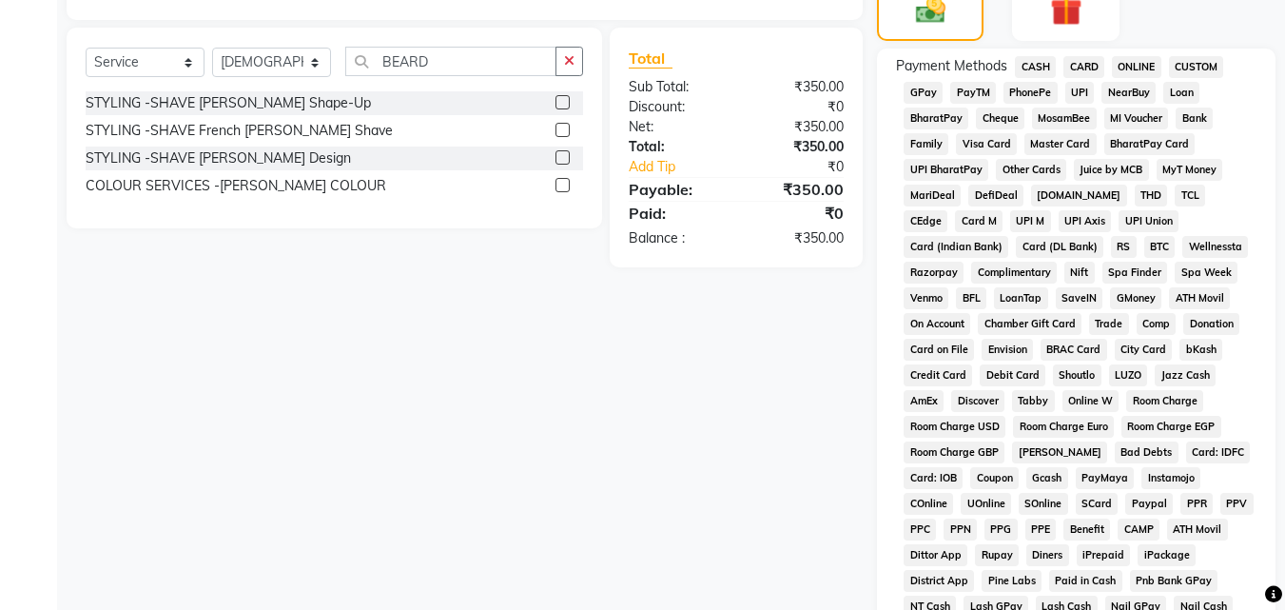
click at [1082, 88] on span "UPI" at bounding box center [1080, 93] width 29 height 22
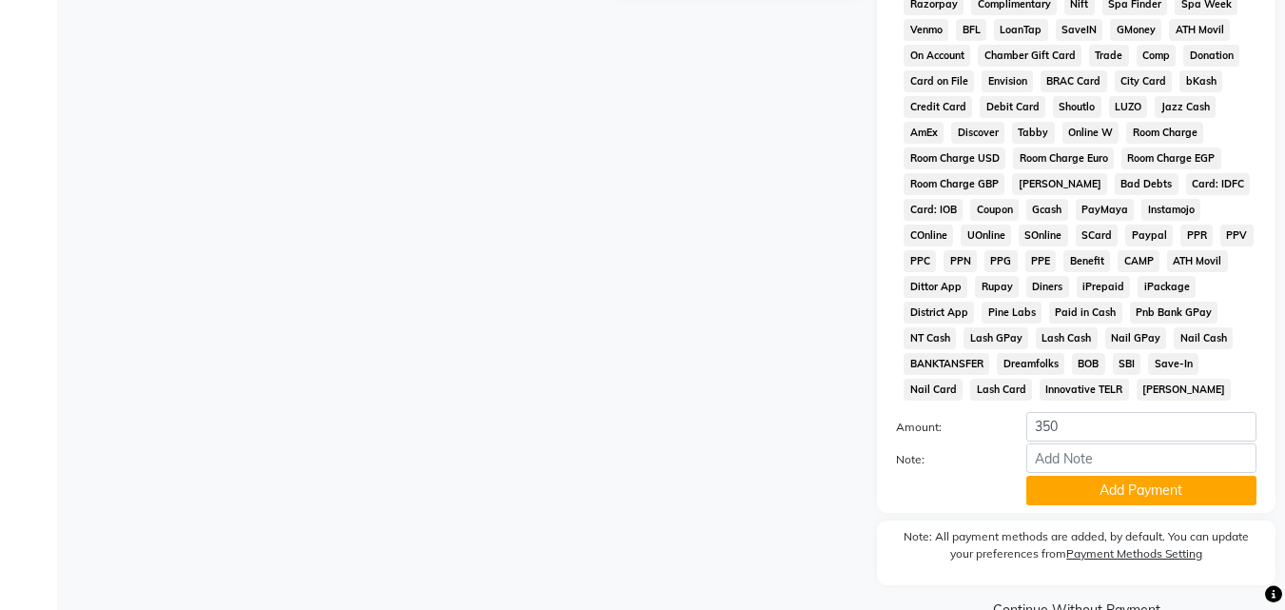
scroll to position [845, 0]
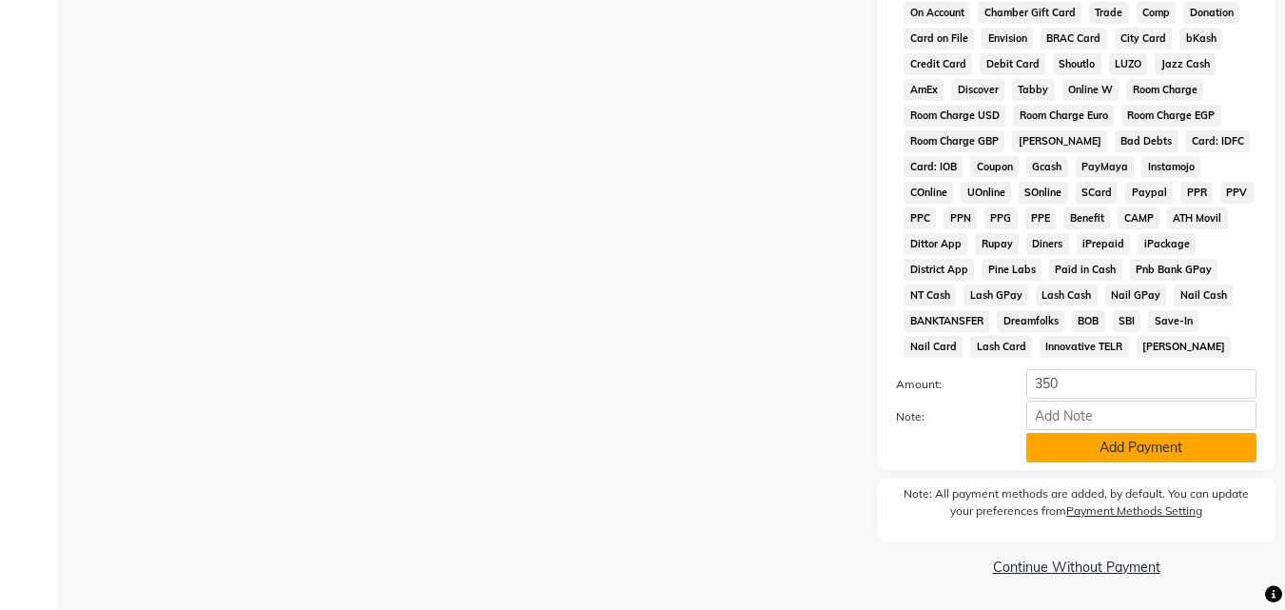
click at [1183, 442] on button "Add Payment" at bounding box center [1142, 447] width 230 height 29
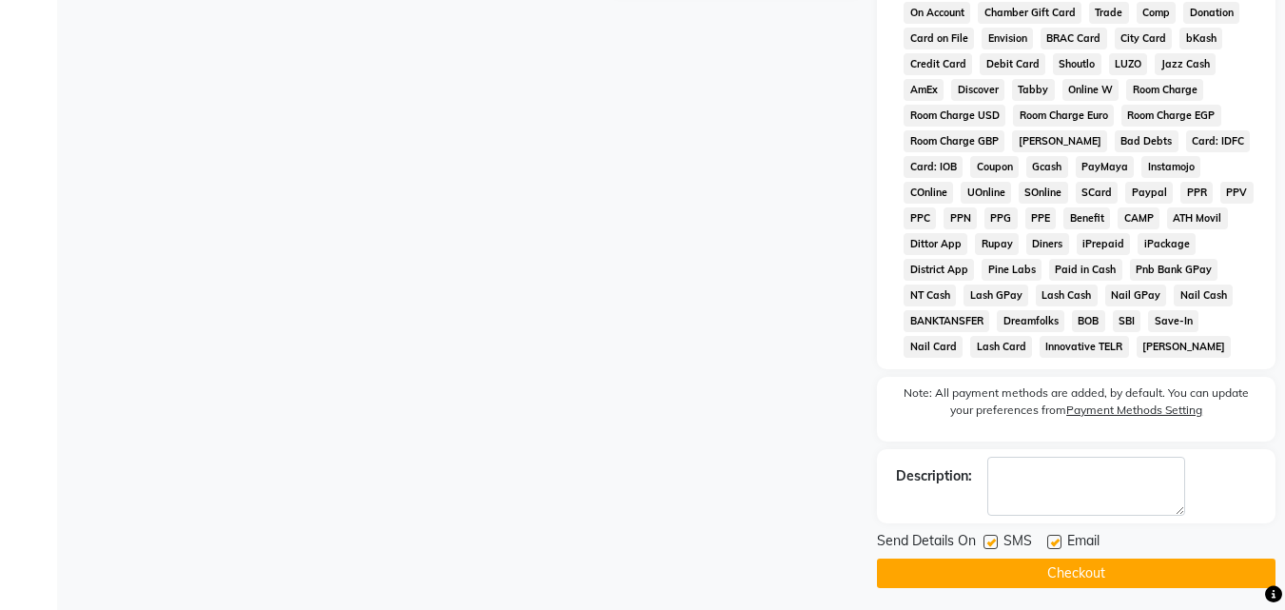
click at [1225, 582] on button "Checkout" at bounding box center [1076, 573] width 399 height 29
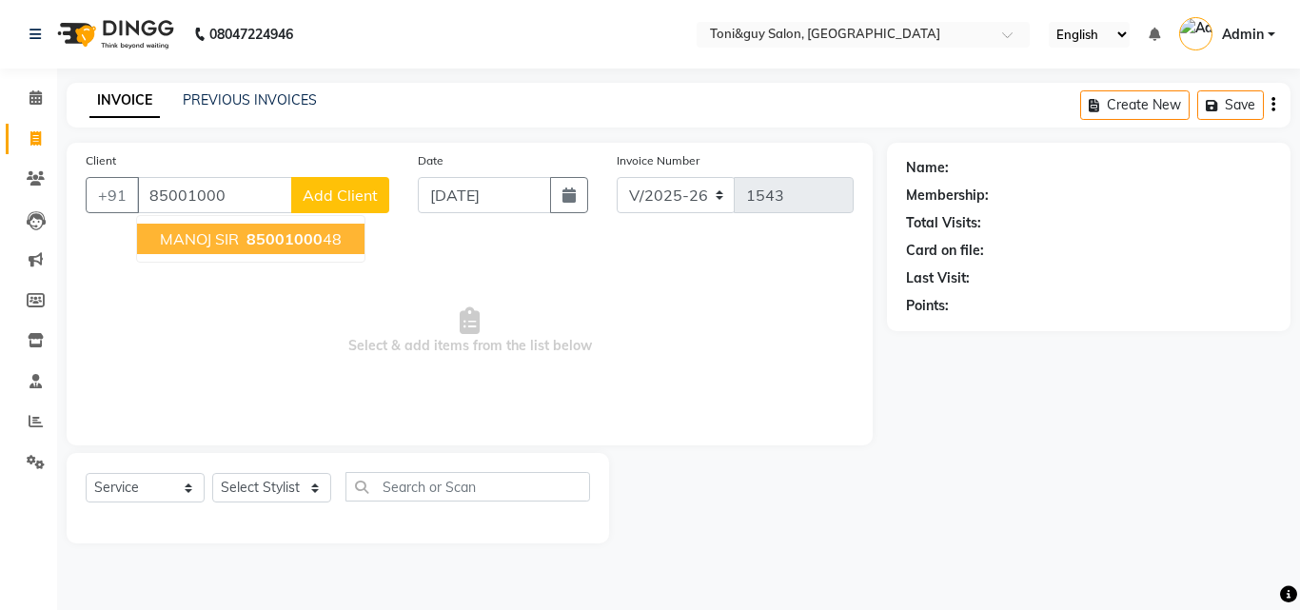
click at [306, 246] on span "85001000" at bounding box center [284, 238] width 76 height 19
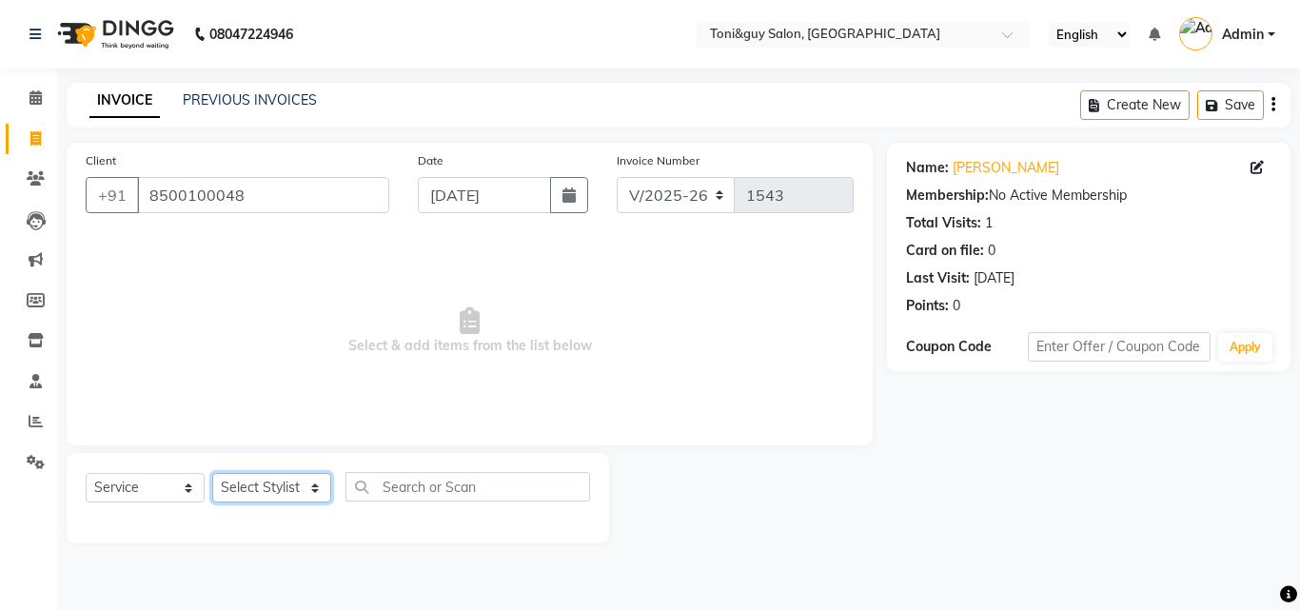
click at [277, 482] on select "Select Stylist ABISHEK ARSH [PERSON_NAME] [PERSON_NAME] PRIYA SAKCHI sandhya [P…" at bounding box center [271, 487] width 119 height 29
click at [212, 473] on select "Select Stylist ABISHEK ARSH [PERSON_NAME] [PERSON_NAME] PRIYA SAKCHI sandhya [P…" at bounding box center [271, 487] width 119 height 29
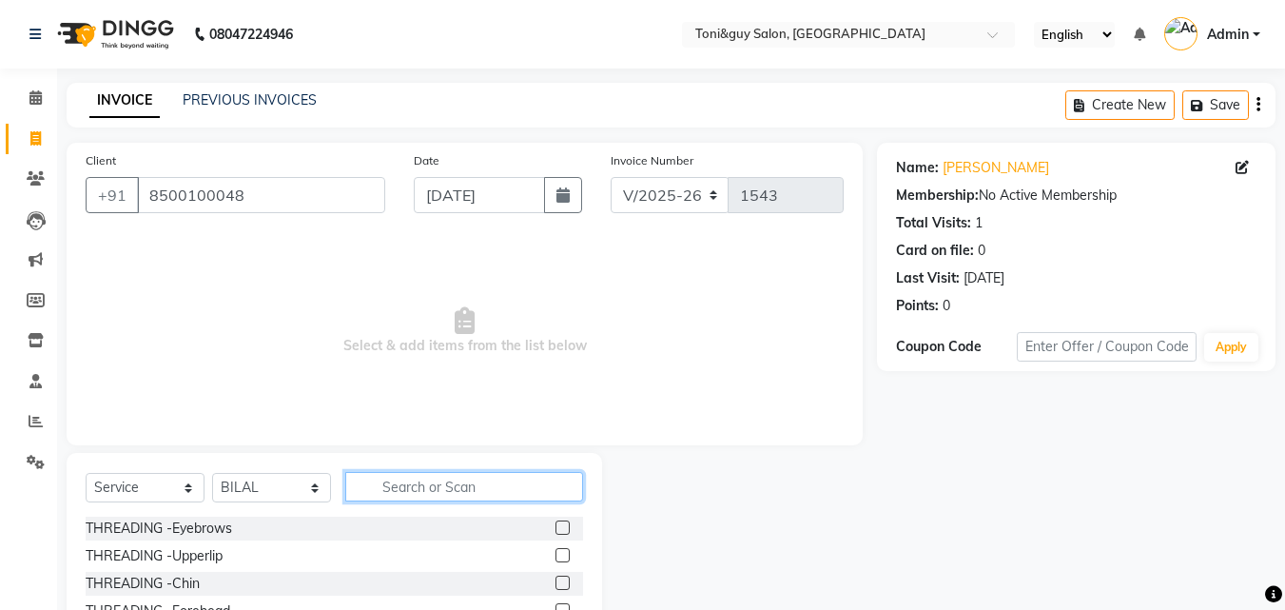
click at [461, 473] on input "text" at bounding box center [464, 486] width 238 height 29
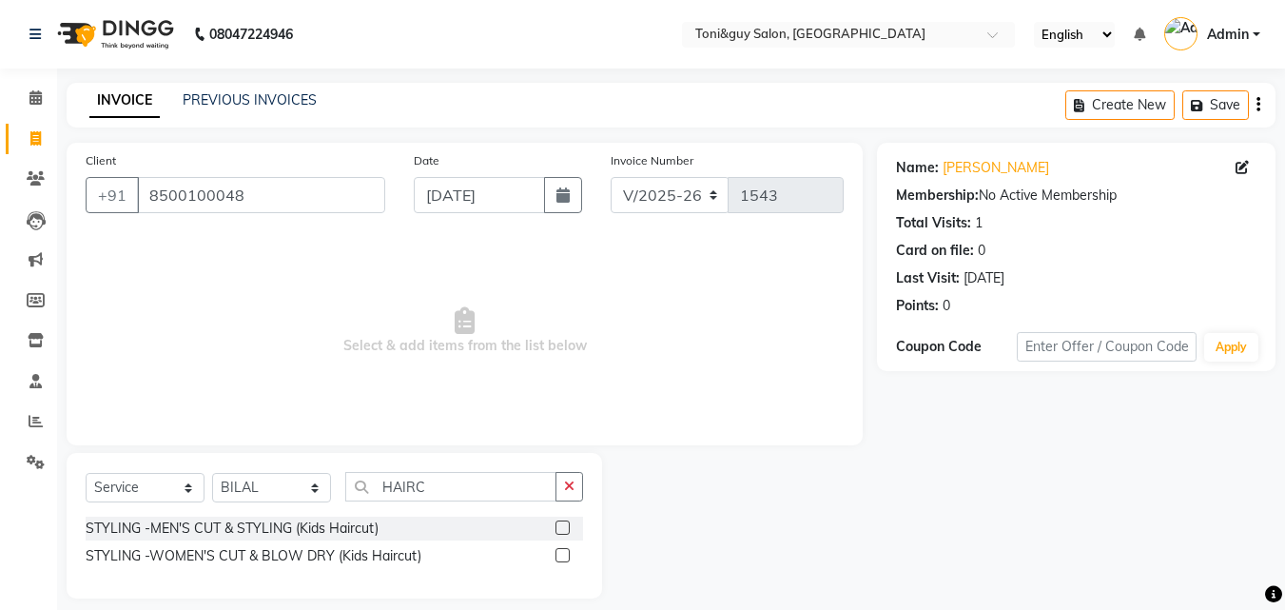
click at [561, 529] on label at bounding box center [563, 527] width 14 height 14
click at [561, 529] on input "checkbox" at bounding box center [562, 528] width 12 height 12
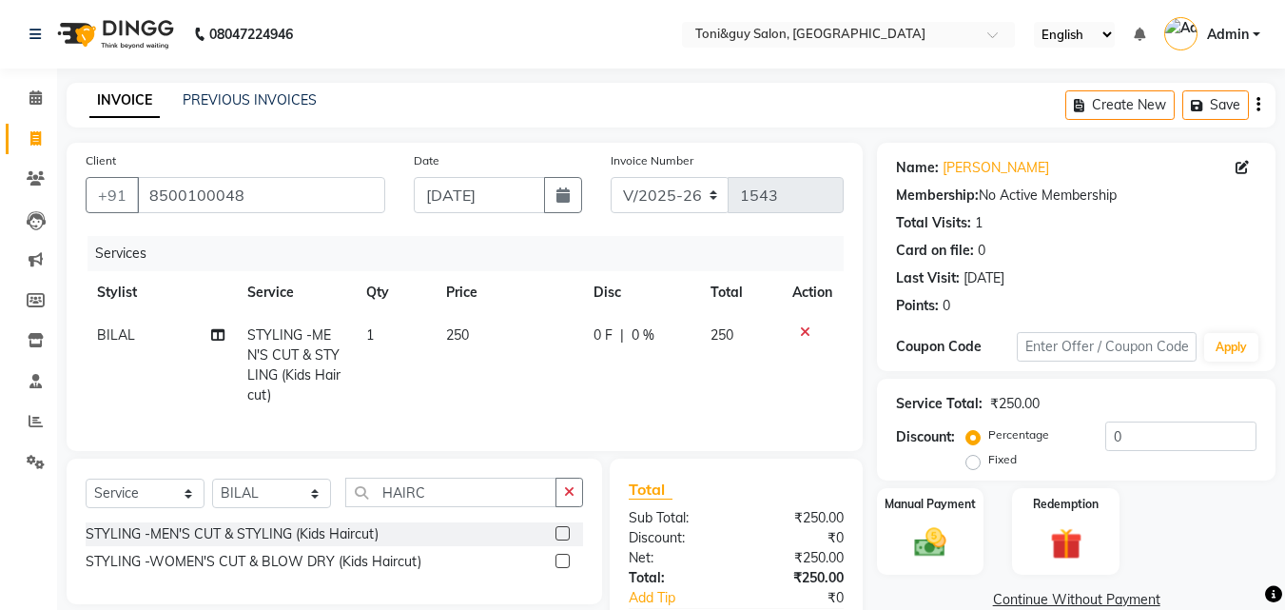
click at [488, 336] on td "250" at bounding box center [508, 365] width 147 height 103
click at [593, 395] on div "Services Stylist Service Qty Price Disc Total Action BILAL STYLING -MEN'S CUT &…" at bounding box center [465, 334] width 758 height 196
click at [943, 547] on img at bounding box center [930, 542] width 53 height 38
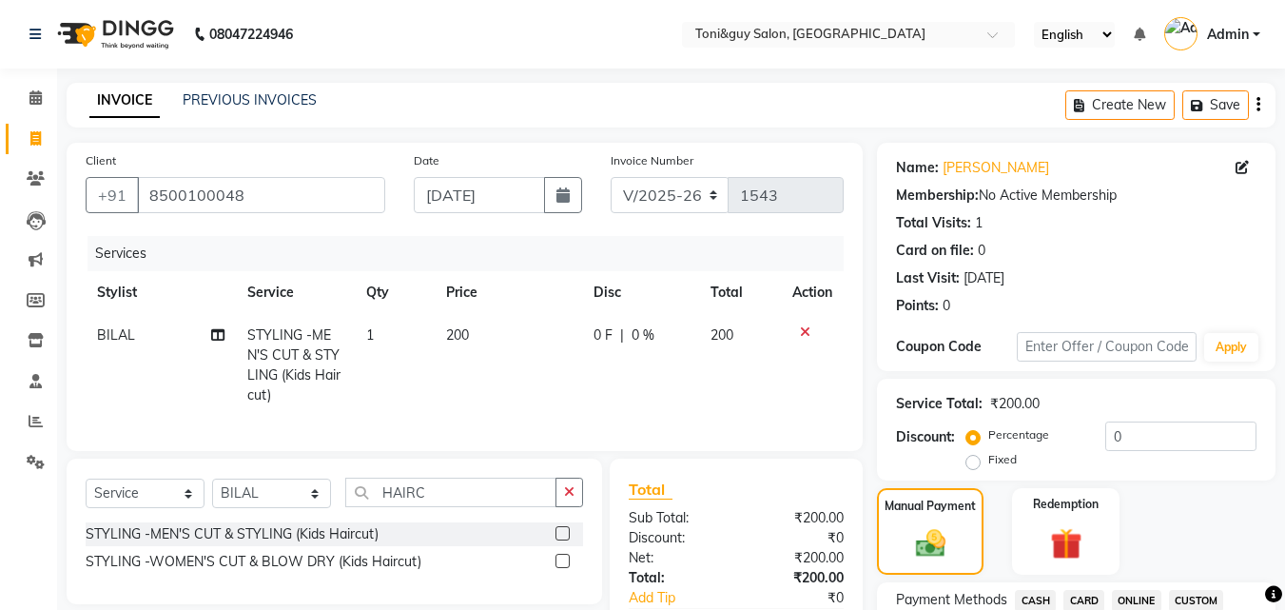
scroll to position [534, 0]
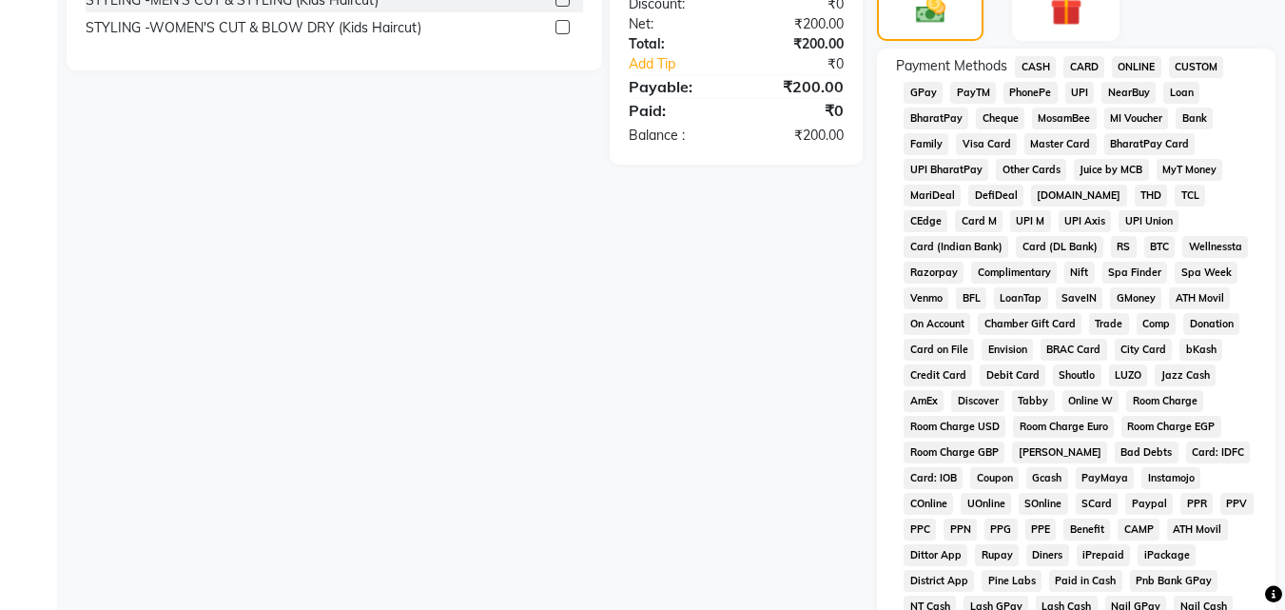
click at [1086, 87] on span "UPI" at bounding box center [1080, 93] width 29 height 22
click at [1283, 521] on div "Name: Manoj Sir Membership: No Active Membership Total Visits: 1 Card on file: …" at bounding box center [1083, 251] width 413 height 1284
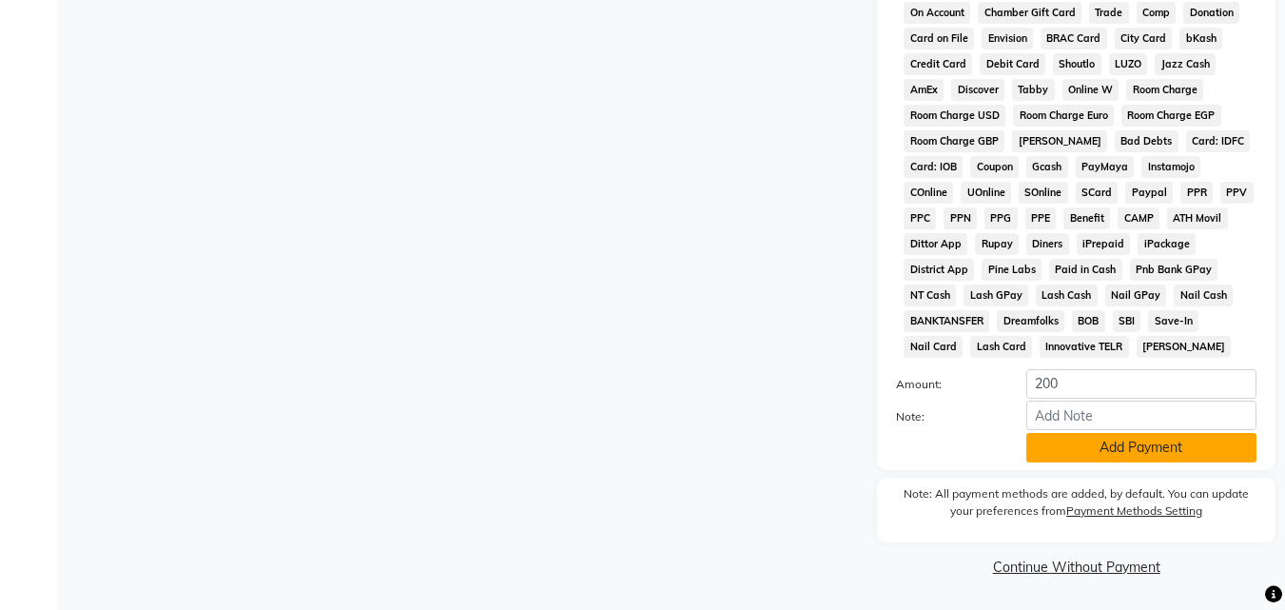
click at [1128, 457] on button "Add Payment" at bounding box center [1142, 447] width 230 height 29
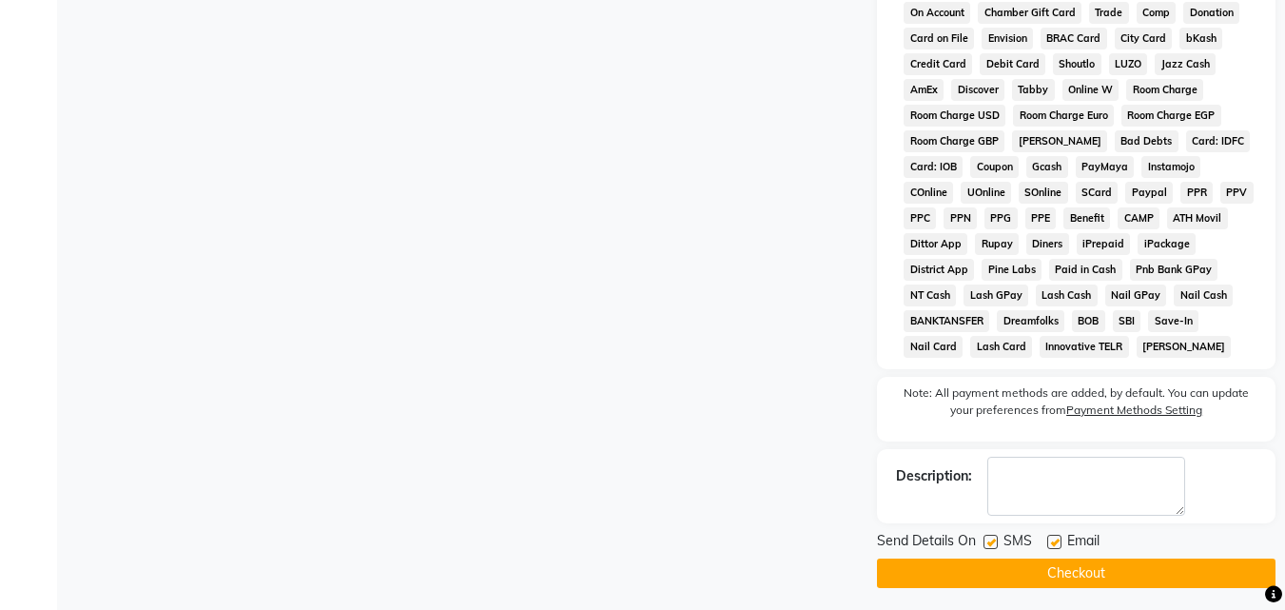
click at [1123, 563] on button "Checkout" at bounding box center [1076, 573] width 399 height 29
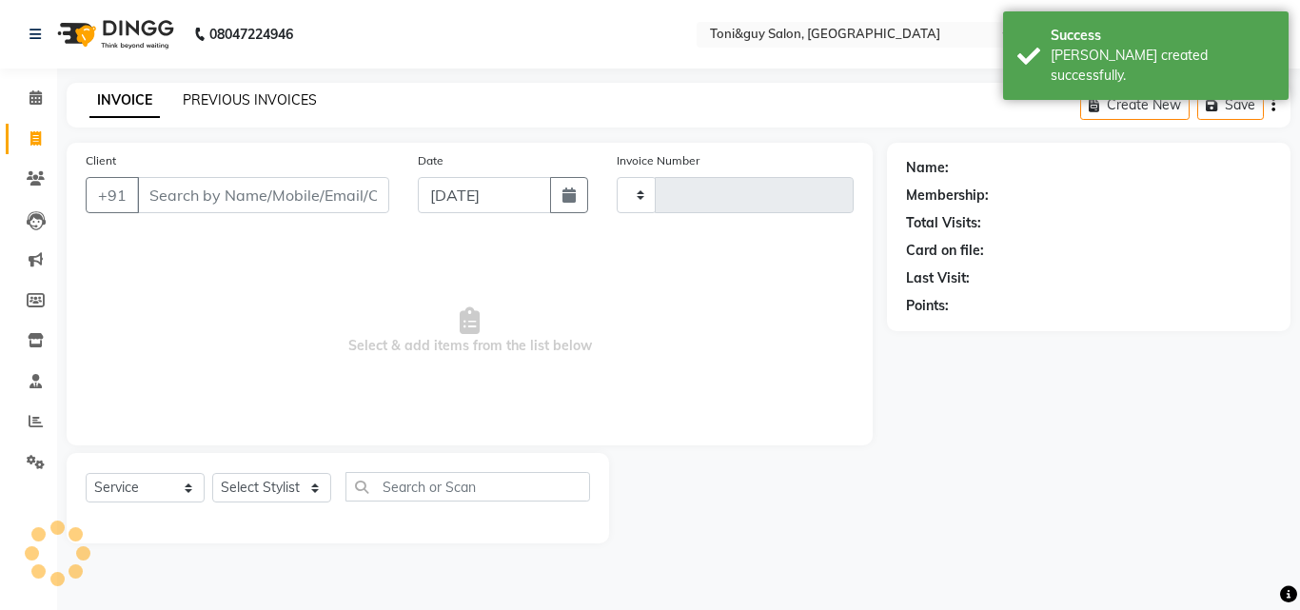
click at [215, 100] on link "PREVIOUS INVOICES" at bounding box center [250, 99] width 134 height 17
